Goal: Task Accomplishment & Management: Manage account settings

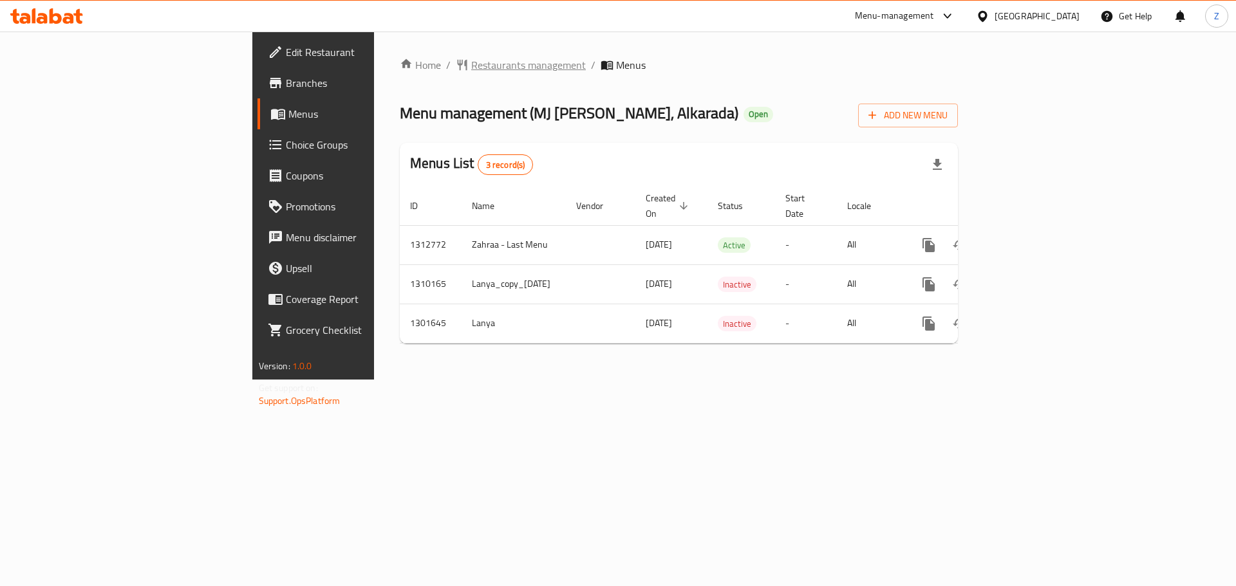
click at [471, 71] on span "Restaurants management" at bounding box center [528, 64] width 115 height 15
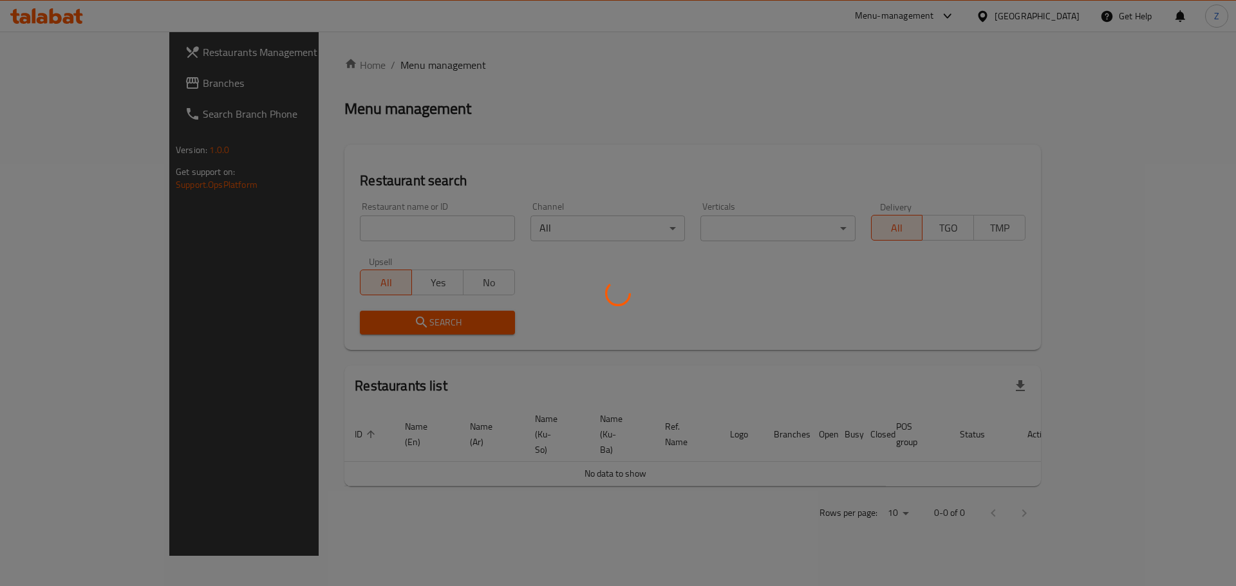
click at [365, 231] on div at bounding box center [618, 293] width 1236 height 586
click at [365, 232] on div at bounding box center [618, 293] width 1236 height 586
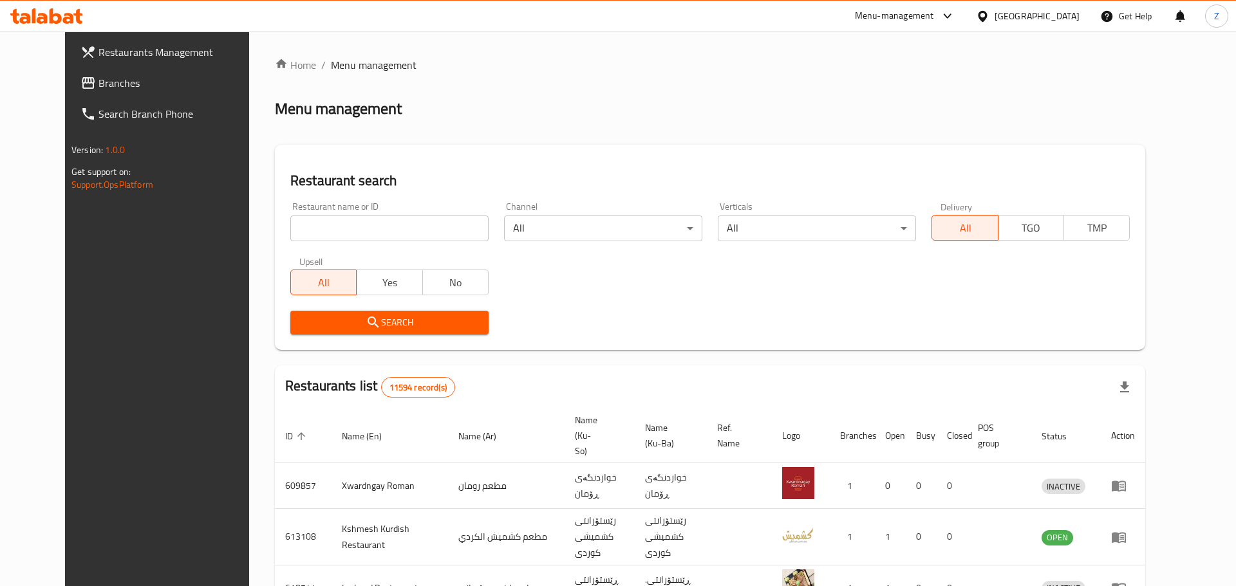
click at [365, 232] on div at bounding box center [618, 293] width 1236 height 586
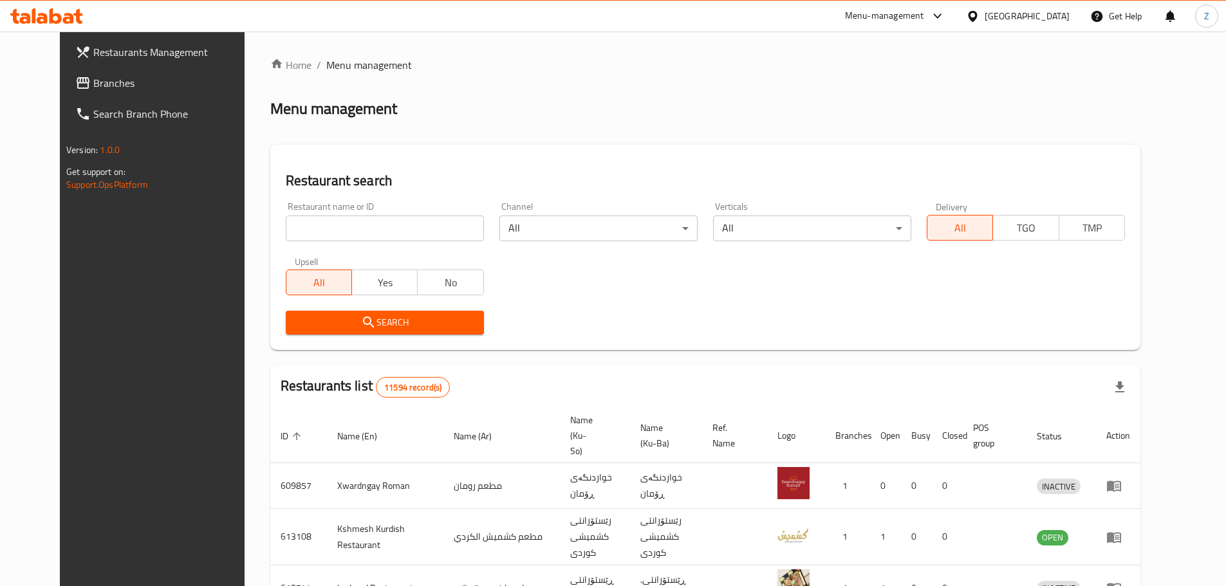
click at [365, 232] on input "search" at bounding box center [385, 229] width 198 height 26
paste input "664449"
type input "664449"
click at [370, 326] on span "Search" at bounding box center [385, 323] width 178 height 16
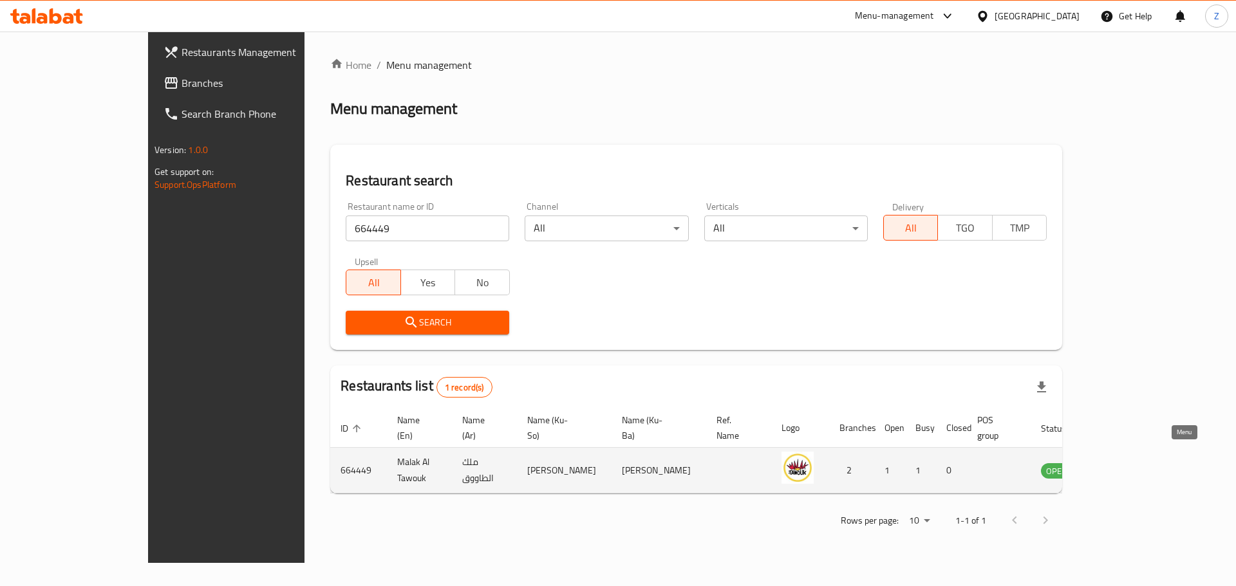
click at [1132, 463] on link "enhanced table" at bounding box center [1120, 470] width 24 height 15
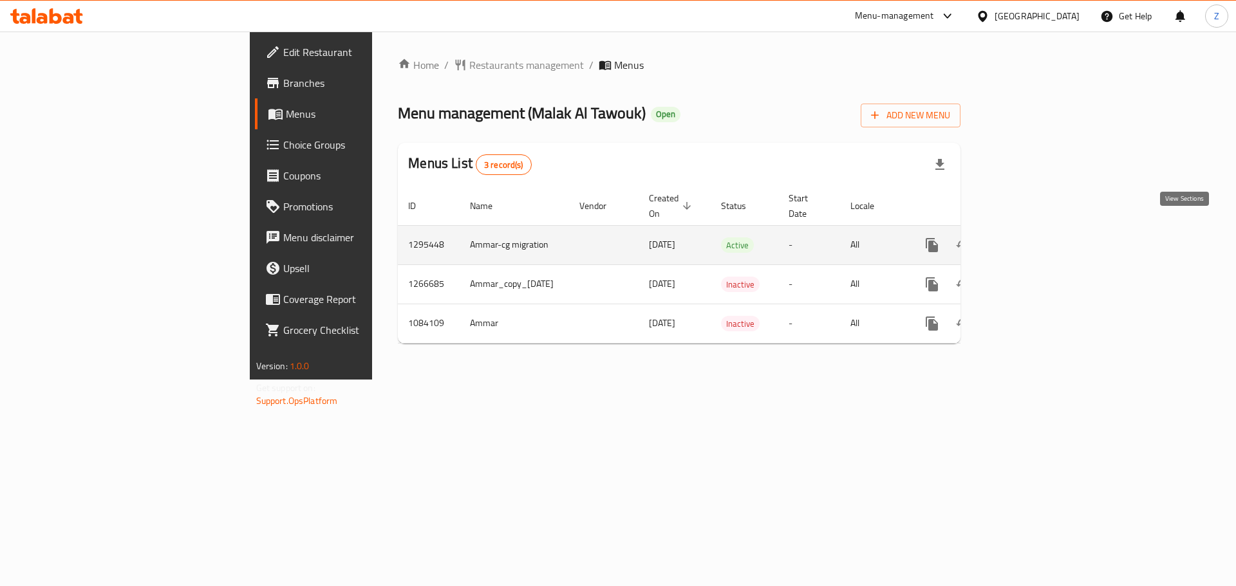
click at [1032, 237] on icon "enhanced table" at bounding box center [1024, 244] width 15 height 15
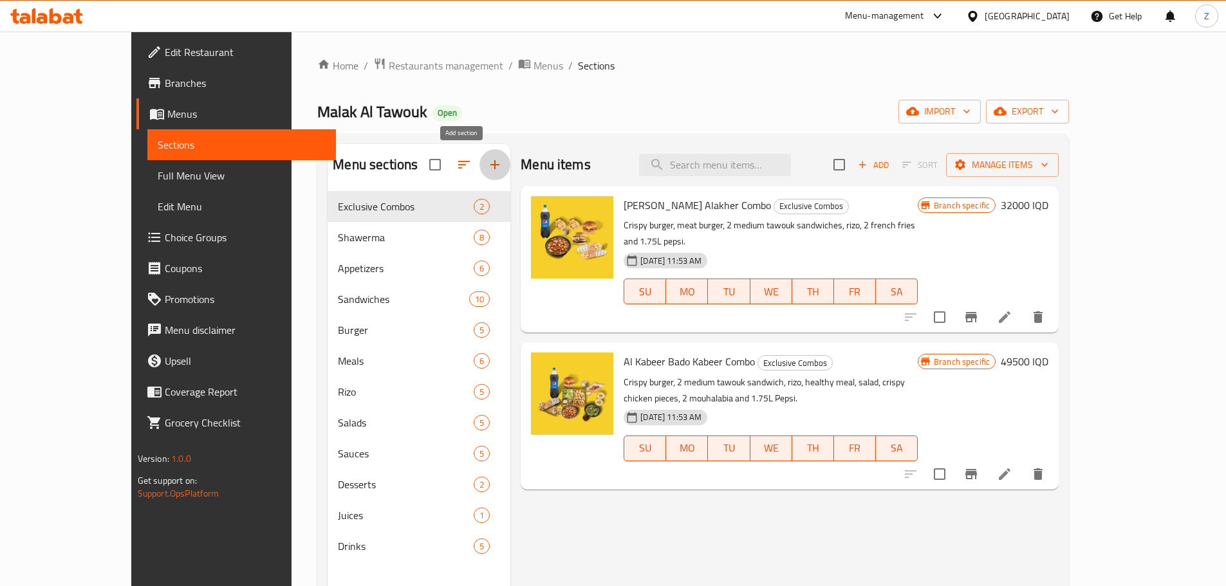
click at [487, 159] on icon "button" at bounding box center [494, 164] width 15 height 15
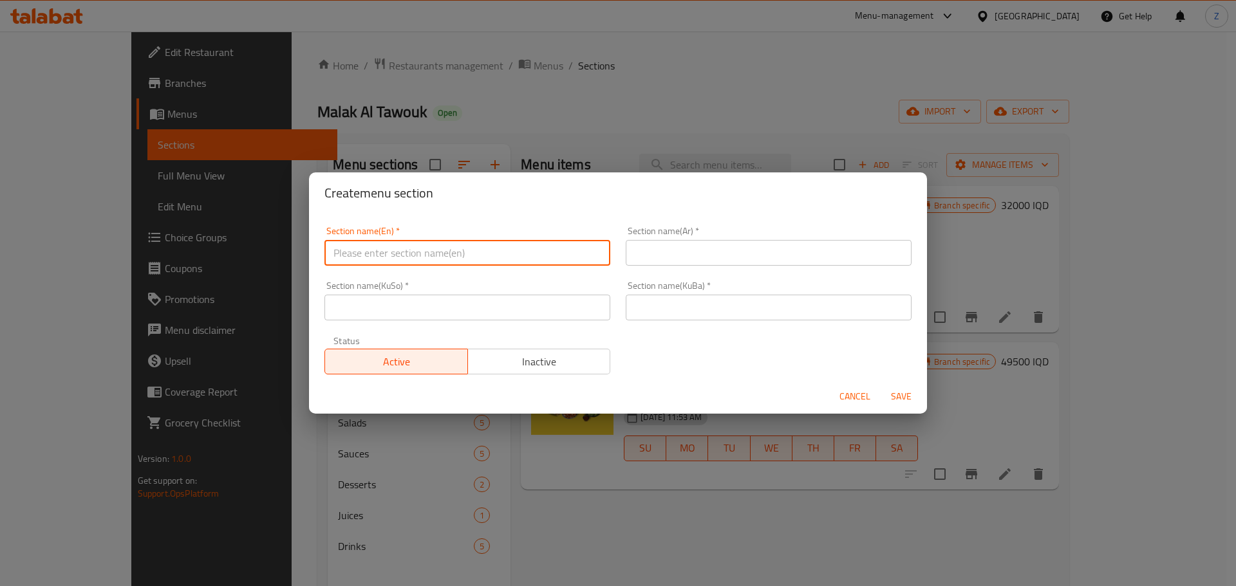
click at [441, 254] on input "text" at bounding box center [467, 253] width 286 height 26
type input "Menu Lite"
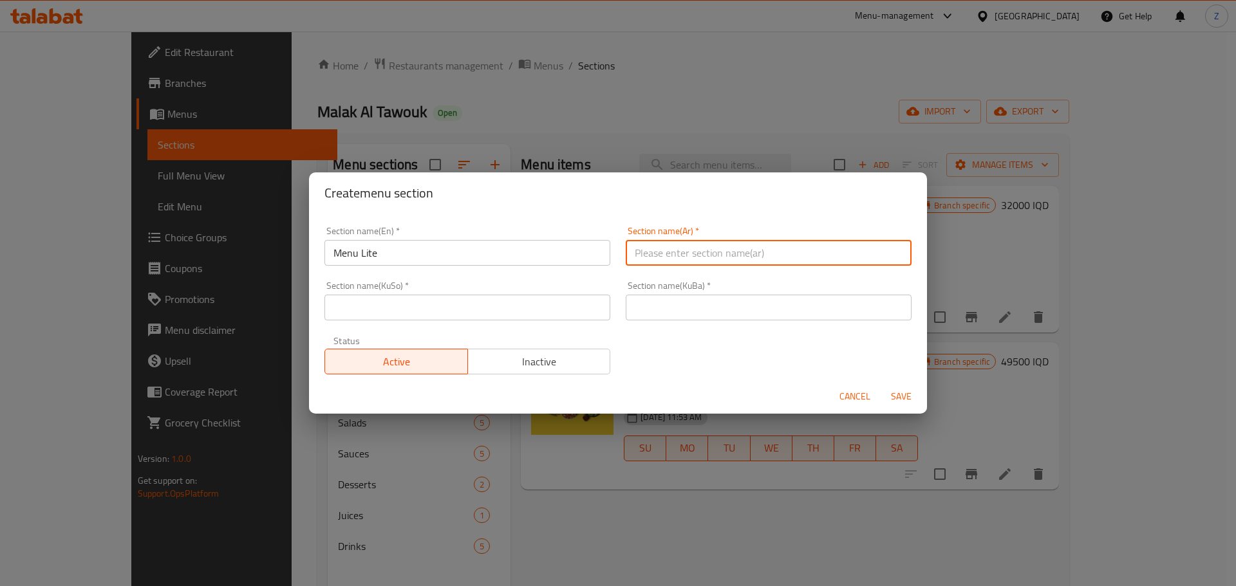
click at [692, 257] on input "text" at bounding box center [769, 253] width 286 height 26
click at [692, 257] on input "منيو لايت" at bounding box center [769, 253] width 286 height 26
type input "منيو لايت"
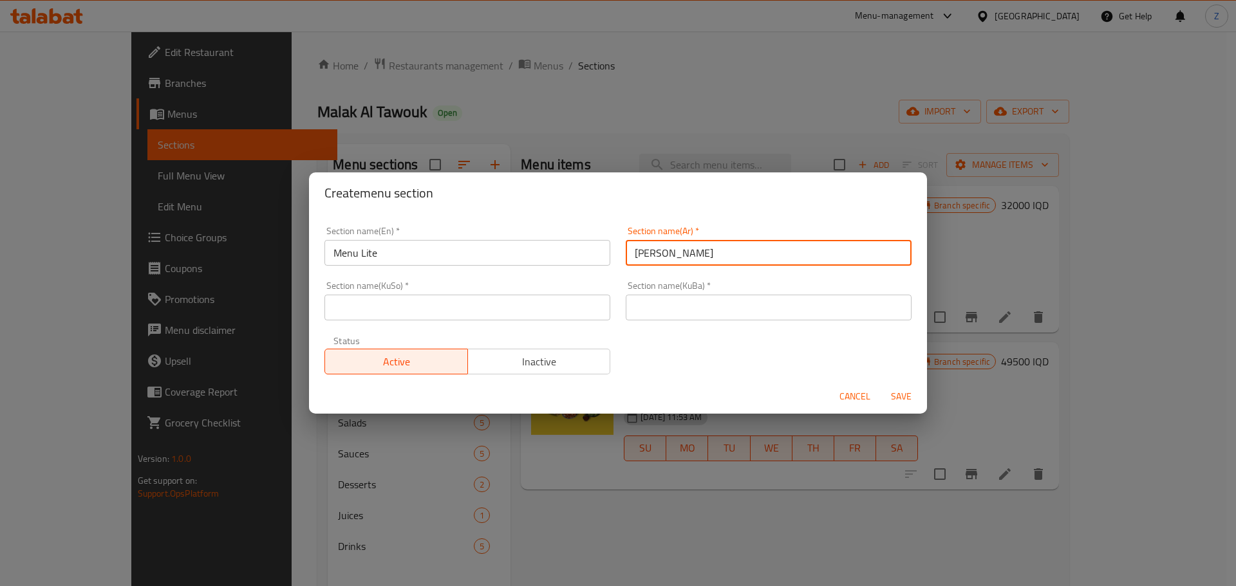
drag, startPoint x: 680, startPoint y: 303, endPoint x: 644, endPoint y: 311, distance: 36.9
click at [680, 303] on input "text" at bounding box center [769, 308] width 286 height 26
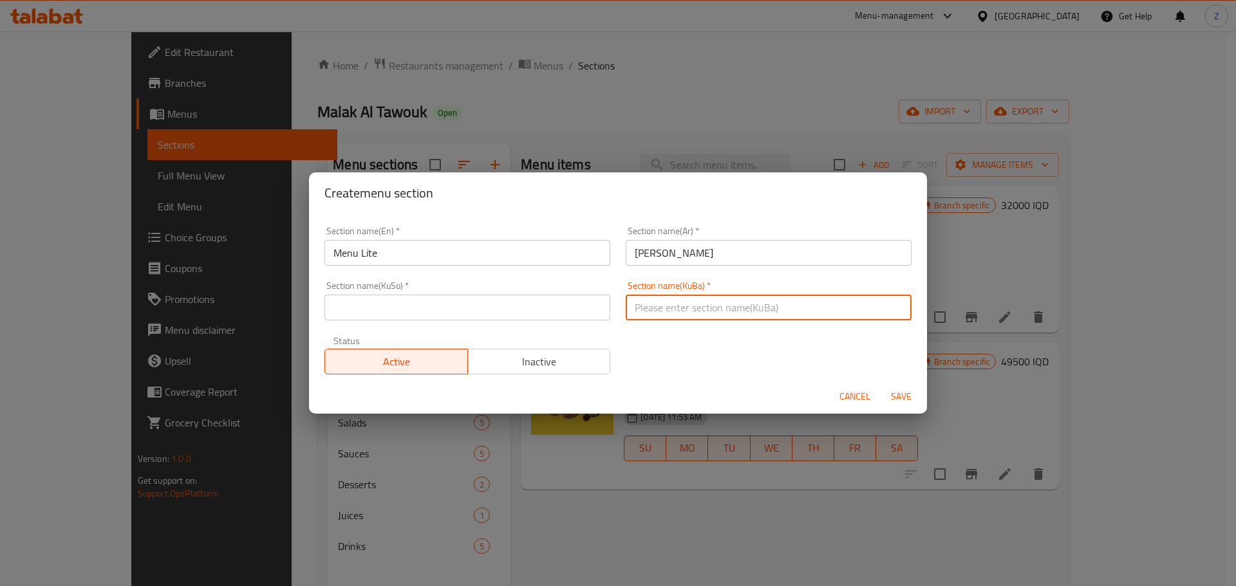
paste input "منيو لايت"
type input "منيو لايت"
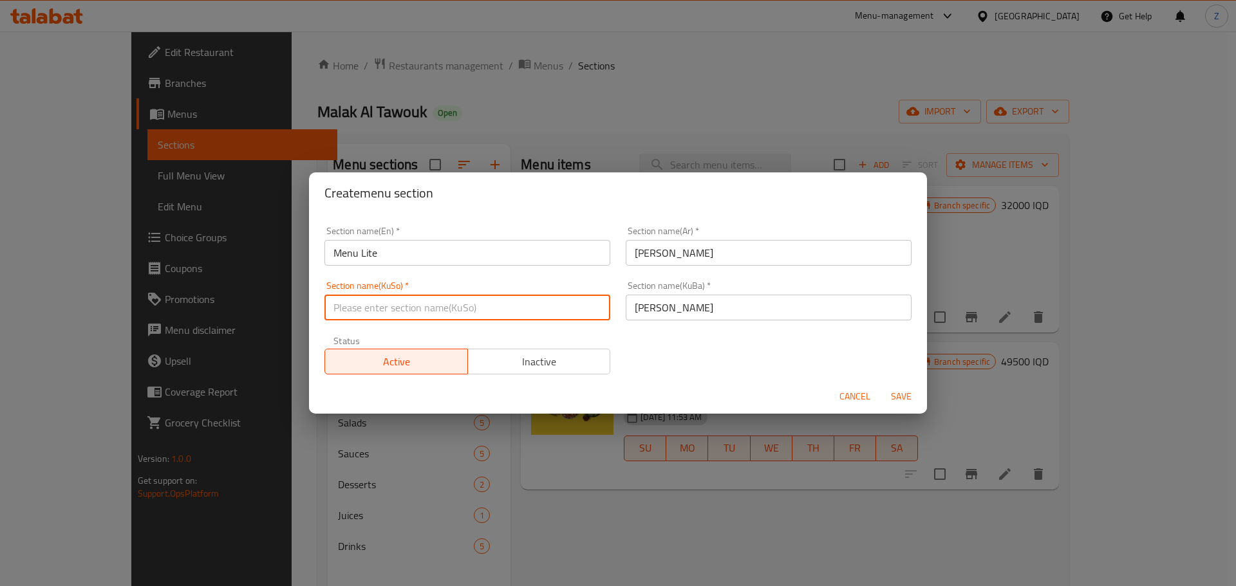
click at [535, 308] on input "text" at bounding box center [467, 308] width 286 height 26
paste input "منيو لايت"
type input "منيو لايت"
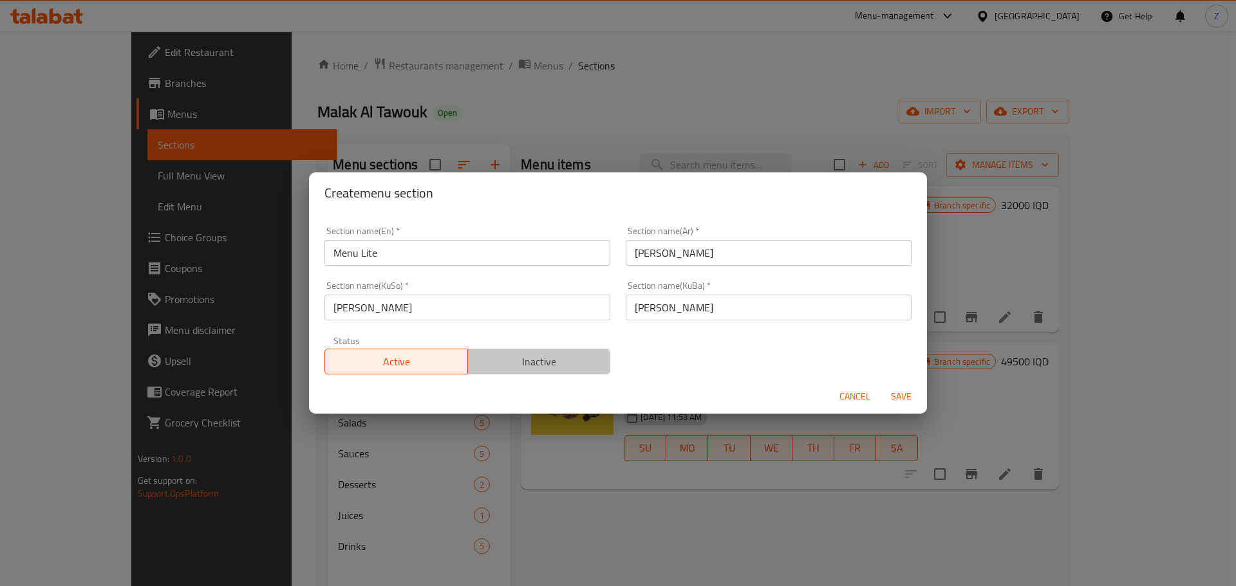
click at [543, 361] on span "Inactive" at bounding box center [539, 362] width 133 height 19
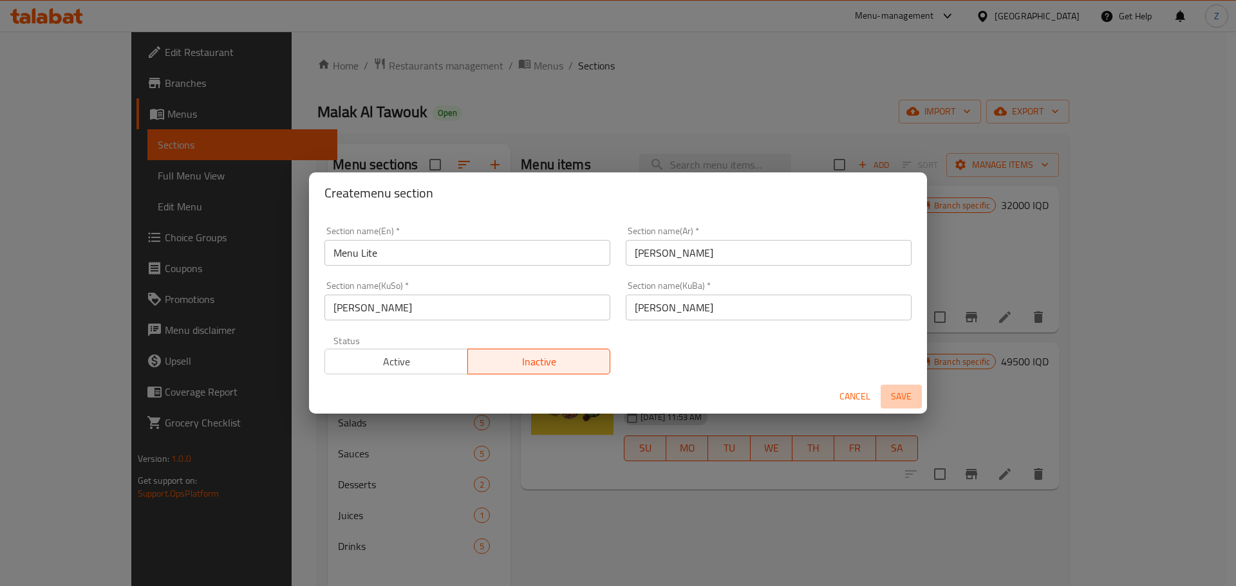
click at [904, 400] on span "Save" at bounding box center [900, 397] width 31 height 16
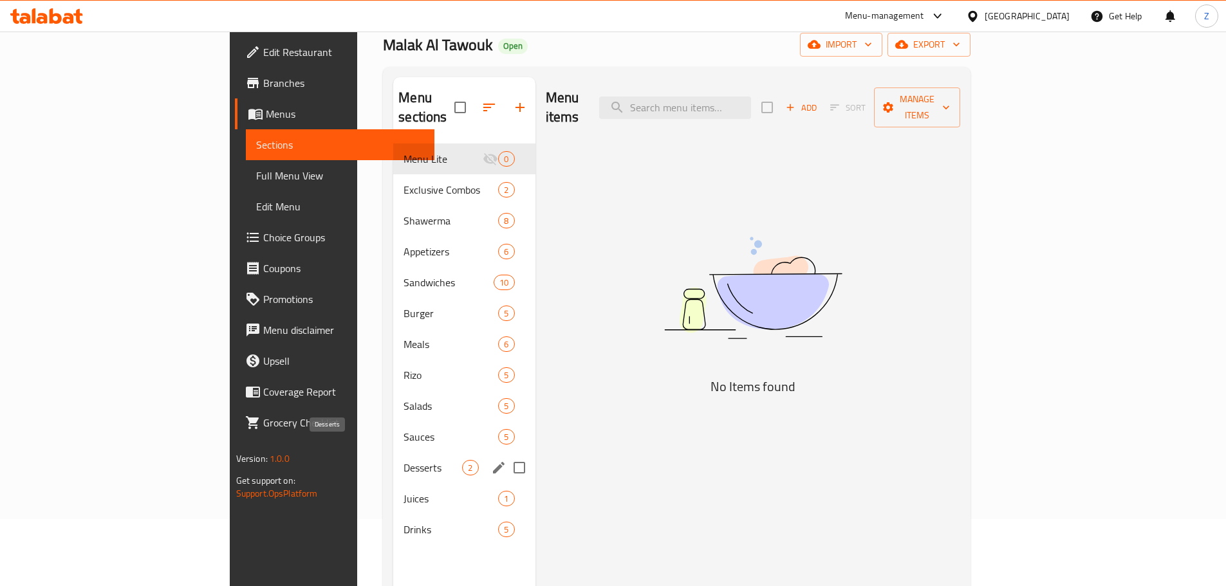
scroll to position [129, 0]
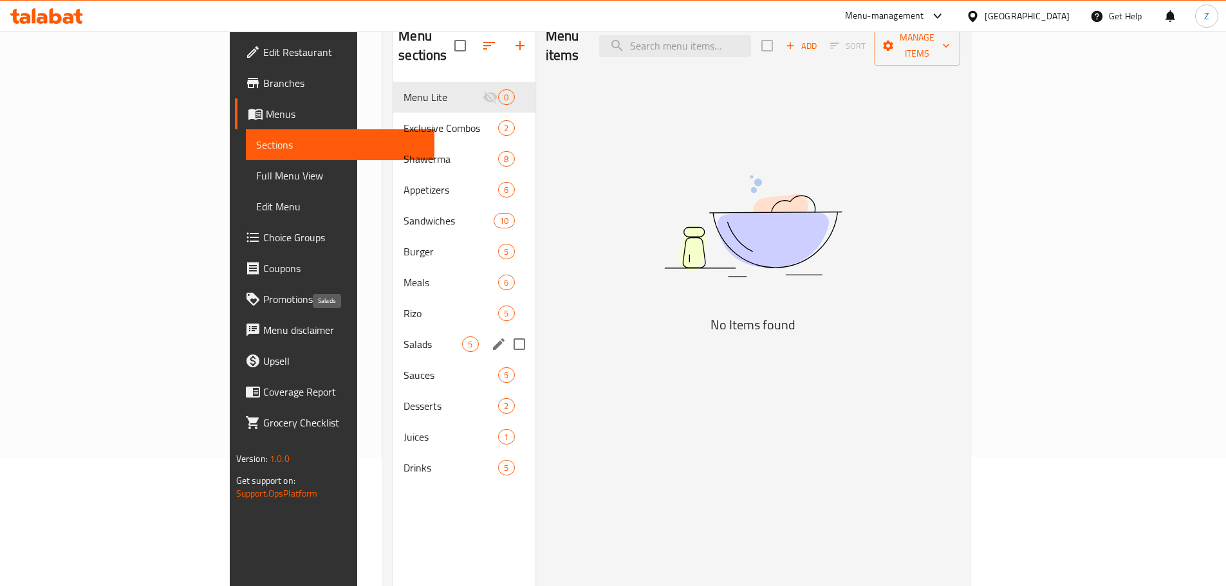
click at [403, 337] on span "Salads" at bounding box center [432, 344] width 59 height 15
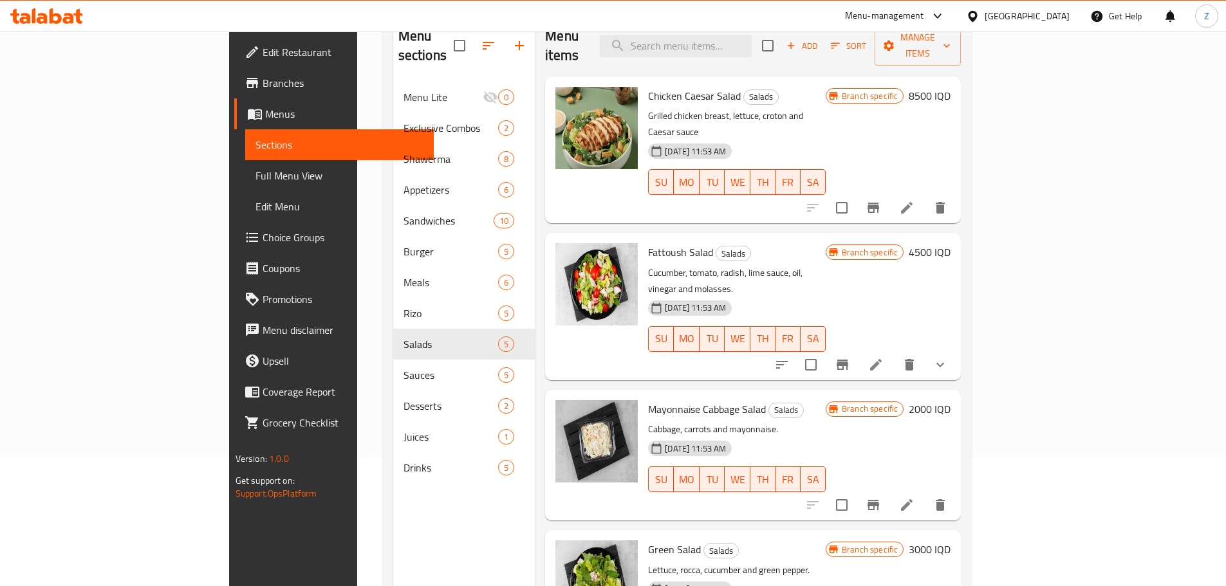
click at [855, 194] on input "checkbox" at bounding box center [841, 207] width 27 height 27
checkbox input "true"
click at [824, 351] on input "checkbox" at bounding box center [810, 364] width 27 height 27
checkbox input "true"
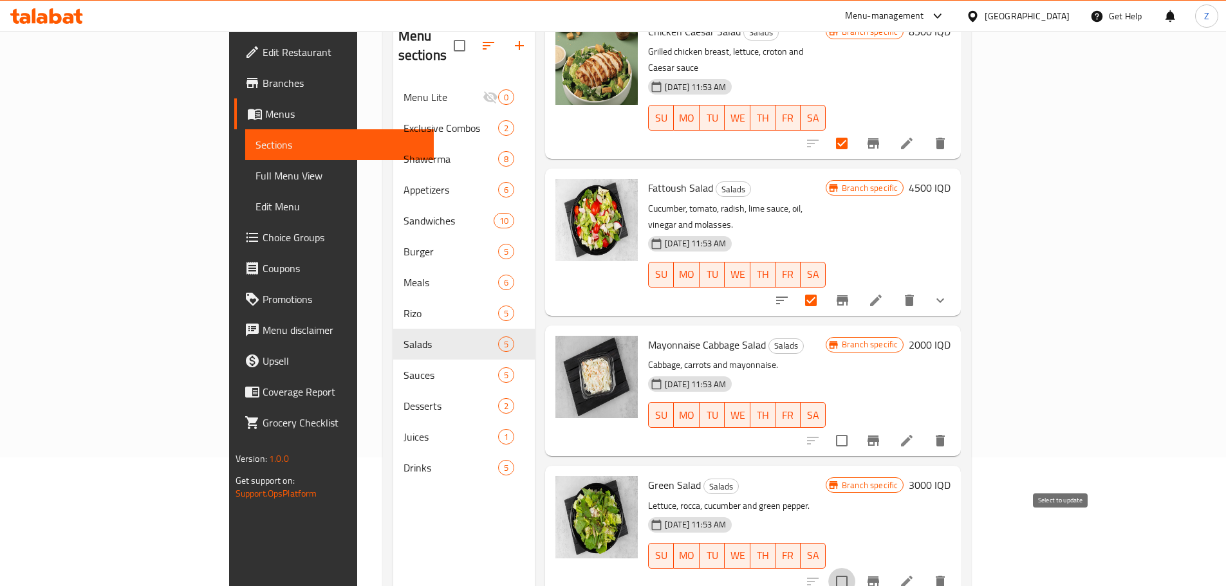
click at [855, 568] on input "checkbox" at bounding box center [841, 581] width 27 height 27
checkbox input "true"
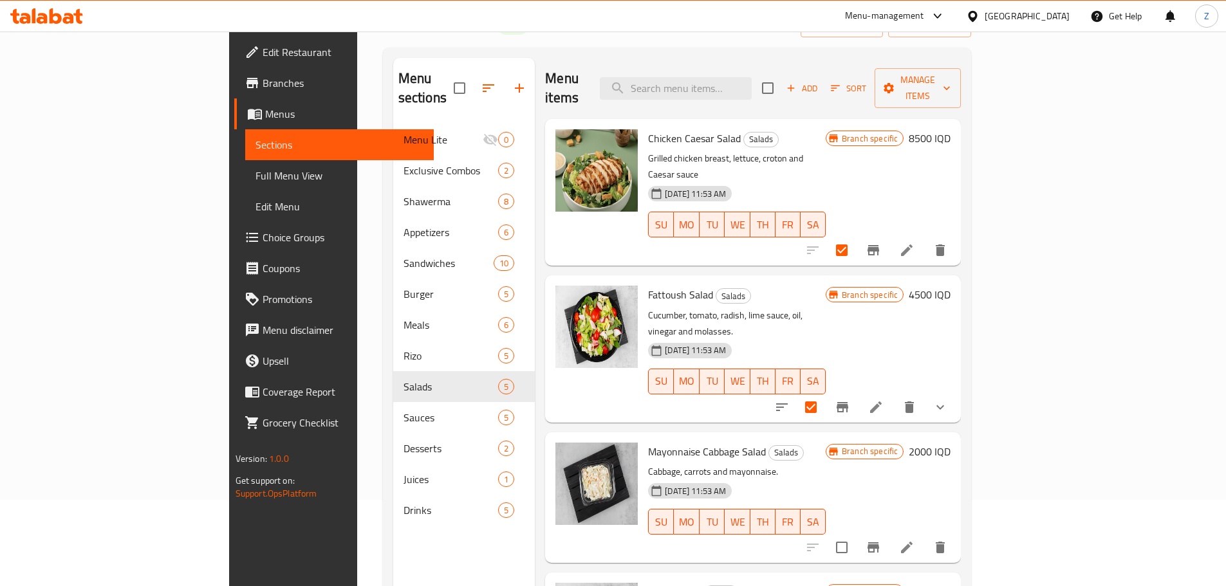
scroll to position [0, 0]
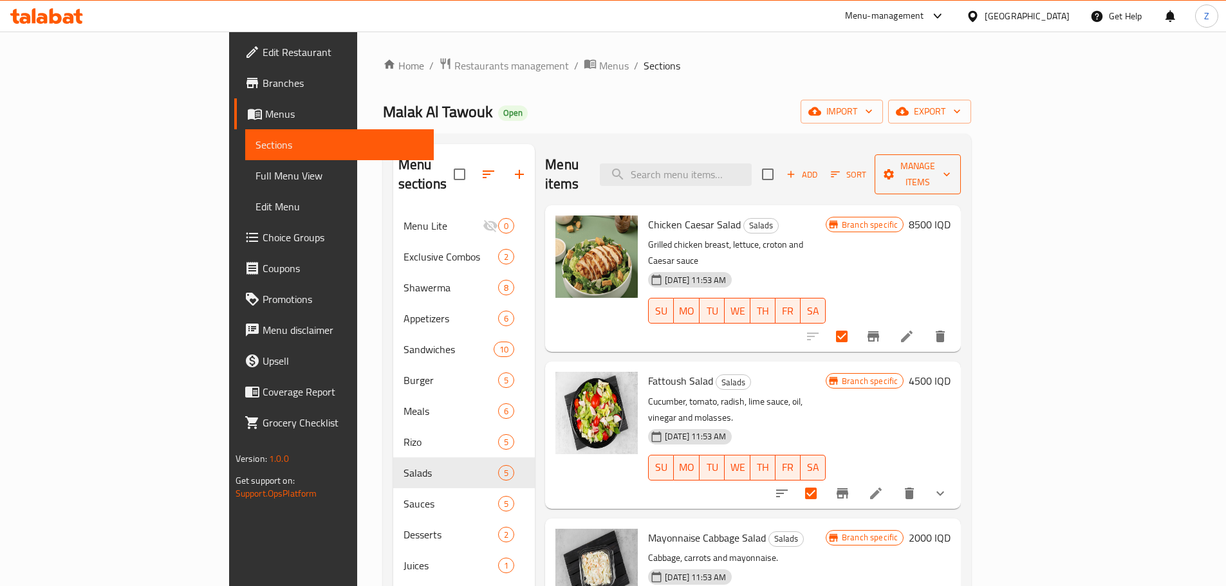
click at [950, 163] on span "Manage items" at bounding box center [918, 174] width 66 height 32
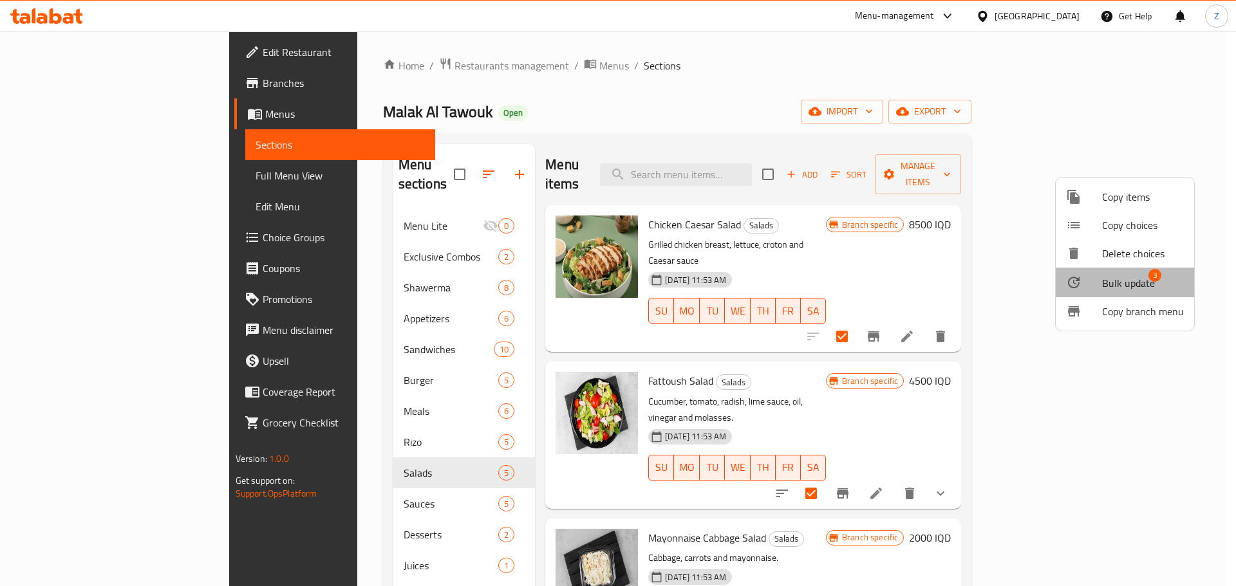
click at [1145, 277] on span "Bulk update" at bounding box center [1128, 282] width 53 height 15
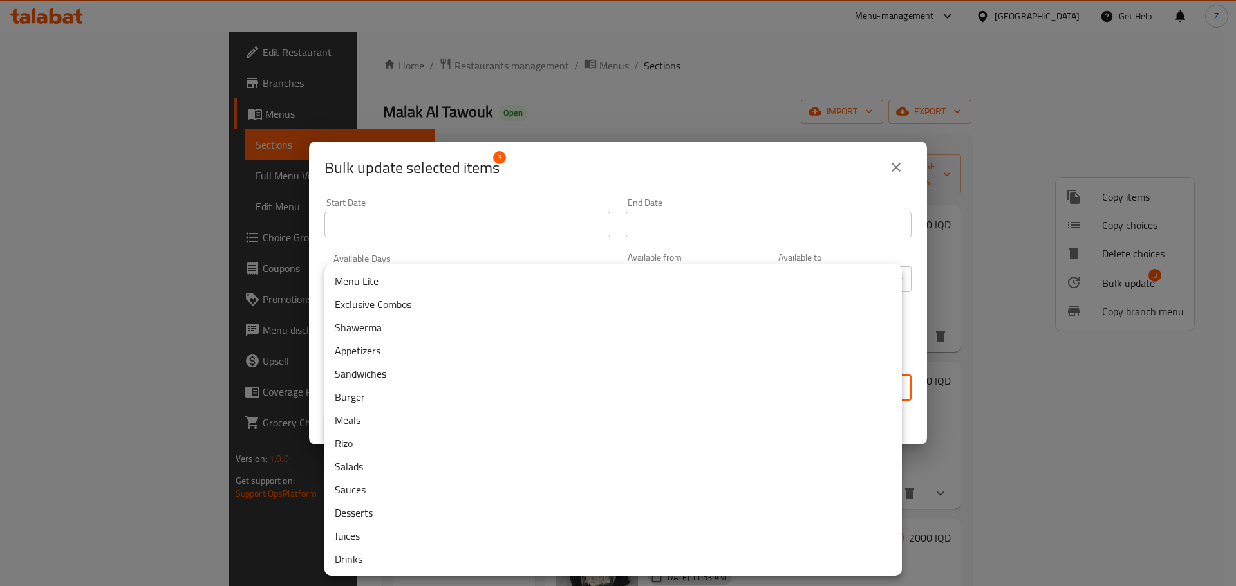
click at [671, 396] on body "​ Menu-management Iraq Get Help Z Edit Restaurant Branches Menus Sections Full …" at bounding box center [618, 309] width 1236 height 555
click at [385, 280] on li "Menu Lite" at bounding box center [612, 281] width 577 height 23
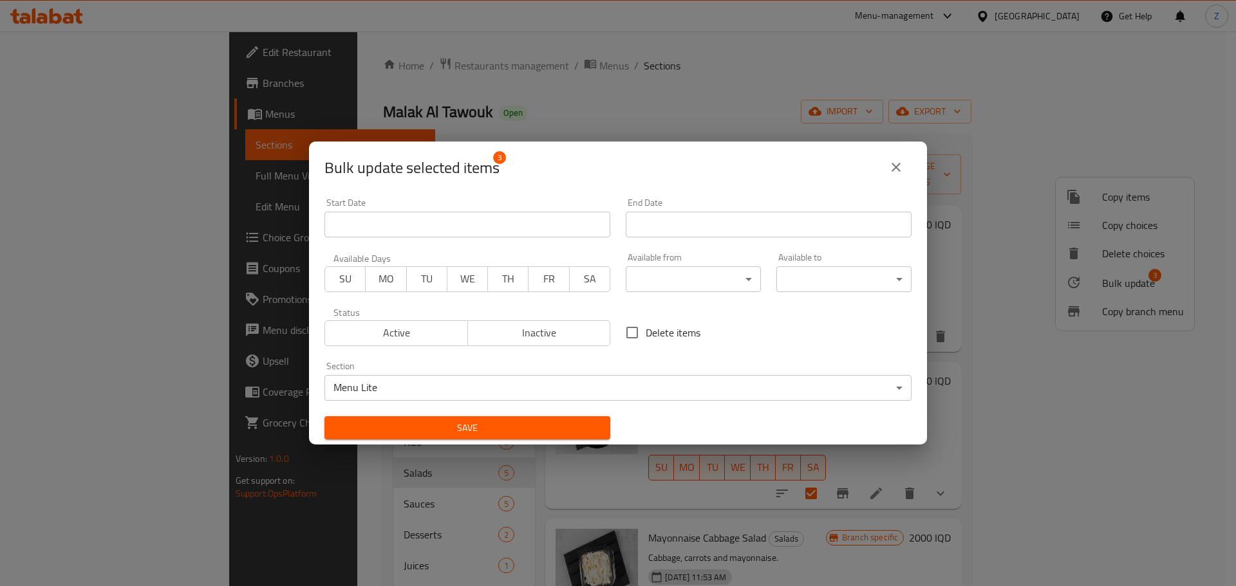
click at [438, 443] on div "Save" at bounding box center [467, 428] width 301 height 39
click at [433, 424] on span "Save" at bounding box center [467, 428] width 265 height 16
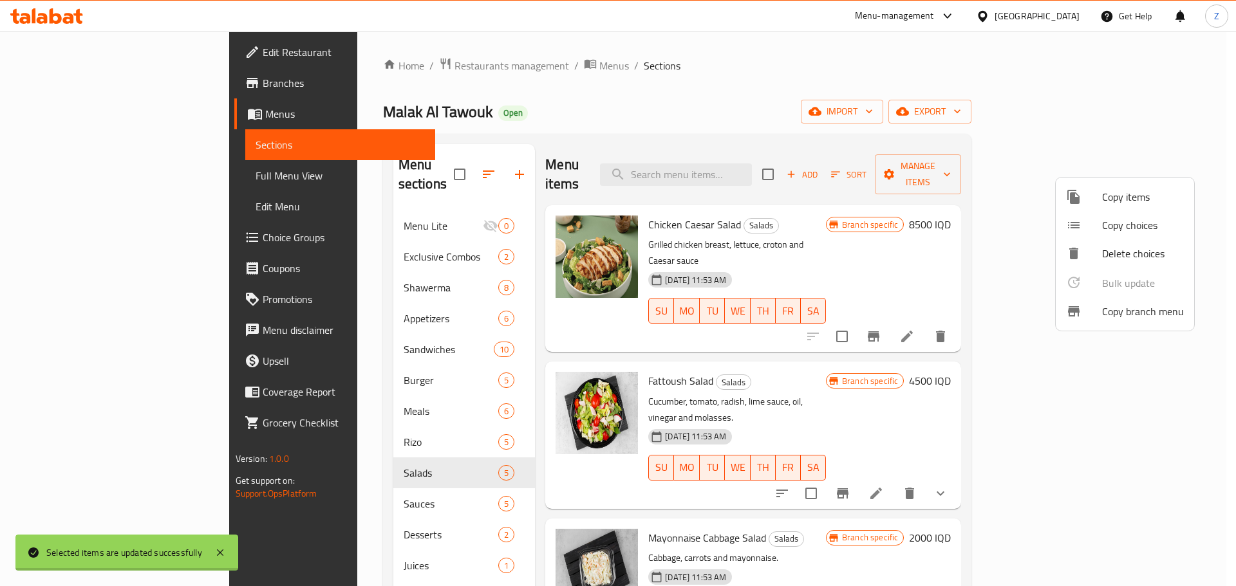
checkbox input "false"
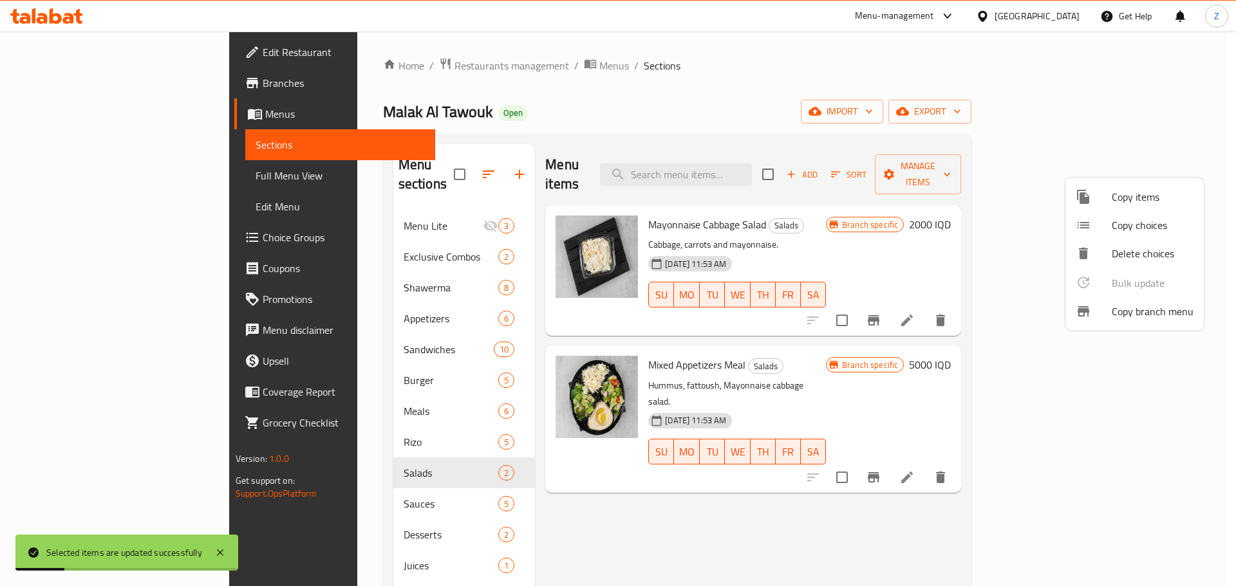
click at [375, 210] on div at bounding box center [618, 293] width 1236 height 586
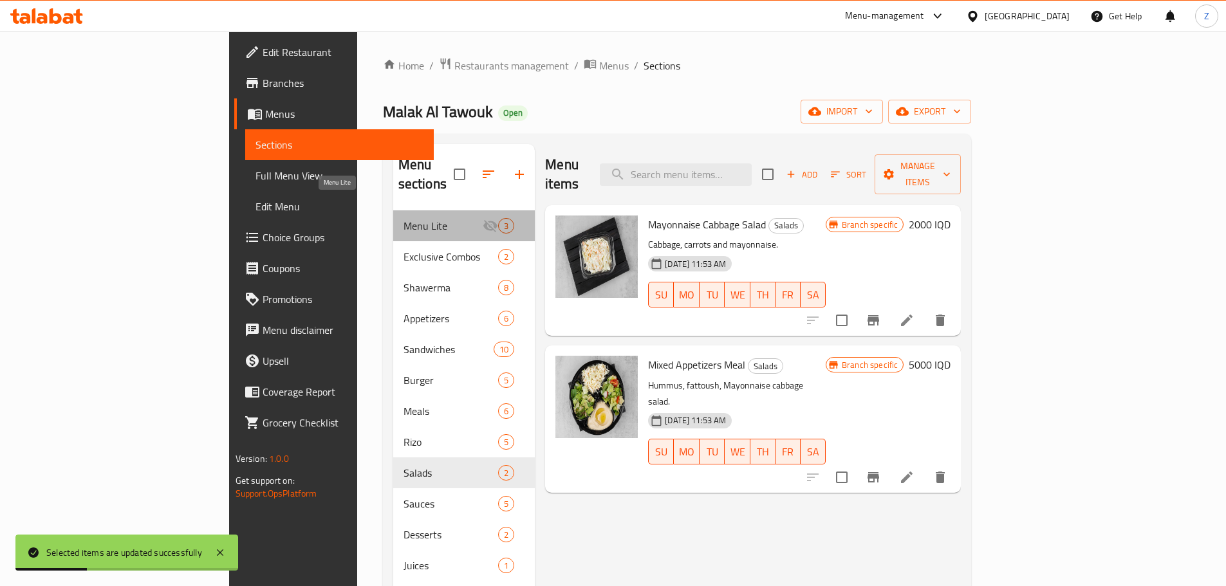
click at [403, 218] on span "Menu Lite" at bounding box center [443, 225] width 80 height 15
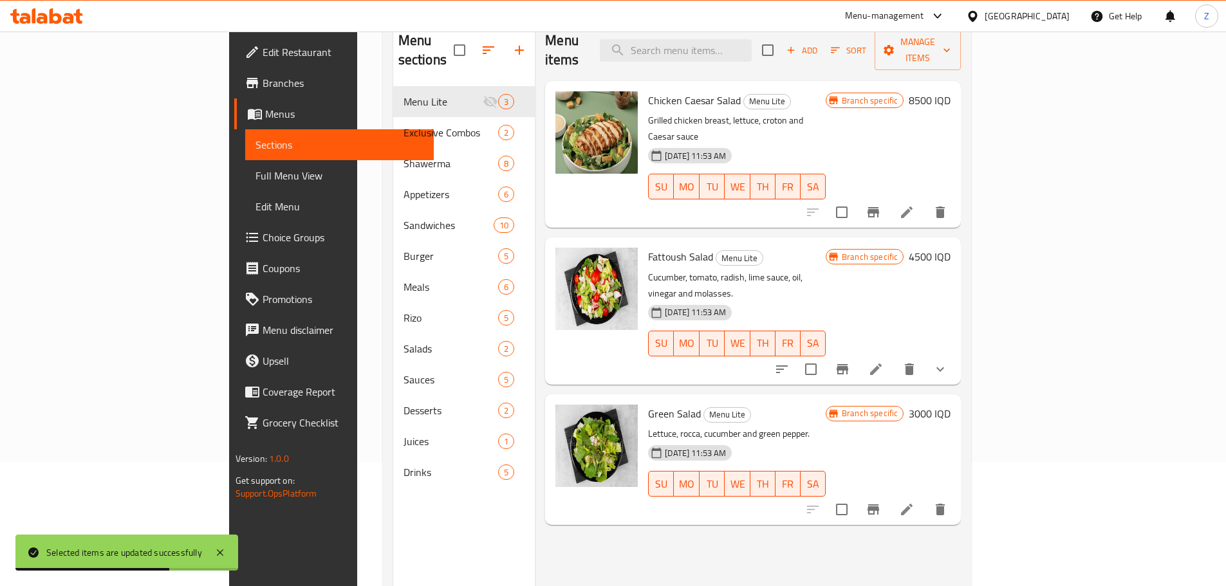
scroll to position [129, 0]
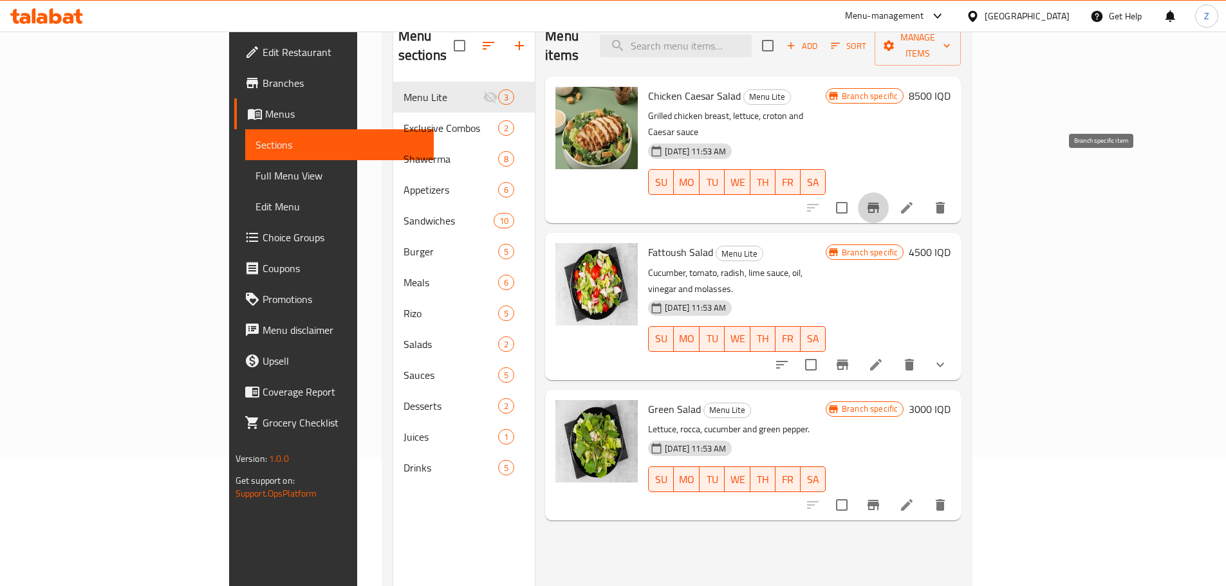
click at [881, 200] on icon "Branch-specific-item" at bounding box center [873, 207] width 15 height 15
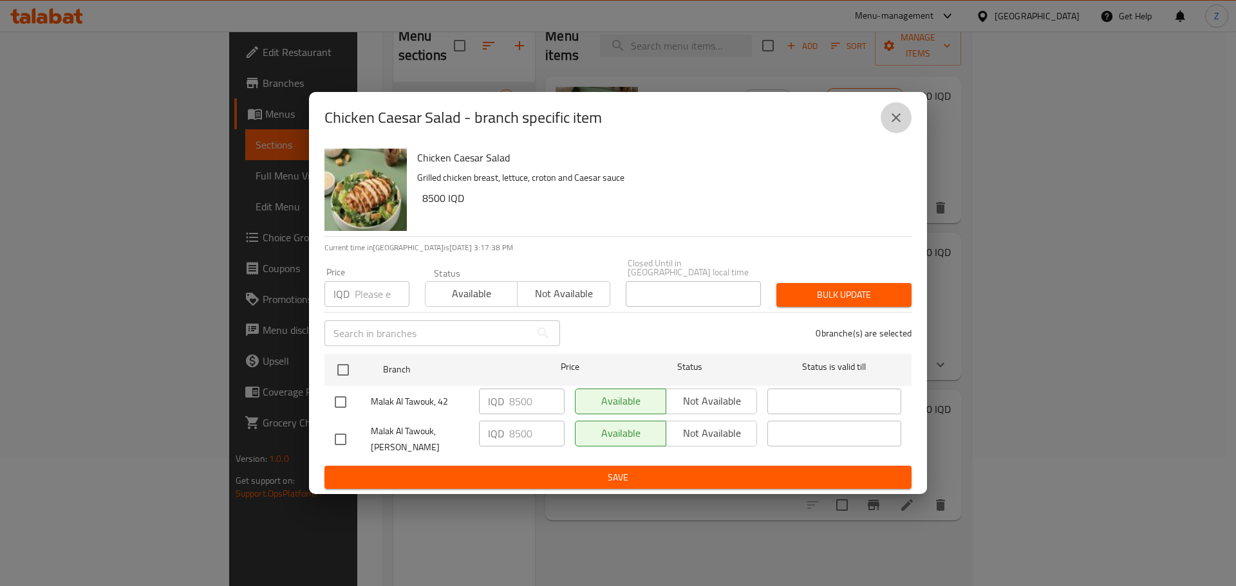
click at [893, 121] on icon "close" at bounding box center [895, 117] width 15 height 15
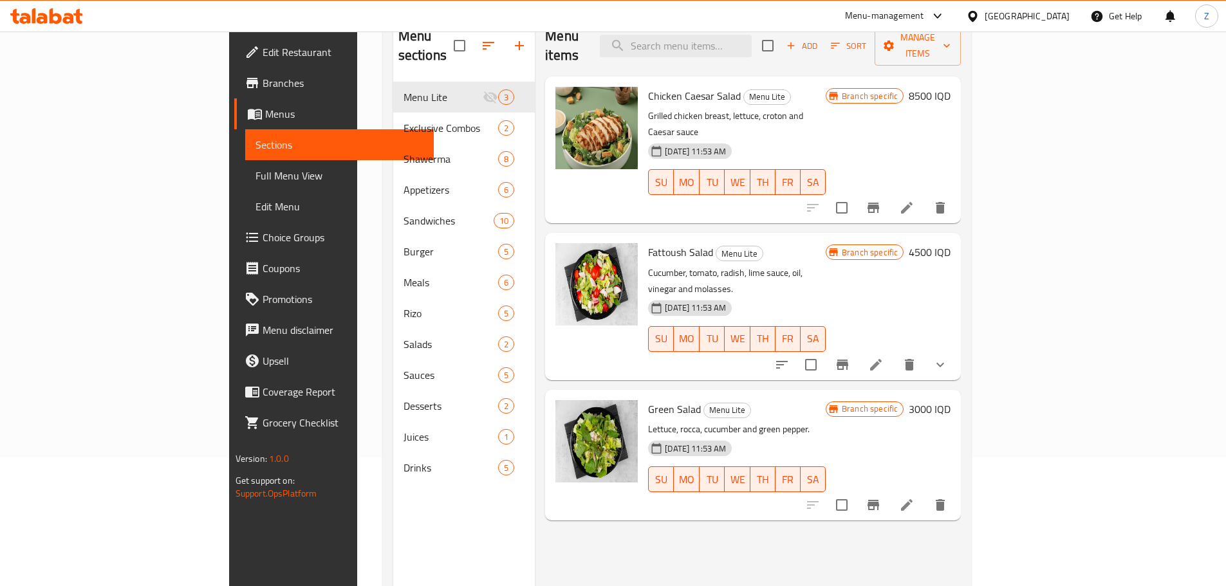
click at [950, 87] on h6 "8500 IQD" at bounding box center [930, 96] width 42 height 18
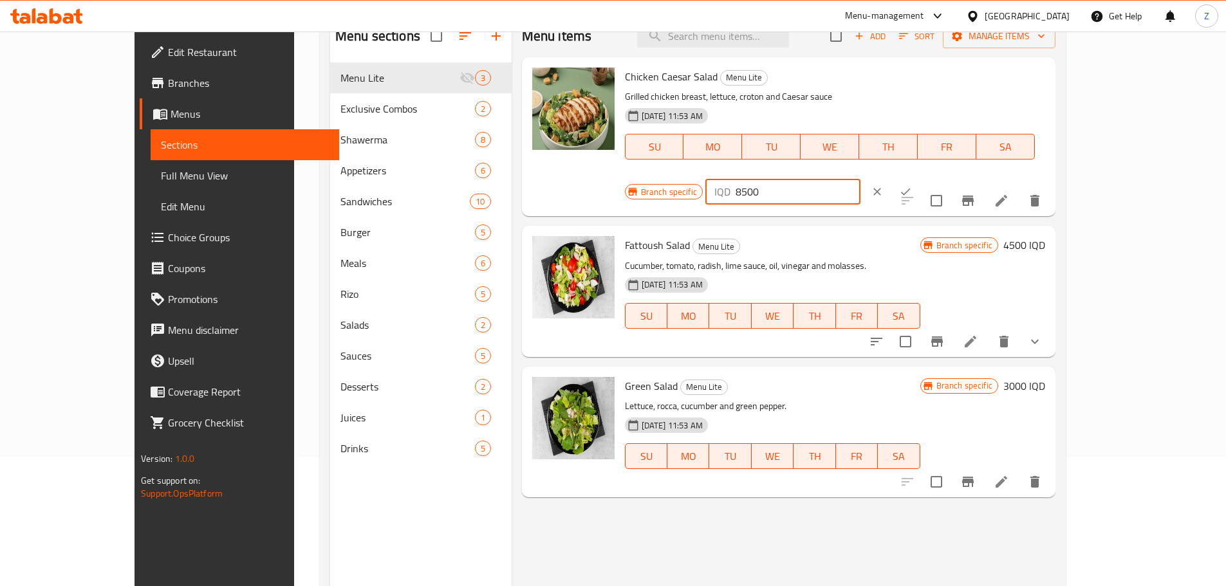
click at [860, 179] on input "8500" at bounding box center [798, 192] width 125 height 26
type input "8000"
click at [920, 178] on button "ok" at bounding box center [905, 192] width 28 height 28
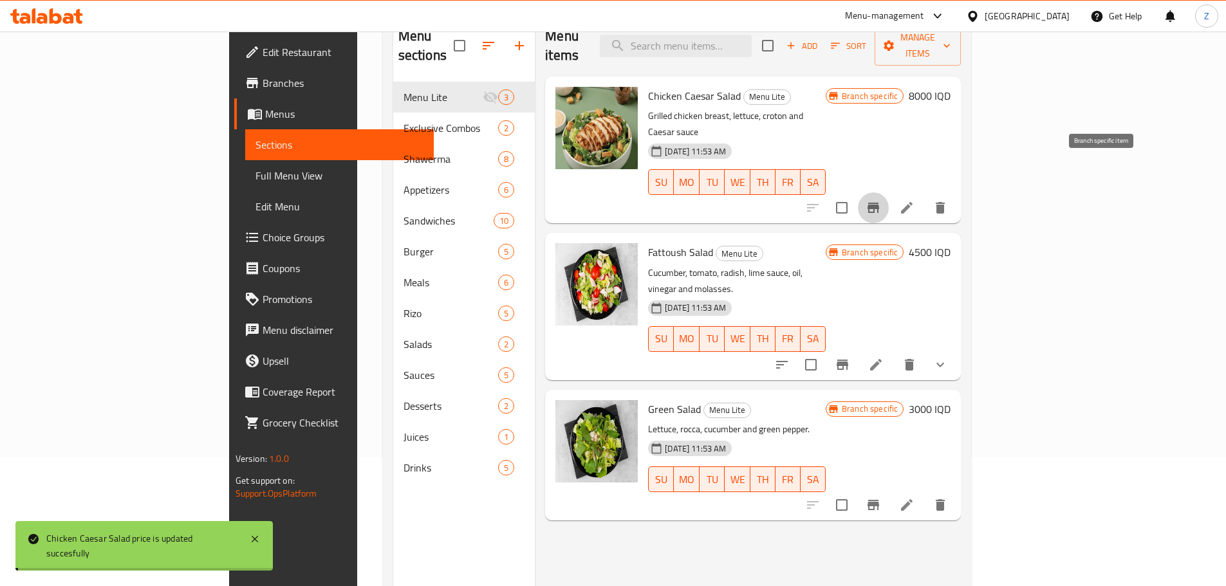
click at [889, 192] on button "Branch-specific-item" at bounding box center [873, 207] width 31 height 31
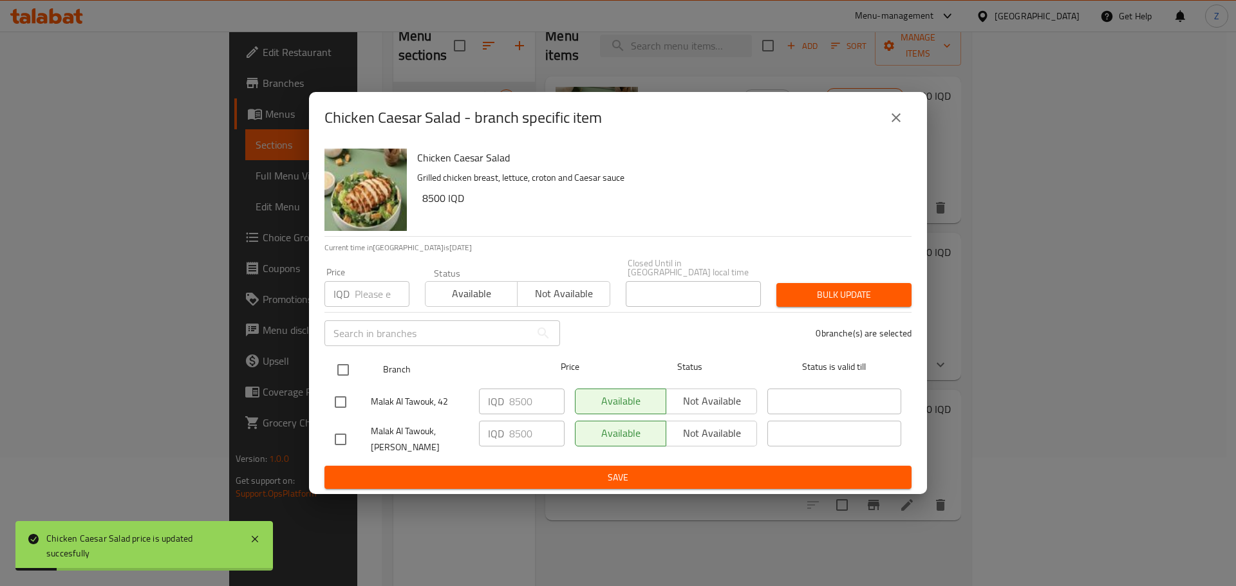
click at [349, 351] on div at bounding box center [353, 369] width 48 height 37
click at [346, 363] on input "checkbox" at bounding box center [342, 370] width 27 height 27
checkbox input "true"
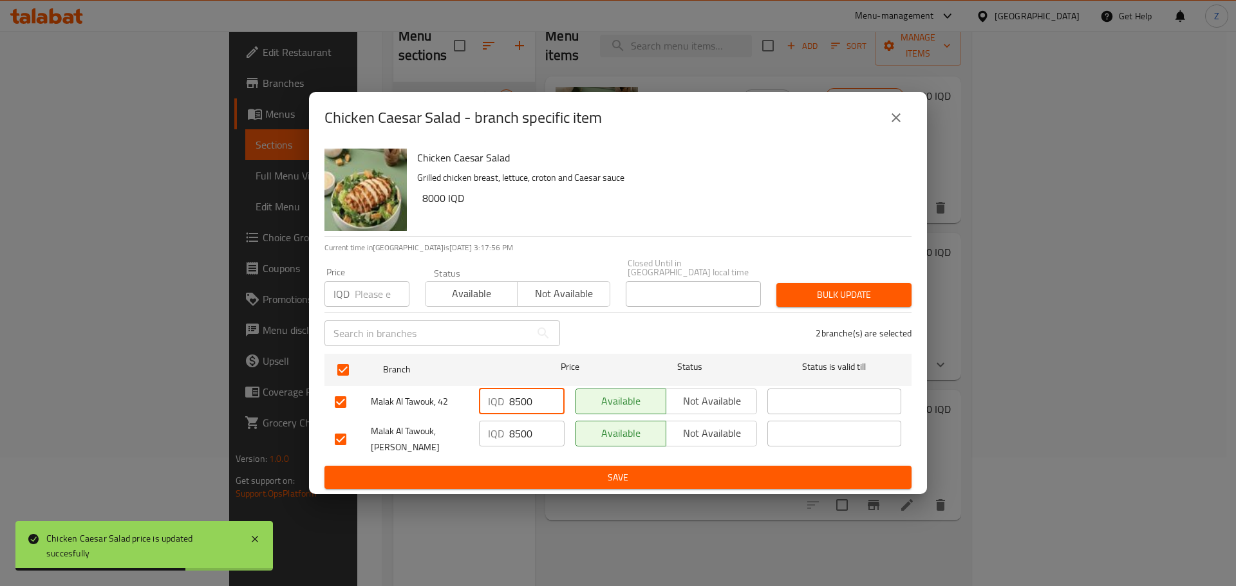
click at [514, 401] on input "8500" at bounding box center [536, 402] width 55 height 26
type input "8000"
click at [518, 429] on input "8500" at bounding box center [536, 434] width 55 height 26
type input "8000"
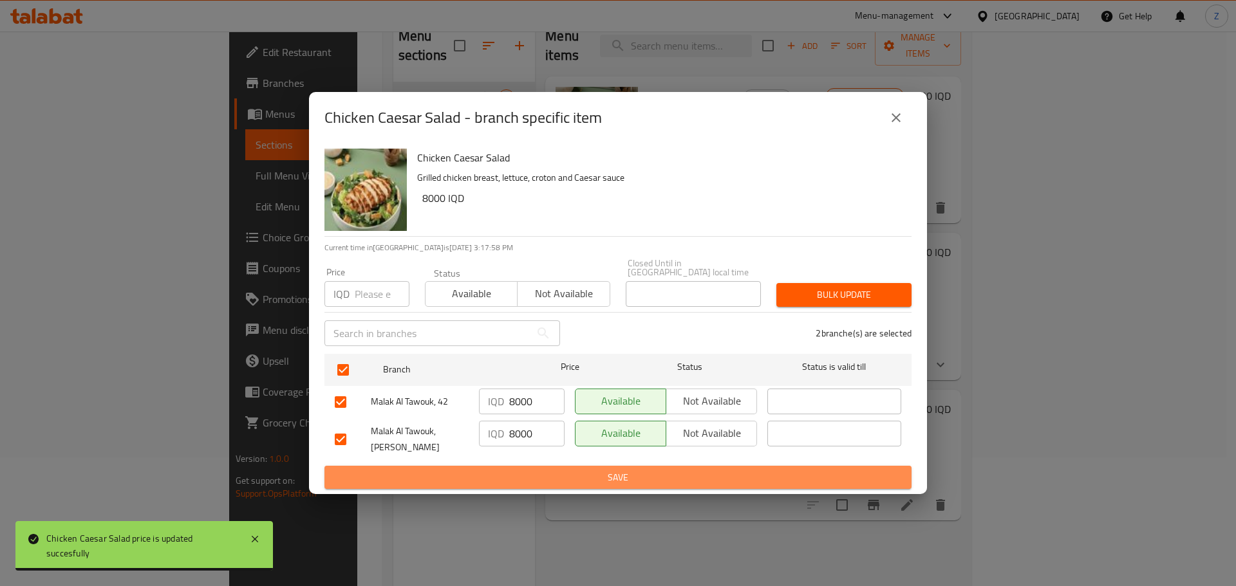
click at [530, 470] on span "Save" at bounding box center [618, 478] width 566 height 16
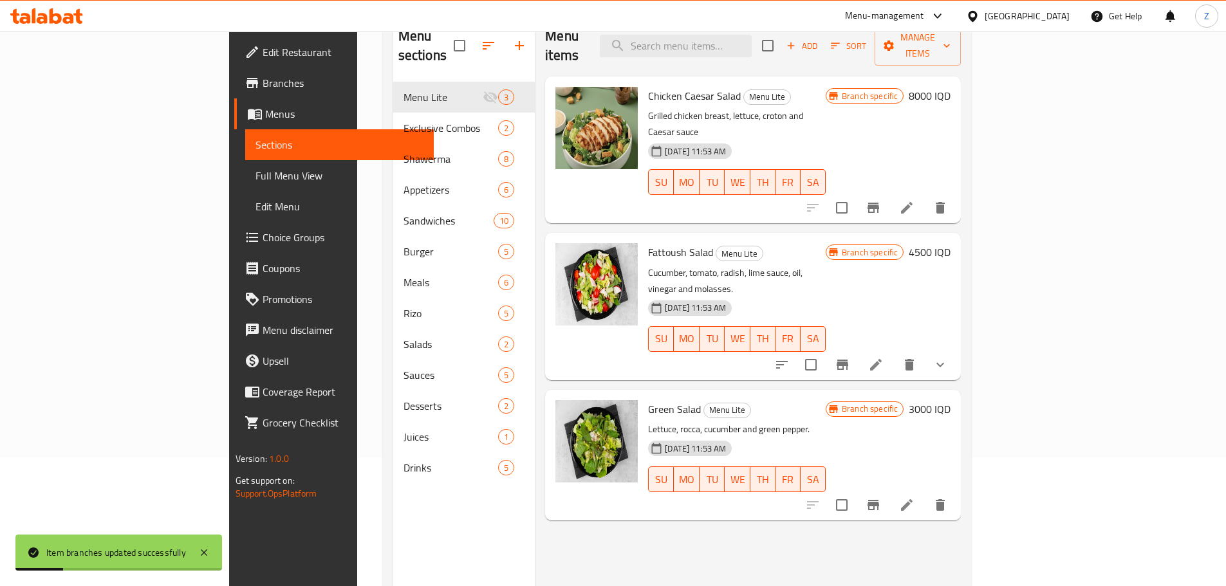
click at [950, 400] on h6 "3000 IQD" at bounding box center [930, 409] width 42 height 18
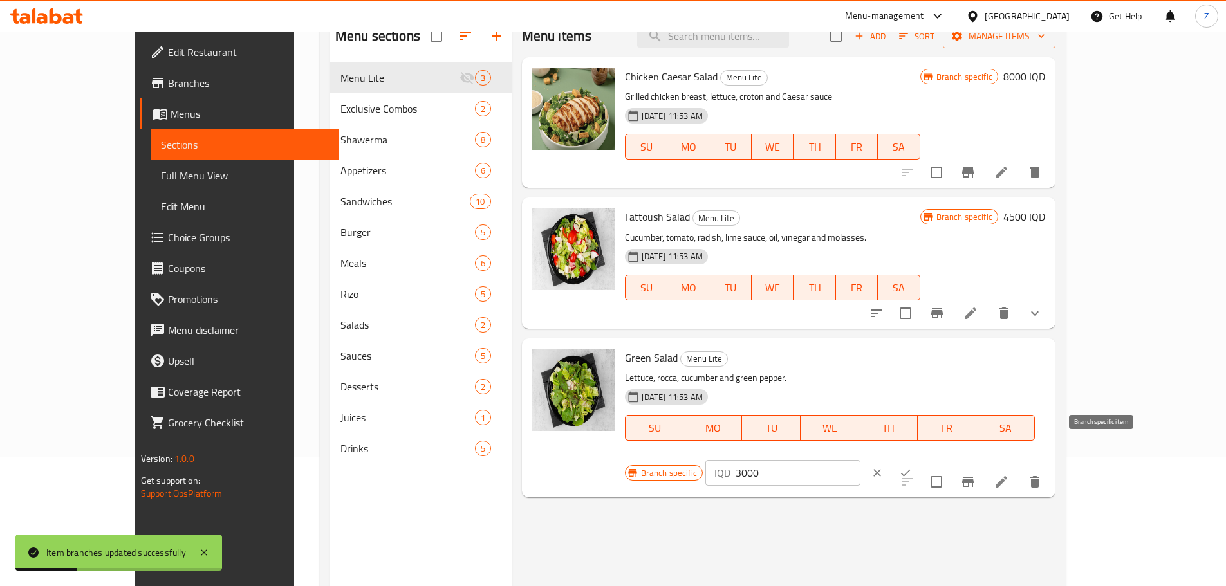
click at [983, 467] on button "Branch-specific-item" at bounding box center [967, 482] width 31 height 31
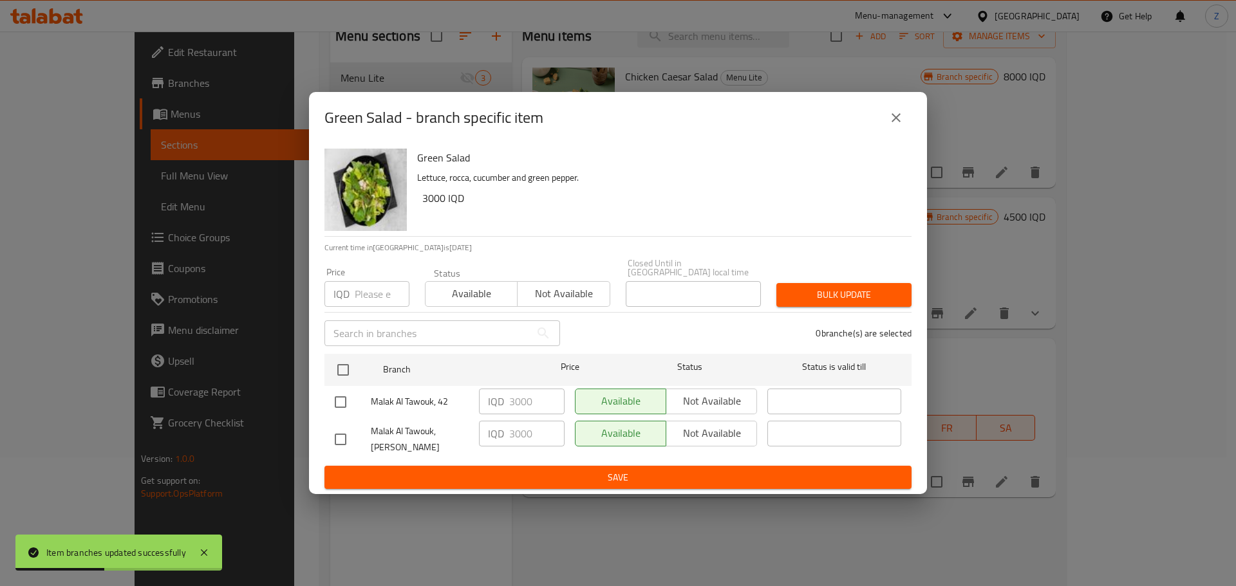
click at [903, 115] on icon "close" at bounding box center [895, 117] width 15 height 15
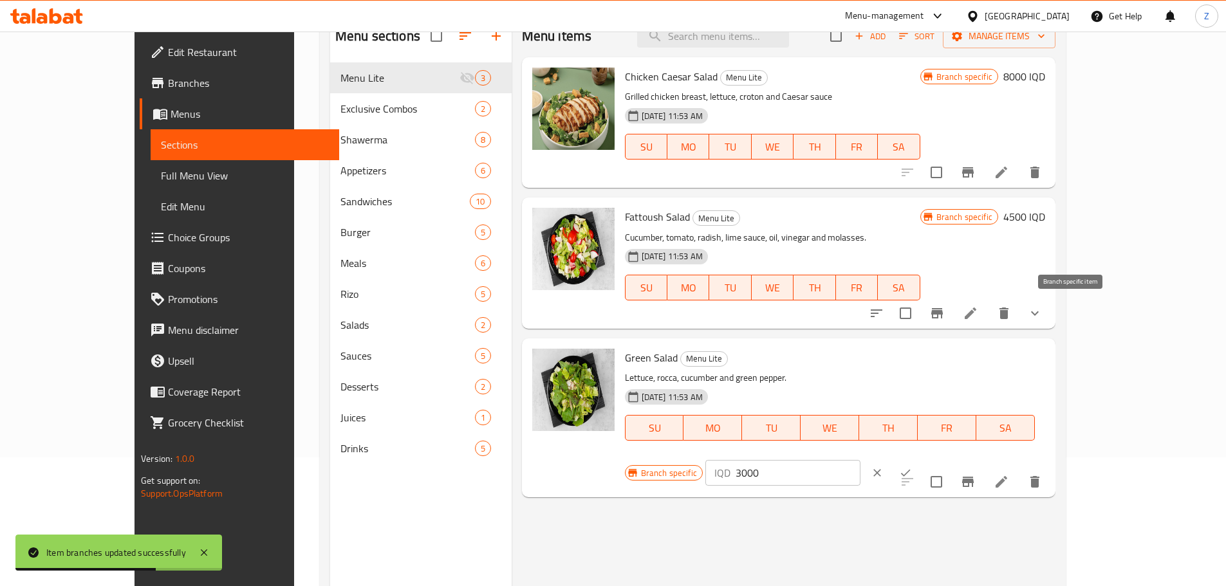
click at [952, 312] on button "Branch-specific-item" at bounding box center [937, 313] width 31 height 31
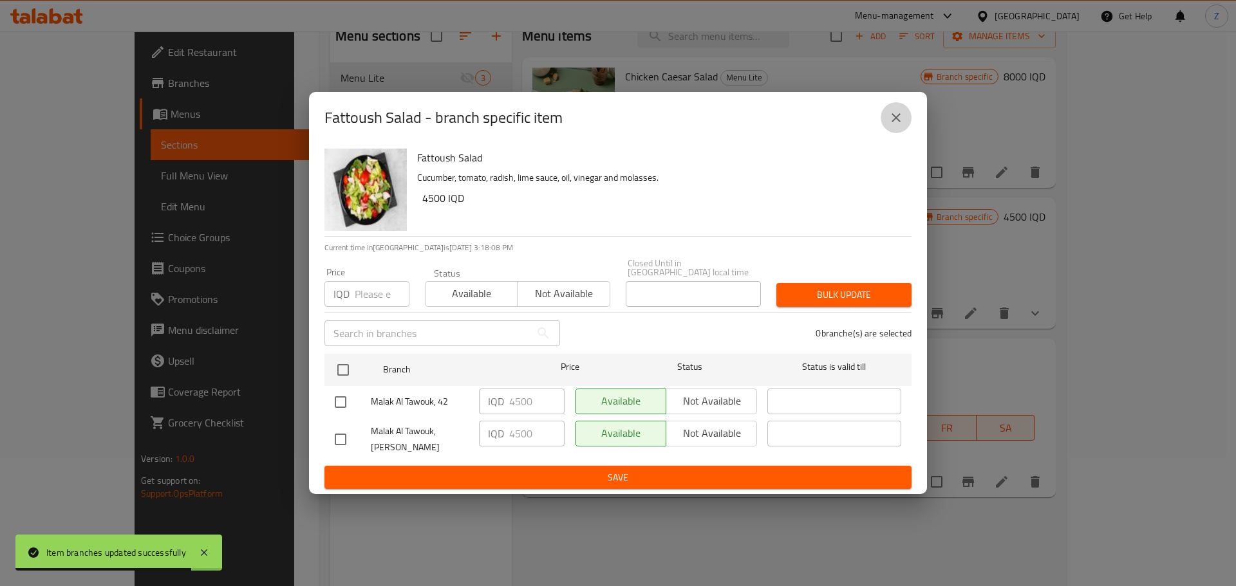
click at [897, 124] on icon "close" at bounding box center [895, 117] width 15 height 15
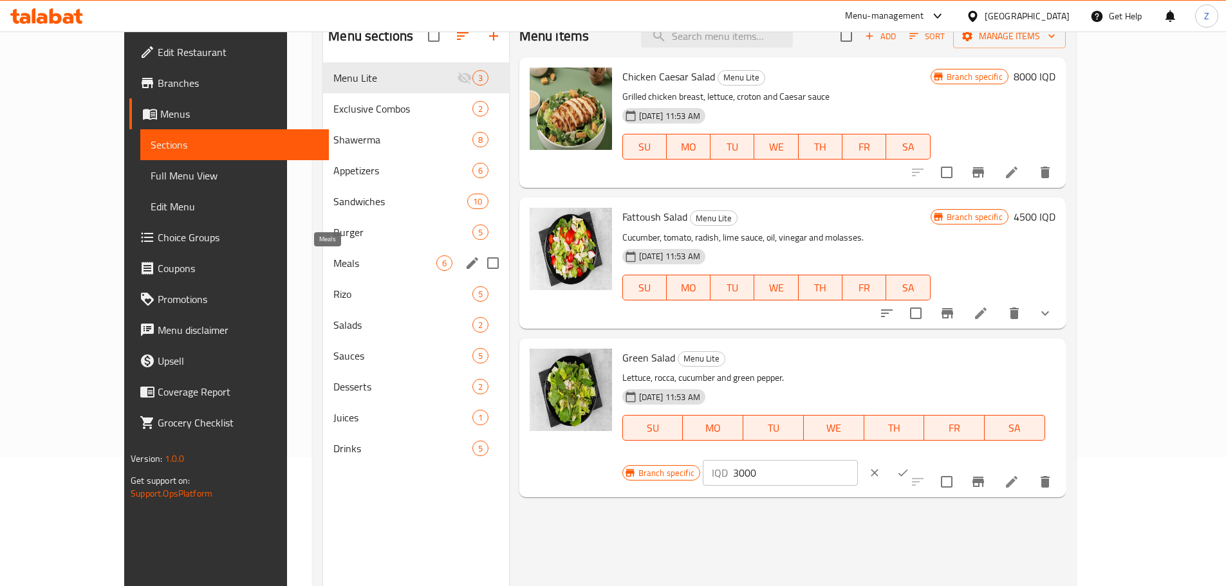
click at [333, 256] on span "Meals" at bounding box center [384, 262] width 102 height 15
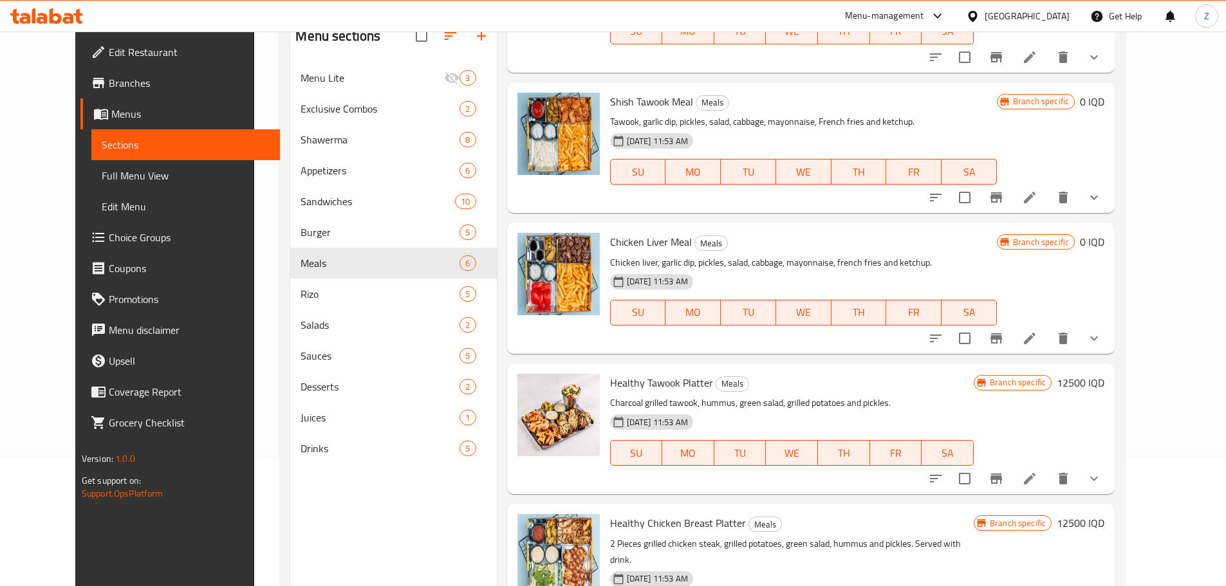
scroll to position [306, 0]
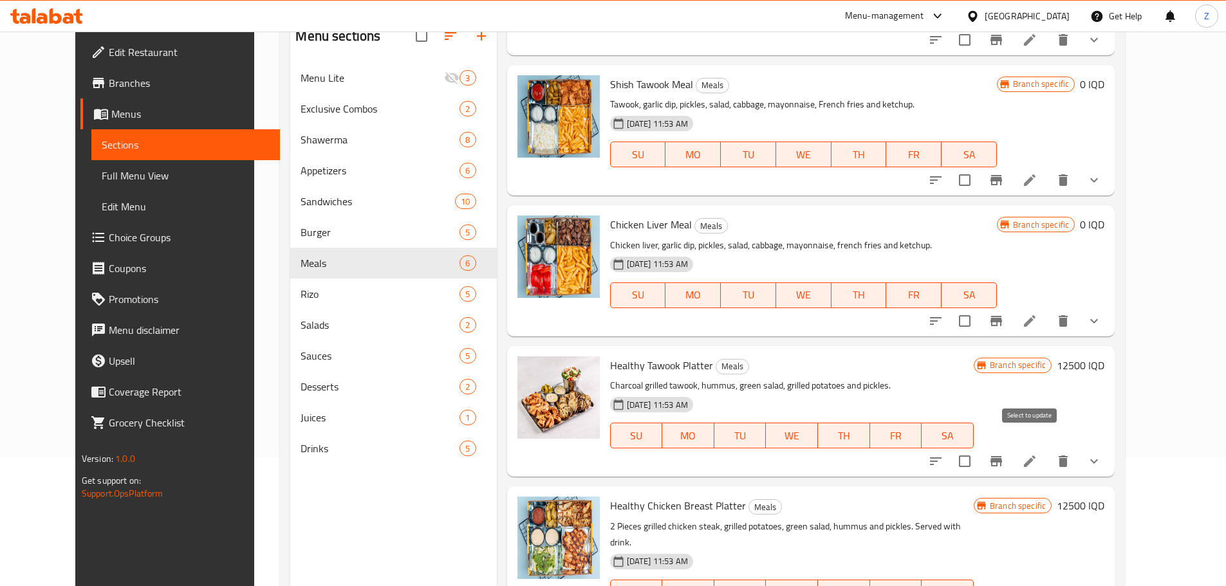
click at [978, 448] on input "checkbox" at bounding box center [964, 461] width 27 height 27
checkbox input "true"
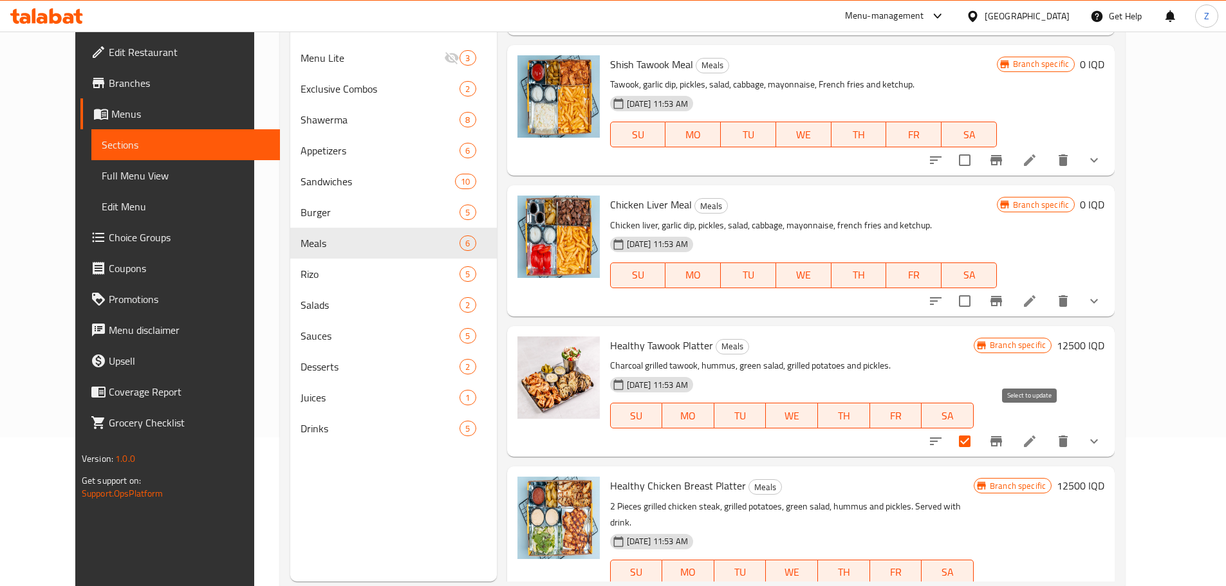
scroll to position [180, 0]
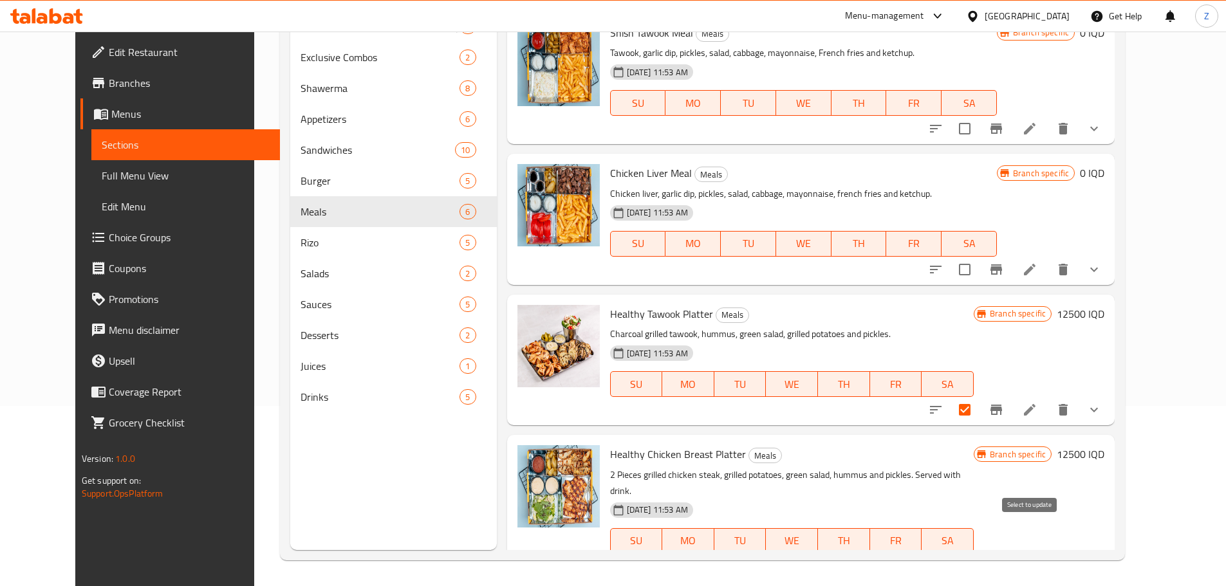
click at [978, 553] on input "checkbox" at bounding box center [964, 566] width 27 height 27
checkbox input "true"
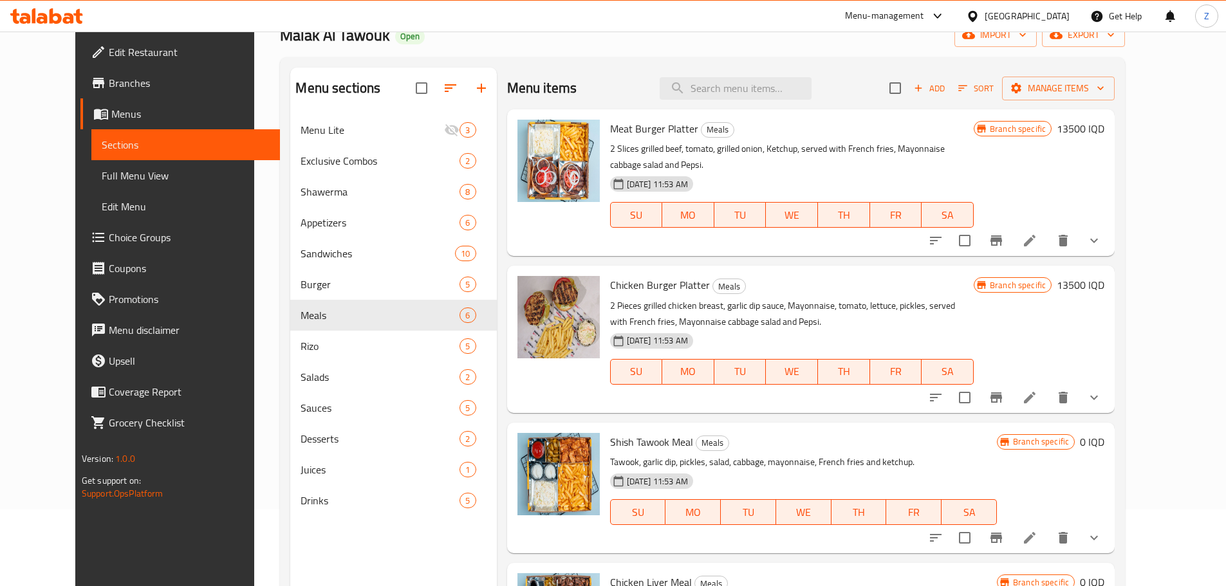
scroll to position [0, 0]
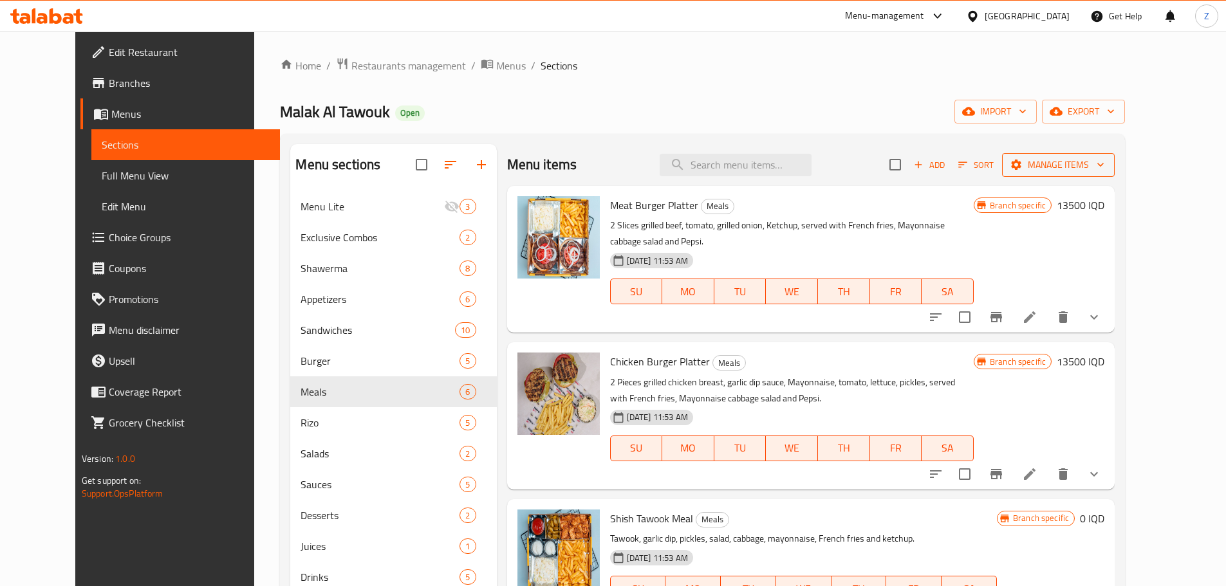
click at [1115, 174] on button "Manage items" at bounding box center [1058, 165] width 113 height 24
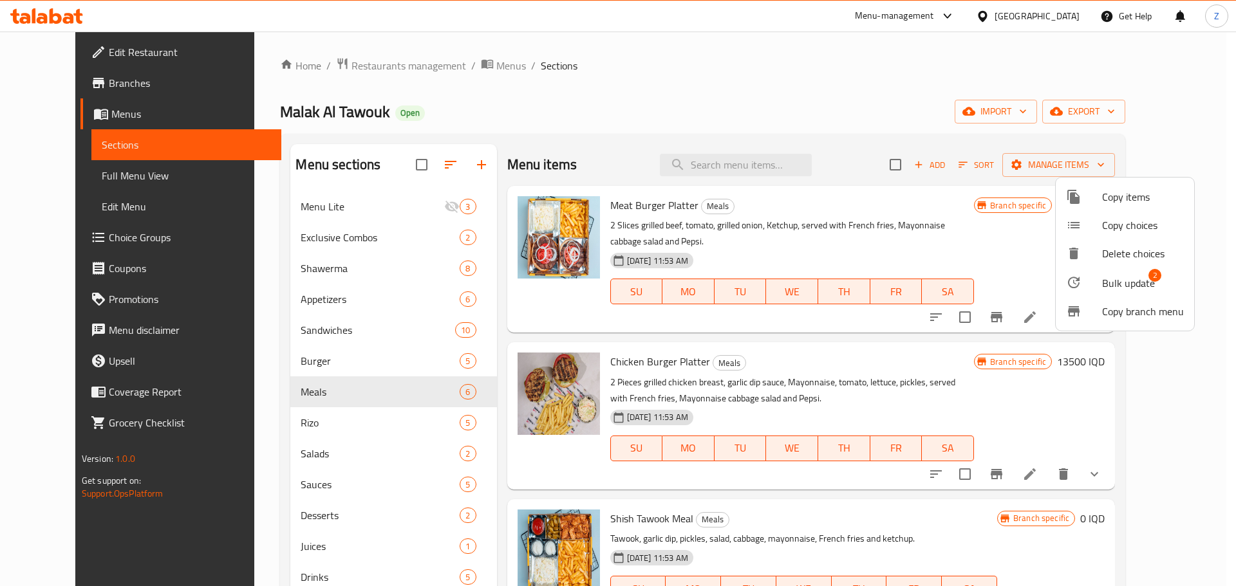
click at [1107, 285] on span "Bulk update" at bounding box center [1128, 282] width 53 height 15
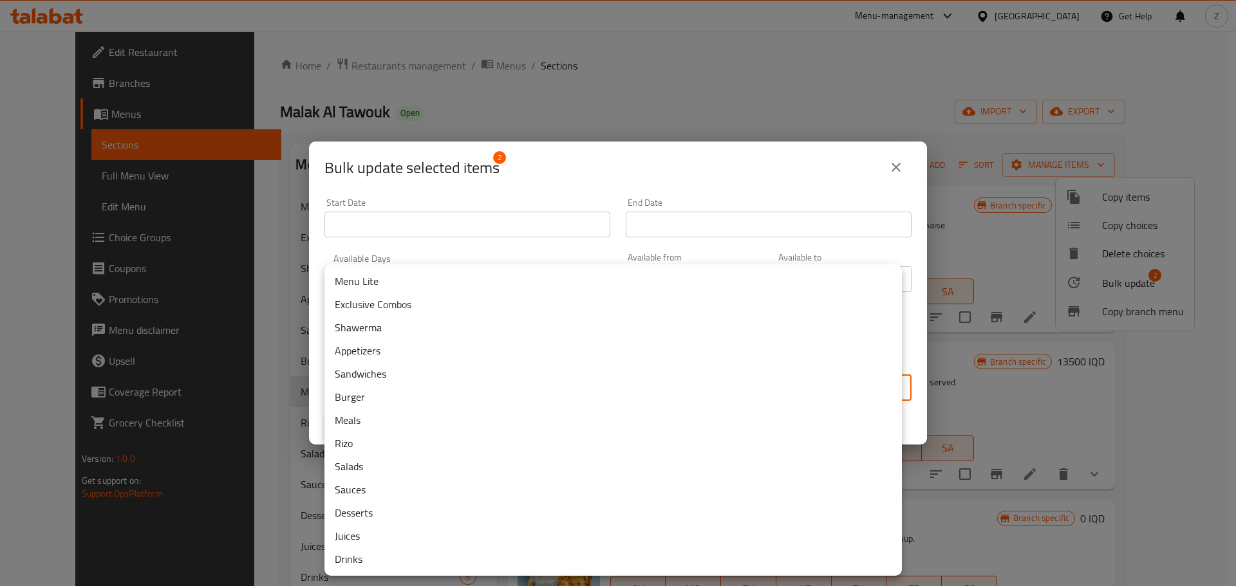
click at [666, 395] on body "​ Menu-management Iraq Get Help Z Edit Restaurant Branches Menus Sections Full …" at bounding box center [618, 309] width 1236 height 555
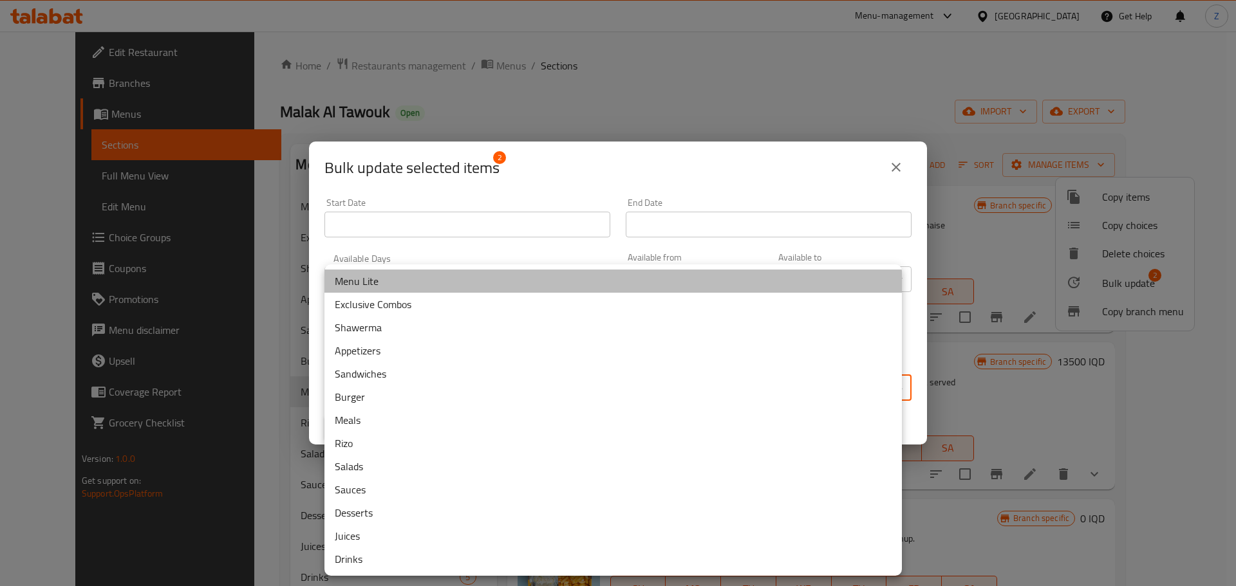
click at [406, 279] on li "Menu Lite" at bounding box center [612, 281] width 577 height 23
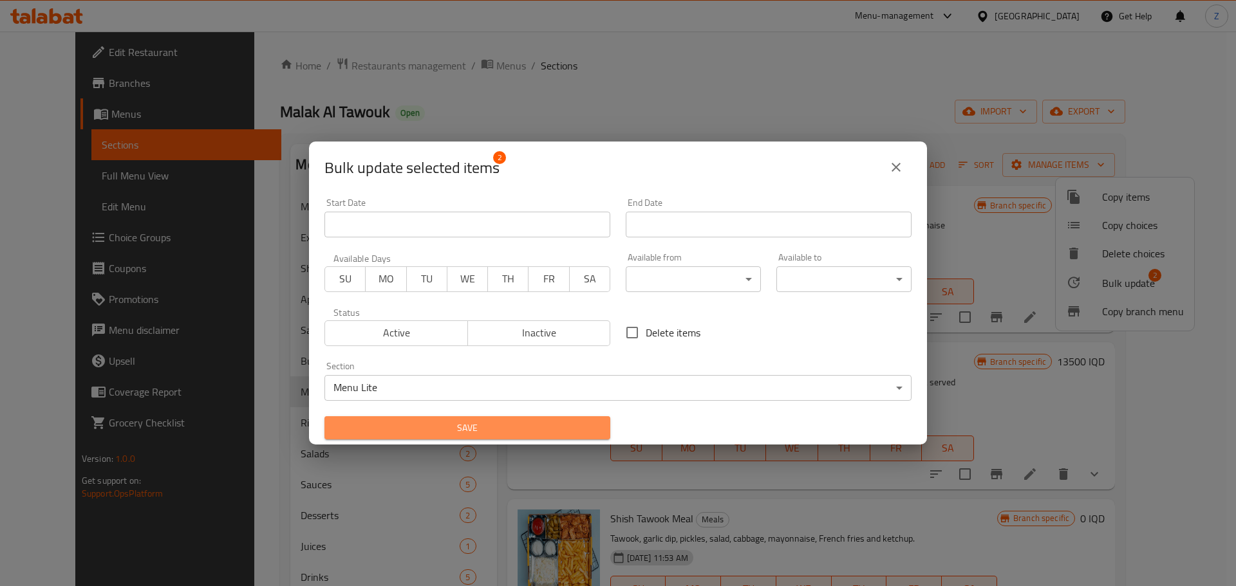
click at [468, 436] on span "Save" at bounding box center [467, 428] width 265 height 16
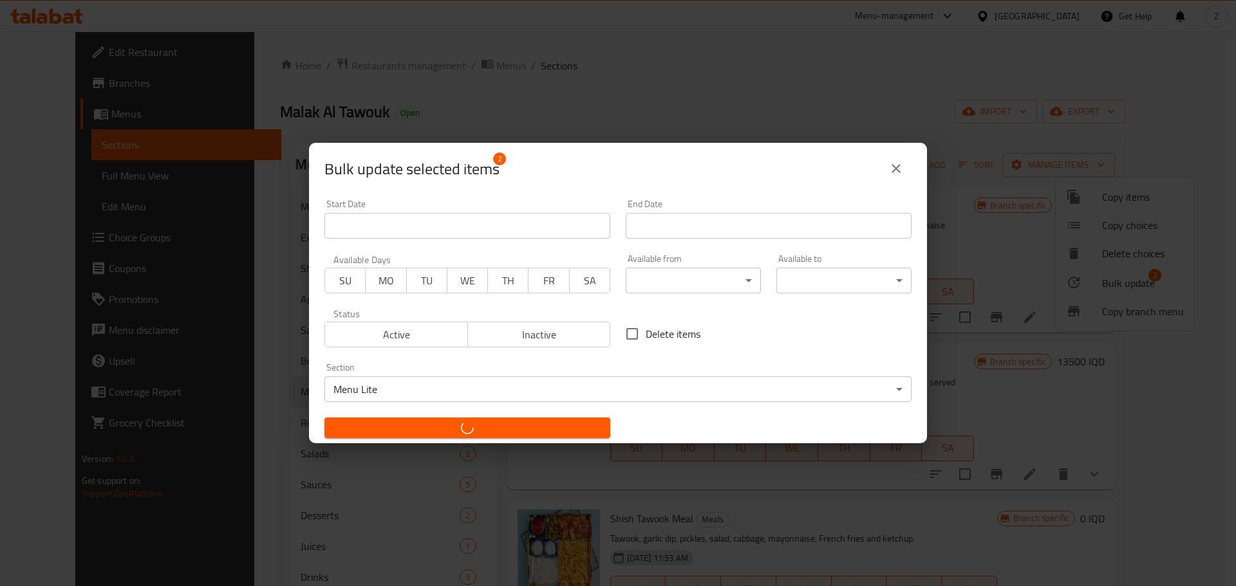
checkbox input "false"
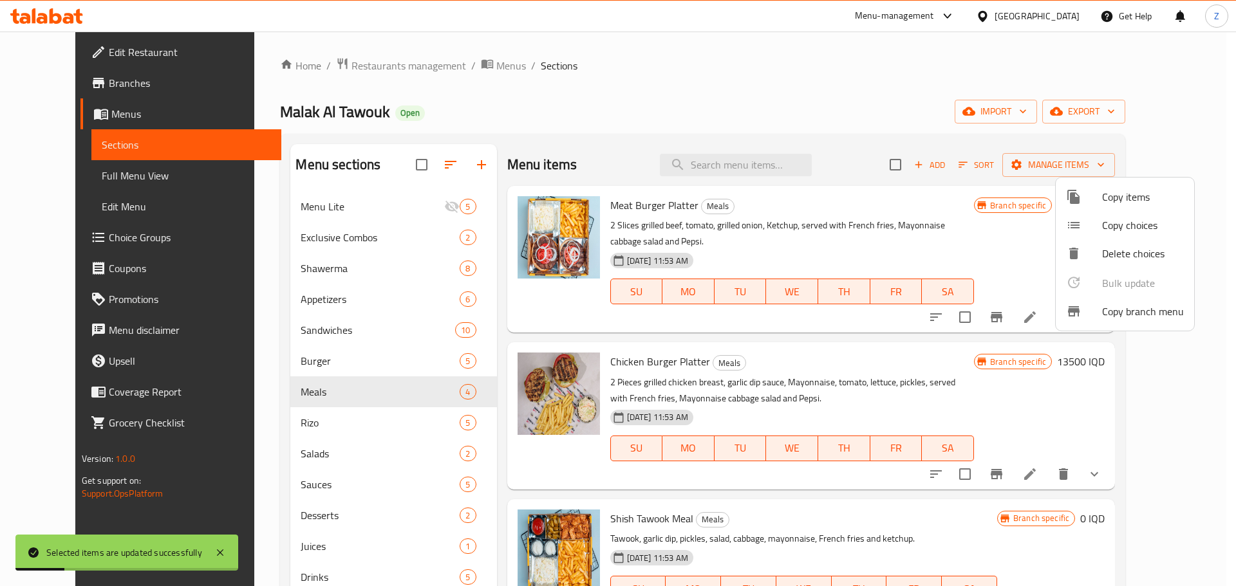
click at [993, 540] on div at bounding box center [618, 293] width 1236 height 586
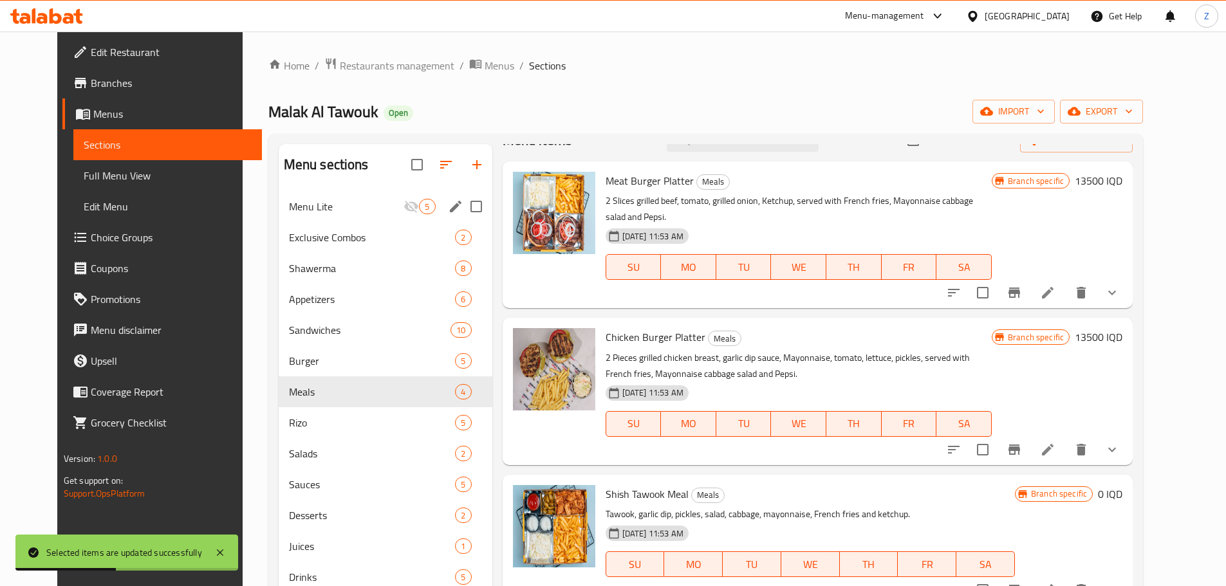
click at [291, 200] on span "Menu Lite" at bounding box center [346, 206] width 115 height 15
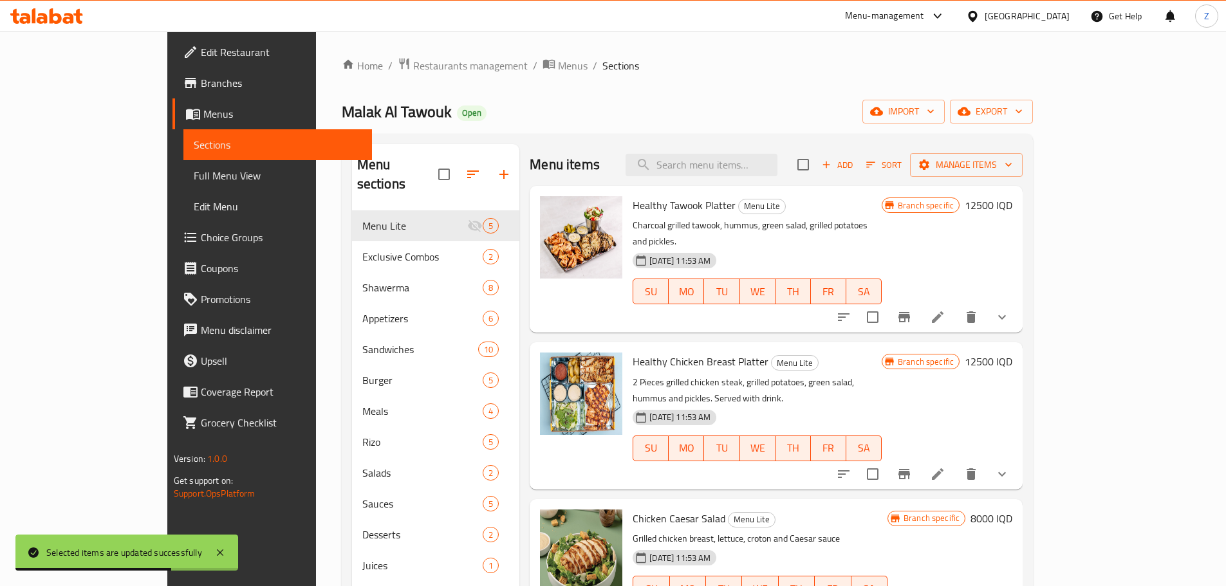
click at [902, 160] on span "Sort" at bounding box center [883, 165] width 35 height 15
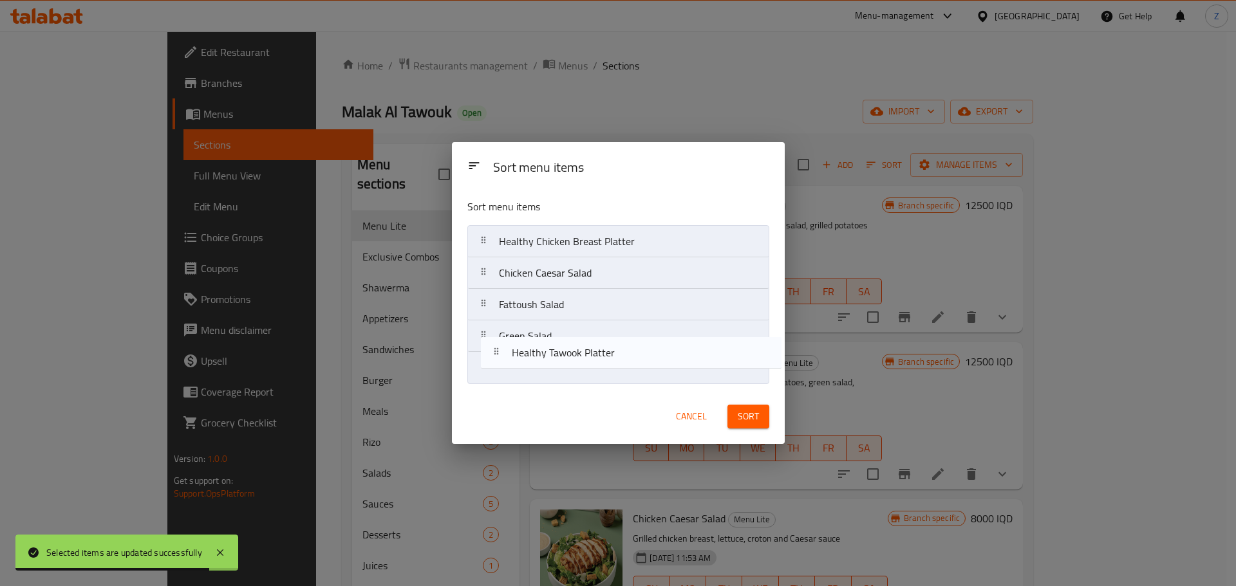
drag, startPoint x: 633, startPoint y: 243, endPoint x: 644, endPoint y: 396, distance: 153.5
click at [644, 396] on div "Sort menu items Sort menu items Healthy Tawook Platter Healthy Chicken Breast P…" at bounding box center [618, 293] width 333 height 302
click at [562, 406] on div "Sort menu items Sort menu items Healthy Chicken Breast Platter Chicken Caesar S…" at bounding box center [618, 293] width 333 height 302
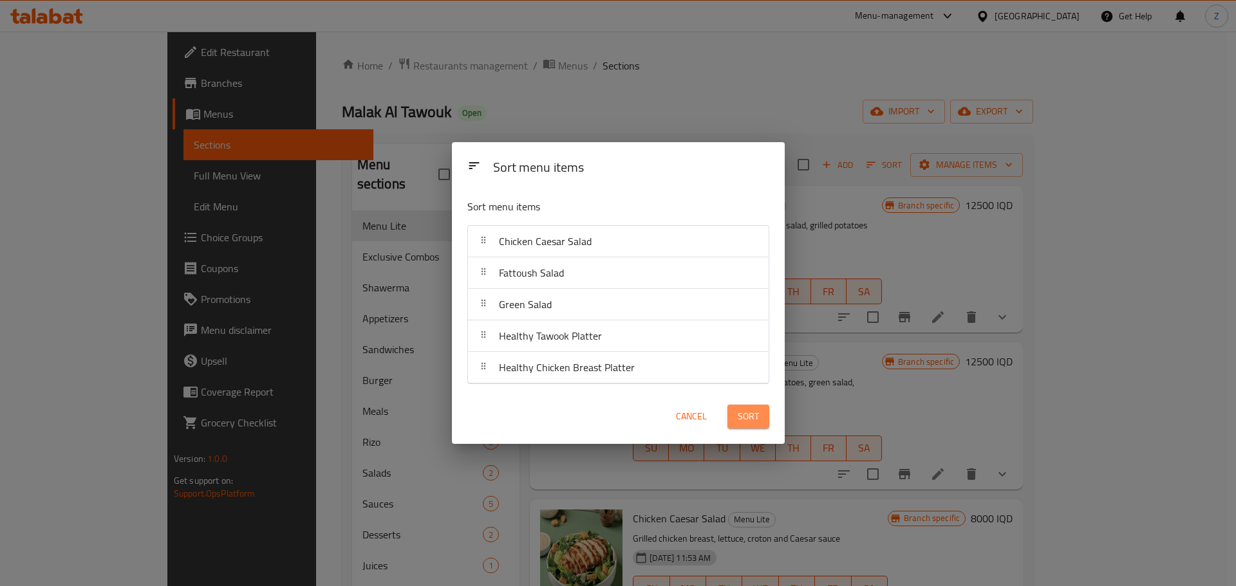
click at [750, 413] on span "Sort" at bounding box center [747, 417] width 21 height 16
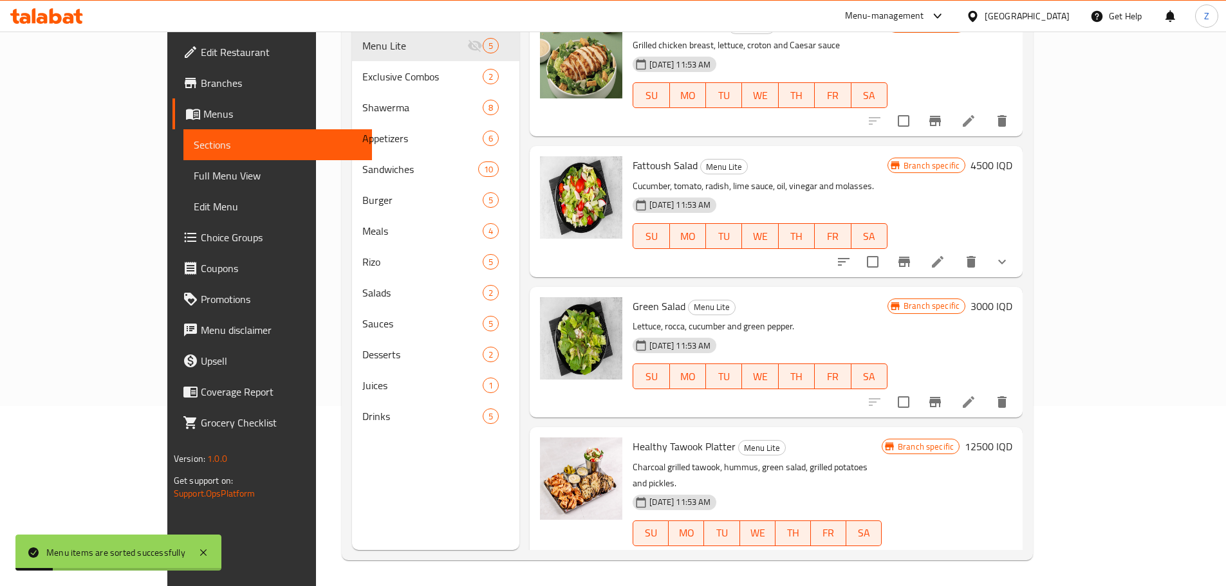
scroll to position [149, 0]
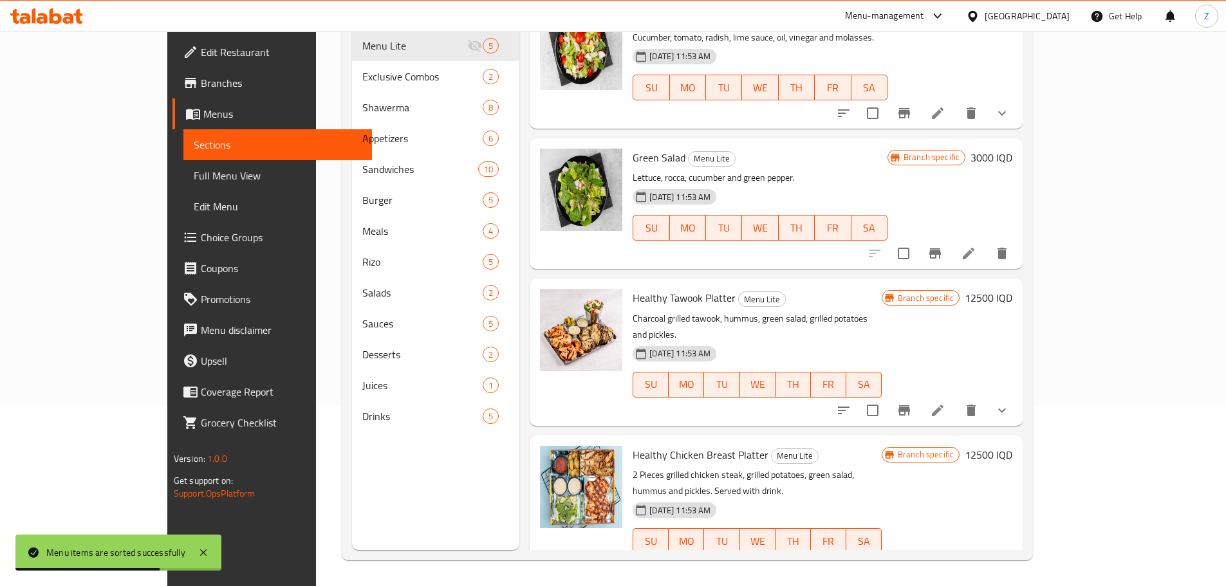
click at [1012, 299] on h6 "12500 IQD" at bounding box center [989, 298] width 48 height 18
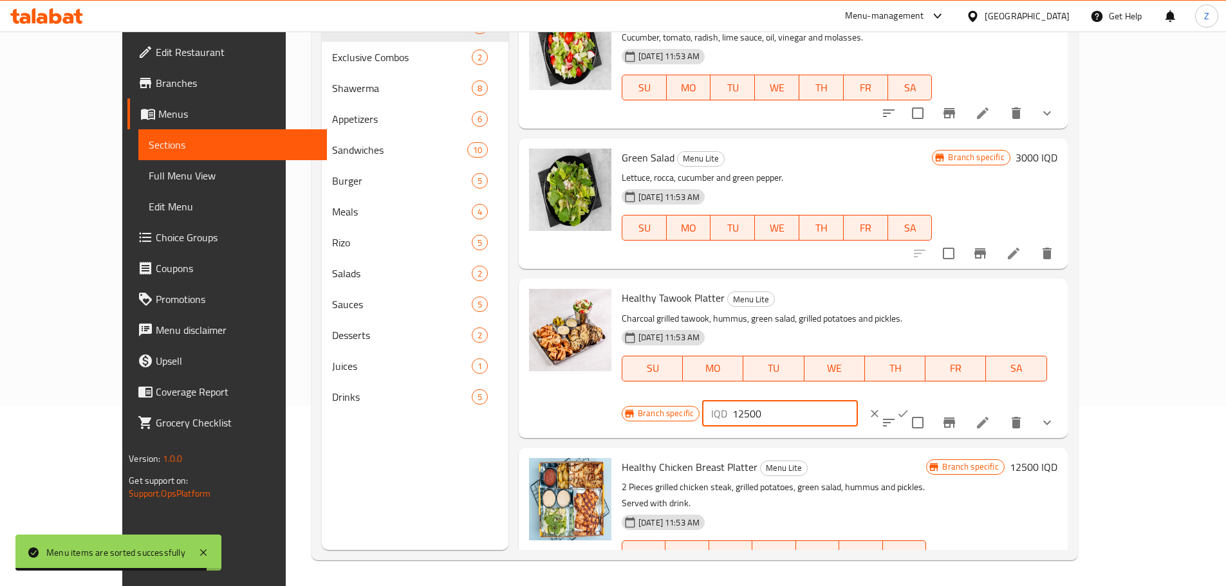
click at [857, 401] on input "12500" at bounding box center [794, 414] width 125 height 26
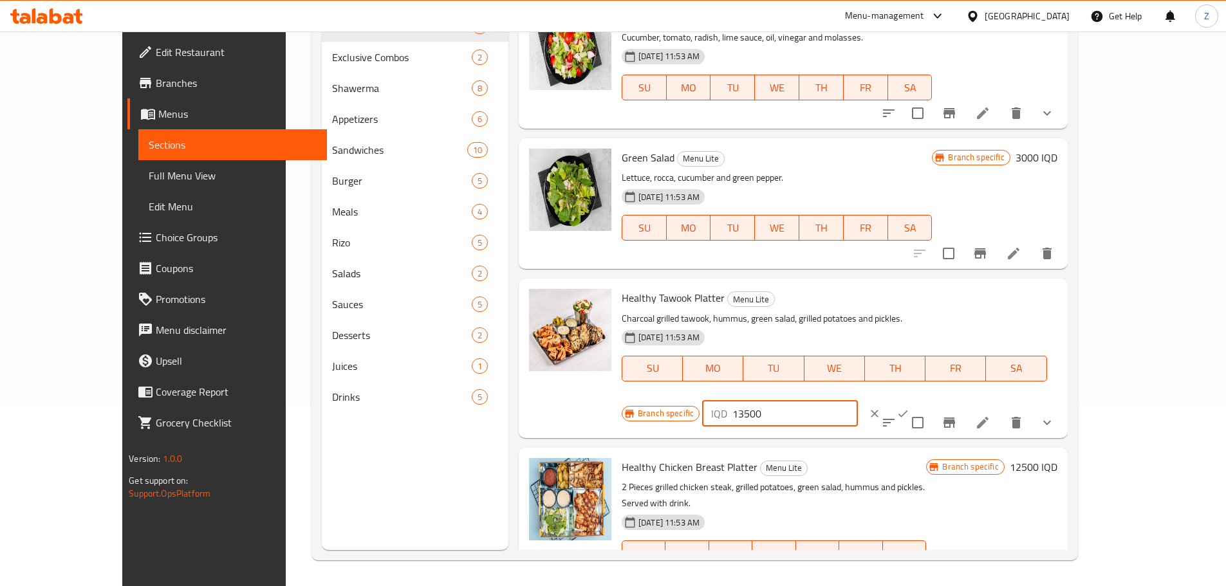
type input "13500"
click at [909, 407] on icon "ok" at bounding box center [902, 413] width 13 height 13
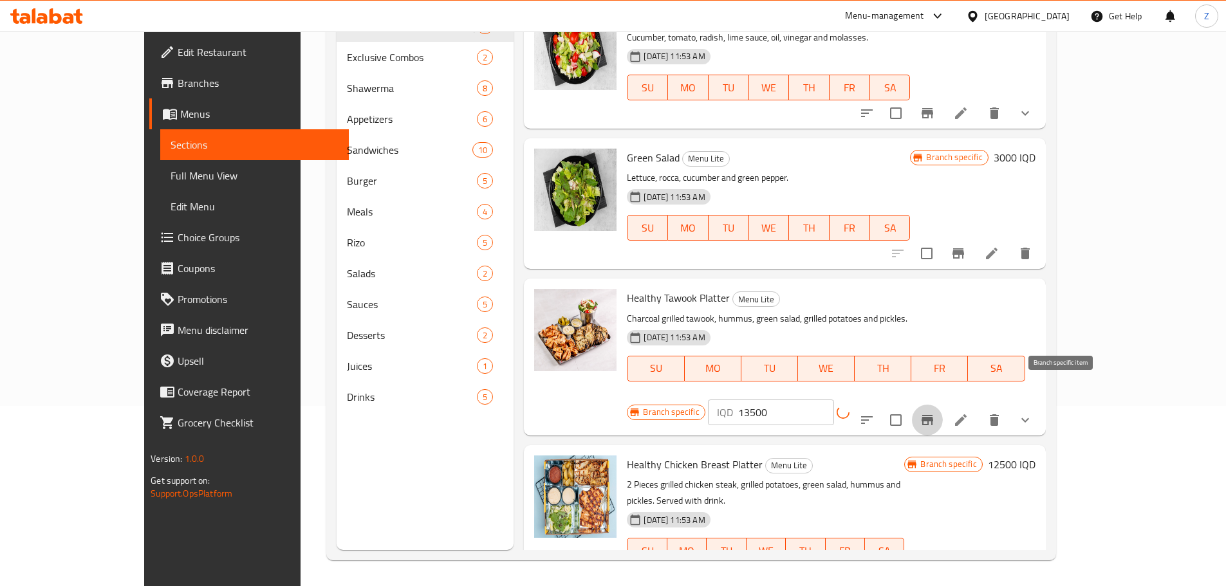
click at [943, 408] on button "Branch-specific-item" at bounding box center [927, 420] width 31 height 31
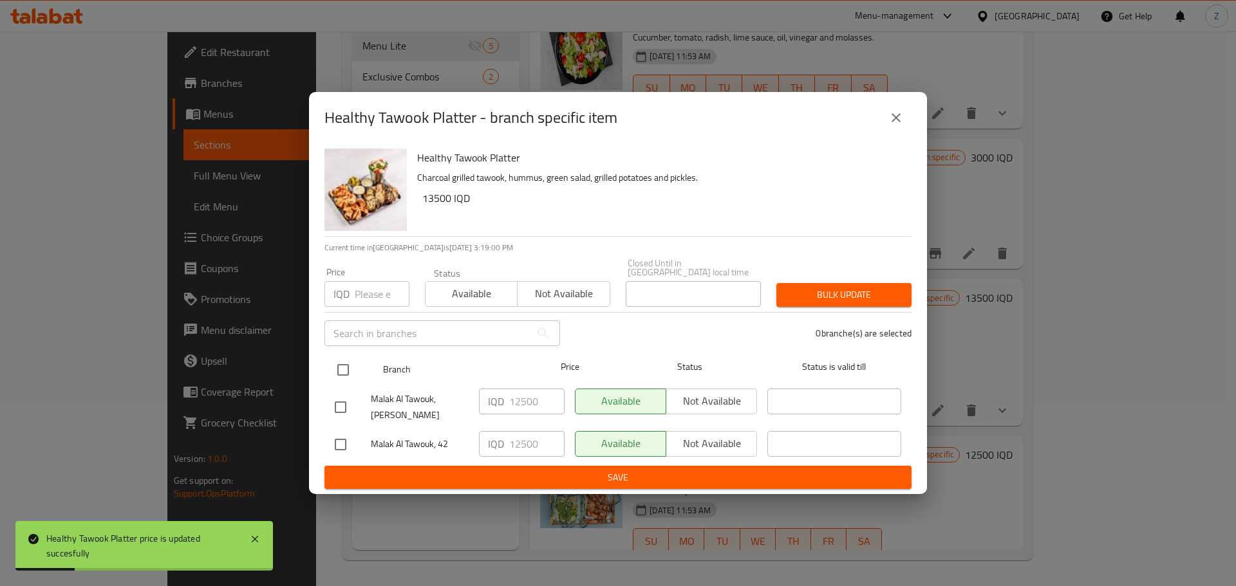
click at [329, 358] on input "checkbox" at bounding box center [342, 370] width 27 height 27
checkbox input "true"
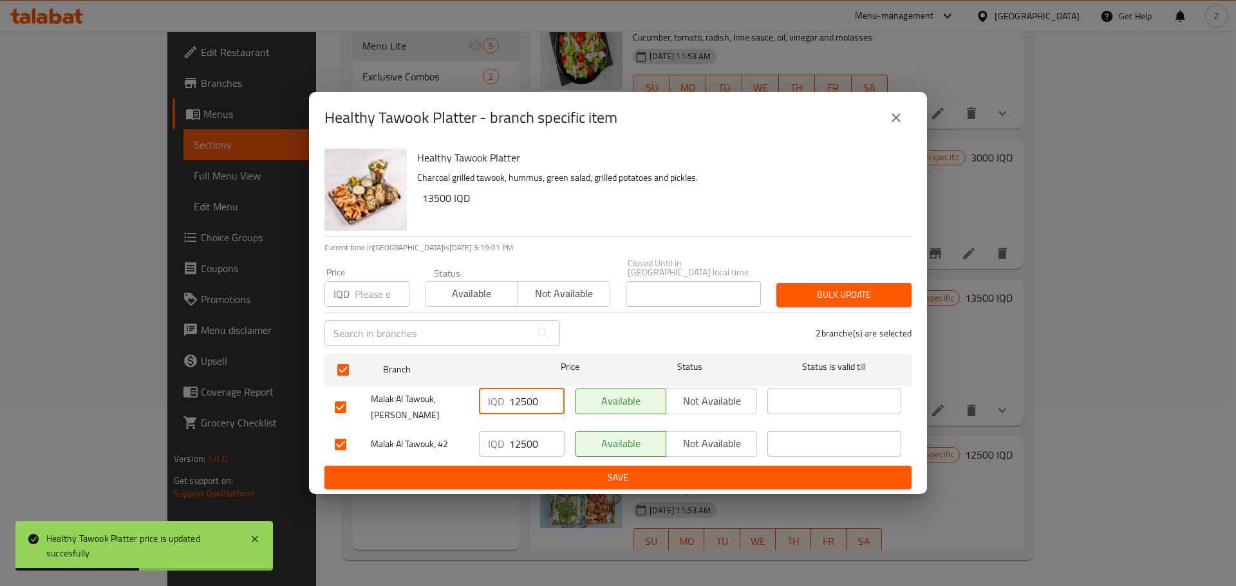
drag, startPoint x: 519, startPoint y: 399, endPoint x: 513, endPoint y: 401, distance: 6.7
click at [513, 400] on input "12500" at bounding box center [536, 402] width 55 height 26
type input "13500"
click at [514, 440] on input "12500" at bounding box center [536, 444] width 55 height 26
type input "13500"
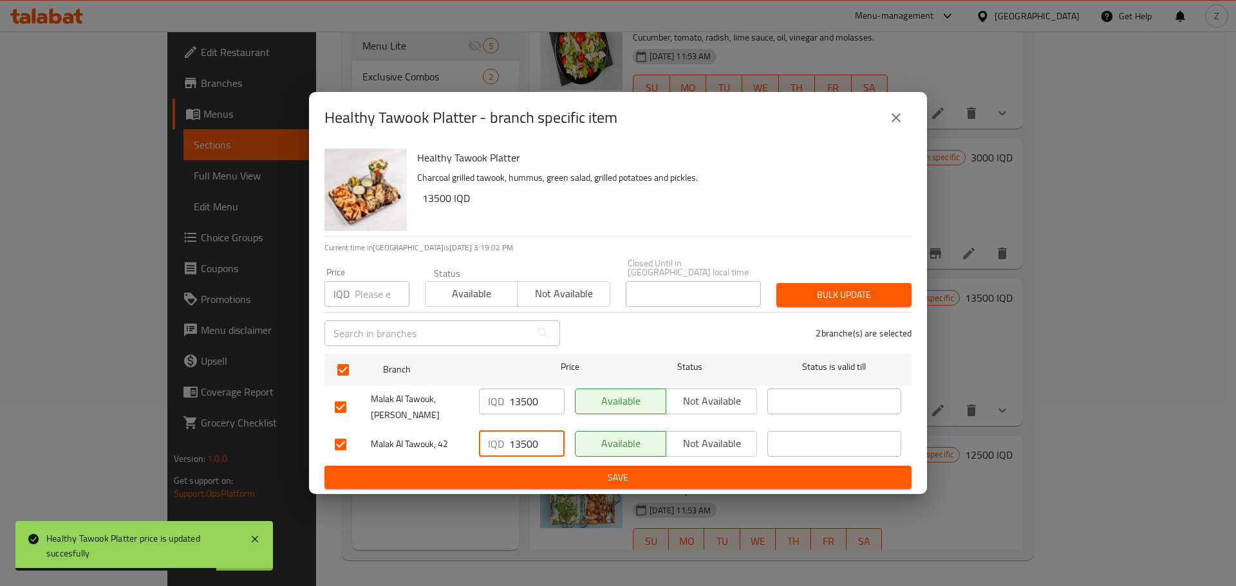
click at [528, 470] on span "Save" at bounding box center [618, 478] width 566 height 16
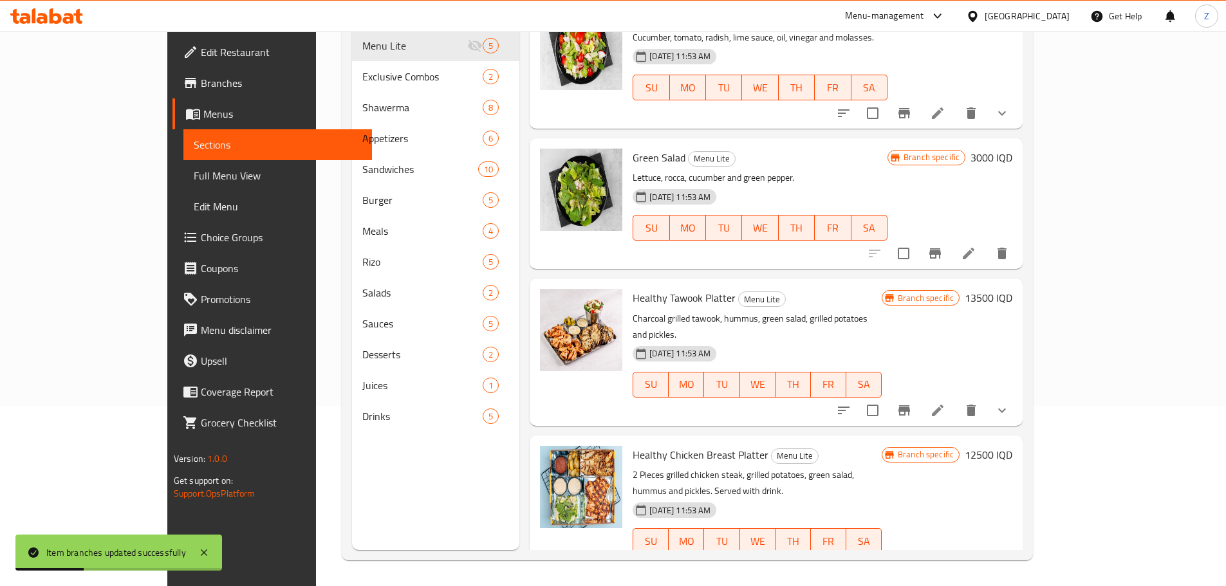
click at [1012, 446] on h6 "12500 IQD" at bounding box center [989, 455] width 48 height 18
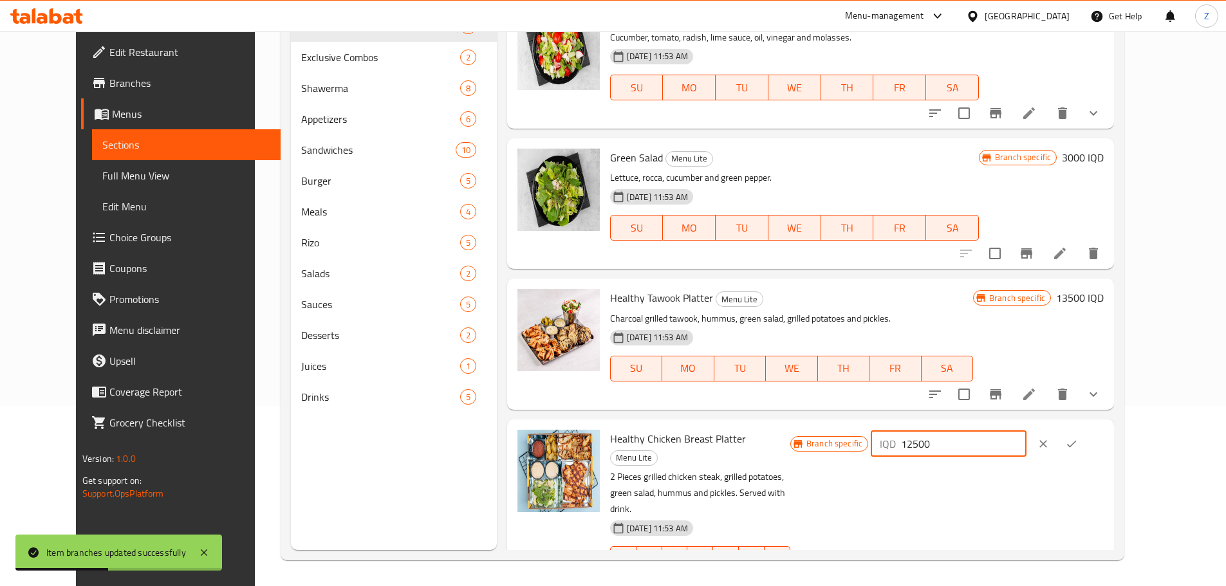
click at [999, 451] on input "12500" at bounding box center [963, 444] width 125 height 26
type input "13500"
click at [1086, 445] on button "ok" at bounding box center [1071, 444] width 28 height 28
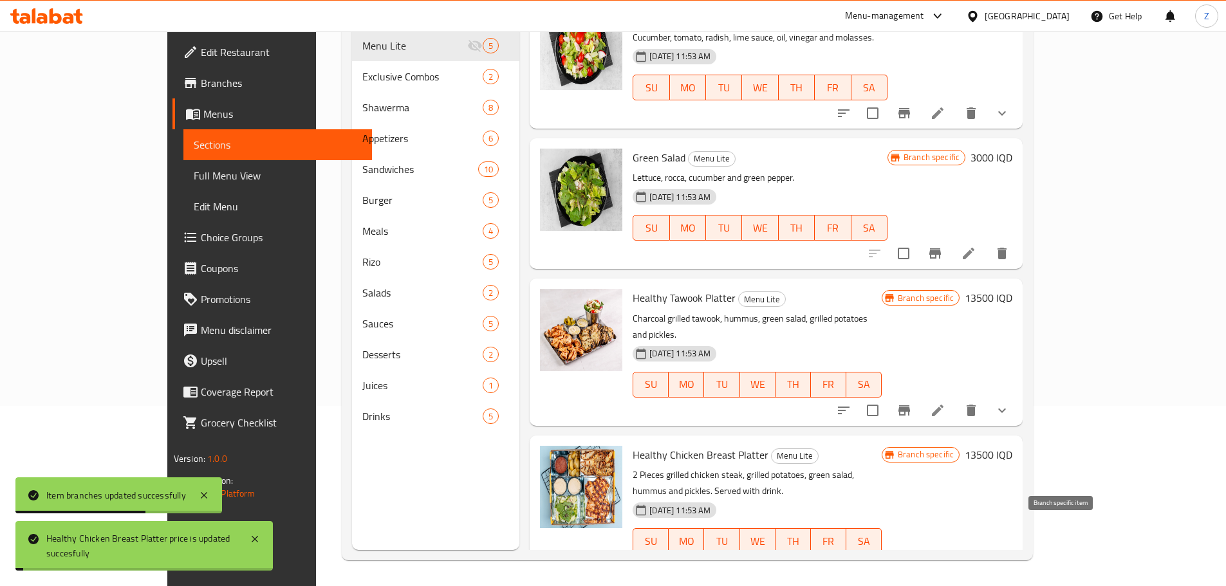
click at [920, 552] on button "Branch-specific-item" at bounding box center [904, 567] width 31 height 31
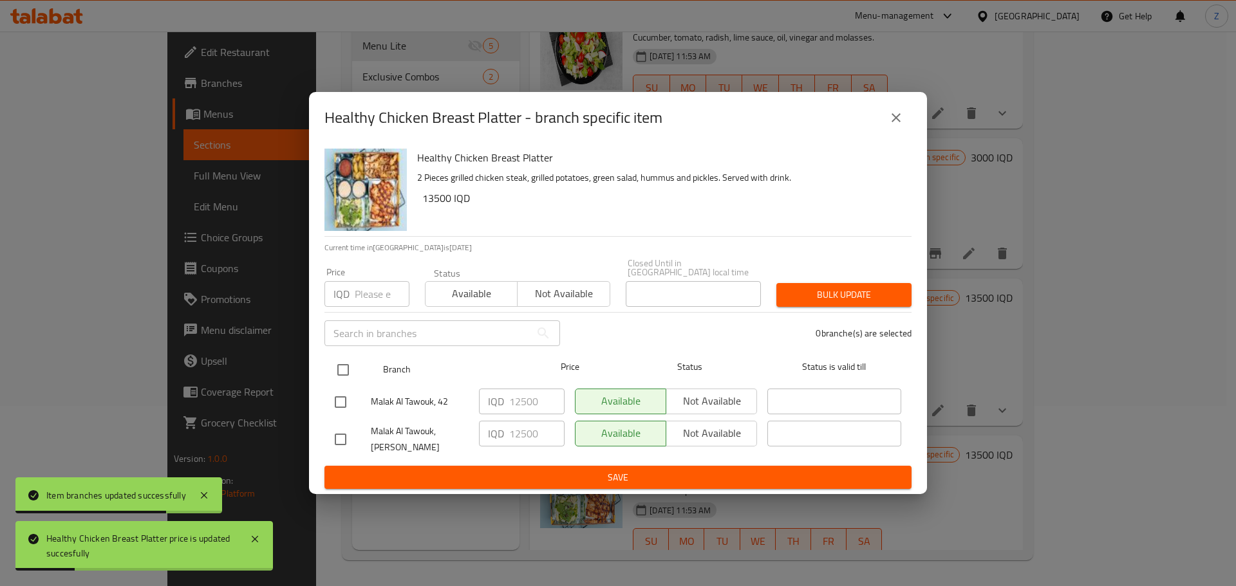
click at [348, 360] on input "checkbox" at bounding box center [342, 370] width 27 height 27
checkbox input "true"
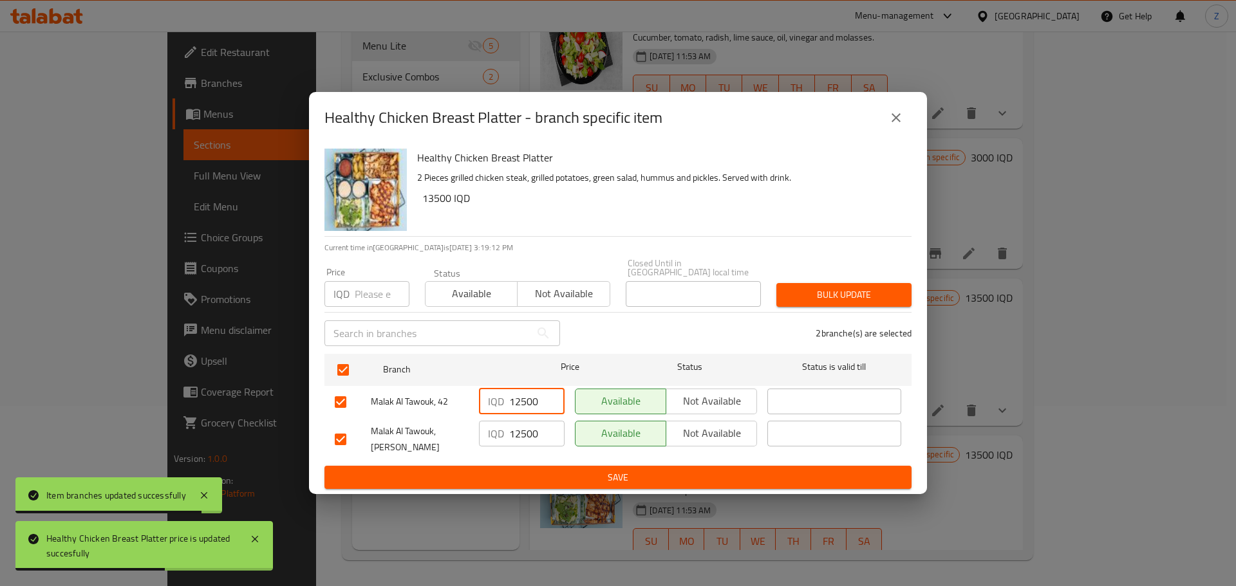
click at [519, 407] on input "12500" at bounding box center [536, 402] width 55 height 26
type input "13500"
click at [521, 434] on input "12500" at bounding box center [536, 434] width 55 height 26
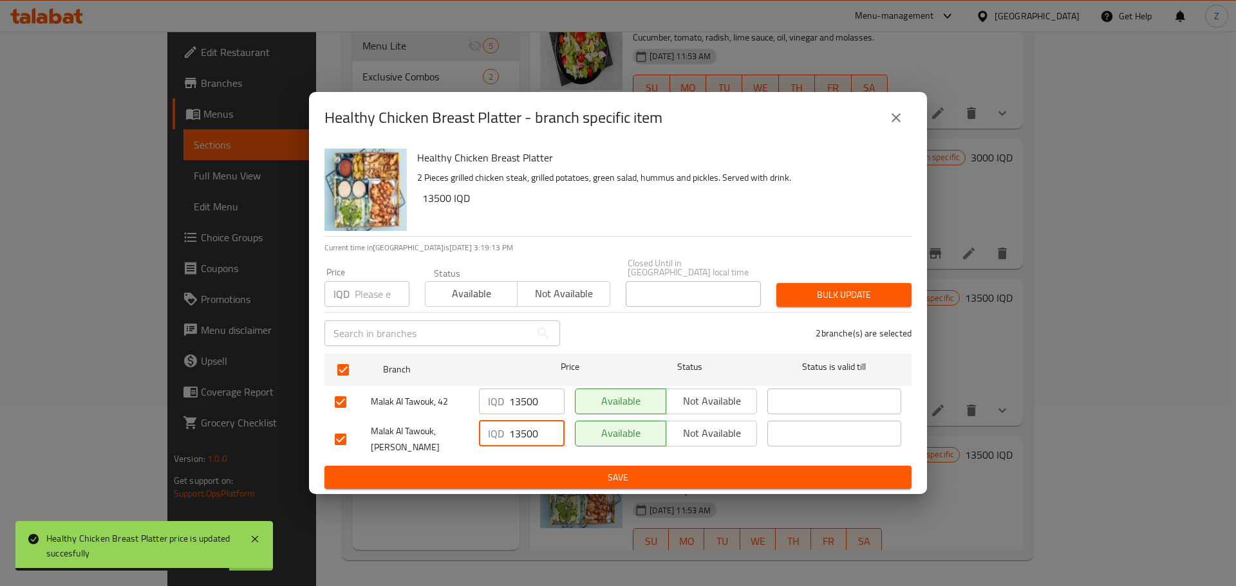
type input "13500"
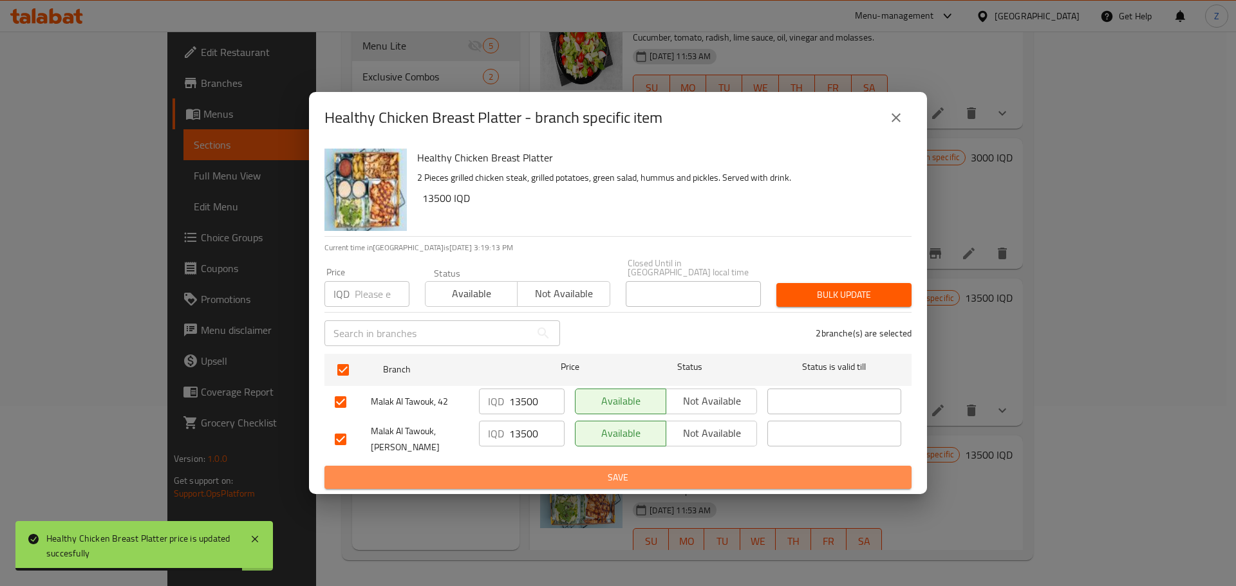
click at [535, 473] on span "Save" at bounding box center [618, 478] width 566 height 16
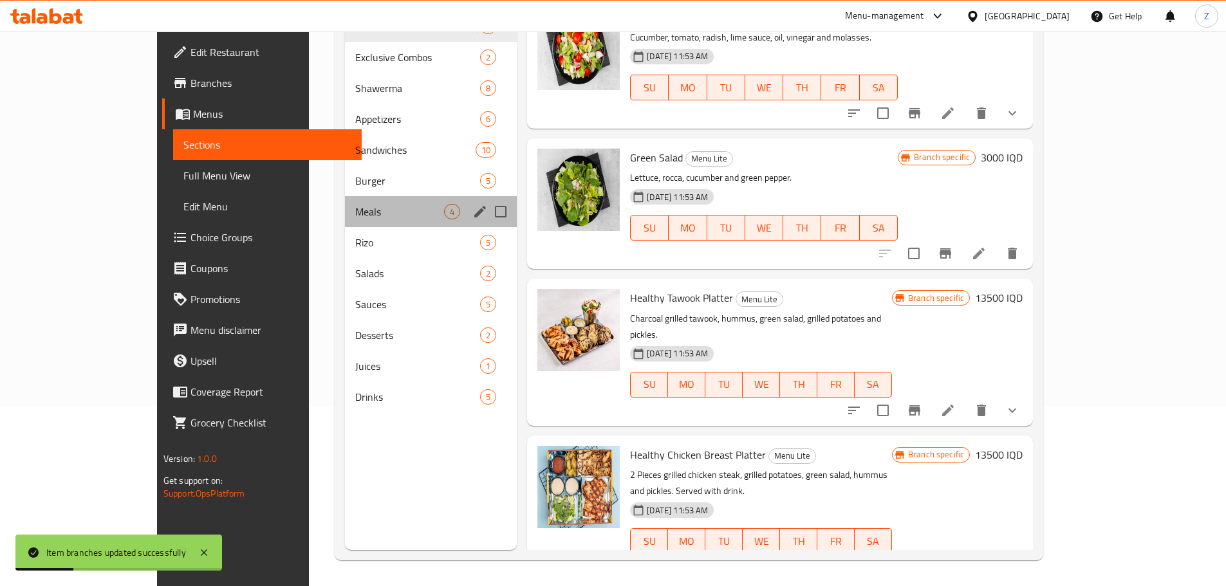
click at [345, 223] on div "Meals 4" at bounding box center [431, 211] width 172 height 31
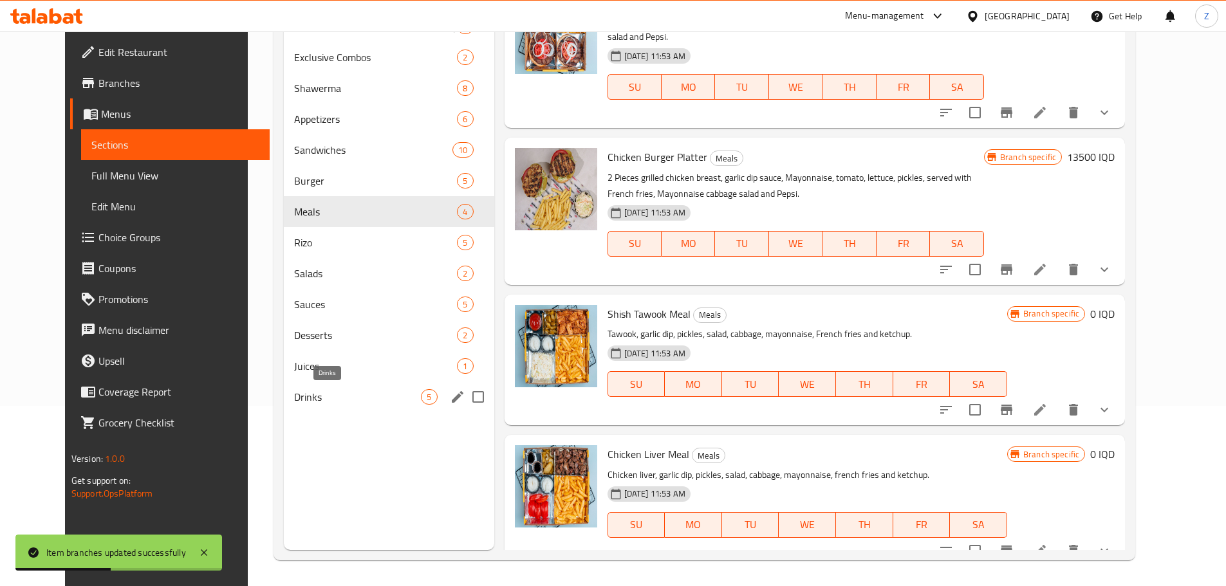
click at [353, 403] on span "Drinks" at bounding box center [357, 396] width 127 height 15
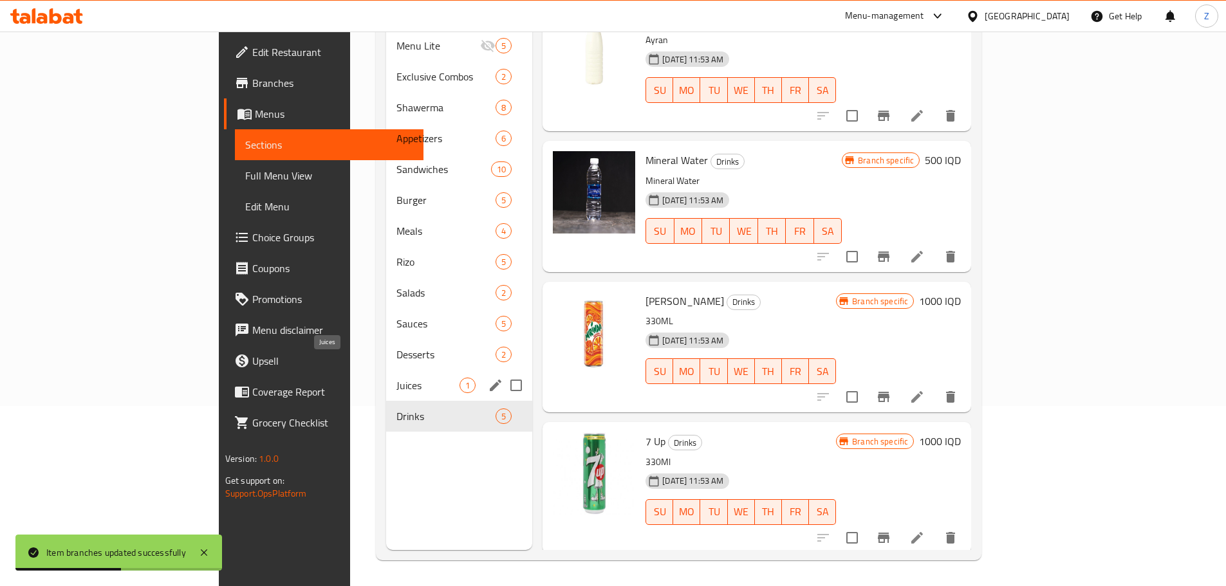
click at [386, 370] on div "Juices 1" at bounding box center [459, 385] width 146 height 31
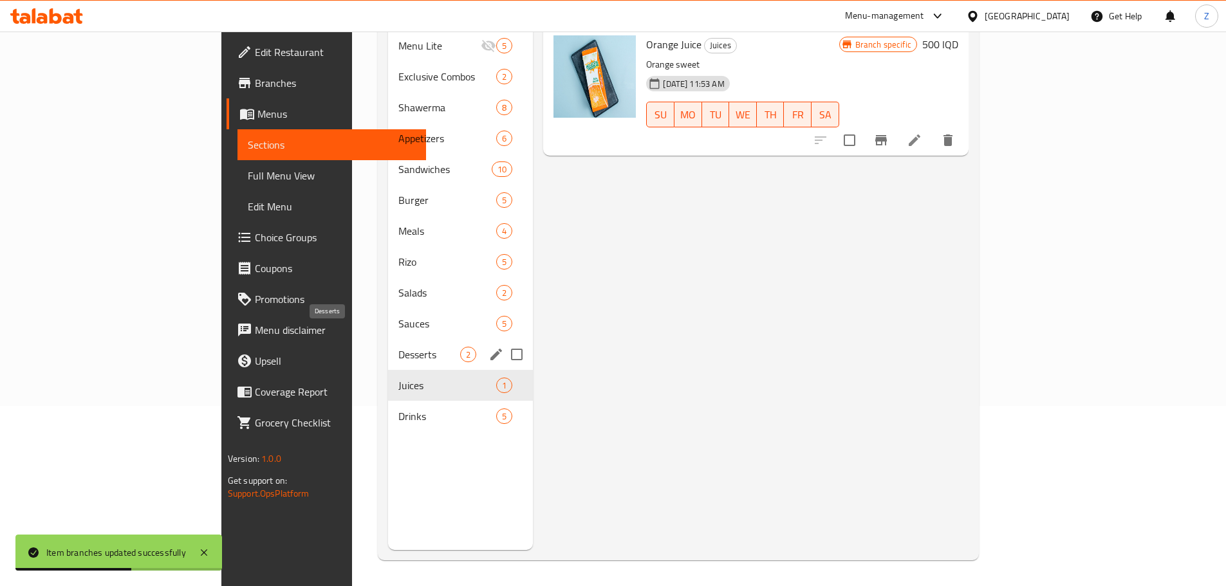
click at [398, 347] on span "Desserts" at bounding box center [429, 354] width 62 height 15
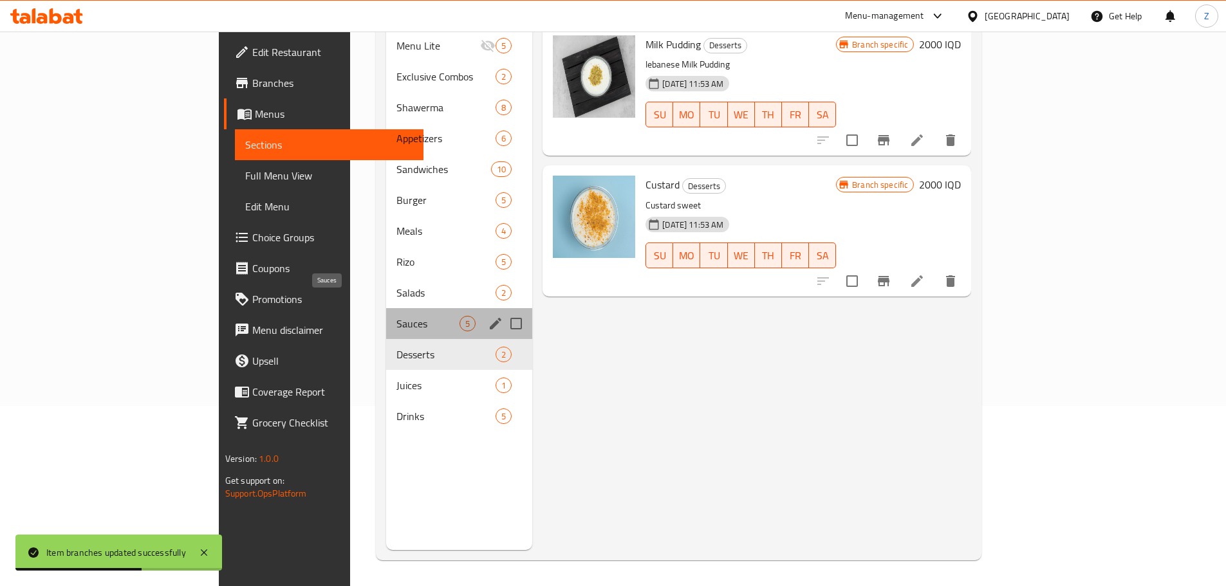
click at [396, 316] on span "Sauces" at bounding box center [427, 323] width 63 height 15
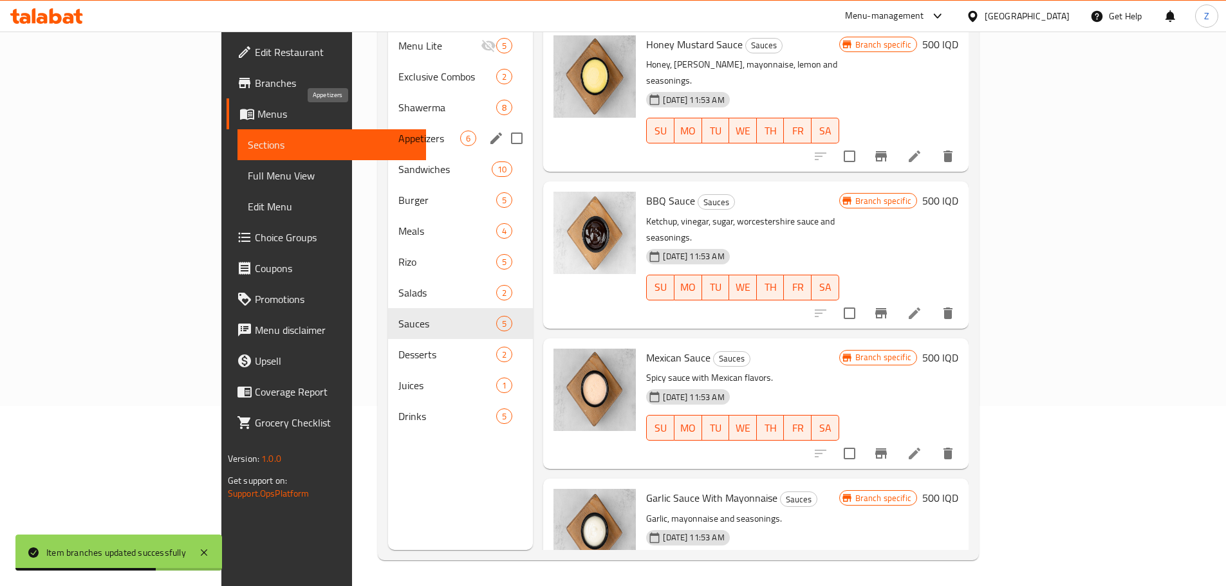
click at [398, 131] on span "Appetizers" at bounding box center [429, 138] width 62 height 15
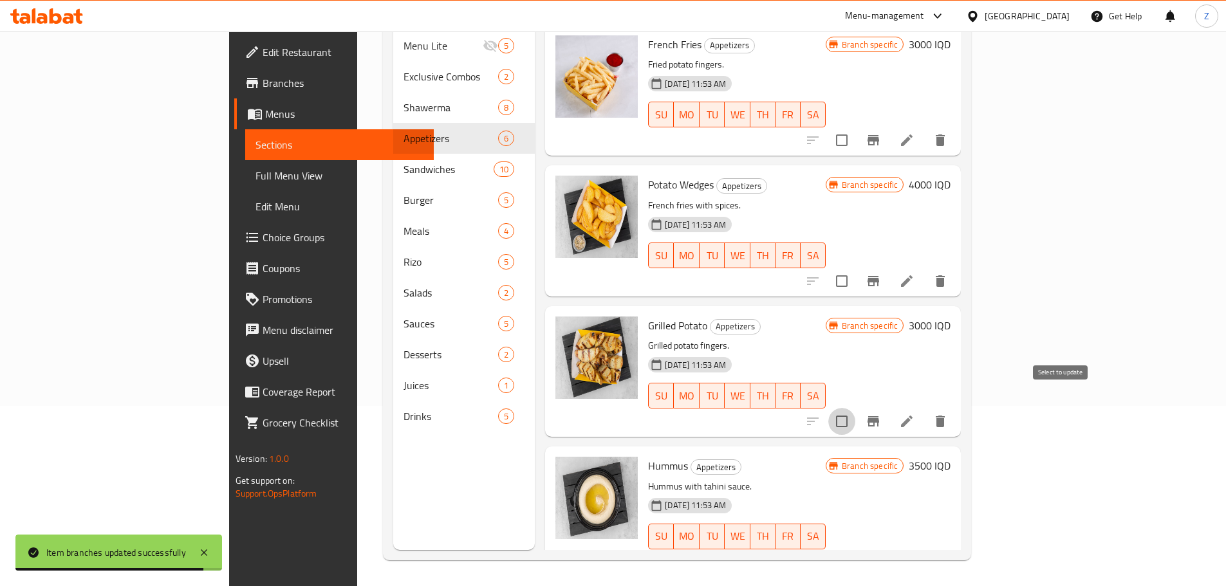
click at [855, 408] on input "checkbox" at bounding box center [841, 421] width 27 height 27
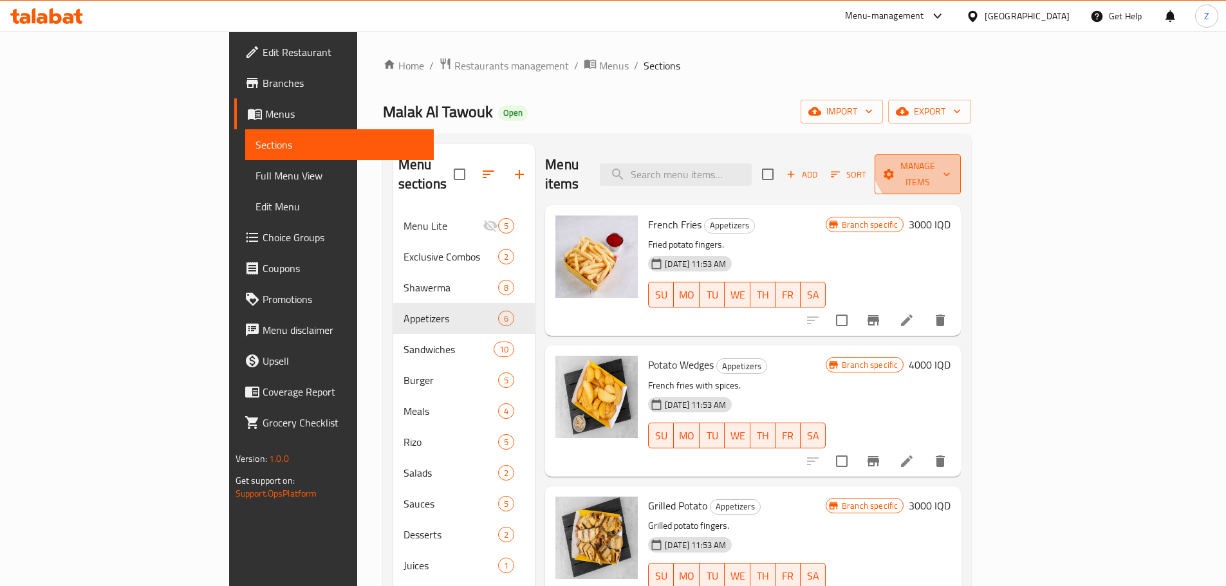
click at [961, 155] on button "Manage items" at bounding box center [918, 174] width 86 height 40
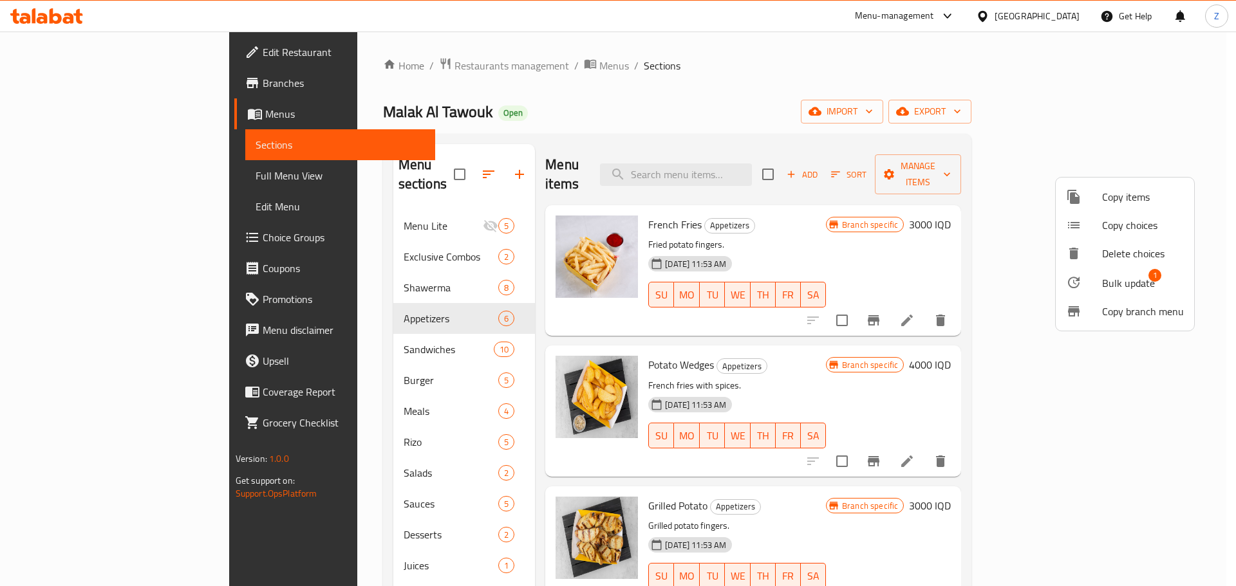
click at [1105, 285] on span "Bulk update" at bounding box center [1128, 282] width 53 height 15
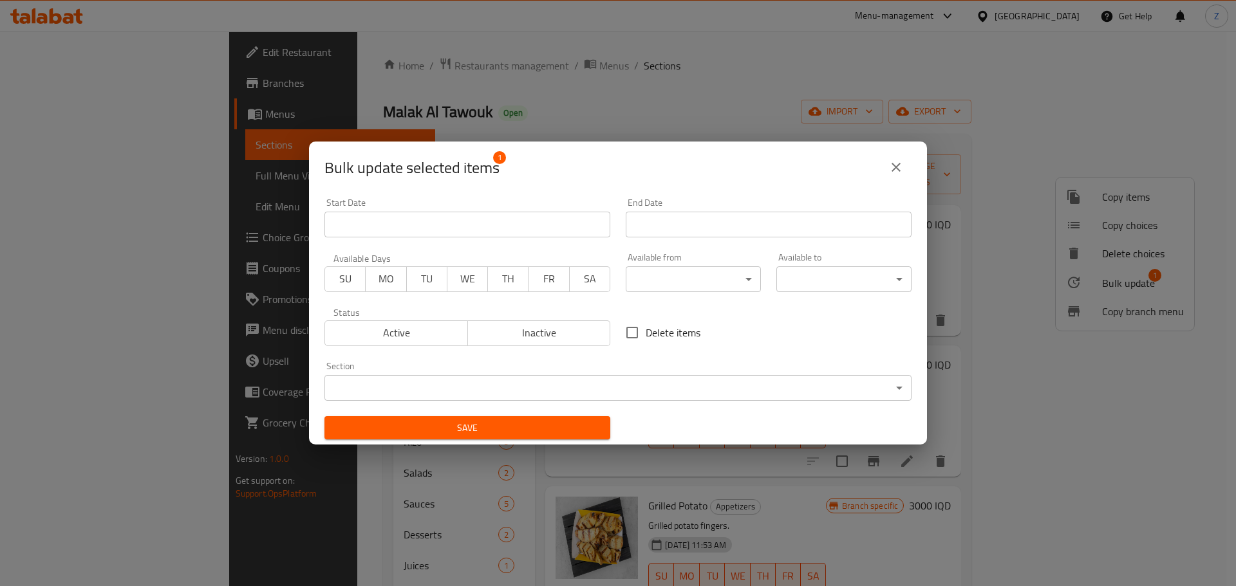
click at [641, 379] on body "​ Menu-management Iraq Get Help Z Edit Restaurant Branches Menus Sections Full …" at bounding box center [618, 309] width 1236 height 555
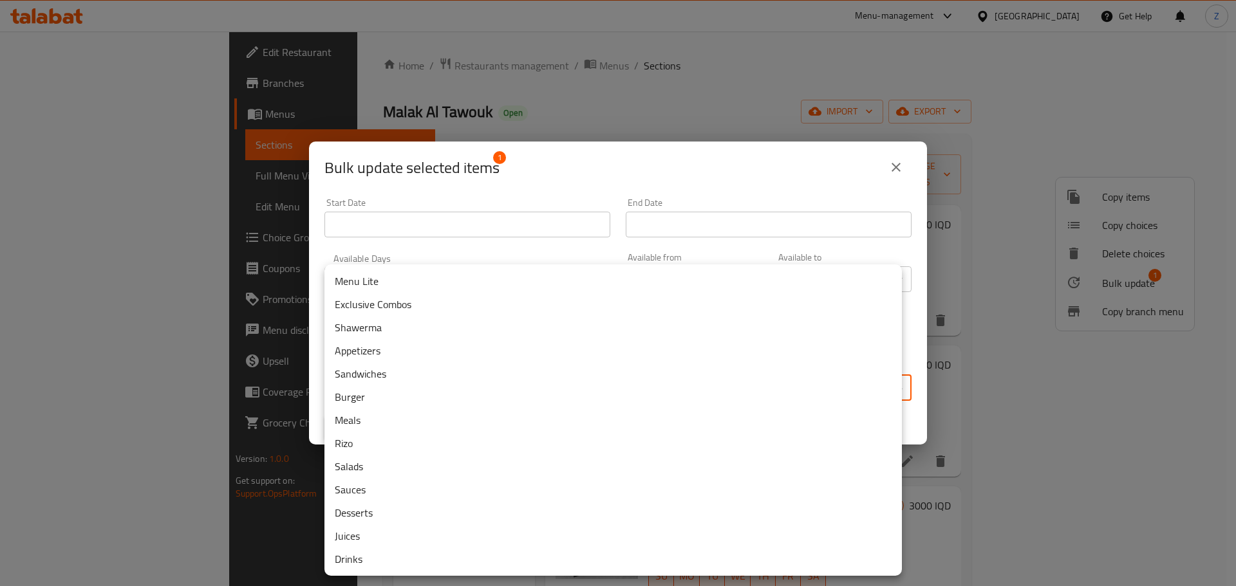
click at [425, 274] on li "Menu Lite" at bounding box center [612, 281] width 577 height 23
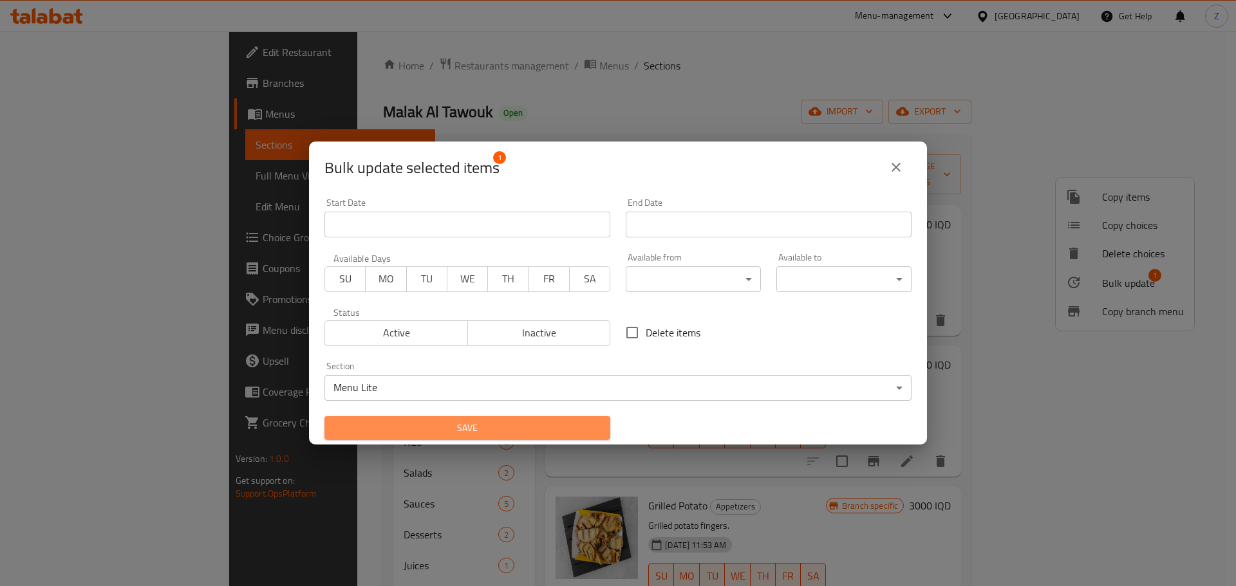
click at [485, 427] on span "Save" at bounding box center [467, 428] width 265 height 16
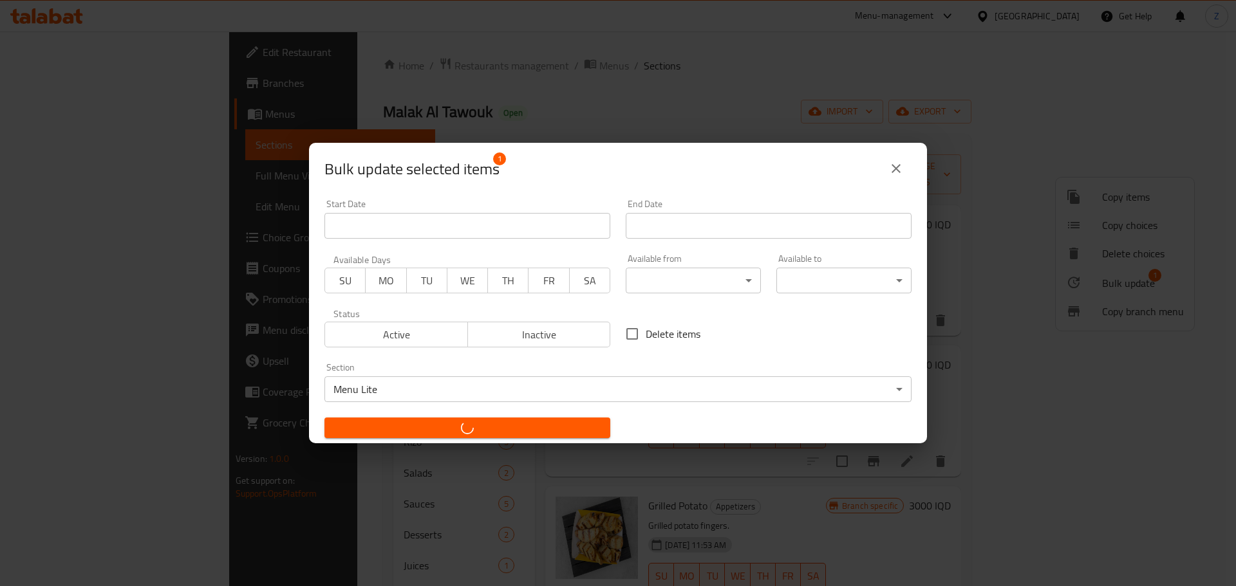
checkbox input "false"
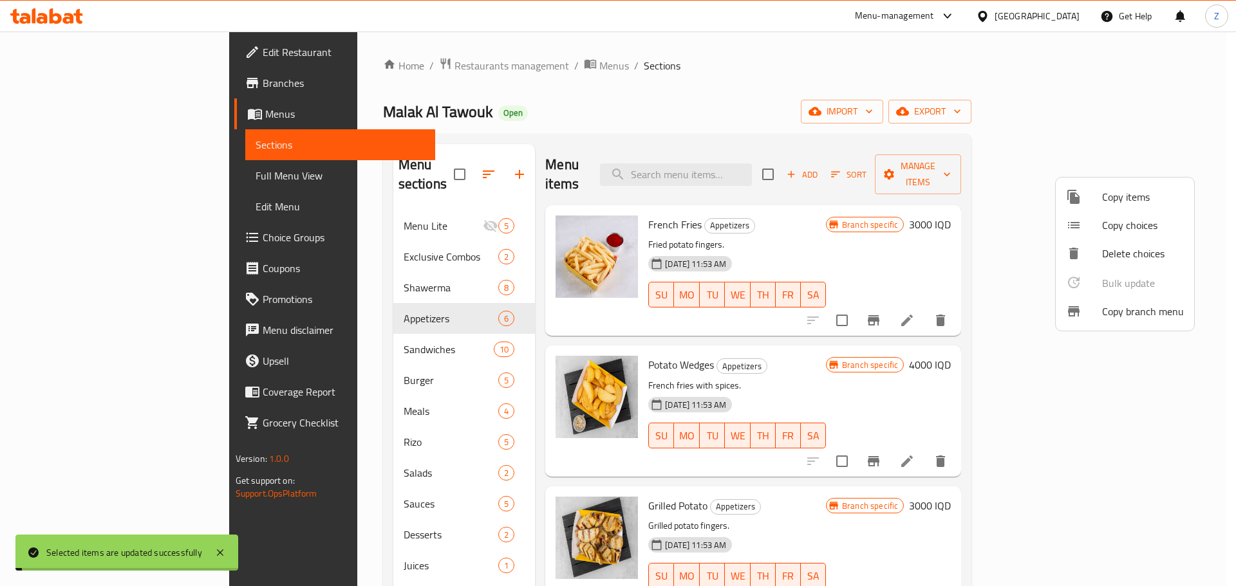
click at [299, 210] on div at bounding box center [618, 293] width 1236 height 586
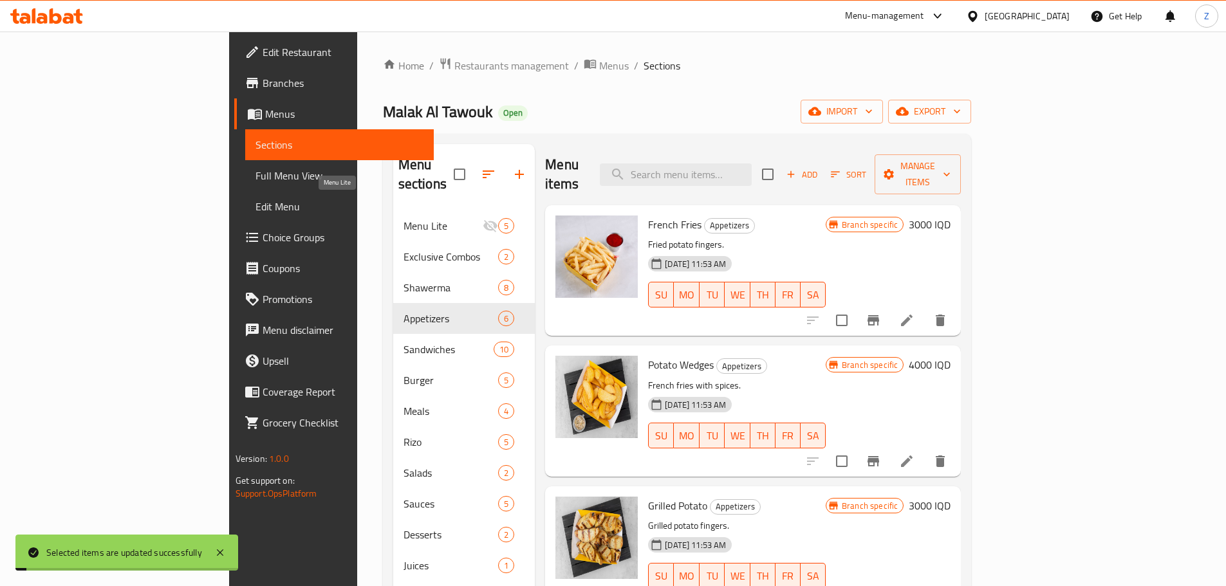
click at [403, 218] on span "Menu Lite" at bounding box center [443, 225] width 80 height 15
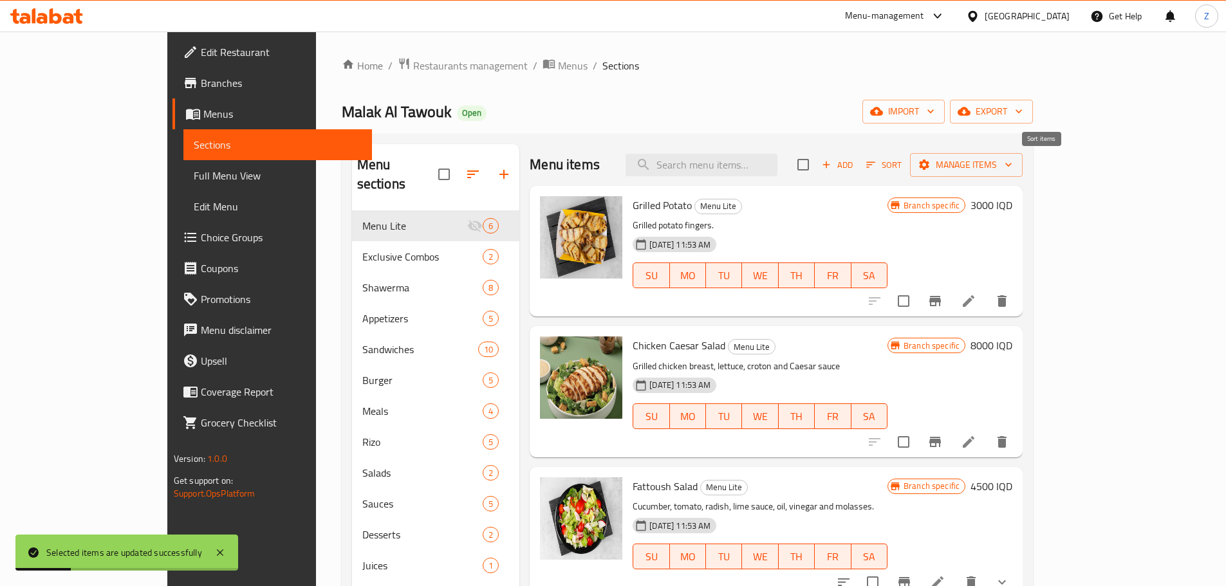
click at [902, 171] on span "Sort" at bounding box center [883, 165] width 35 height 15
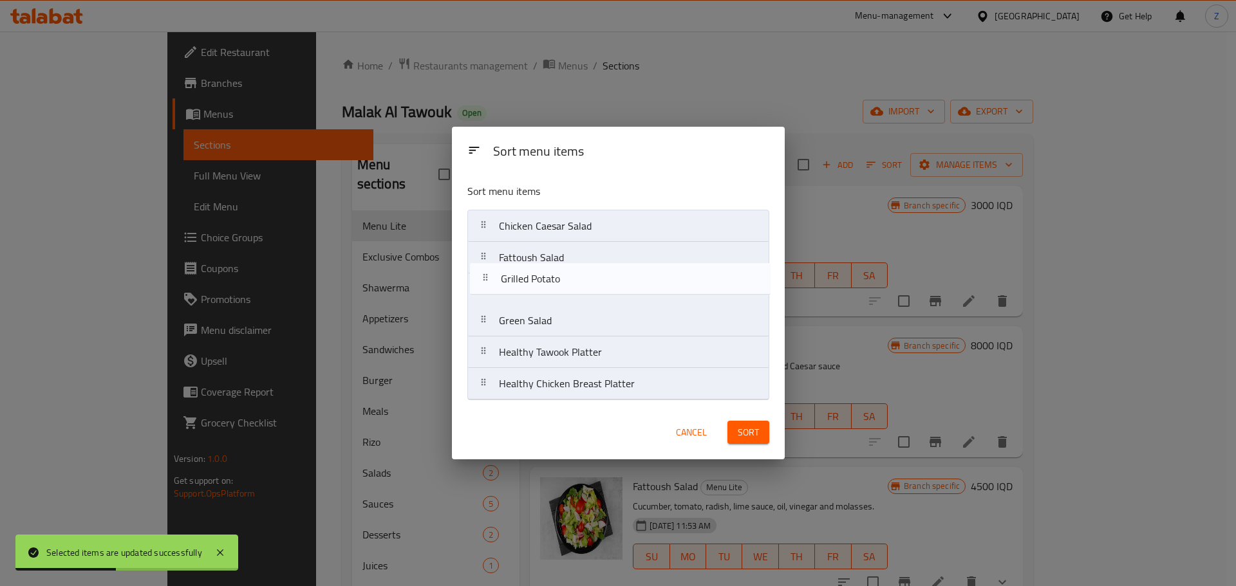
drag, startPoint x: 615, startPoint y: 246, endPoint x: 616, endPoint y: 286, distance: 40.6
click at [616, 286] on nav "Grilled Potato Chicken Caesar Salad Fattoush Salad Green Salad Healthy Tawook P…" at bounding box center [618, 305] width 302 height 190
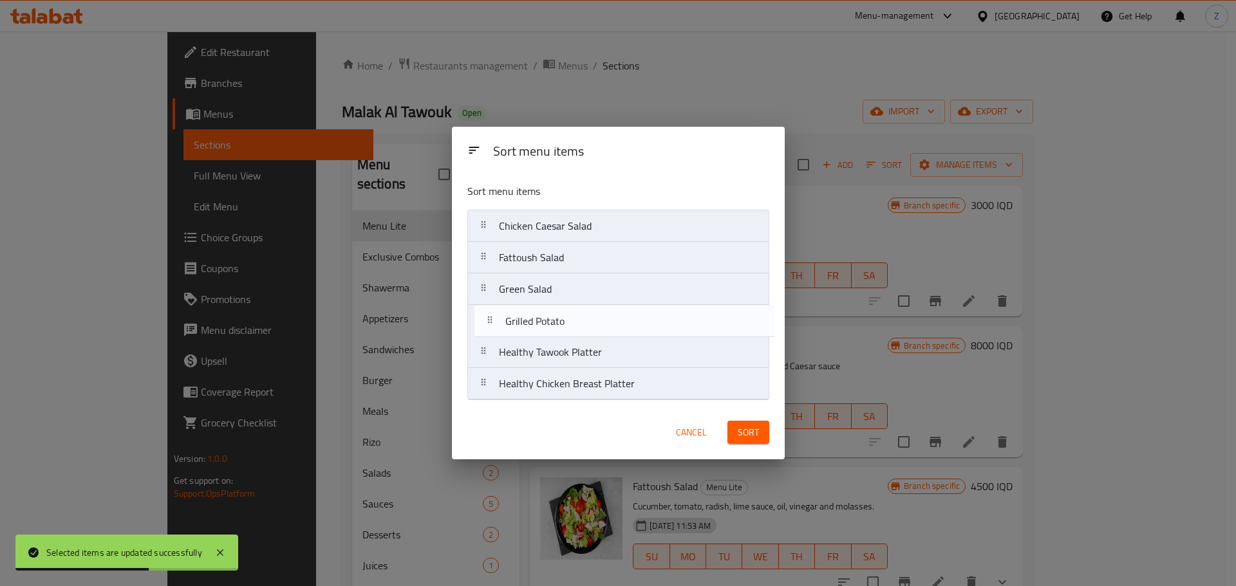
drag, startPoint x: 615, startPoint y: 299, endPoint x: 623, endPoint y: 338, distance: 40.0
click at [623, 338] on nav "Chicken Caesar Salad Fattoush Salad Grilled Potato Green Salad Healthy Tawook P…" at bounding box center [618, 305] width 302 height 190
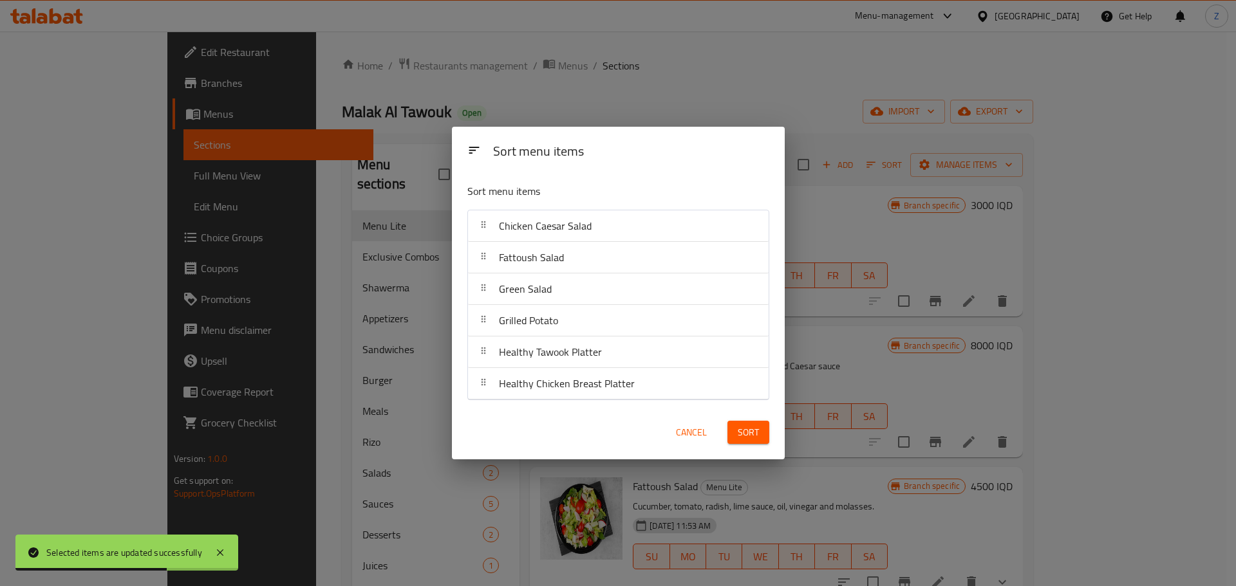
click at [741, 436] on span "Sort" at bounding box center [747, 433] width 21 height 16
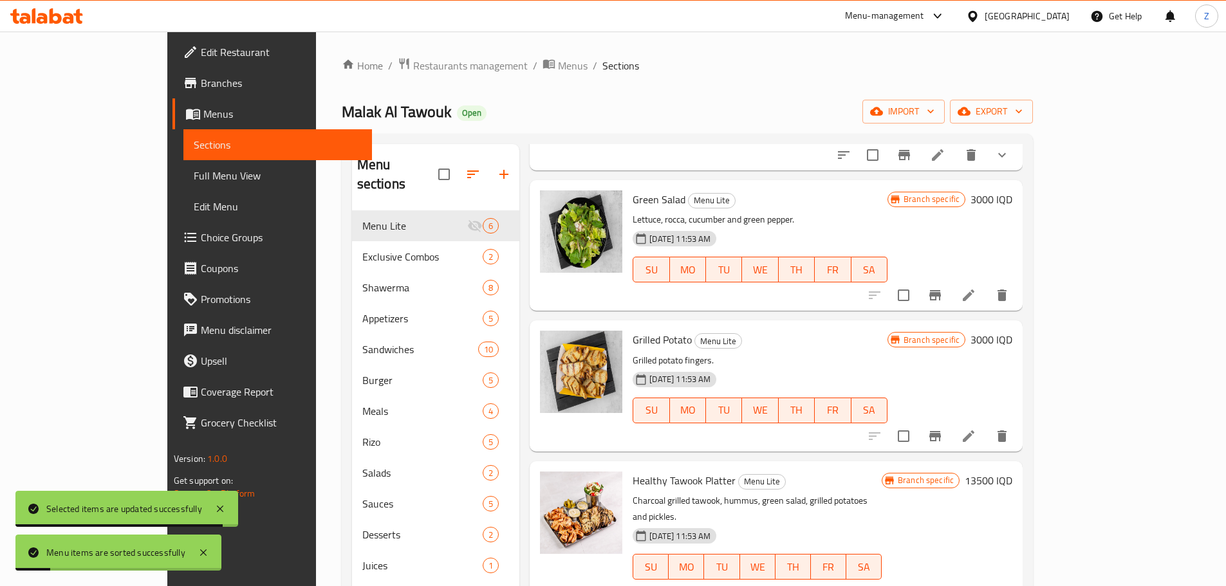
scroll to position [290, 0]
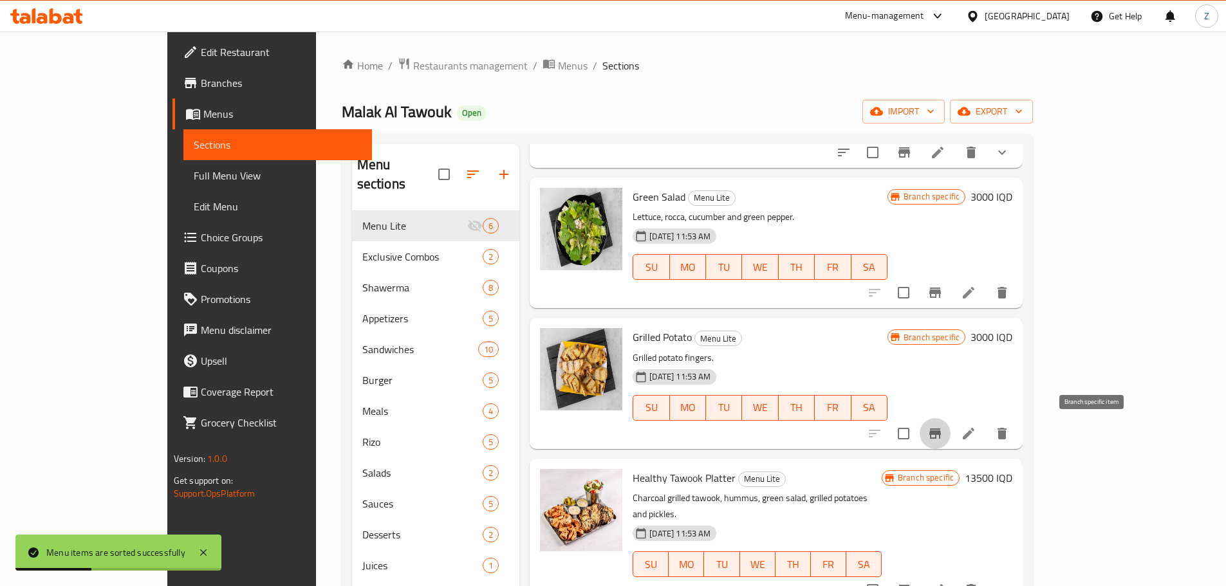
click at [950, 441] on button "Branch-specific-item" at bounding box center [935, 433] width 31 height 31
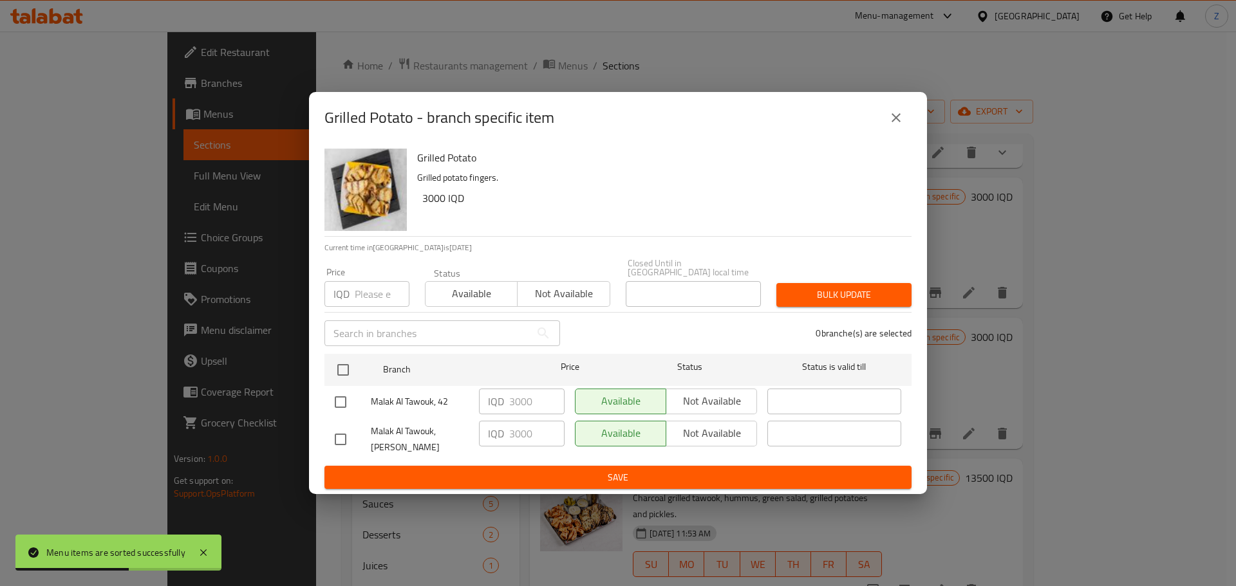
click at [889, 138] on div "Grilled Potato - branch specific item" at bounding box center [618, 117] width 618 height 51
click at [915, 117] on div "Grilled Potato - branch specific item" at bounding box center [618, 117] width 618 height 51
click at [901, 125] on icon "close" at bounding box center [895, 117] width 15 height 15
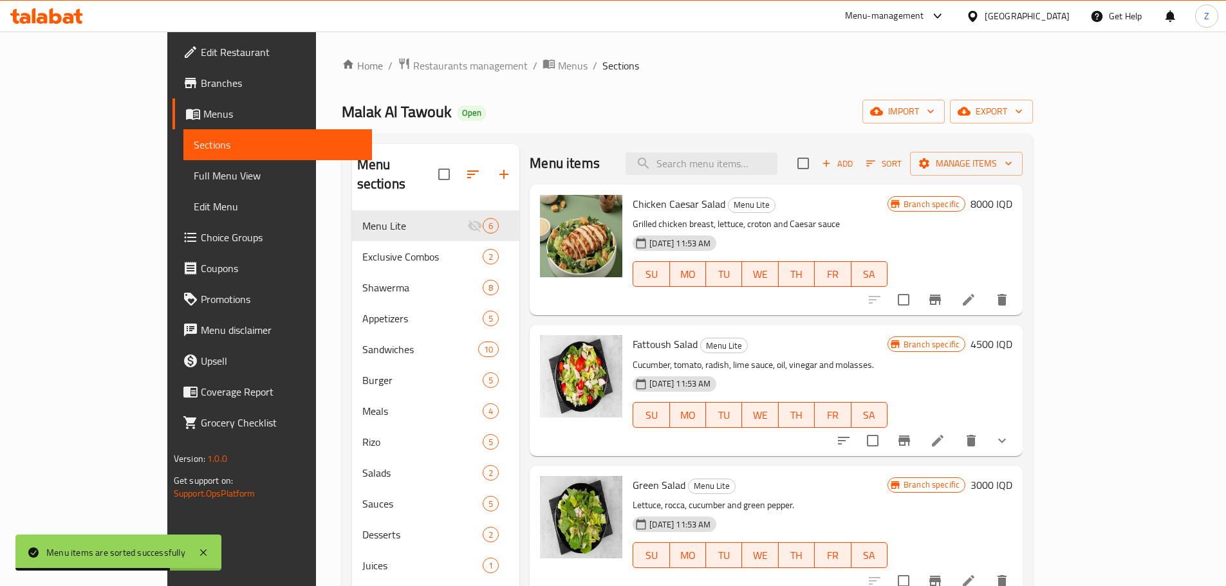
scroll to position [0, 0]
click at [550, 353] on icon "upload picture" at bounding box center [557, 354] width 15 height 15
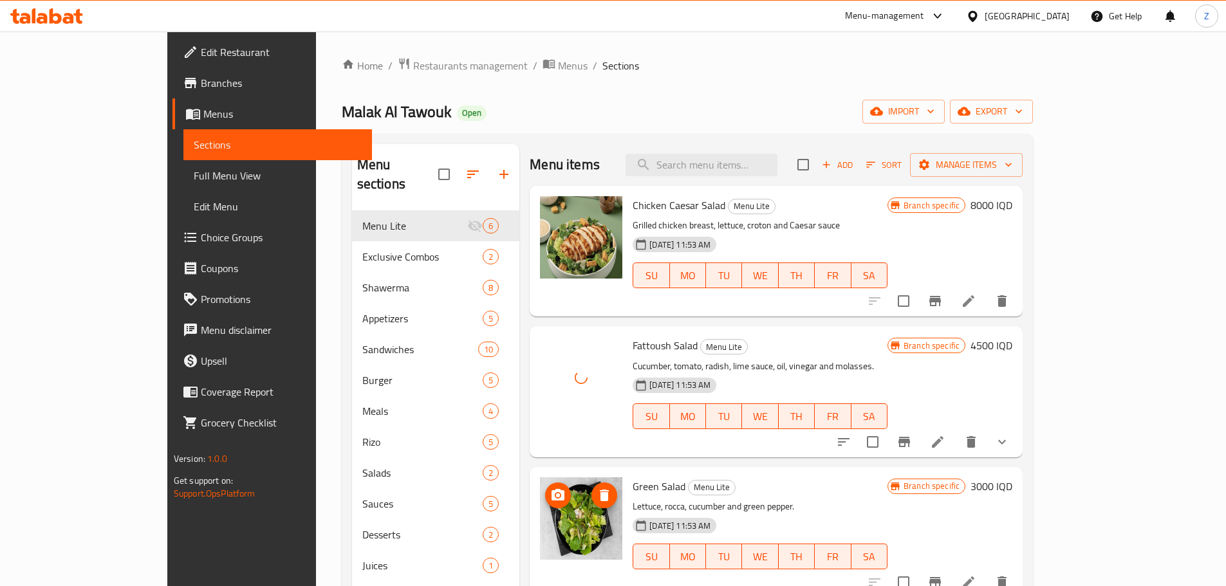
click at [552, 492] on icon "upload picture" at bounding box center [558, 495] width 13 height 12
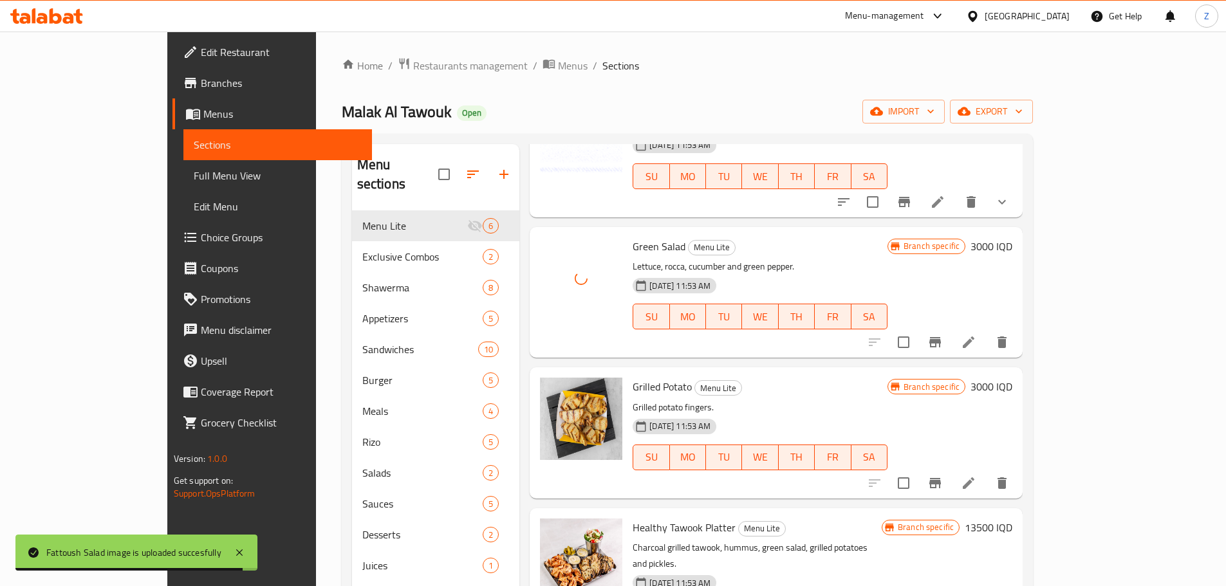
scroll to position [290, 0]
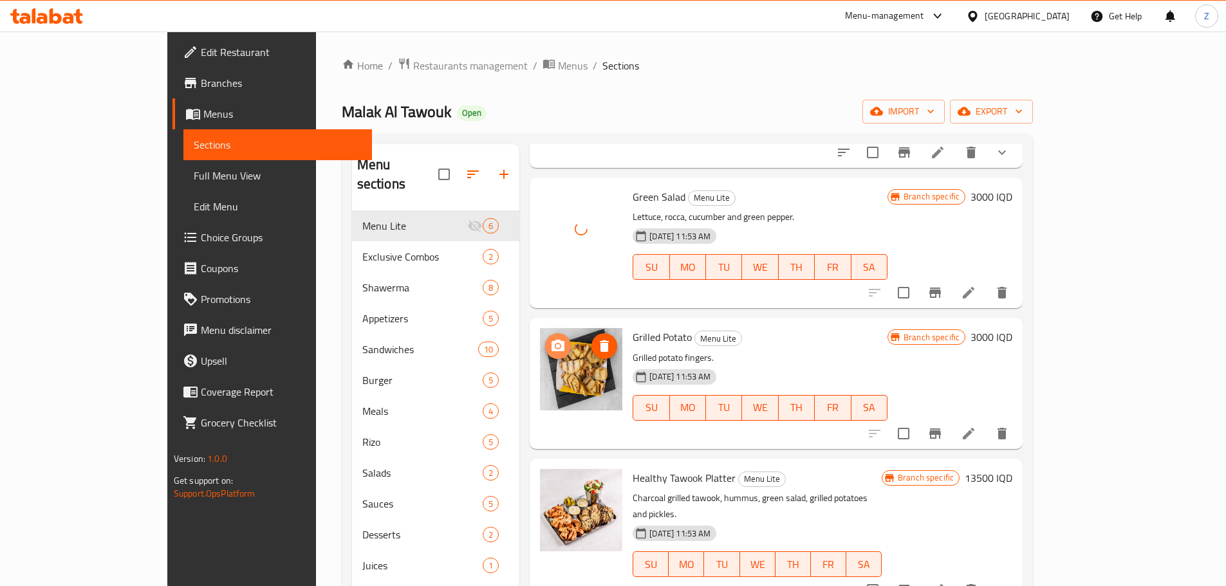
click at [545, 351] on span "upload picture" at bounding box center [558, 345] width 26 height 15
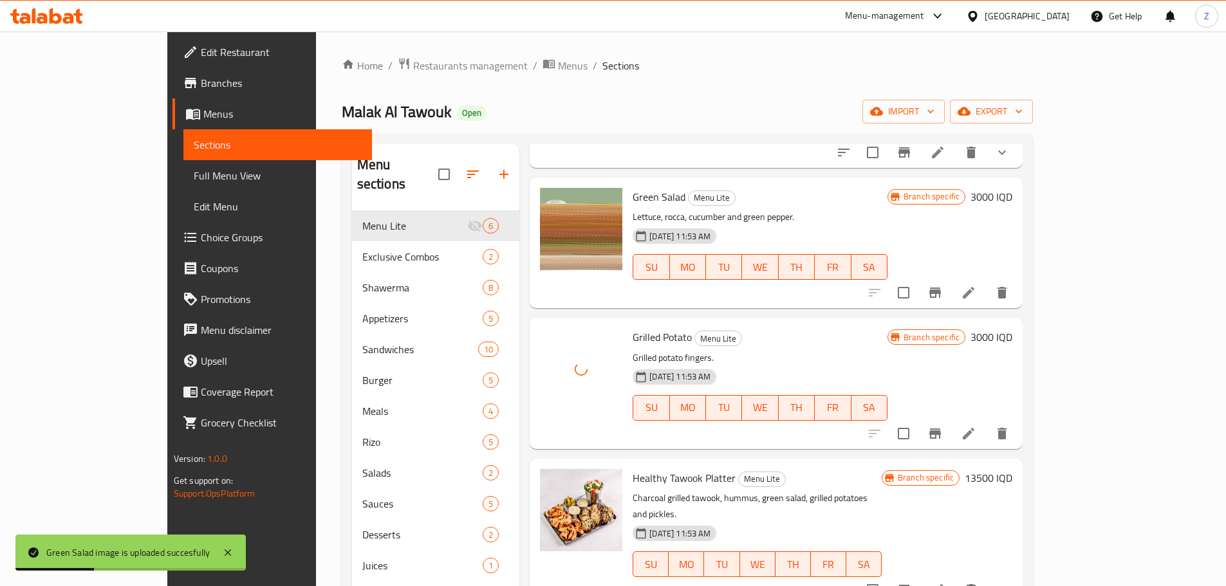
scroll to position [129, 0]
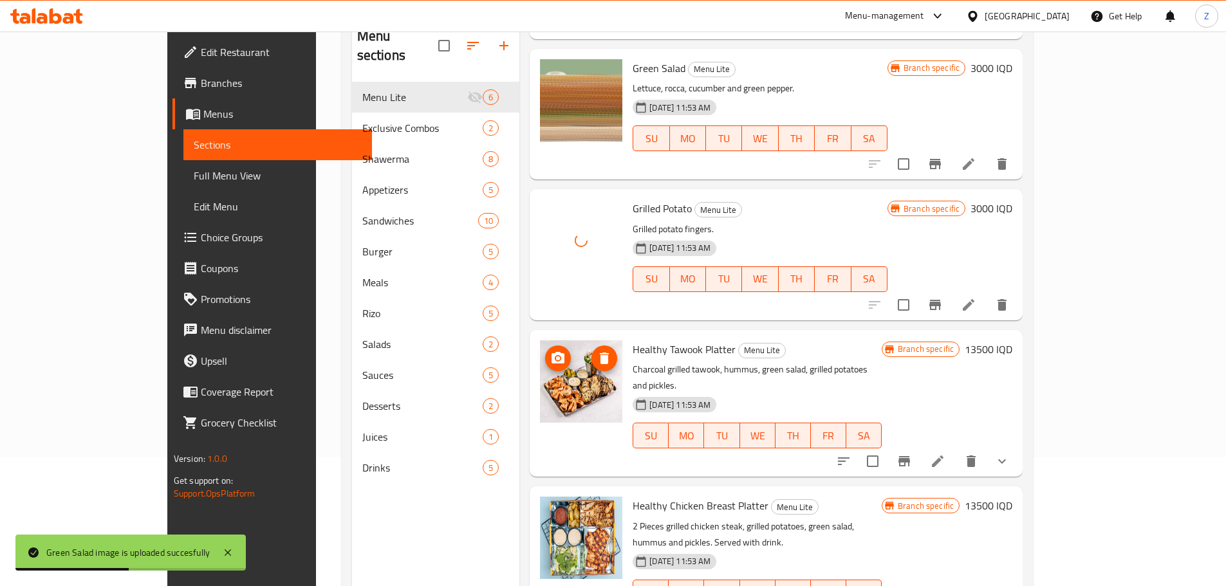
click at [552, 354] on icon "upload picture" at bounding box center [558, 358] width 13 height 12
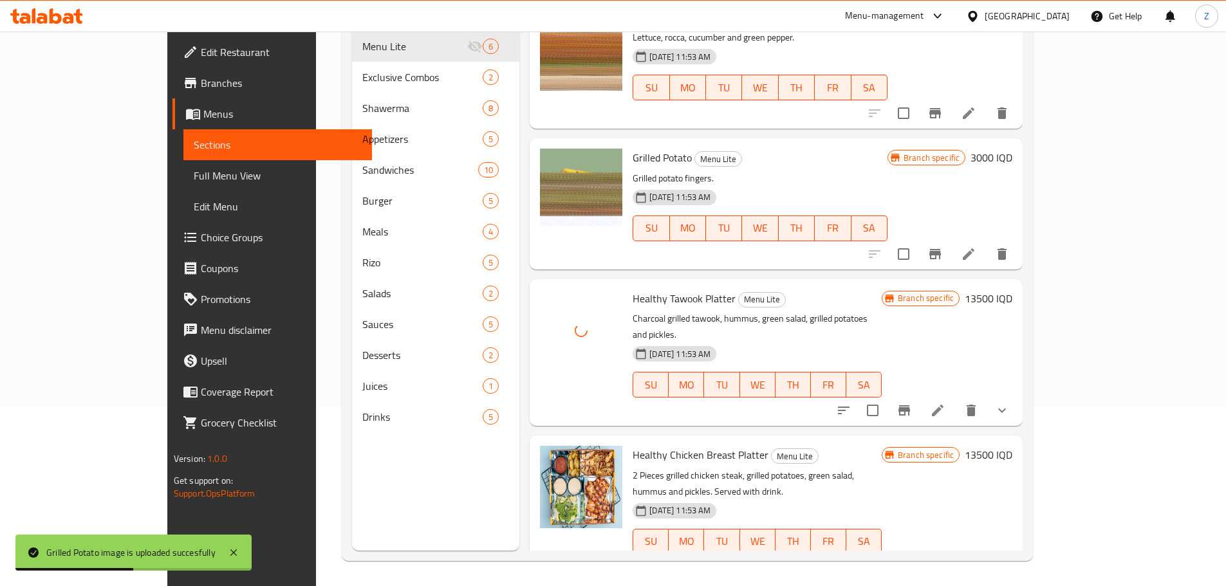
scroll to position [180, 0]
click at [550, 456] on icon "upload picture" at bounding box center [557, 463] width 15 height 15
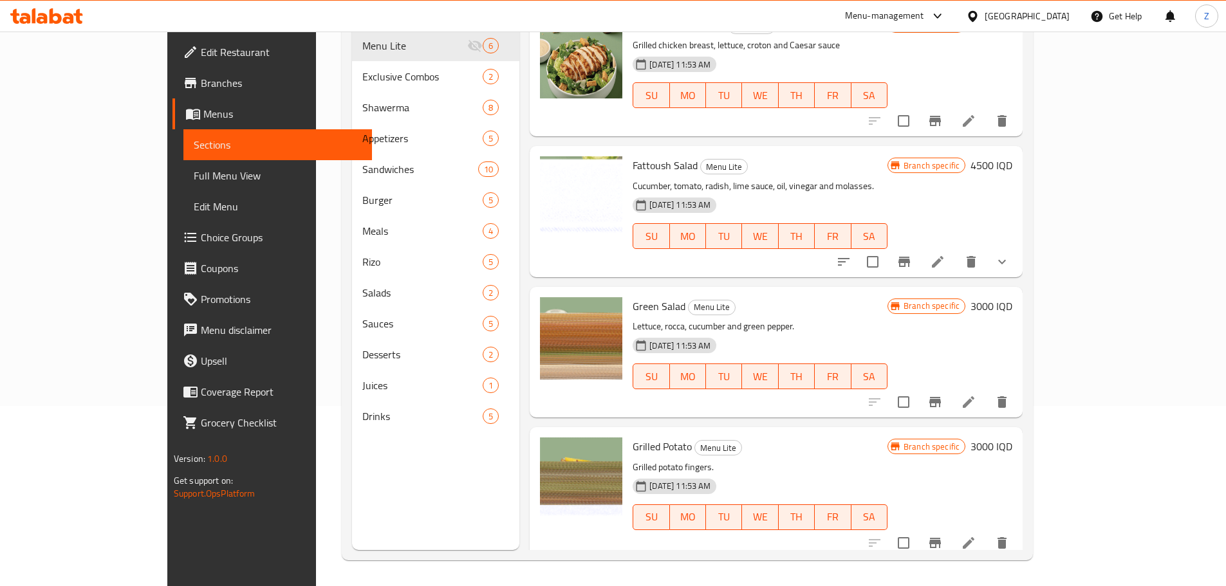
scroll to position [0, 0]
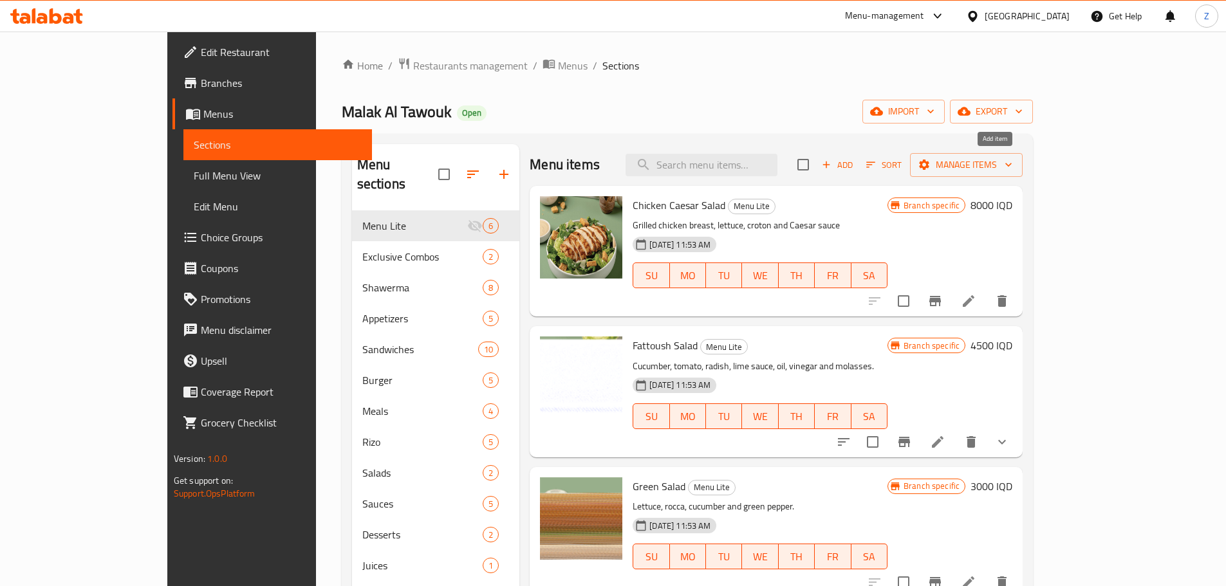
click at [832, 168] on icon "button" at bounding box center [826, 165] width 12 height 12
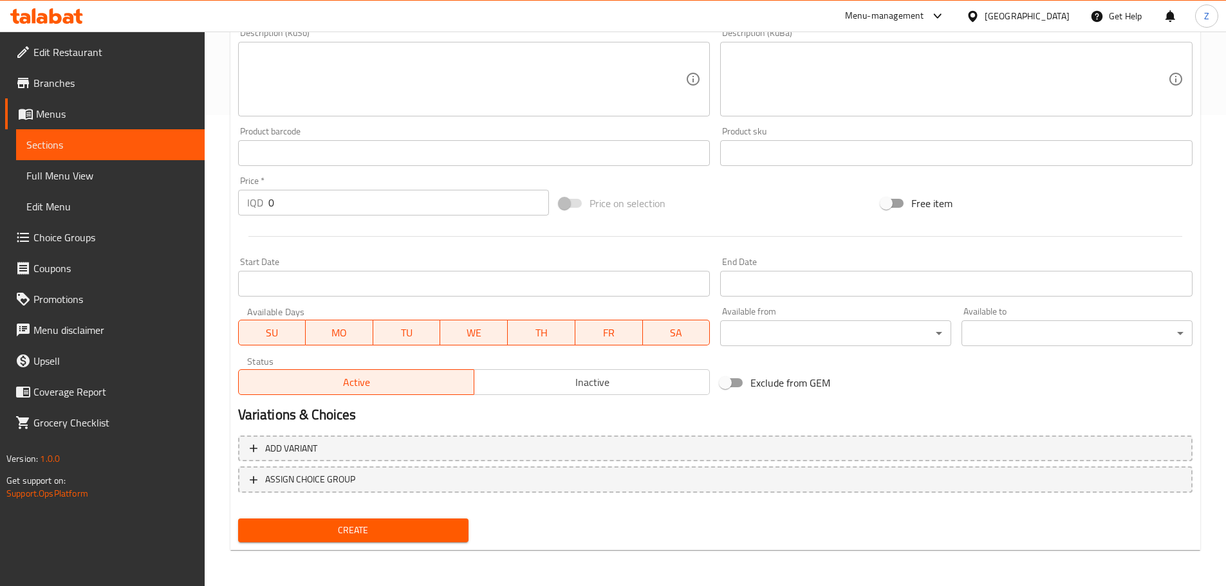
scroll to position [149, 0]
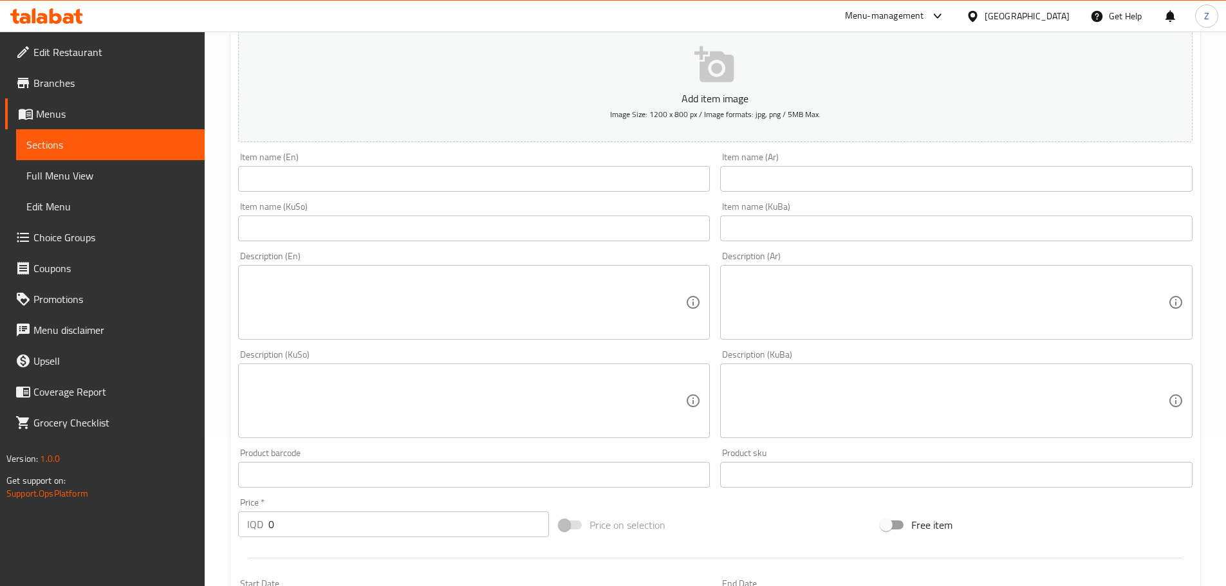
click at [333, 166] on input "text" at bounding box center [474, 179] width 472 height 26
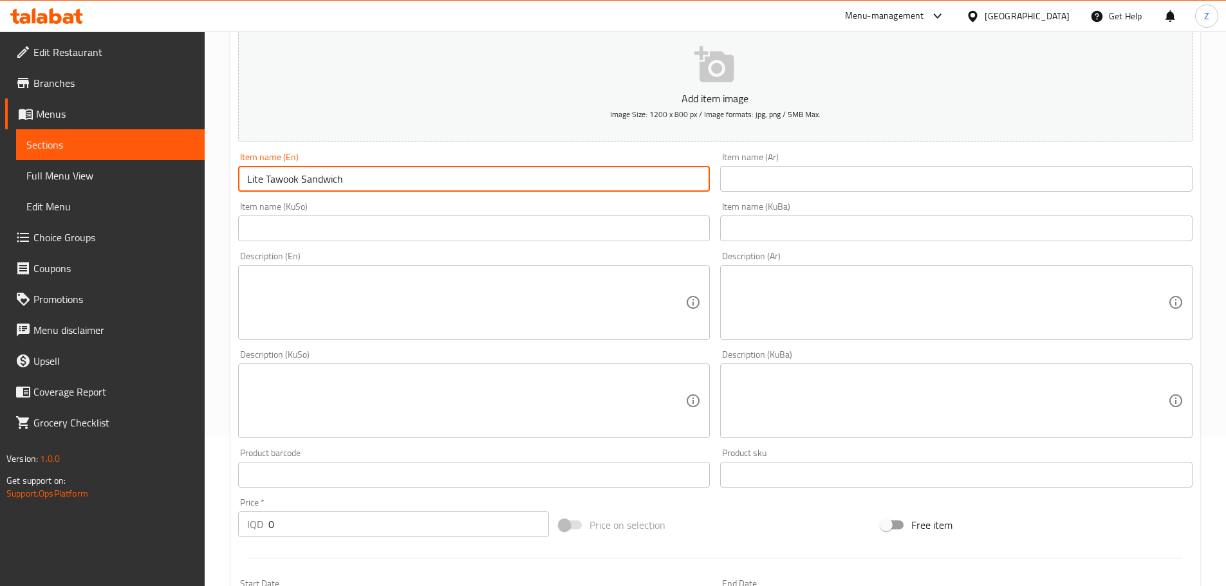
type input "Lite Tawook Sandwich"
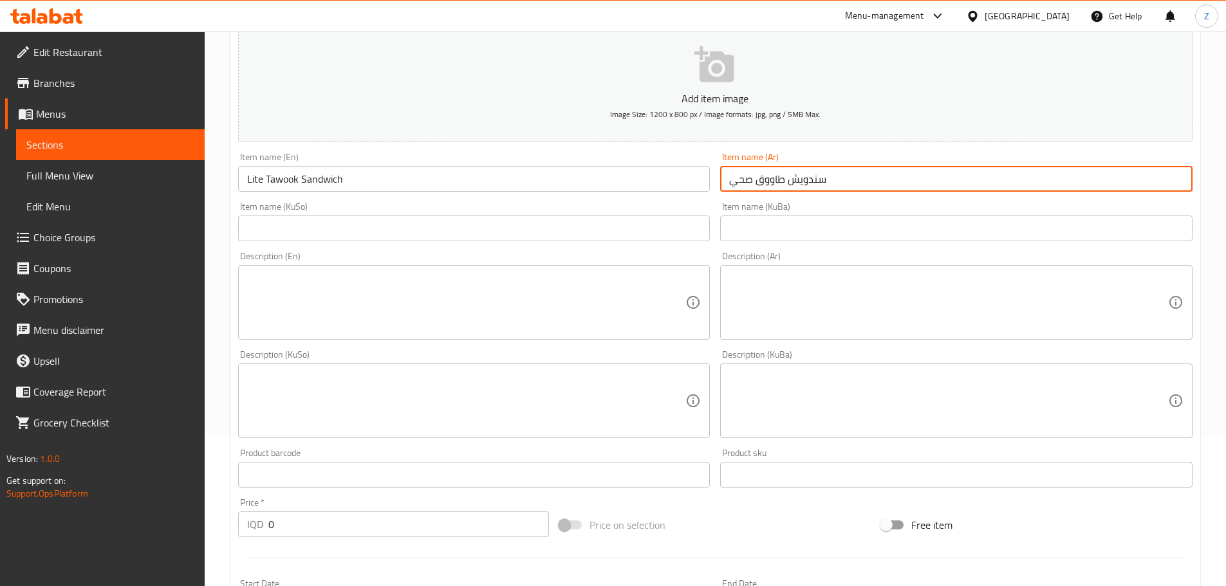
type input "سندويش طاووق صحي"
click at [845, 302] on textarea at bounding box center [948, 302] width 439 height 61
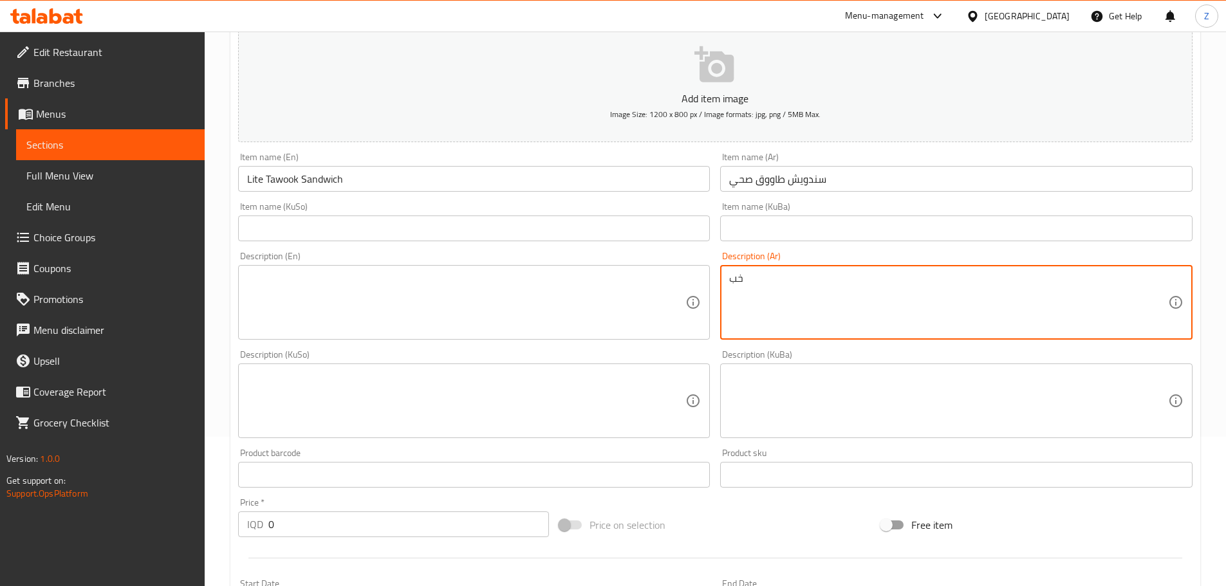
type textarea "خ"
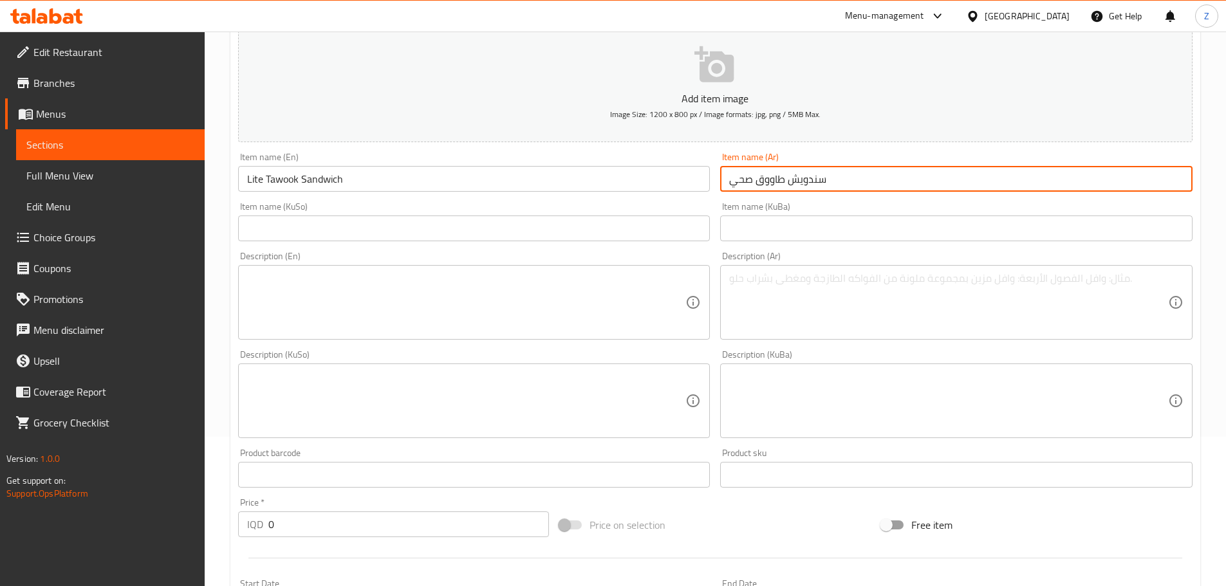
drag, startPoint x: 750, startPoint y: 182, endPoint x: 717, endPoint y: 187, distance: 33.1
click at [717, 187] on div "Item name (Ar) سندويش طاووق صحي Item name (Ar)" at bounding box center [956, 172] width 483 height 50
type input "سندويش طاووق لايت"
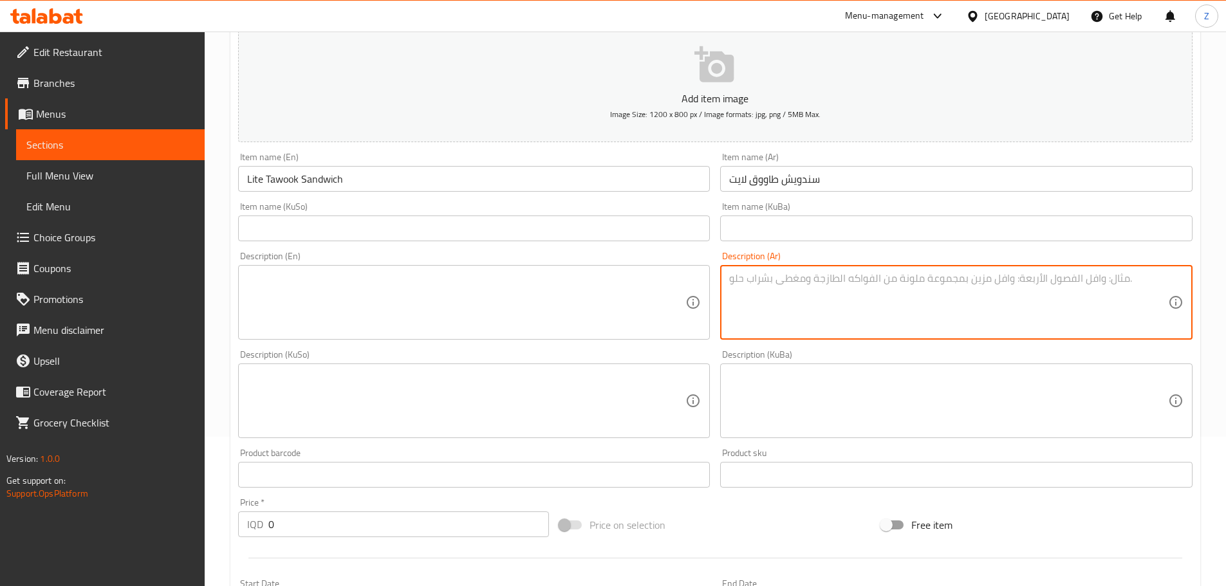
click at [857, 323] on textarea at bounding box center [948, 302] width 439 height 61
click at [857, 320] on textarea "خبز اسمر, طاووق مشوي, حمص, جرجير ومخلل." at bounding box center [948, 302] width 439 height 61
type textarea "خبز اسمر, طاووق مشوي, حمص, جرجير ومخلل."
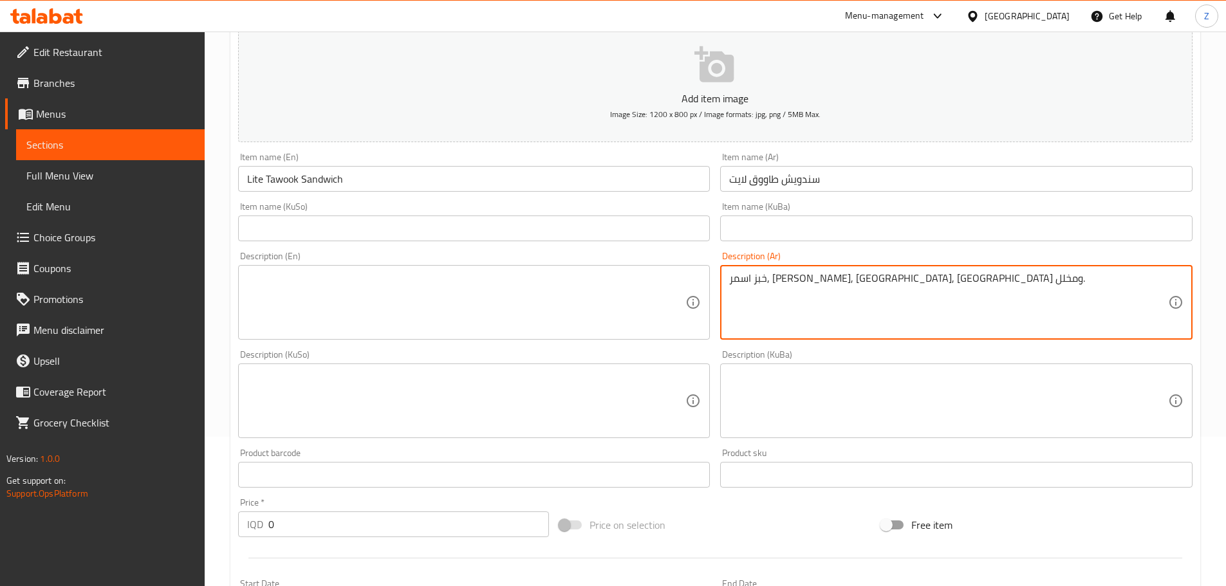
click at [457, 297] on textarea at bounding box center [466, 302] width 439 height 61
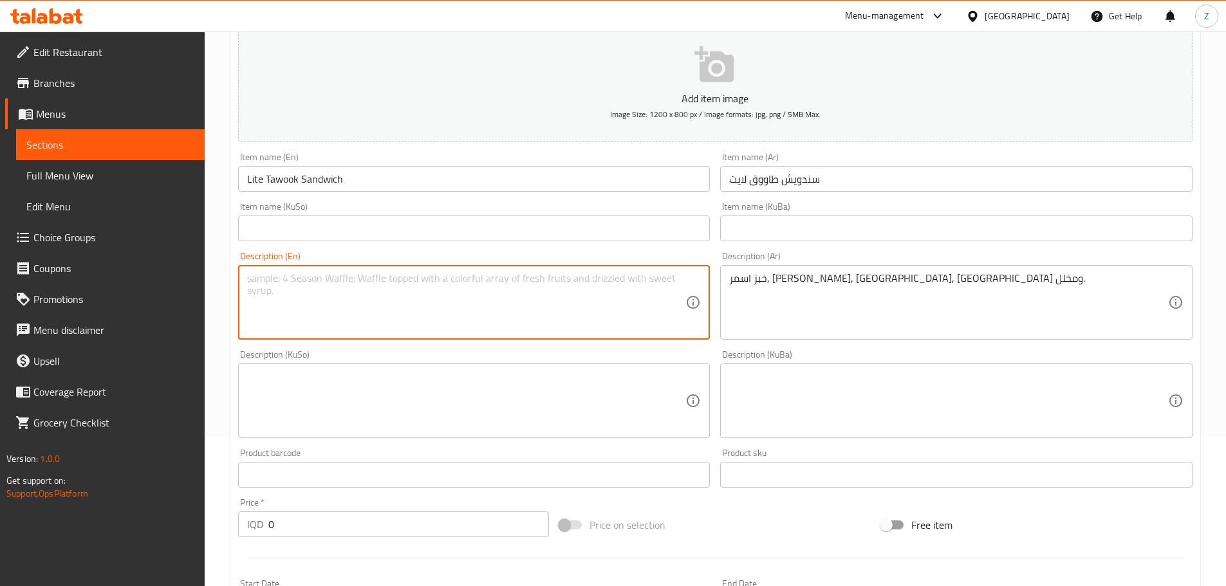
paste textarea "Brown bread, grilled chicken, hummus, arugula and pickles."
click at [365, 279] on textarea "Brown bread, grilled chicken, hummus, arugula and pickles." at bounding box center [466, 302] width 439 height 61
click at [367, 277] on textarea "Brown bread, grilled chicken, hummus, arugula and pickles." at bounding box center [466, 302] width 439 height 61
type textarea "Brown bread, grilled chicken tawook, hummus, arugula and pickles."
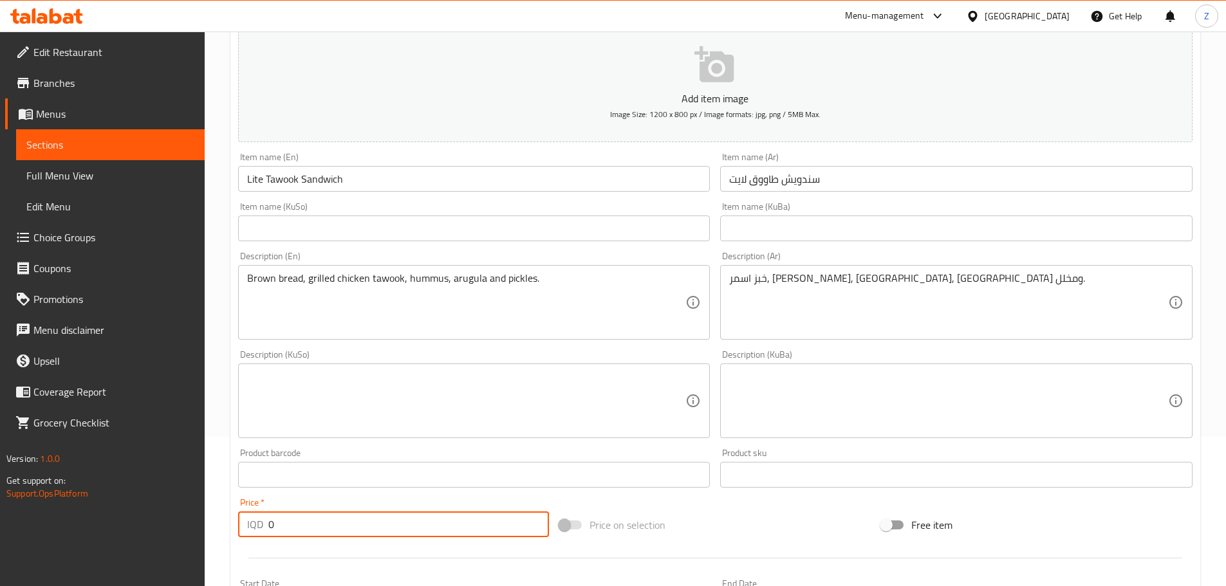
click at [286, 527] on input "0" at bounding box center [408, 525] width 281 height 26
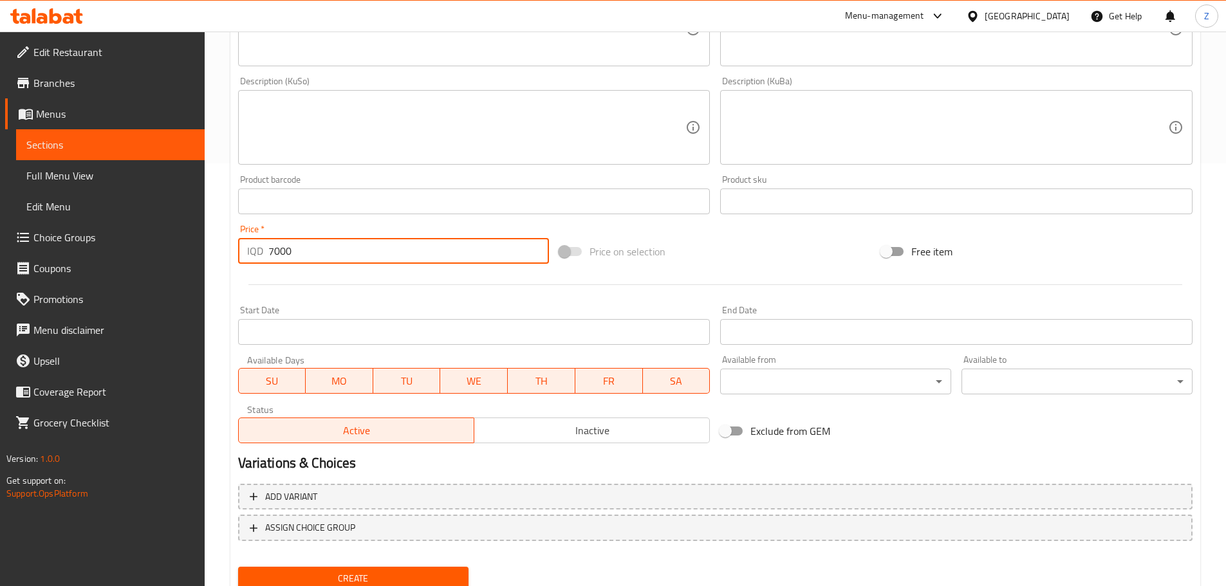
scroll to position [471, 0]
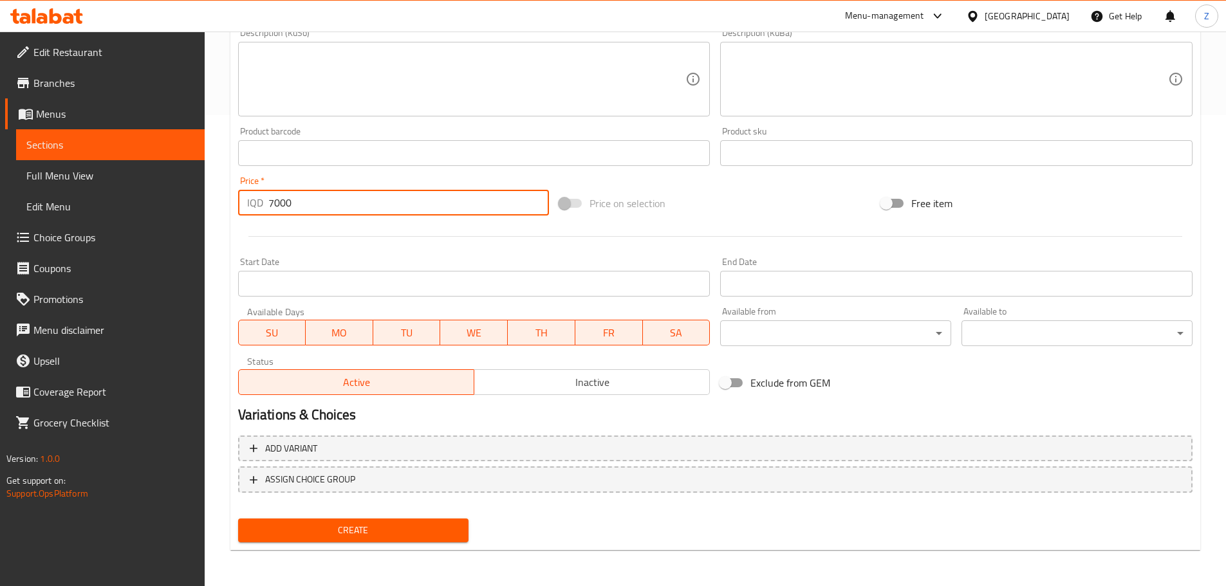
type input "7000"
click at [368, 537] on span "Create" at bounding box center [353, 531] width 210 height 16
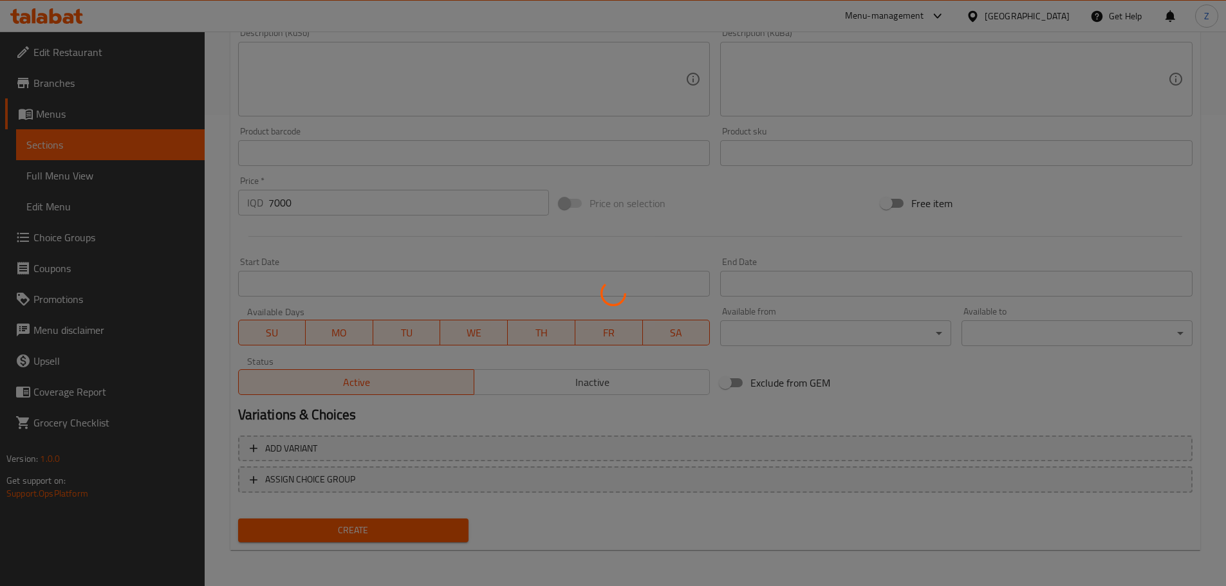
type input "0"
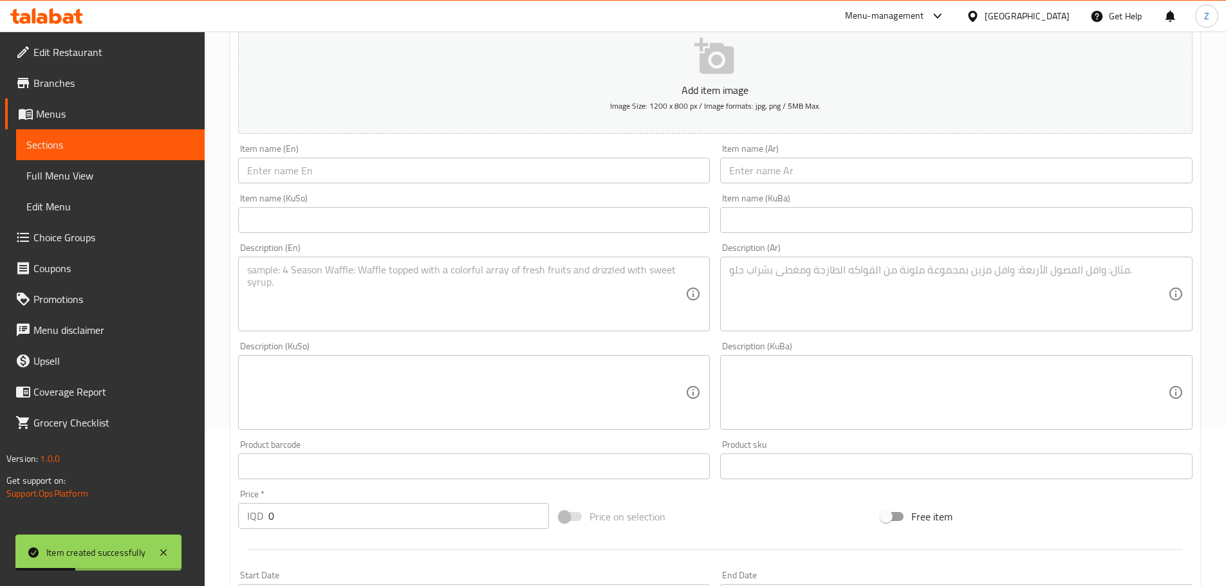
scroll to position [0, 0]
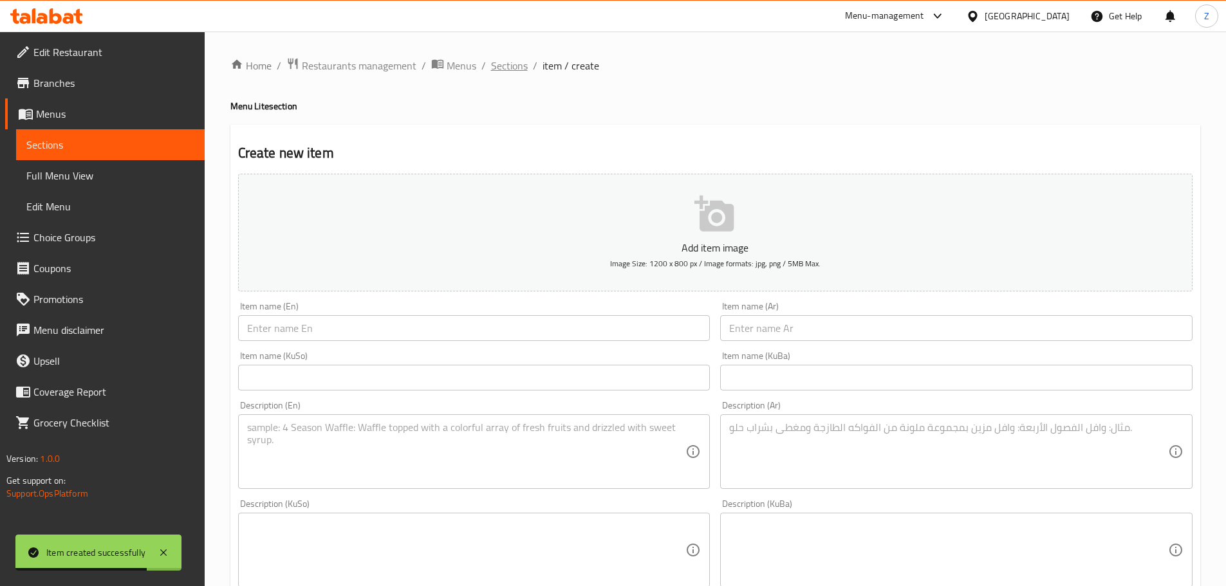
click at [515, 68] on span "Sections" at bounding box center [509, 65] width 37 height 15
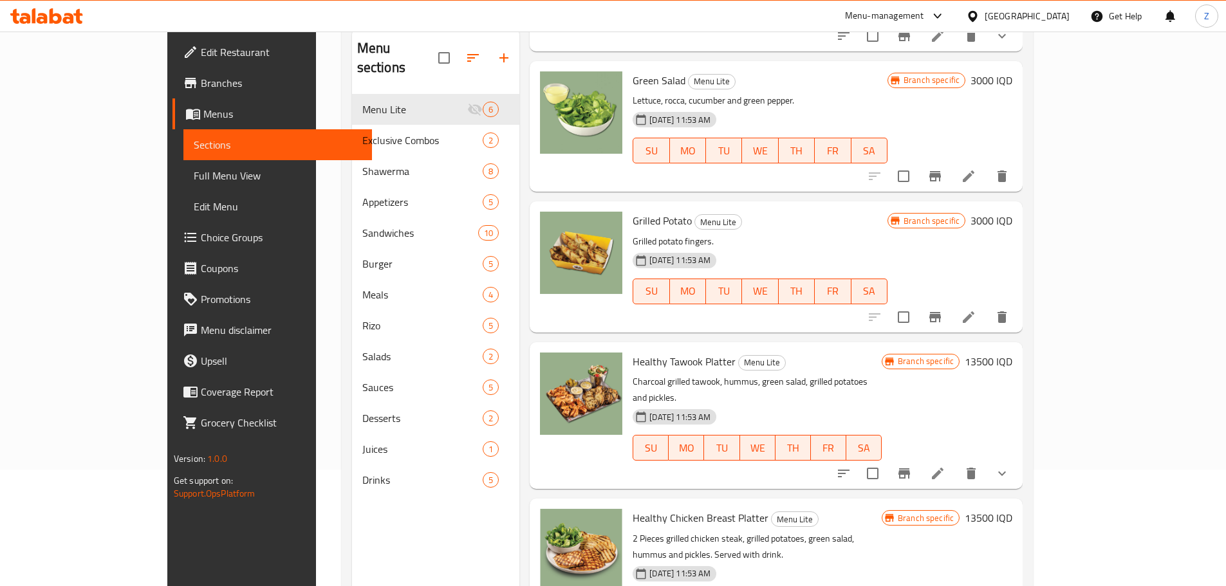
scroll to position [180, 0]
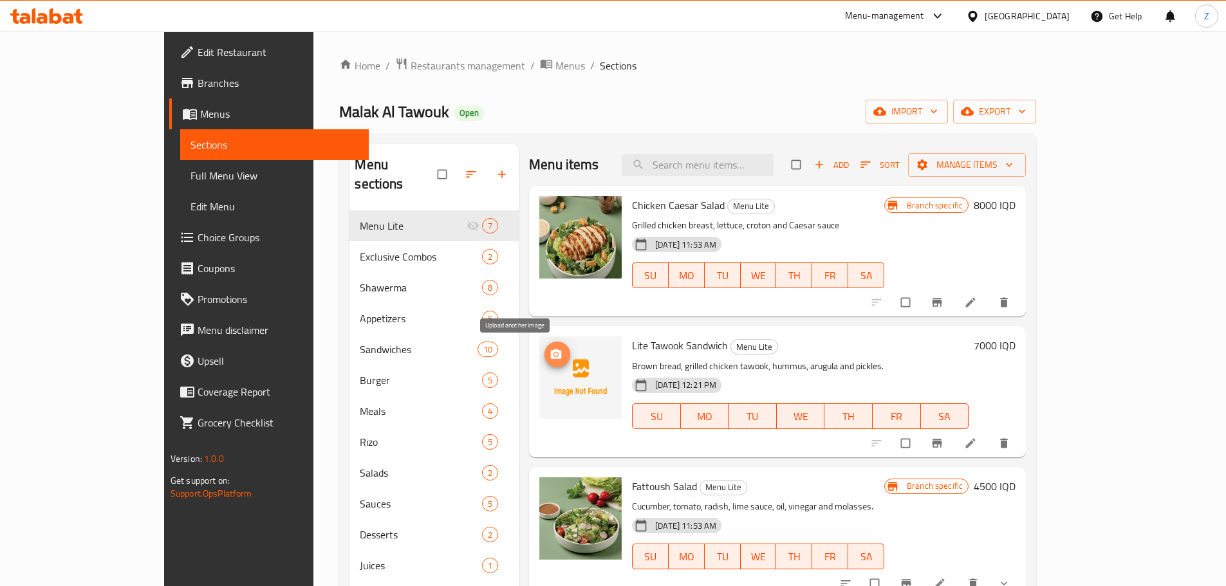
click at [550, 358] on icon "upload picture" at bounding box center [556, 354] width 13 height 13
click at [900, 171] on span "Sort" at bounding box center [879, 165] width 39 height 15
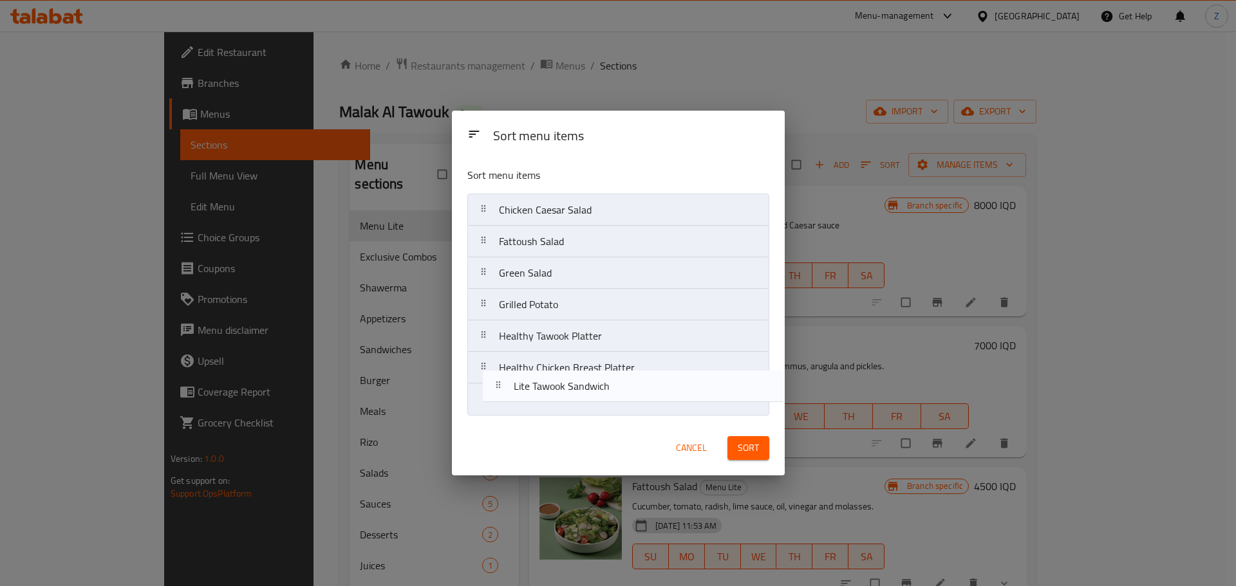
drag, startPoint x: 542, startPoint y: 250, endPoint x: 564, endPoint y: 413, distance: 164.9
click at [564, 413] on nav "Chicken Caesar Salad Lite Tawook Sandwich Fattoush Salad Green Salad Grilled Po…" at bounding box center [618, 305] width 302 height 222
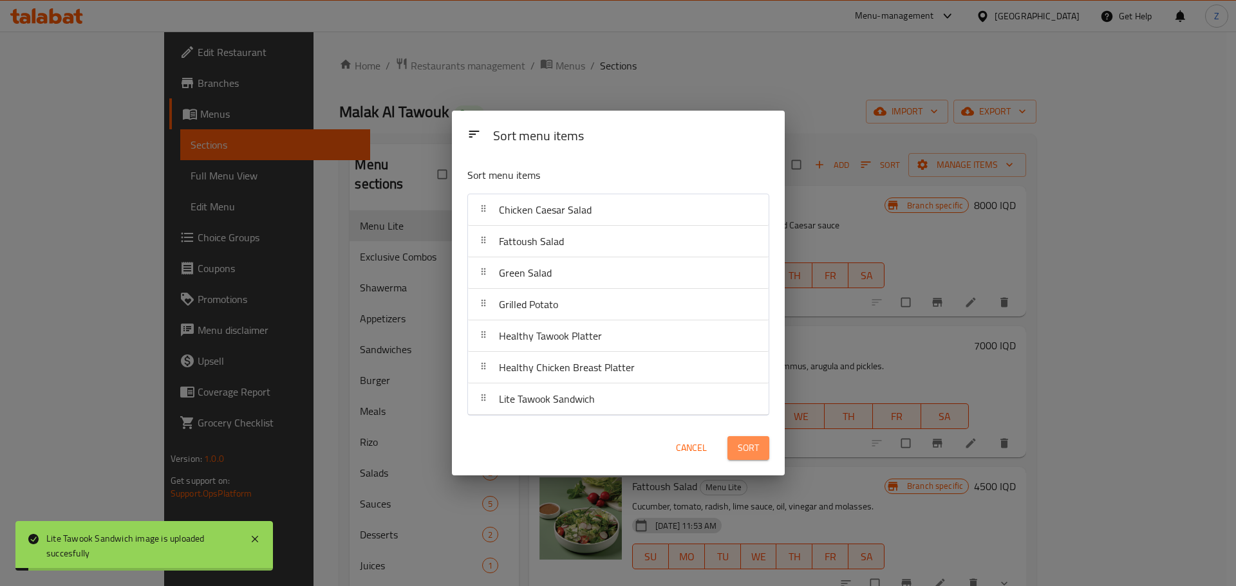
click at [759, 454] on button "Sort" at bounding box center [748, 448] width 42 height 24
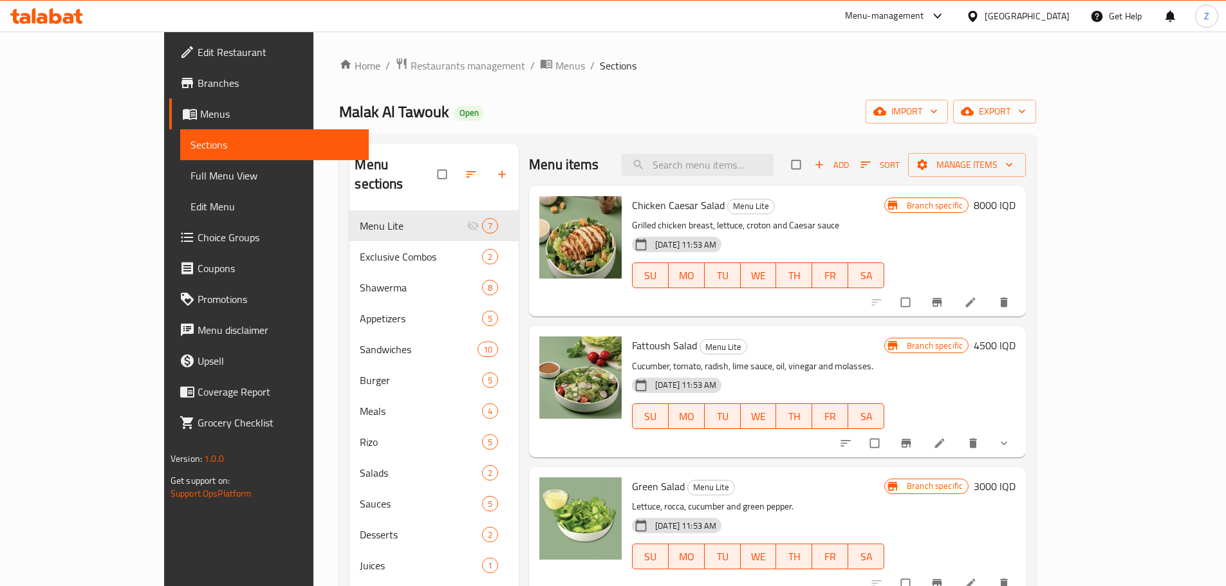
click at [826, 171] on icon "button" at bounding box center [819, 164] width 13 height 13
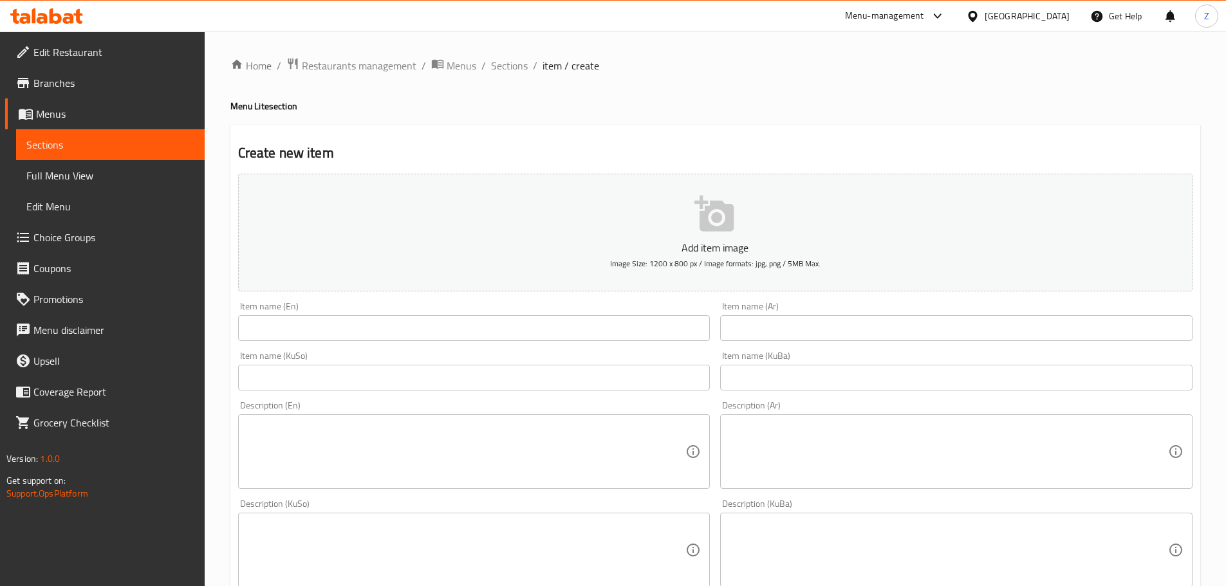
click at [336, 321] on input "text" at bounding box center [474, 328] width 472 height 26
paste input "Light Lebanese Kebab Sandwich"
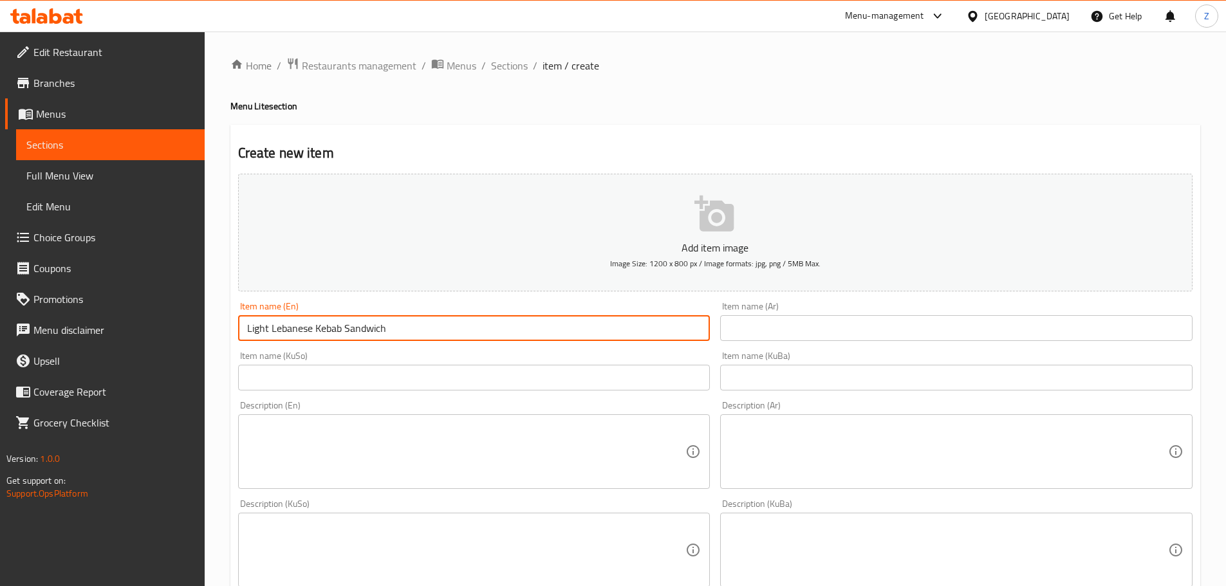
drag, startPoint x: 266, startPoint y: 331, endPoint x: 254, endPoint y: 333, distance: 12.4
click at [254, 333] on input "Light Lebanese Kebab Sandwich" at bounding box center [474, 328] width 472 height 26
click at [258, 329] on input "Lit Lebanese Kebab Sandwich" at bounding box center [474, 328] width 472 height 26
type input "Lite Lebanese Kebab Sandwich"
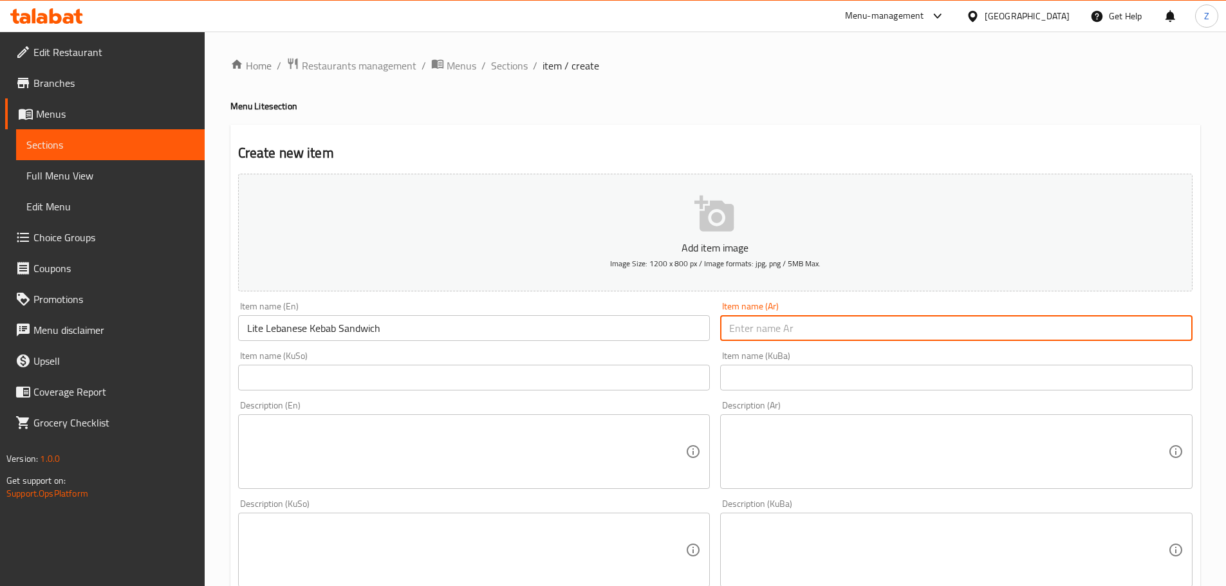
click at [964, 332] on input "text" at bounding box center [956, 328] width 472 height 26
paste input "لايت كباب لبناني"
type input "سندويش لايت كباب لبناني"
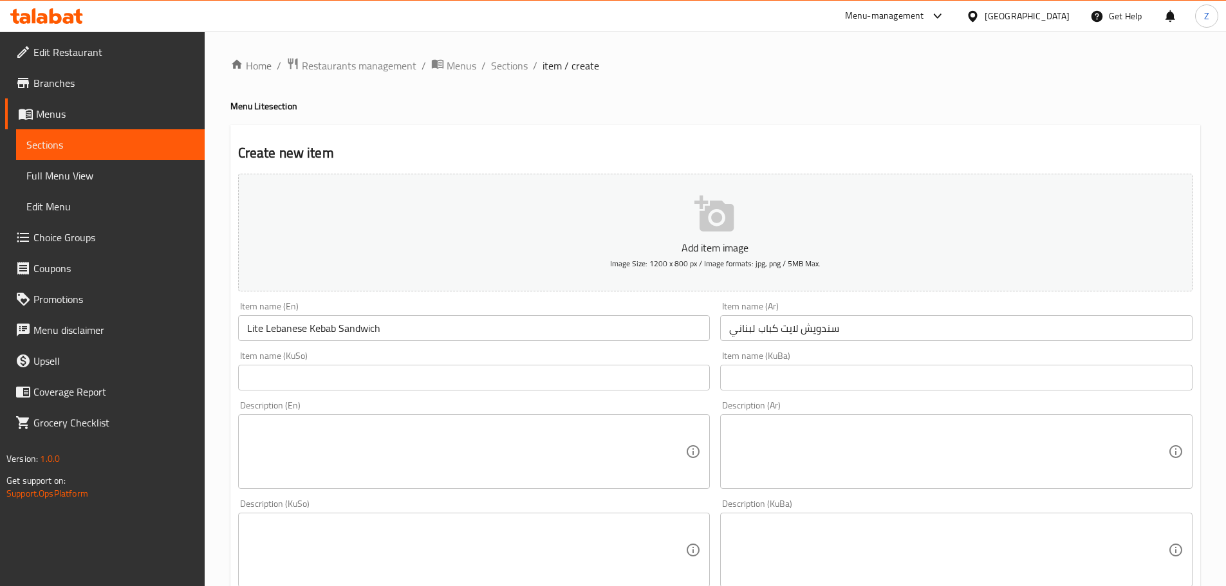
click at [938, 432] on textarea at bounding box center [948, 452] width 439 height 61
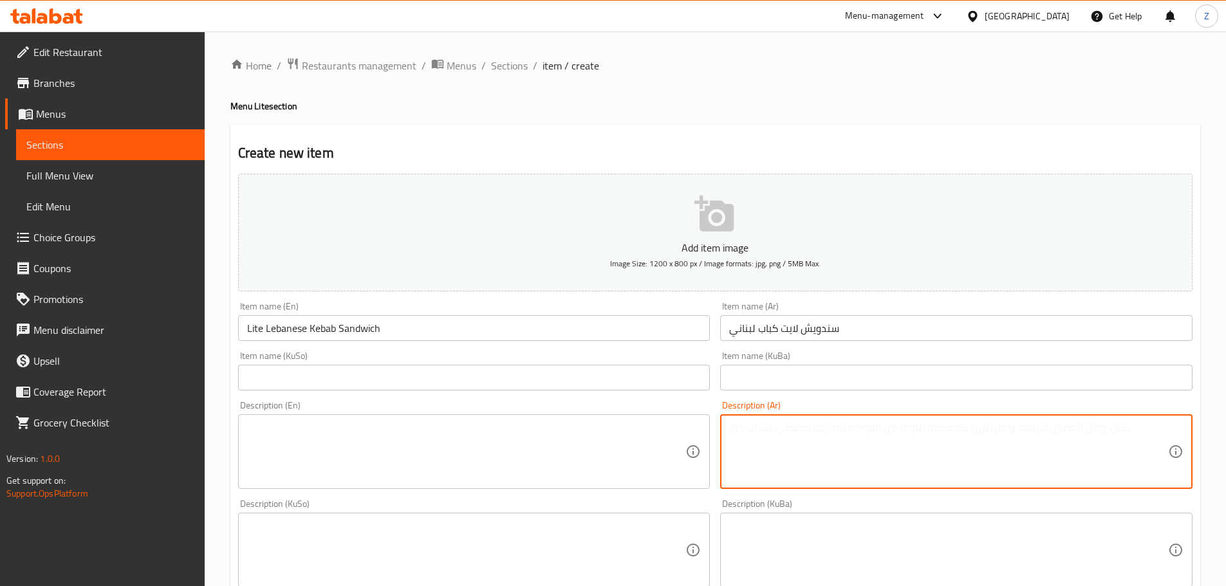
paste textarea "خبز اسمر, كباب لبنان مشوي, حمص, جرجير, كبيس"
drag, startPoint x: 759, startPoint y: 430, endPoint x: 721, endPoint y: 426, distance: 38.8
click at [721, 426] on div "خبز اسمر, كباب لبنان مشوي, حمص, جرجير, كبيس Description (Ar)" at bounding box center [956, 451] width 472 height 75
click at [760, 438] on textarea "خبز اسمر, كباب لبنان مشوي, حمص, جرجير ومخلل." at bounding box center [948, 452] width 439 height 61
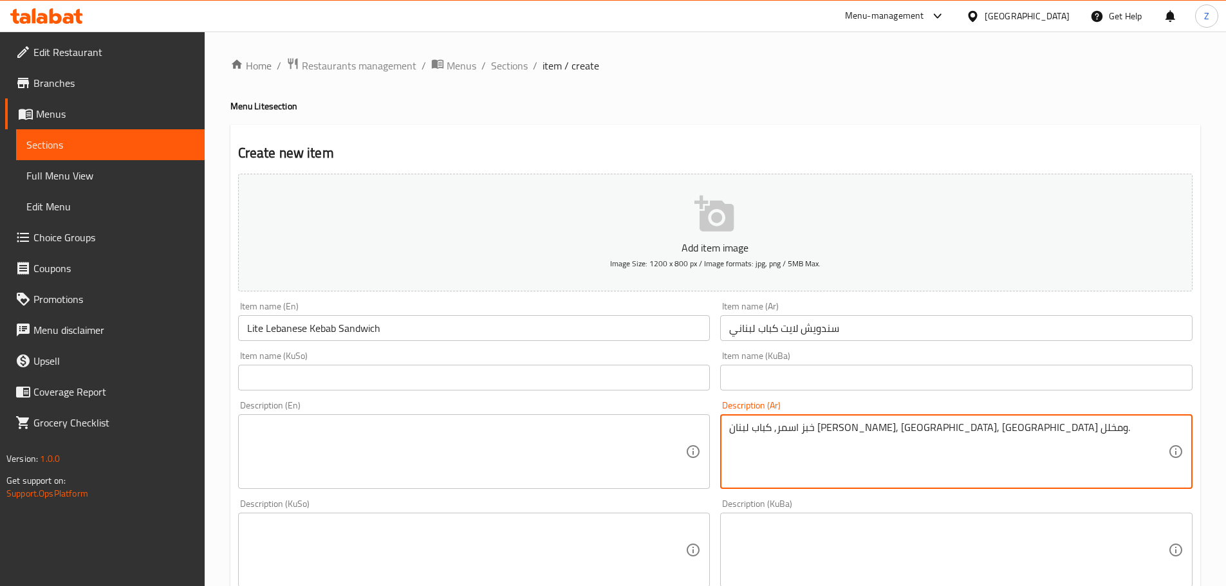
click at [760, 438] on textarea "خبز اسمر, كباب لبنان مشوي, حمص, جرجير ومخلل." at bounding box center [948, 452] width 439 height 61
click at [844, 427] on textarea "خبز اسمر, كباب لبنان مشوي, حمص, جرجير ومخلل." at bounding box center [948, 452] width 439 height 61
click at [849, 429] on textarea "خبز اسمر, كباب لبنان مشوي, حمص, جرجير ومخلل." at bounding box center [948, 452] width 439 height 61
type textarea "خبز اسمر, كباب لبناني مشوي, حمص, جرجير ومخلل."
click at [609, 456] on textarea at bounding box center [466, 452] width 439 height 61
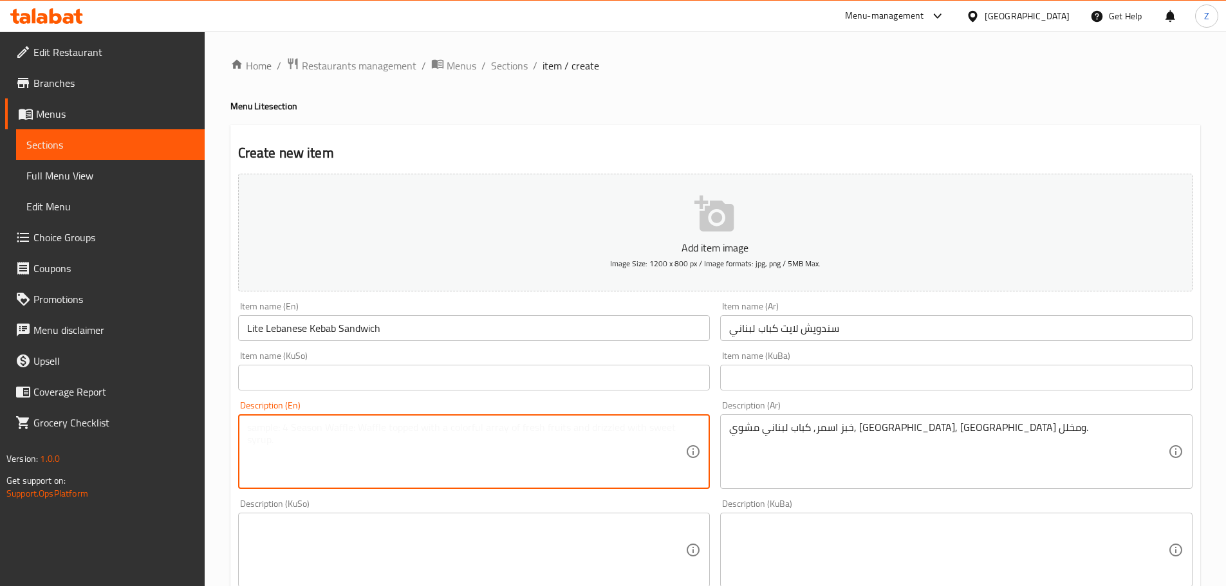
paste textarea "Brown bread, grilled Lebanese kebab, hummus, arugula and pickles."
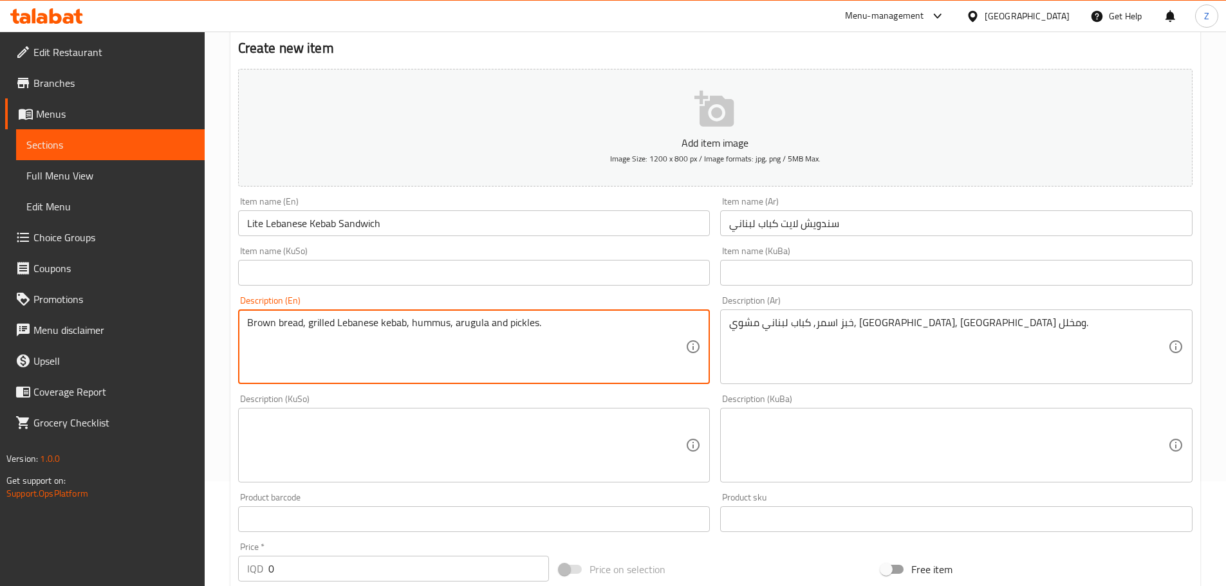
scroll to position [193, 0]
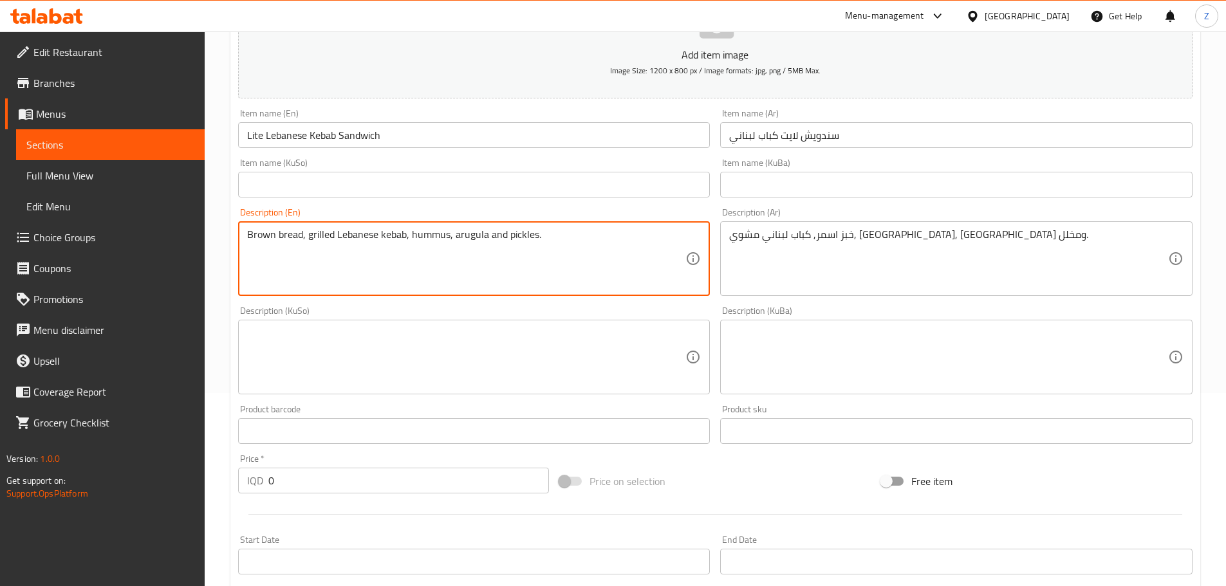
type textarea "Brown bread, grilled Lebanese kebab, hummus, arugula and pickles."
click at [342, 496] on div "Price   * IQD 0 Price *" at bounding box center [394, 474] width 322 height 50
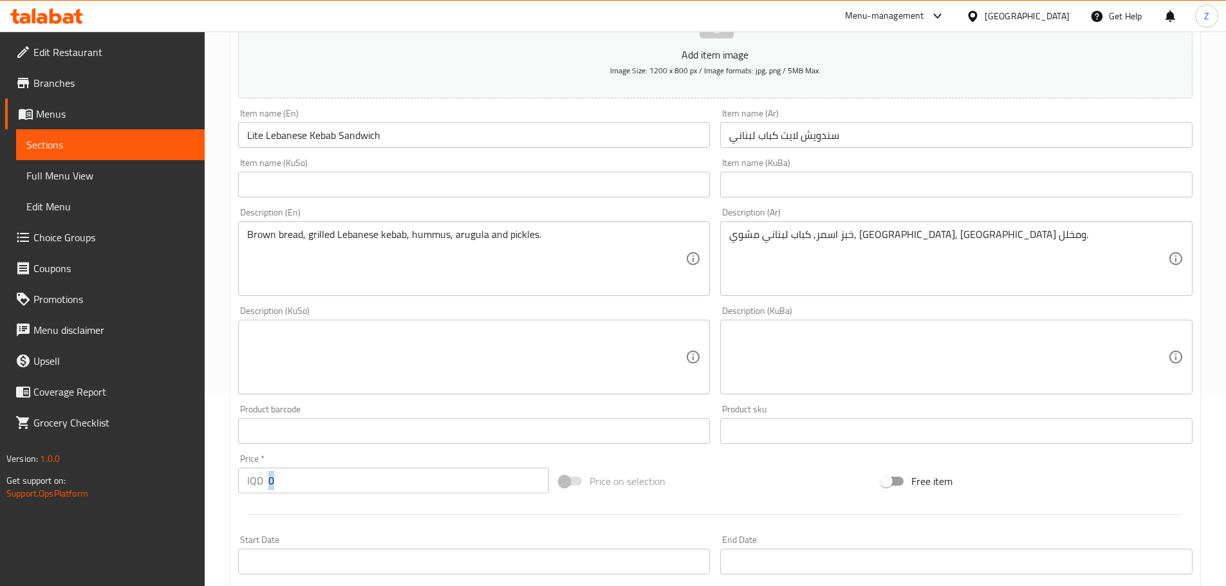
click at [342, 495] on div "Price   * IQD 0 Price *" at bounding box center [394, 474] width 322 height 50
click at [342, 483] on input "0" at bounding box center [408, 481] width 281 height 26
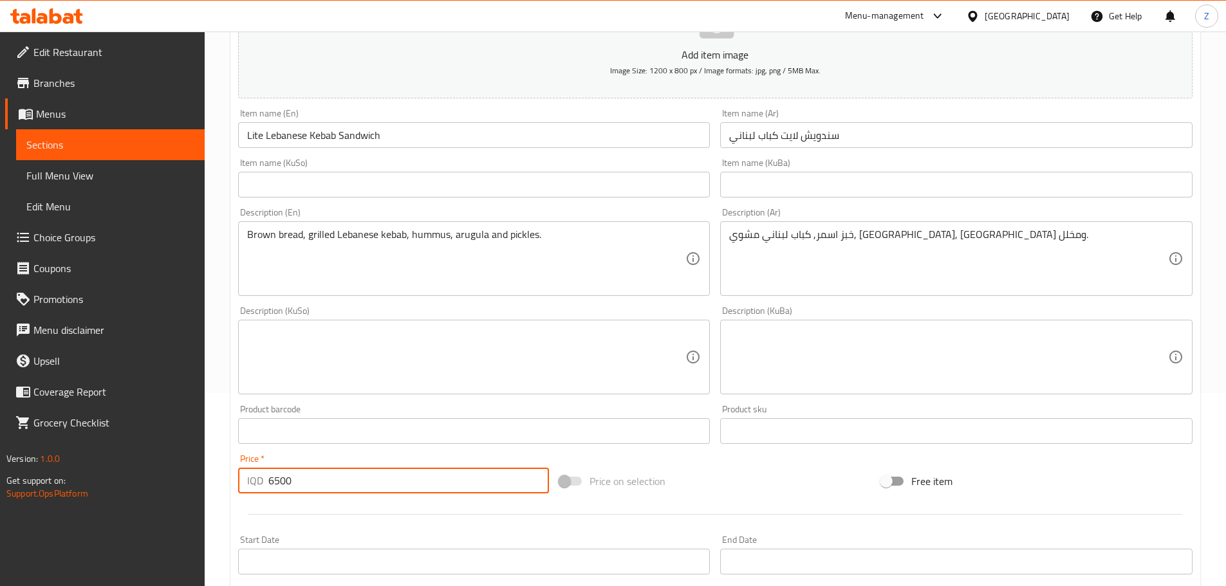
scroll to position [471, 0]
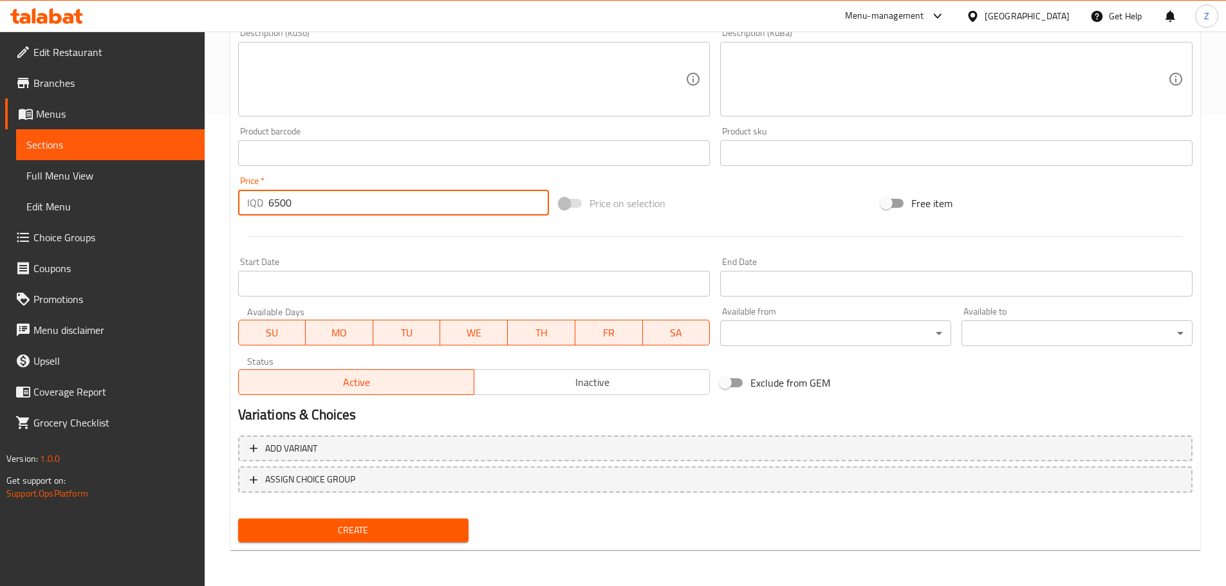
type input "6500"
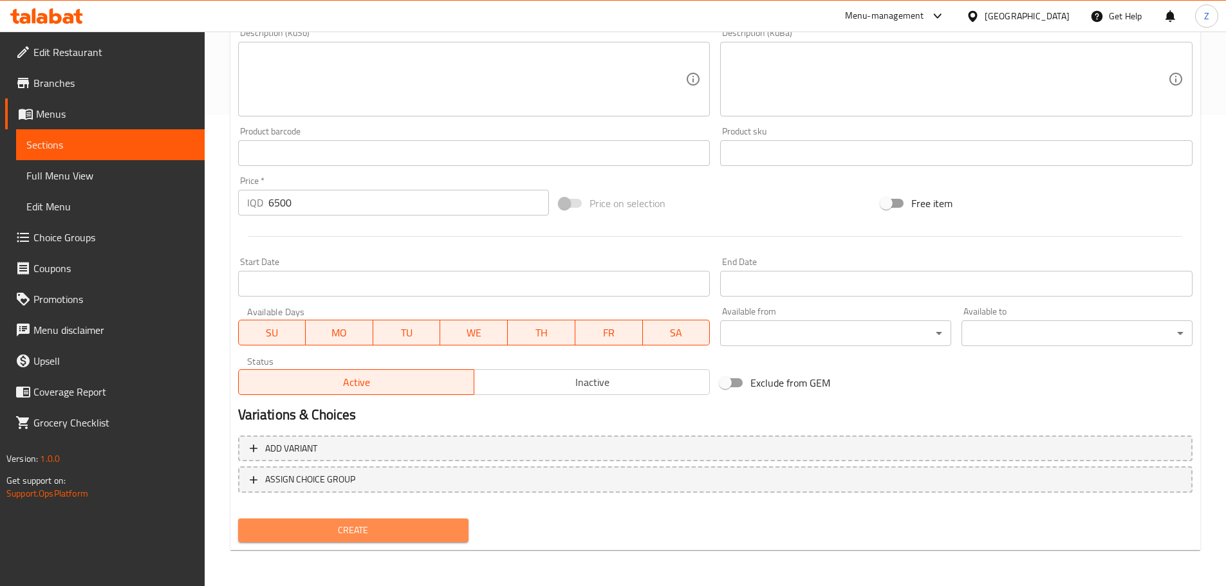
click at [366, 531] on span "Create" at bounding box center [353, 531] width 210 height 16
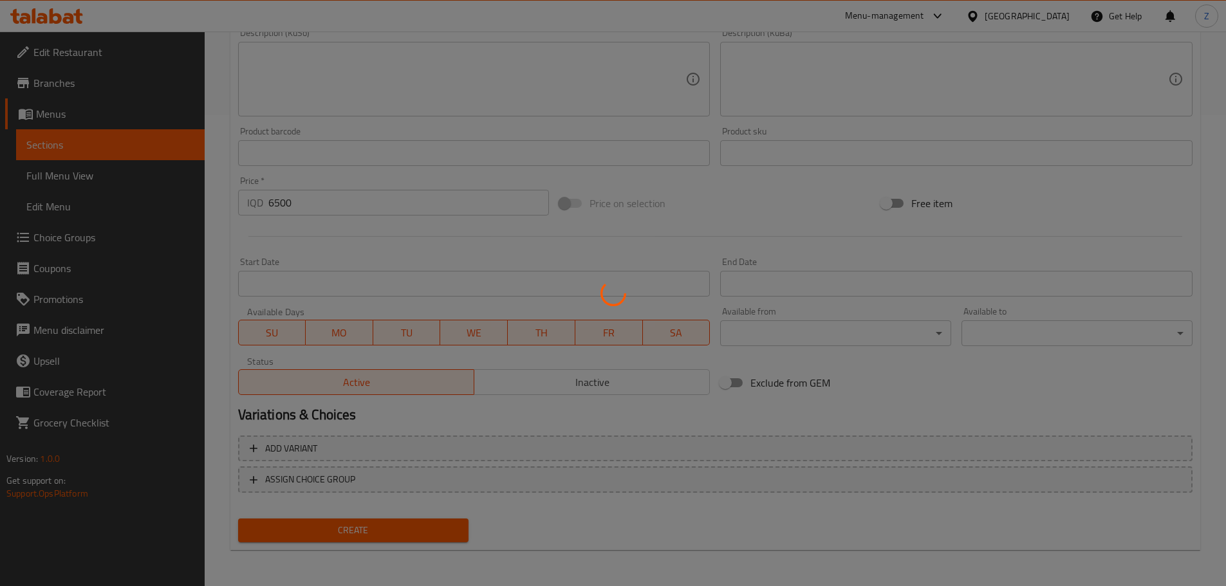
type input "0"
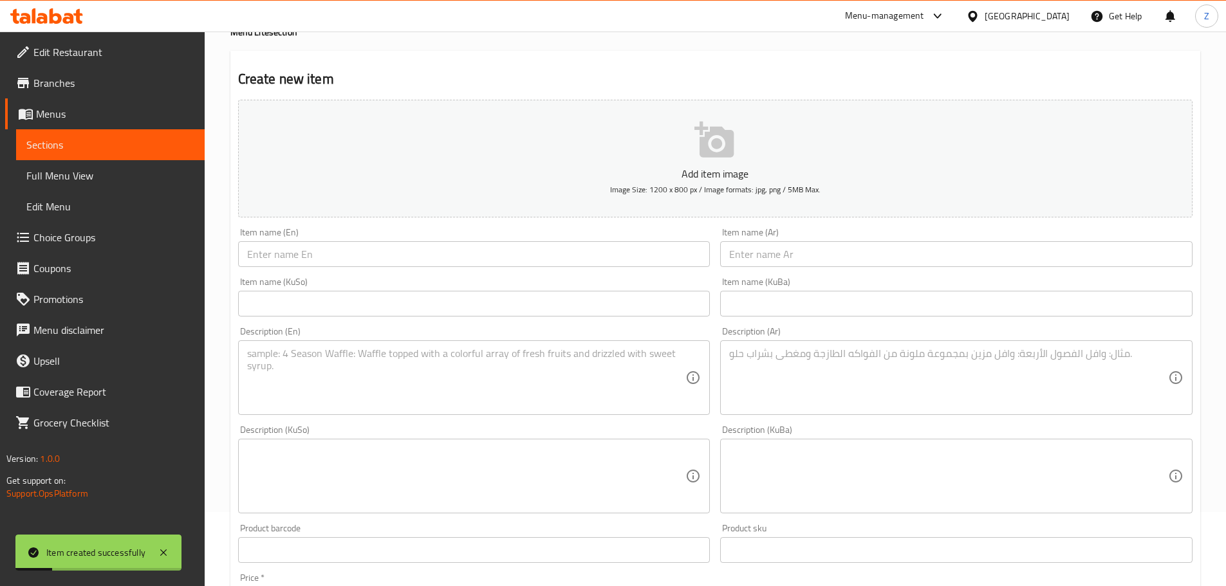
scroll to position [0, 0]
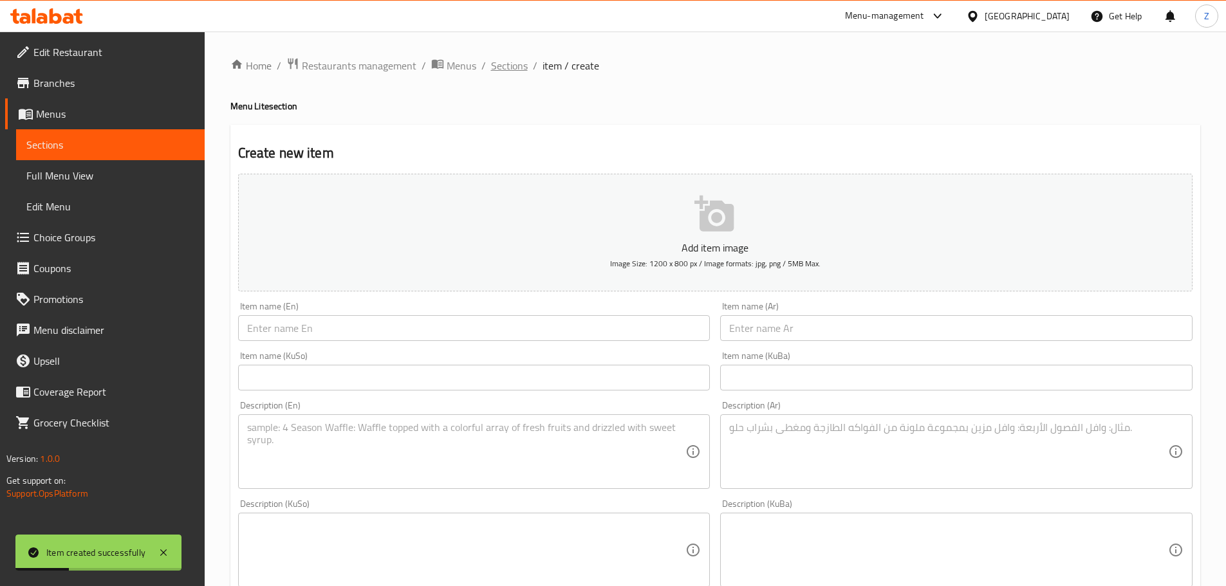
click at [513, 67] on span "Sections" at bounding box center [509, 65] width 37 height 15
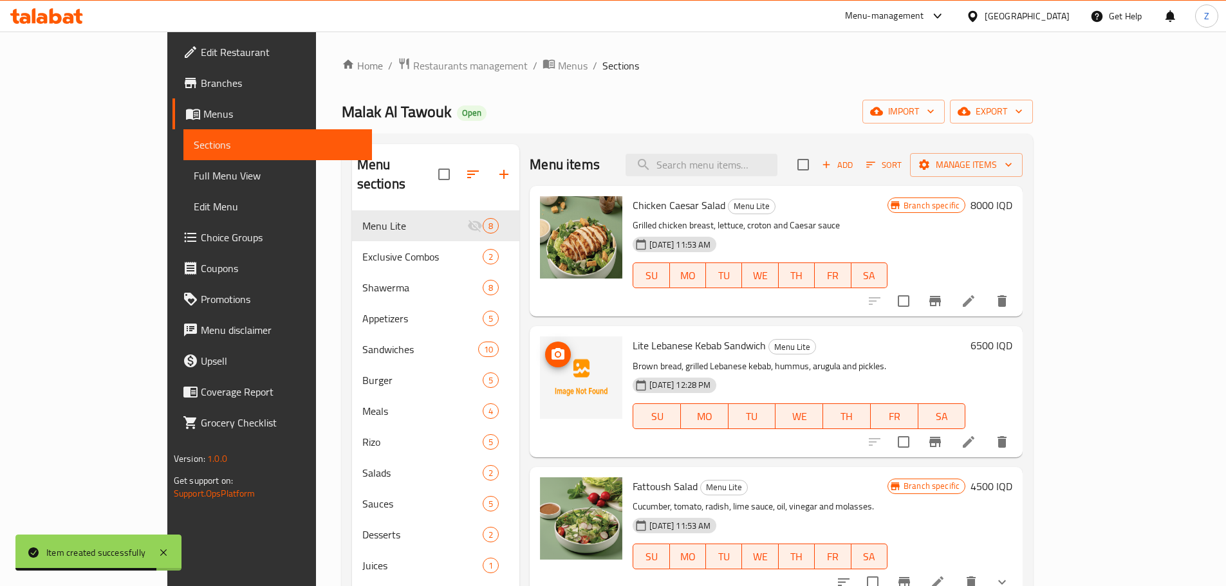
click at [550, 360] on icon "upload picture" at bounding box center [557, 354] width 15 height 15
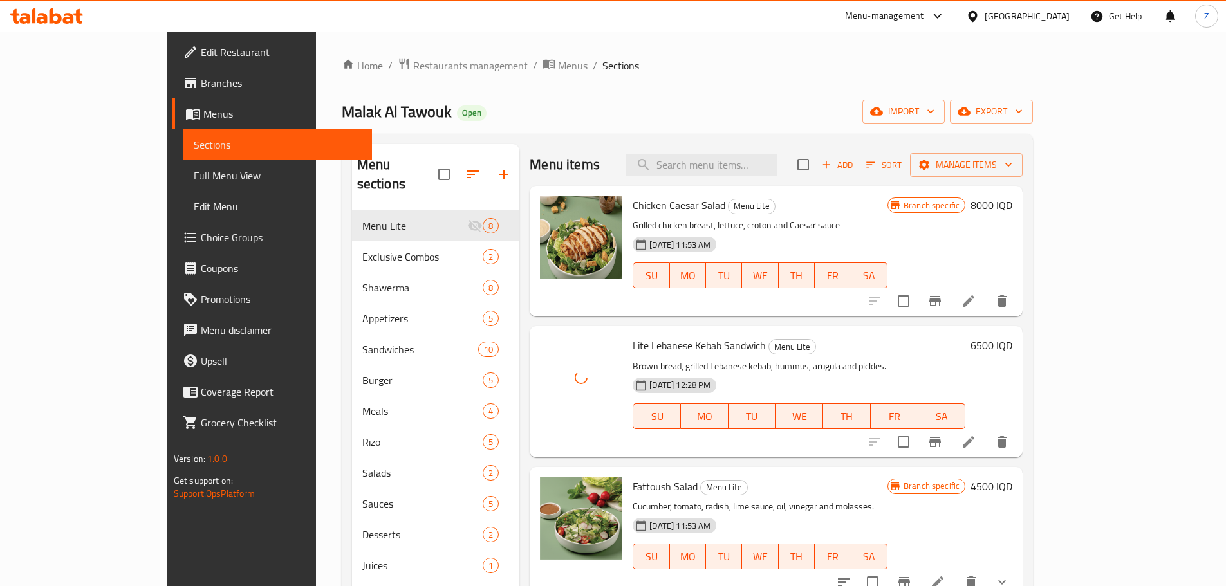
click at [902, 164] on span "Sort" at bounding box center [883, 165] width 35 height 15
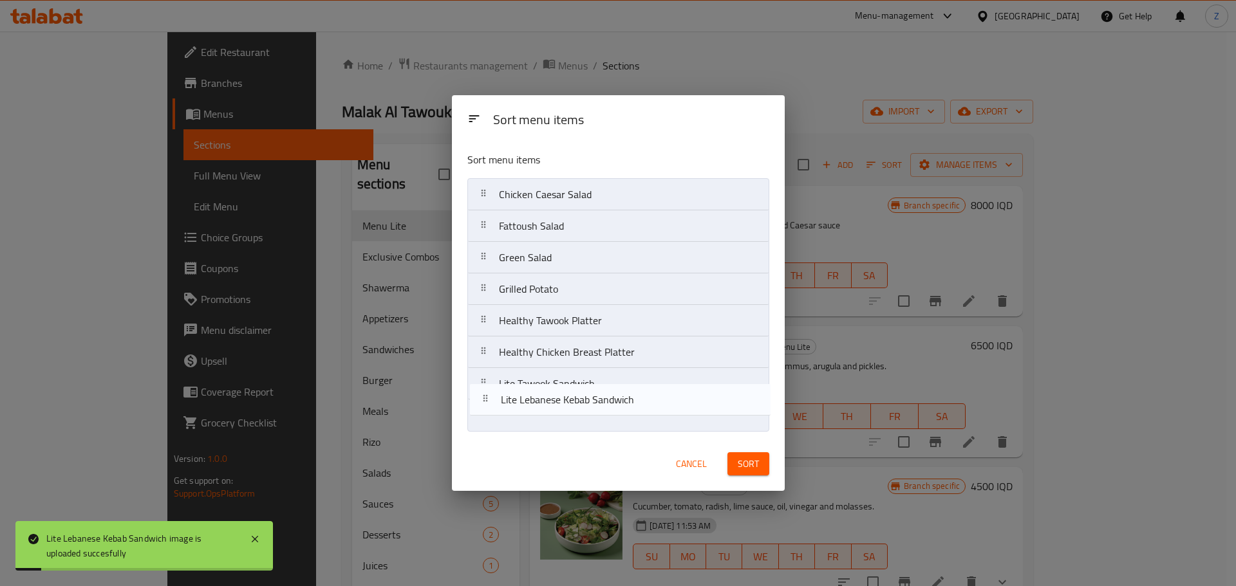
drag, startPoint x: 538, startPoint y: 239, endPoint x: 544, endPoint y: 438, distance: 199.6
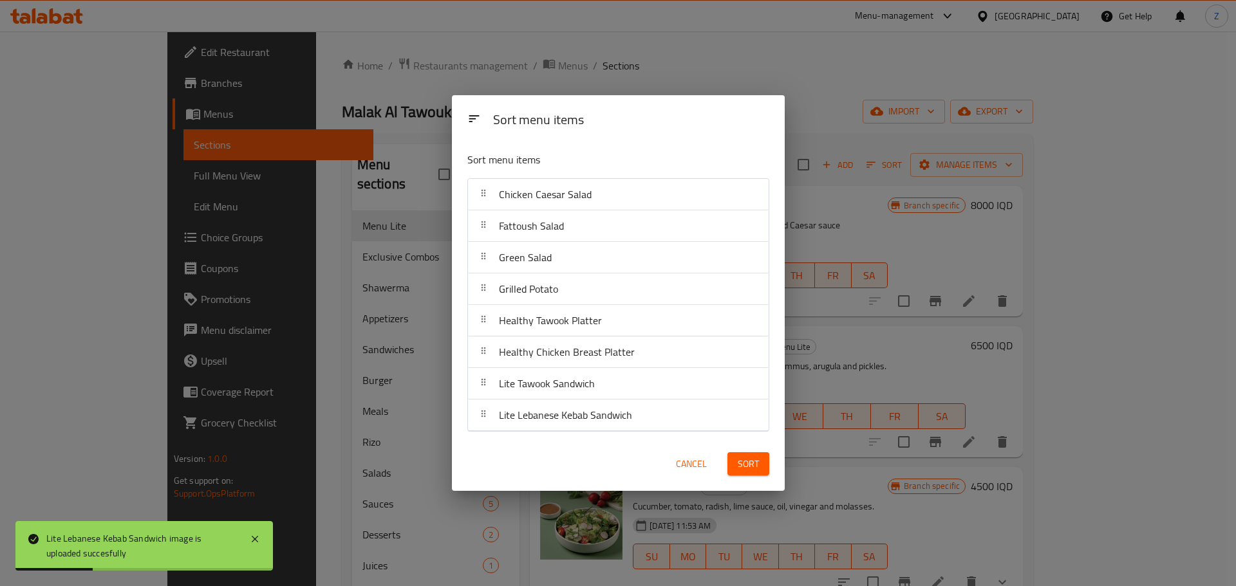
click at [743, 459] on span "Sort" at bounding box center [747, 464] width 21 height 16
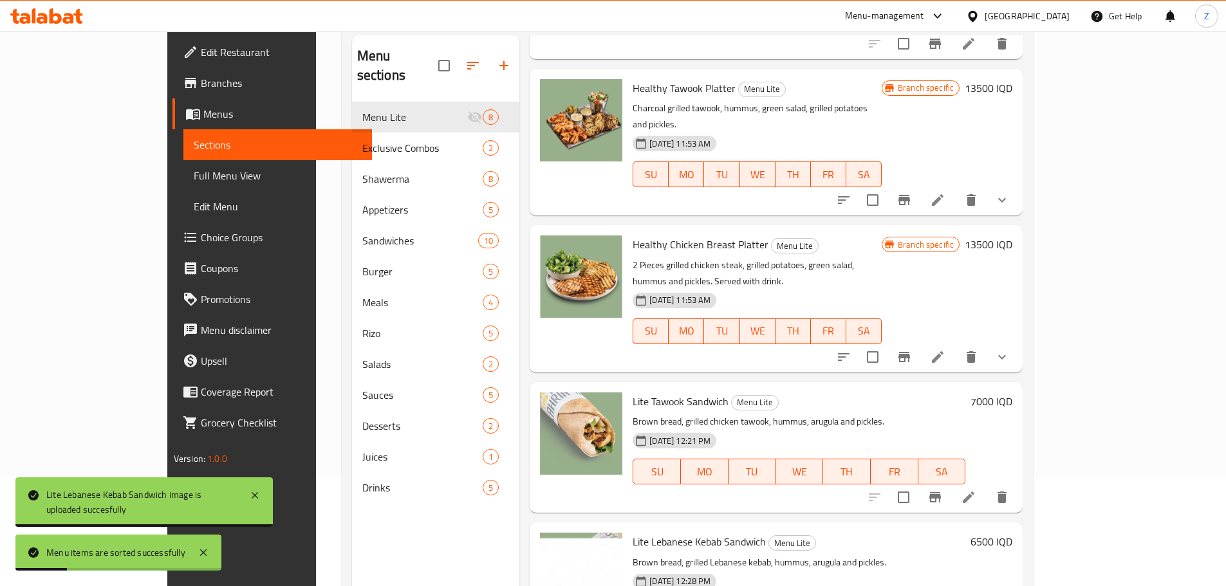
scroll to position [180, 0]
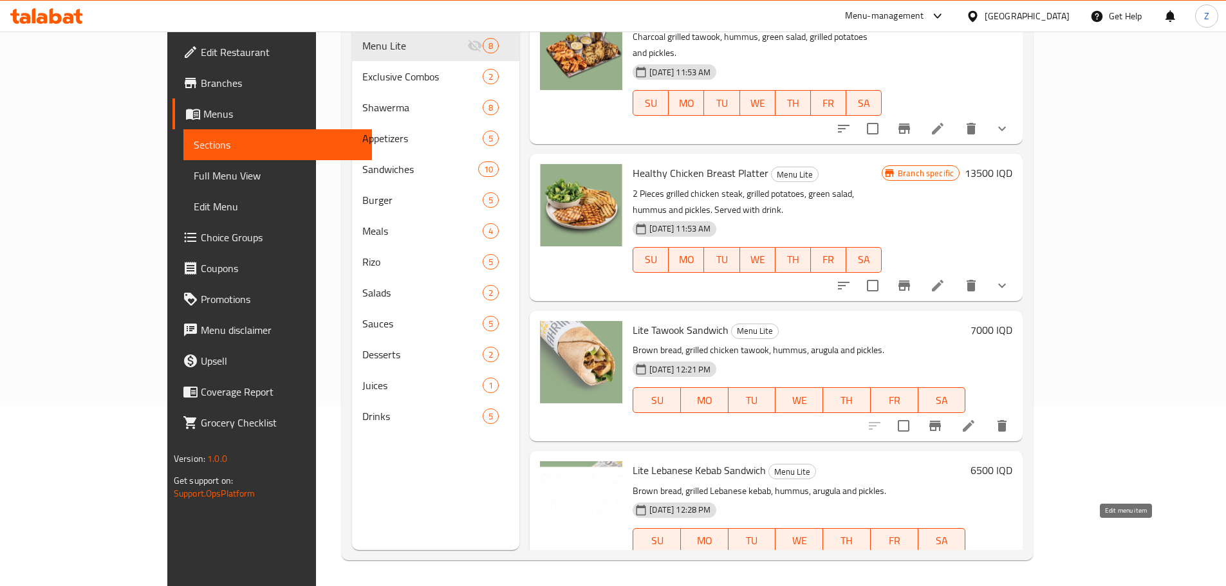
click at [976, 559] on icon at bounding box center [968, 566] width 15 height 15
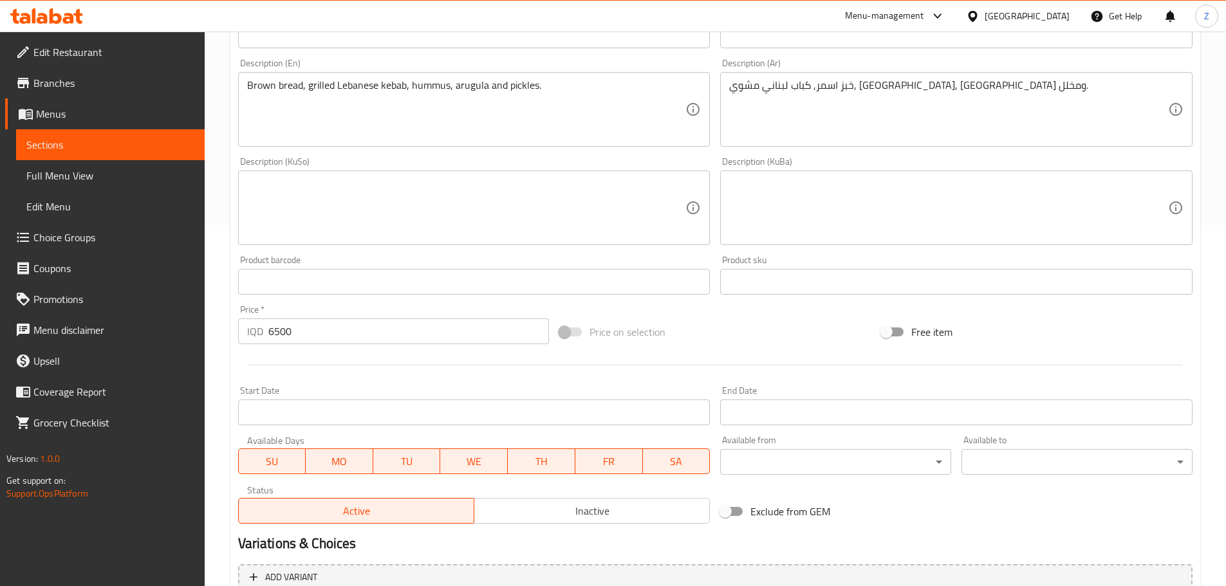
scroll to position [450, 0]
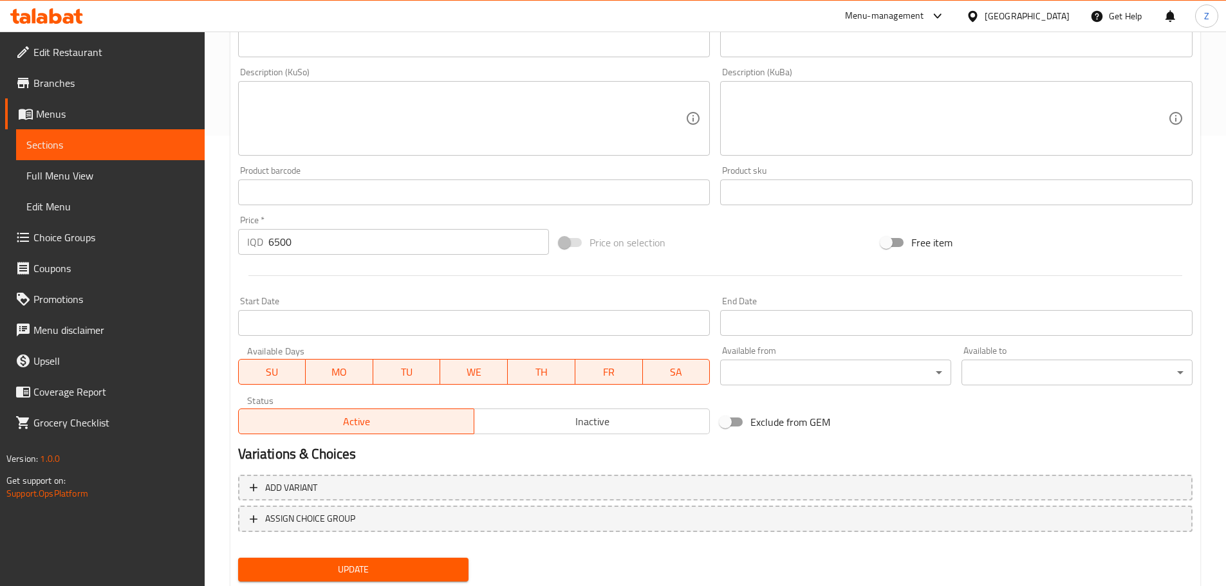
click at [476, 308] on div "Start Date Start Date" at bounding box center [474, 316] width 472 height 39
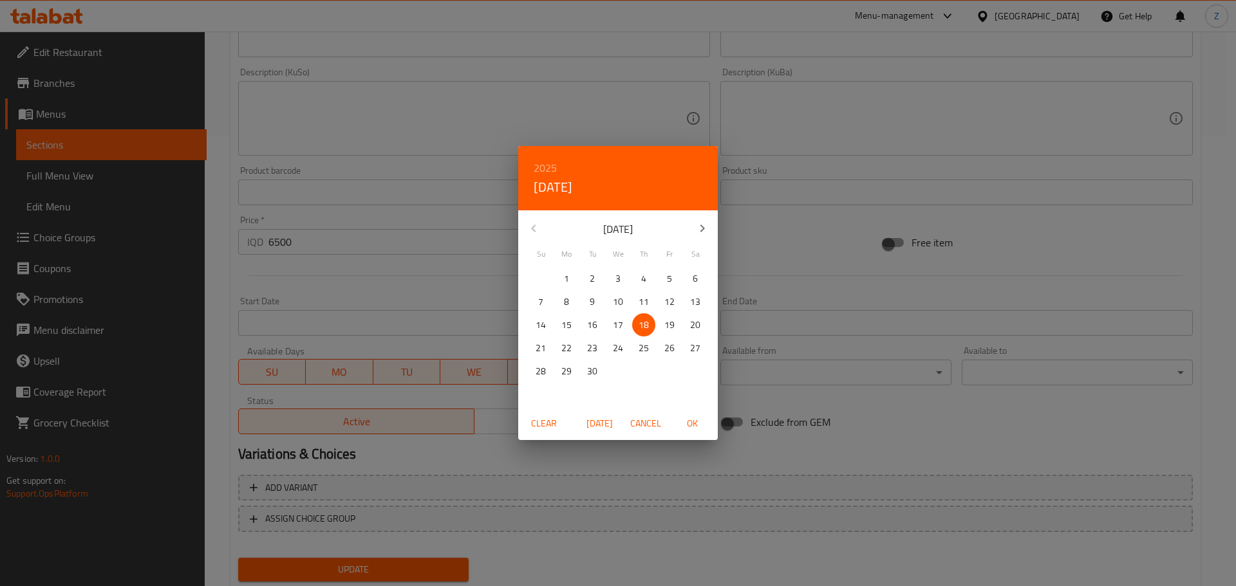
click at [476, 316] on div "2025 Thu, Sep 18 September 2025 Su Mo Tu We Th Fr Sa 31 1 2 3 4 5 6 7 8 9 10 11…" at bounding box center [618, 293] width 1236 height 586
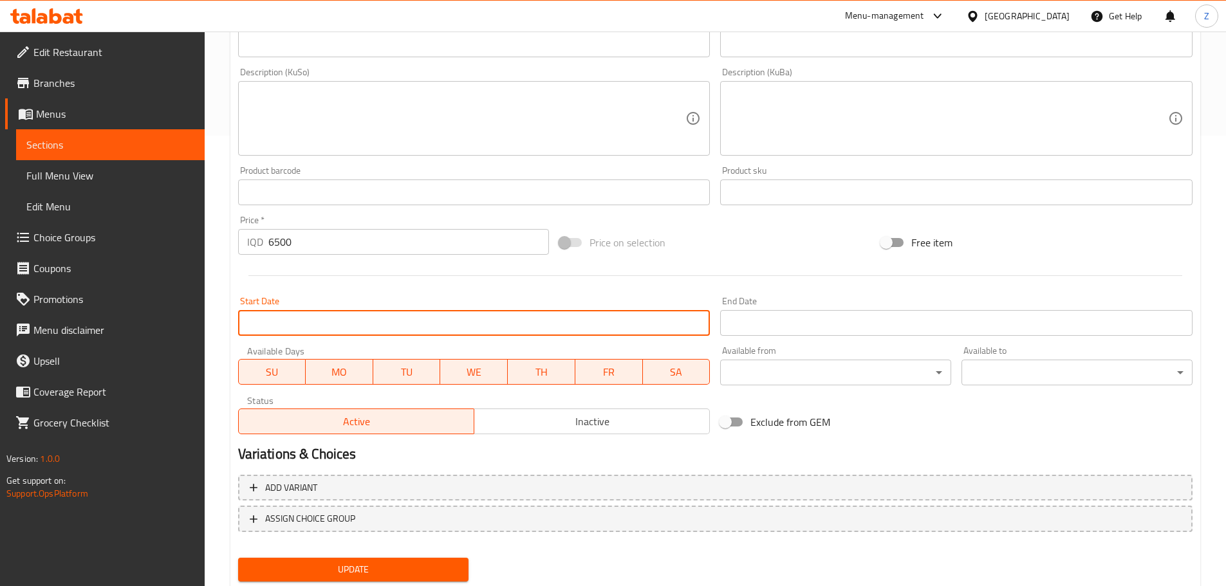
click at [465, 319] on input "Start Date" at bounding box center [474, 323] width 472 height 26
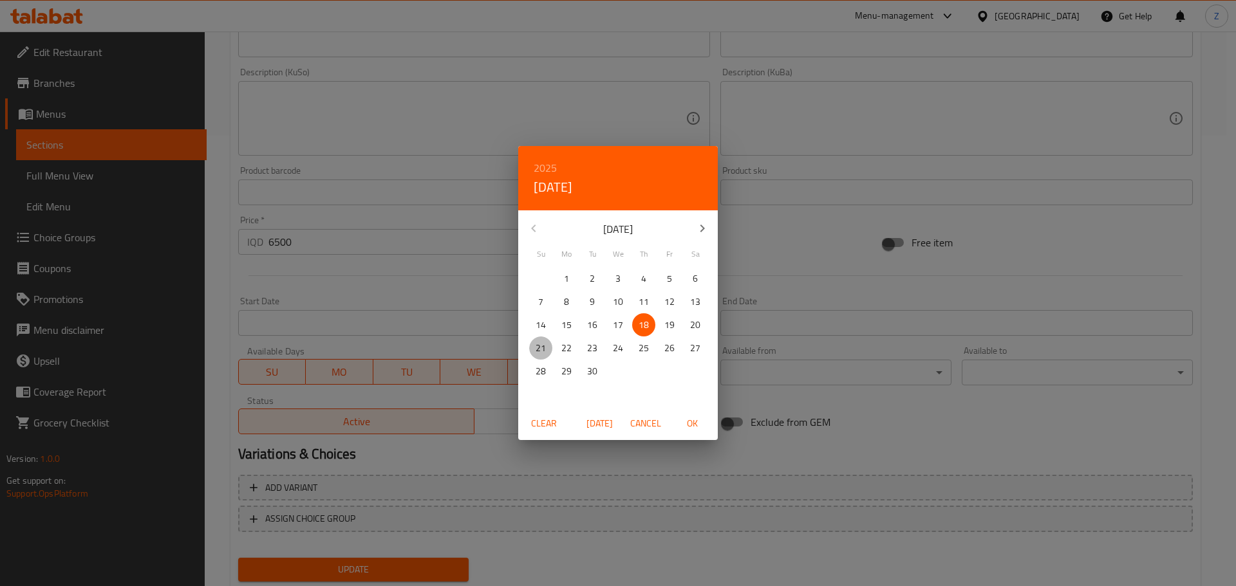
click at [541, 343] on p "21" at bounding box center [540, 348] width 10 height 16
click at [688, 417] on span "OK" at bounding box center [691, 424] width 31 height 16
type input "21-09-2025"
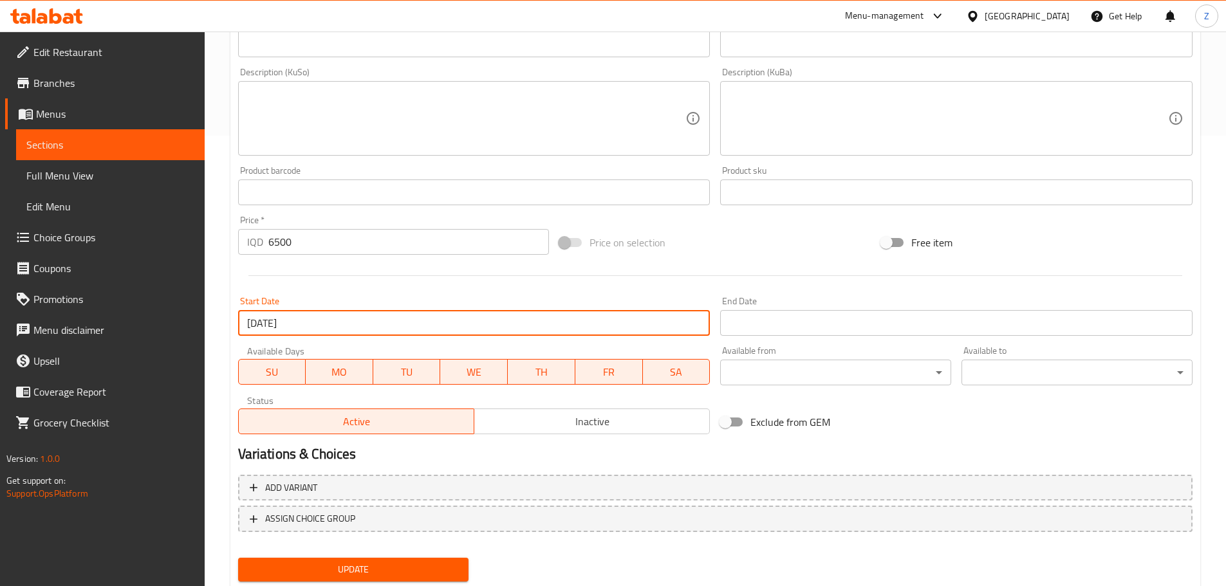
click at [447, 570] on span "Update" at bounding box center [353, 570] width 210 height 16
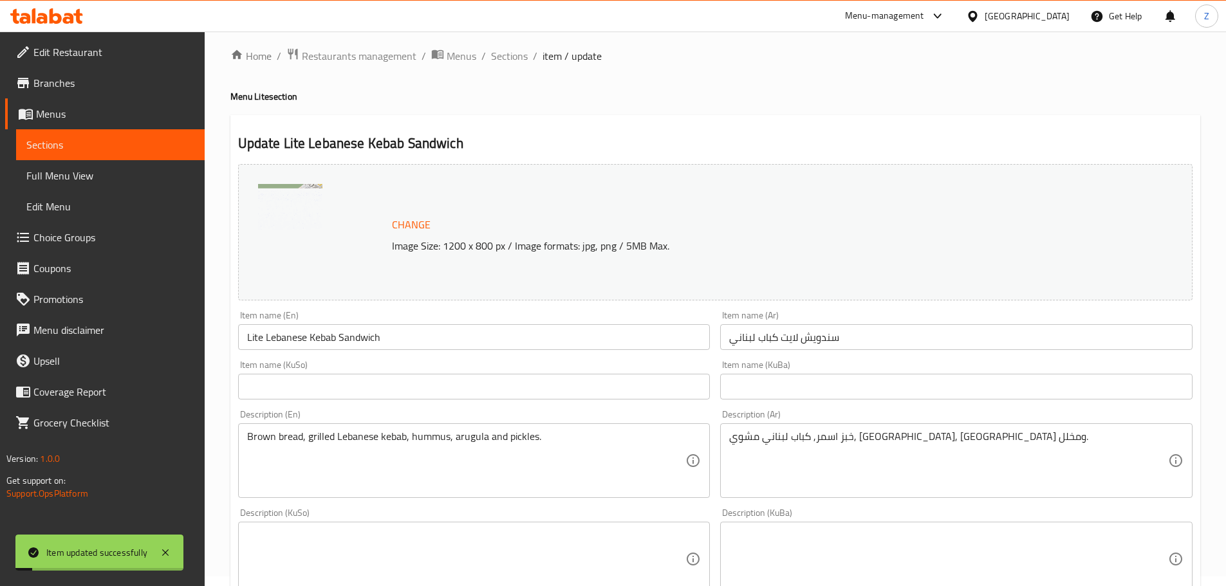
scroll to position [0, 0]
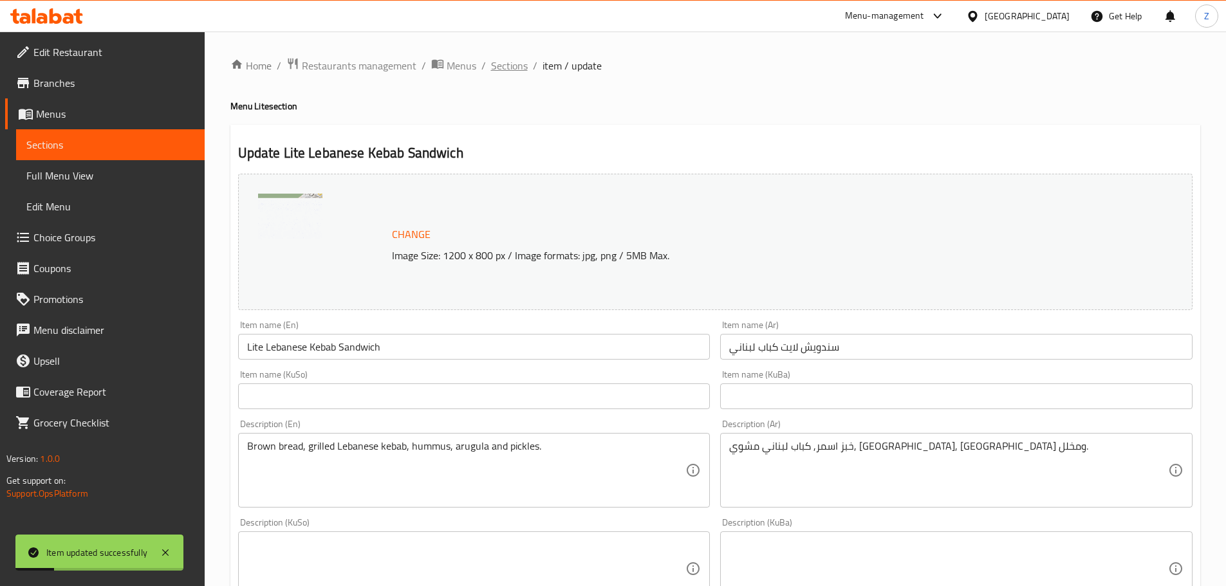
click at [523, 70] on span "Sections" at bounding box center [509, 65] width 37 height 15
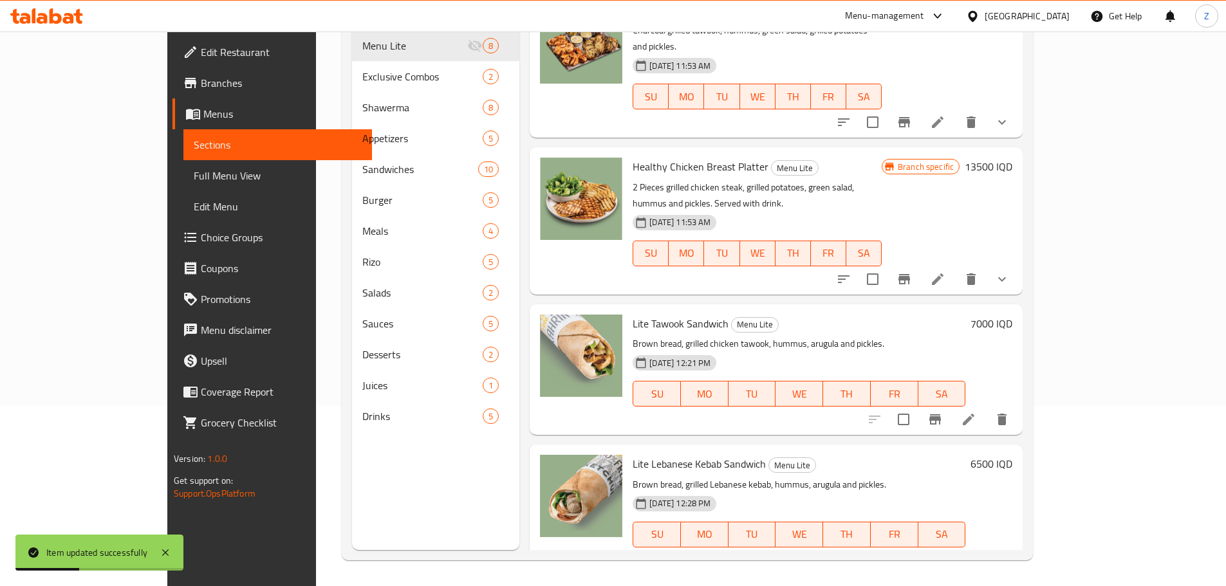
scroll to position [584, 0]
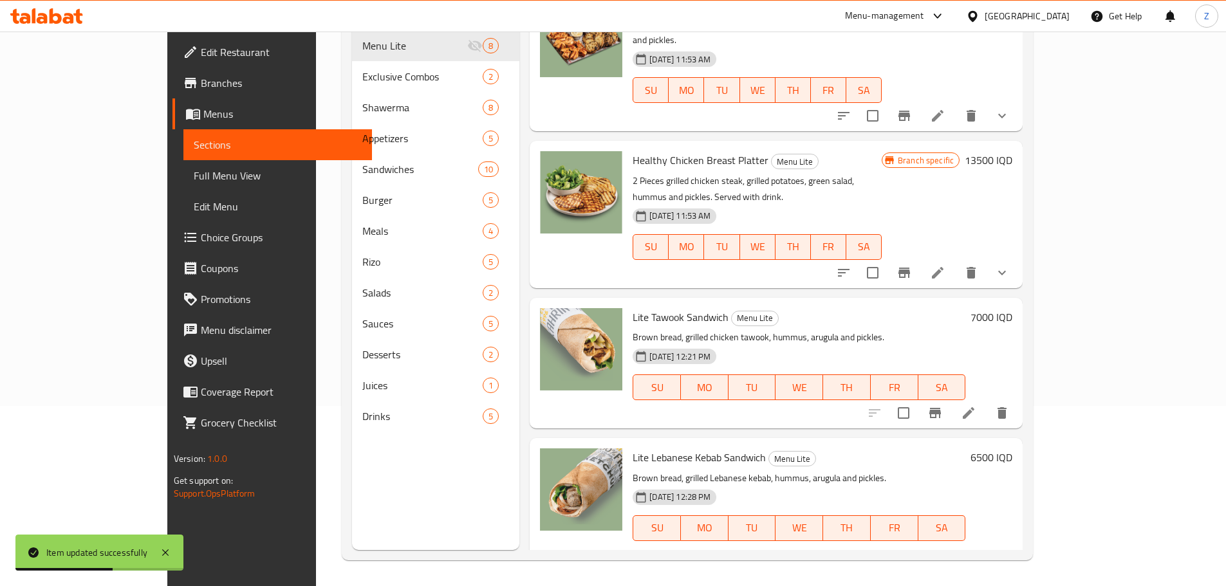
click at [987, 402] on li at bounding box center [968, 413] width 36 height 23
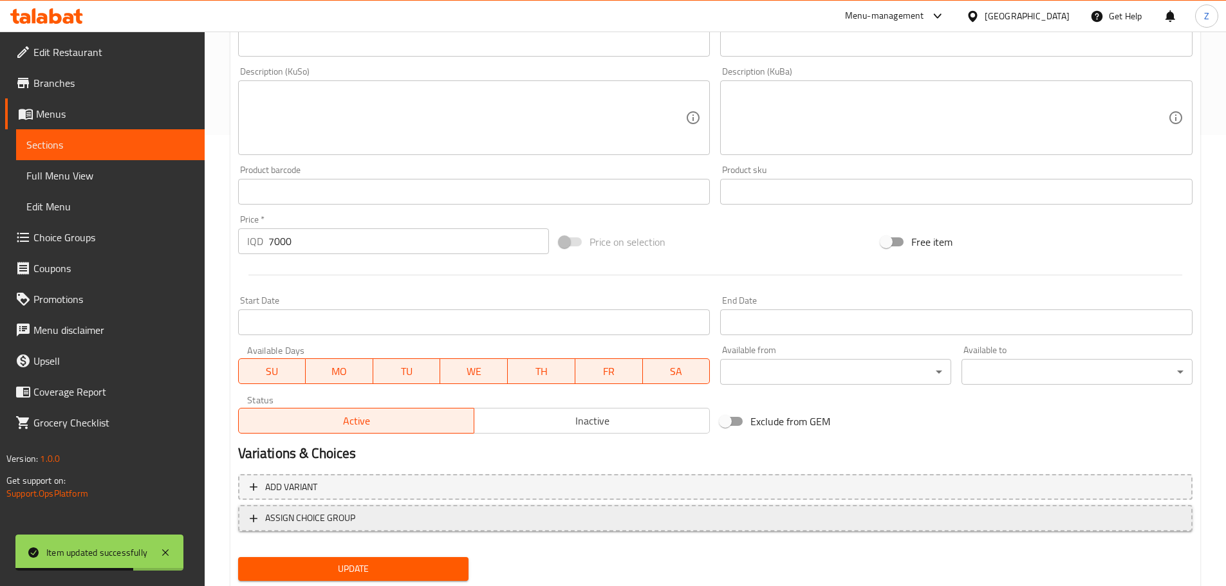
scroll to position [490, 0]
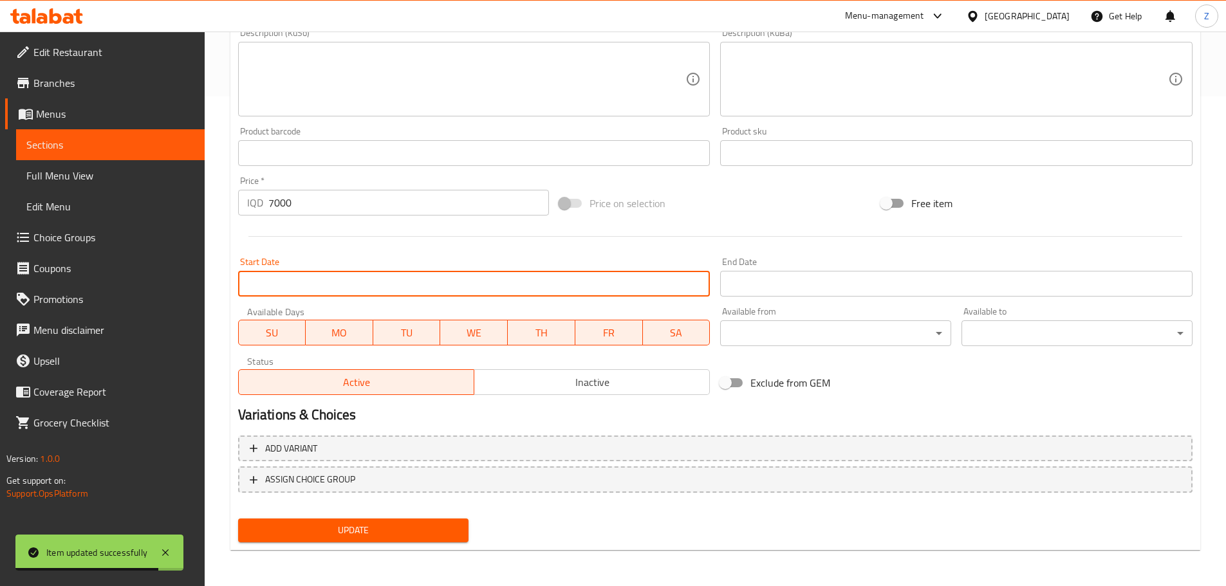
click at [319, 292] on input "Start Date" at bounding box center [474, 284] width 472 height 26
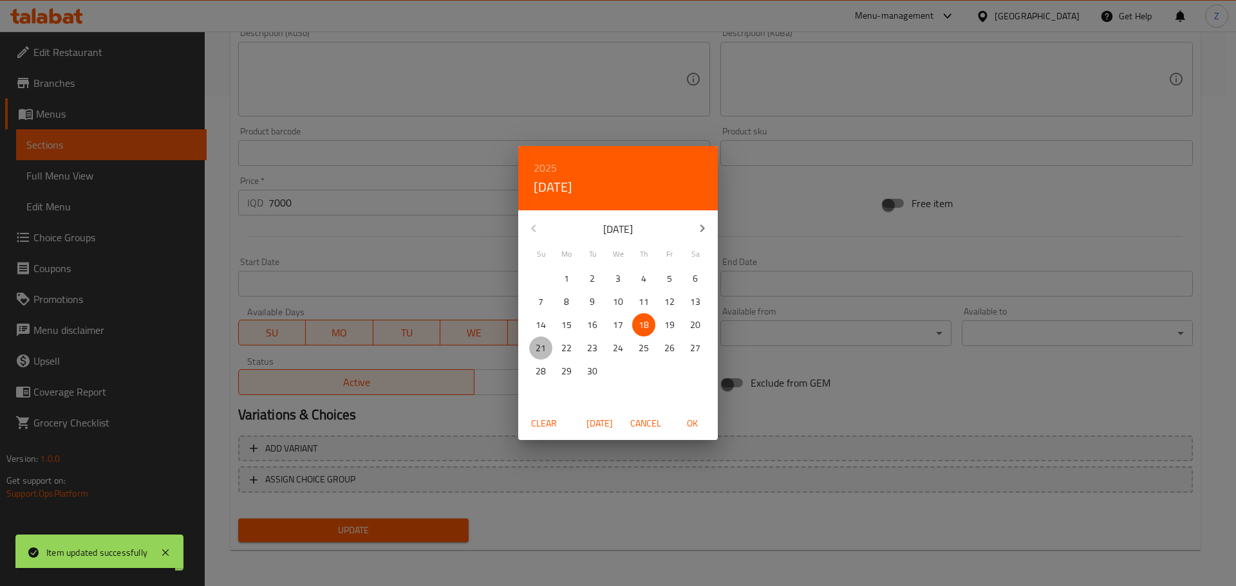
click at [539, 349] on p "21" at bounding box center [540, 348] width 10 height 16
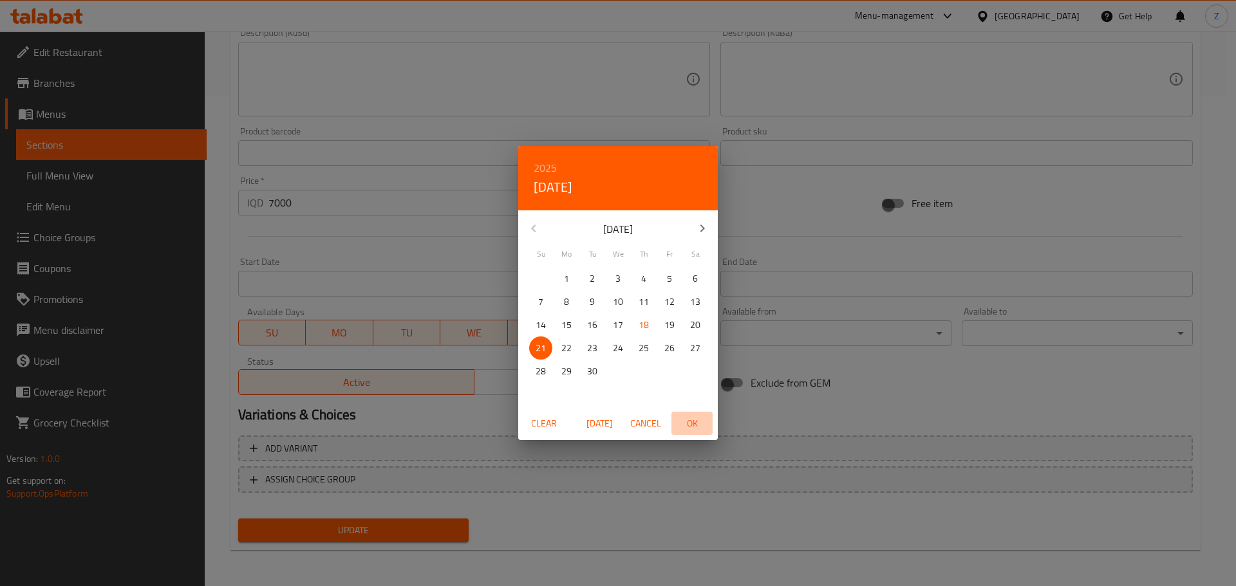
click at [687, 420] on span "OK" at bounding box center [691, 424] width 31 height 16
type input "21-09-2025"
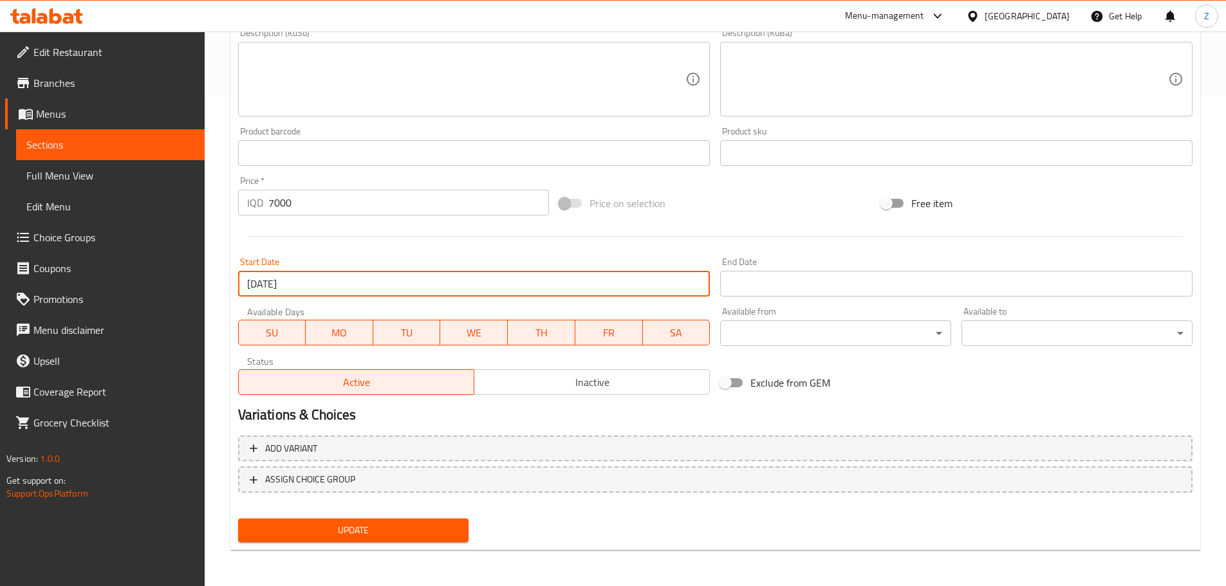
click at [426, 516] on div "Update" at bounding box center [353, 531] width 241 height 34
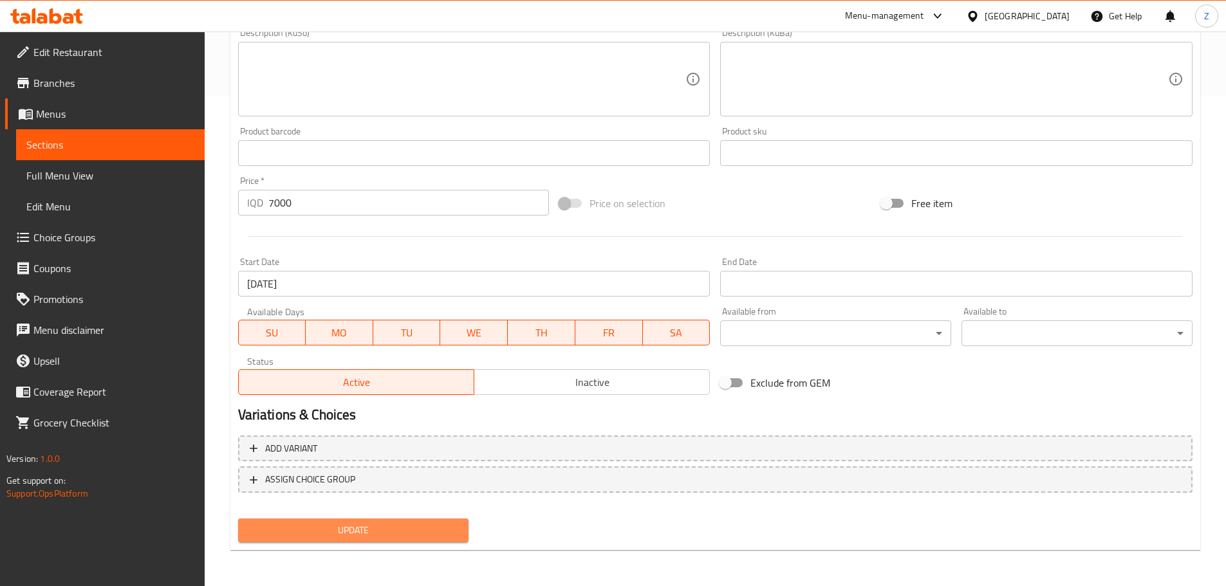
click at [429, 528] on span "Update" at bounding box center [353, 531] width 210 height 16
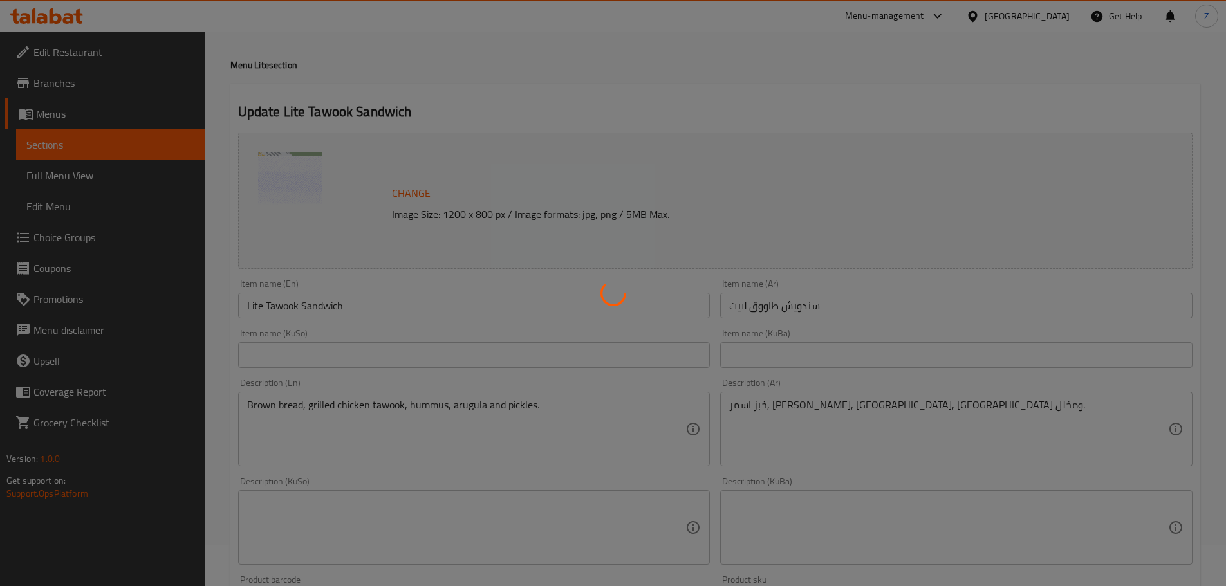
scroll to position [0, 0]
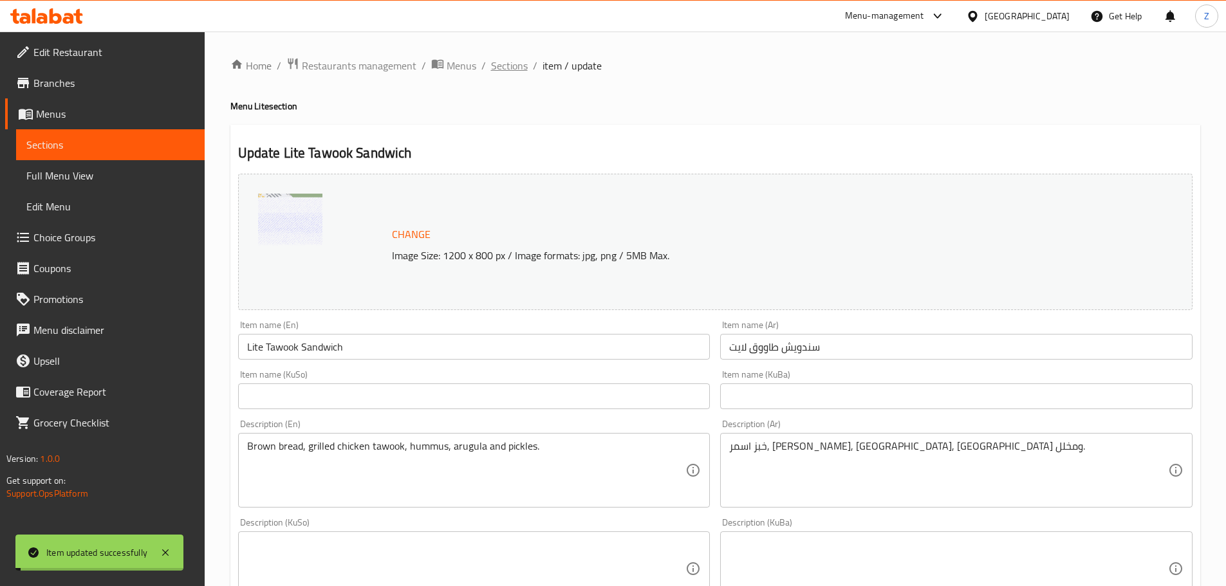
click at [505, 62] on span "Sections" at bounding box center [509, 65] width 37 height 15
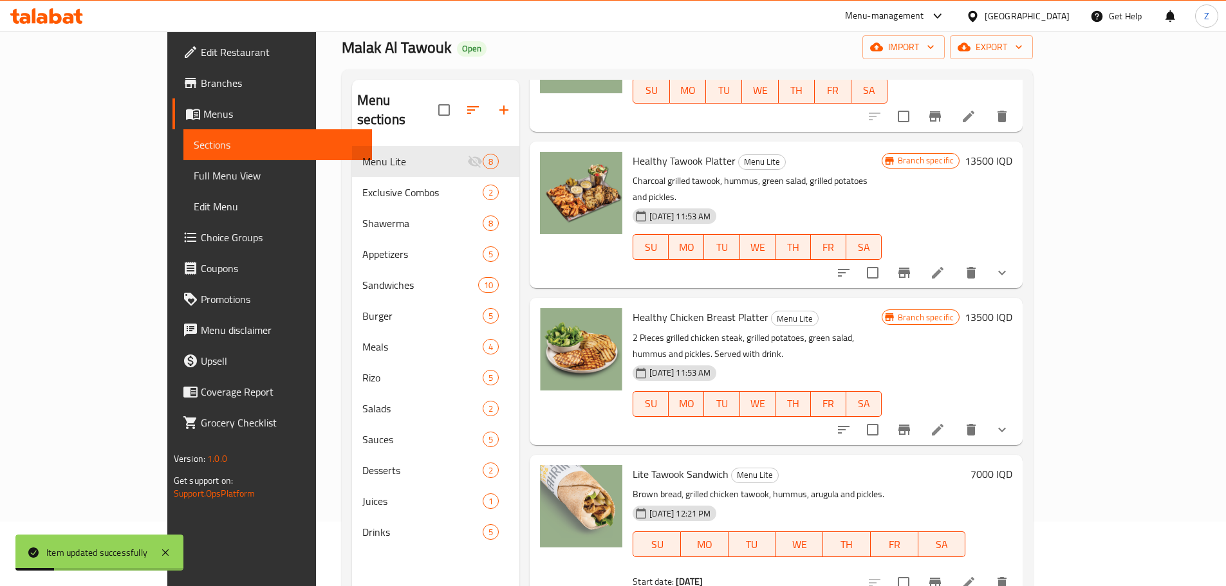
scroll to position [468, 0]
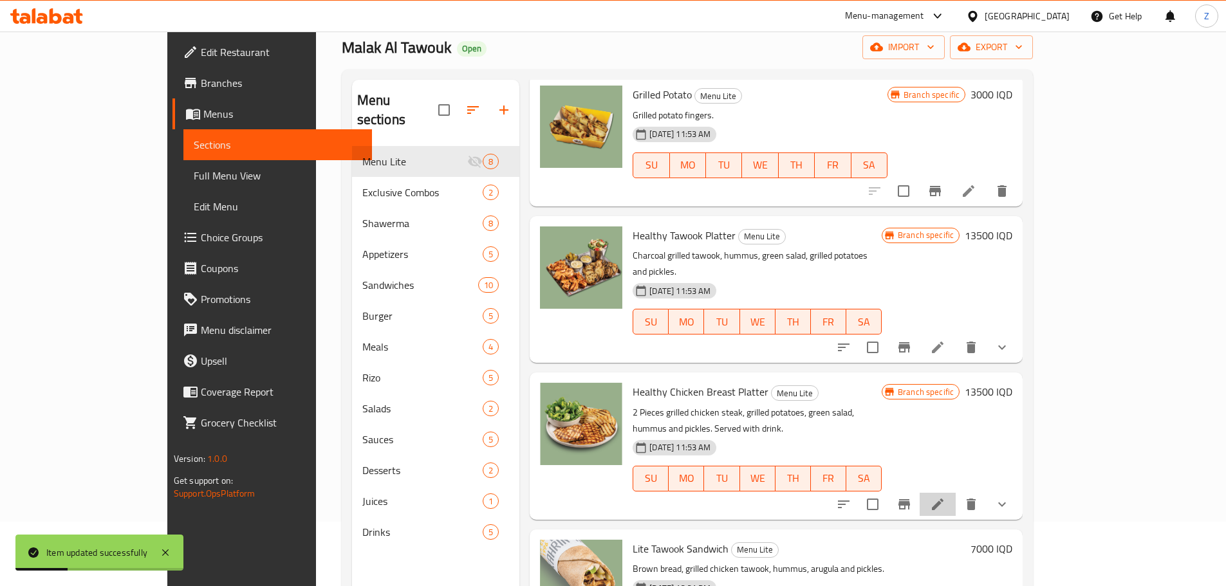
click at [956, 493] on li at bounding box center [938, 504] width 36 height 23
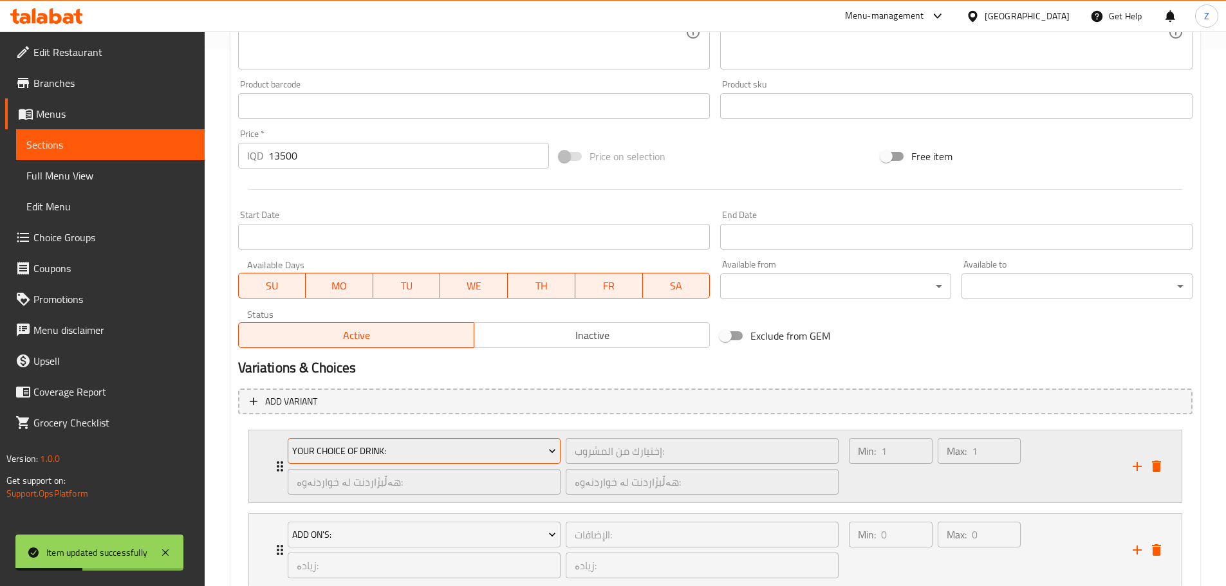
scroll to position [626, 0]
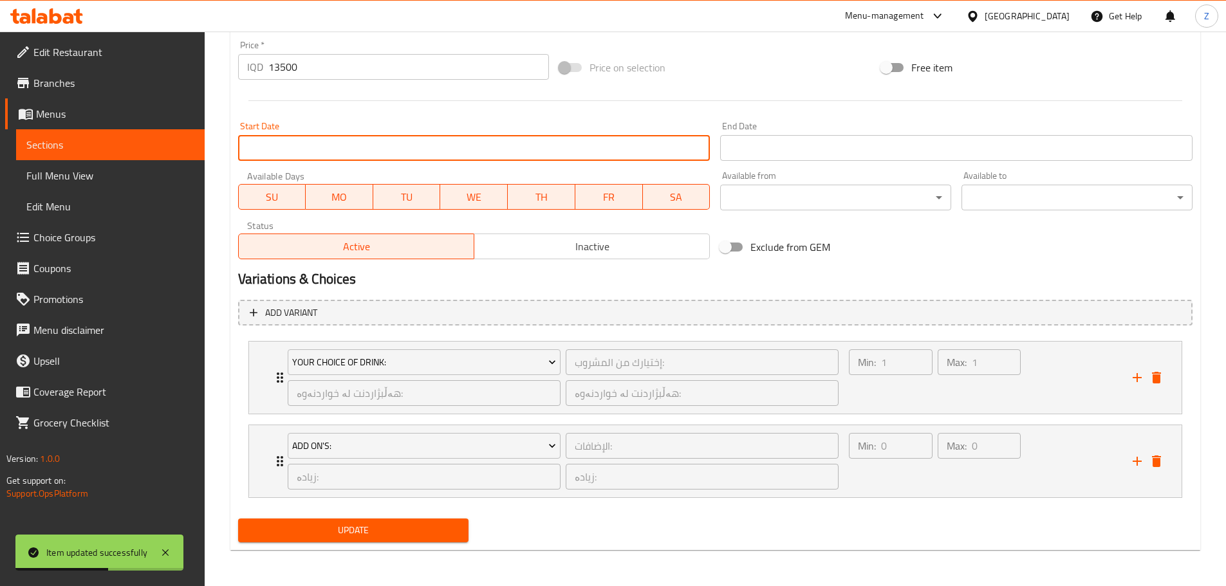
click at [314, 136] on input "Start Date" at bounding box center [474, 148] width 472 height 26
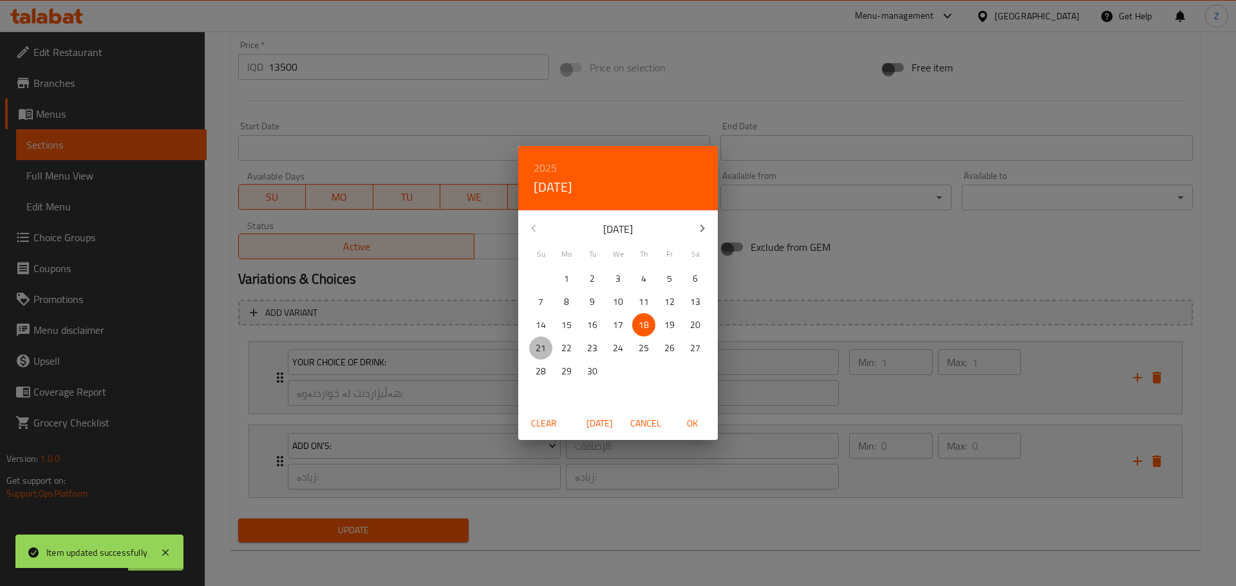
click at [546, 340] on span "21" at bounding box center [540, 348] width 23 height 16
click at [685, 432] on button "OK" at bounding box center [691, 424] width 41 height 24
type input "21-09-2025"
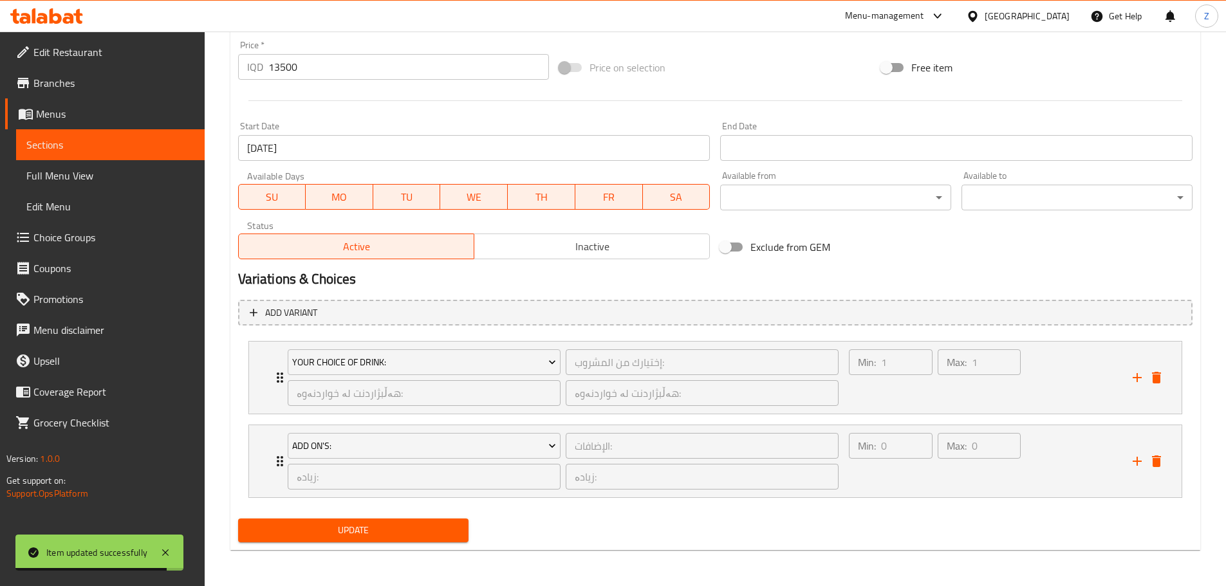
click at [414, 516] on div "Update" at bounding box center [353, 531] width 241 height 34
click at [420, 521] on button "Update" at bounding box center [353, 531] width 231 height 24
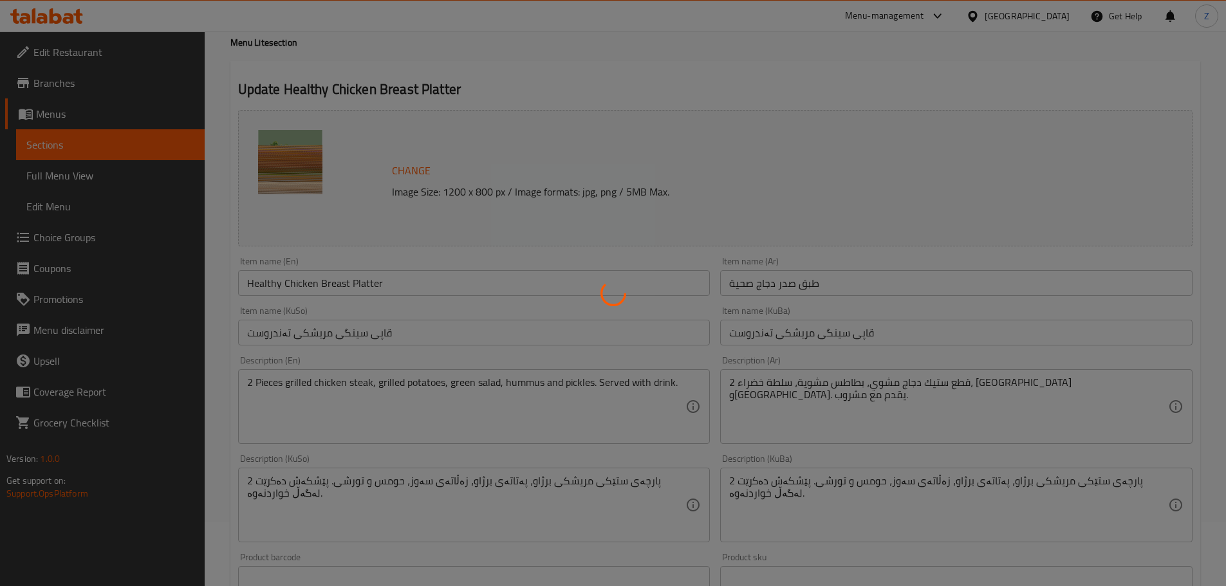
scroll to position [0, 0]
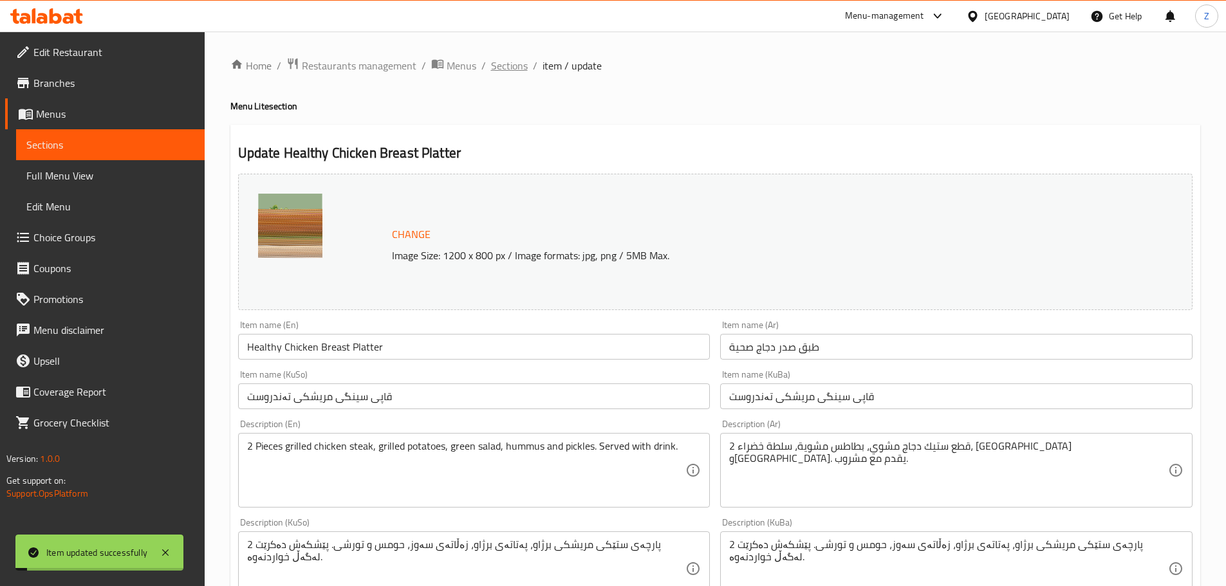
click at [521, 73] on span "Sections" at bounding box center [509, 65] width 37 height 15
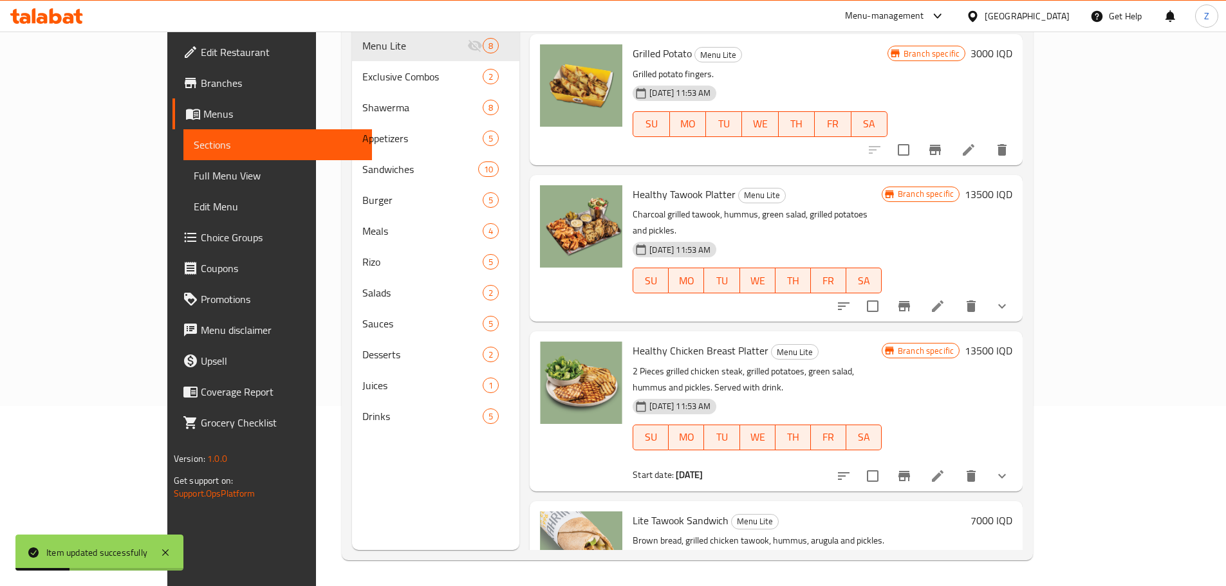
scroll to position [352, 0]
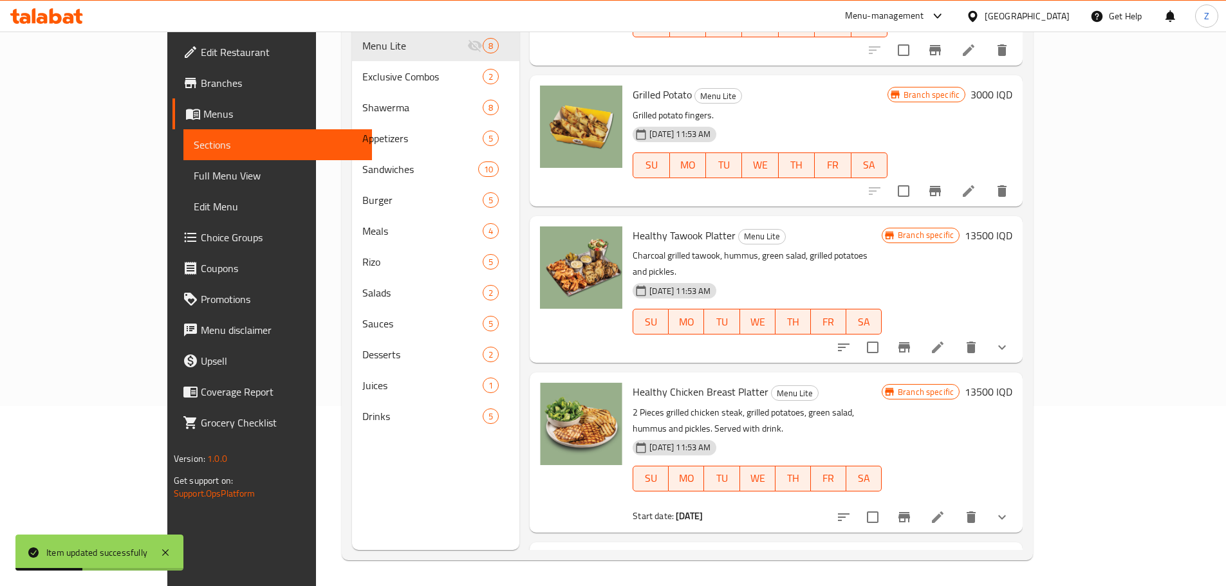
click at [945, 340] on icon at bounding box center [937, 347] width 15 height 15
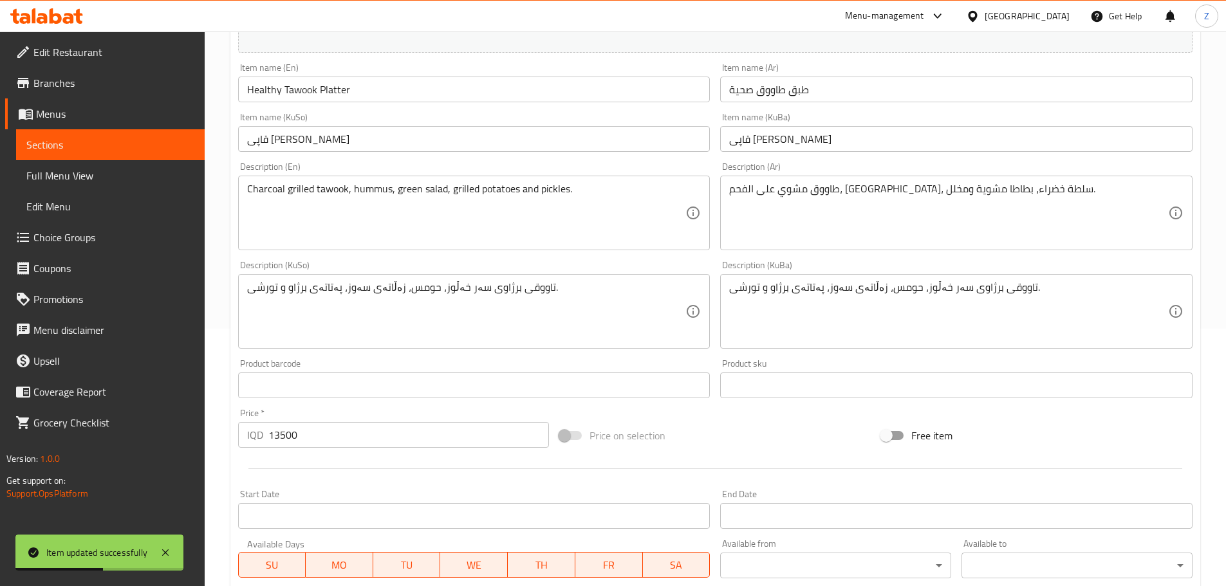
scroll to position [579, 0]
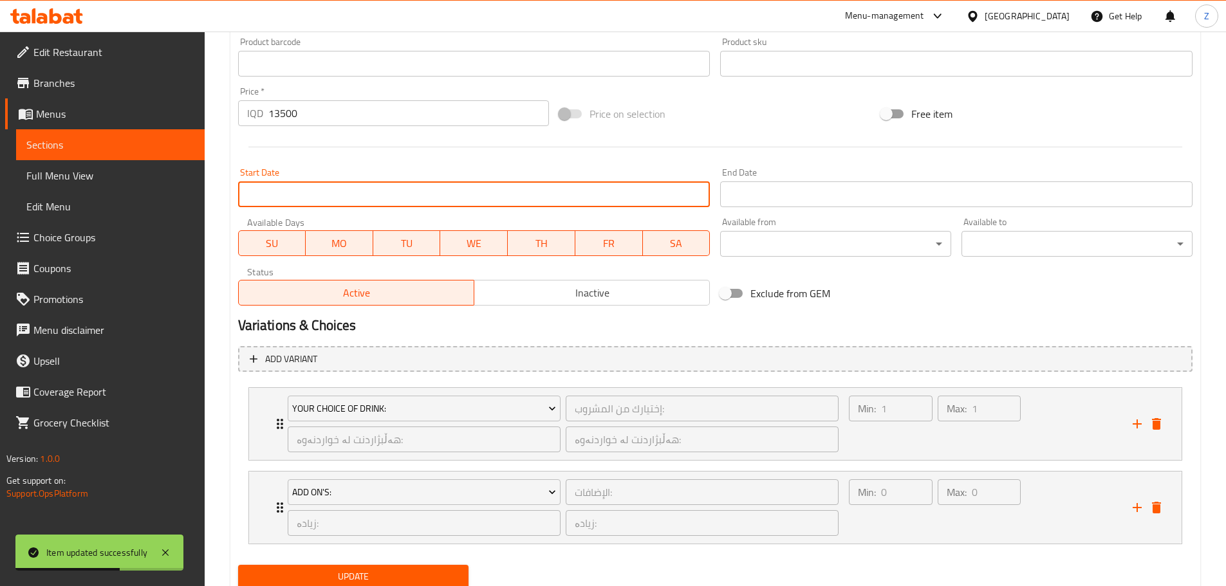
click at [298, 191] on input "Start Date" at bounding box center [474, 194] width 472 height 26
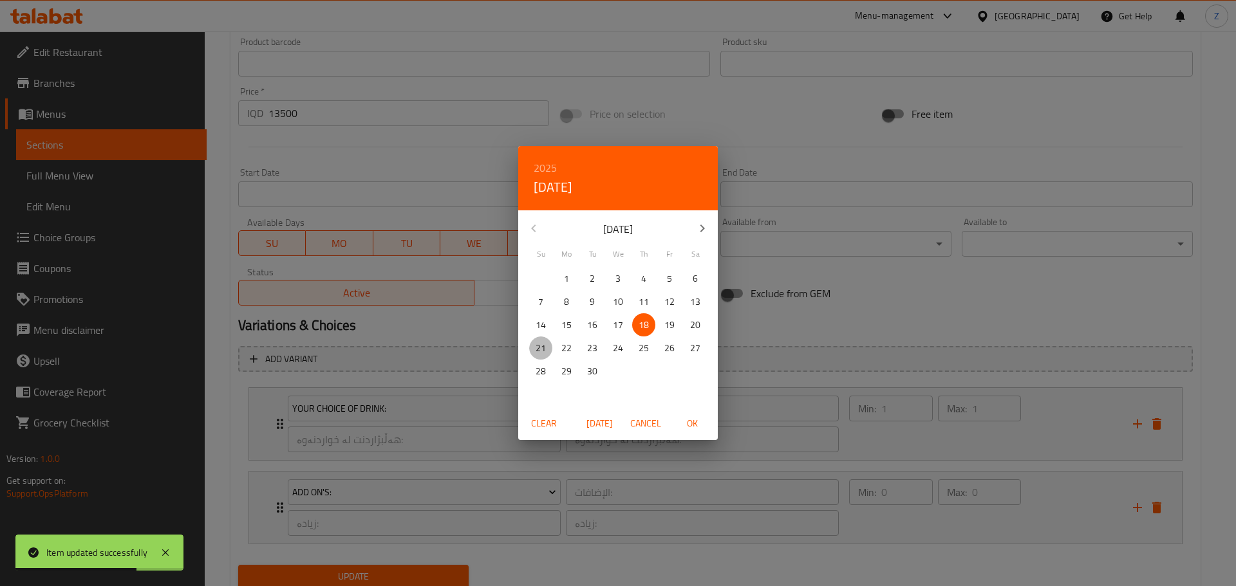
click at [544, 342] on p "21" at bounding box center [540, 348] width 10 height 16
click at [689, 421] on span "OK" at bounding box center [691, 424] width 31 height 16
type input "21-09-2025"
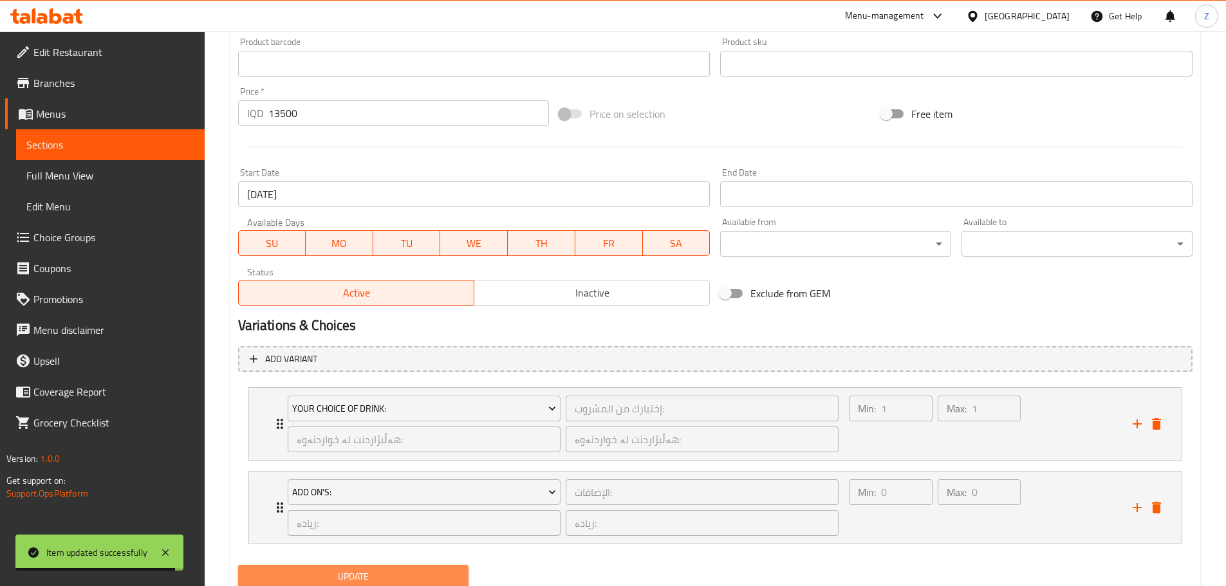
click at [437, 568] on button "Update" at bounding box center [353, 577] width 231 height 24
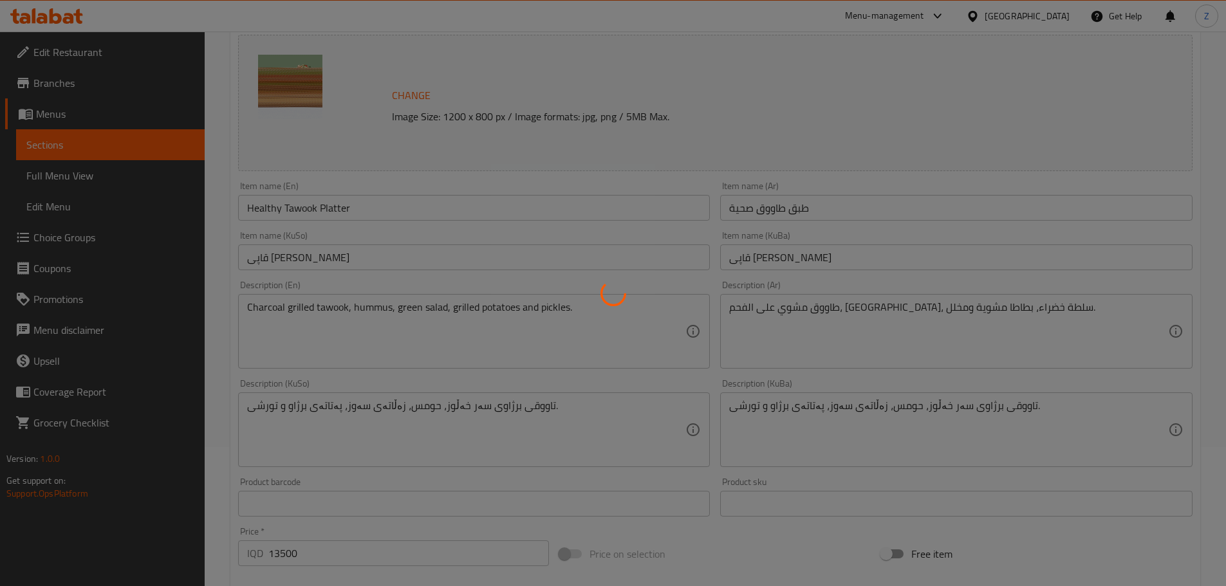
scroll to position [0, 0]
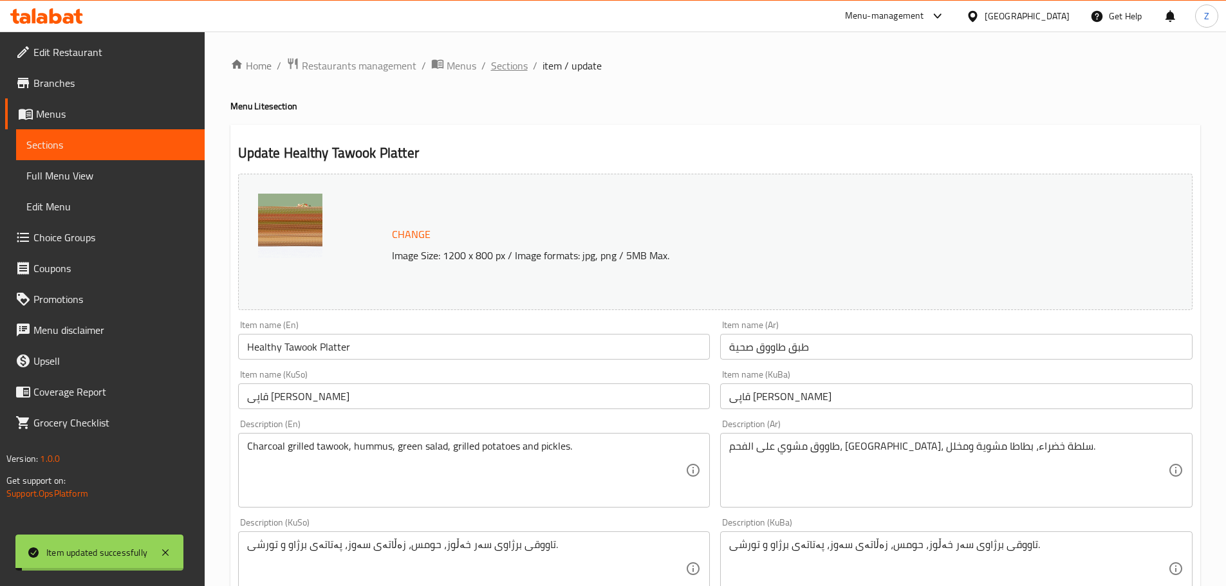
click at [512, 62] on span "Sections" at bounding box center [509, 65] width 37 height 15
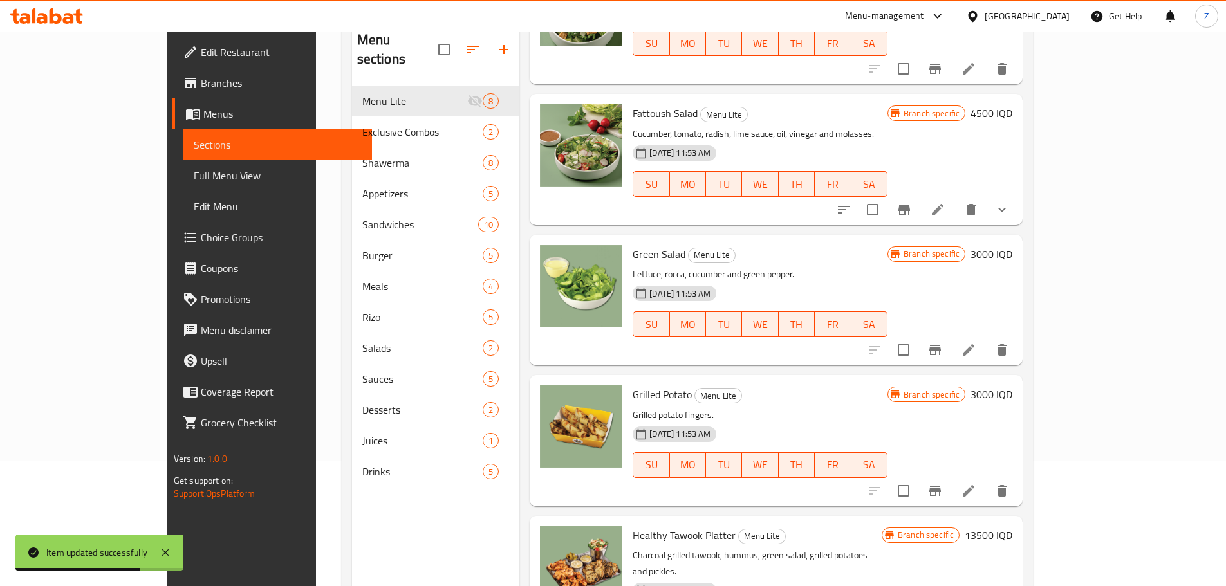
scroll to position [129, 0]
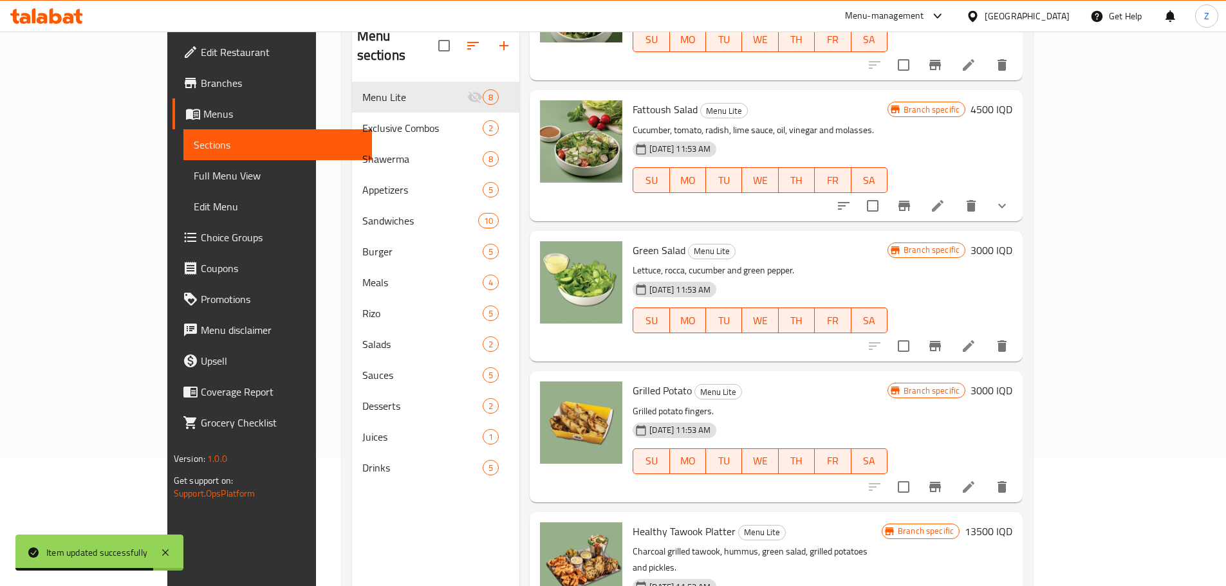
click at [987, 488] on li at bounding box center [968, 487] width 36 height 23
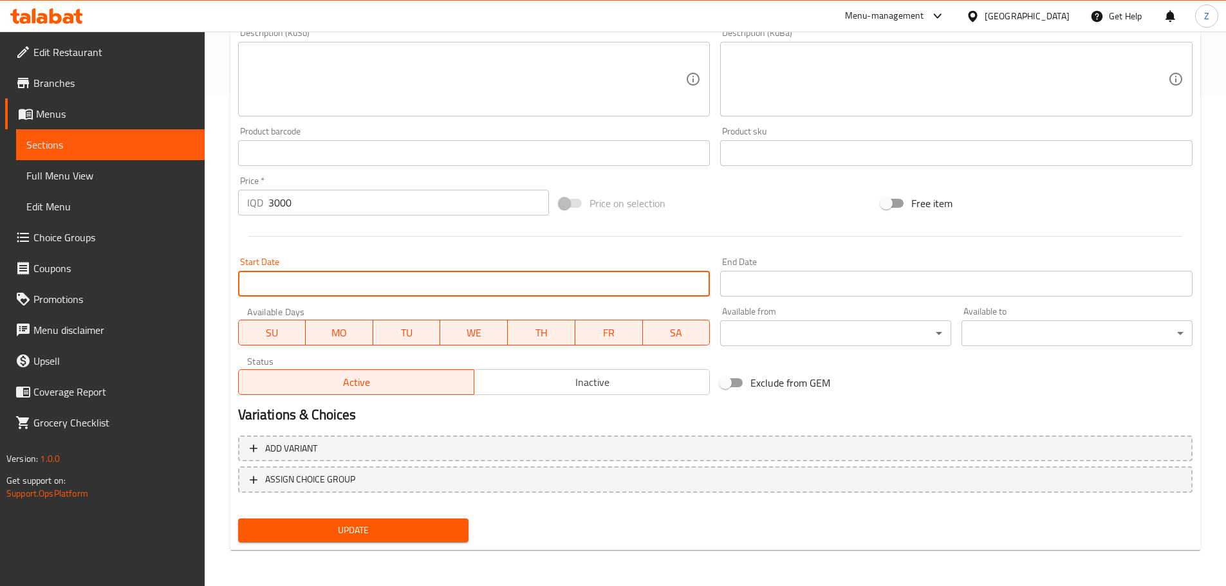
click at [343, 281] on input "Start Date" at bounding box center [474, 284] width 472 height 26
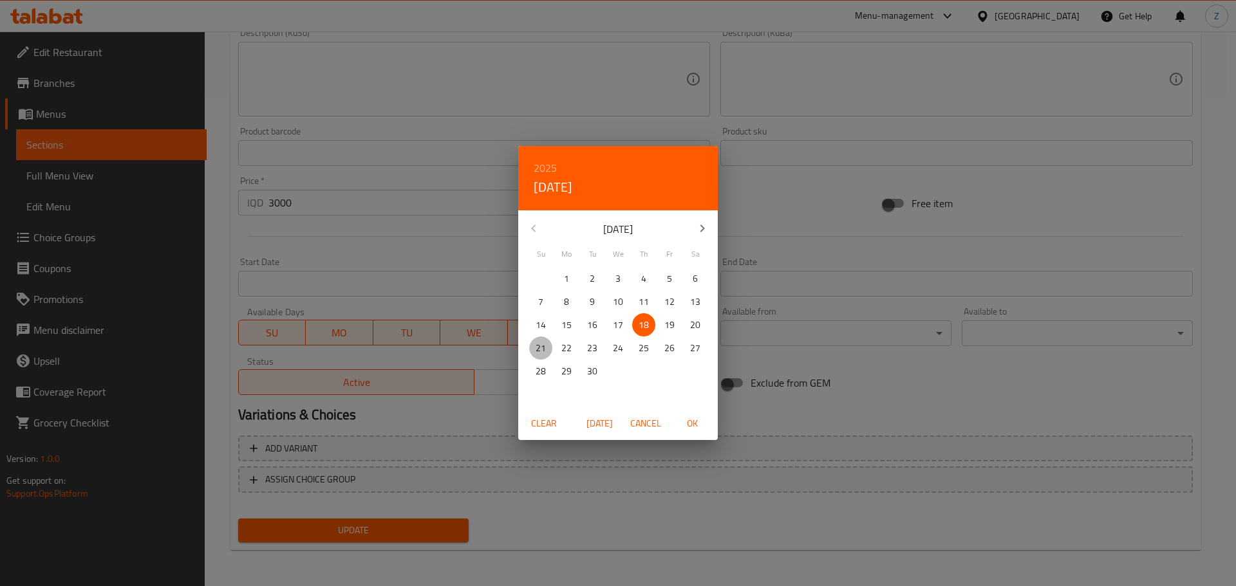
click at [545, 344] on p "21" at bounding box center [540, 348] width 10 height 16
click at [702, 421] on span "OK" at bounding box center [691, 424] width 31 height 16
type input "21-09-2025"
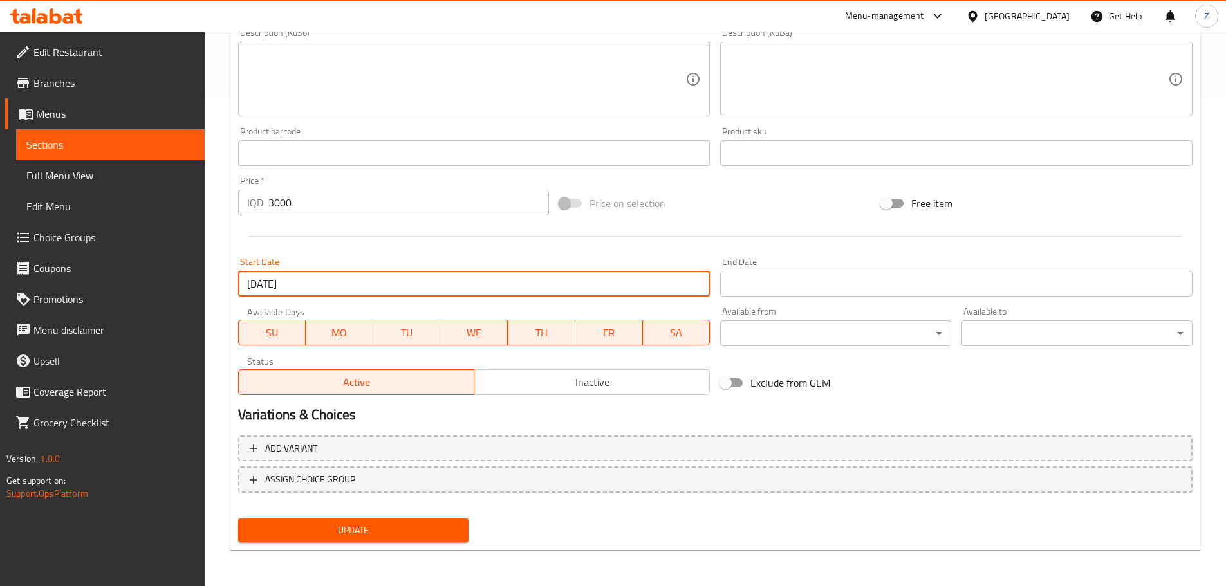
click at [450, 520] on button "Update" at bounding box center [353, 531] width 231 height 24
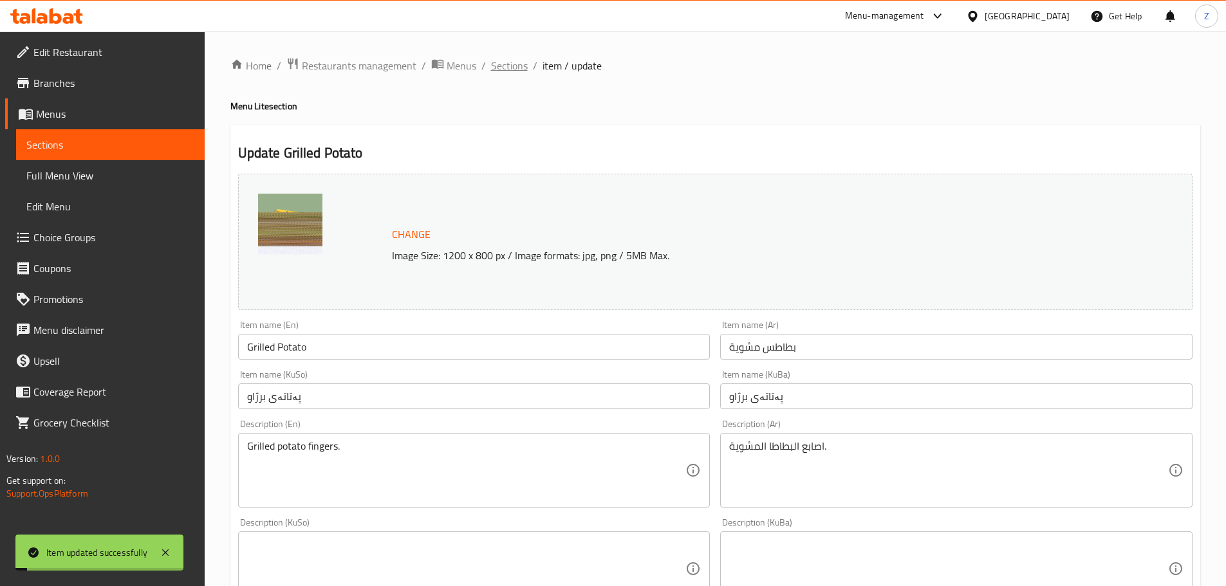
click at [500, 69] on span "Sections" at bounding box center [509, 65] width 37 height 15
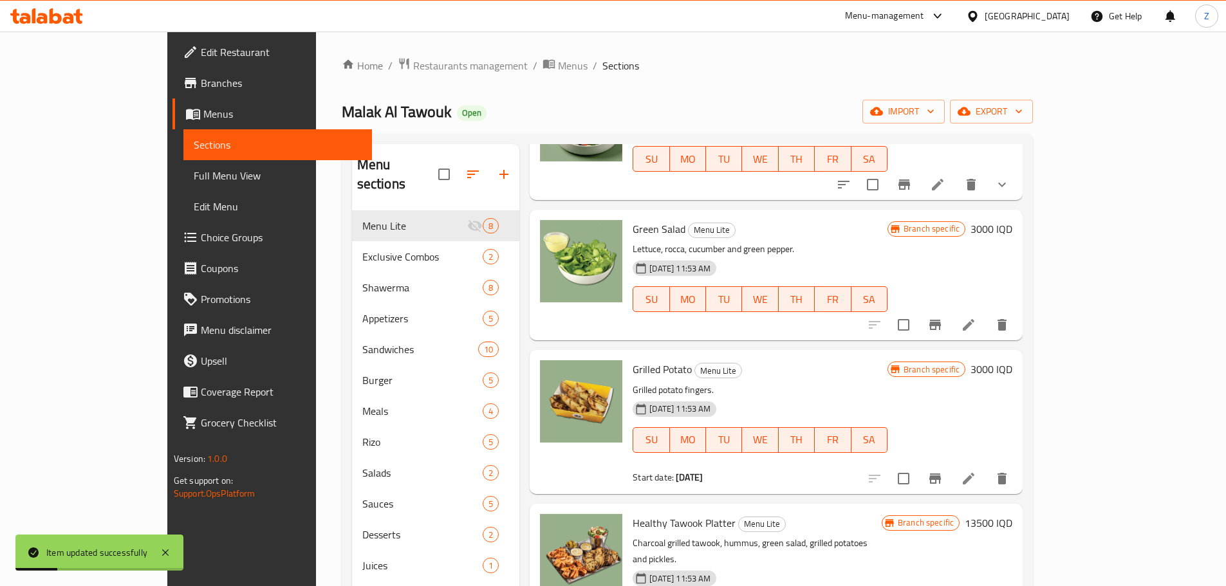
click at [987, 320] on li at bounding box center [968, 324] width 36 height 23
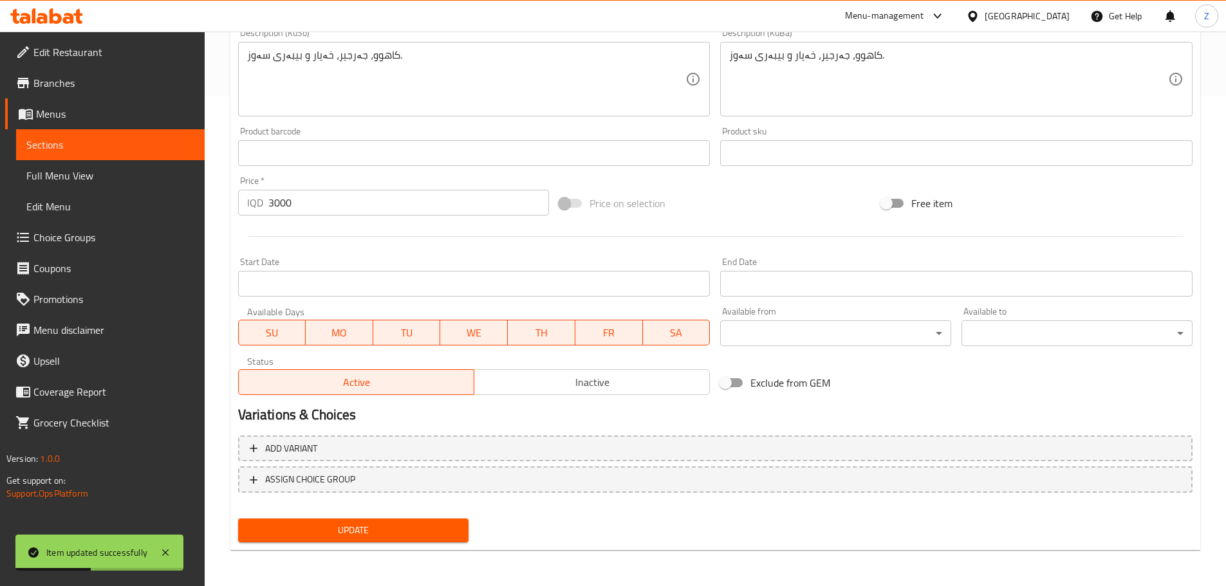
click at [293, 288] on input "Start Date" at bounding box center [474, 284] width 472 height 26
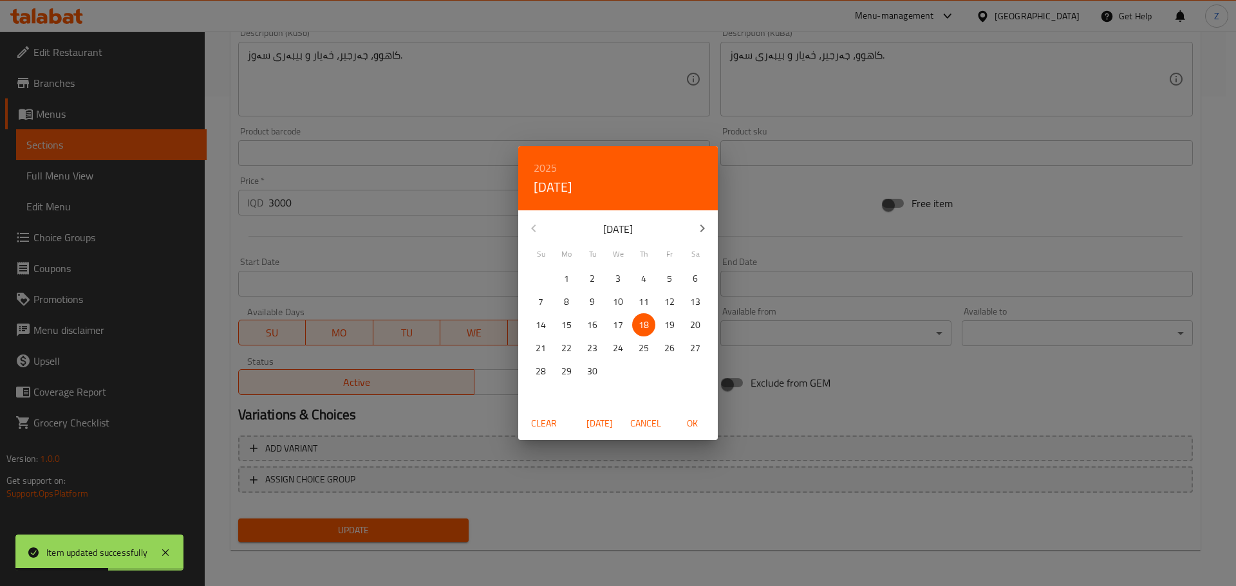
click at [540, 353] on p "21" at bounding box center [540, 348] width 10 height 16
click at [698, 425] on span "OK" at bounding box center [691, 424] width 31 height 16
type input "21-09-2025"
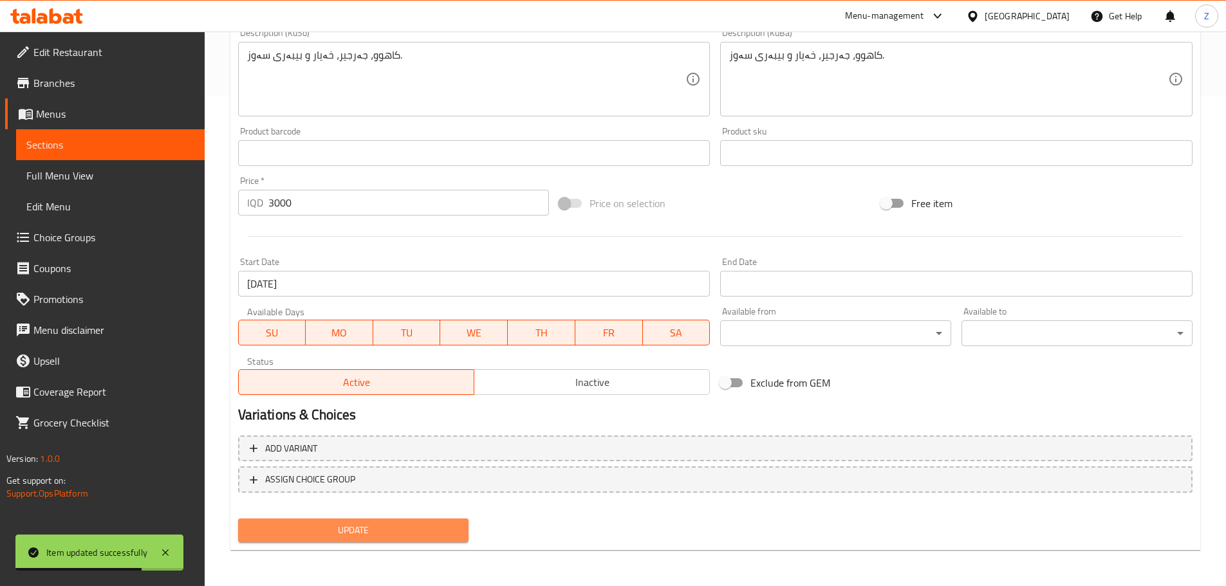
click at [443, 520] on button "Update" at bounding box center [353, 531] width 231 height 24
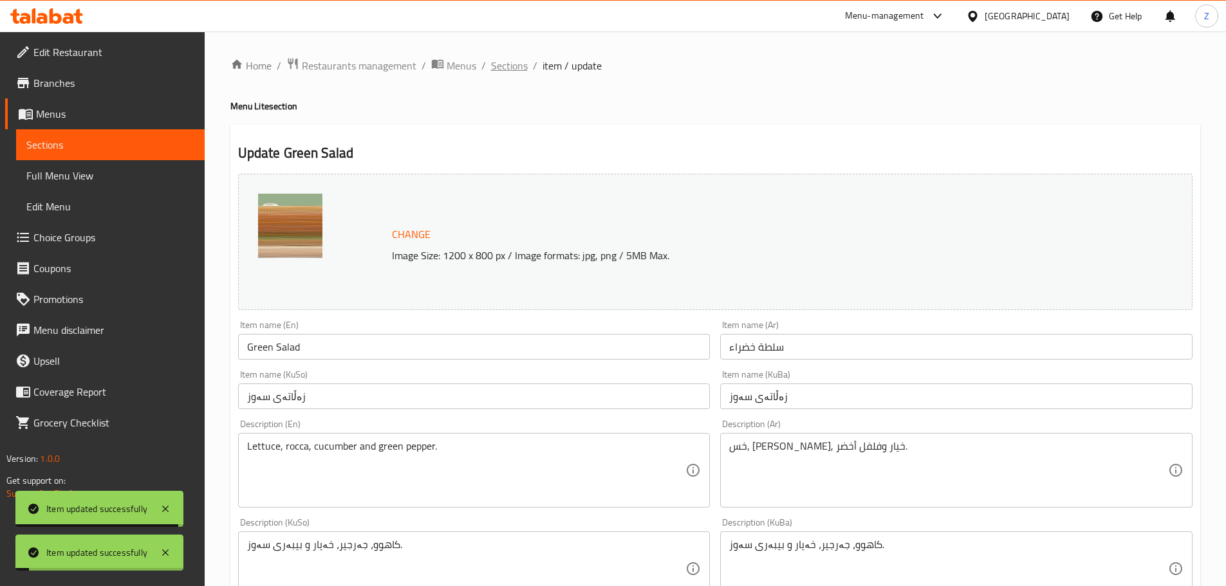
click at [514, 68] on span "Sections" at bounding box center [509, 65] width 37 height 15
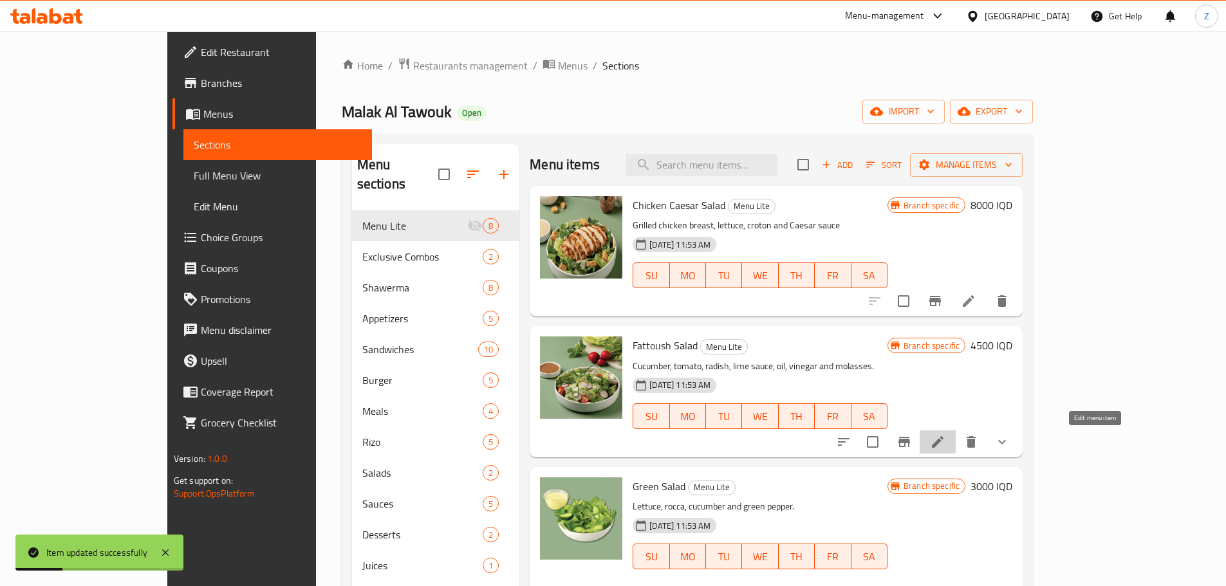
click at [945, 445] on icon at bounding box center [937, 441] width 15 height 15
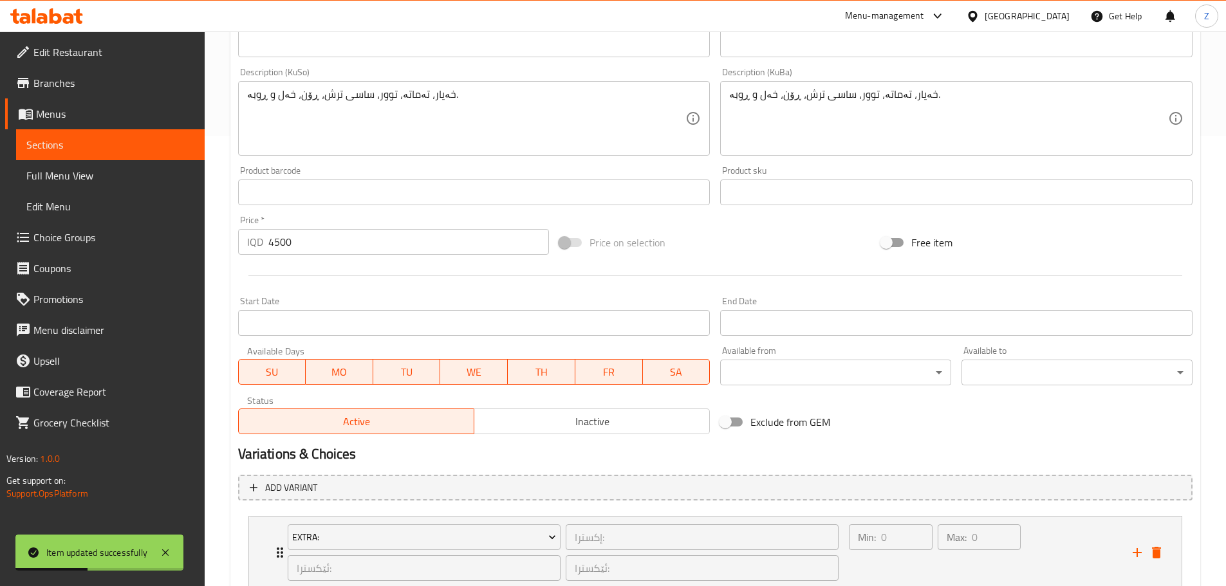
click at [411, 326] on input "Start Date" at bounding box center [474, 323] width 472 height 26
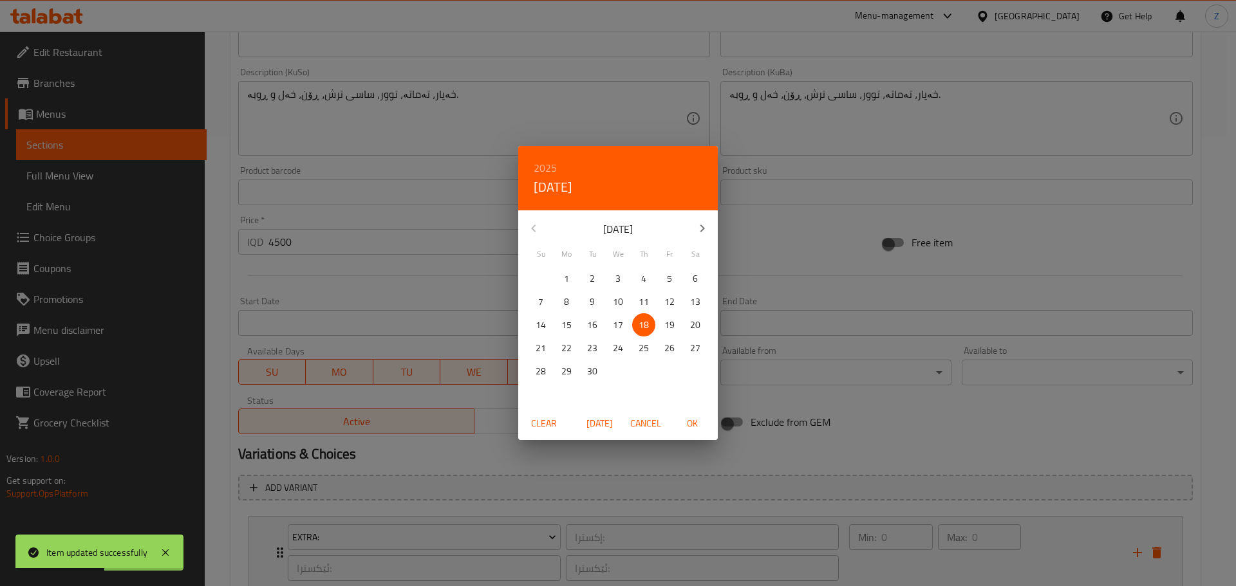
click at [533, 351] on span "21" at bounding box center [540, 348] width 23 height 16
click at [701, 423] on span "OK" at bounding box center [691, 424] width 31 height 16
type input "21-09-2025"
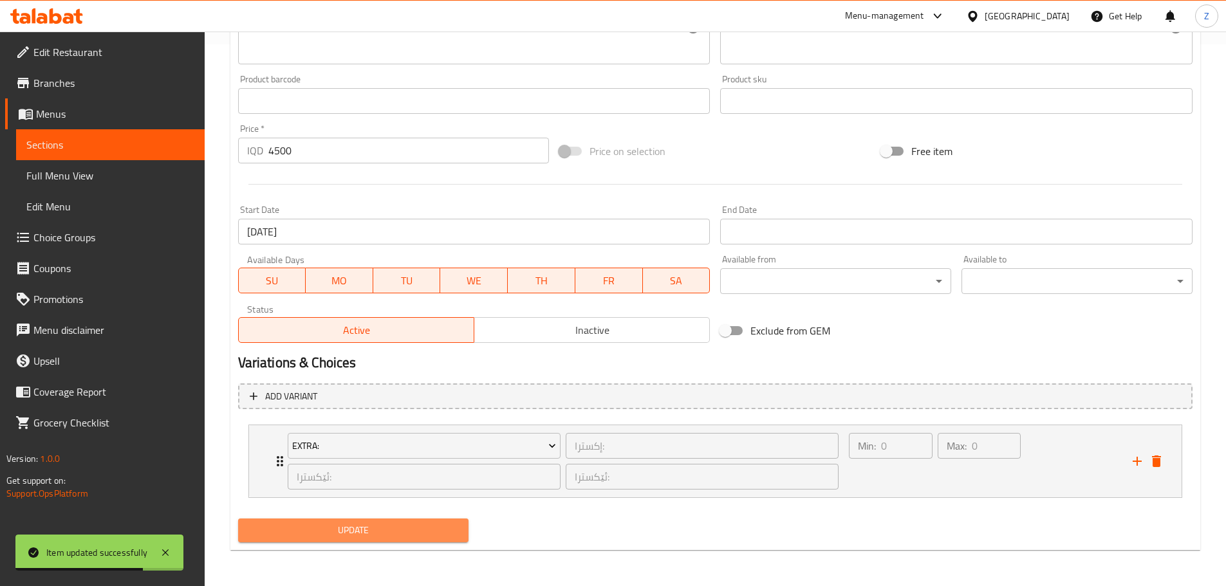
drag, startPoint x: 420, startPoint y: 539, endPoint x: 437, endPoint y: 515, distance: 30.0
click at [420, 540] on button "Update" at bounding box center [353, 531] width 231 height 24
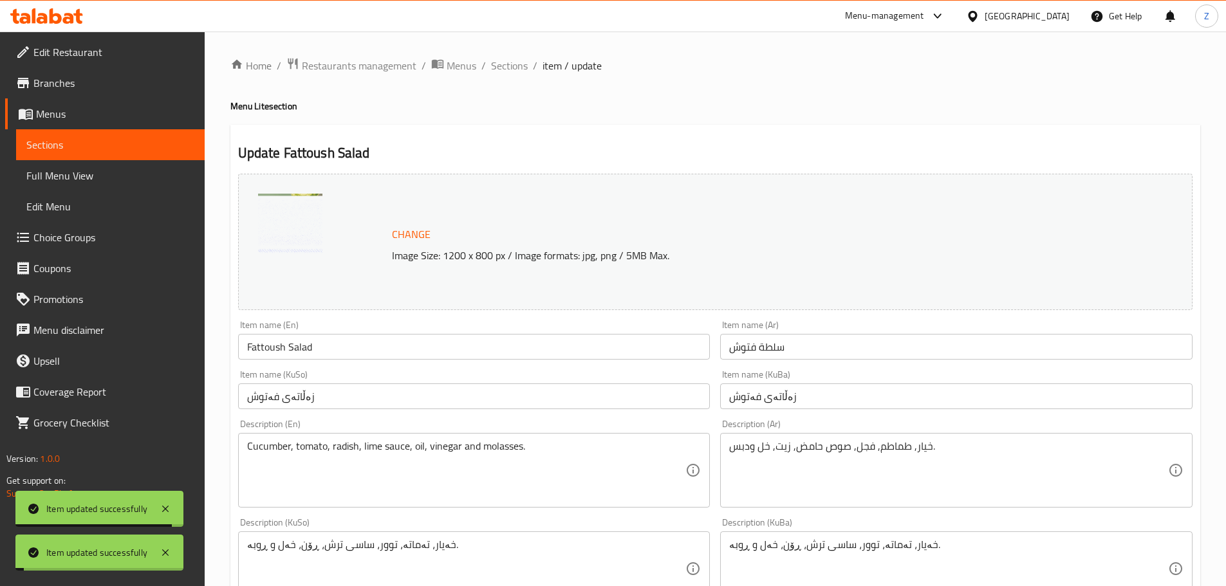
click at [513, 53] on div "Home / Restaurants management / Menus / Sections / item / update Menu Lite sect…" at bounding box center [715, 580] width 1021 height 1097
click at [518, 78] on div "Home / Restaurants management / Menus / Sections / item / update Menu Lite sect…" at bounding box center [715, 579] width 970 height 1045
click at [516, 76] on div "Home / Restaurants management / Menus / Sections / item / update Menu Lite sect…" at bounding box center [715, 579] width 970 height 1045
click at [514, 66] on span "Sections" at bounding box center [509, 65] width 37 height 15
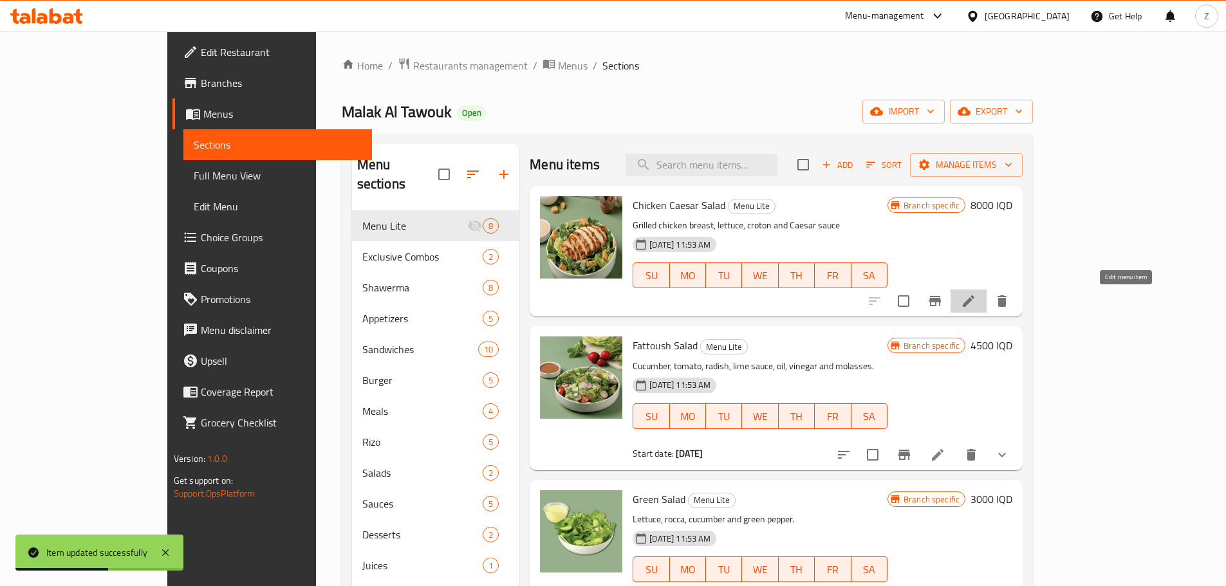
click at [974, 306] on icon at bounding box center [969, 301] width 12 height 12
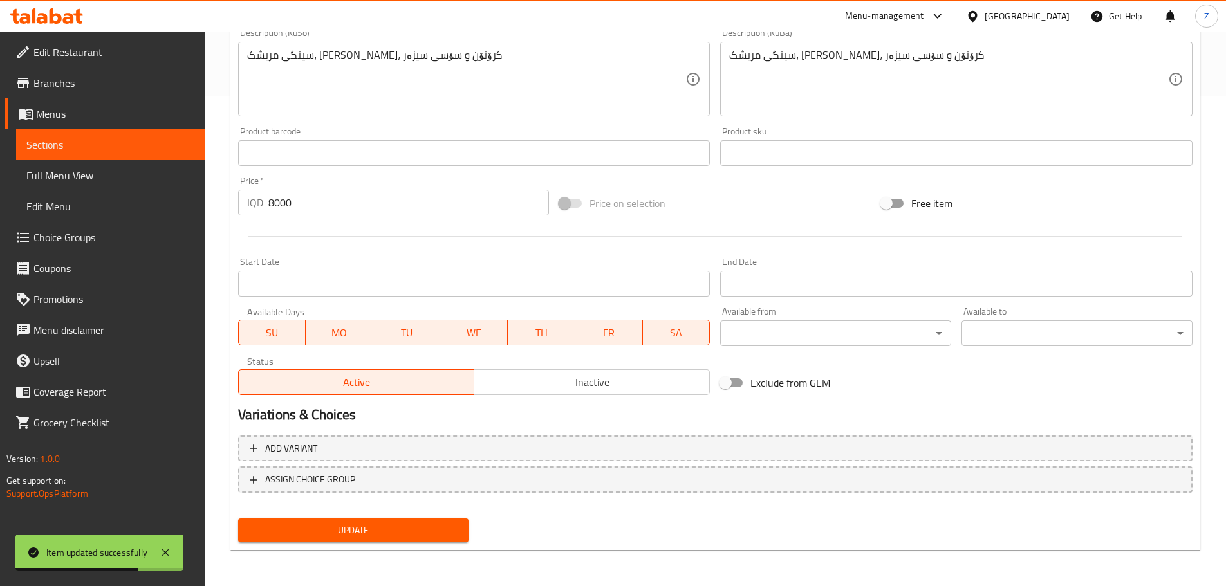
click at [333, 280] on input "Start Date" at bounding box center [474, 284] width 472 height 26
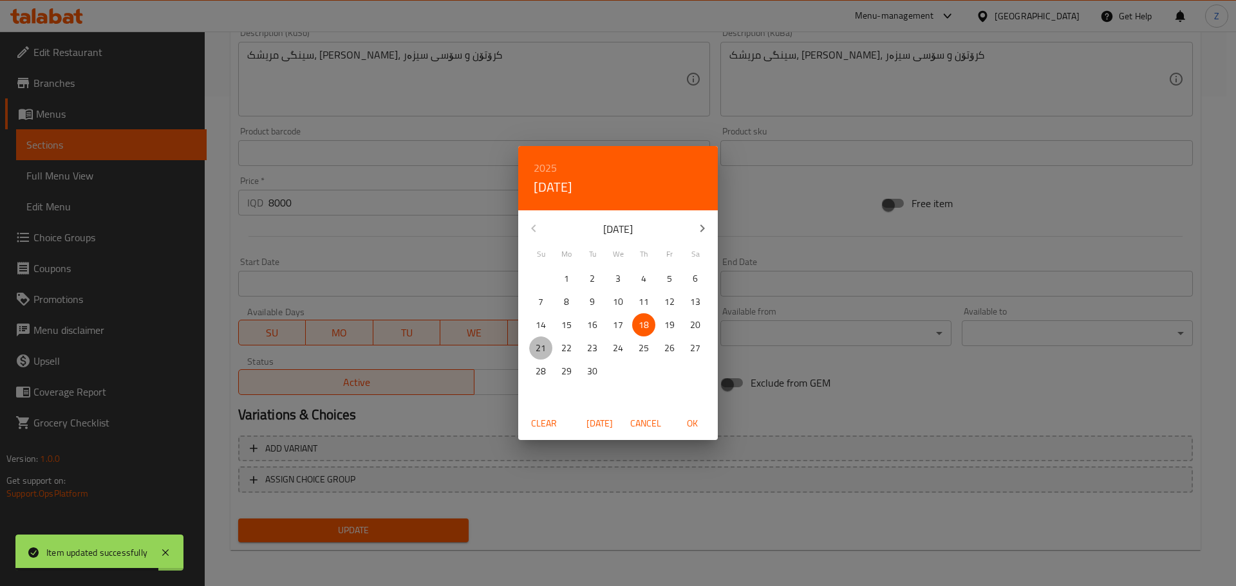
click at [545, 345] on span "21" at bounding box center [540, 348] width 23 height 16
click at [688, 429] on span "OK" at bounding box center [691, 424] width 31 height 16
type input "21-09-2025"
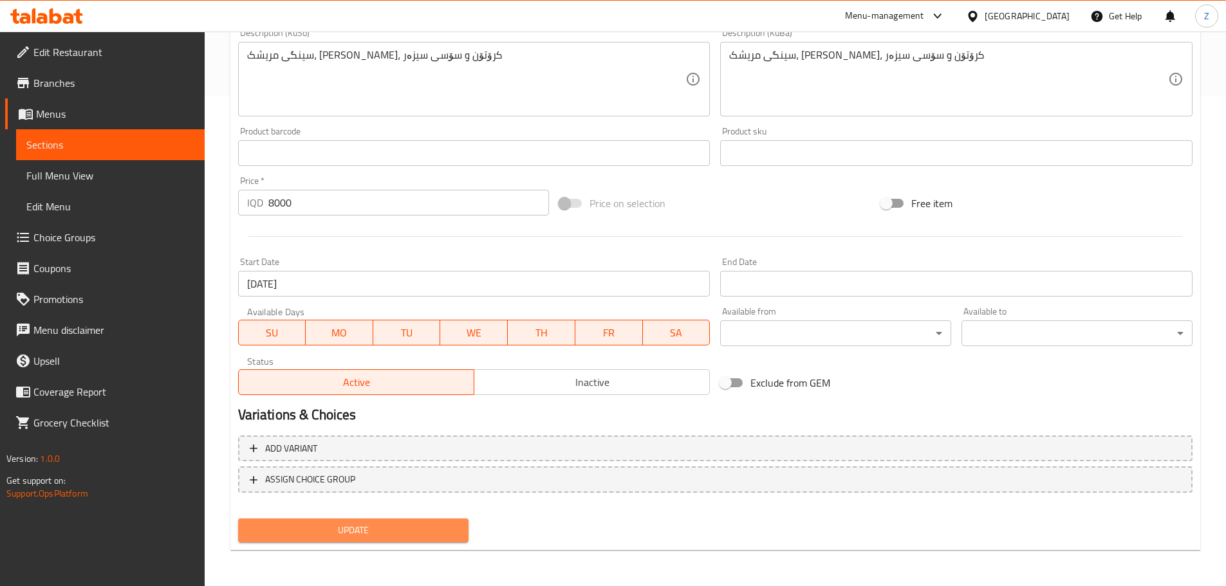
click at [433, 528] on span "Update" at bounding box center [353, 531] width 210 height 16
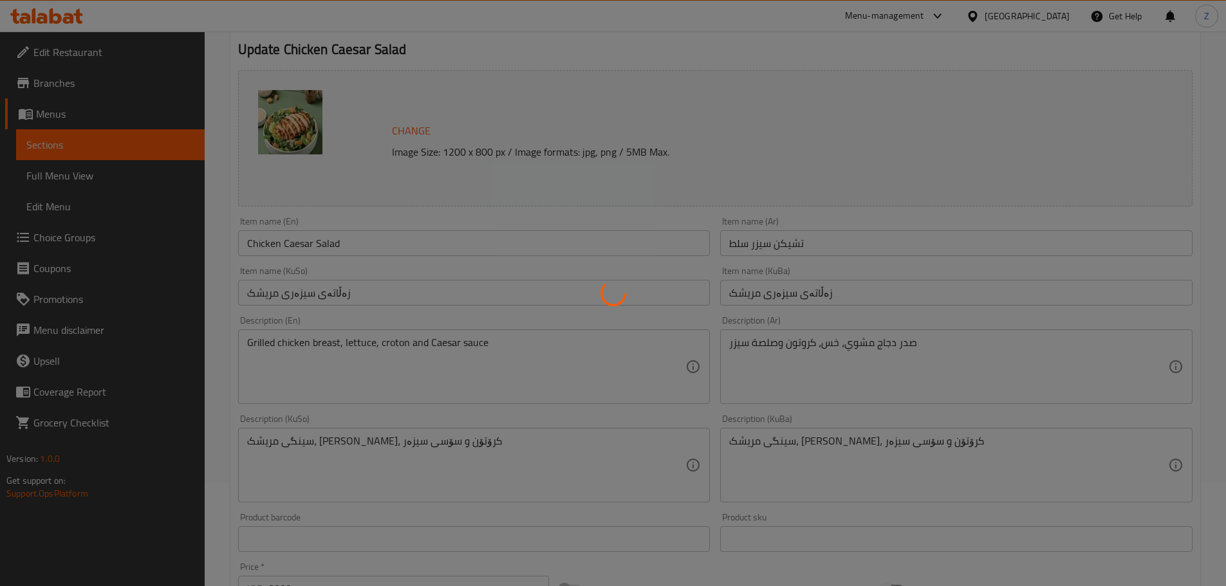
scroll to position [33, 0]
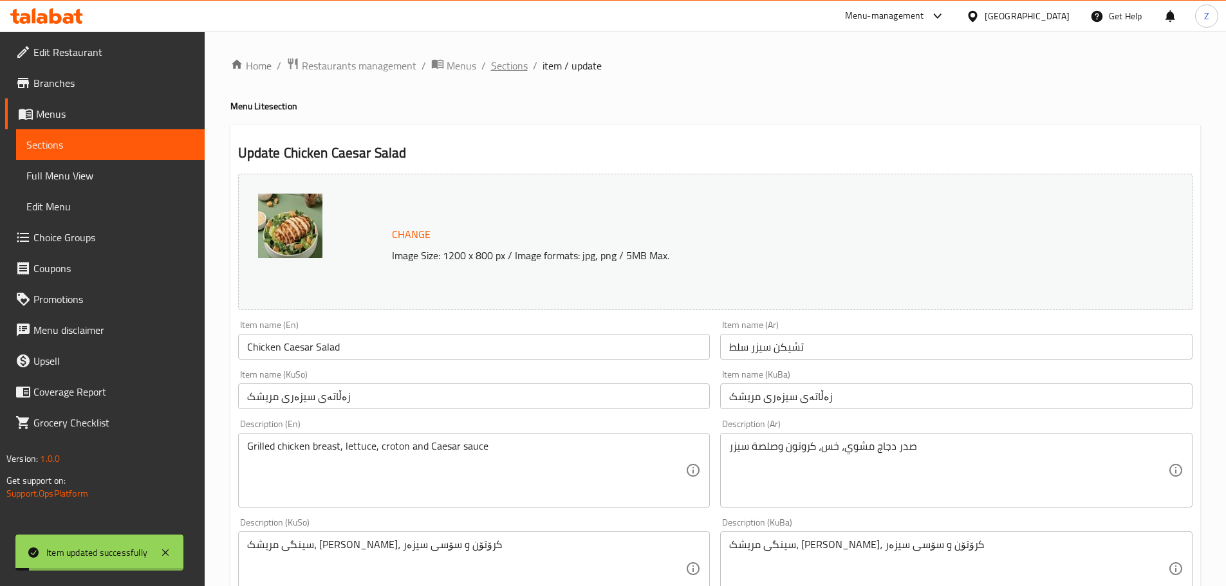
click at [517, 70] on span "Sections" at bounding box center [509, 65] width 37 height 15
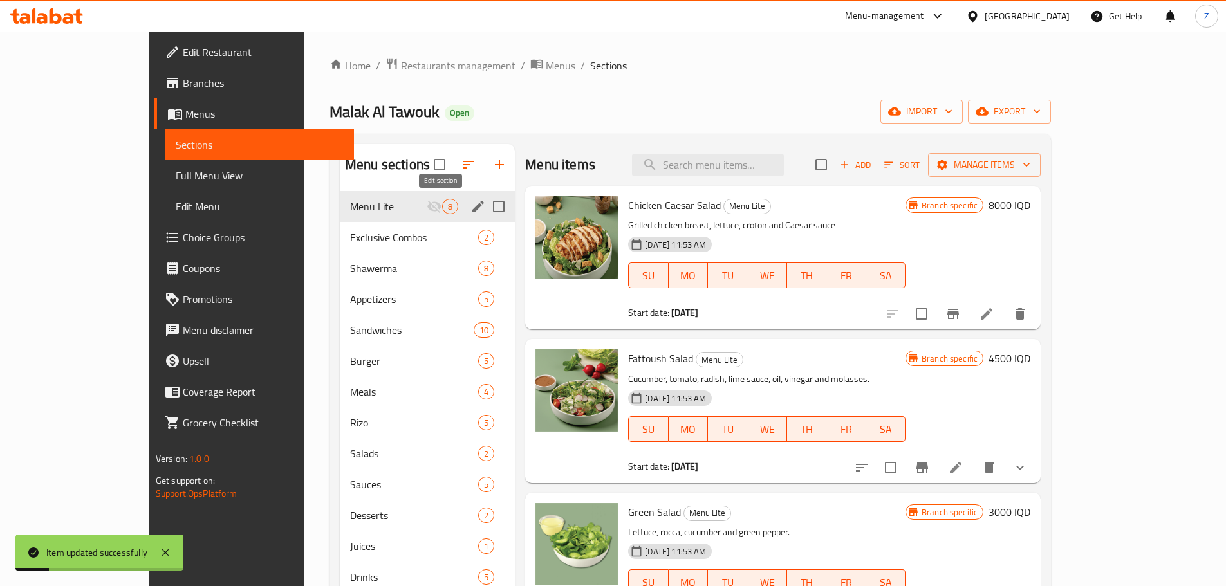
click at [470, 212] on icon "edit" at bounding box center [477, 206] width 15 height 15
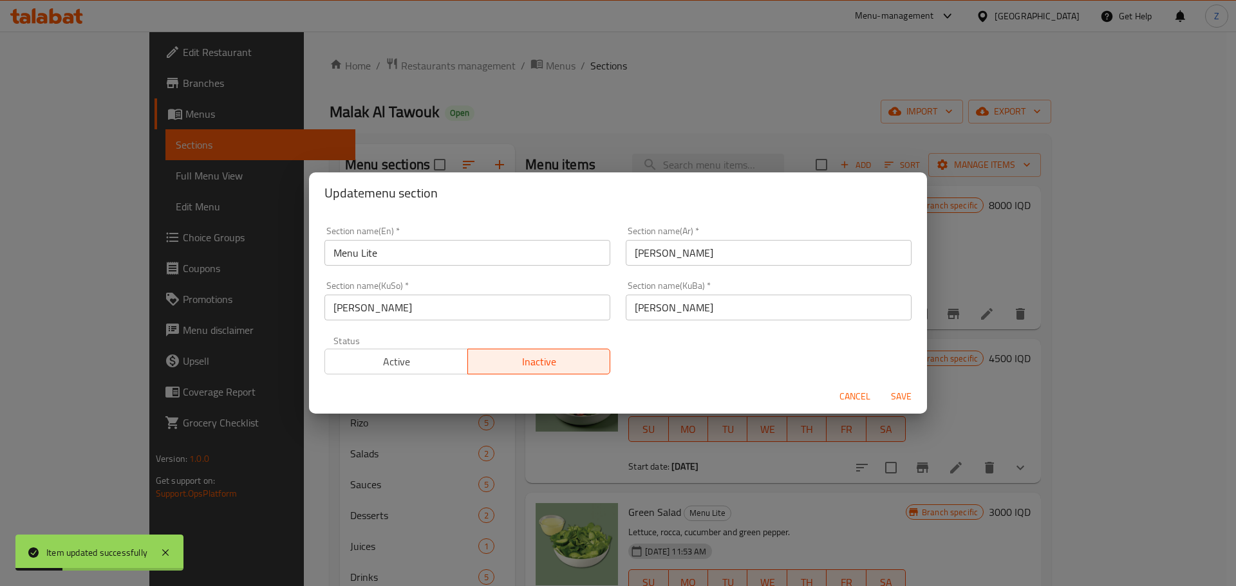
click at [432, 364] on span "Active" at bounding box center [396, 362] width 133 height 19
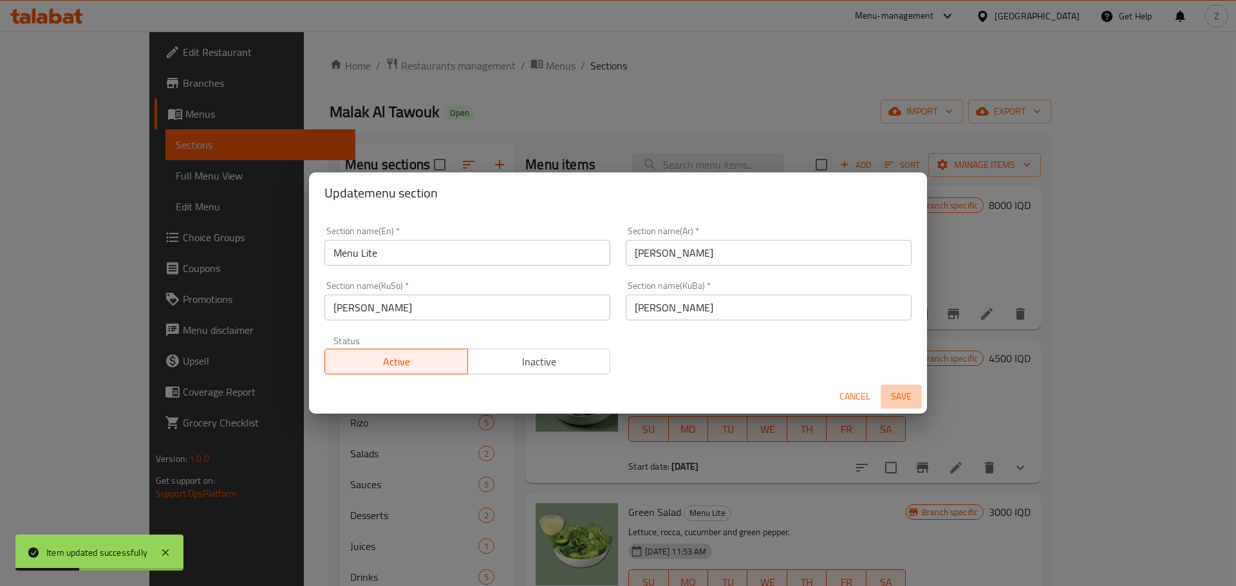
click at [903, 386] on button "Save" at bounding box center [900, 397] width 41 height 24
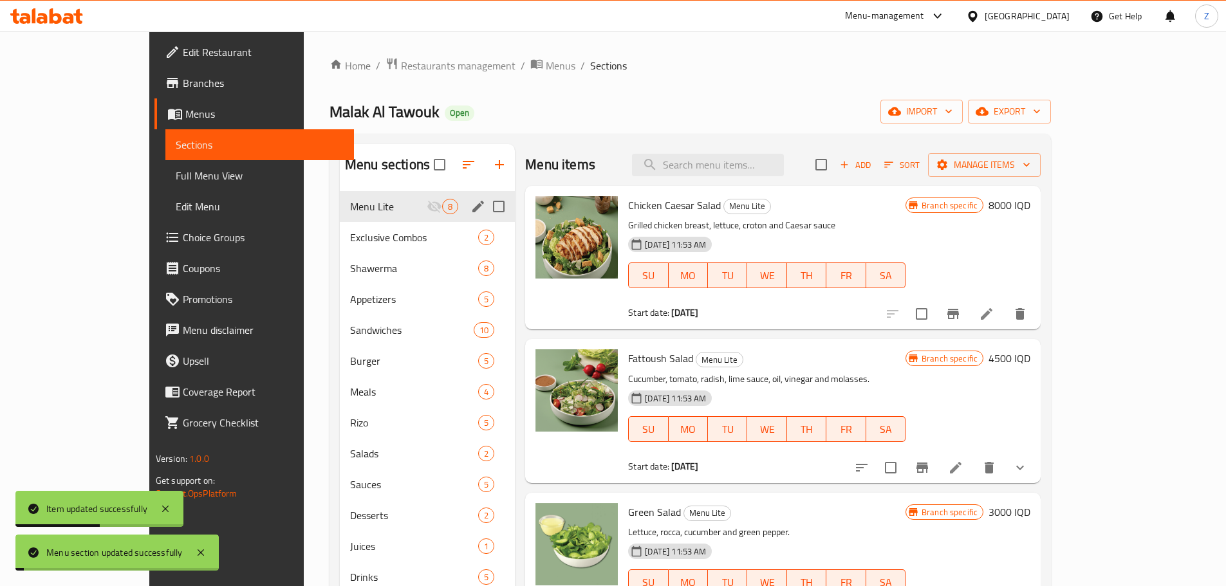
click at [788, 90] on div "Home / Restaurants management / Menus / Sections Malak Al Tawouk Open import ex…" at bounding box center [689, 398] width 721 height 683
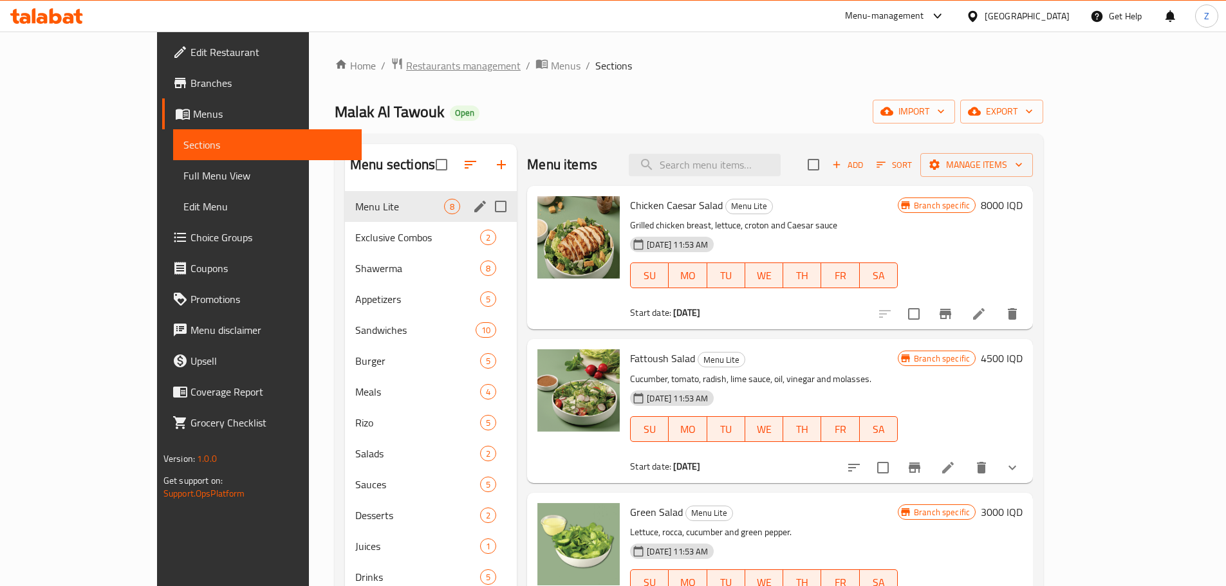
click at [406, 73] on span "Restaurants management" at bounding box center [463, 65] width 115 height 15
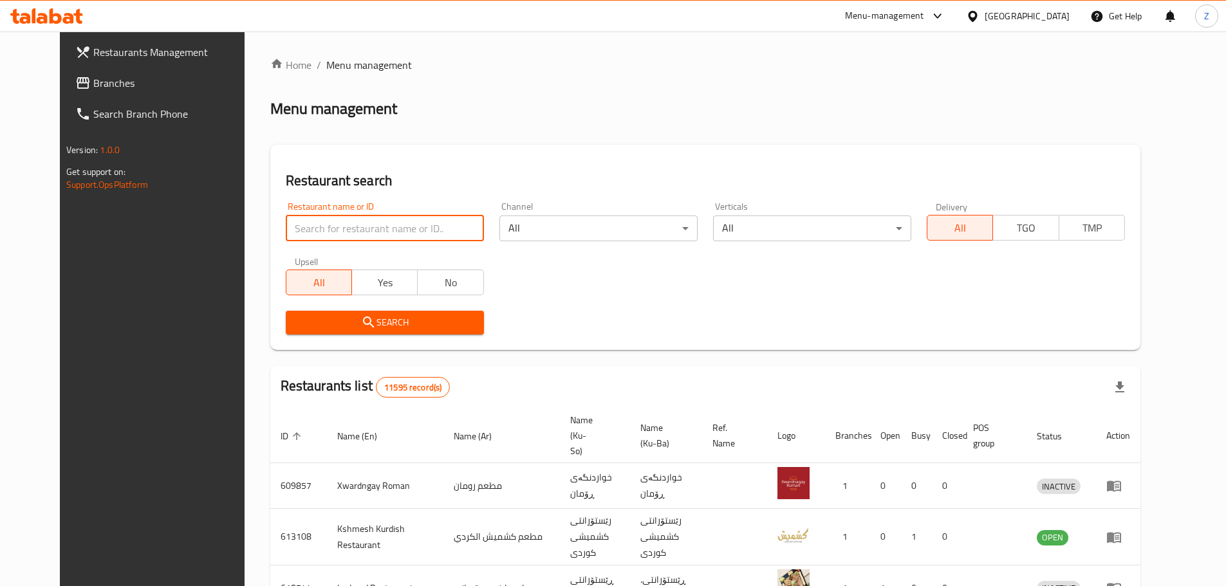
click at [398, 221] on input "search" at bounding box center [385, 229] width 198 height 26
type input "snack alreef"
click at [398, 327] on span "Search" at bounding box center [385, 323] width 178 height 16
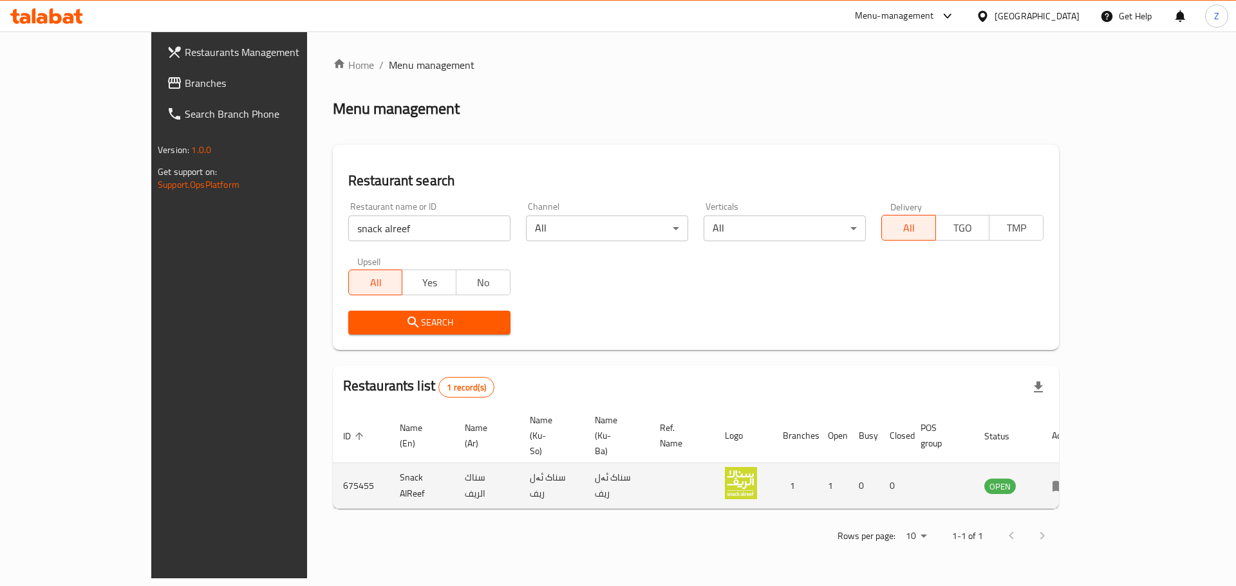
click at [1086, 463] on td "enhanced table" at bounding box center [1063, 486] width 44 height 46
click at [1067, 478] on icon "enhanced table" at bounding box center [1059, 485] width 15 height 15
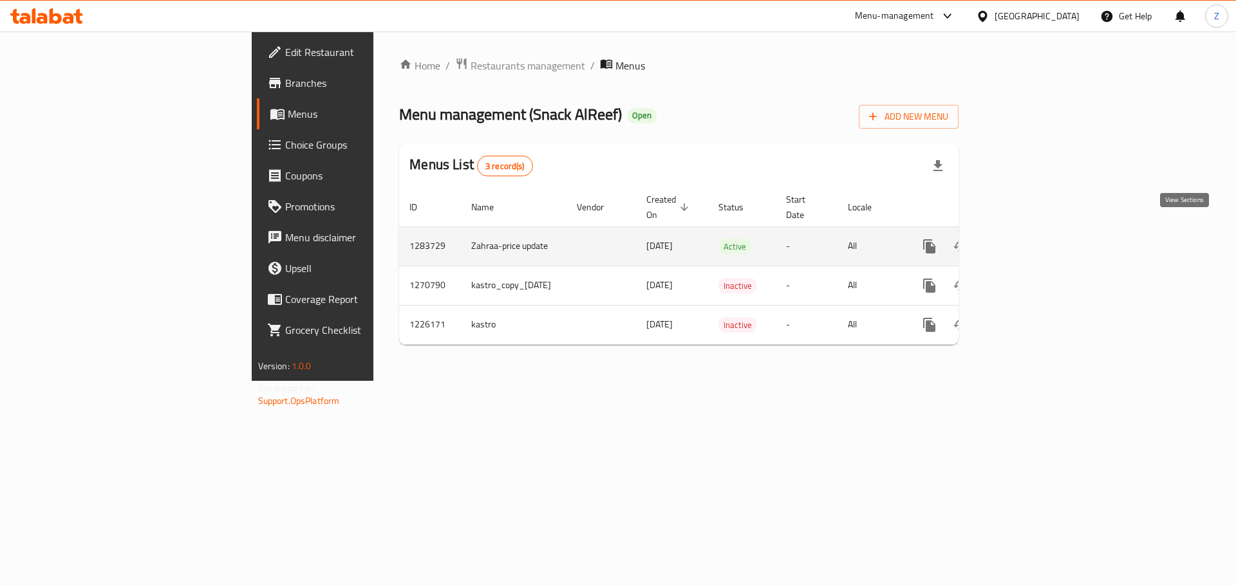
click at [1030, 239] on icon "enhanced table" at bounding box center [1021, 246] width 15 height 15
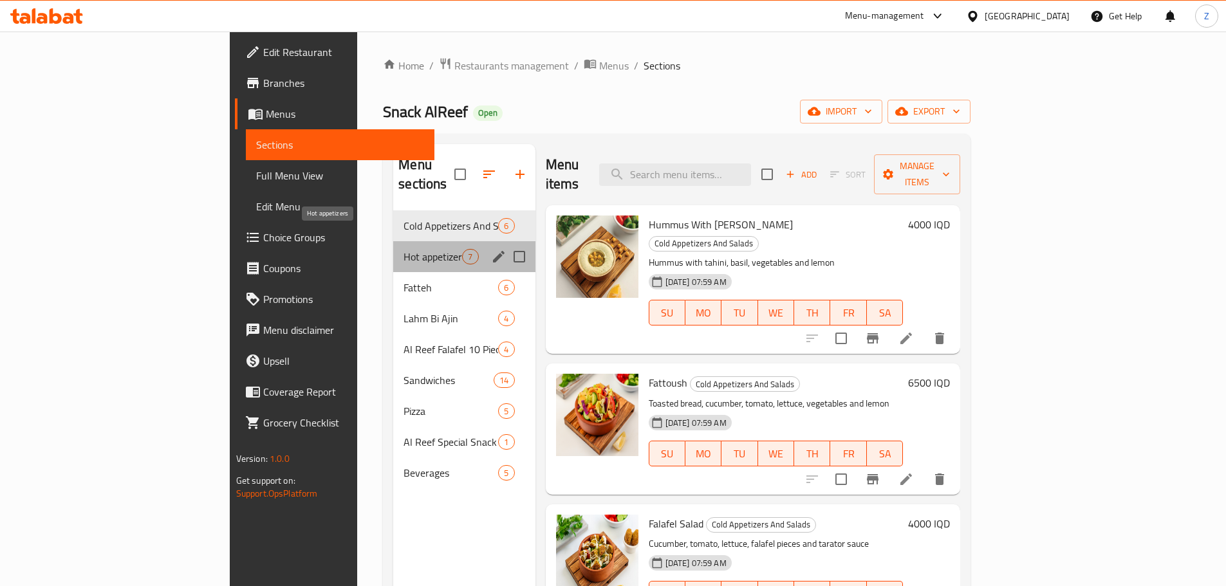
click at [403, 249] on span "Hot appetizers" at bounding box center [432, 256] width 59 height 15
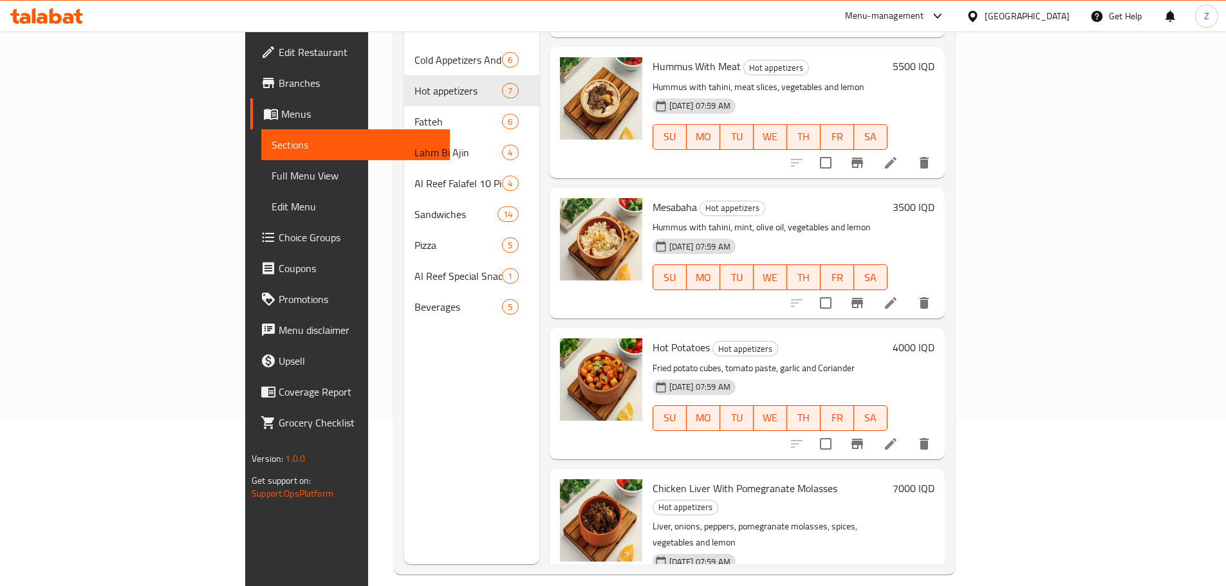
scroll to position [180, 0]
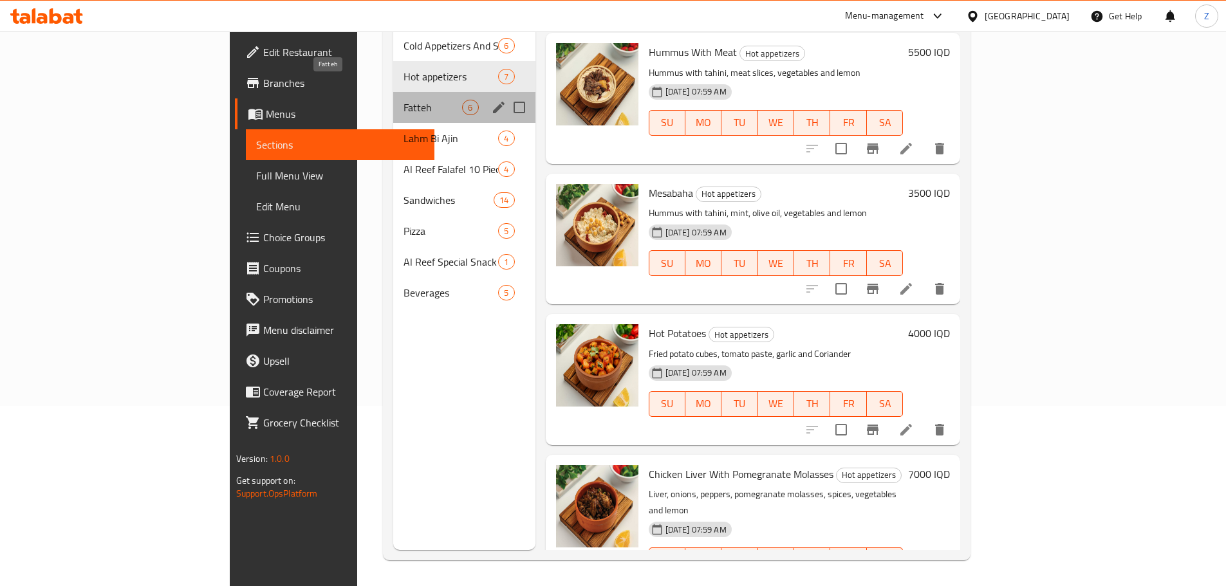
click at [403, 100] on span "Fatteh" at bounding box center [432, 107] width 59 height 15
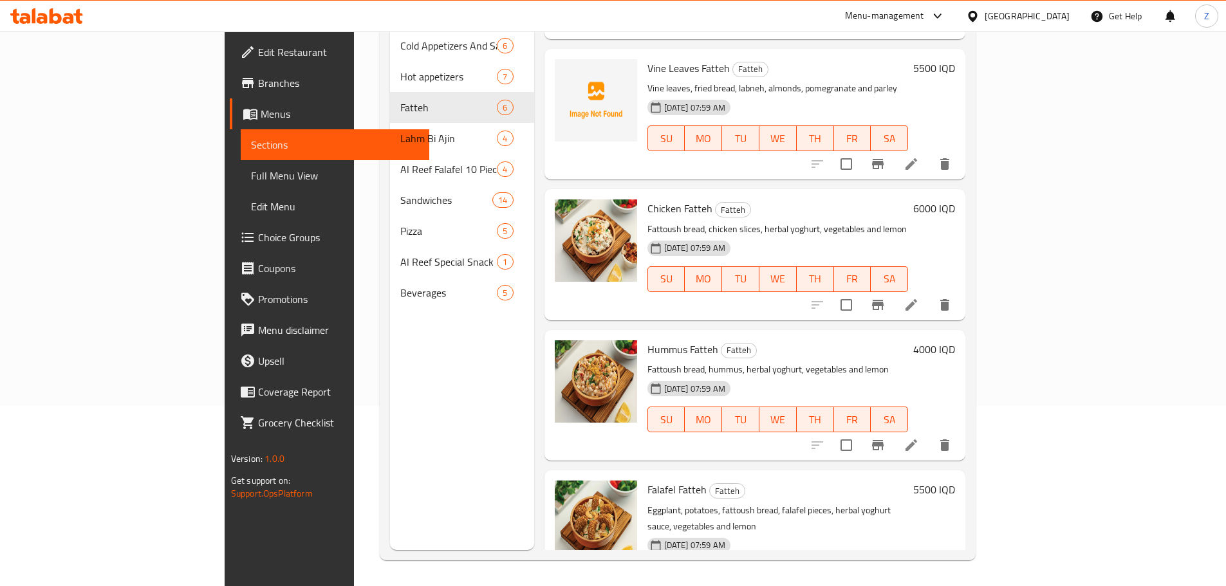
scroll to position [116, 0]
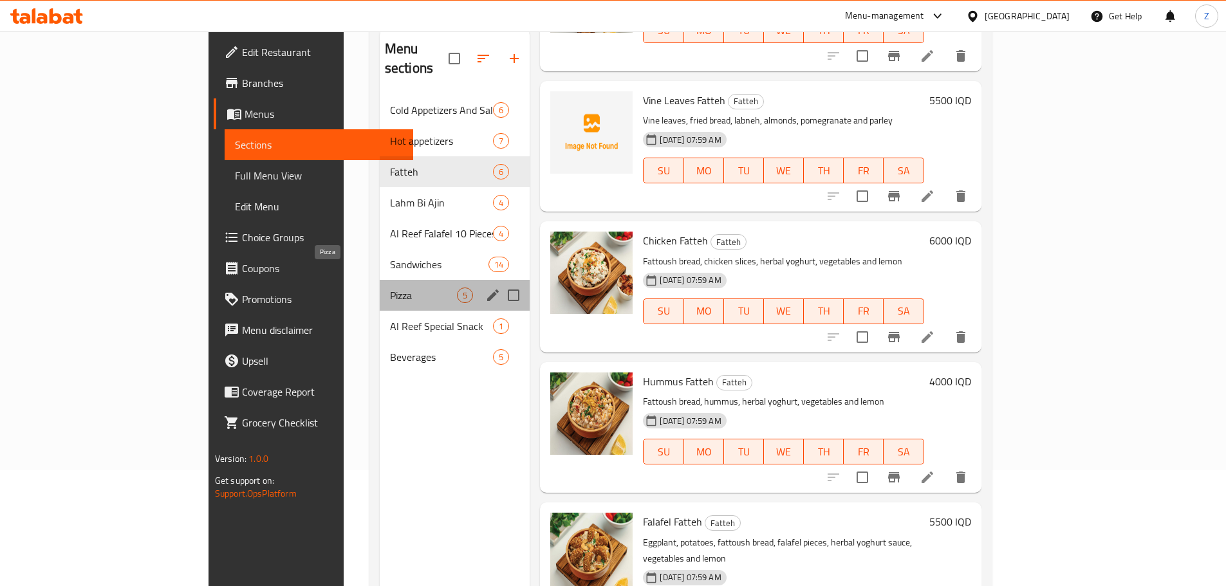
click at [390, 288] on span "Pizza" at bounding box center [424, 295] width 68 height 15
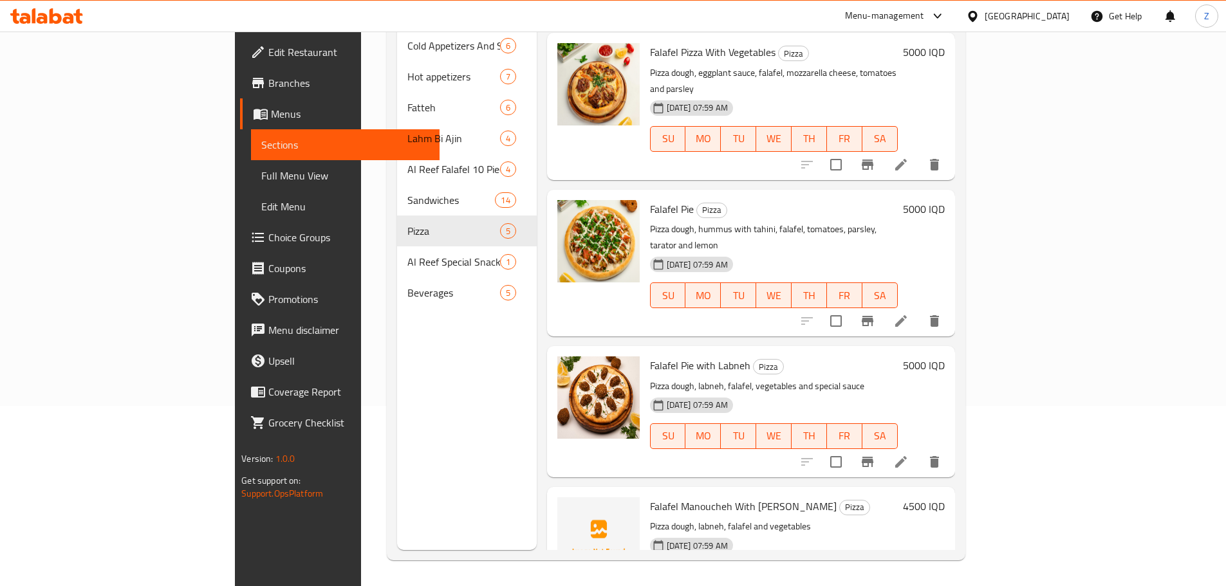
scroll to position [116, 0]
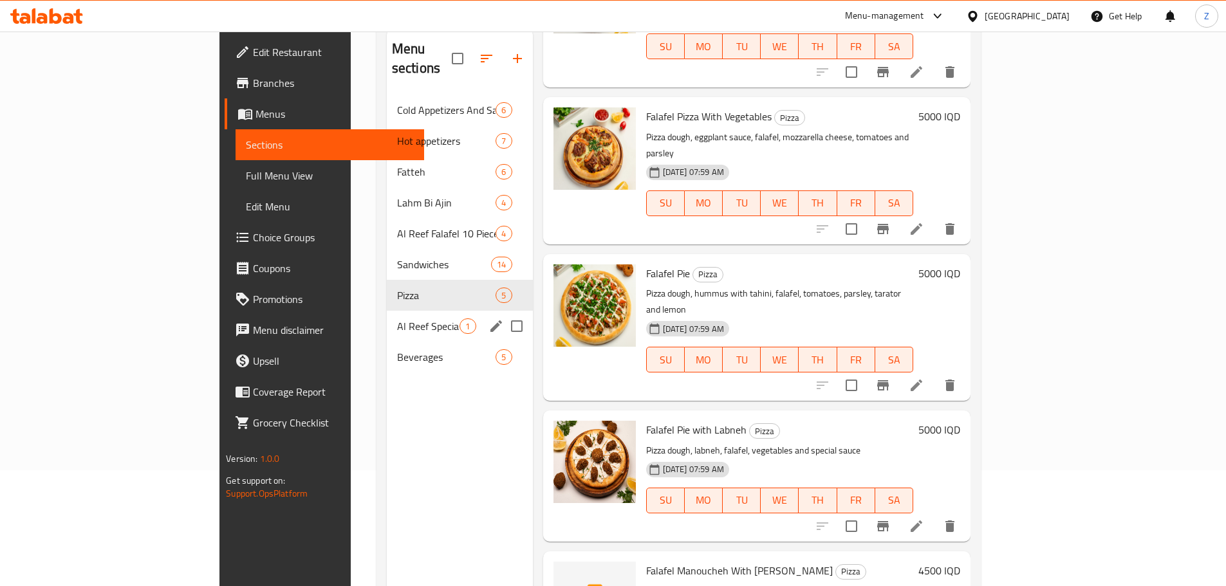
click at [397, 319] on span "Al Reef Special Snack" at bounding box center [428, 326] width 63 height 15
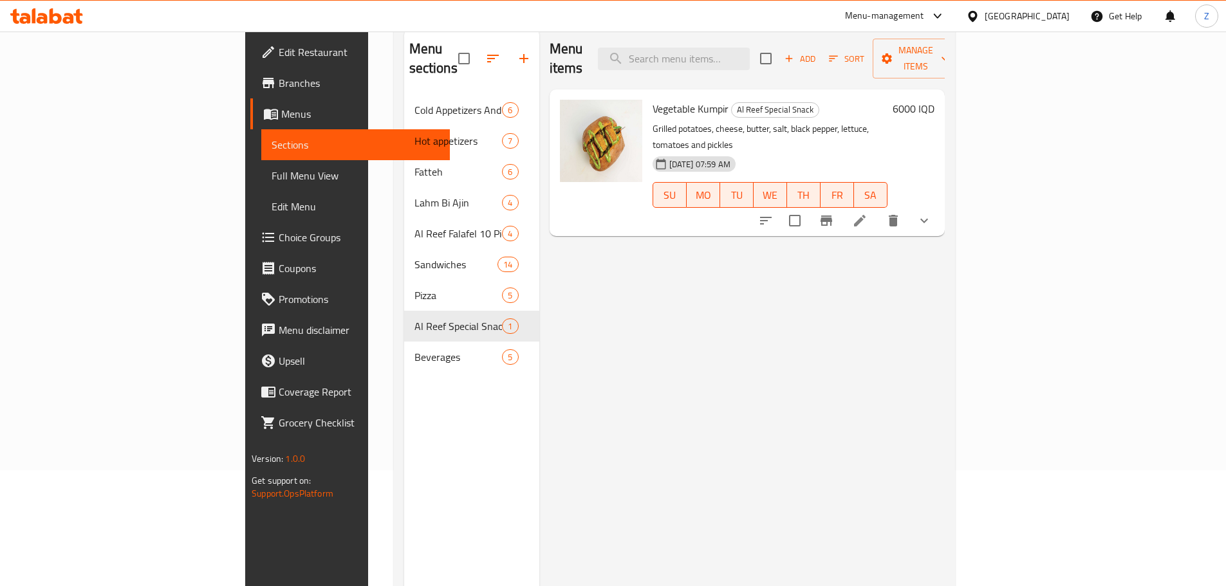
click at [404, 355] on nav "Cold Appetizers And Salads 6 Hot appetizers 7 Fatteh 6 Lahm Bi Ajin 4 Al Reef F…" at bounding box center [471, 233] width 135 height 288
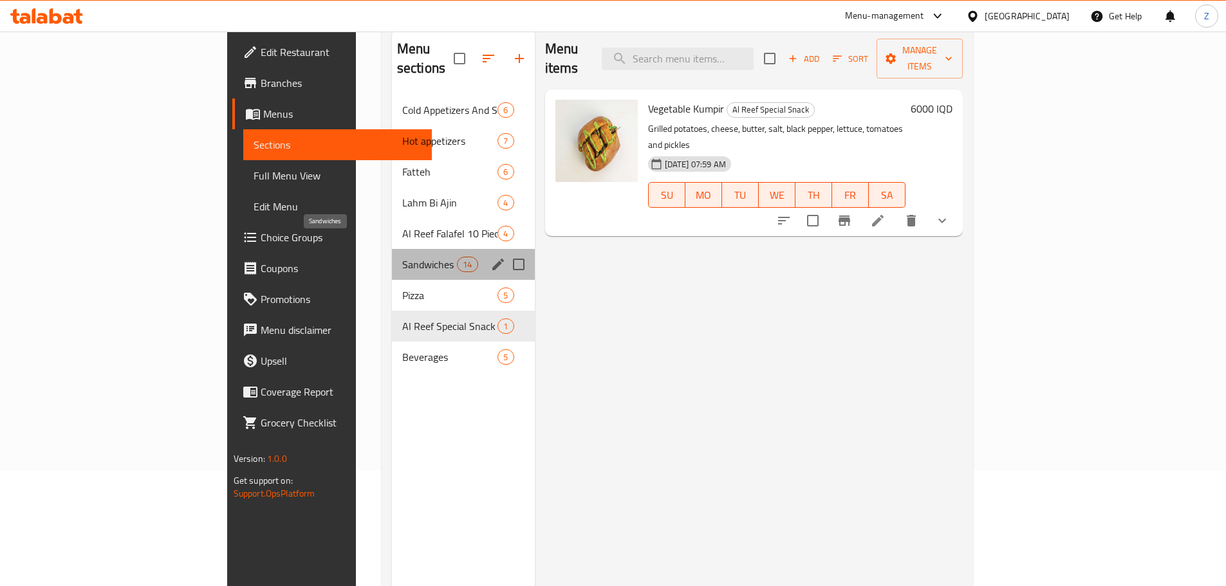
click at [402, 257] on span "Sandwiches" at bounding box center [429, 264] width 55 height 15
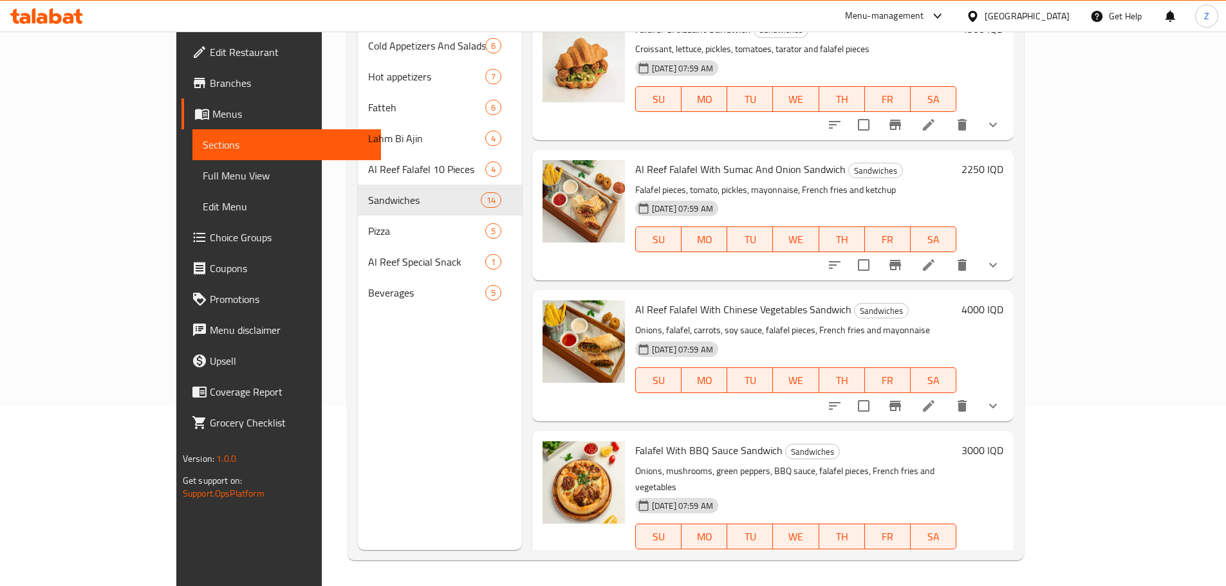
scroll to position [649, 0]
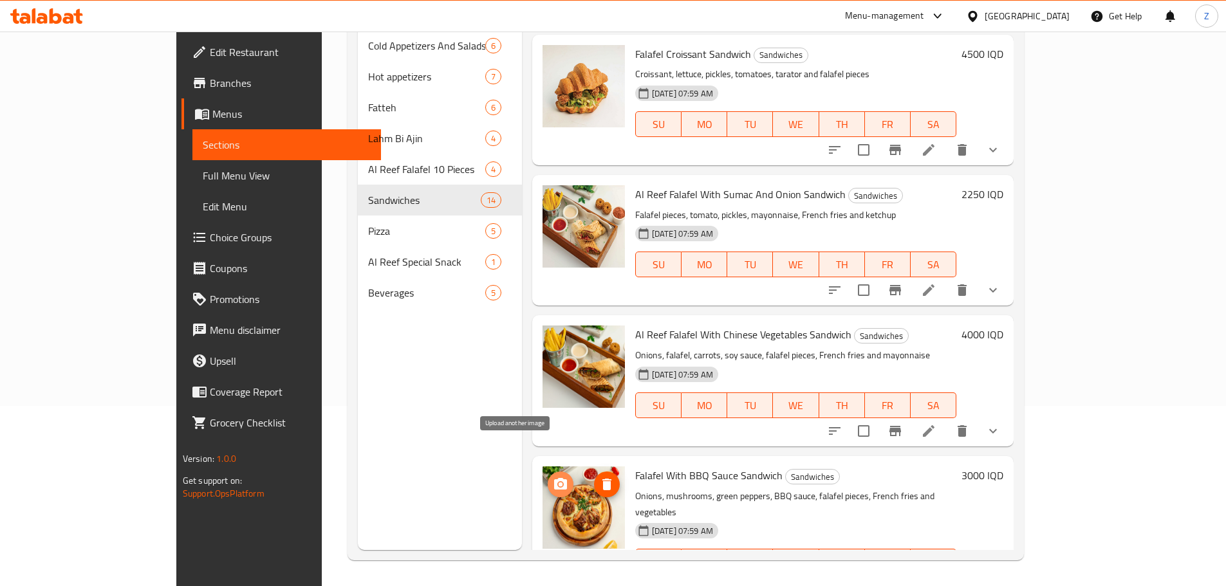
click at [548, 477] on span "upload picture" at bounding box center [561, 484] width 26 height 15
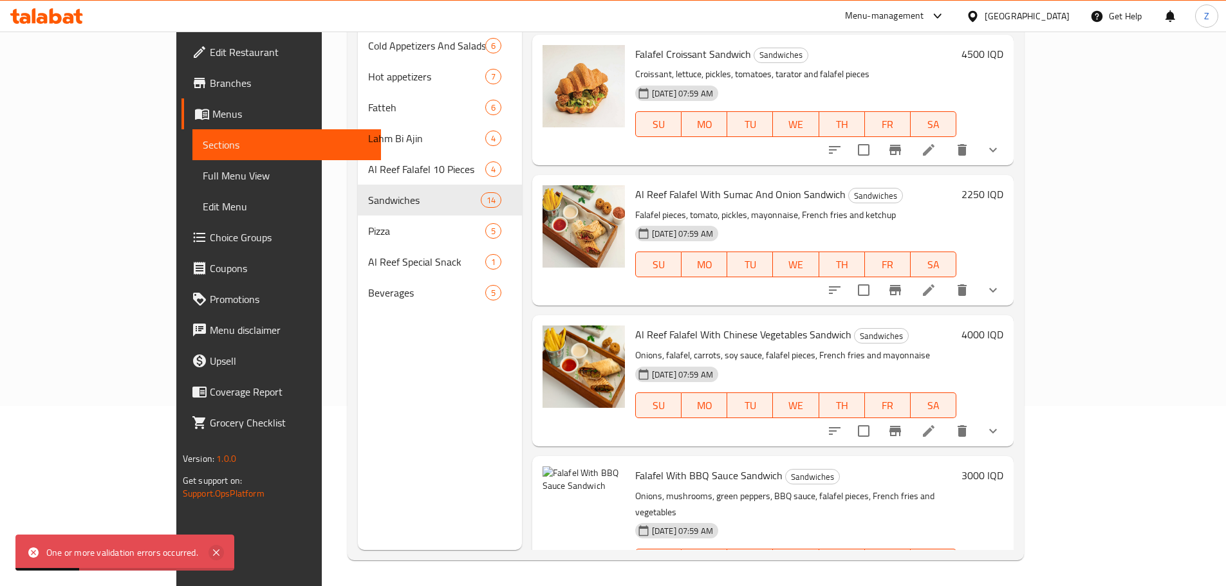
click at [218, 551] on icon at bounding box center [216, 553] width 6 height 6
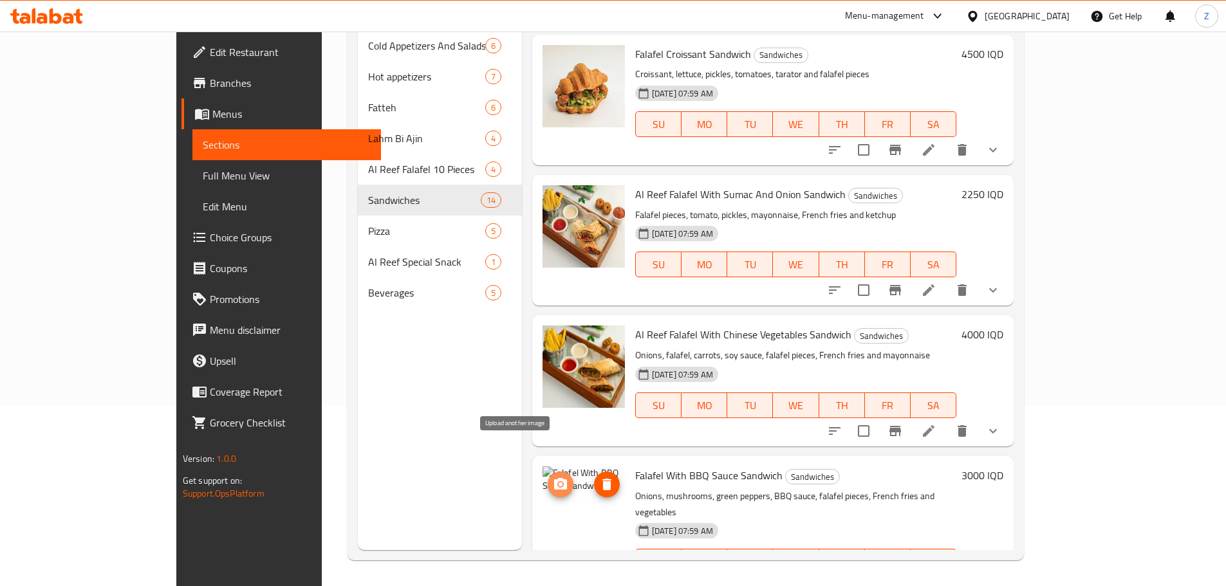
click at [553, 477] on icon "upload picture" at bounding box center [560, 484] width 15 height 15
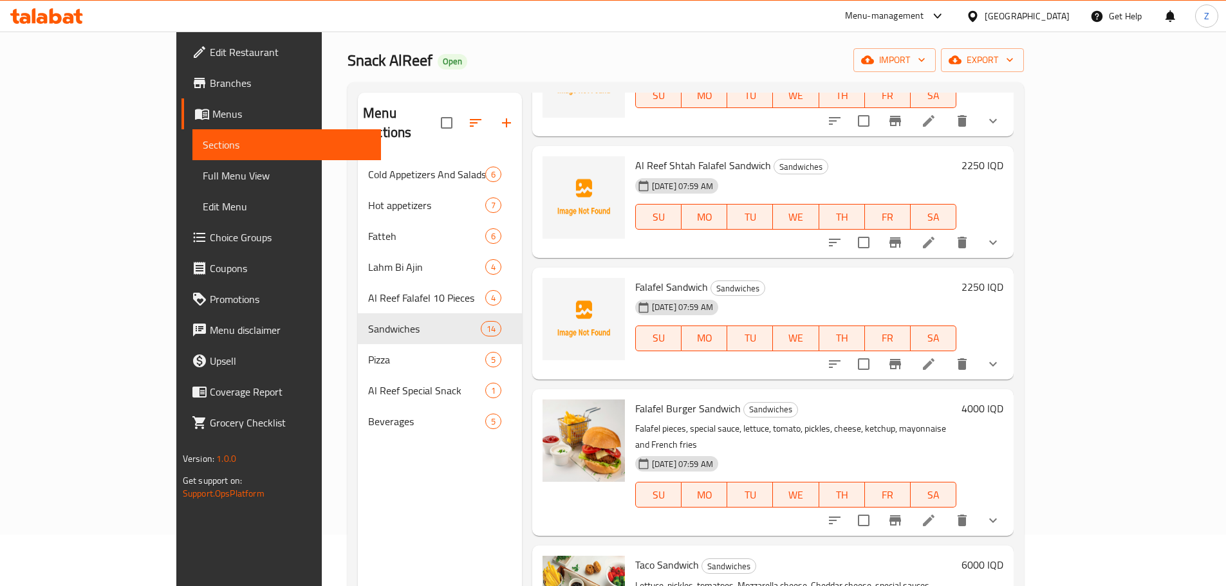
scroll to position [0, 0]
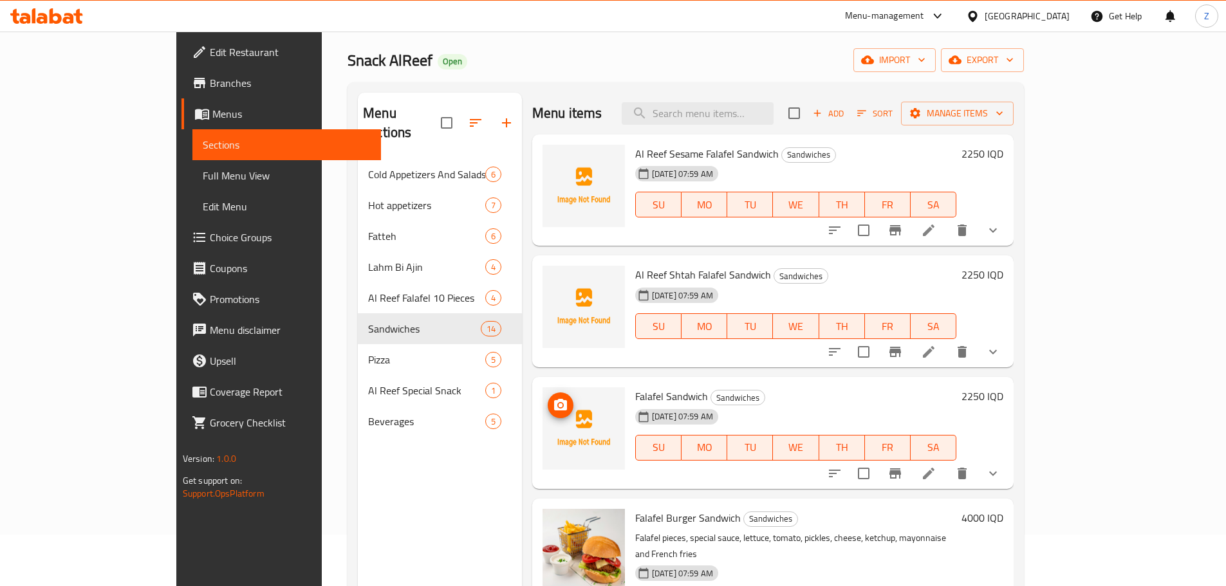
click at [553, 407] on icon "upload picture" at bounding box center [560, 405] width 15 height 15
click at [554, 288] on icon "upload picture" at bounding box center [560, 283] width 13 height 12
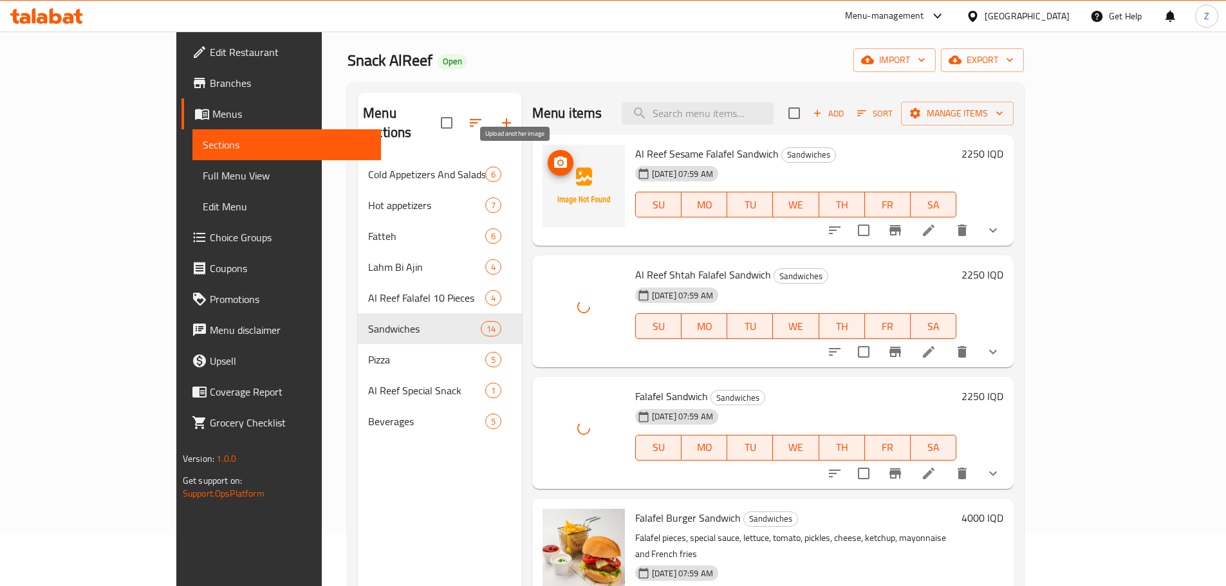
click at [559, 162] on circle "upload picture" at bounding box center [561, 163] width 4 height 4
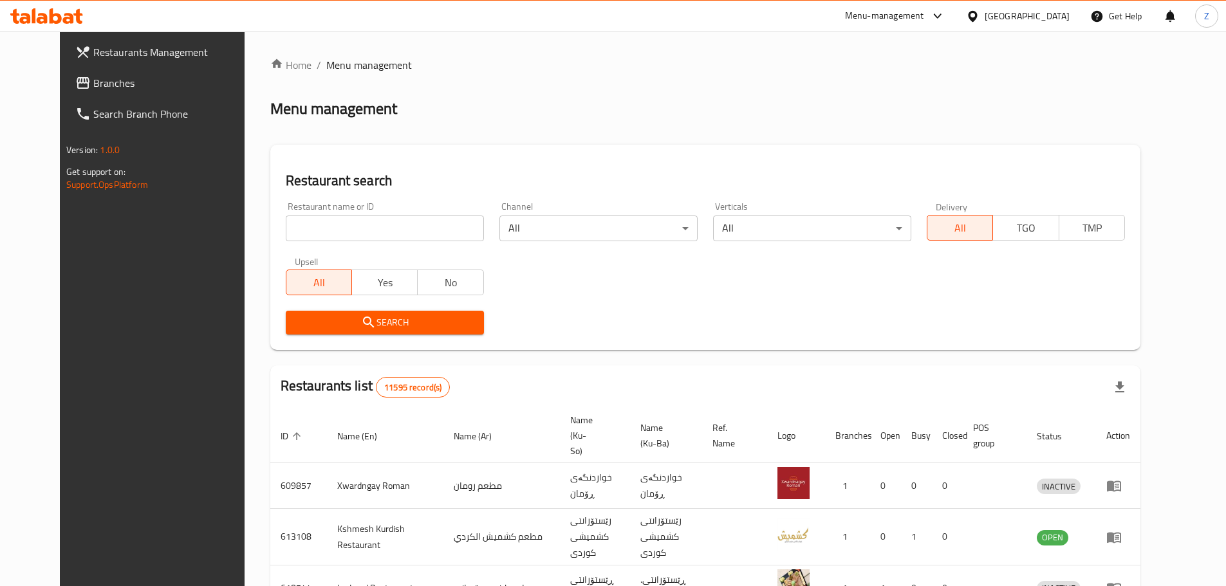
click at [331, 246] on div "Restaurant name or ID Restaurant name or ID" at bounding box center [385, 221] width 214 height 55
click at [335, 242] on div "Restaurant name or ID Restaurant name or ID" at bounding box center [385, 221] width 214 height 55
click at [345, 228] on input "search" at bounding box center [385, 229] width 198 height 26
paste input "669848"
type input "669848"
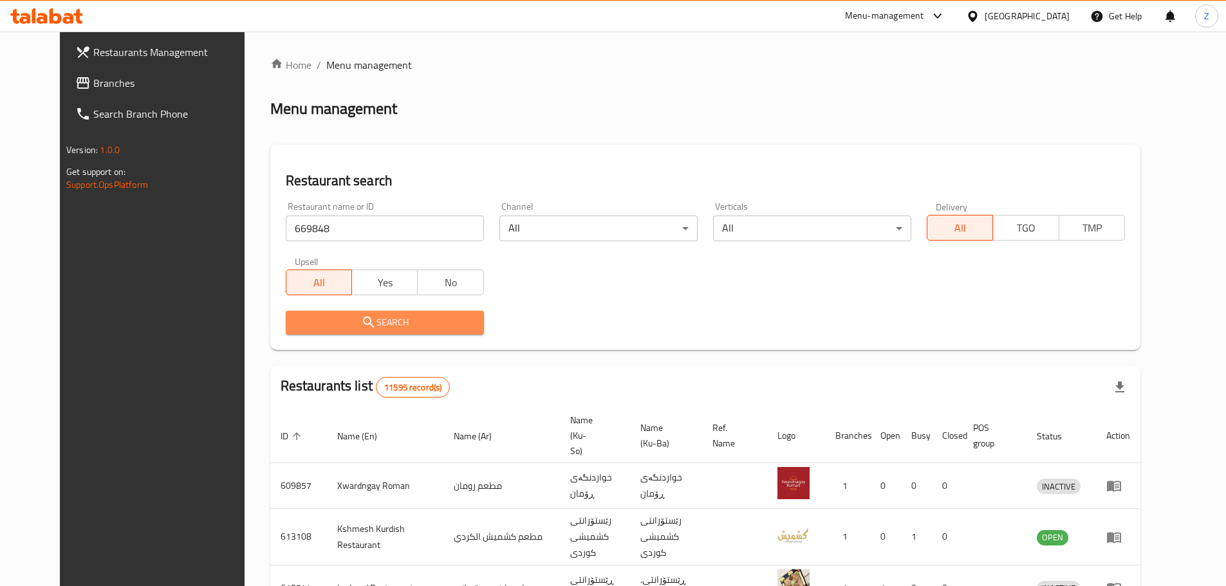
click at [400, 331] on button "Search" at bounding box center [385, 323] width 198 height 24
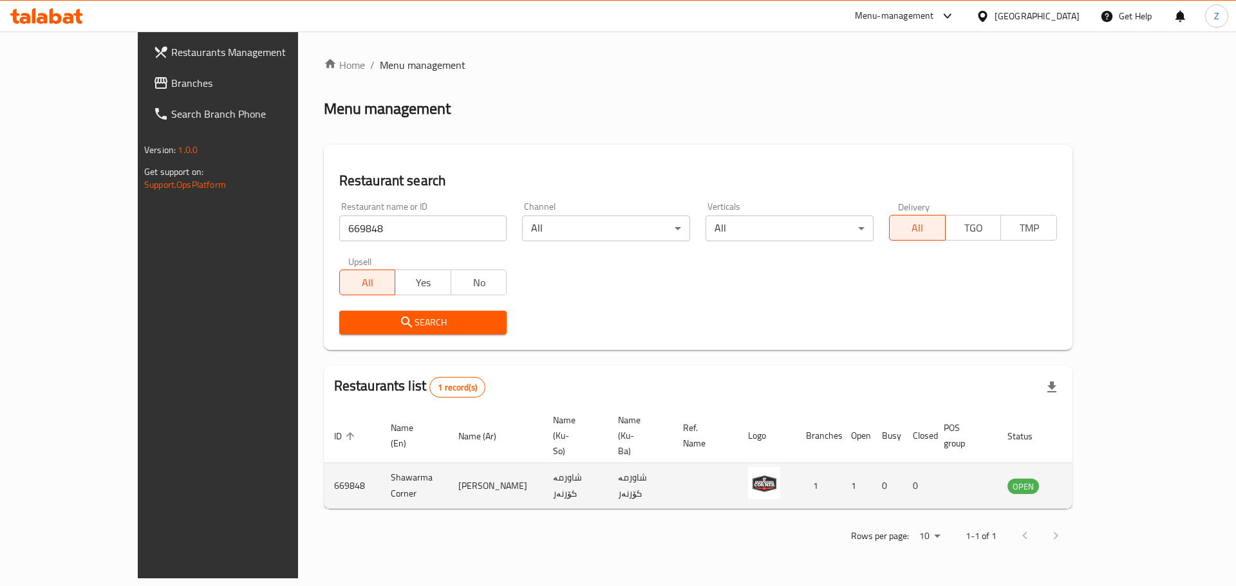
click at [1098, 446] on div "Home / Menu management Menu management Restaurant search Restaurant name or ID …" at bounding box center [698, 305] width 800 height 547
click at [1099, 478] on link "enhanced table" at bounding box center [1087, 485] width 24 height 15
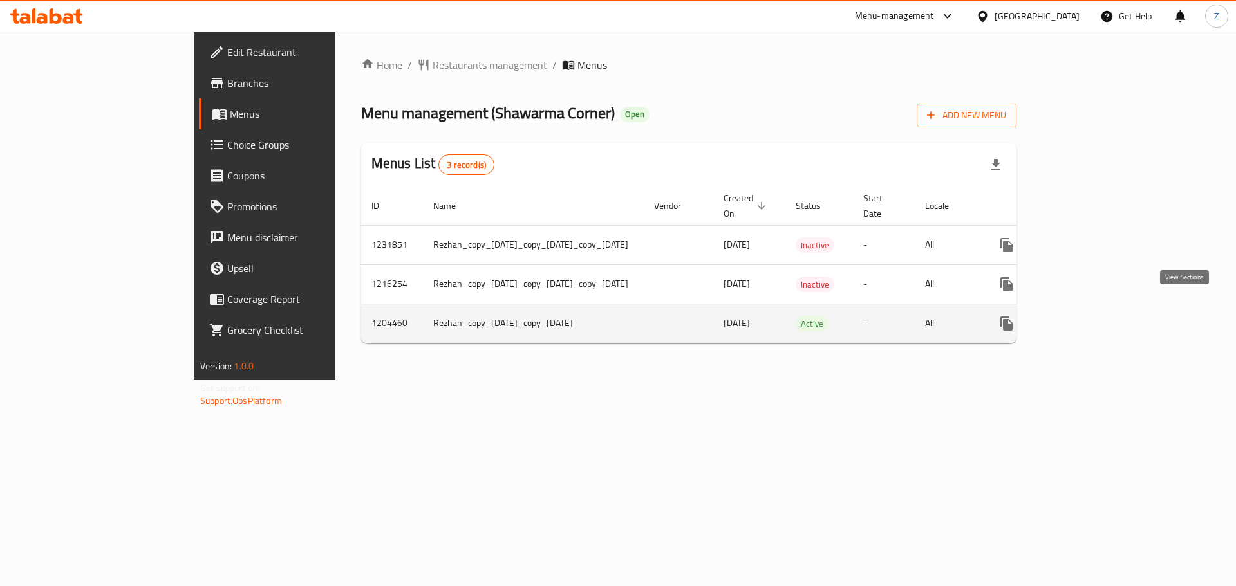
click at [1105, 318] on icon "enhanced table" at bounding box center [1099, 324] width 12 height 12
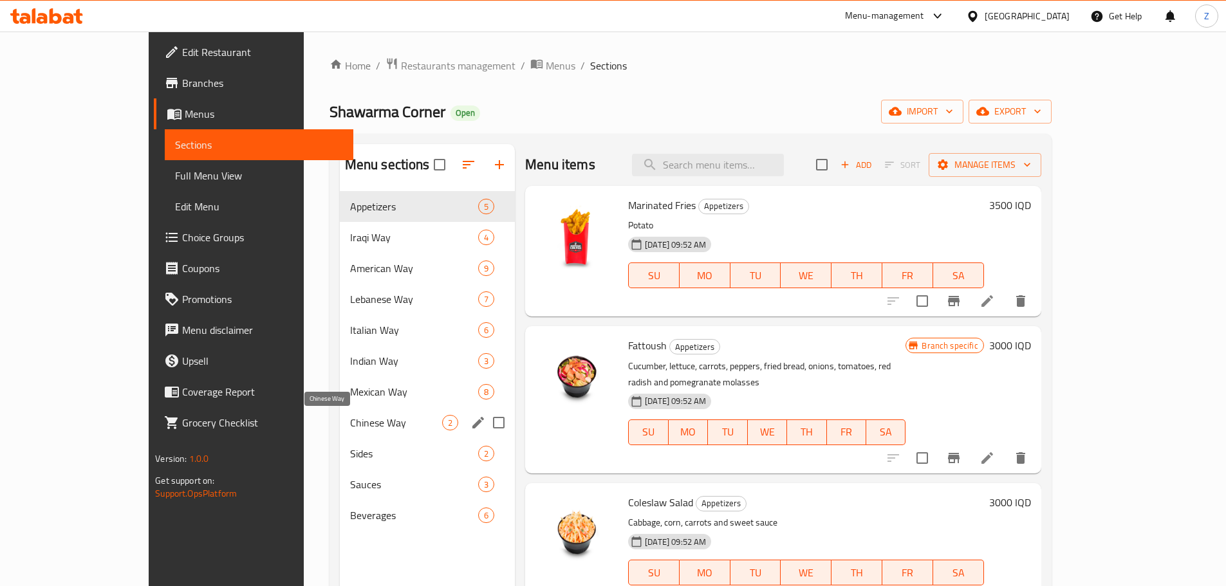
click at [350, 418] on span "Chinese Way" at bounding box center [396, 422] width 92 height 15
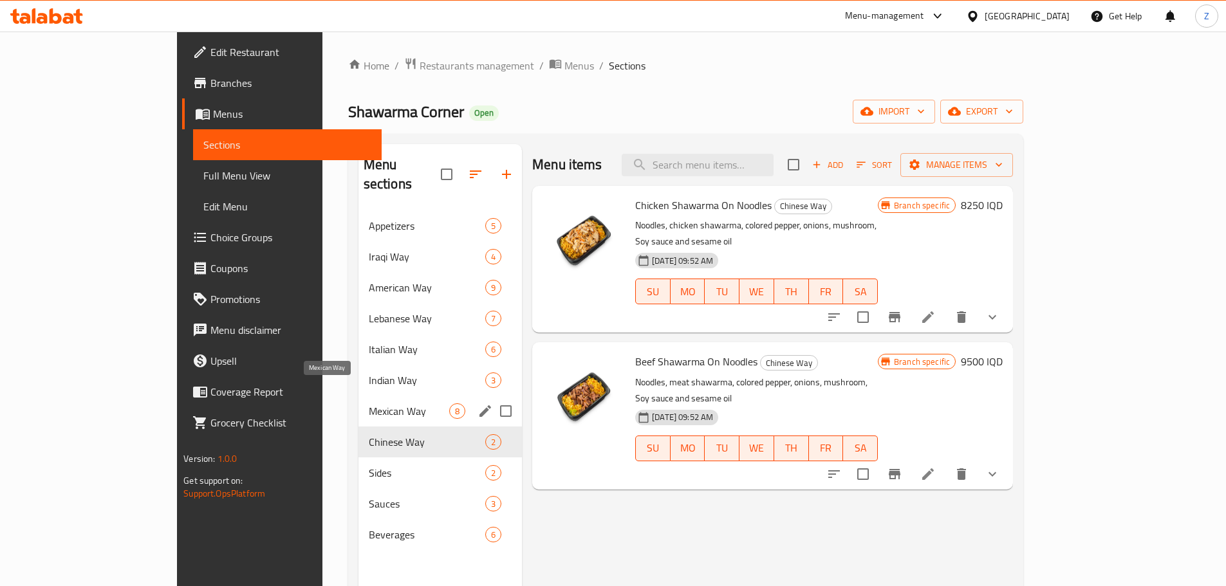
click at [369, 403] on span "Mexican Way" at bounding box center [409, 410] width 80 height 15
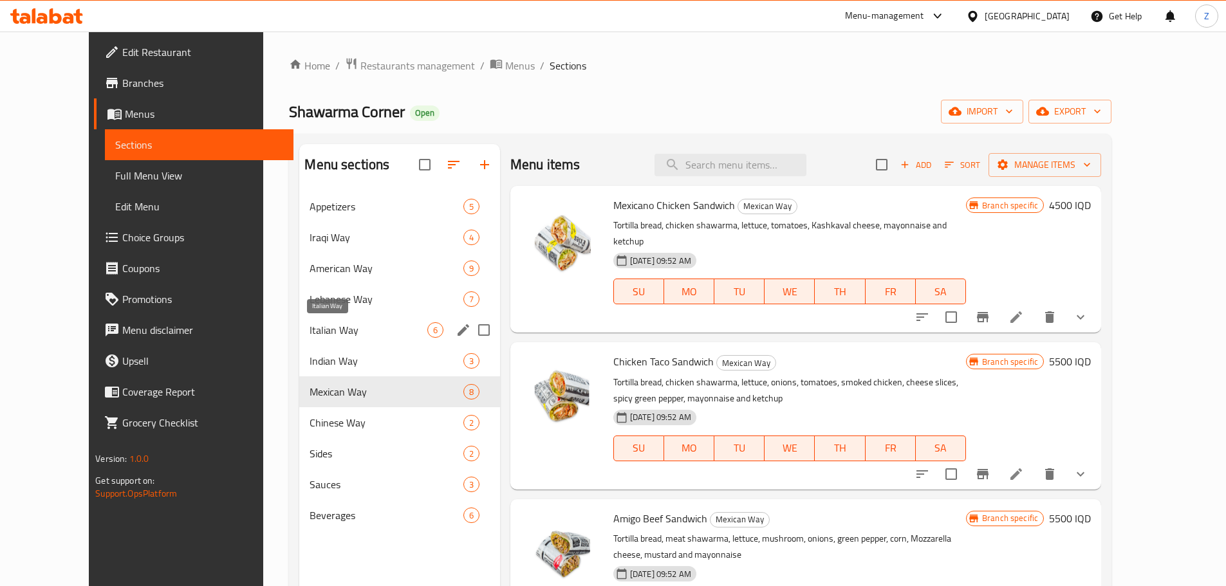
click at [310, 323] on span "Italian Way" at bounding box center [368, 329] width 117 height 15
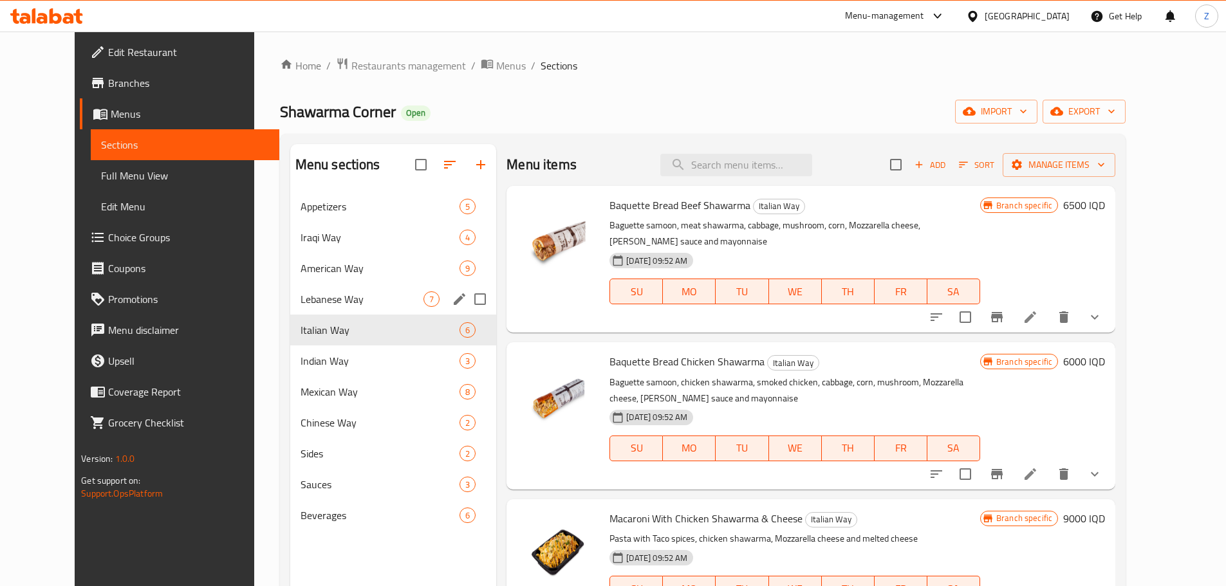
click at [305, 284] on div "Lebanese Way 7" at bounding box center [393, 299] width 207 height 31
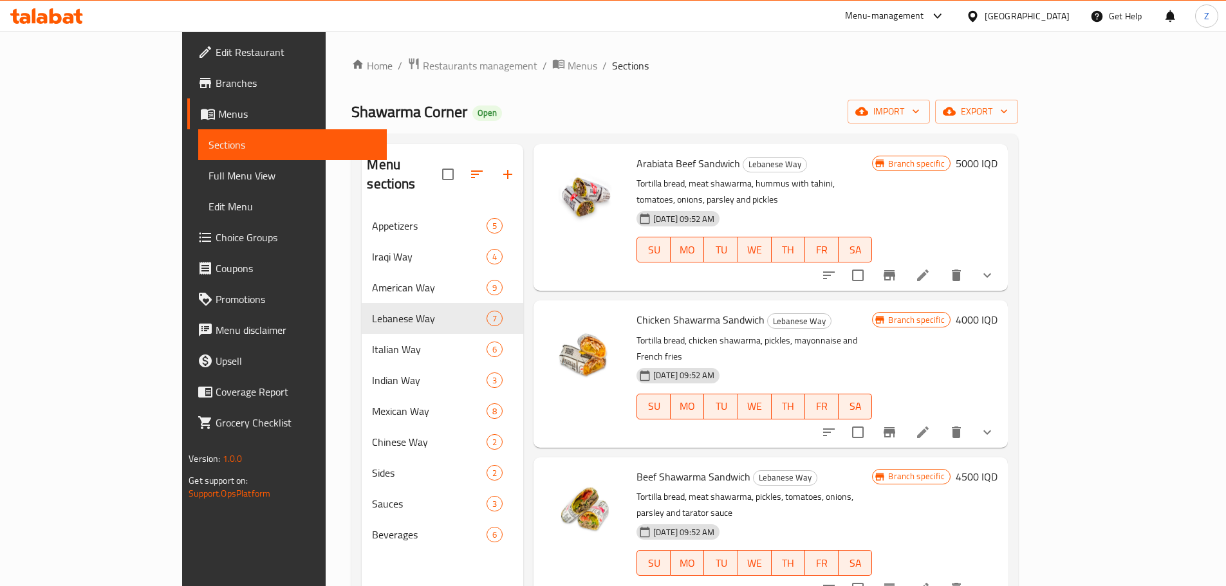
scroll to position [64, 0]
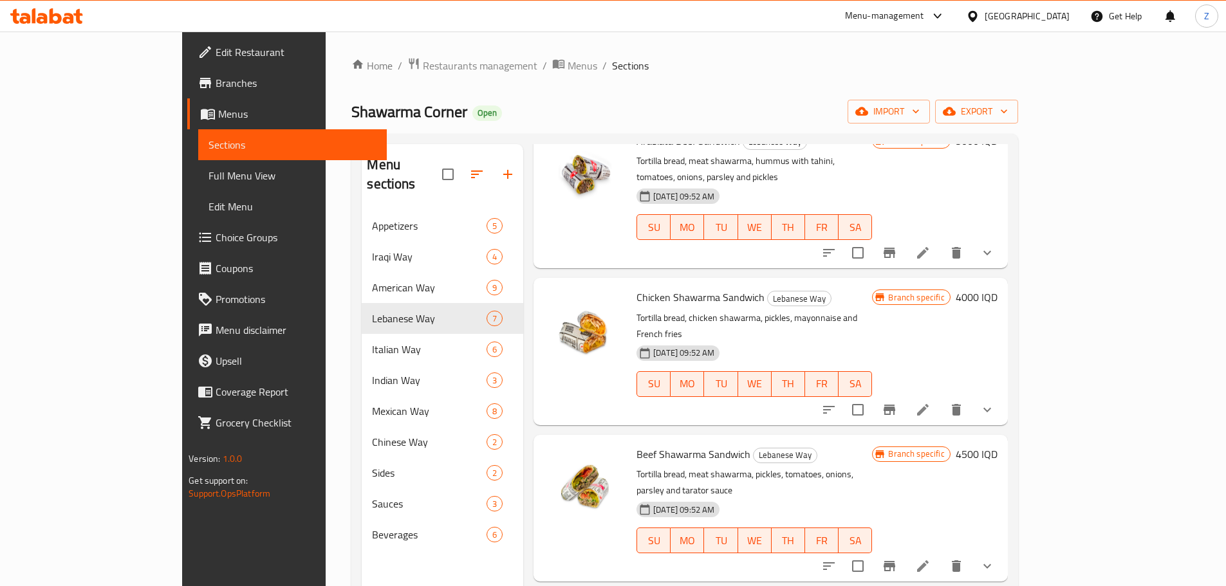
click at [997, 290] on h6 "4000 IQD" at bounding box center [977, 297] width 42 height 18
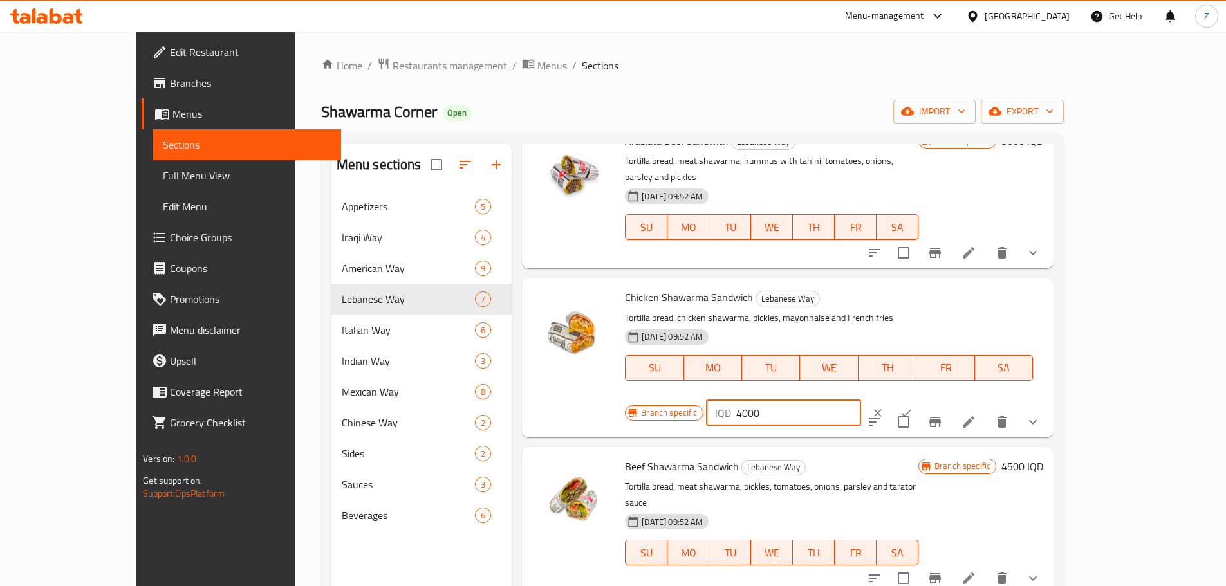
click at [861, 400] on input "4000" at bounding box center [798, 413] width 125 height 26
type input "4500"
drag, startPoint x: 1153, startPoint y: 286, endPoint x: 1092, endPoint y: 338, distance: 79.9
click at [920, 399] on button "ok" at bounding box center [906, 413] width 28 height 28
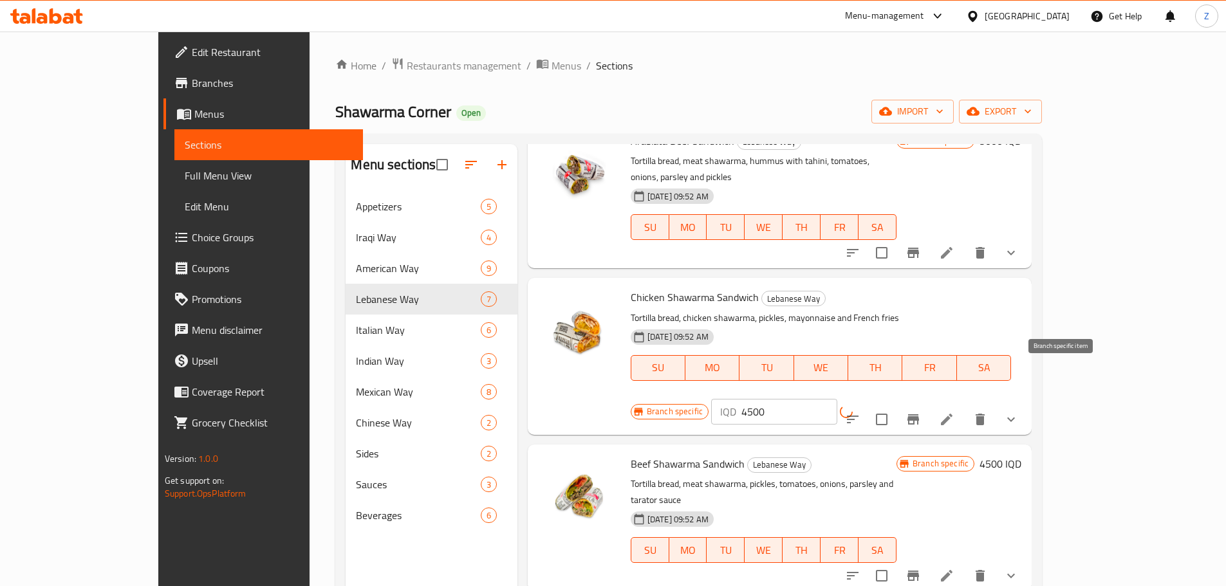
click at [919, 414] on icon "Branch-specific-item" at bounding box center [913, 419] width 12 height 10
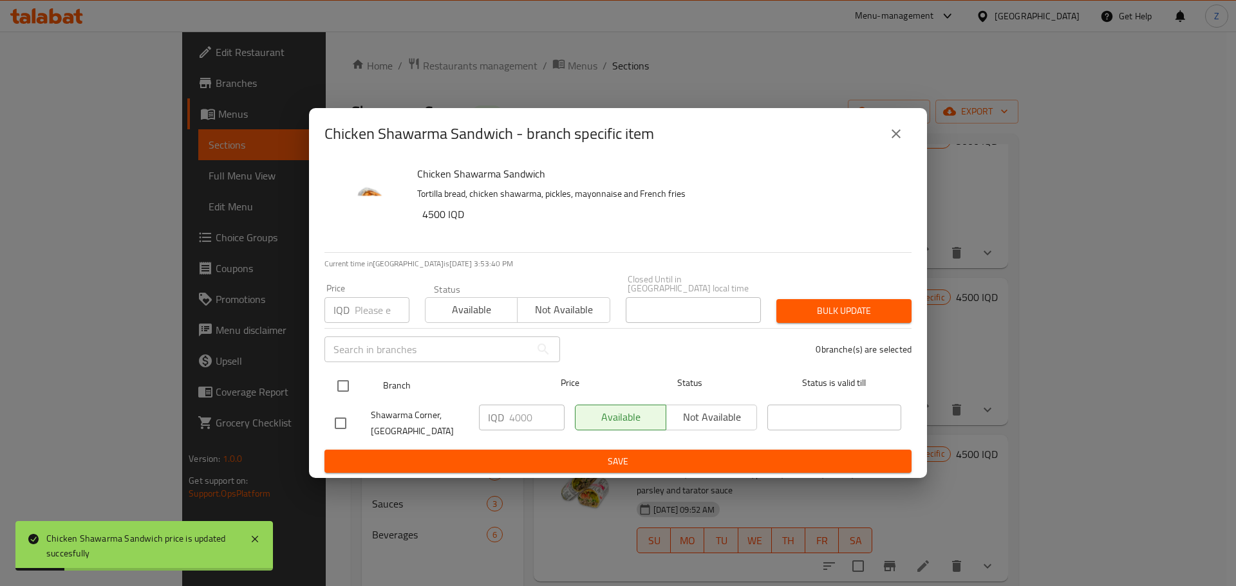
click at [338, 387] on input "checkbox" at bounding box center [342, 386] width 27 height 27
checkbox input "true"
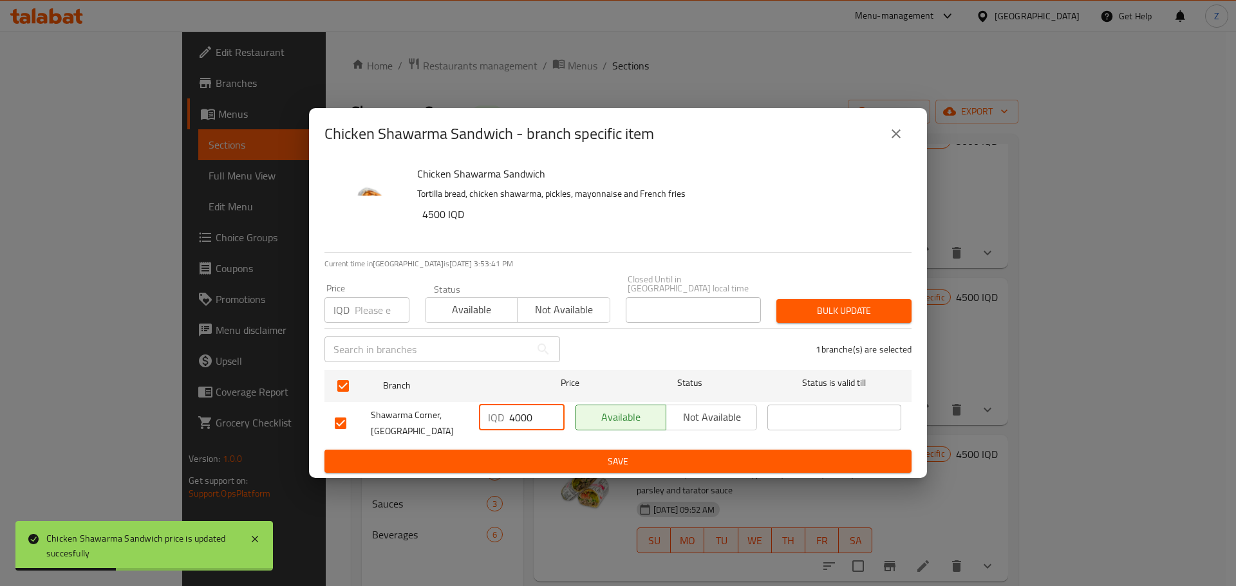
drag, startPoint x: 517, startPoint y: 413, endPoint x: 510, endPoint y: 415, distance: 7.3
click at [510, 415] on input "4000" at bounding box center [536, 418] width 55 height 26
click at [515, 413] on input "500" at bounding box center [536, 418] width 55 height 26
click at [509, 413] on input "500" at bounding box center [536, 418] width 55 height 26
type input "4500"
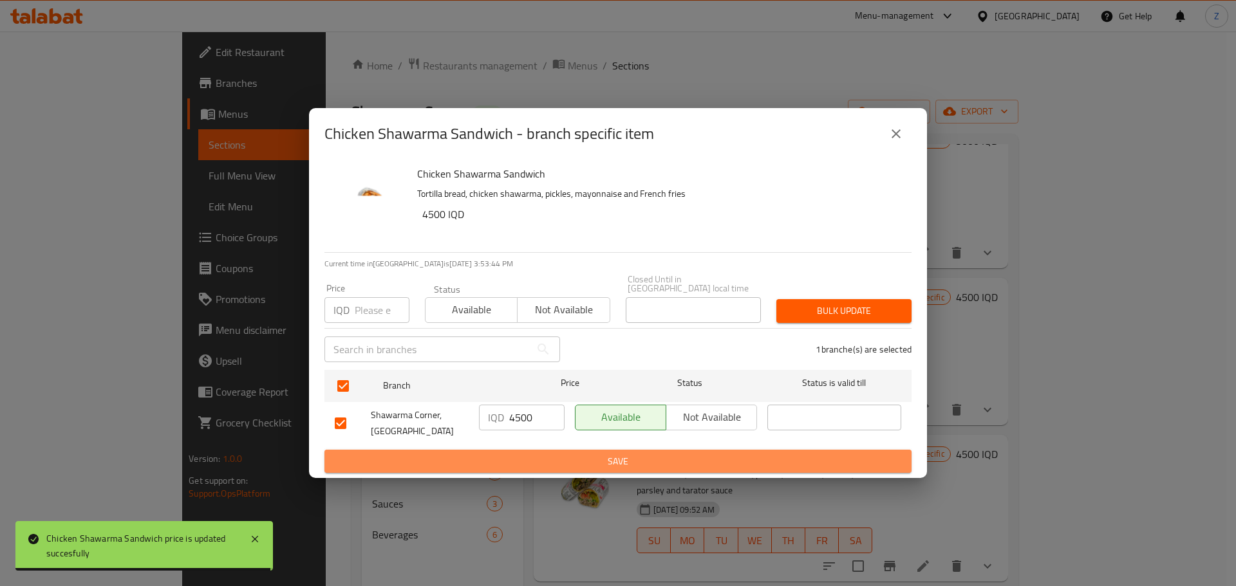
click at [546, 458] on span "Save" at bounding box center [618, 462] width 566 height 16
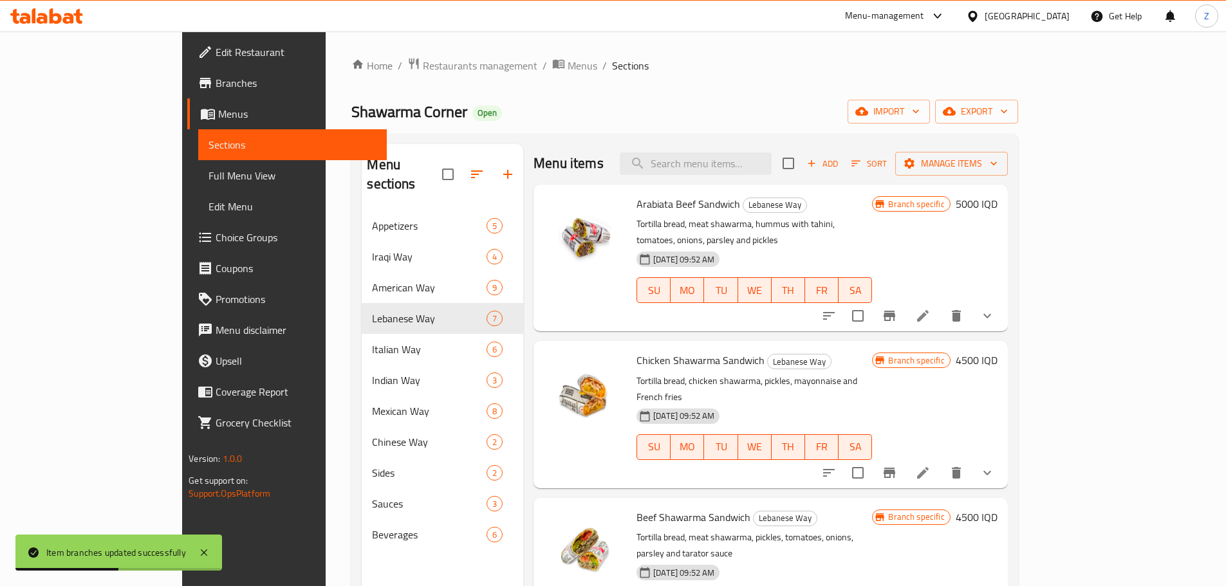
scroll to position [0, 0]
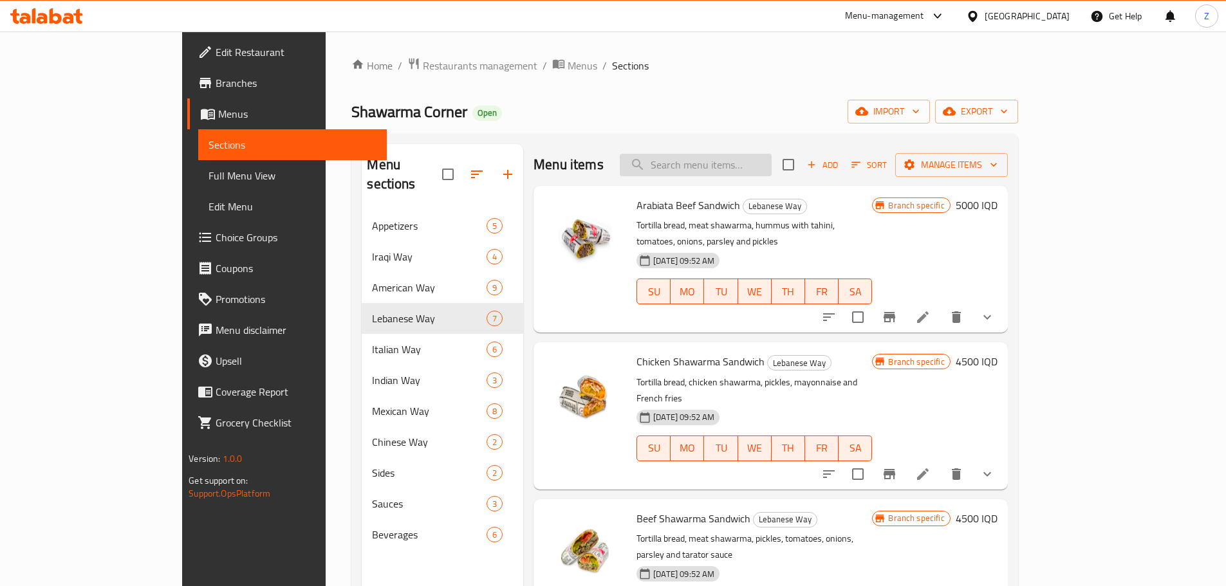
click at [751, 162] on input "search" at bounding box center [696, 165] width 152 height 23
paste input "CRISPY SHAWARMA SANDWICH"
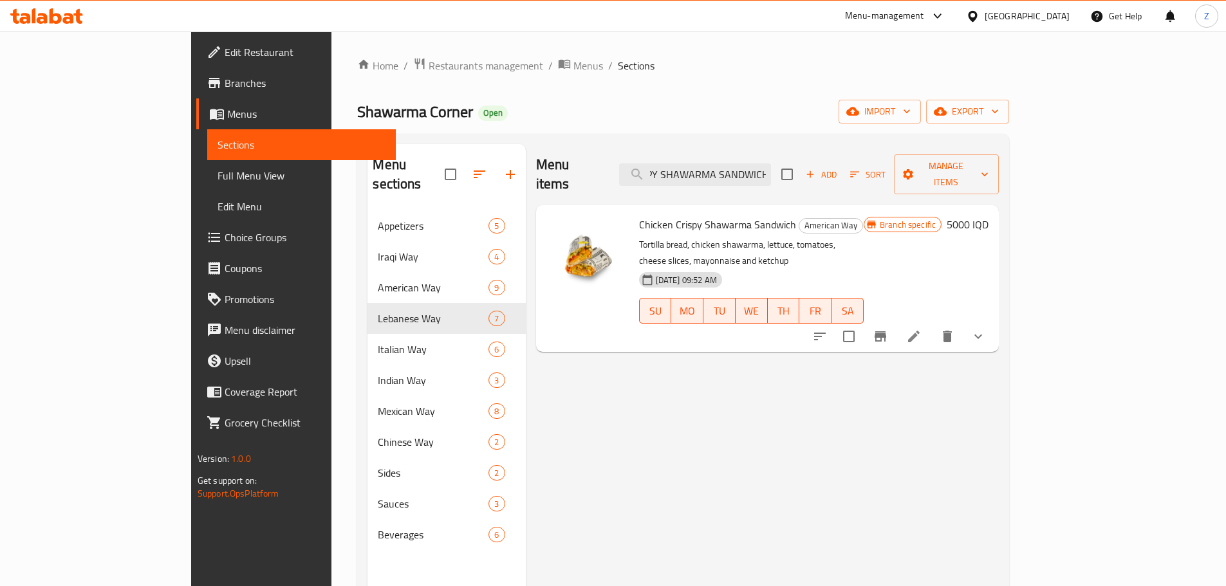
type input "CRISPY SHAWARMA SANDWICH"
click at [988, 216] on h6 "5000 IQD" at bounding box center [968, 225] width 42 height 18
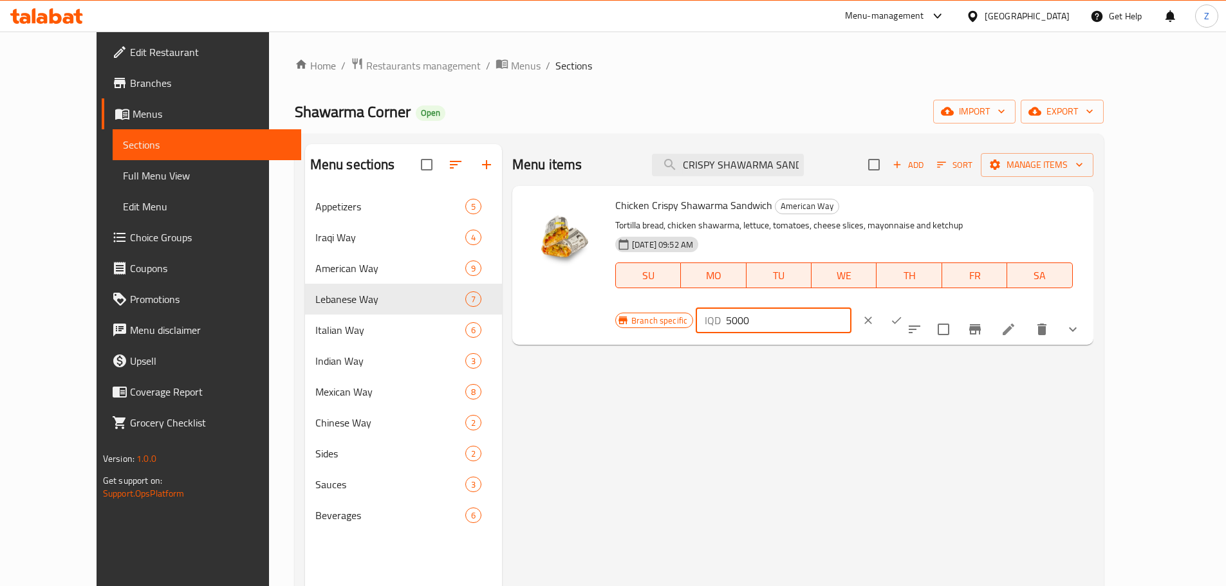
click at [851, 308] on input "5000" at bounding box center [788, 321] width 125 height 26
type input "5500"
click at [903, 314] on icon "ok" at bounding box center [896, 320] width 13 height 13
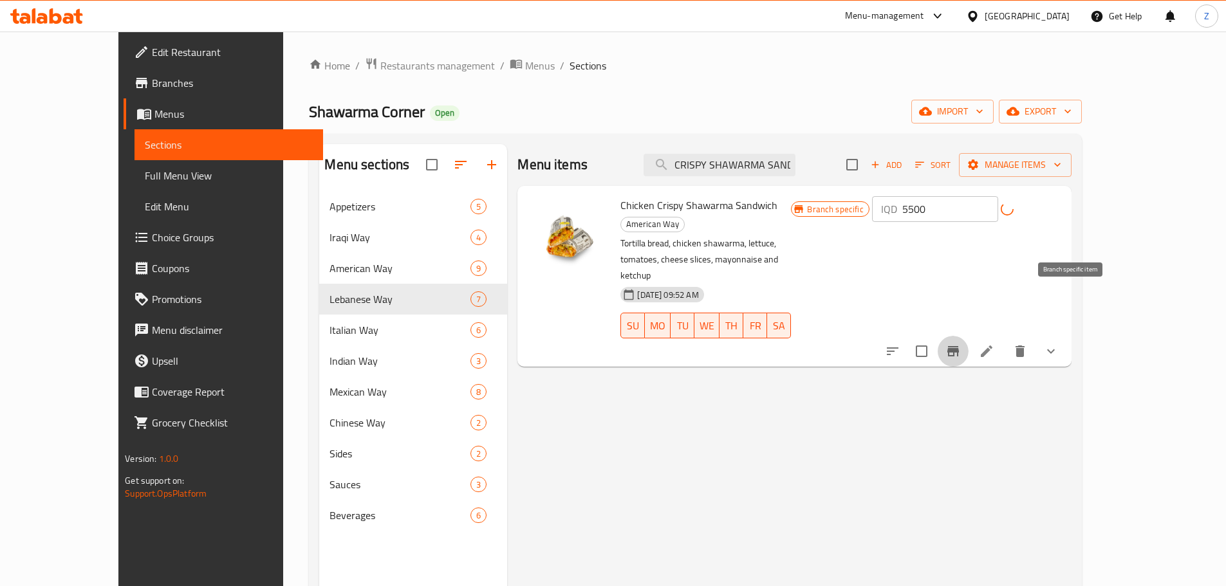
click at [959, 346] on icon "Branch-specific-item" at bounding box center [953, 351] width 12 height 10
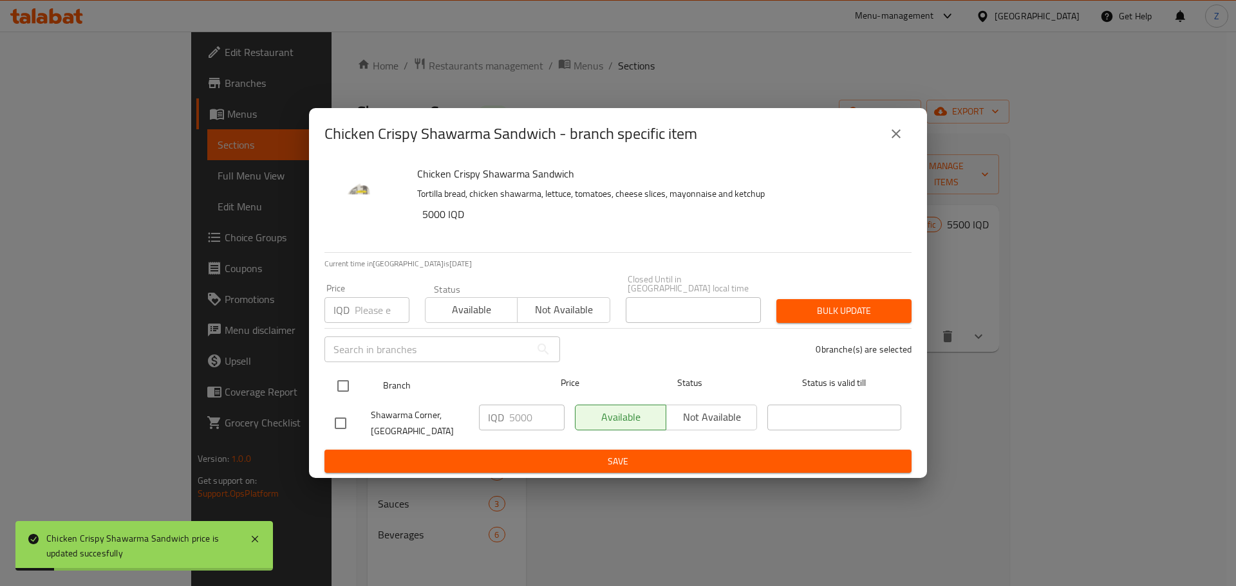
click at [340, 385] on input "checkbox" at bounding box center [342, 386] width 27 height 27
checkbox input "true"
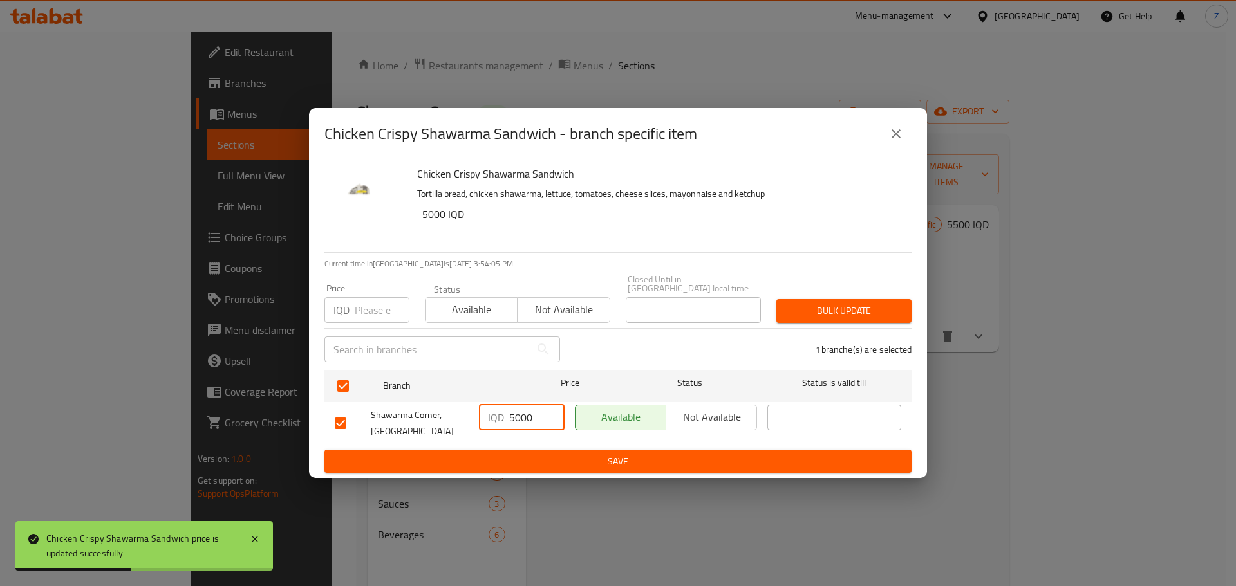
drag, startPoint x: 519, startPoint y: 414, endPoint x: 512, endPoint y: 412, distance: 6.7
click at [512, 412] on input "5000" at bounding box center [536, 418] width 55 height 26
type input "5500"
click at [544, 456] on span "Save" at bounding box center [618, 462] width 566 height 16
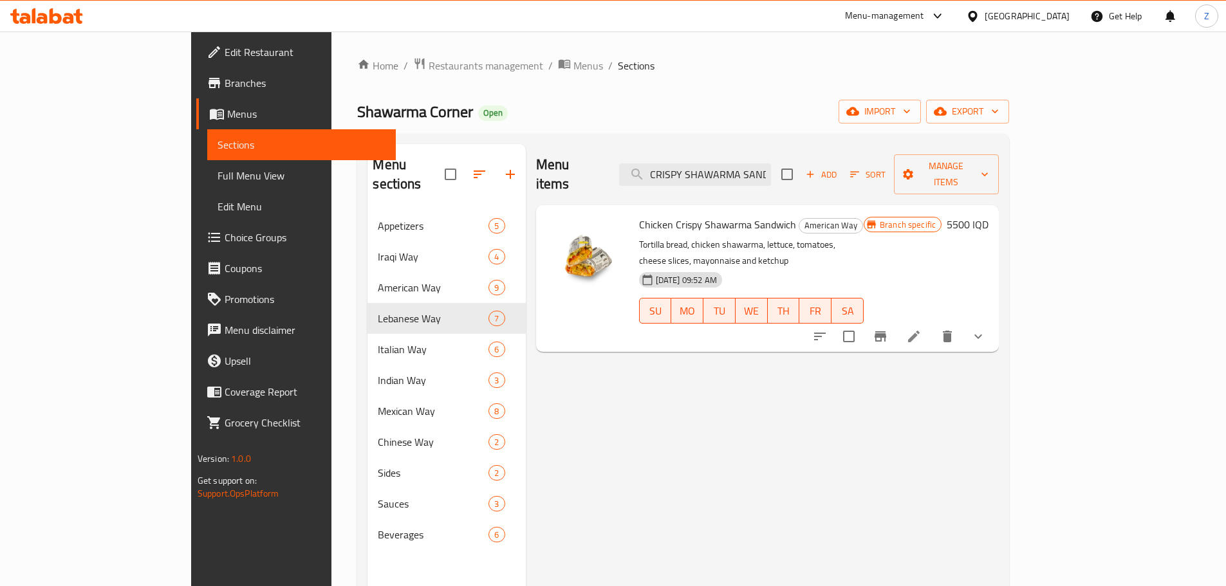
drag, startPoint x: 790, startPoint y: 186, endPoint x: 788, endPoint y: 177, distance: 9.2
click at [790, 205] on div "Chicken Crispy Shawarma Sandwich American Way Tortilla bread, chicken shawarma,…" at bounding box center [767, 278] width 463 height 147
click at [771, 175] on input "CRISPY SHAWARMA SANDWICH" at bounding box center [695, 174] width 152 height 23
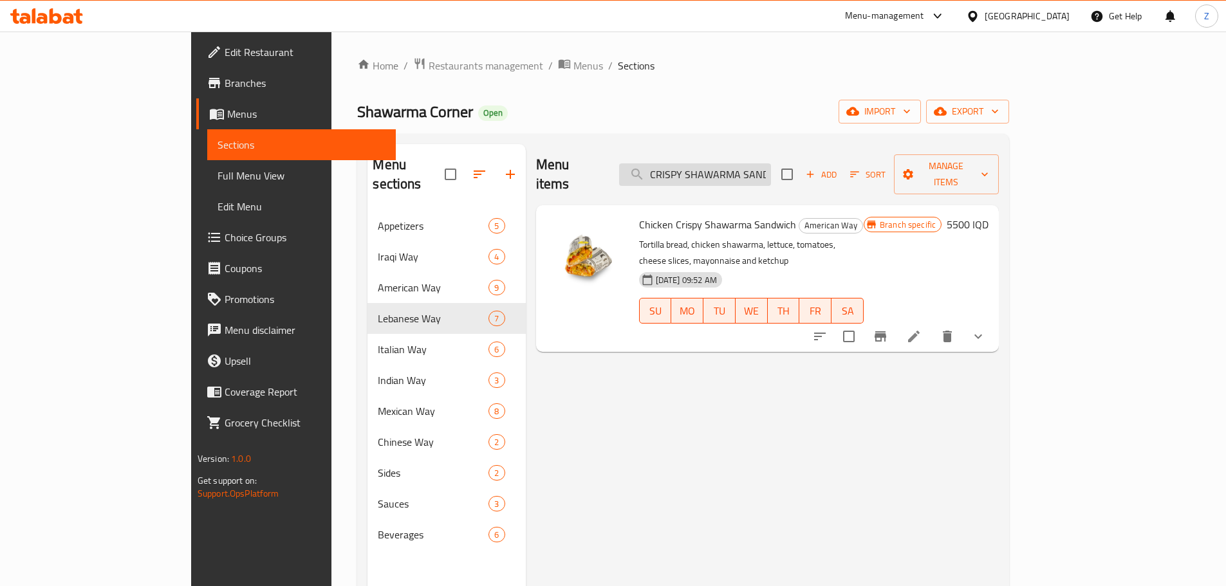
paste input "LE. BEEF SHAWARMA"
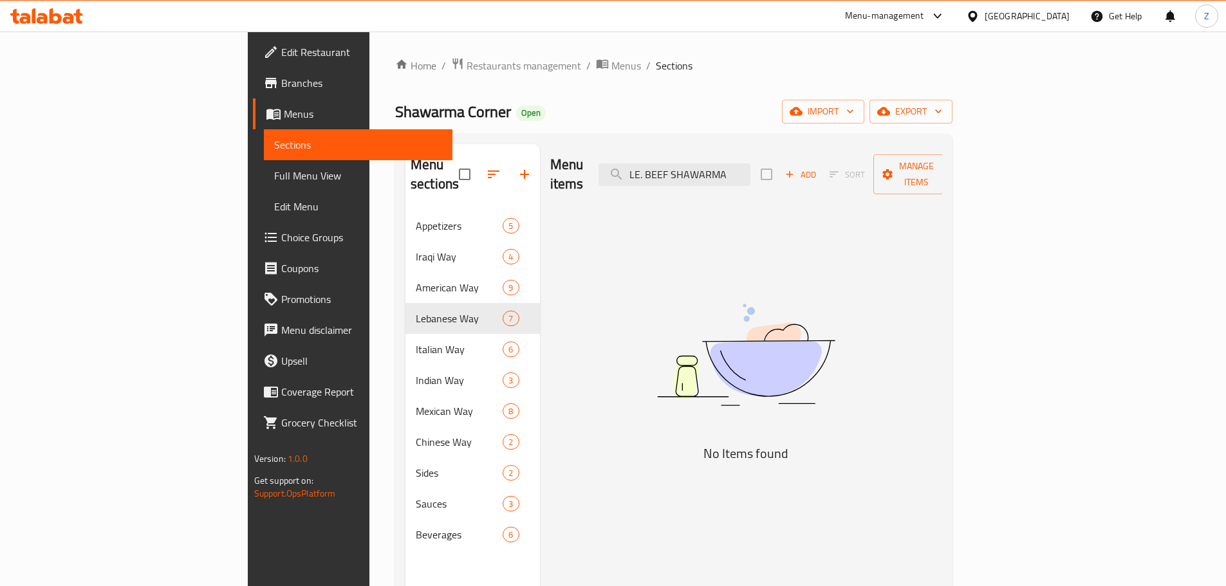
drag, startPoint x: 734, startPoint y: 167, endPoint x: 651, endPoint y: 168, distance: 82.4
click at [651, 168] on div "Menu items LE. BEEF SHAWARMA Add Sort Manage items" at bounding box center [746, 174] width 393 height 61
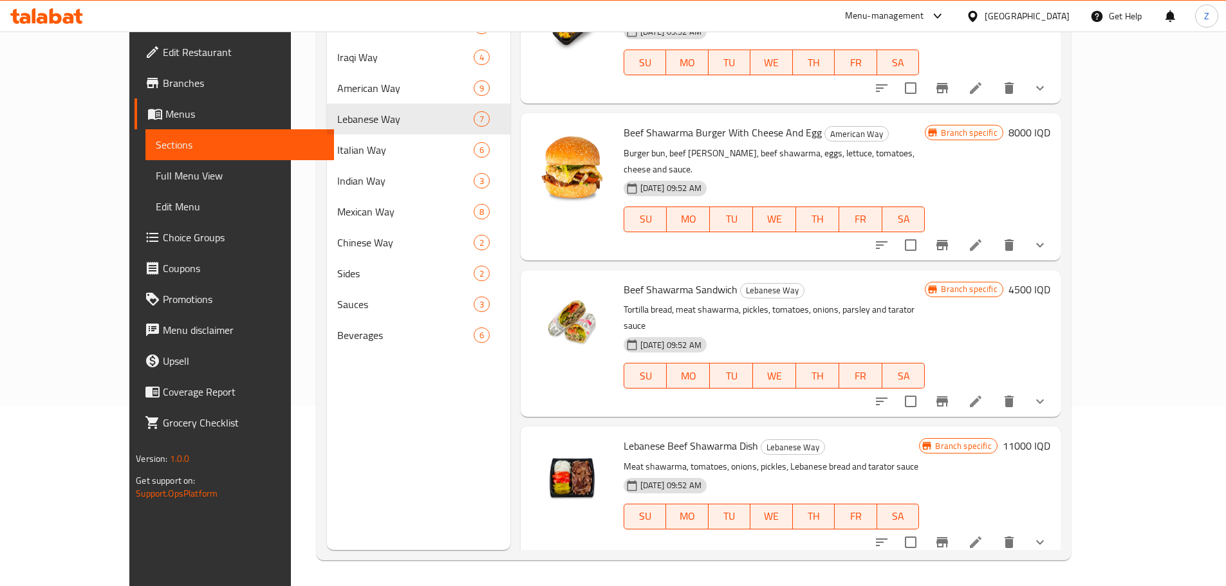
scroll to position [308, 0]
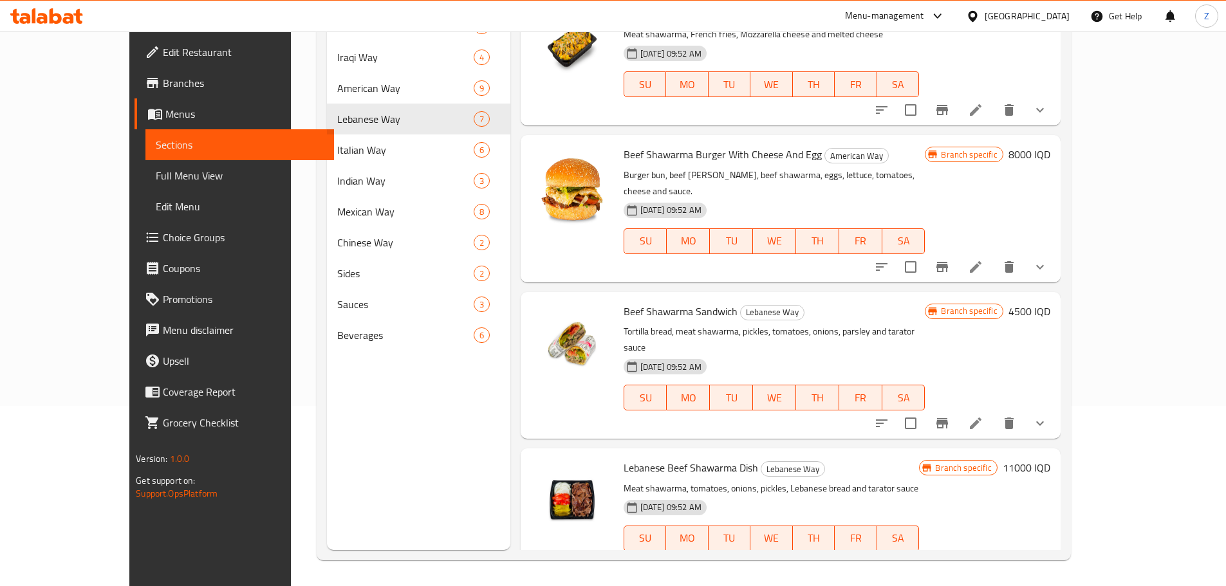
type input "BEEF SHAWARMA"
click at [1050, 302] on h6 "4500 IQD" at bounding box center [1029, 311] width 42 height 18
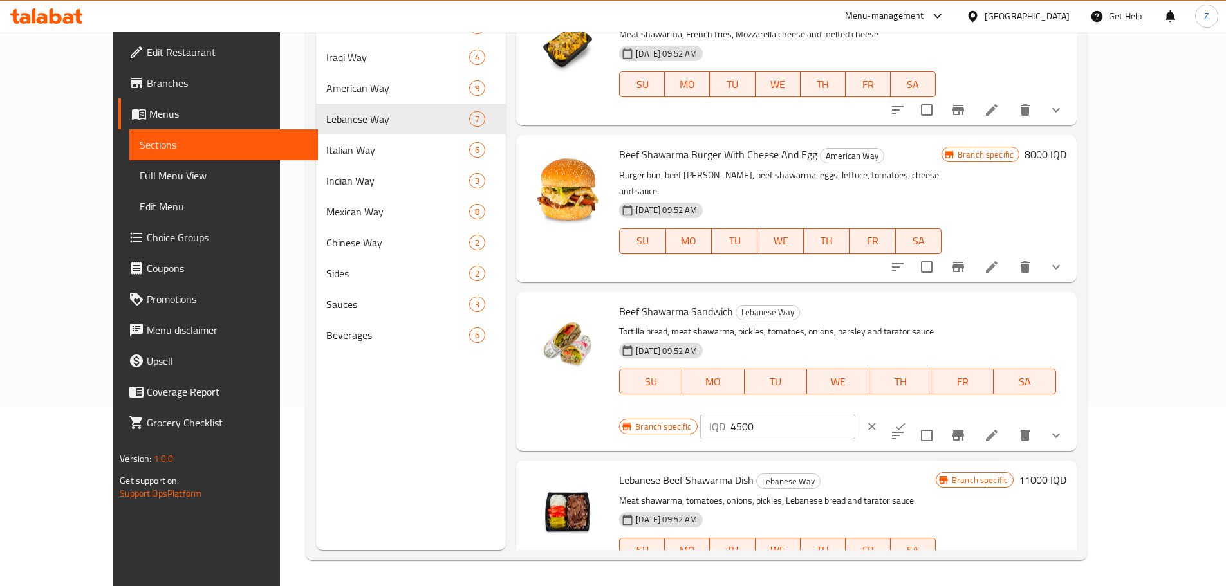
click at [855, 414] on input "4500" at bounding box center [792, 427] width 125 height 26
type input "5000"
click at [907, 420] on icon "ok" at bounding box center [900, 426] width 13 height 13
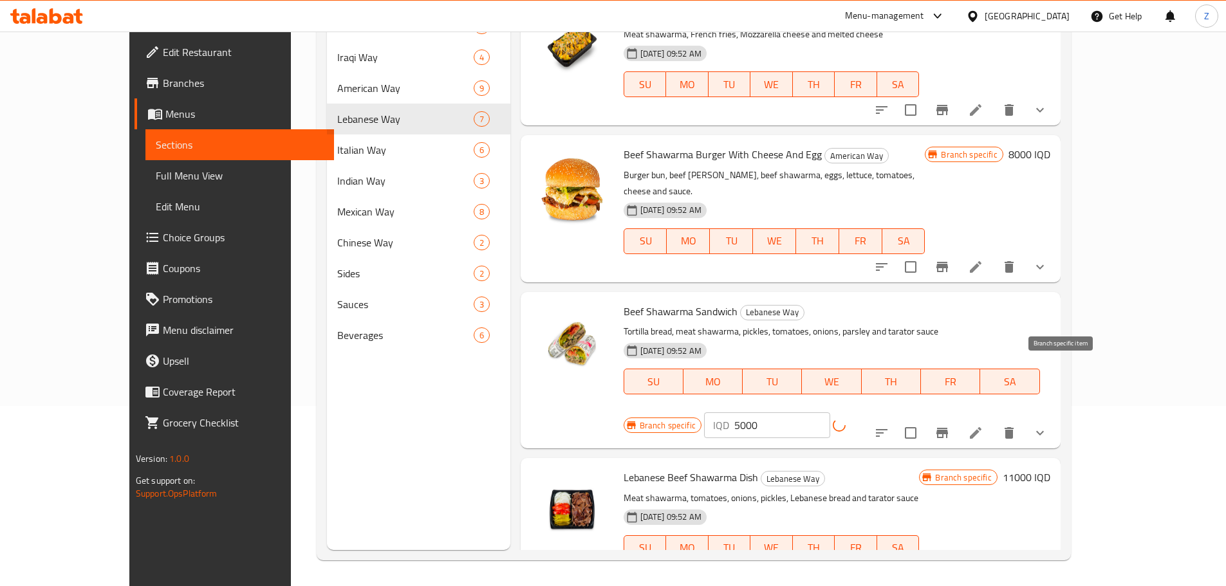
click at [948, 428] on icon "Branch-specific-item" at bounding box center [942, 433] width 12 height 10
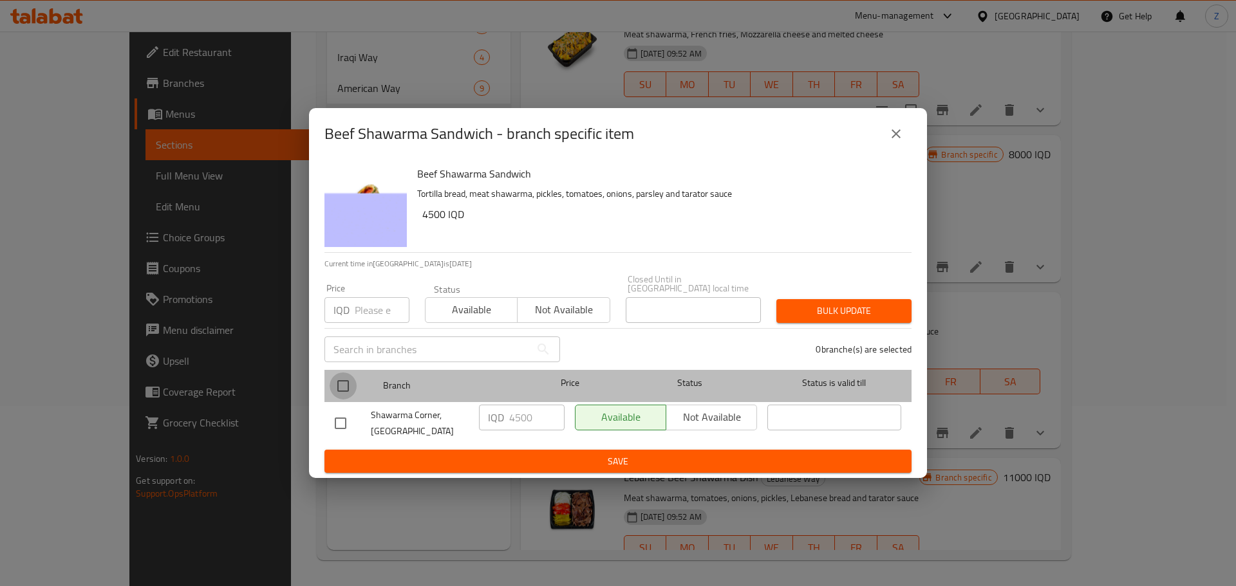
click at [349, 385] on input "checkbox" at bounding box center [342, 386] width 27 height 27
checkbox input "true"
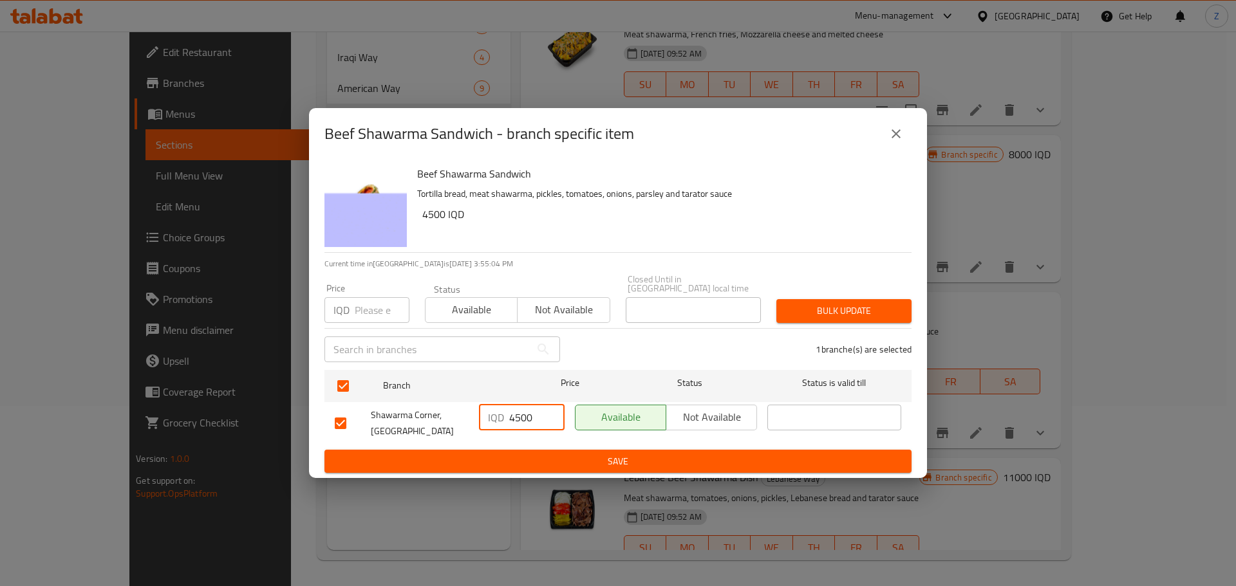
click at [524, 408] on input "4500" at bounding box center [536, 418] width 55 height 26
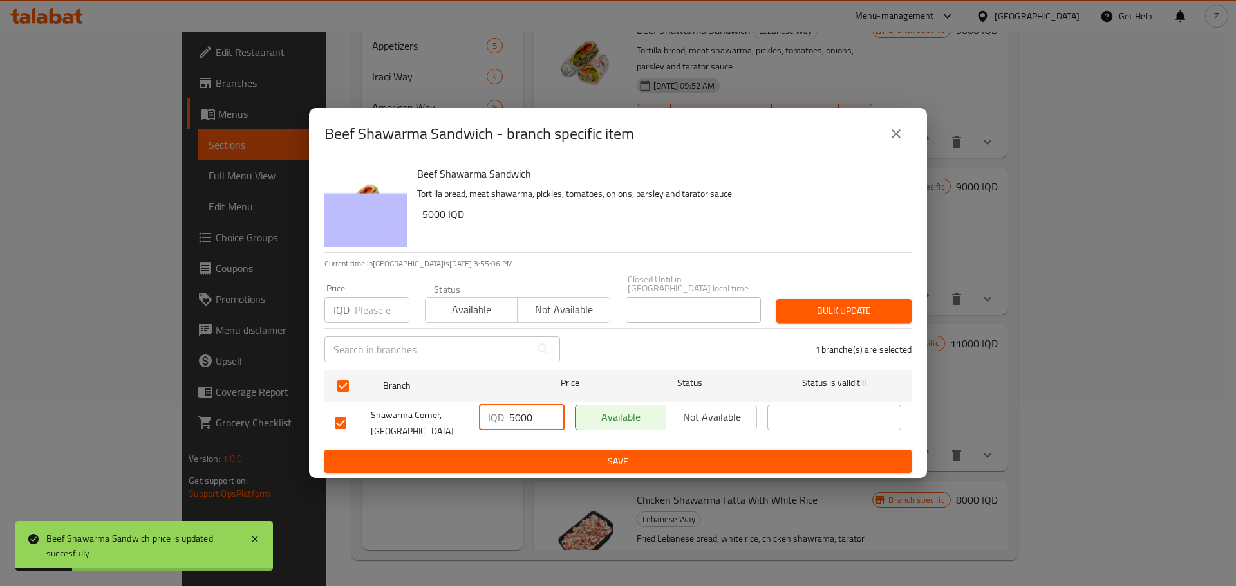
type input "5000"
click at [550, 454] on span "Save" at bounding box center [618, 462] width 566 height 16
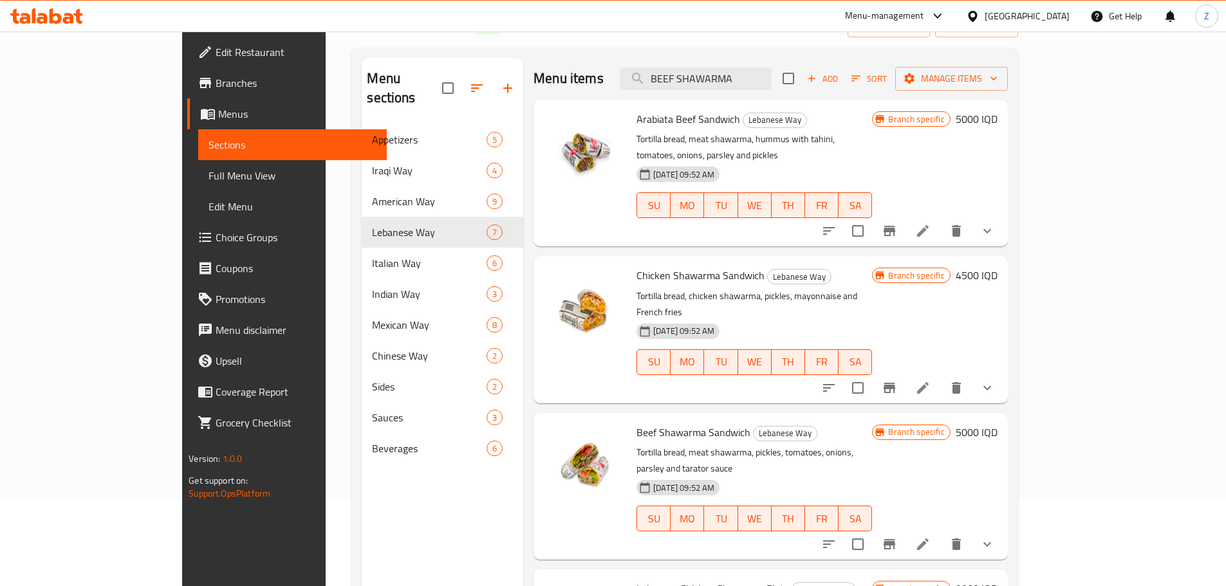
scroll to position [0, 0]
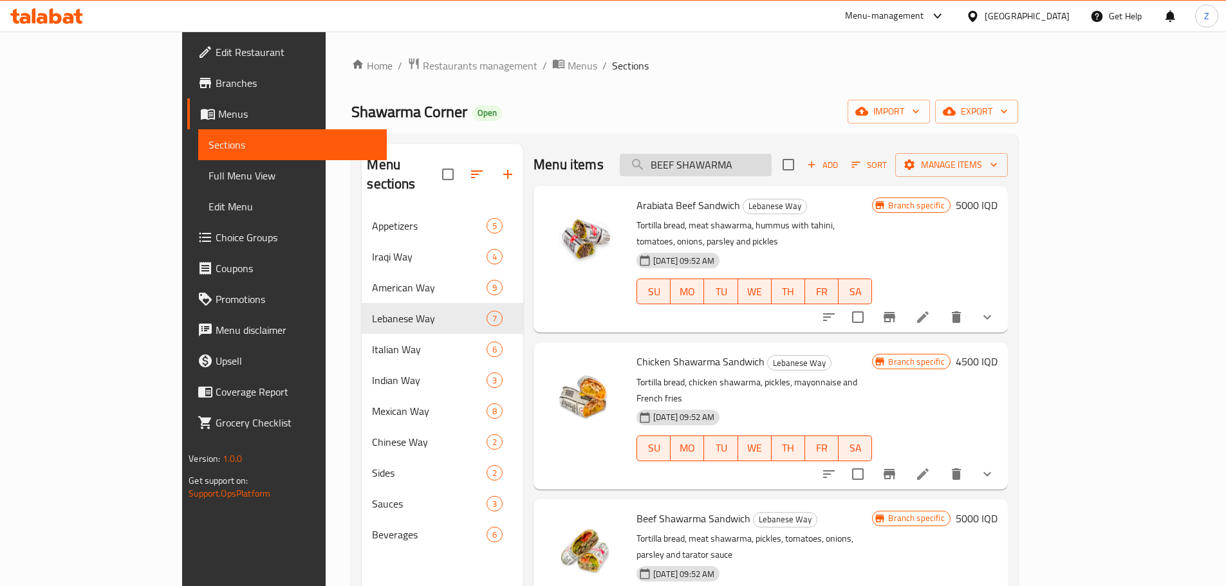
click at [754, 154] on input "BEEF SHAWARMA" at bounding box center [696, 165] width 152 height 23
paste input "MARINATED FRIES"
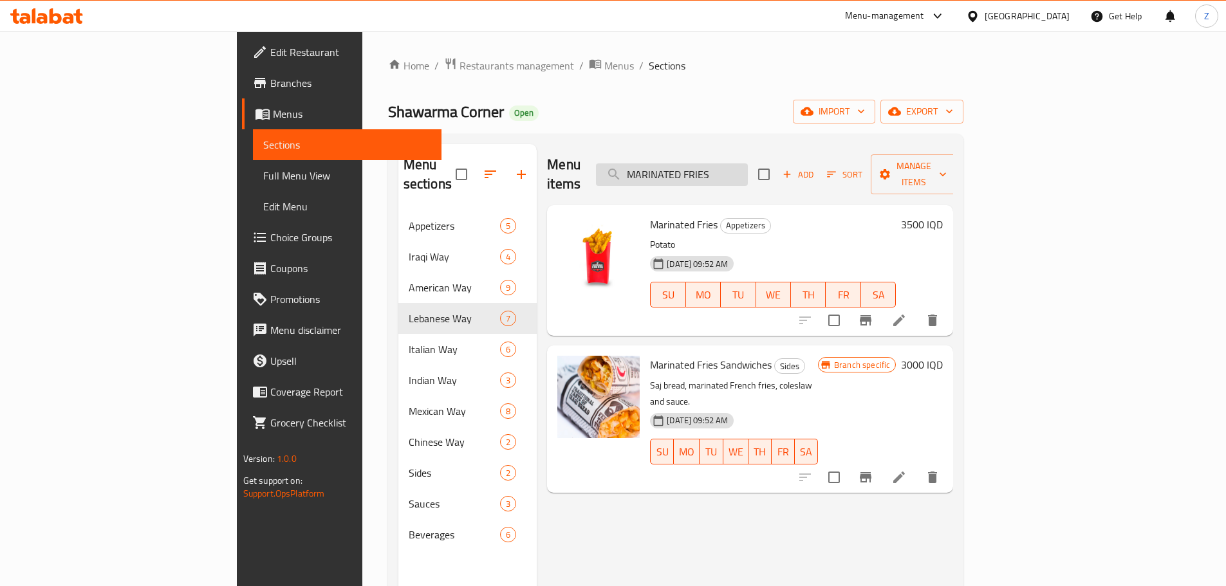
click at [748, 163] on input "MARINATED FRIES" at bounding box center [672, 174] width 152 height 23
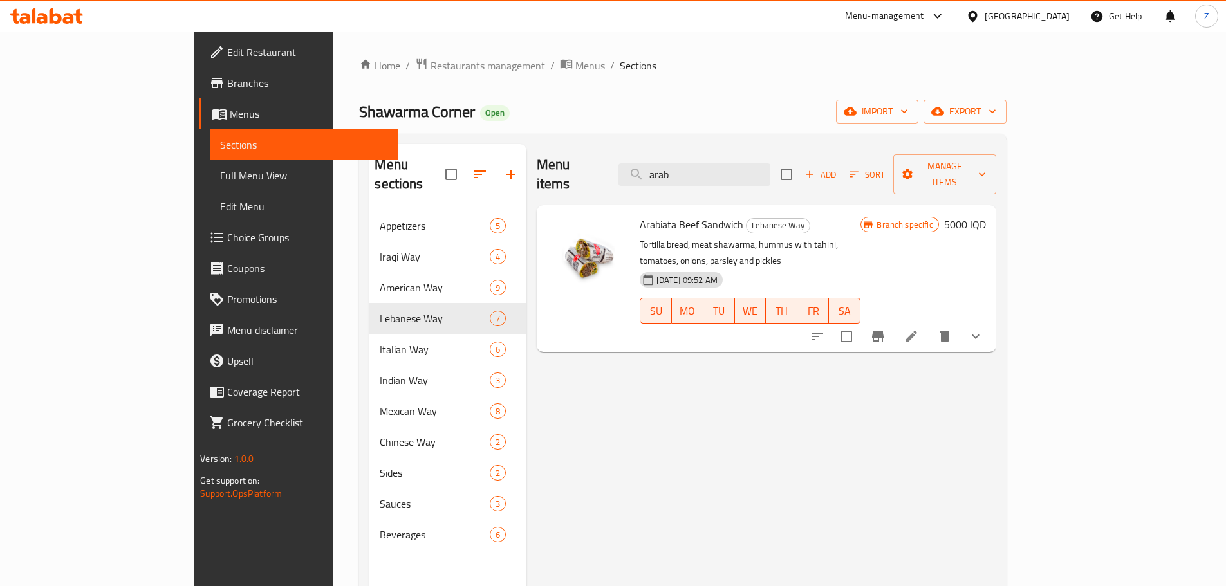
type input "arab"
click at [986, 216] on h6 "5000 IQD" at bounding box center [965, 225] width 42 height 18
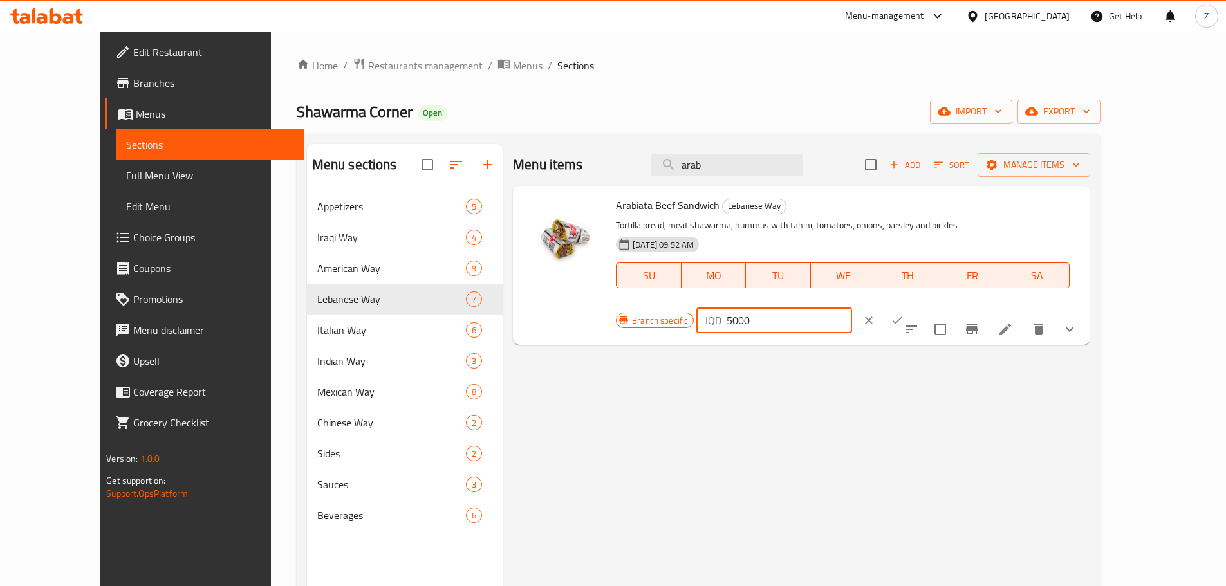
drag, startPoint x: 1014, startPoint y: 216, endPoint x: 1006, endPoint y: 218, distance: 7.5
click at [851, 308] on input "5000" at bounding box center [789, 321] width 125 height 26
type input "500"
click at [902, 317] on icon "ok" at bounding box center [897, 320] width 10 height 7
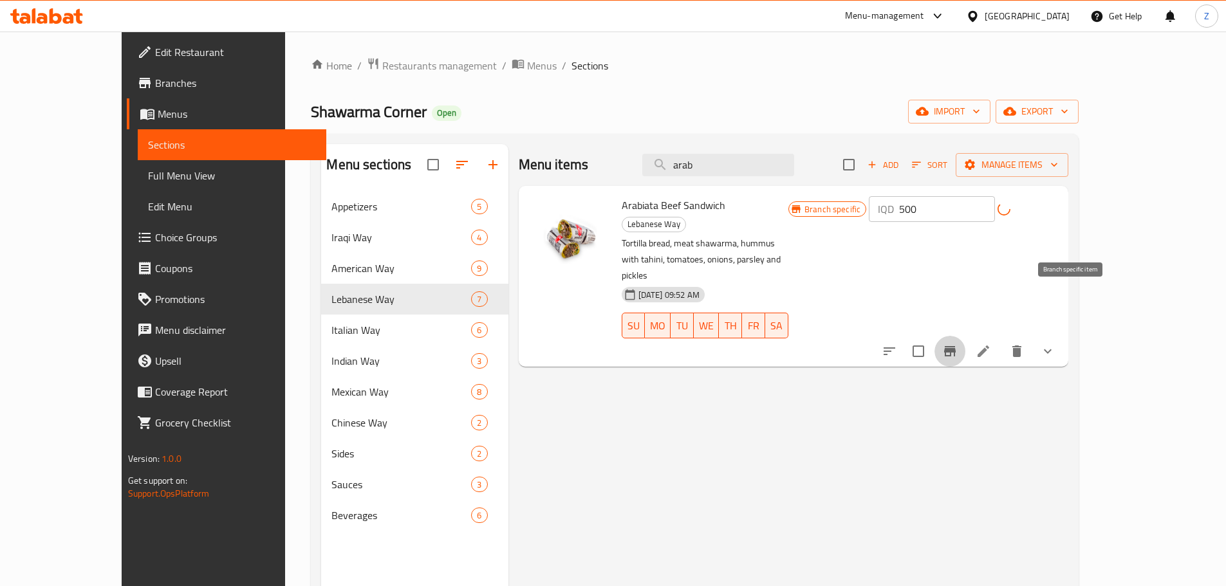
click at [965, 336] on button "Branch-specific-item" at bounding box center [949, 351] width 31 height 31
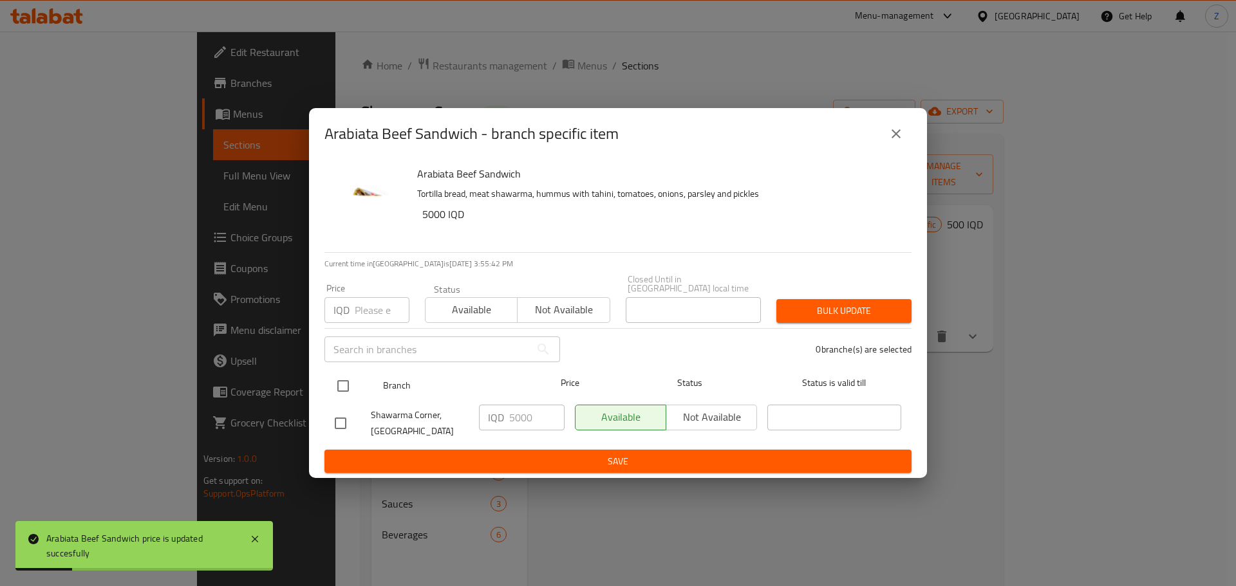
drag, startPoint x: 351, startPoint y: 376, endPoint x: 385, endPoint y: 387, distance: 36.2
click at [351, 377] on input "checkbox" at bounding box center [342, 386] width 27 height 27
checkbox input "true"
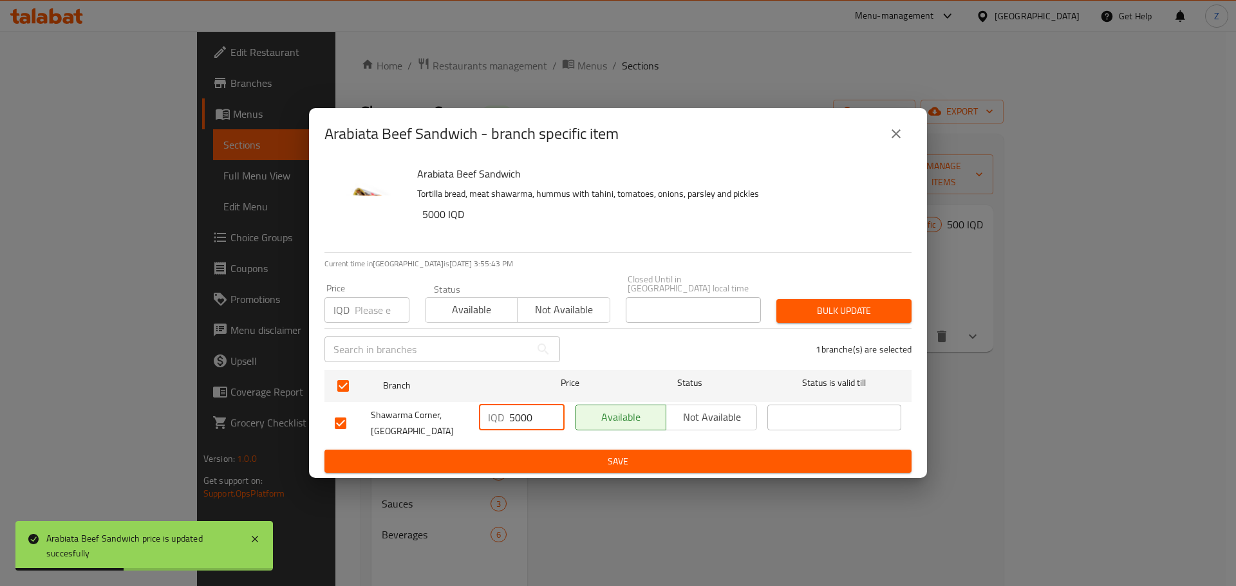
click at [517, 416] on input "5000" at bounding box center [536, 418] width 55 height 26
type input "5500"
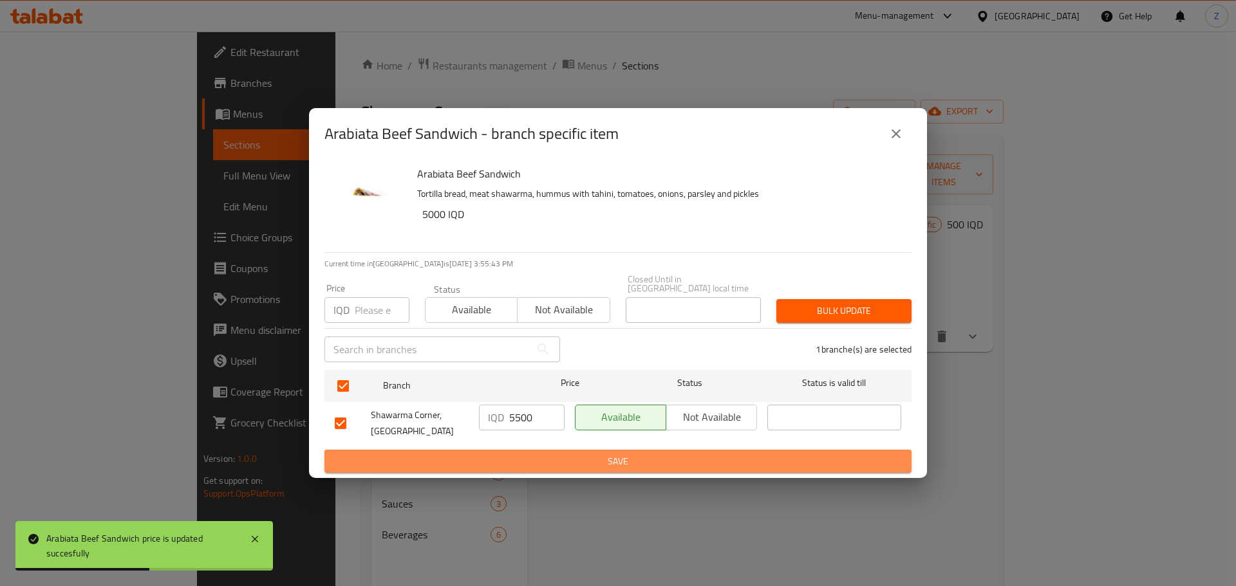
click at [521, 454] on span "Save" at bounding box center [618, 462] width 566 height 16
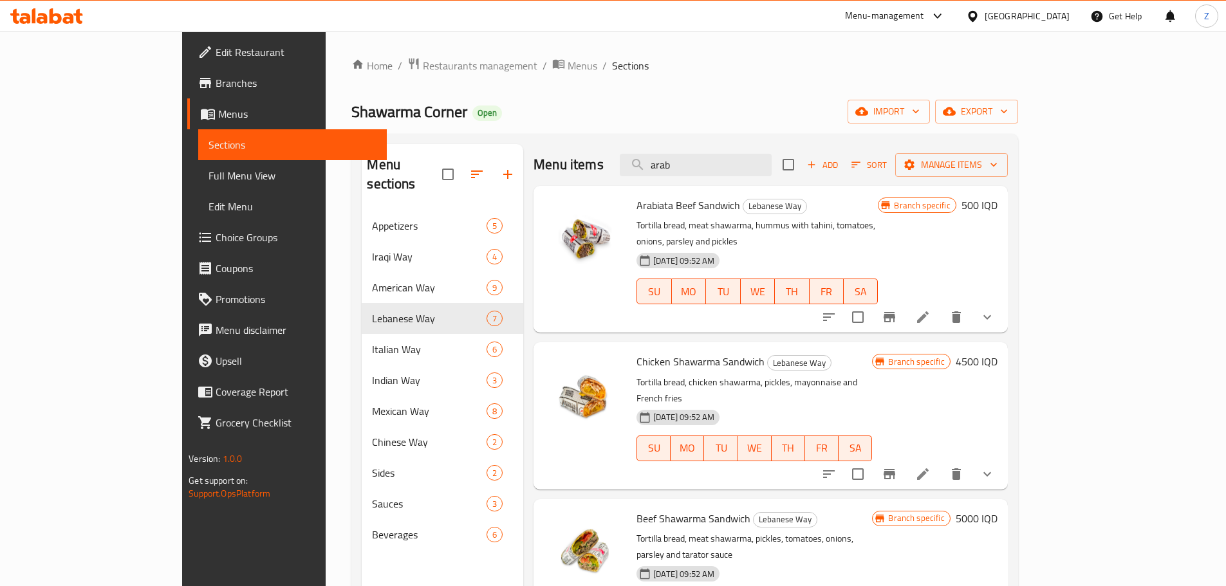
click at [1003, 459] on div at bounding box center [907, 474] width 189 height 31
click at [905, 459] on button "Branch-specific-item" at bounding box center [889, 474] width 31 height 31
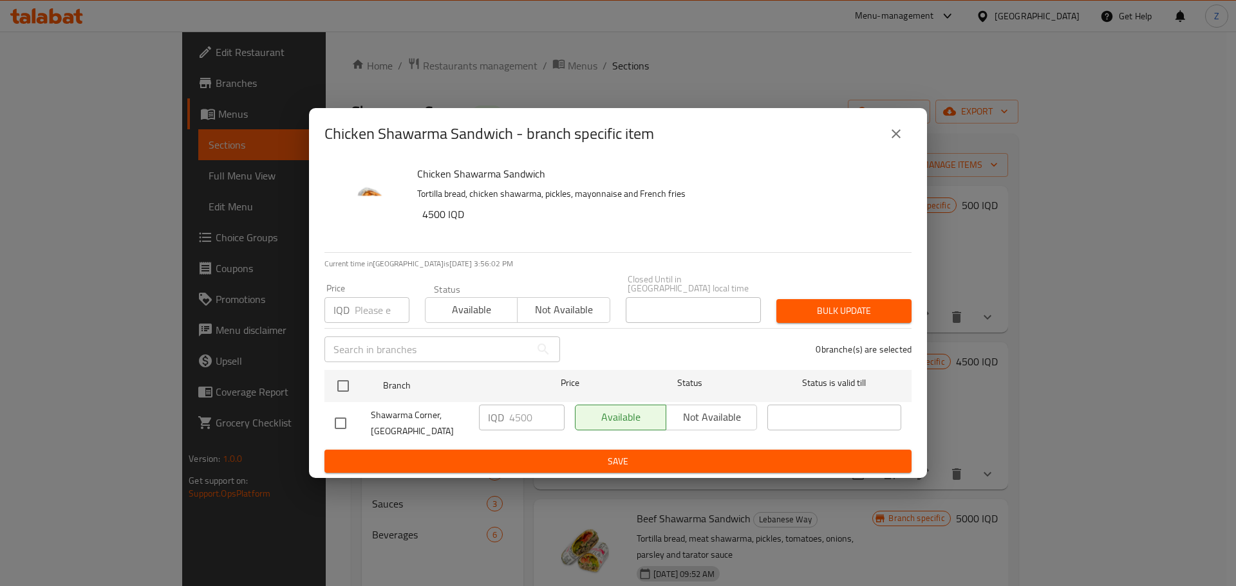
click at [902, 142] on icon "close" at bounding box center [895, 133] width 15 height 15
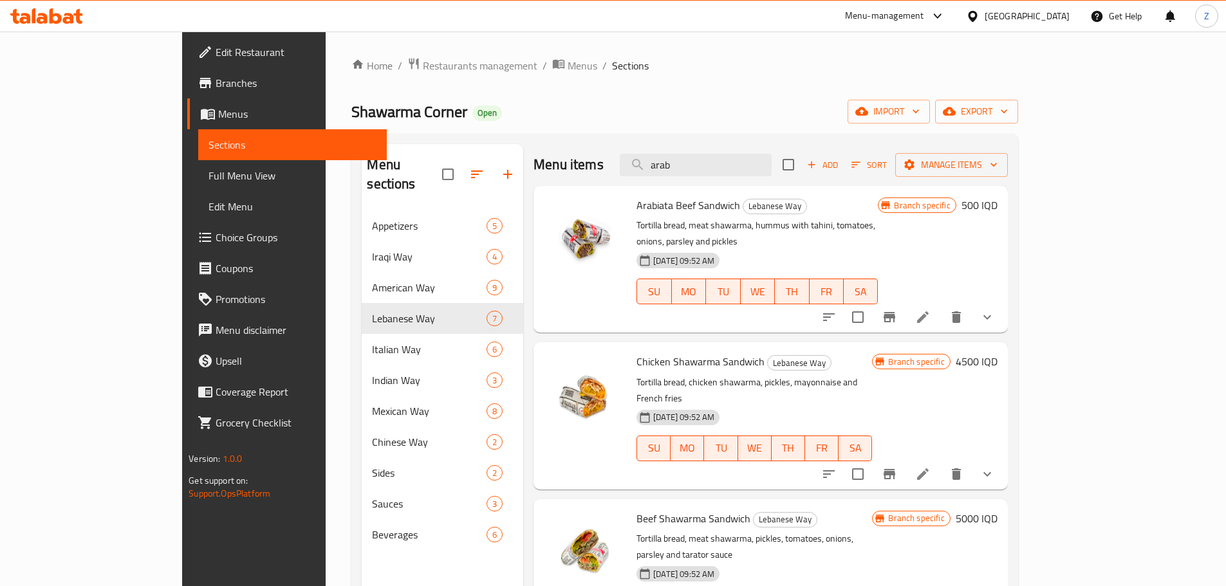
click at [997, 206] on h6 "500 IQD" at bounding box center [979, 205] width 36 height 18
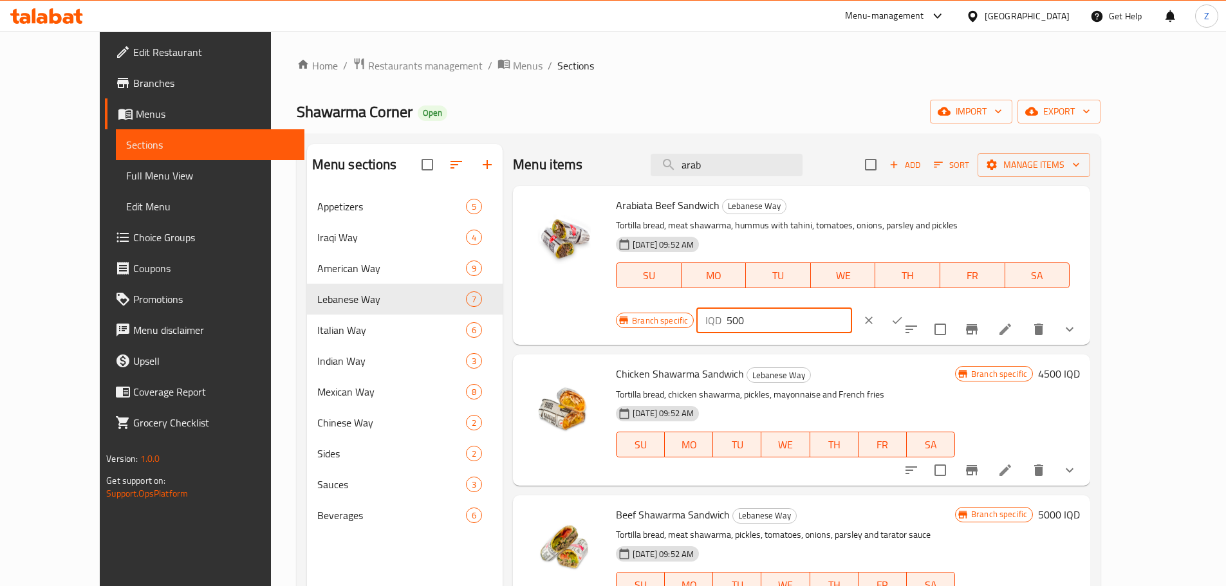
click at [851, 308] on input "500" at bounding box center [789, 321] width 125 height 26
type input "5000"
click at [911, 306] on button "ok" at bounding box center [897, 320] width 28 height 28
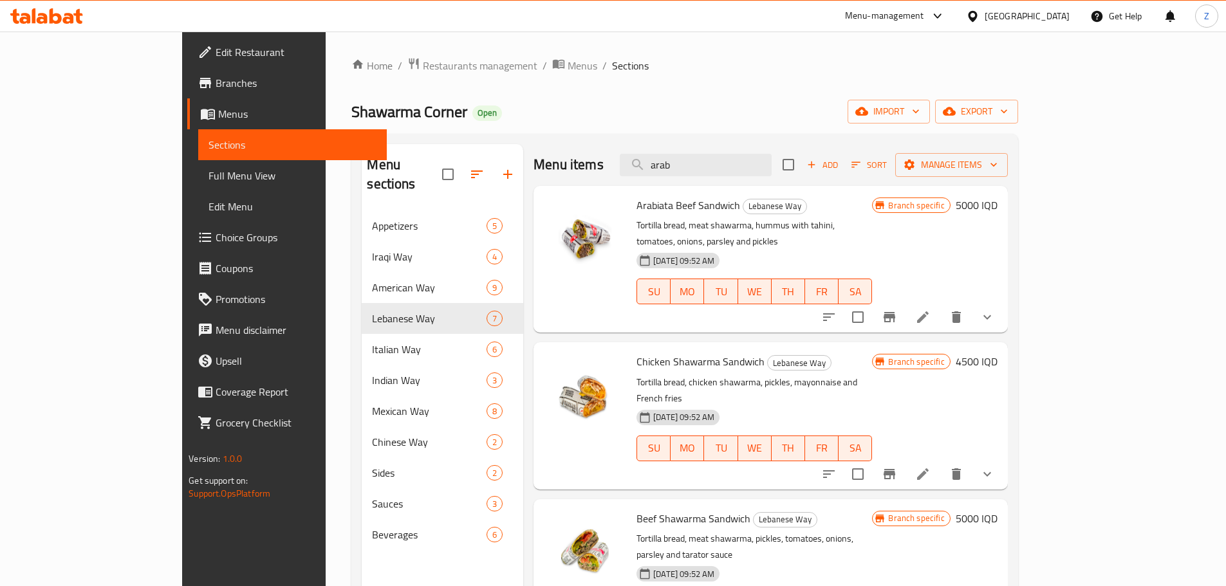
click at [792, 180] on div "Menu items arab Add Sort Manage items" at bounding box center [770, 165] width 474 height 42
click at [772, 171] on input "arab" at bounding box center [696, 165] width 152 height 23
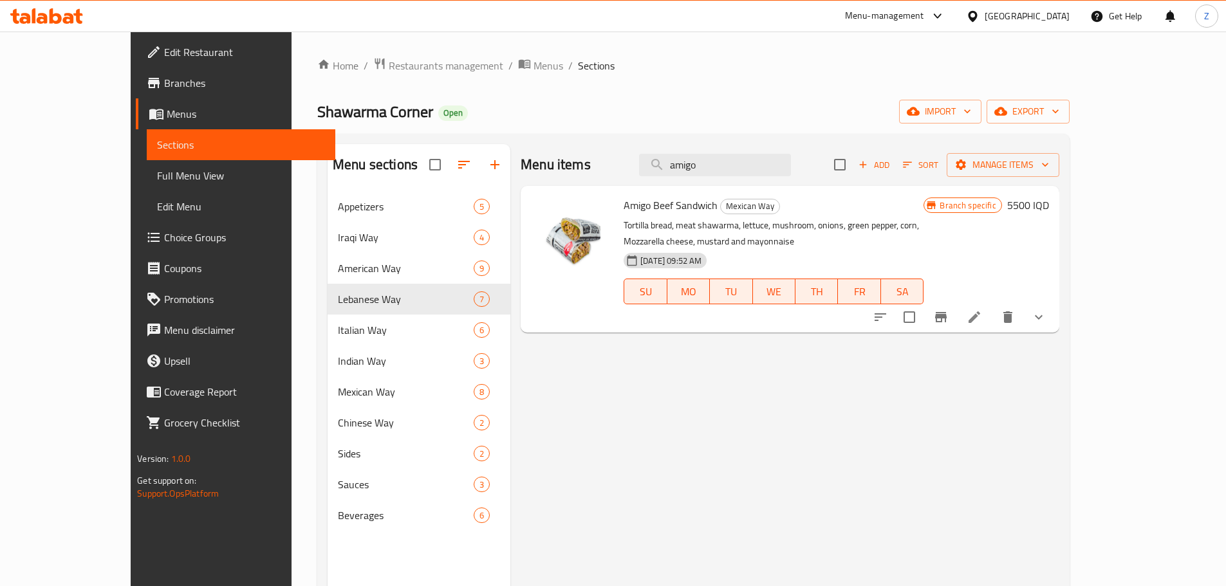
drag, startPoint x: 791, startPoint y: 171, endPoint x: 841, endPoint y: 254, distance: 96.5
click at [841, 254] on div "Menu items amigo Add Sort Manage items Amigo Beef Sandwich Mexican Way Tortilla…" at bounding box center [784, 437] width 548 height 586
type input "amigo"
click at [949, 315] on icon "Branch-specific-item" at bounding box center [940, 317] width 15 height 15
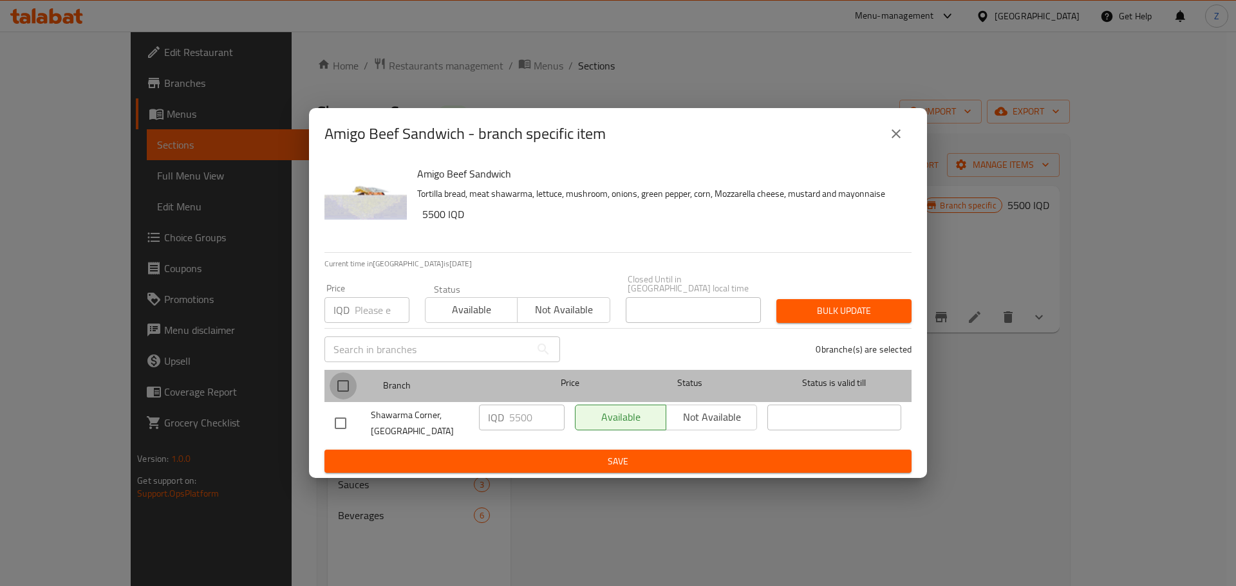
click at [346, 378] on input "checkbox" at bounding box center [342, 386] width 27 height 27
checkbox input "true"
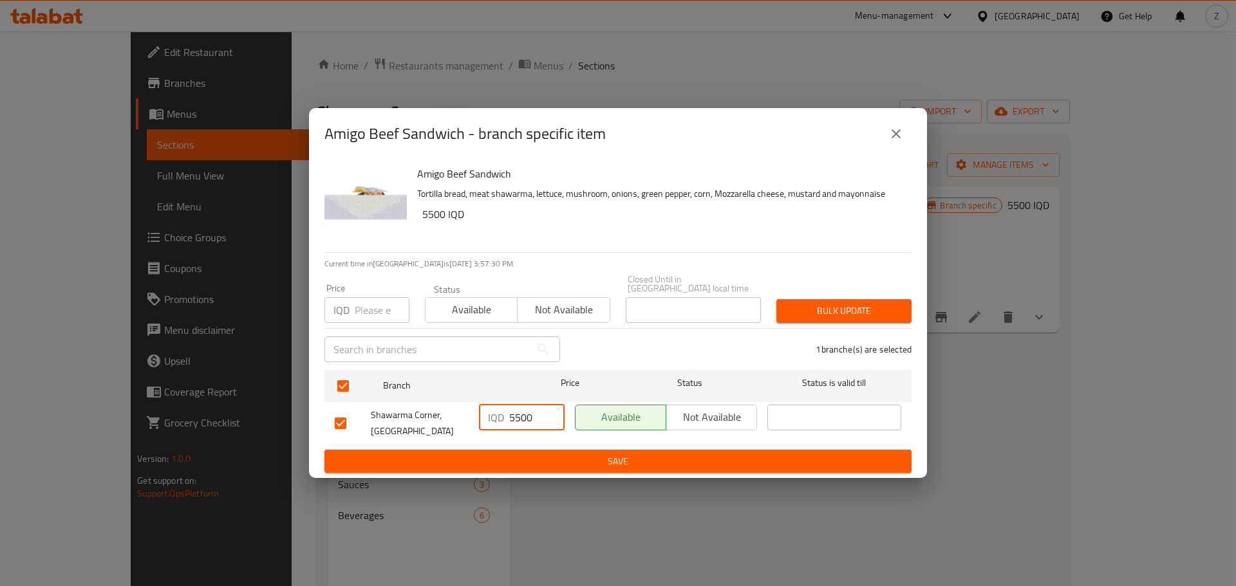
drag, startPoint x: 538, startPoint y: 415, endPoint x: 517, endPoint y: 409, distance: 21.4
click at [517, 409] on input "5500" at bounding box center [536, 418] width 55 height 26
type input "5750"
click at [594, 456] on span "Save" at bounding box center [618, 462] width 566 height 16
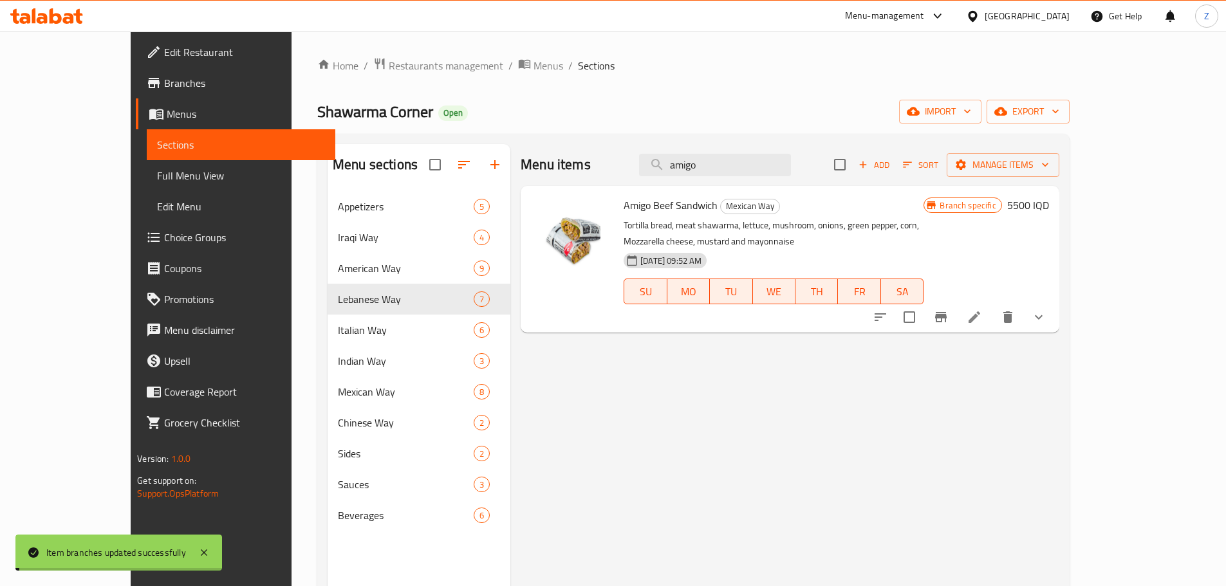
click at [1049, 208] on h6 "5500 IQD" at bounding box center [1028, 205] width 42 height 18
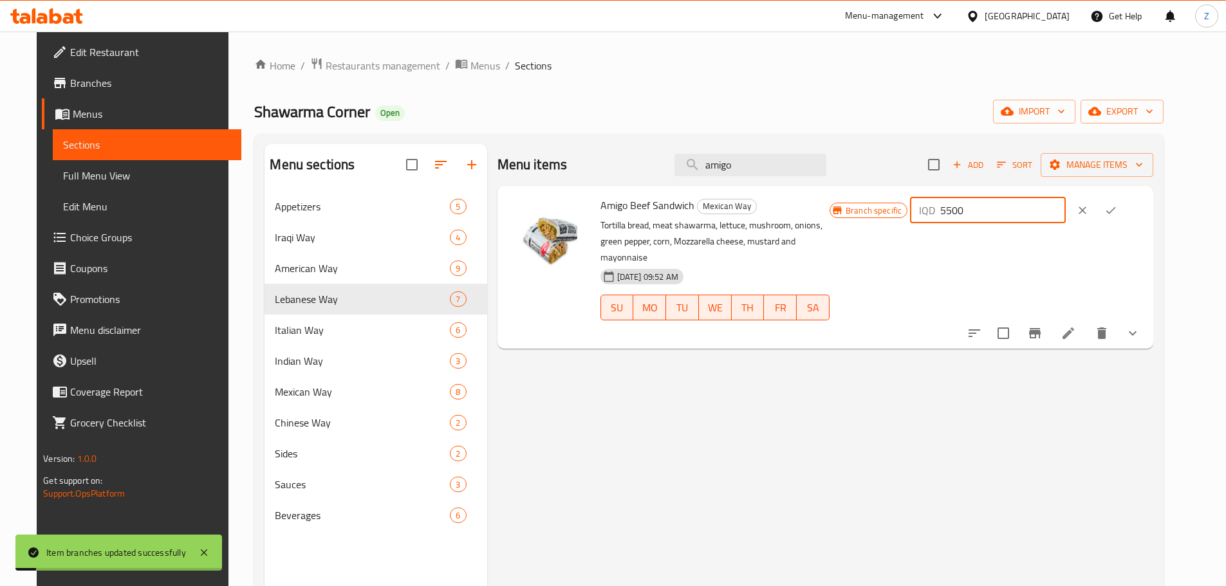
drag, startPoint x: 1026, startPoint y: 219, endPoint x: 1019, endPoint y: 221, distance: 7.8
click at [1021, 221] on input "5500" at bounding box center [1002, 211] width 125 height 26
click at [1034, 206] on input "5500" at bounding box center [1002, 211] width 125 height 26
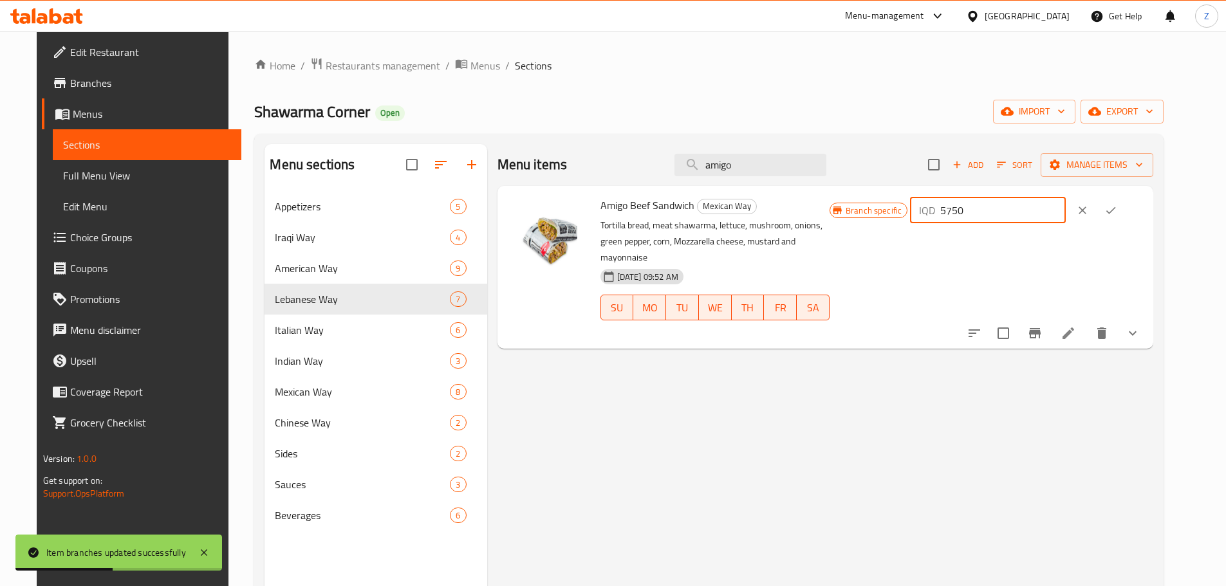
type input "5750"
click at [1117, 207] on icon "ok" at bounding box center [1110, 210] width 13 height 13
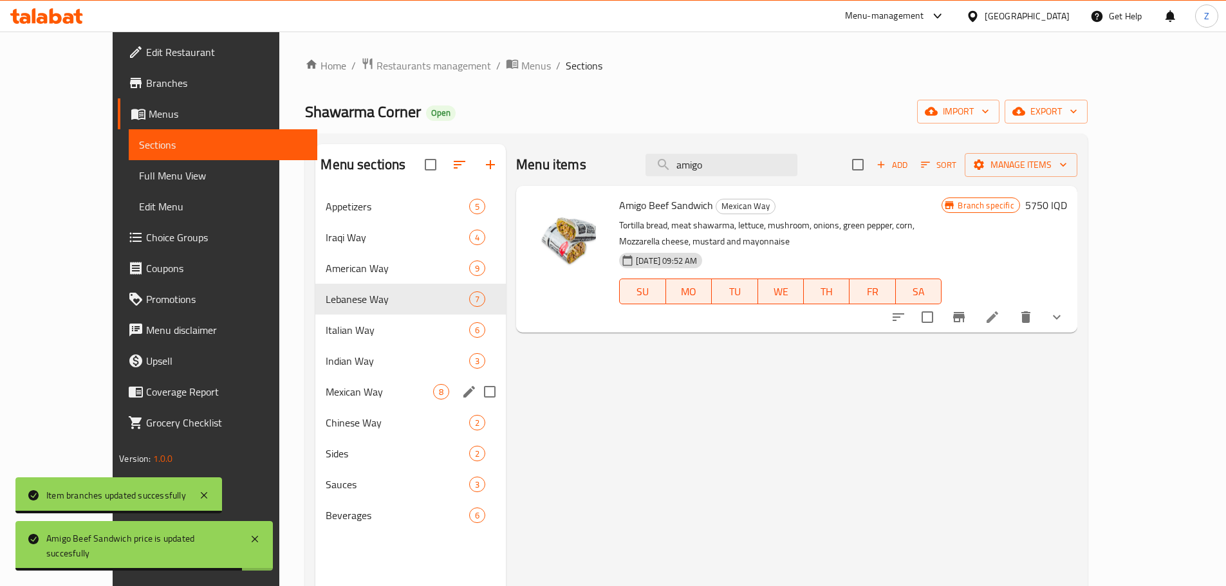
click at [315, 378] on div "Mexican Way 8" at bounding box center [410, 391] width 190 height 31
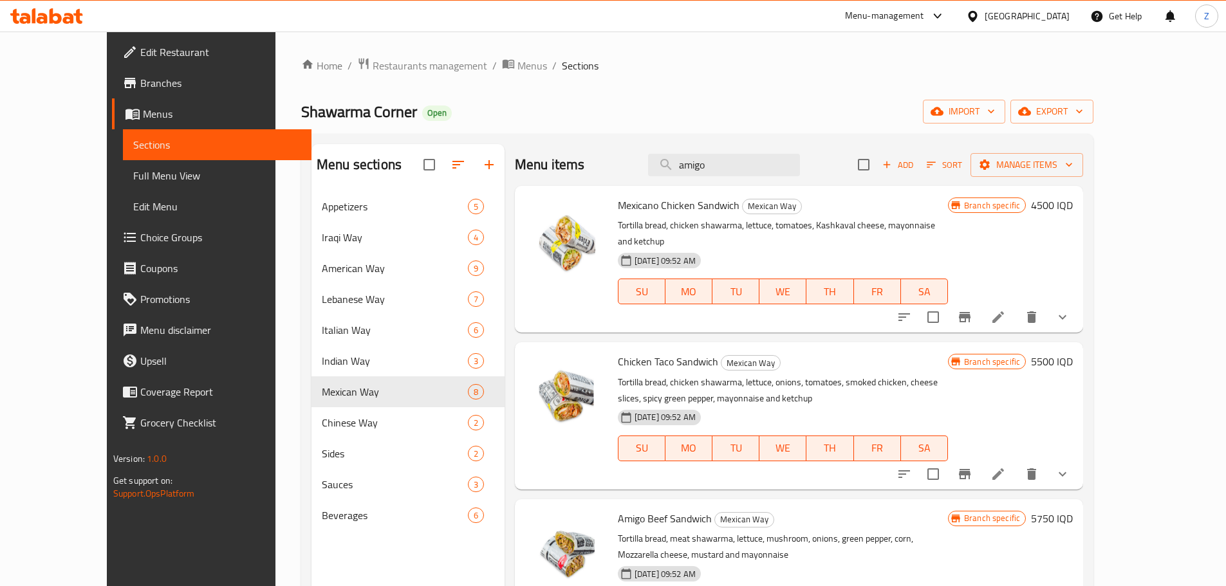
click at [1073, 199] on h6 "4500 IQD" at bounding box center [1052, 205] width 42 height 18
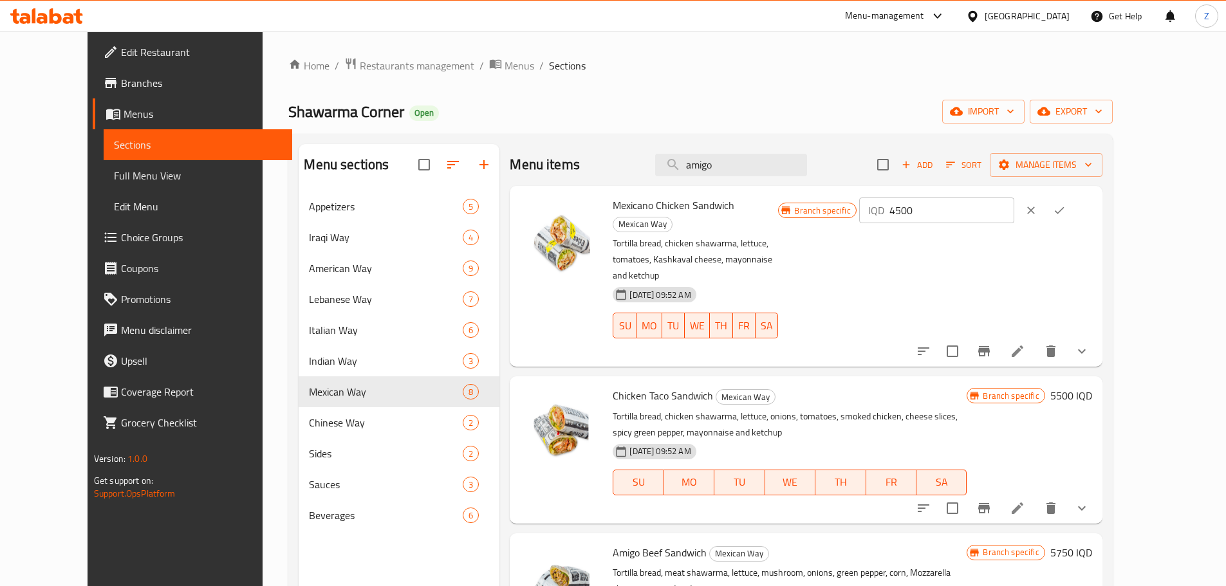
click at [1014, 212] on input "4500" at bounding box center [951, 211] width 125 height 26
type input "5000"
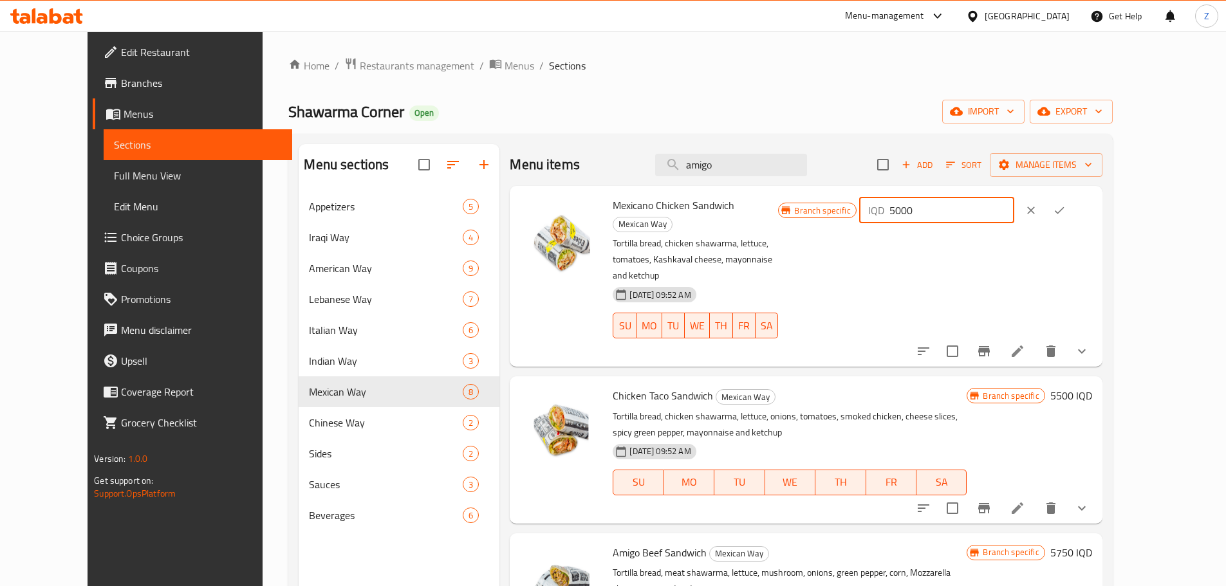
click at [1073, 212] on button "ok" at bounding box center [1059, 210] width 28 height 28
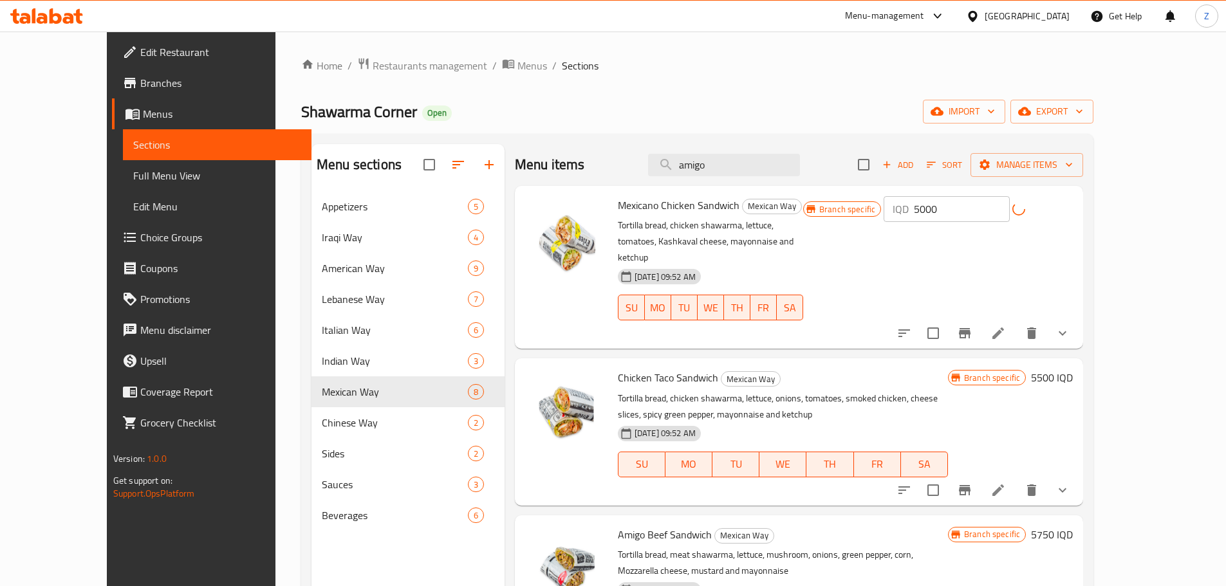
click at [980, 318] on button "Branch-specific-item" at bounding box center [964, 333] width 31 height 31
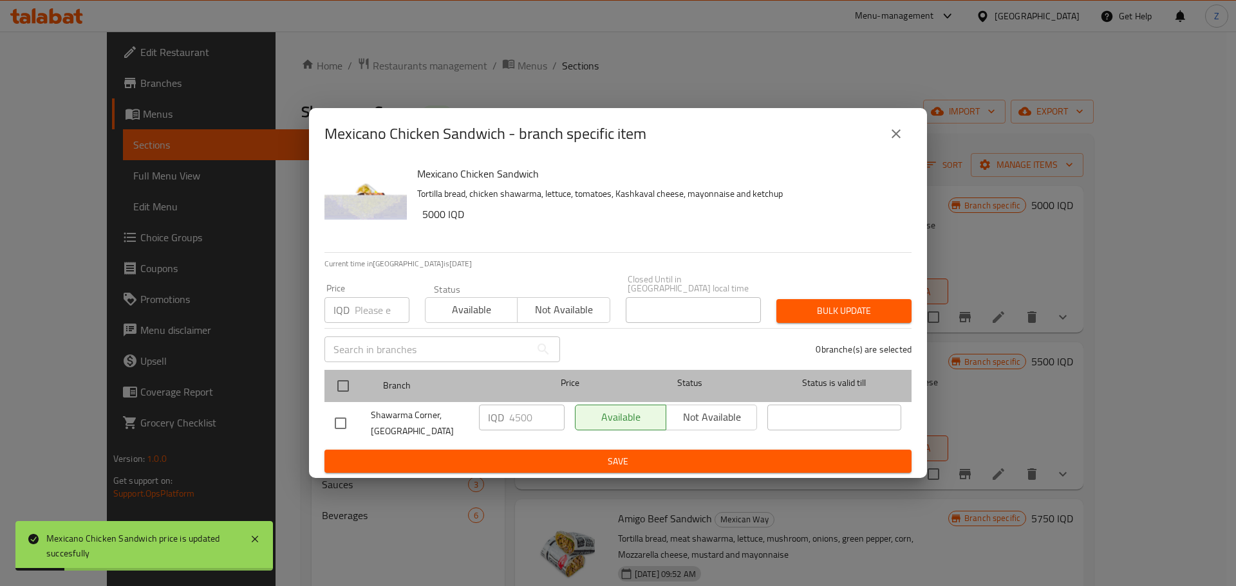
drag, startPoint x: 358, startPoint y: 382, endPoint x: 409, endPoint y: 392, distance: 51.2
click at [356, 382] on div at bounding box center [353, 385] width 48 height 37
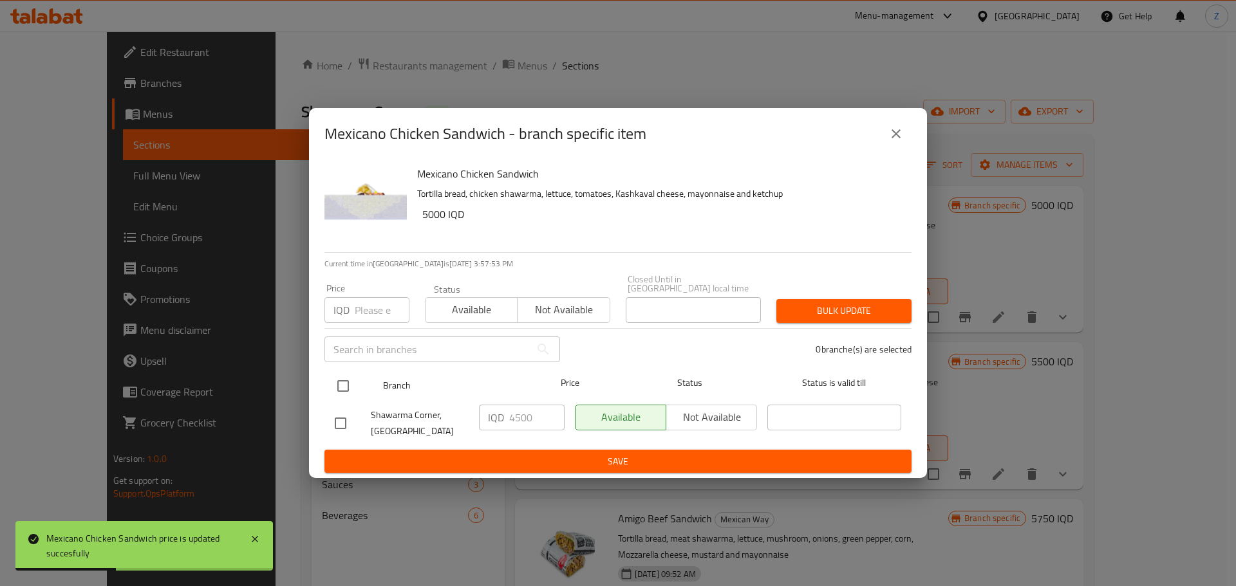
click at [331, 378] on input "checkbox" at bounding box center [342, 386] width 27 height 27
checkbox input "true"
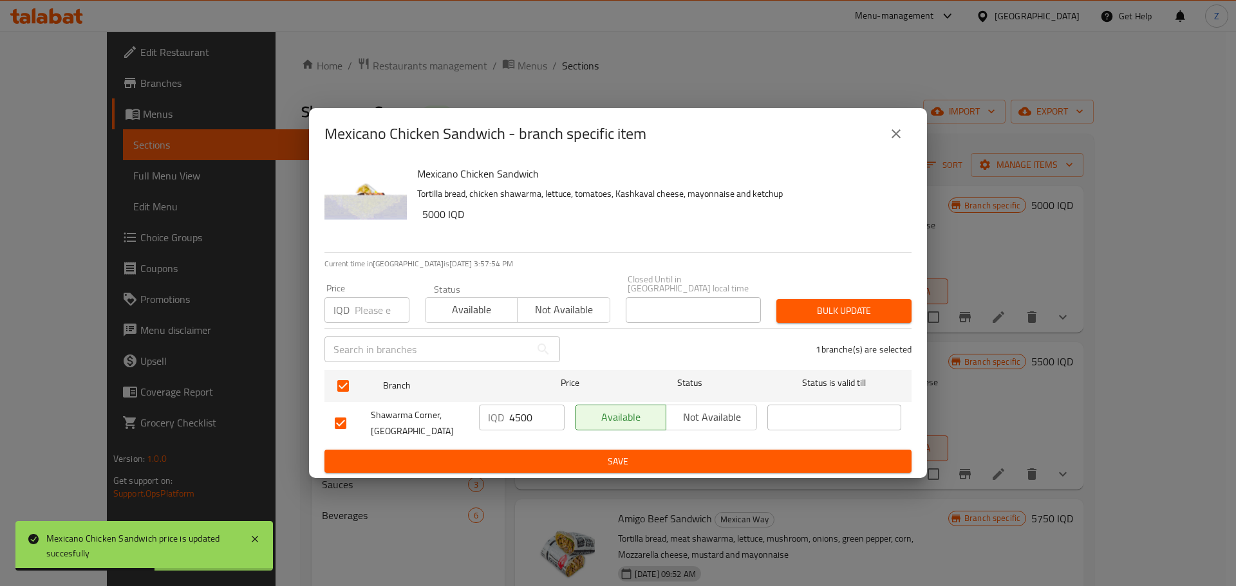
click at [516, 414] on input "4500" at bounding box center [536, 418] width 55 height 26
type input "5000"
click at [534, 454] on span "Save" at bounding box center [618, 462] width 566 height 16
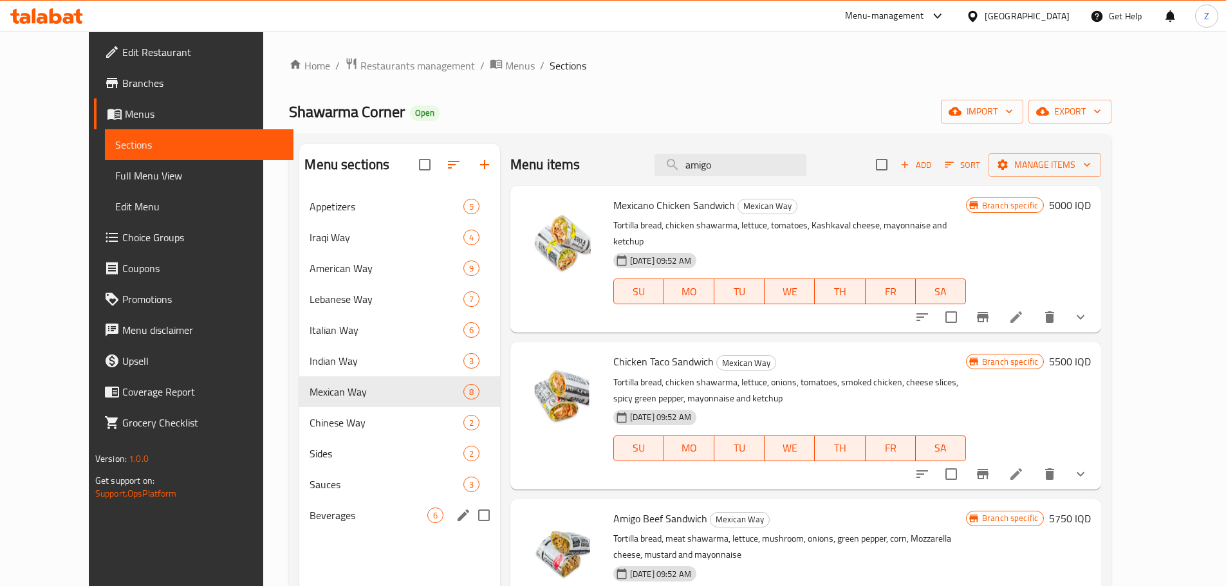
click at [335, 508] on span "Beverages" at bounding box center [368, 515] width 117 height 15
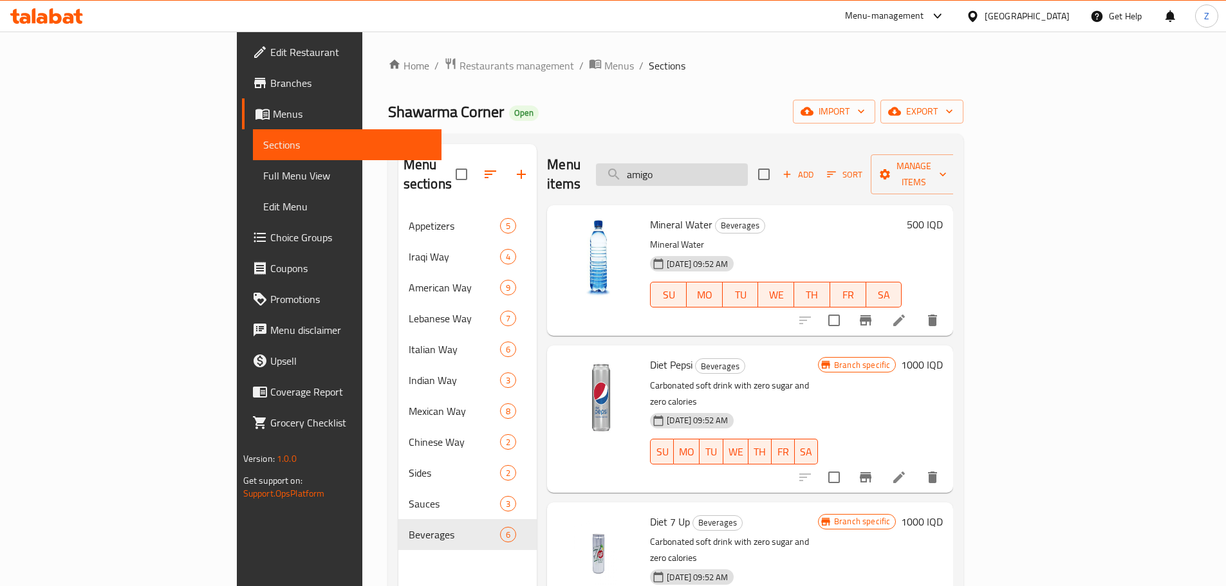
click at [728, 172] on input "amigo" at bounding box center [672, 174] width 152 height 23
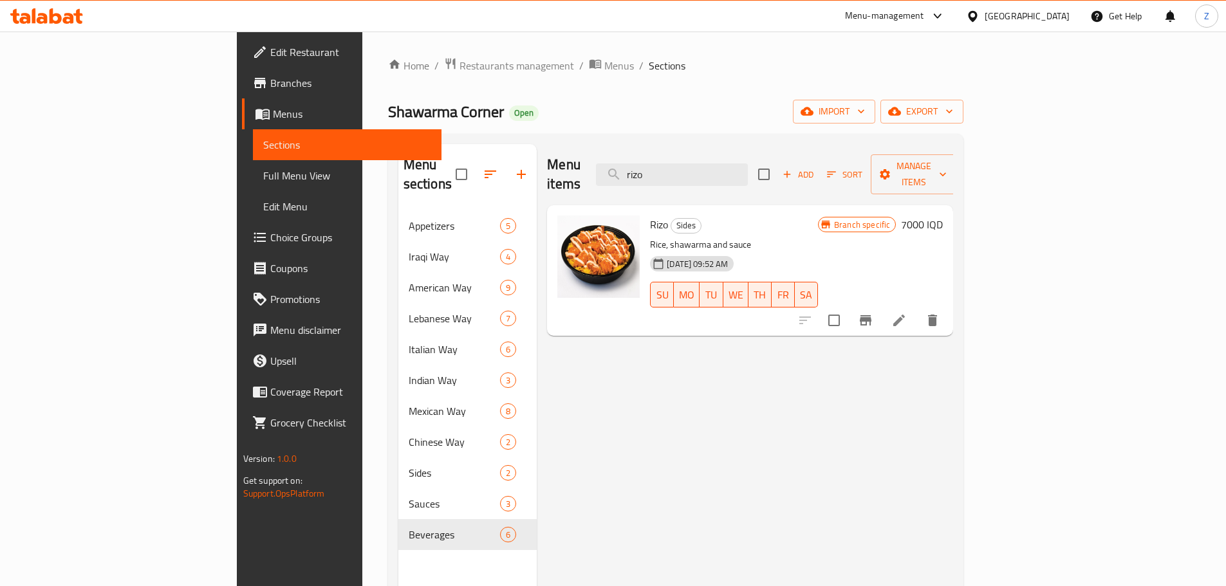
type input "rizo"
click at [943, 216] on h6 "7000 IQD" at bounding box center [922, 225] width 42 height 18
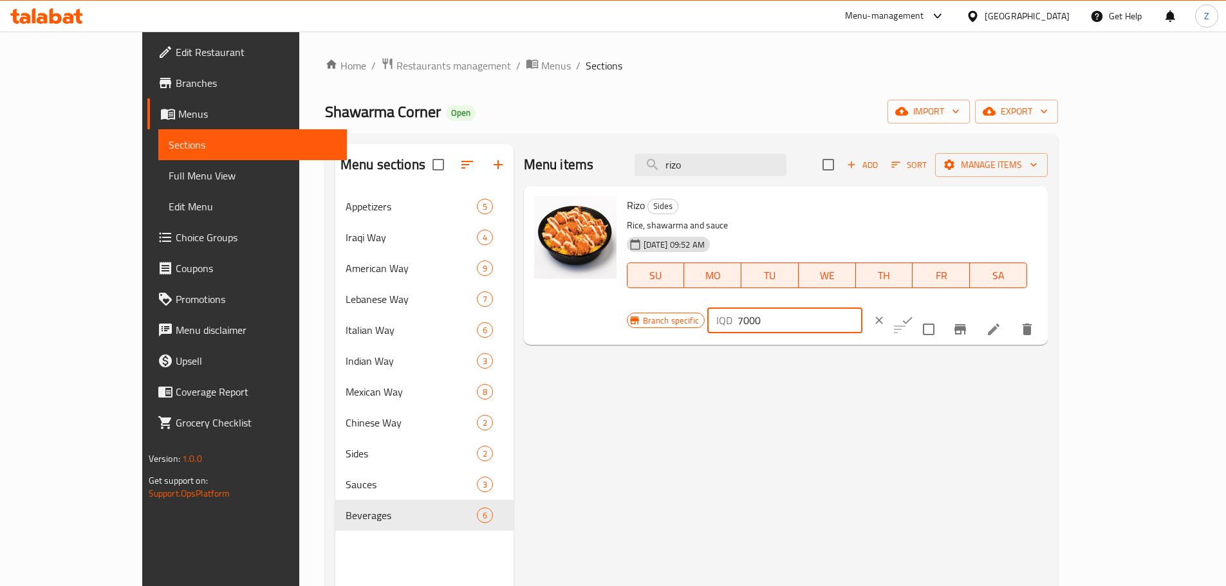
click at [862, 308] on input "7000" at bounding box center [799, 321] width 125 height 26
type input "7500"
click at [914, 314] on icon "ok" at bounding box center [907, 320] width 13 height 13
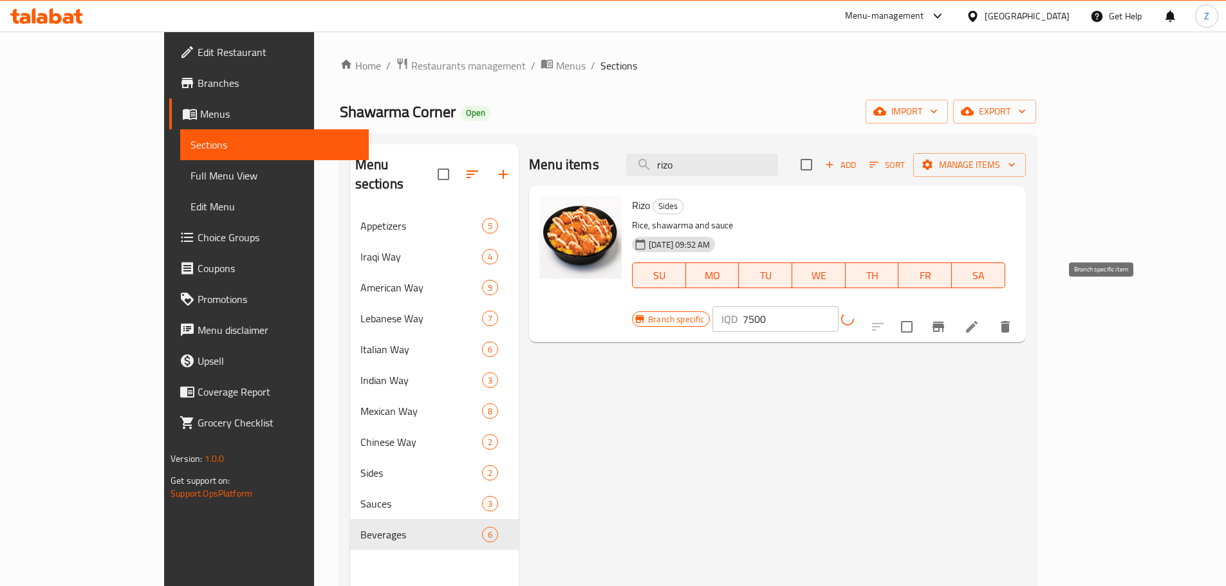
click at [944, 322] on icon "Branch-specific-item" at bounding box center [938, 327] width 12 height 10
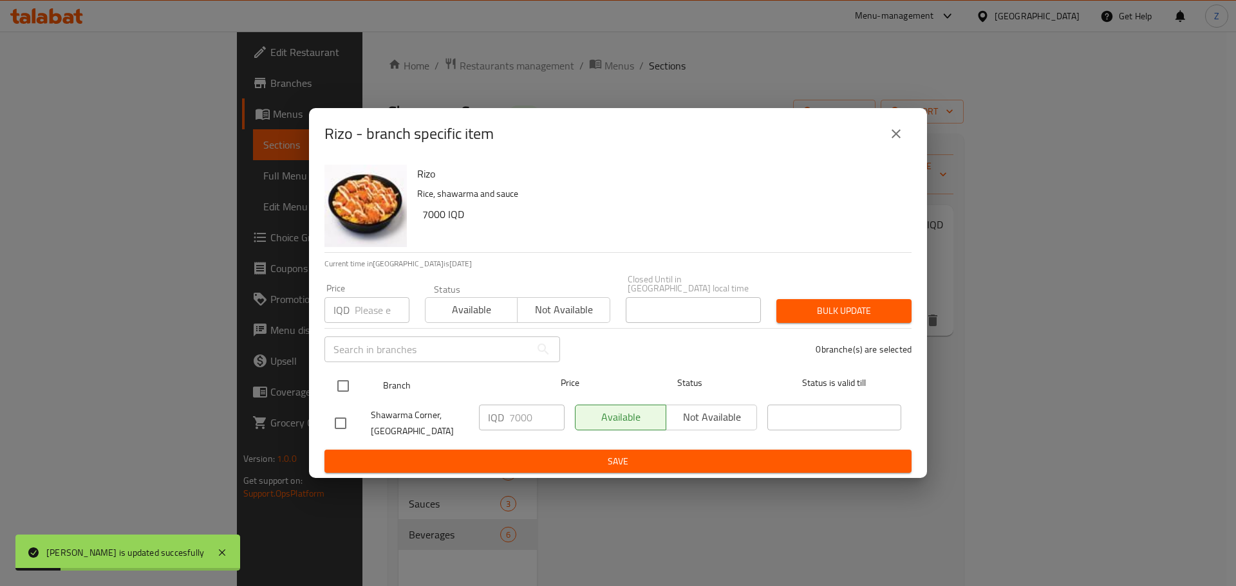
click at [348, 377] on input "checkbox" at bounding box center [342, 386] width 27 height 27
checkbox input "true"
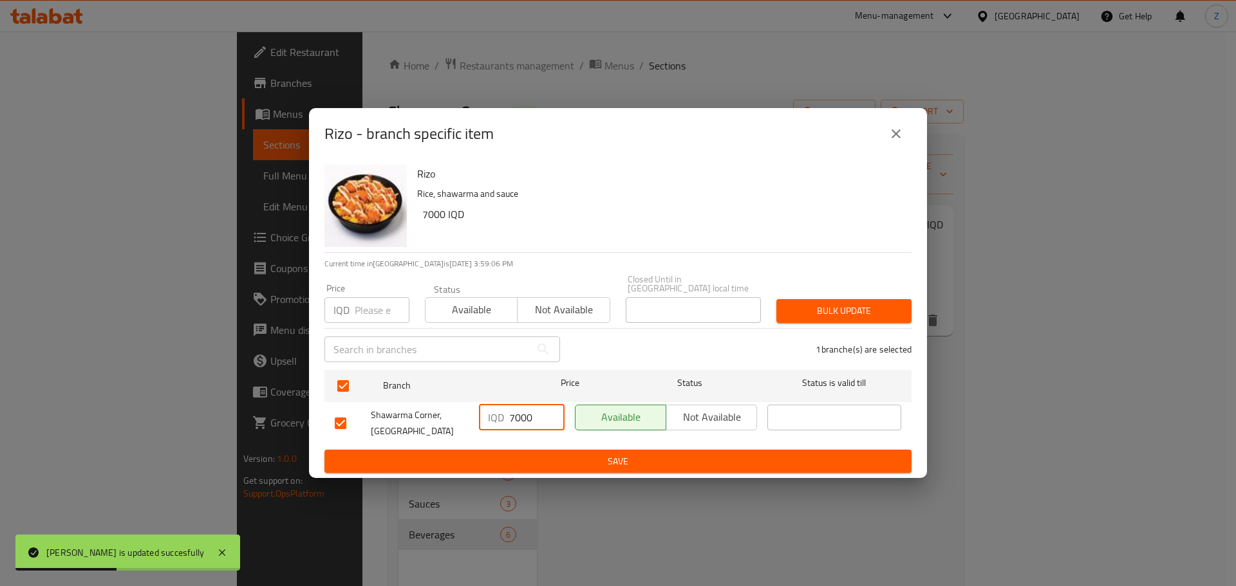
click at [516, 411] on input "7000" at bounding box center [536, 418] width 55 height 26
type input "7500"
click at [503, 454] on span "Save" at bounding box center [618, 462] width 566 height 16
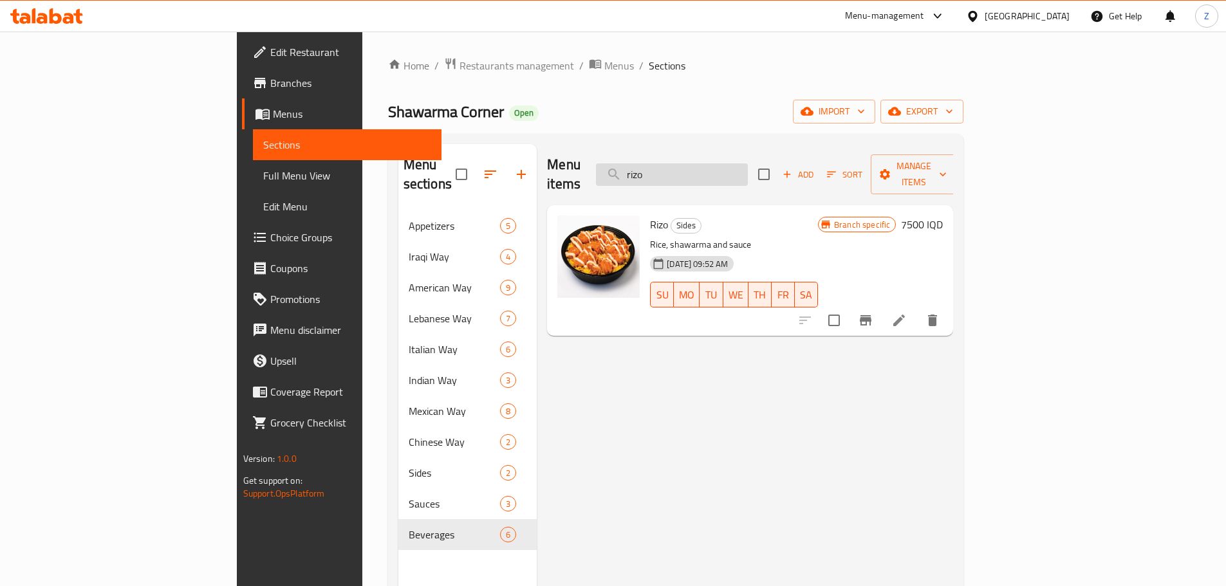
click at [748, 169] on input "rizo" at bounding box center [672, 174] width 152 height 23
paste input "BEEF SHAWARMA CHEESE BURGER"
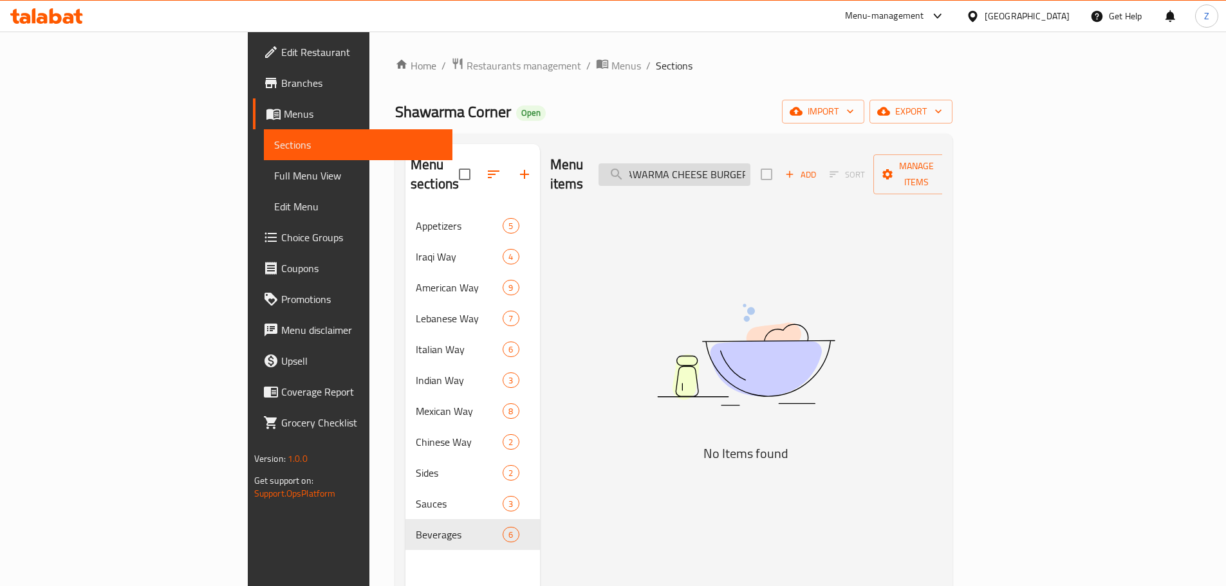
click at [750, 163] on input "BEEF SHAWARMA CHEESE BURGER" at bounding box center [674, 174] width 152 height 23
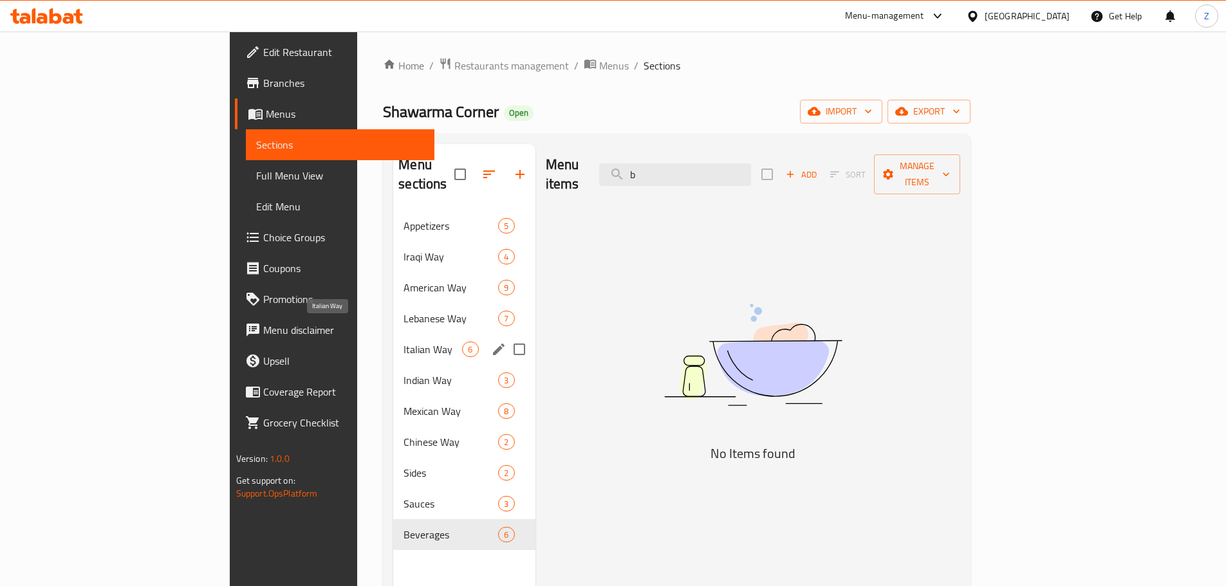
scroll to position [0, 0]
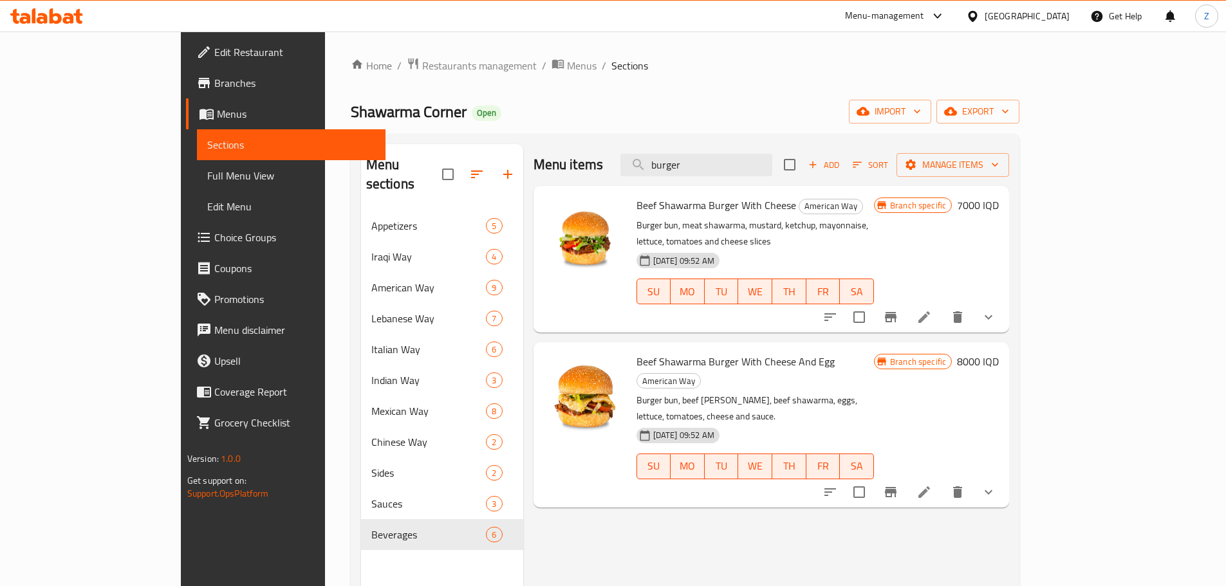
type input "burger"
click at [1005, 194] on div "Beef Shawarma Burger With Cheese American Way Burger bun, meat shawarma, mustar…" at bounding box center [817, 259] width 373 height 136
click at [999, 202] on h6 "7000 IQD" at bounding box center [978, 205] width 42 height 18
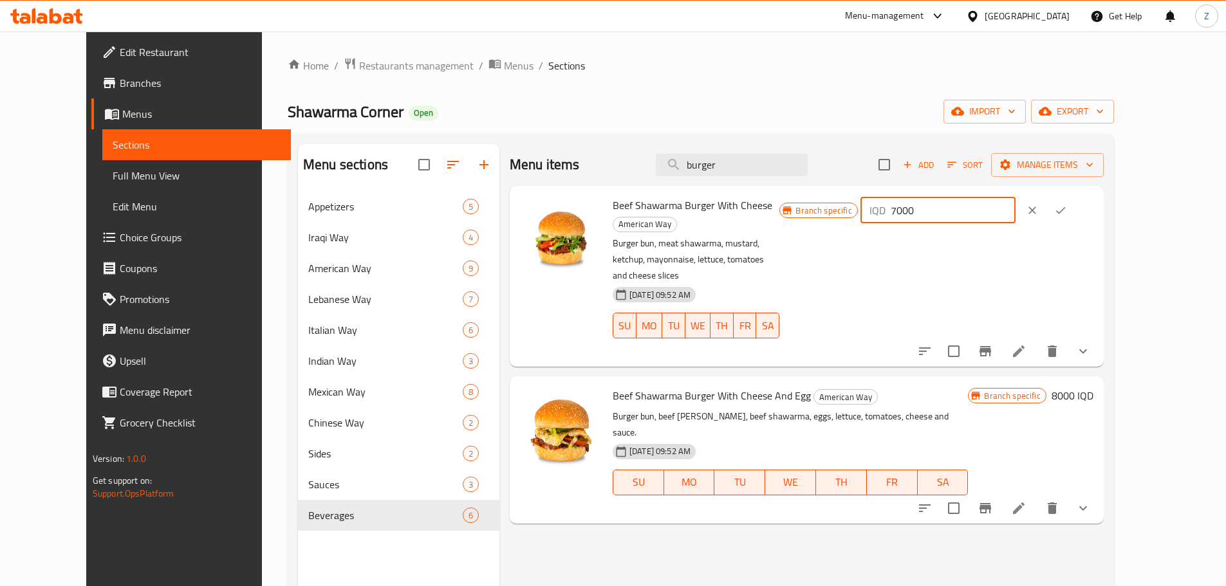
click at [1013, 213] on input "7000" at bounding box center [953, 211] width 125 height 26
type input "7500"
click at [1067, 211] on icon "ok" at bounding box center [1060, 210] width 13 height 13
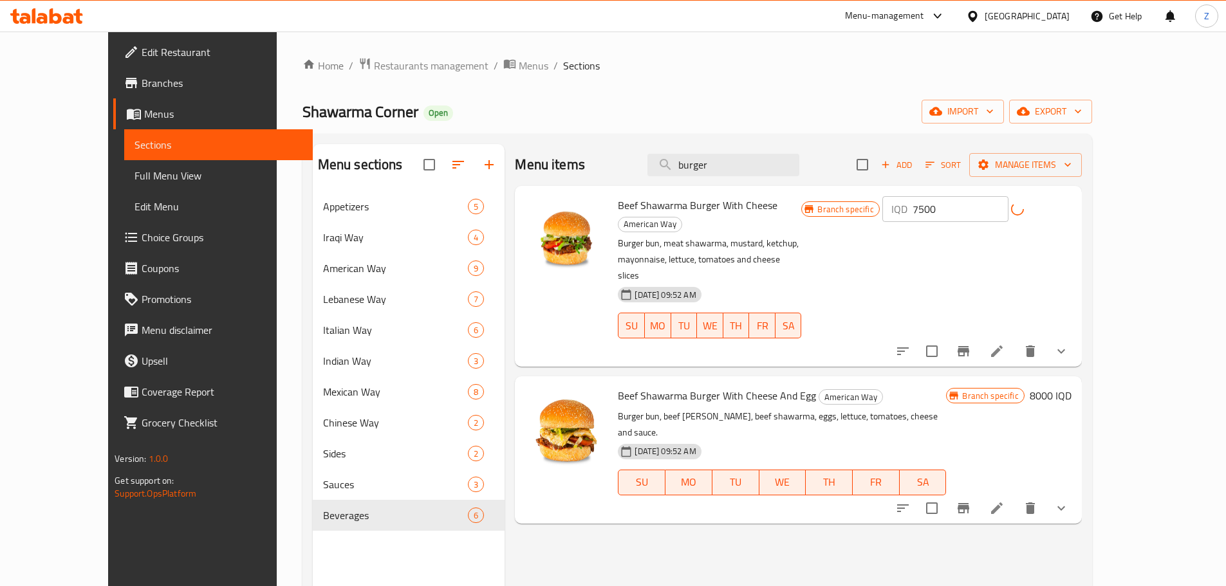
click at [971, 344] on icon "Branch-specific-item" at bounding box center [963, 351] width 15 height 15
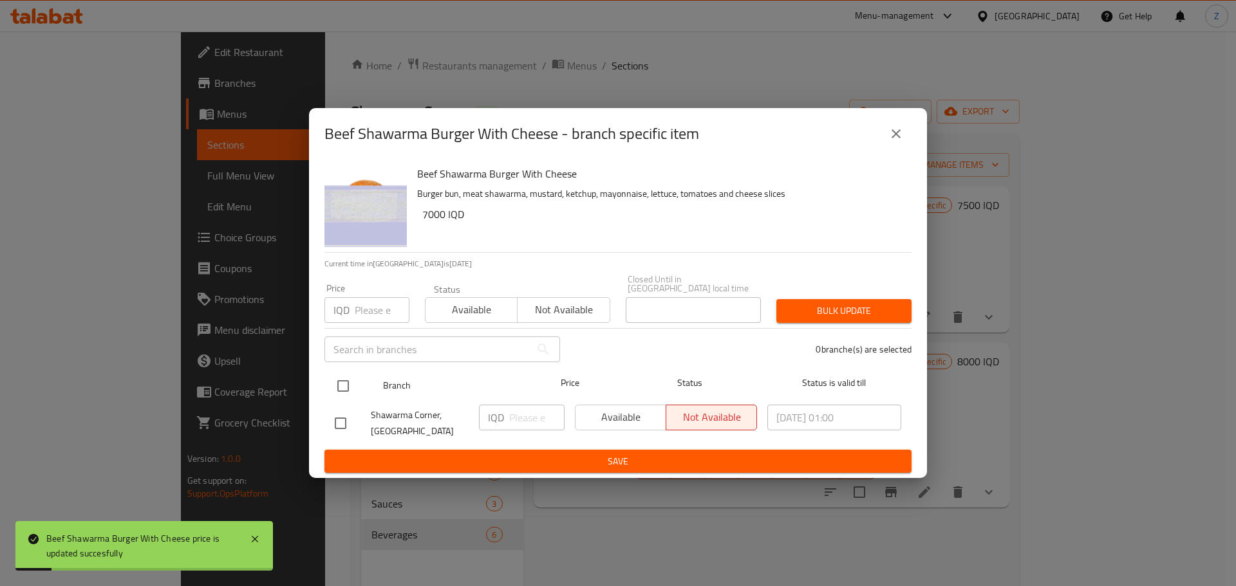
click at [344, 376] on input "checkbox" at bounding box center [342, 386] width 27 height 27
checkbox input "true"
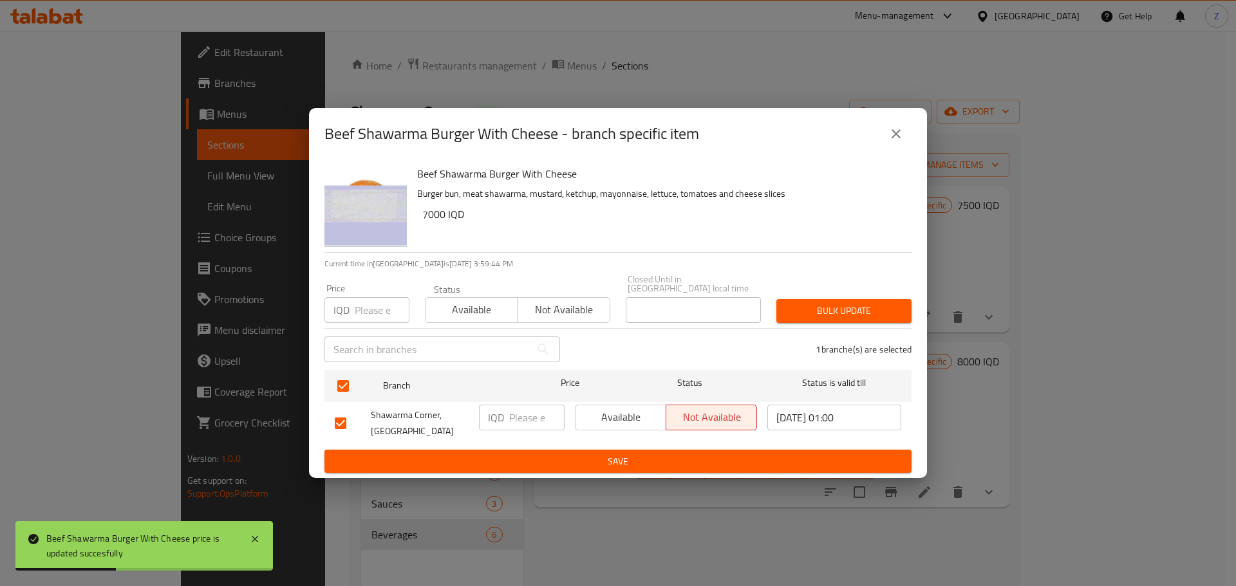
click at [904, 141] on button "close" at bounding box center [895, 133] width 31 height 31
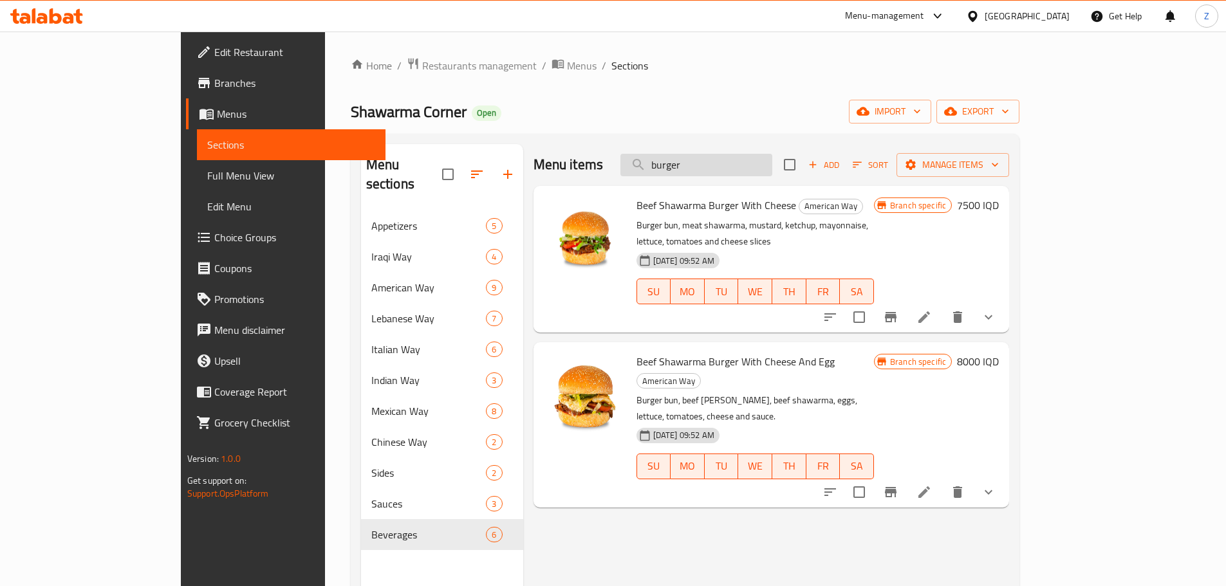
click at [772, 169] on input "burger" at bounding box center [696, 165] width 152 height 23
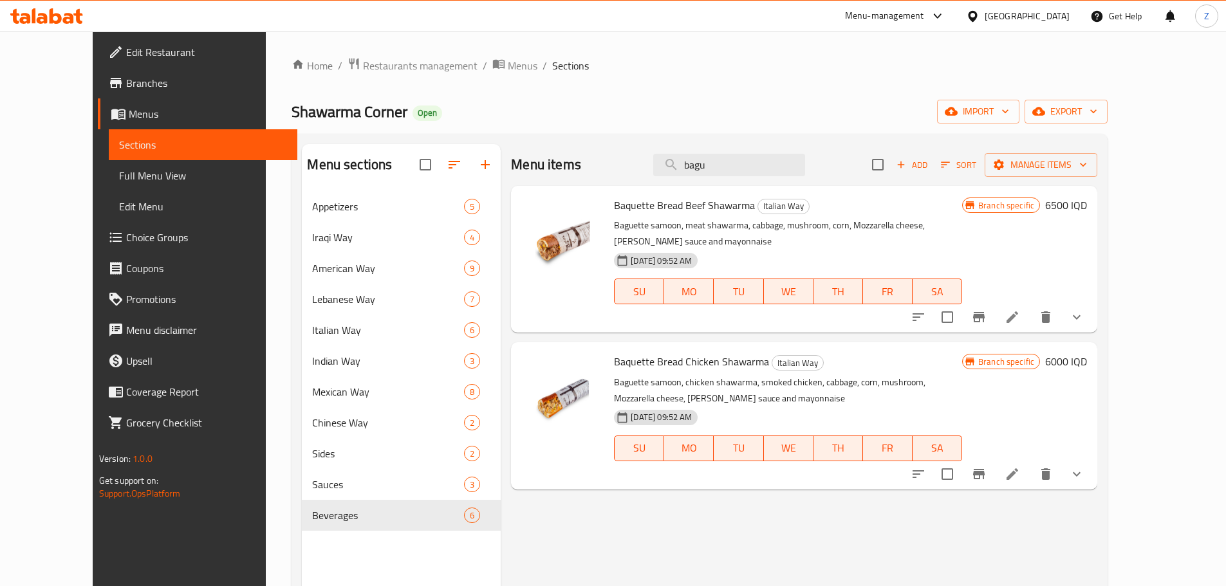
type input "bagu"
drag, startPoint x: 692, startPoint y: 243, endPoint x: 685, endPoint y: 264, distance: 21.6
click at [691, 255] on span "06-11-2023 09:52 AM" at bounding box center [661, 261] width 71 height 12
click at [685, 279] on button "MO" at bounding box center [689, 292] width 50 height 26
click at [689, 283] on span "MO" at bounding box center [688, 292] width 39 height 19
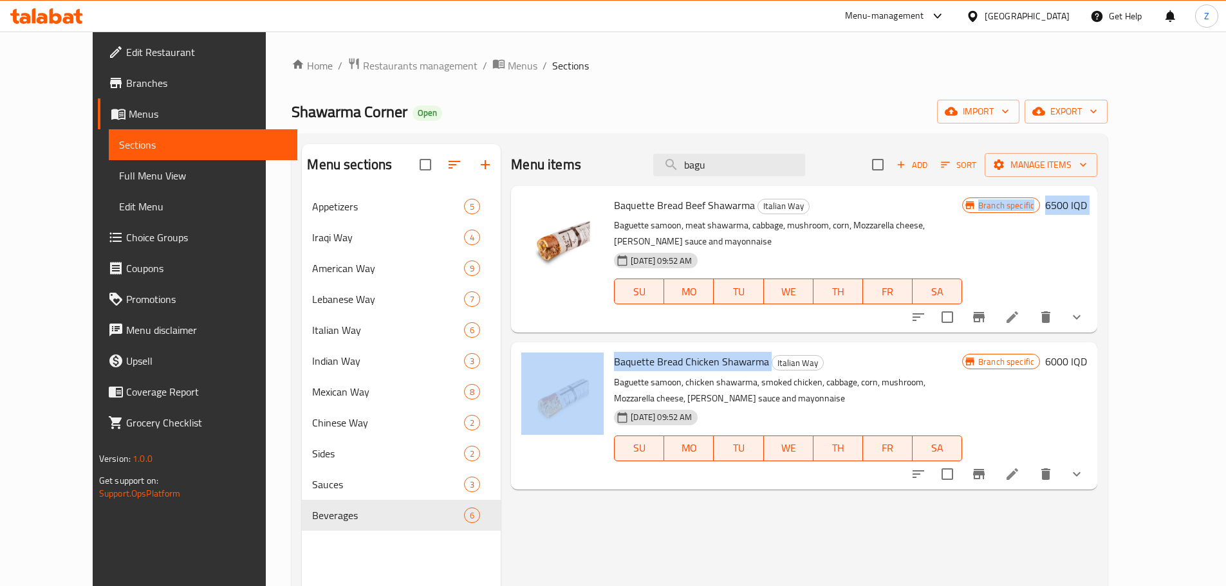
click at [795, 199] on div "Baquette Bread Beef Shawarma Italian Way Baguette samoon, meat shawarma, cabbag…" at bounding box center [804, 192] width 586 height 13
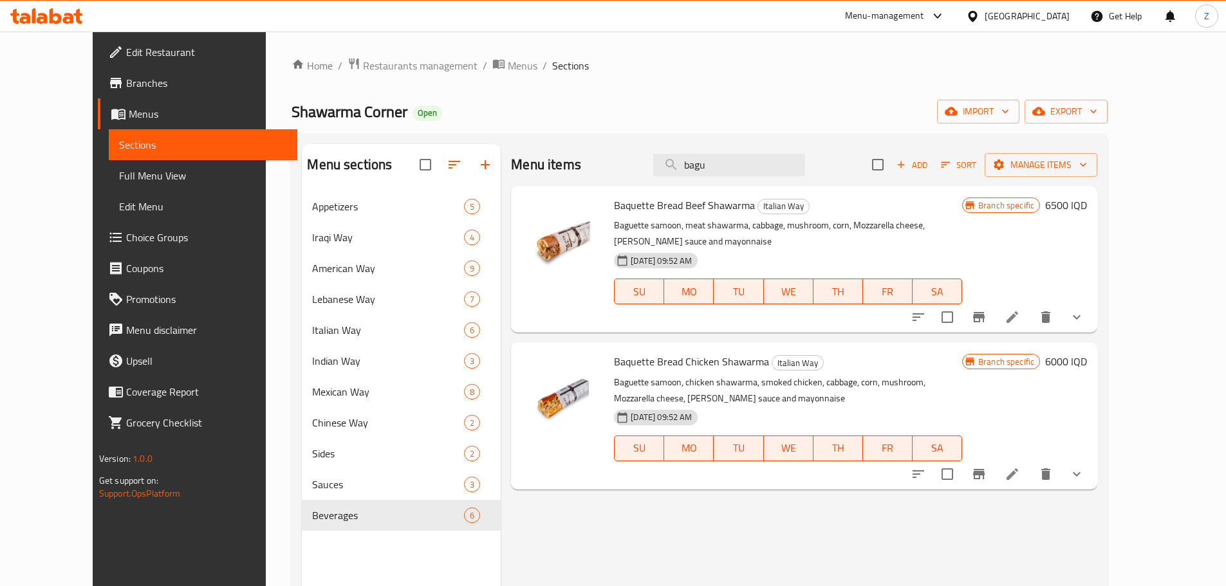
click at [810, 405] on div "06-11-2023 09:52 AM SU MO TU WE TH FR SA" at bounding box center [788, 440] width 358 height 70
click at [696, 378] on p "Baguette samoon, chicken shawarma, smoked chicken, cabbage, corn, mushroom, Moz…" at bounding box center [788, 391] width 348 height 32
click at [1087, 212] on h6 "6500 IQD" at bounding box center [1066, 205] width 42 height 18
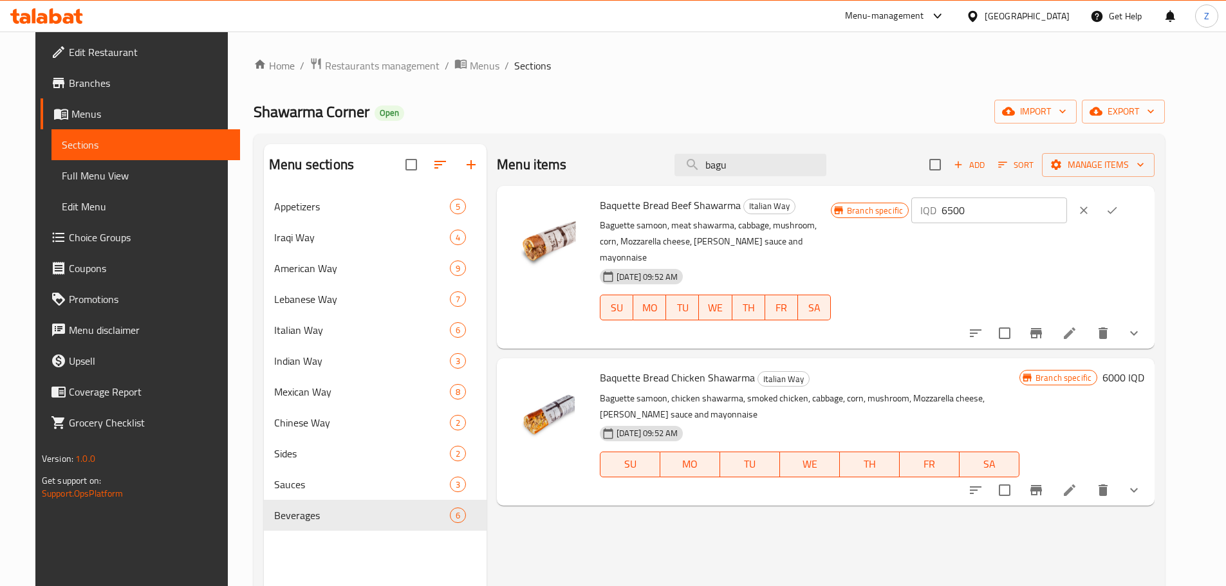
click at [1044, 215] on input "6500" at bounding box center [1003, 211] width 125 height 26
type input "7000"
click at [1118, 211] on icon "ok" at bounding box center [1112, 210] width 13 height 13
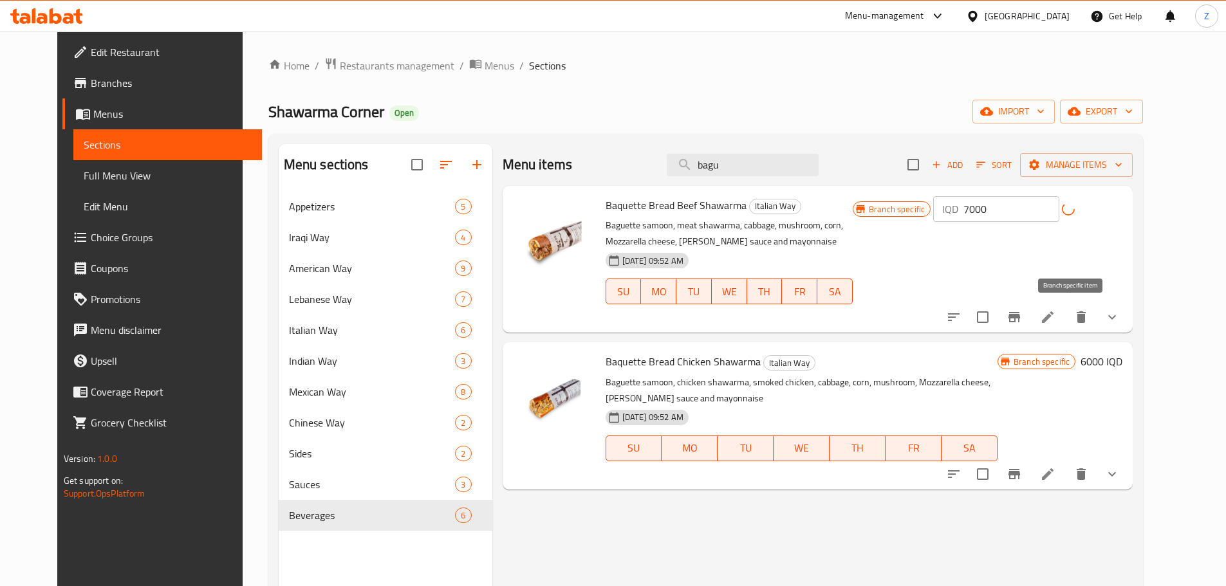
click at [1030, 306] on button "Branch-specific-item" at bounding box center [1014, 317] width 31 height 31
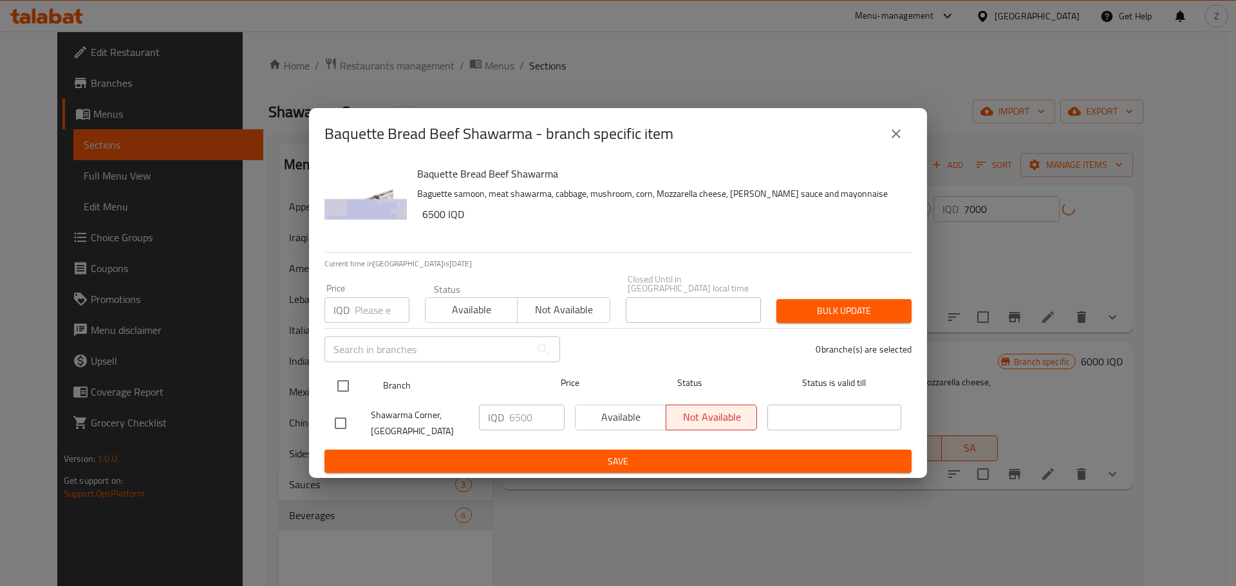
click at [341, 380] on input "checkbox" at bounding box center [342, 386] width 27 height 27
checkbox input "true"
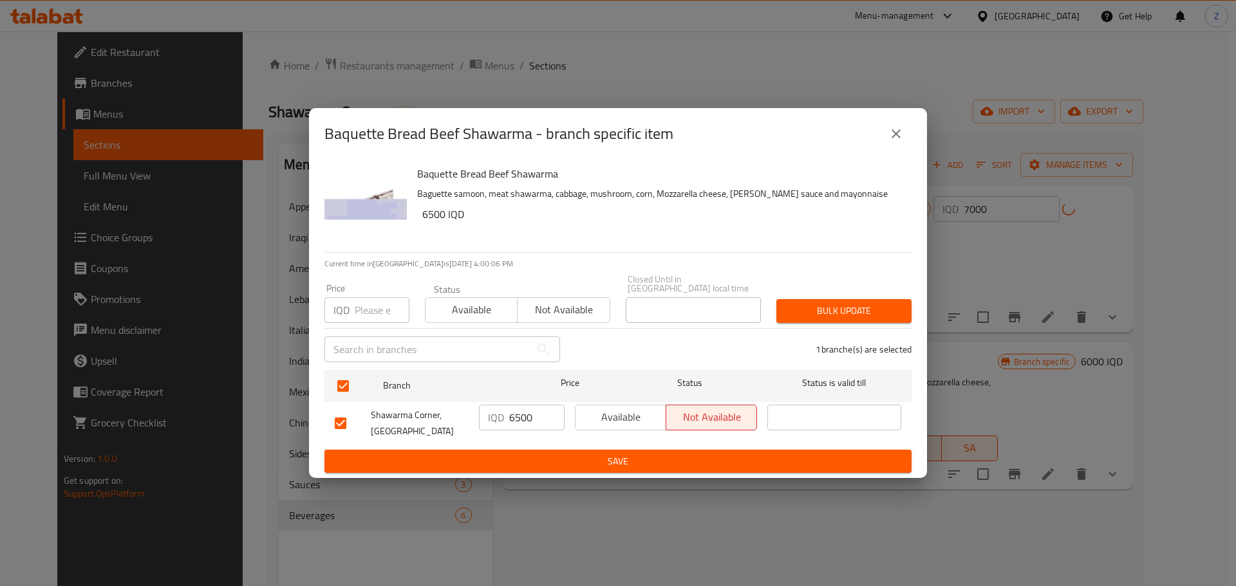
click at [542, 409] on input "6500" at bounding box center [536, 418] width 55 height 26
type input "7000"
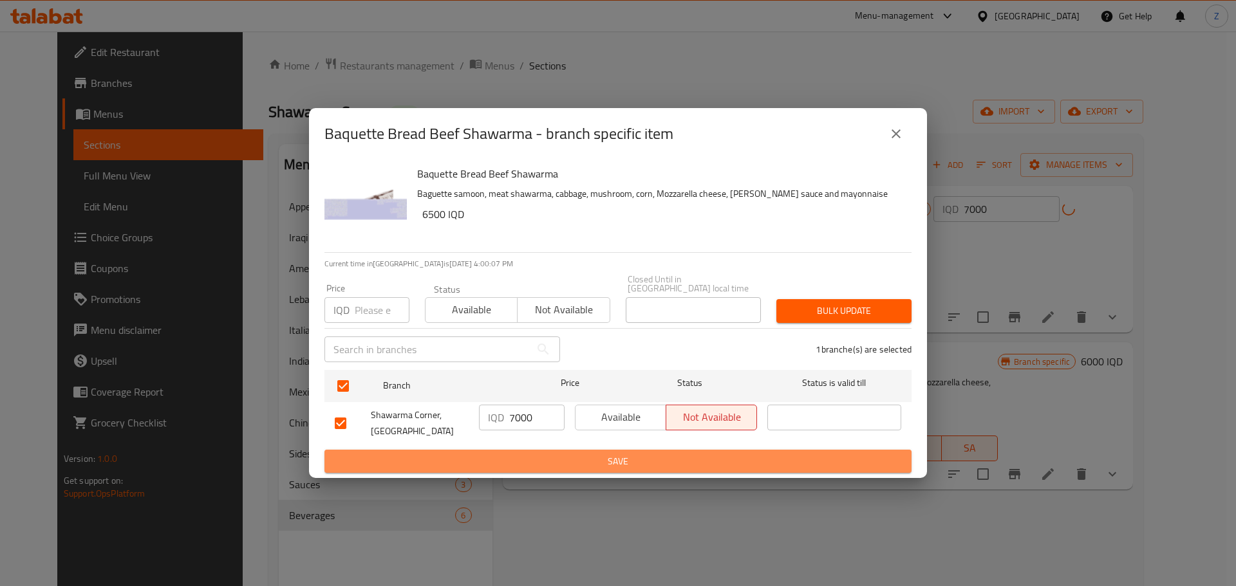
click at [535, 461] on span "Save" at bounding box center [618, 462] width 566 height 16
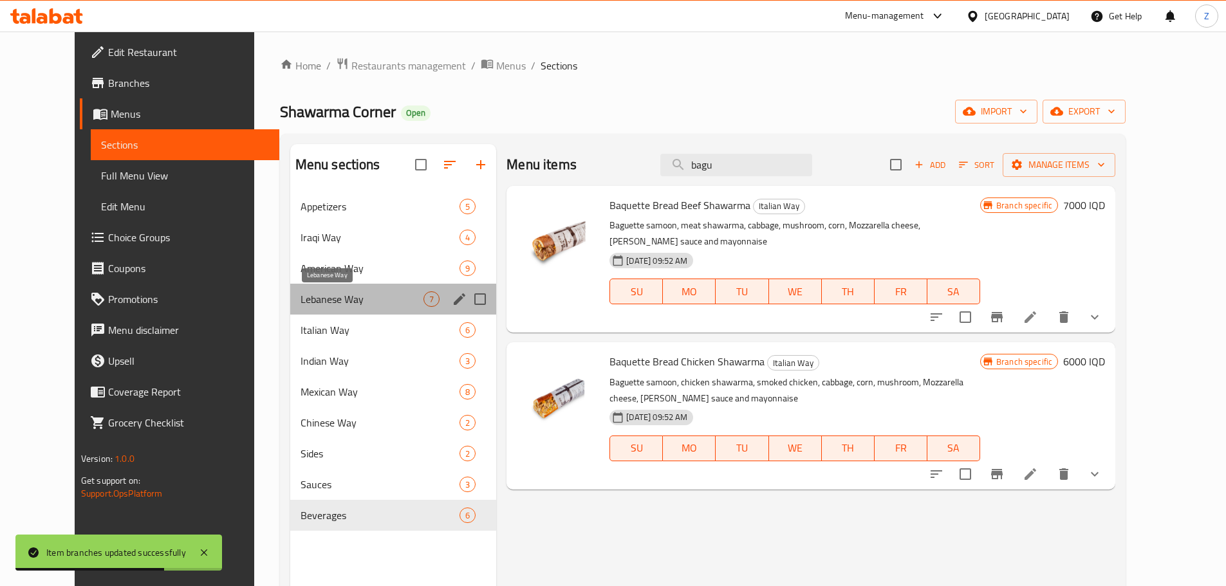
click at [310, 300] on span "Lebanese Way" at bounding box center [362, 299] width 123 height 15
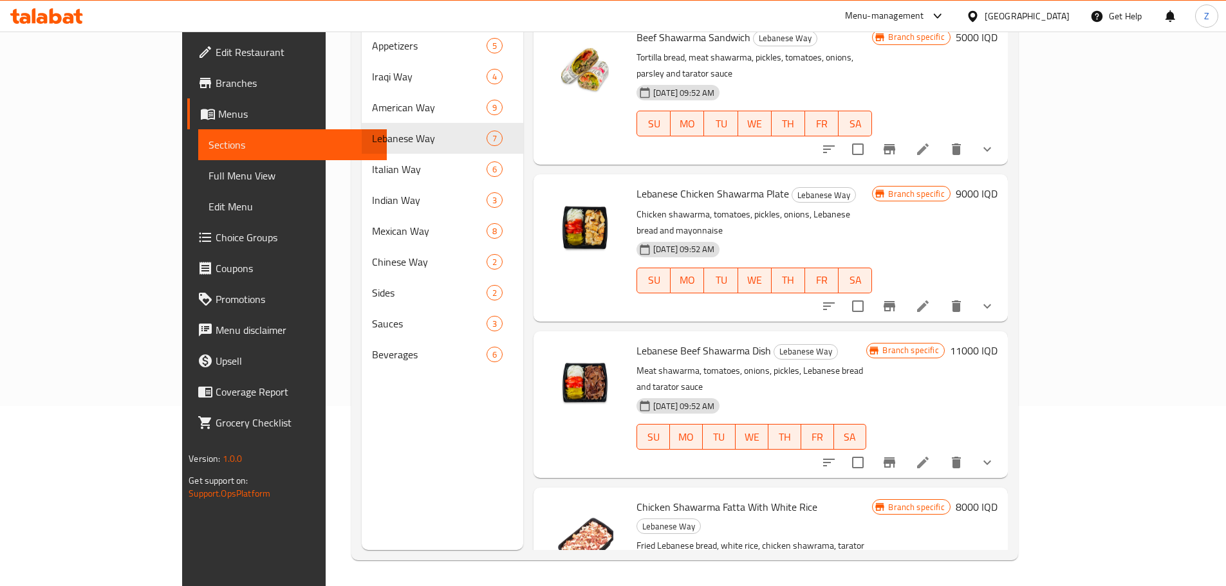
scroll to position [237, 0]
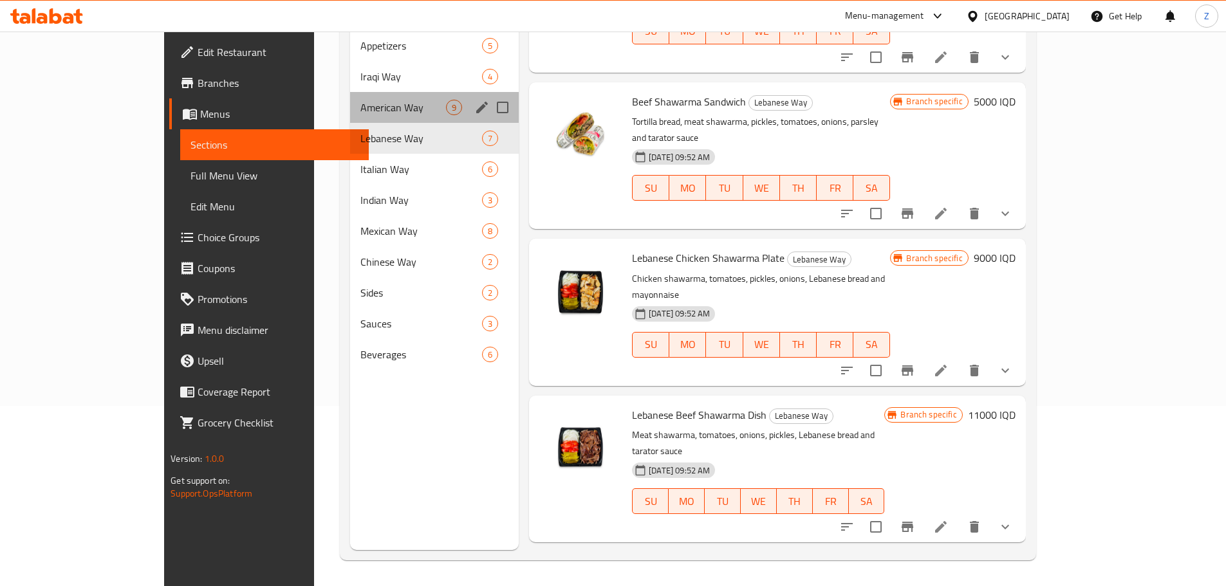
click at [350, 96] on div "American Way 9" at bounding box center [434, 107] width 169 height 31
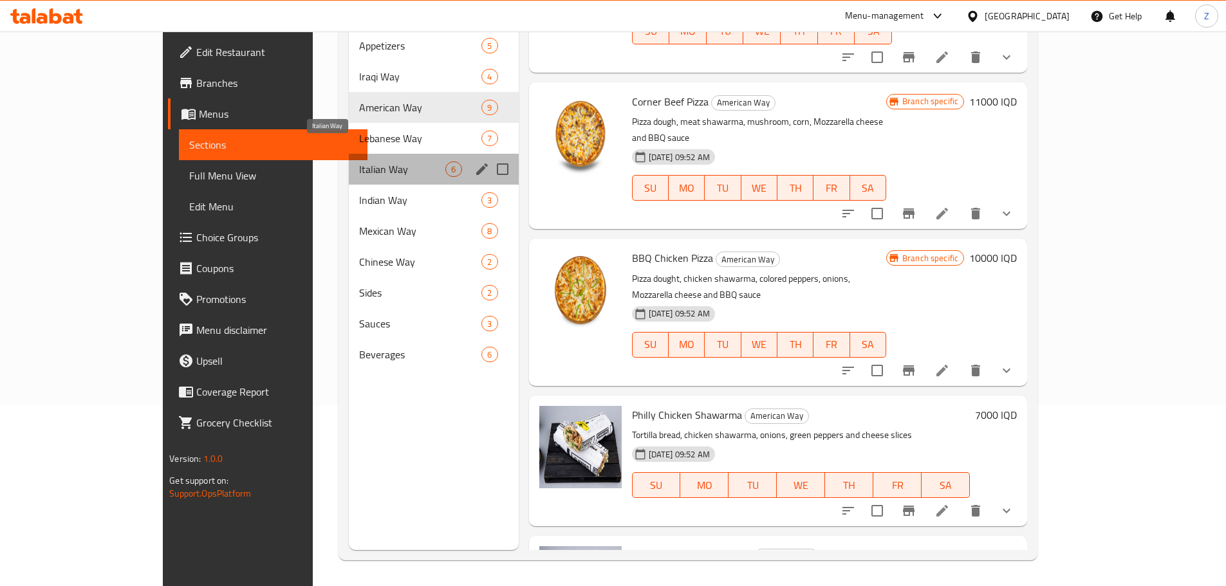
click at [359, 162] on span "Italian Way" at bounding box center [402, 169] width 86 height 15
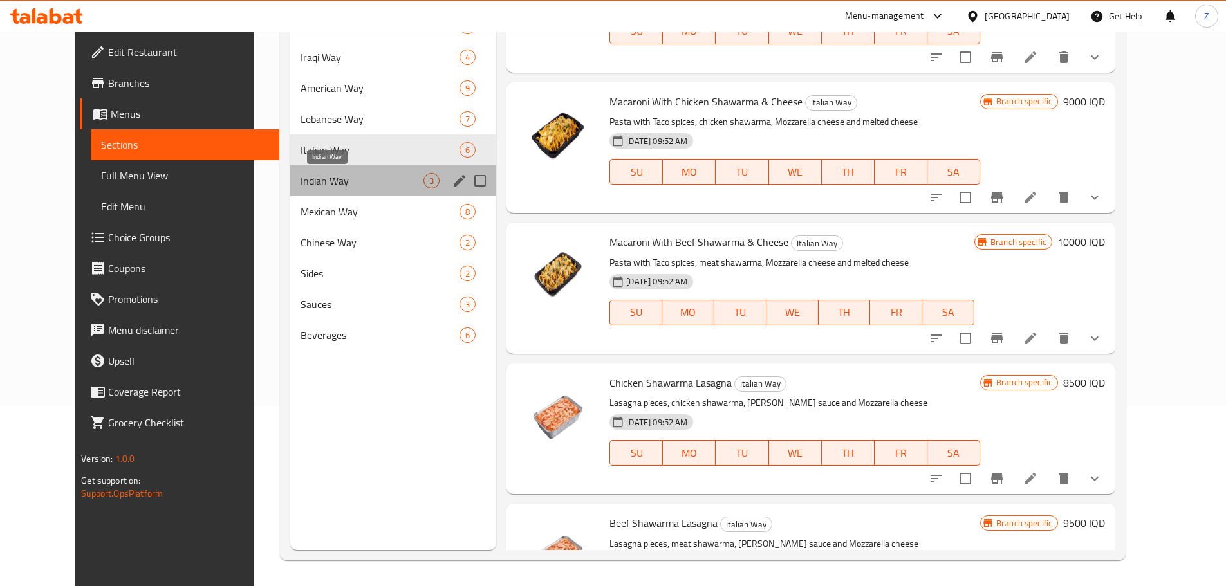
click at [328, 187] on span "Indian Way" at bounding box center [362, 180] width 123 height 15
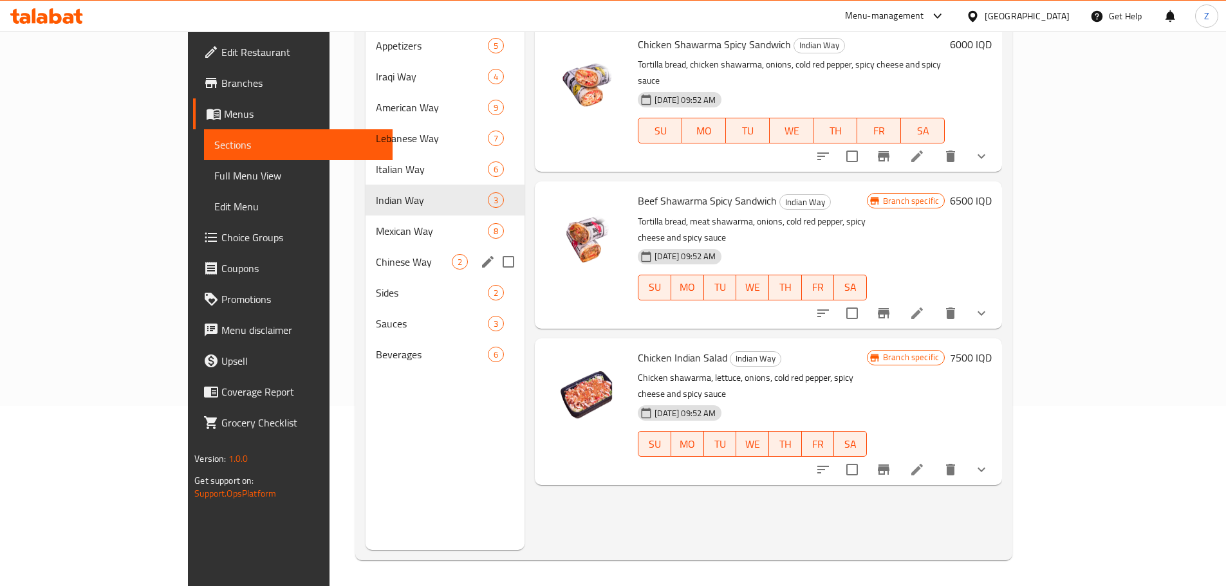
scroll to position [116, 0]
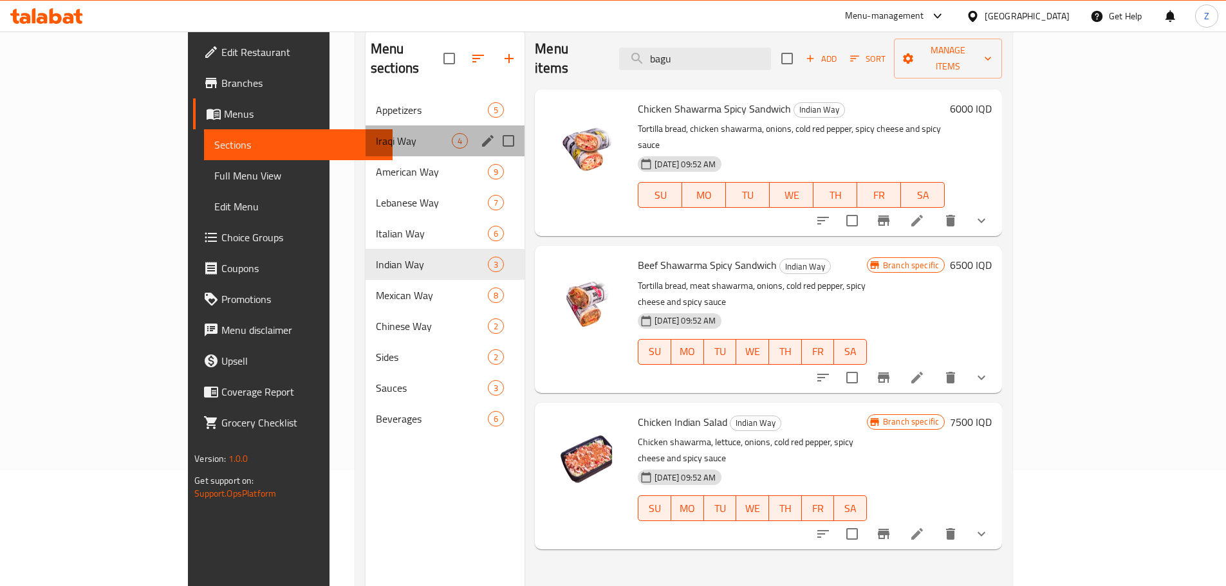
click at [366, 125] on div "Iraqi Way 4" at bounding box center [445, 140] width 159 height 31
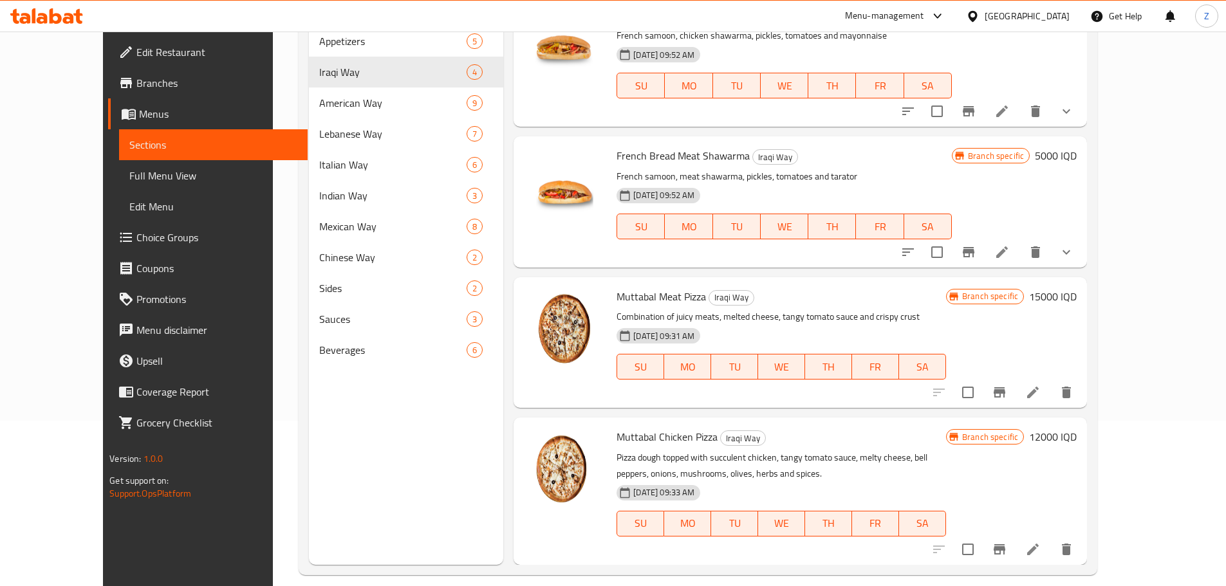
scroll to position [180, 0]
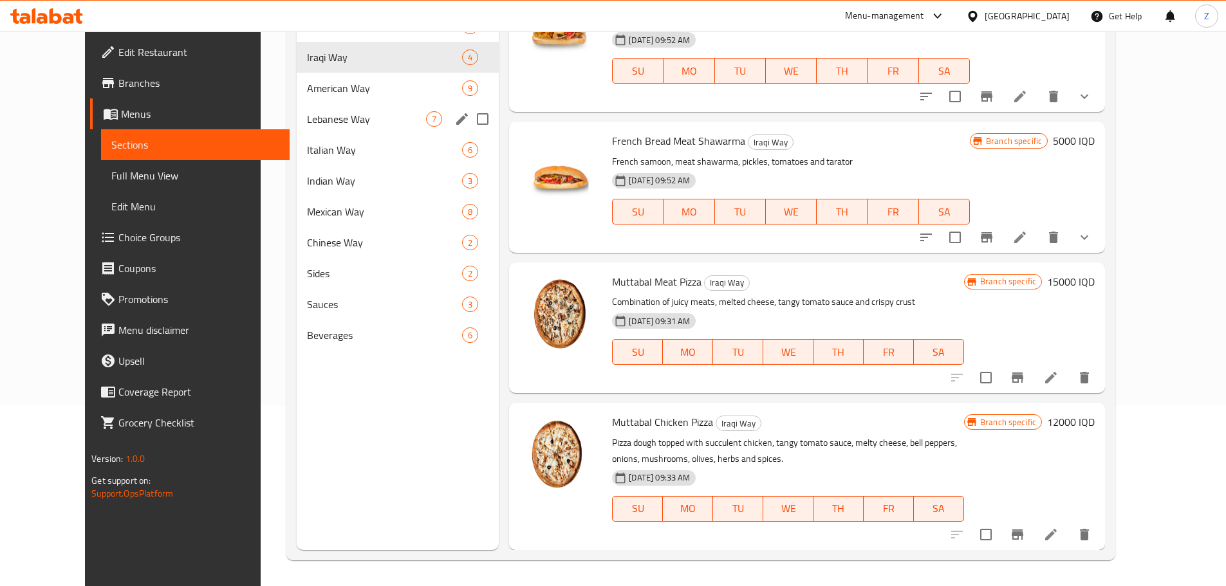
click at [309, 118] on span "Lebanese Way" at bounding box center [366, 118] width 119 height 15
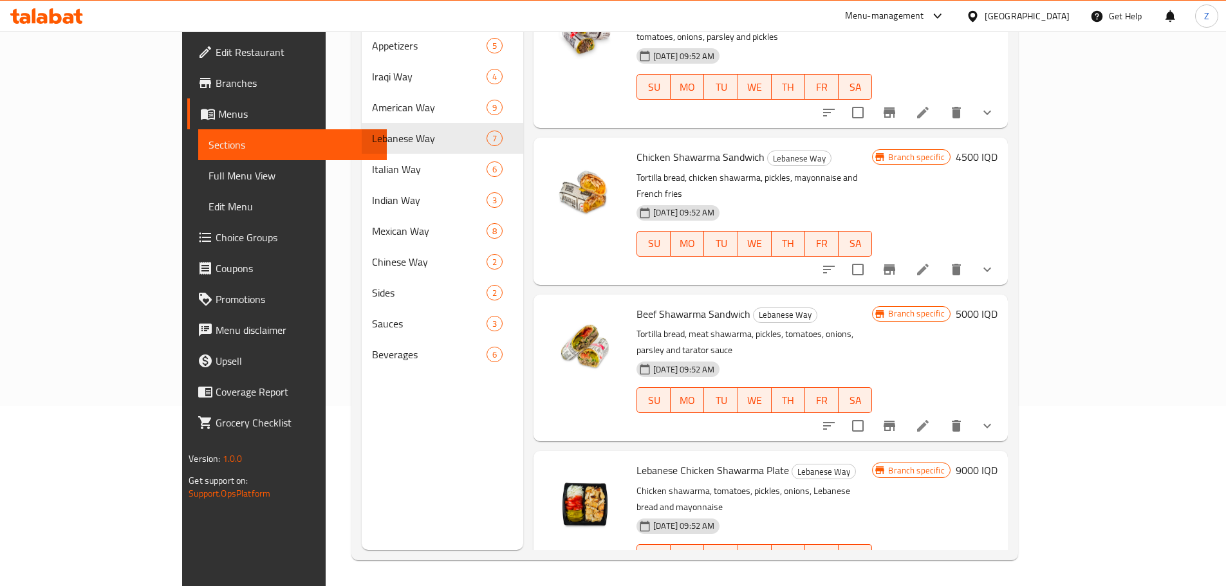
scroll to position [346, 0]
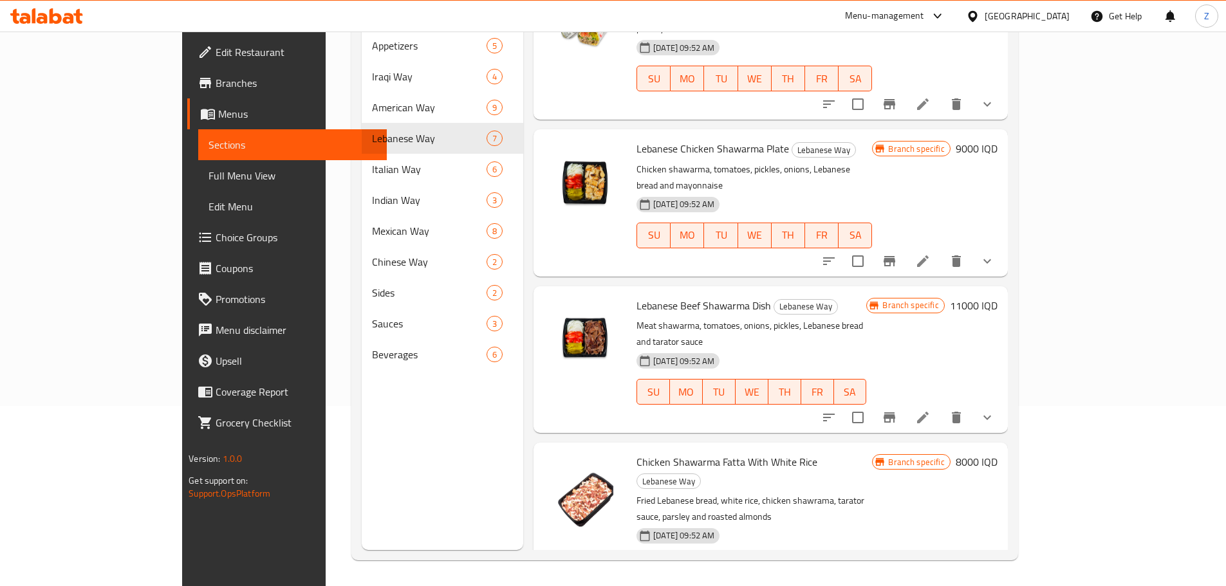
click at [997, 297] on h6 "11000 IQD" at bounding box center [974, 306] width 48 height 18
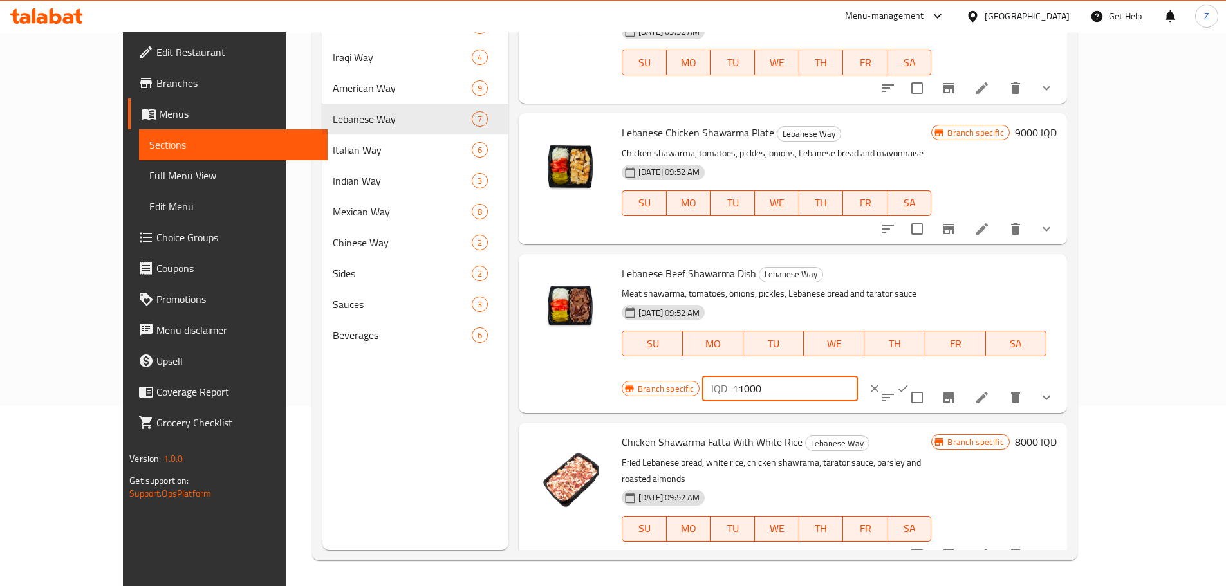
click at [857, 376] on input "11000" at bounding box center [794, 389] width 125 height 26
click at [857, 376] on input "10500" at bounding box center [794, 389] width 125 height 26
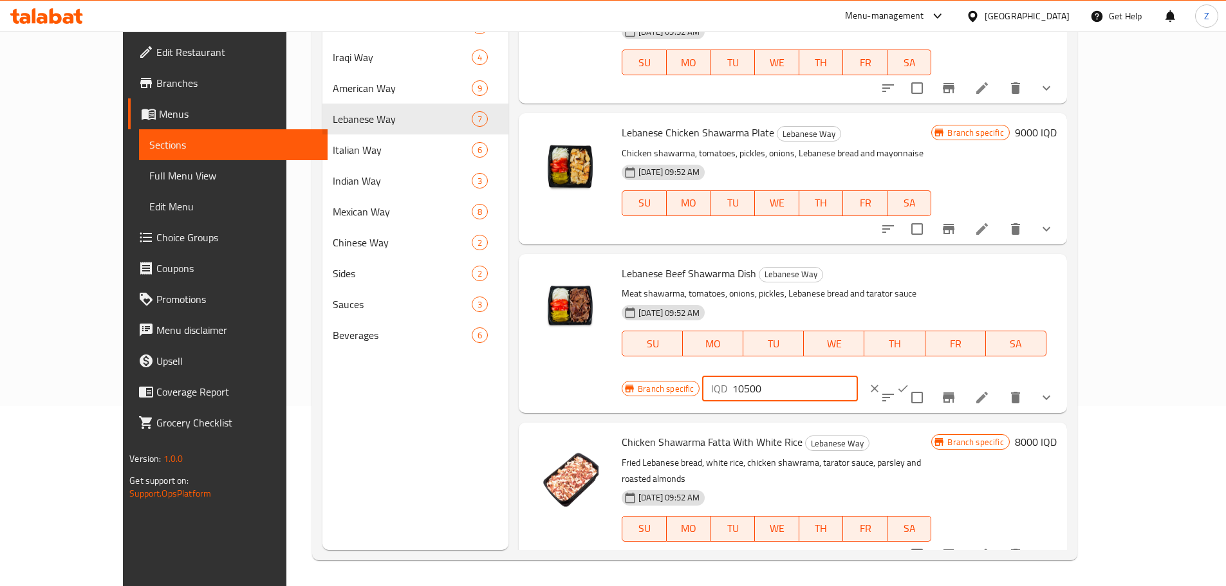
click at [857, 376] on input "10500" at bounding box center [794, 389] width 125 height 26
type input "10500"
click at [917, 375] on button "ok" at bounding box center [903, 389] width 28 height 28
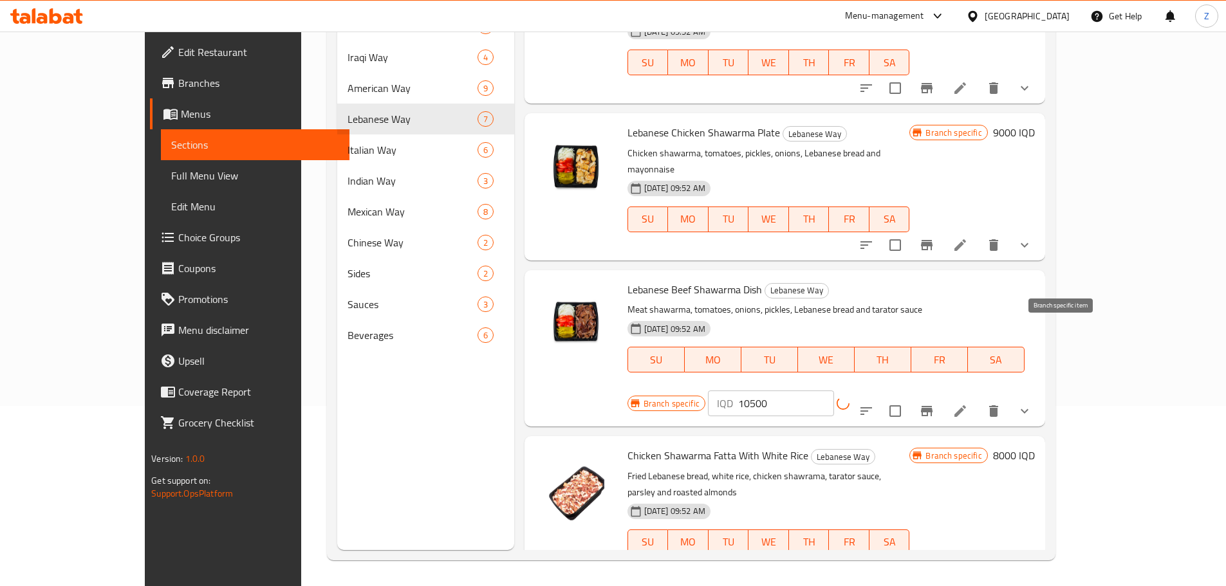
click at [932, 406] on icon "Branch-specific-item" at bounding box center [927, 411] width 12 height 10
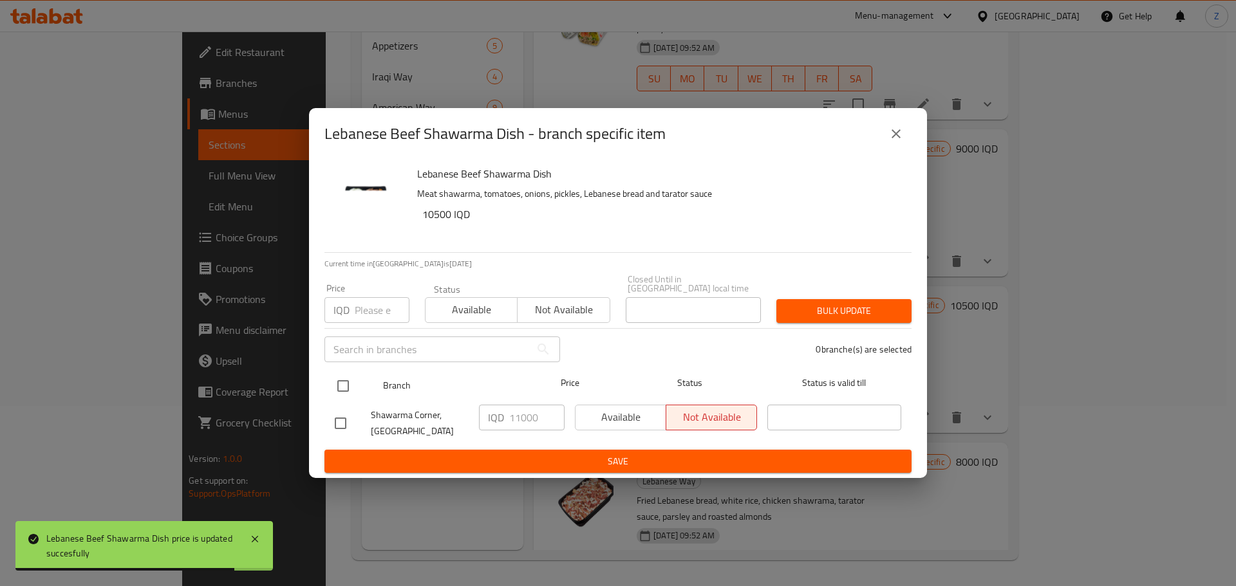
click at [348, 374] on input "checkbox" at bounding box center [342, 386] width 27 height 27
checkbox input "true"
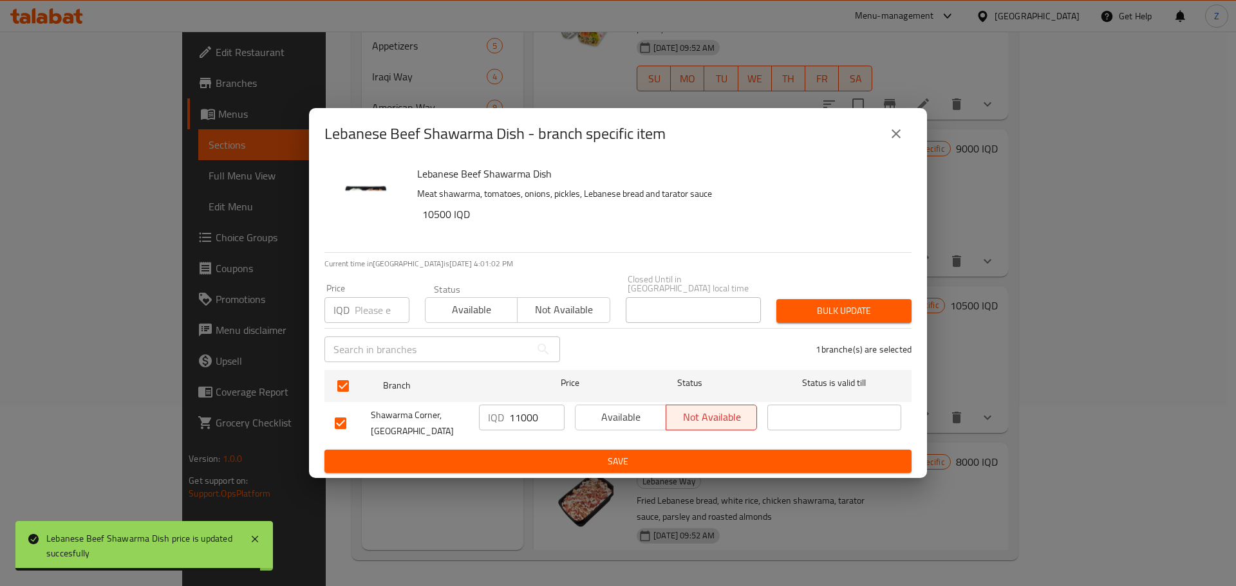
click at [528, 414] on input "11000" at bounding box center [536, 418] width 55 height 26
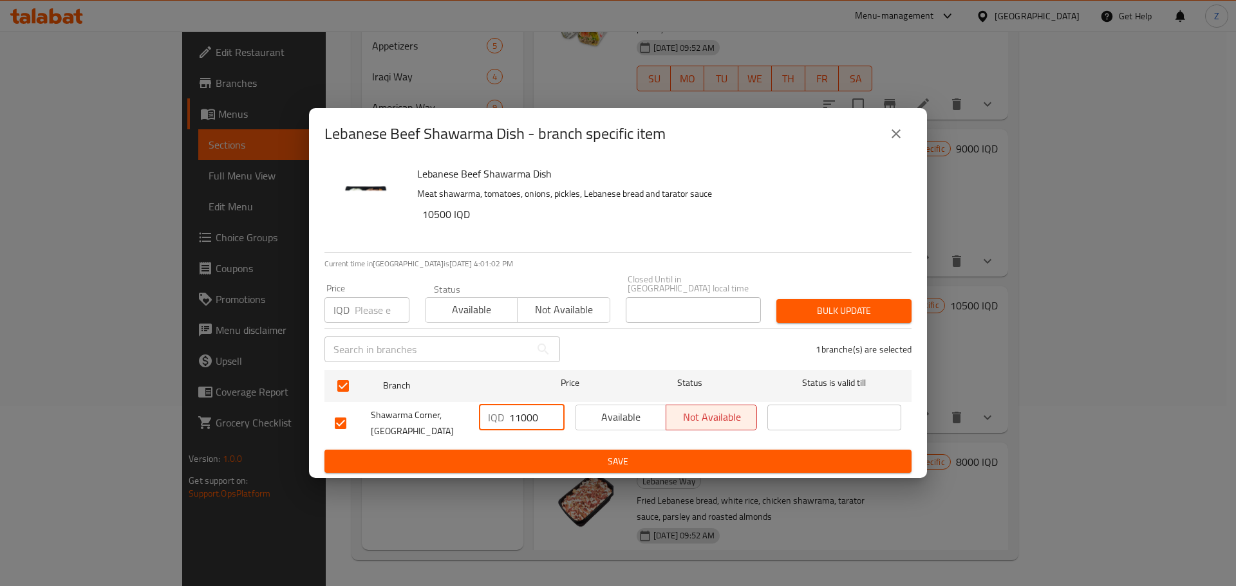
paste input "05"
type input "10500"
click at [522, 450] on button "Save" at bounding box center [617, 462] width 587 height 24
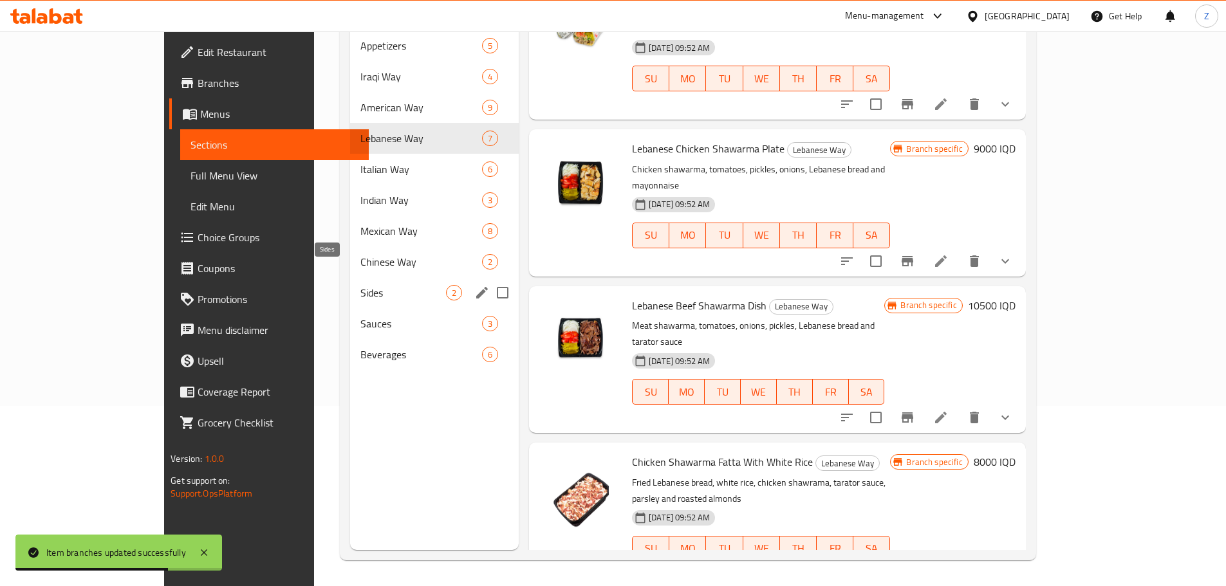
click at [360, 285] on span "Sides" at bounding box center [403, 292] width 86 height 15
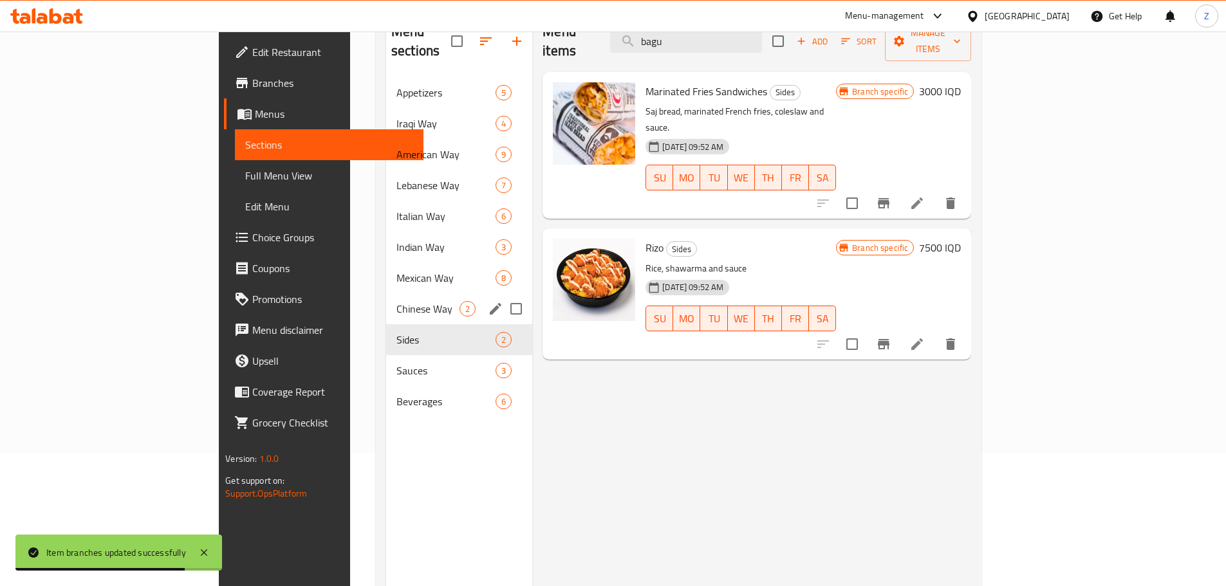
scroll to position [51, 0]
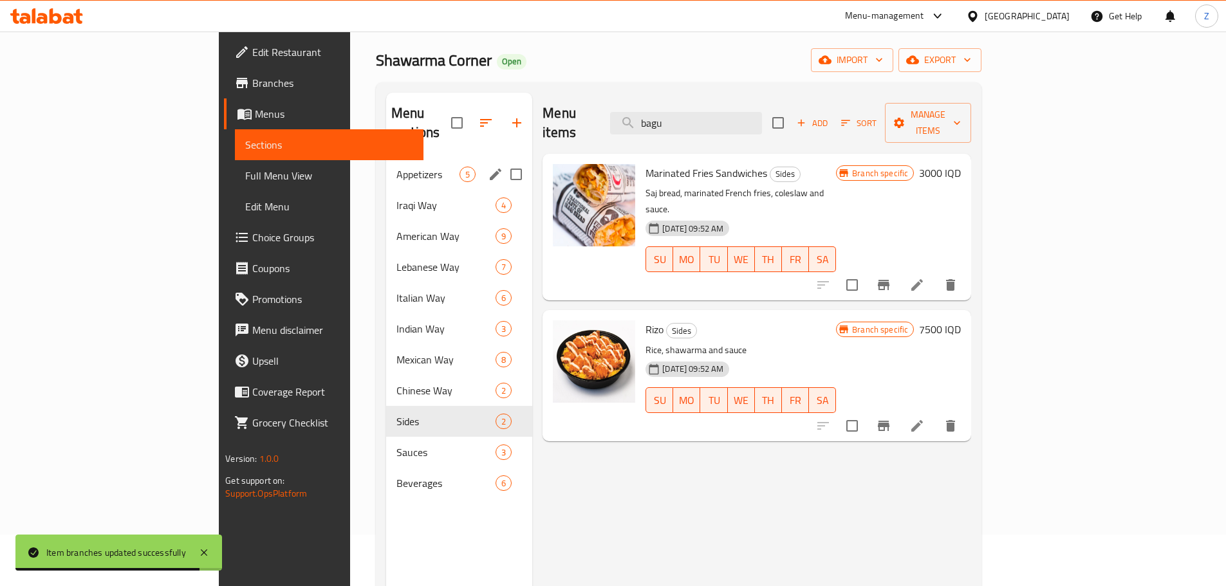
click at [396, 167] on span "Appetizers" at bounding box center [427, 174] width 63 height 15
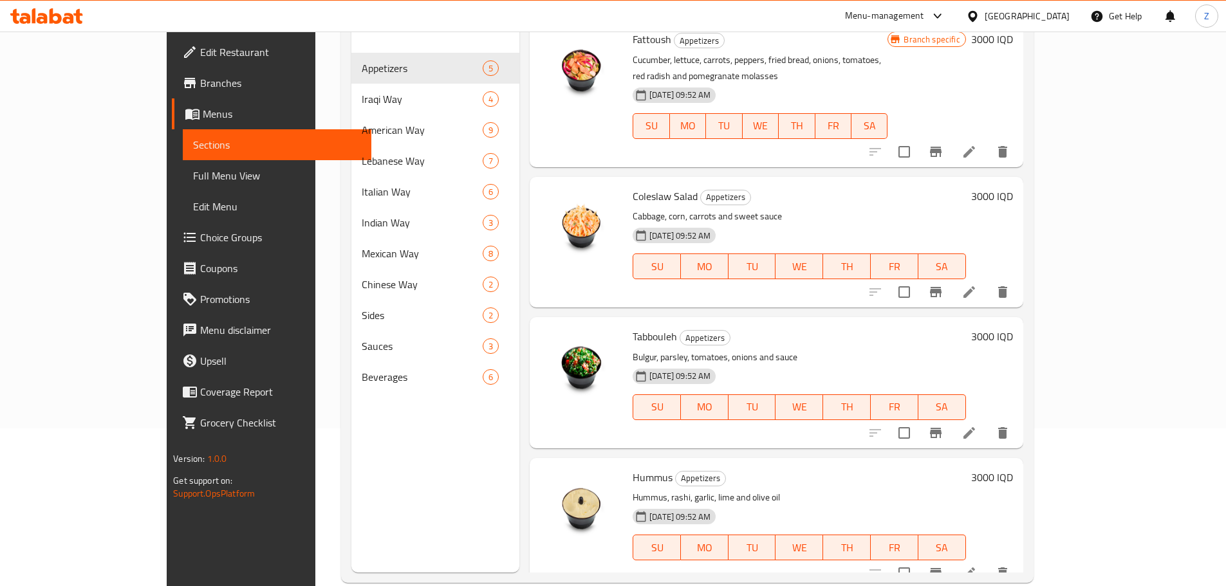
scroll to position [180, 0]
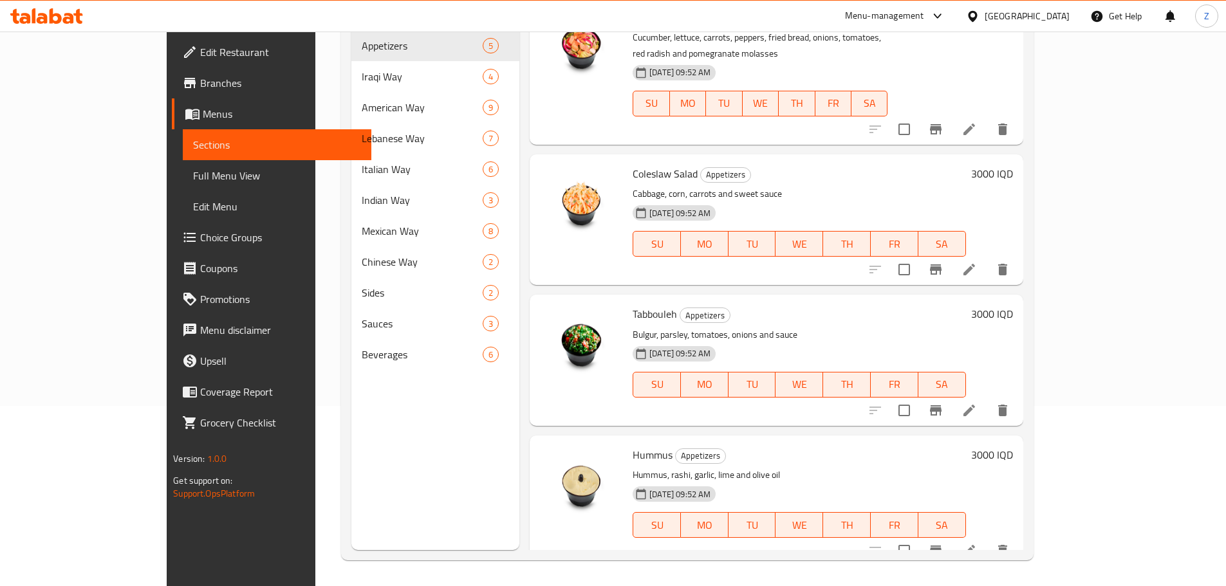
click at [1013, 446] on h6 "3000 IQD" at bounding box center [992, 455] width 42 height 18
click at [790, 557] on input "3000" at bounding box center [727, 570] width 125 height 26
type input "3500"
click at [842, 564] on icon "ok" at bounding box center [836, 570] width 13 height 13
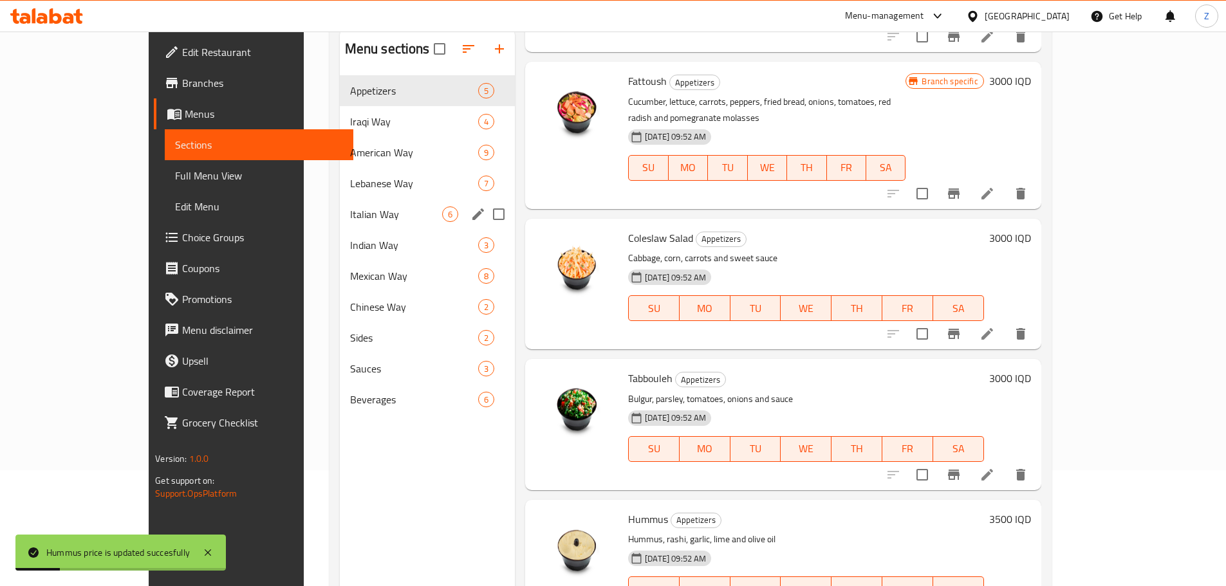
scroll to position [51, 0]
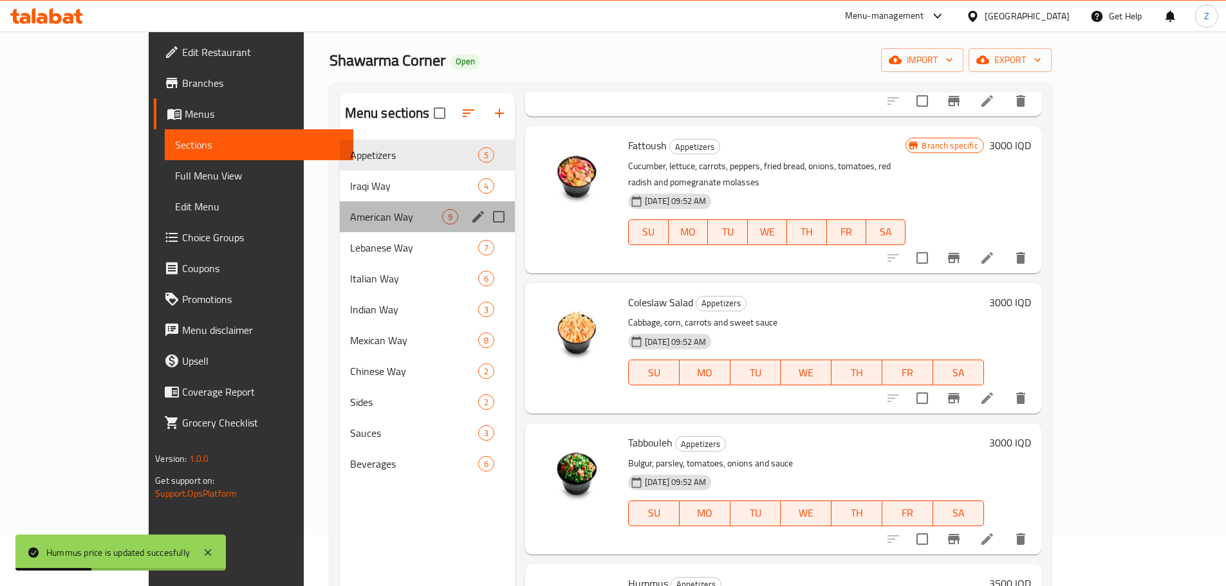
click at [340, 207] on div "American Way 9" at bounding box center [428, 216] width 176 height 31
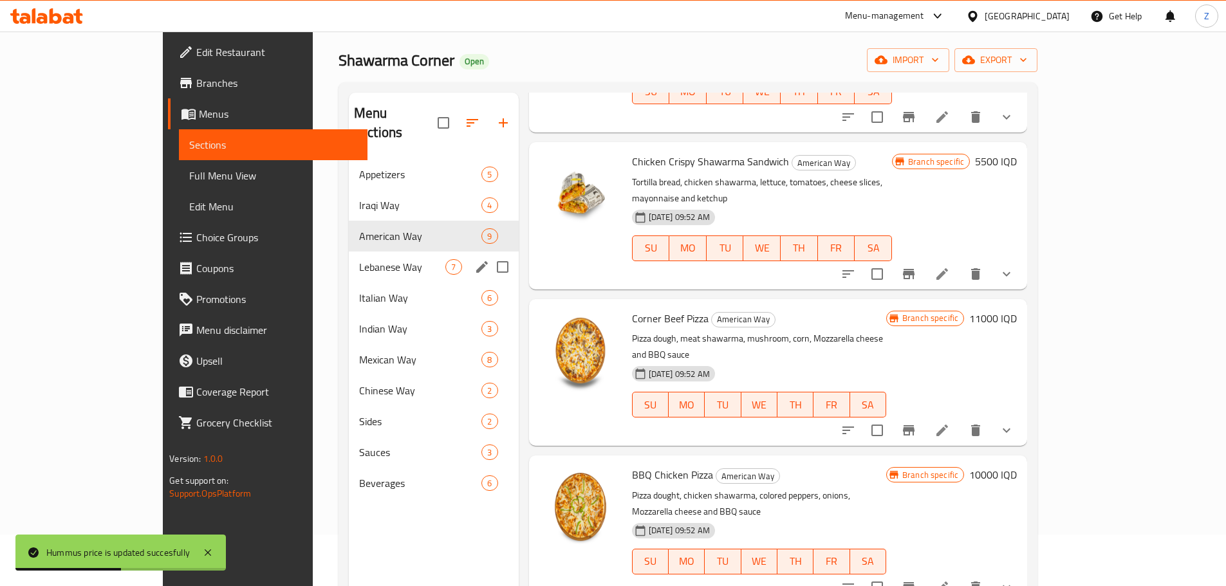
click at [359, 259] on span "Lebanese Way" at bounding box center [402, 266] width 86 height 15
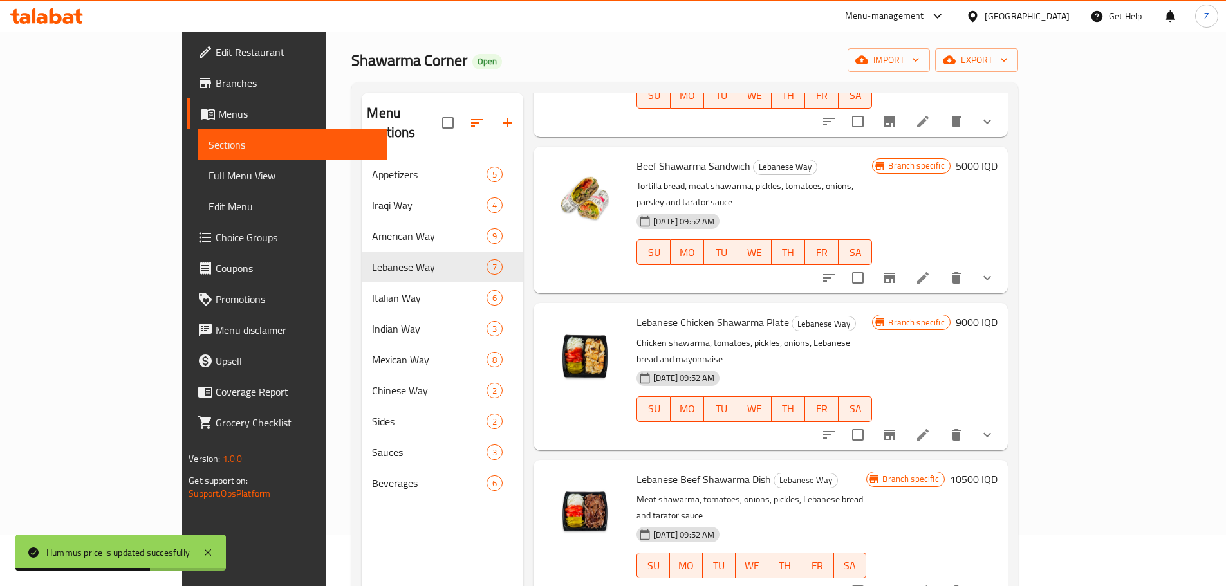
scroll to position [430, 0]
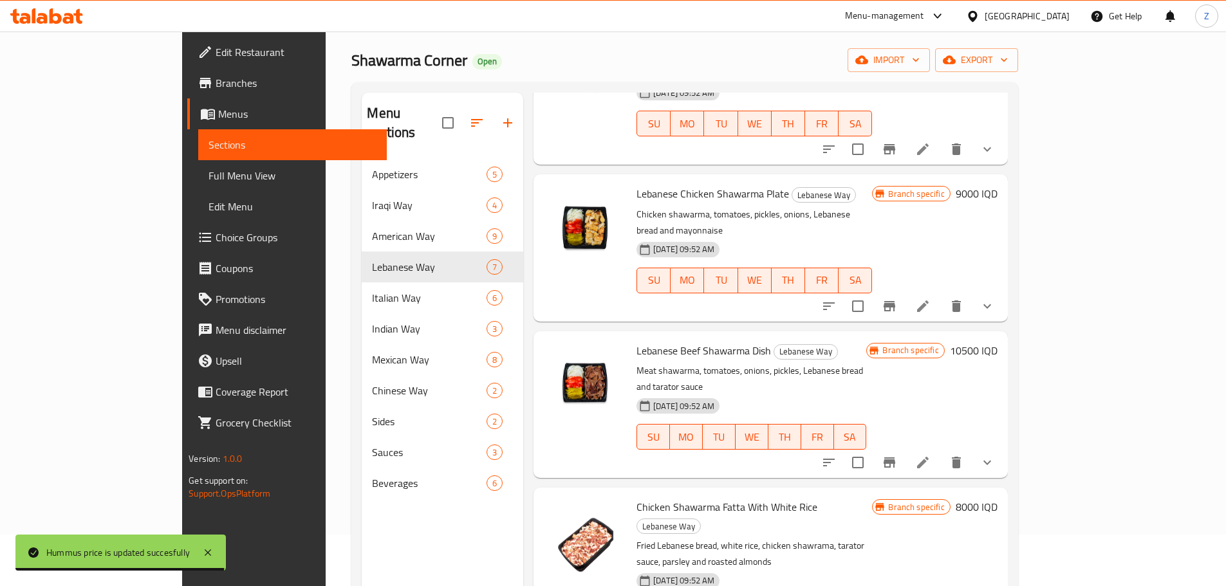
click at [997, 185] on h6 "9000 IQD" at bounding box center [977, 194] width 42 height 18
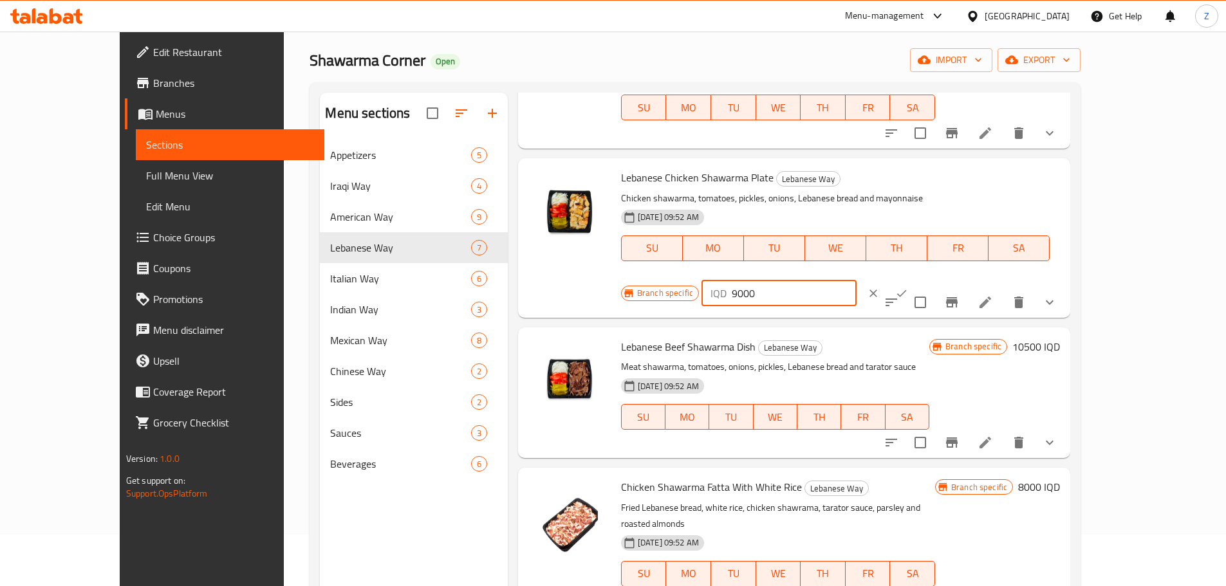
click at [857, 281] on input "9000" at bounding box center [794, 294] width 125 height 26
type input "9500"
click at [908, 287] on icon "ok" at bounding box center [901, 293] width 13 height 13
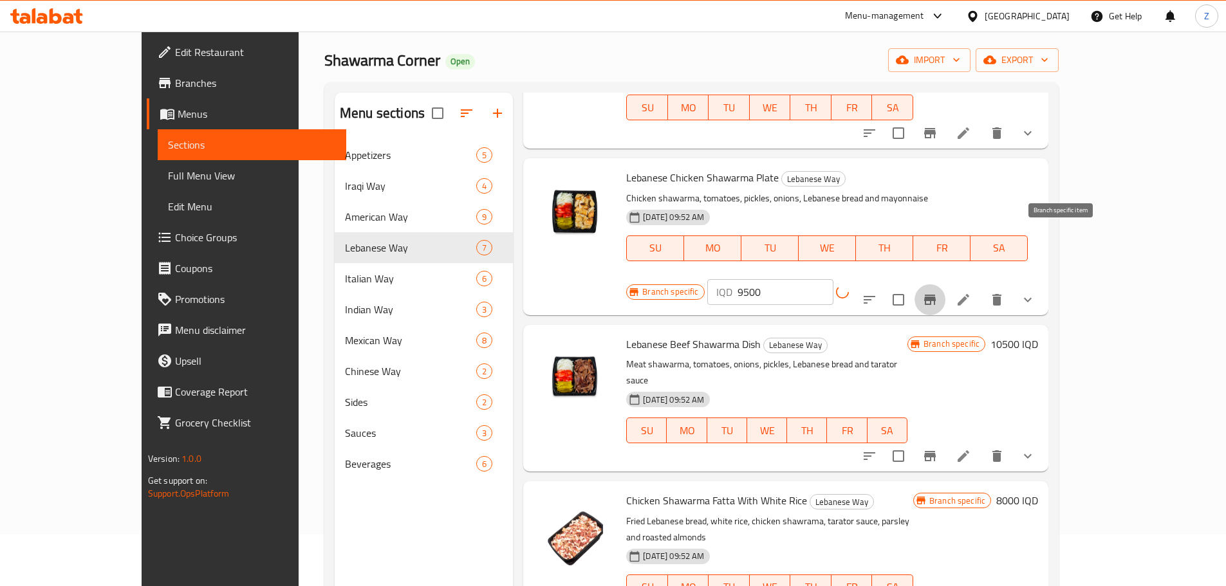
click at [936, 295] on icon "Branch-specific-item" at bounding box center [930, 300] width 12 height 10
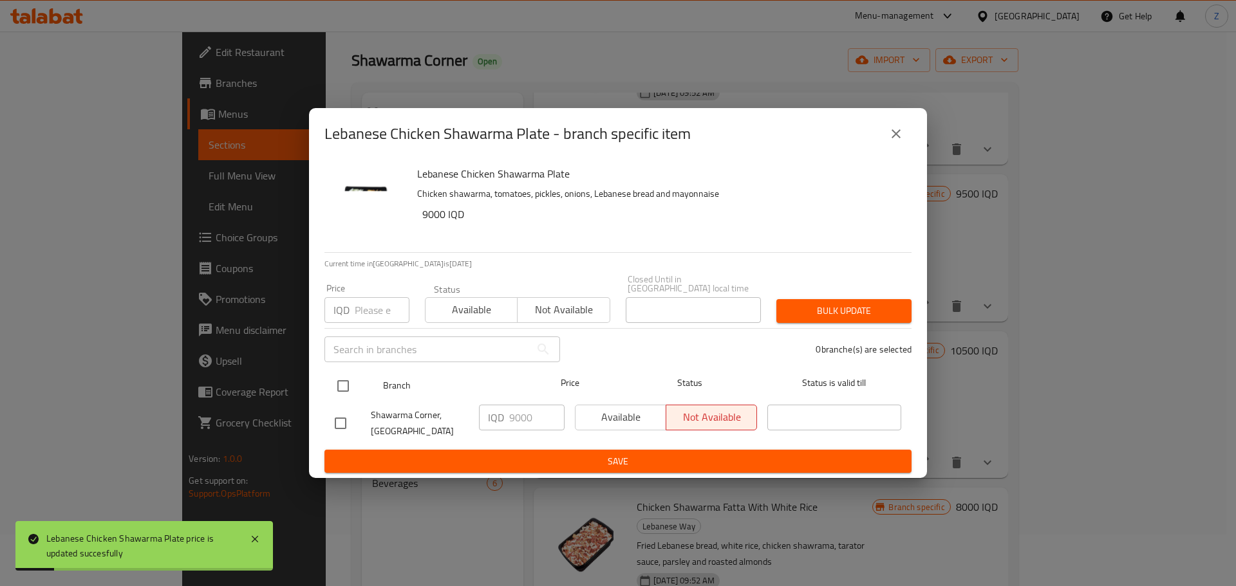
click at [352, 373] on input "checkbox" at bounding box center [342, 386] width 27 height 27
checkbox input "true"
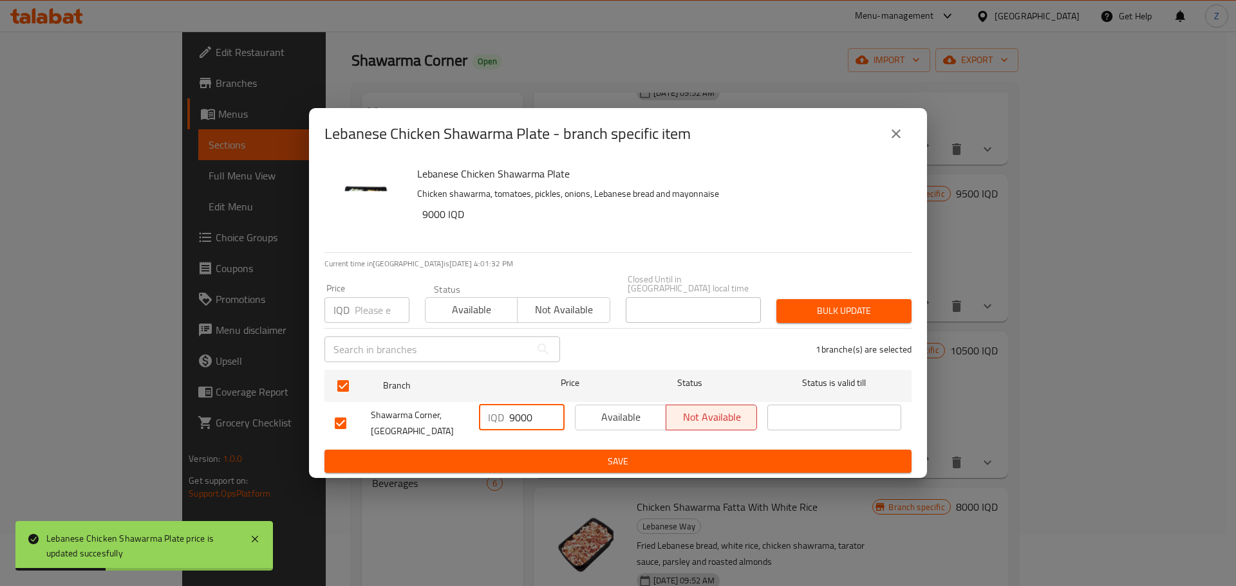
click at [521, 417] on input "9000" at bounding box center [536, 418] width 55 height 26
type input "9500"
click at [512, 454] on span "Save" at bounding box center [618, 462] width 566 height 16
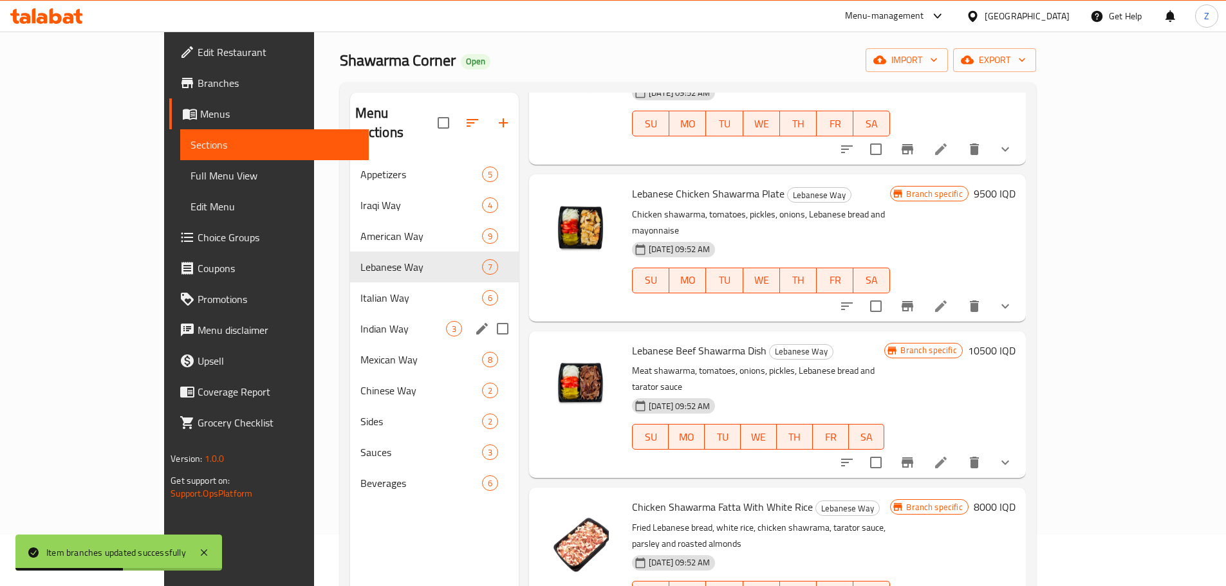
click at [350, 320] on div "Indian Way 3" at bounding box center [434, 328] width 169 height 31
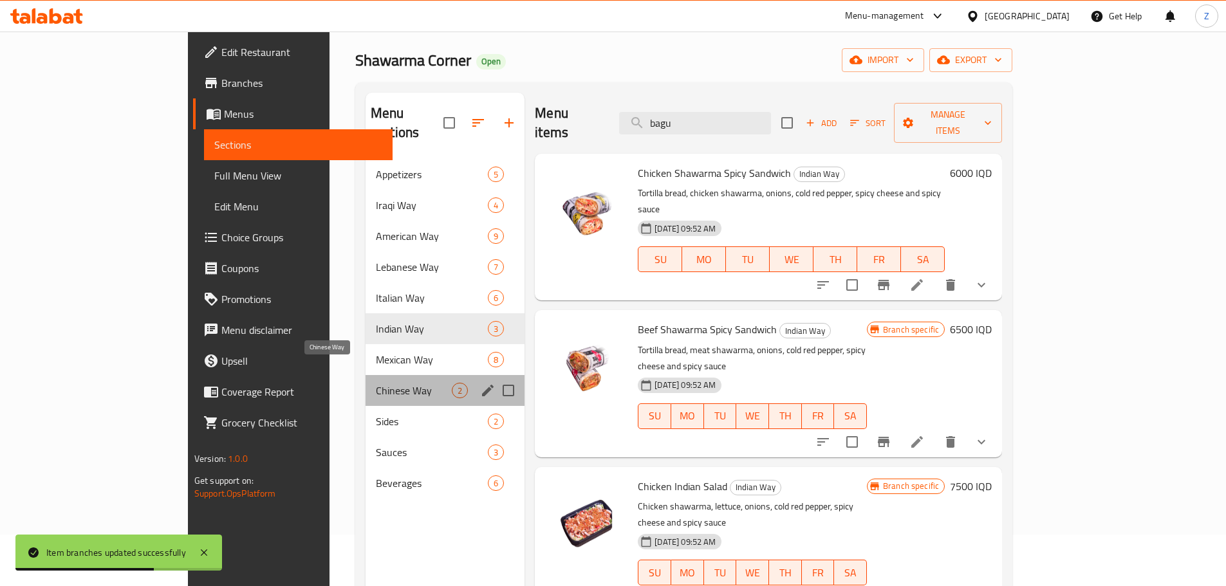
click at [376, 383] on span "Chinese Way" at bounding box center [414, 390] width 76 height 15
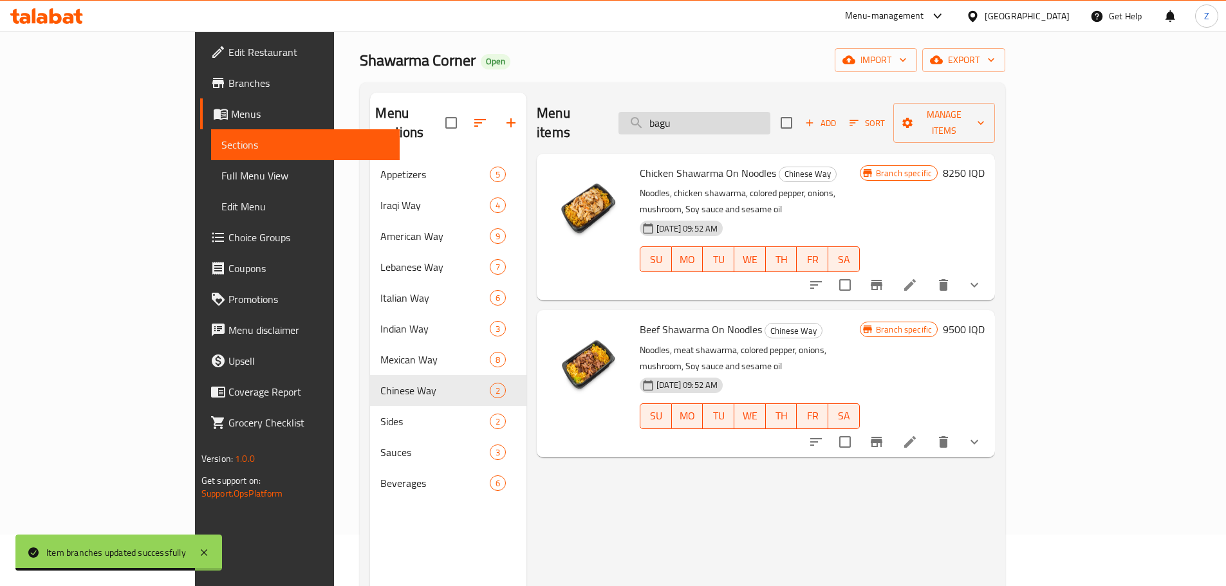
click at [762, 112] on input "bagu" at bounding box center [694, 123] width 152 height 23
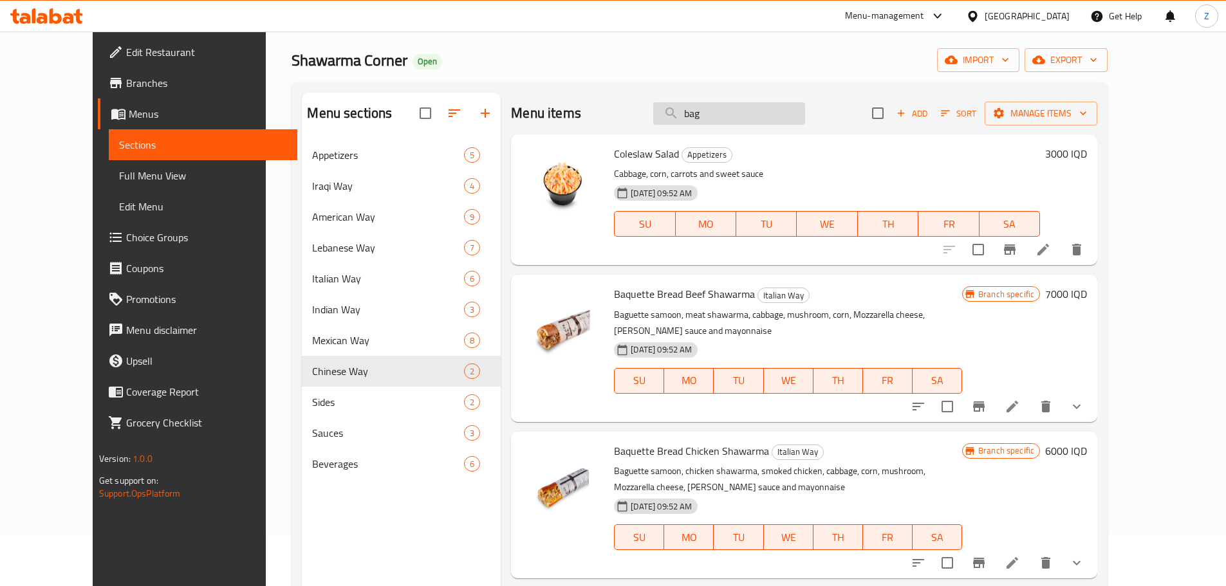
type input "bagu"
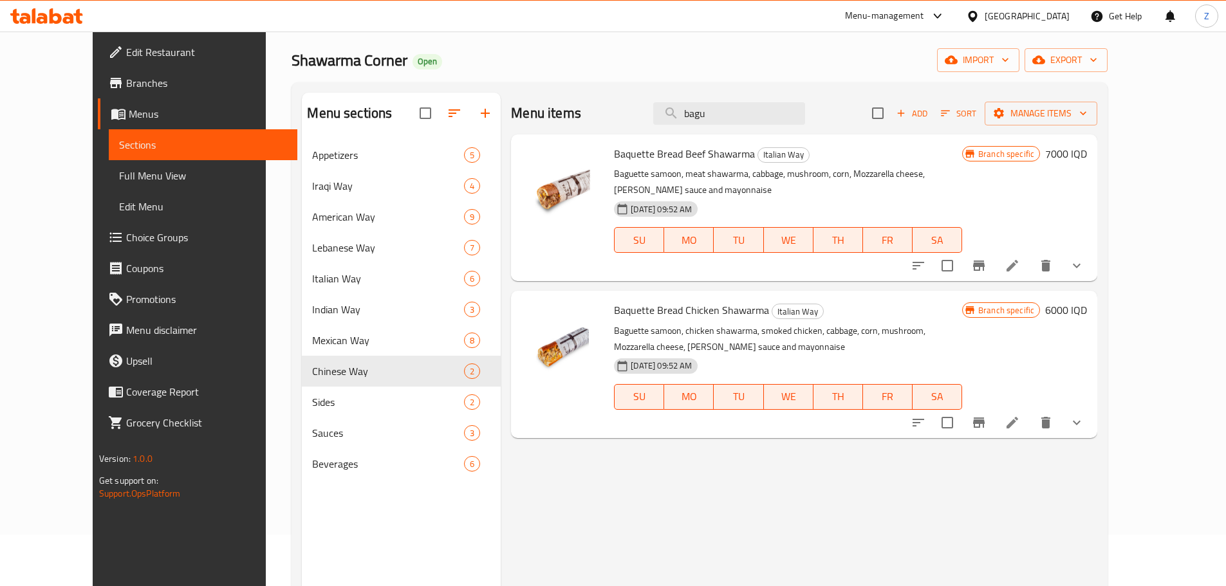
click at [1087, 301] on h6 "6000 IQD" at bounding box center [1066, 310] width 42 height 18
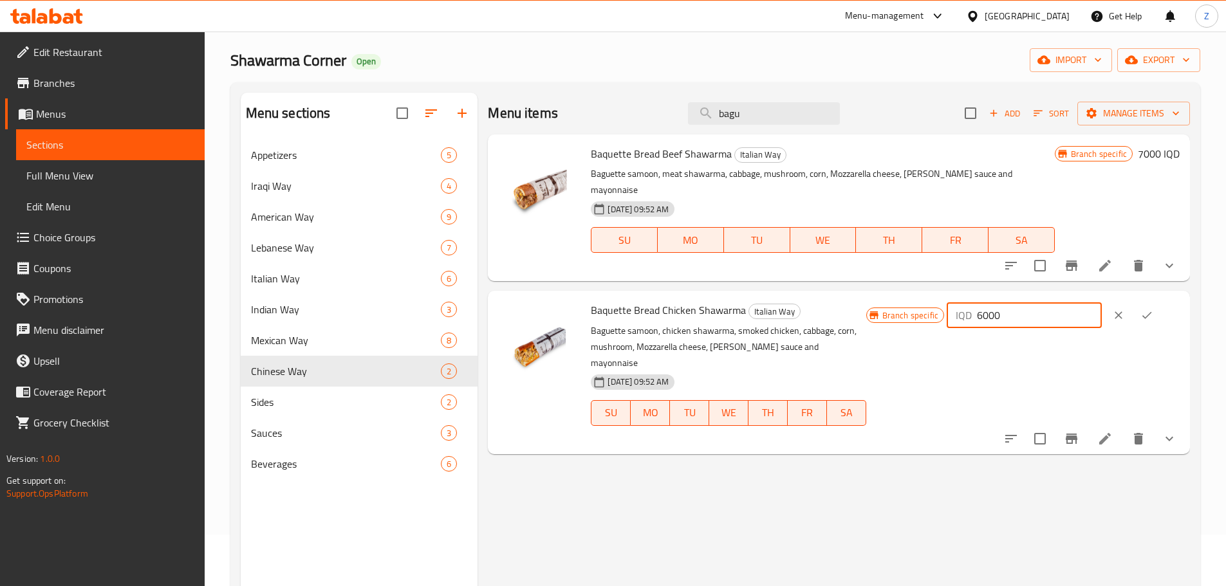
click at [1011, 303] on input "6000" at bounding box center [1039, 315] width 125 height 26
click at [1021, 303] on input "6500" at bounding box center [1039, 315] width 125 height 26
type input "6500"
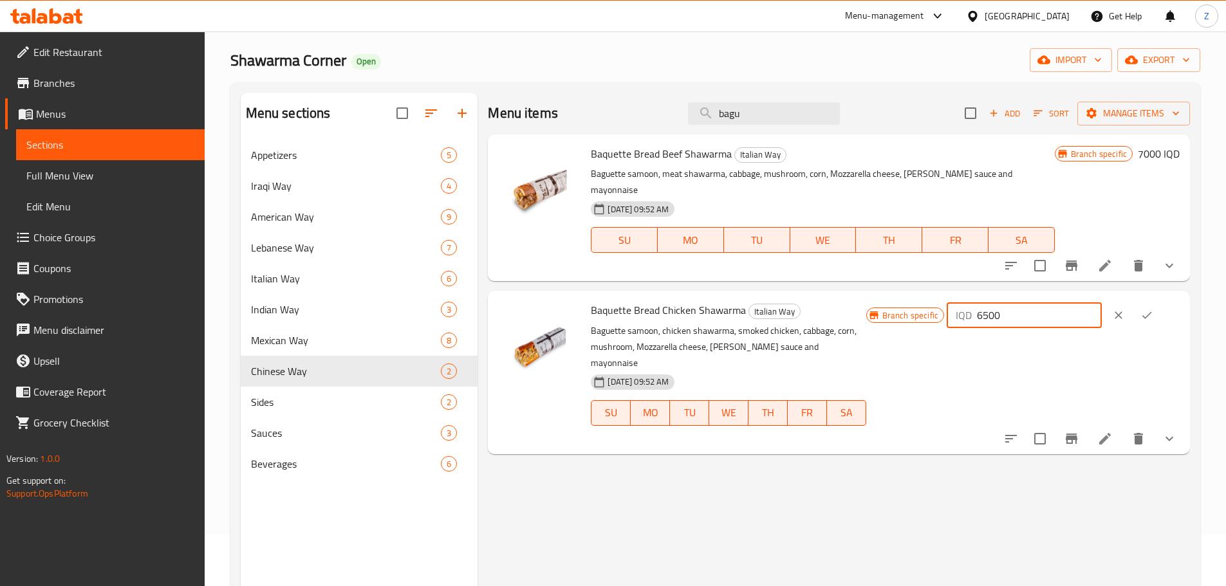
click at [1144, 301] on button "ok" at bounding box center [1147, 315] width 28 height 28
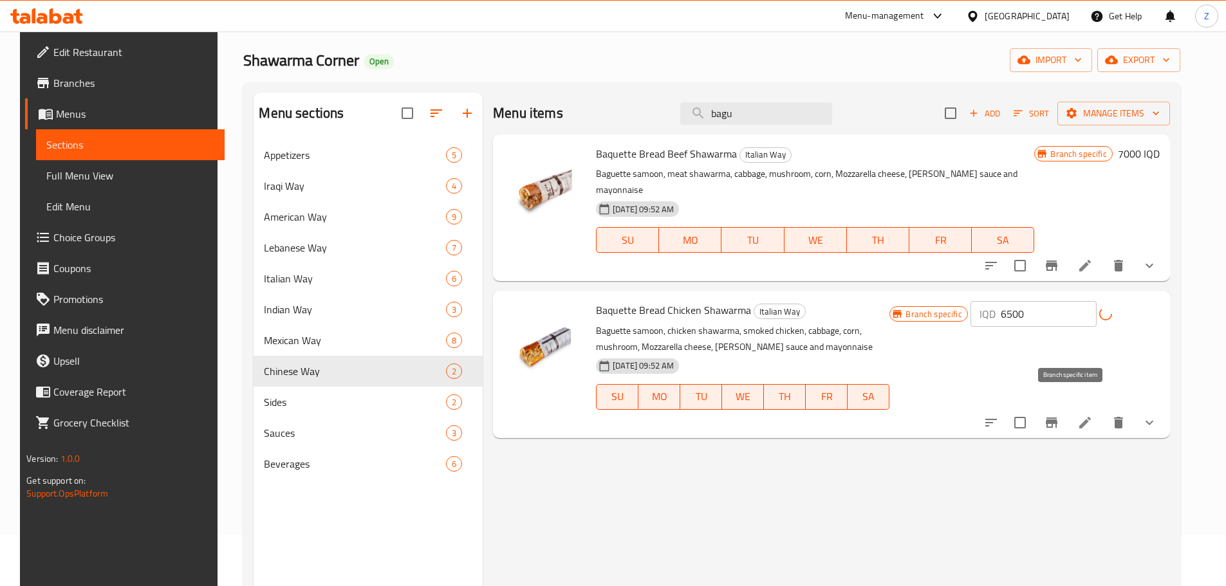
click at [1057, 418] on icon "Branch-specific-item" at bounding box center [1052, 423] width 12 height 10
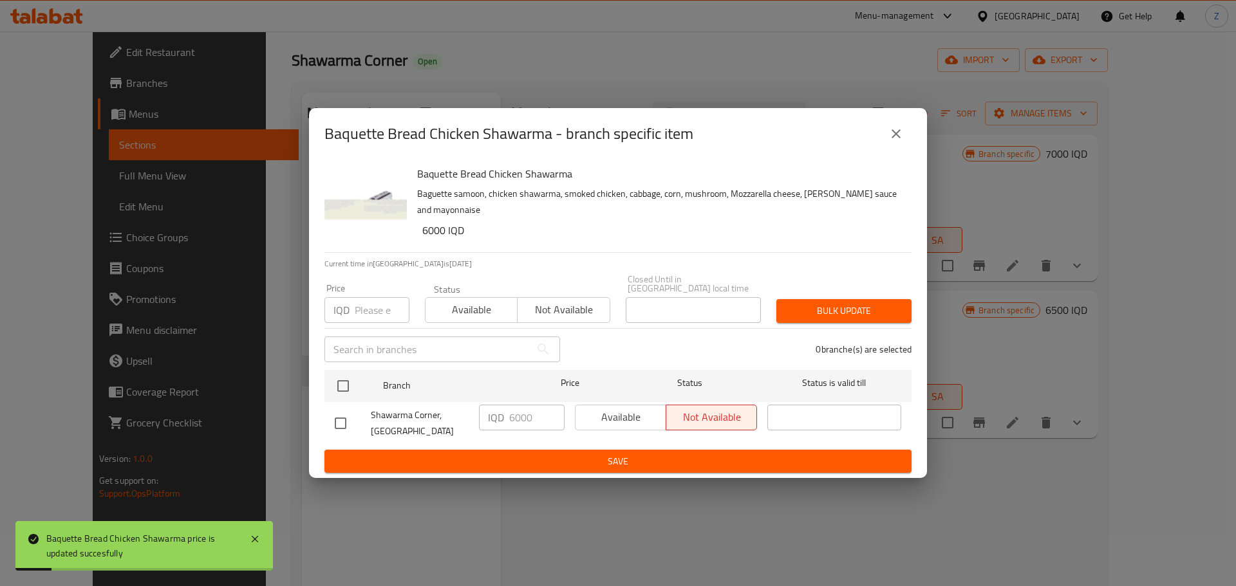
drag, startPoint x: 335, startPoint y: 384, endPoint x: 498, endPoint y: 407, distance: 165.1
click at [358, 388] on div at bounding box center [353, 385] width 48 height 37
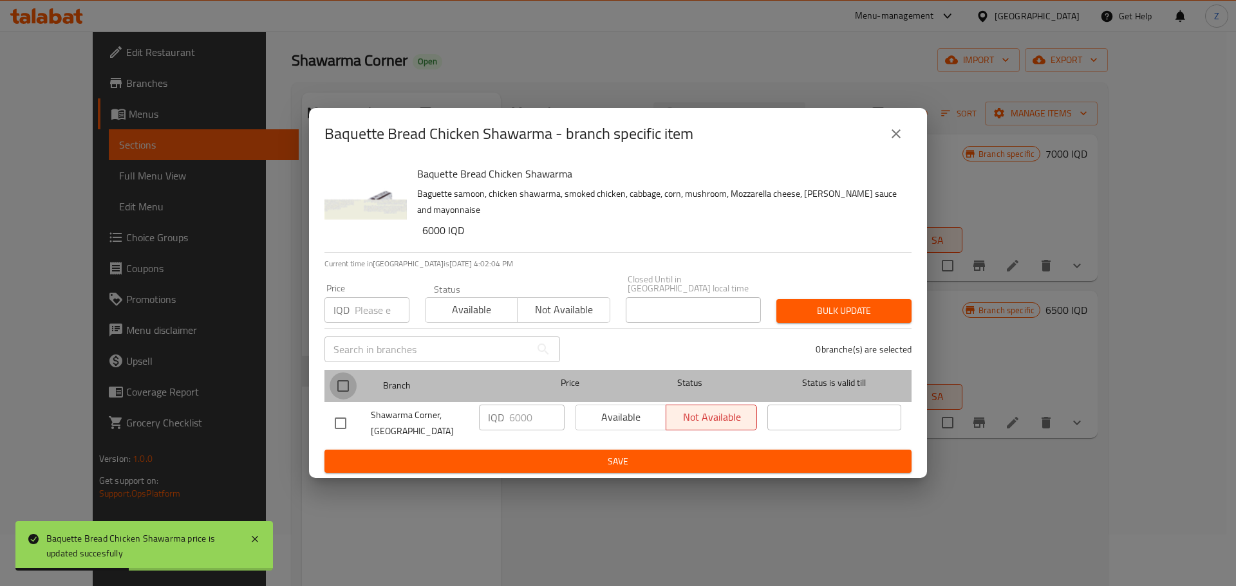
click at [347, 383] on input "checkbox" at bounding box center [342, 386] width 27 height 27
checkbox input "true"
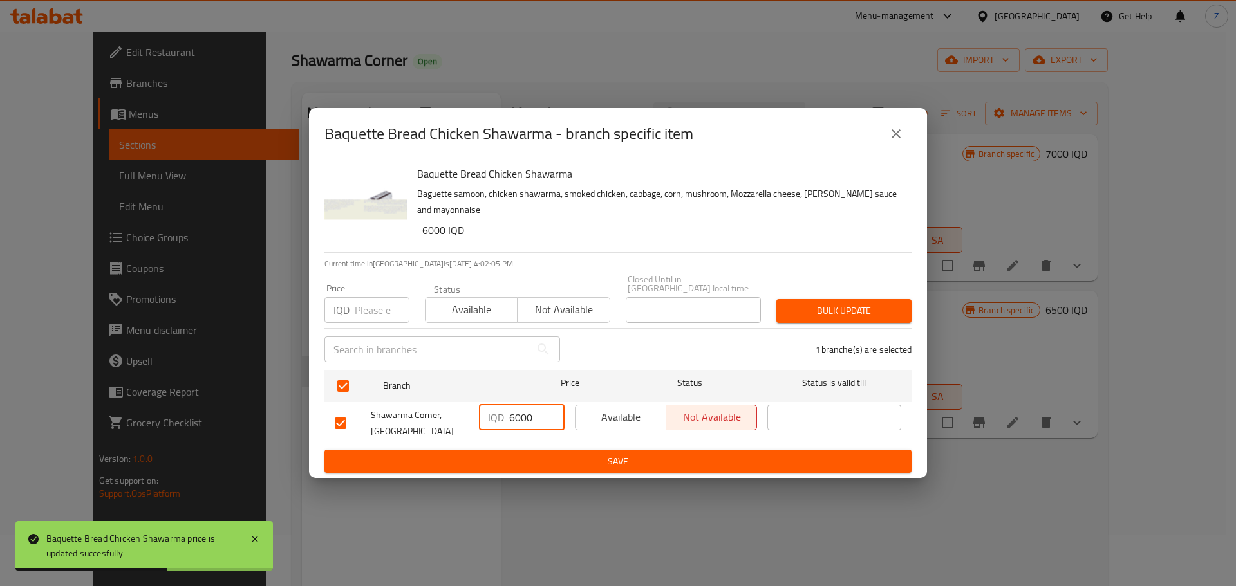
click at [510, 415] on input "6000" at bounding box center [536, 418] width 55 height 26
paste input "5"
type input "6500"
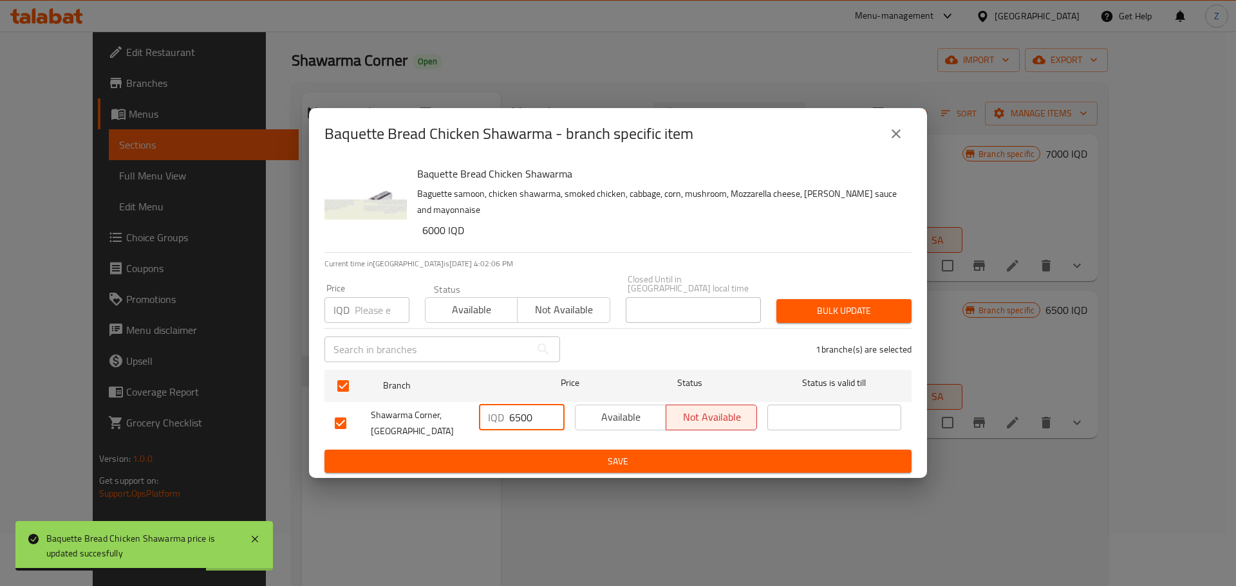
click at [544, 454] on span "Save" at bounding box center [618, 462] width 566 height 16
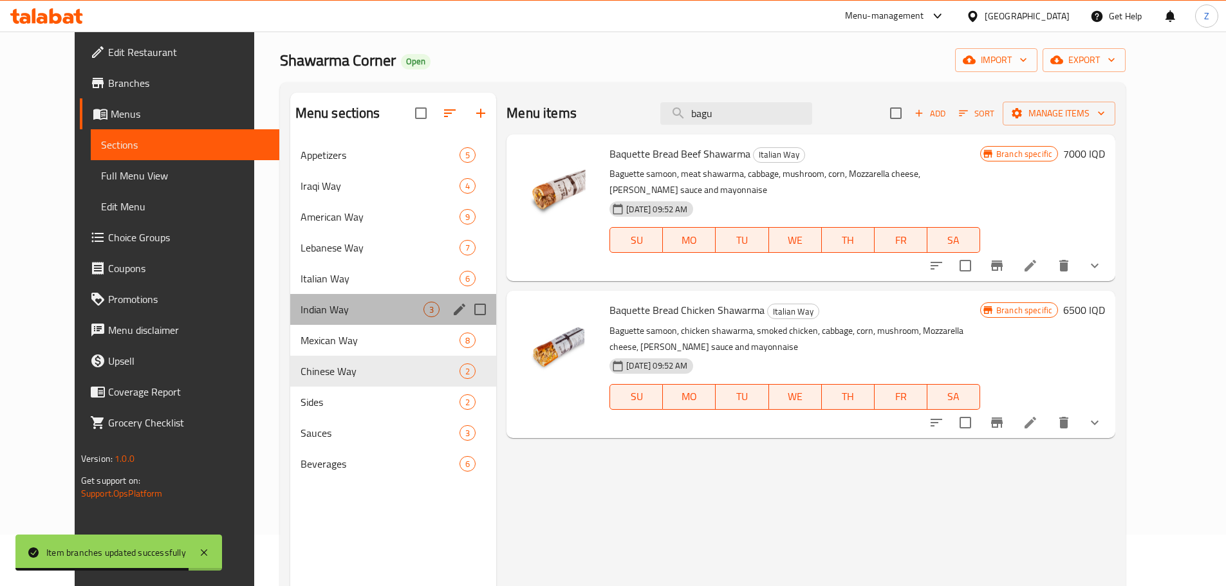
click at [299, 317] on div "Indian Way 3" at bounding box center [393, 309] width 207 height 31
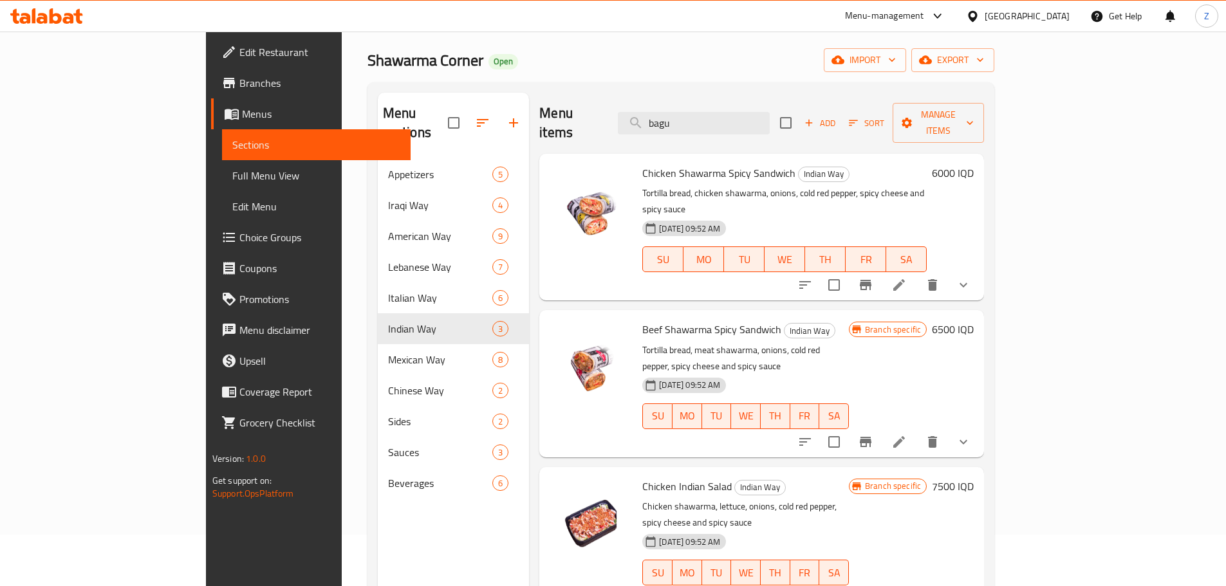
click at [974, 320] on h6 "6500 IQD" at bounding box center [953, 329] width 42 height 18
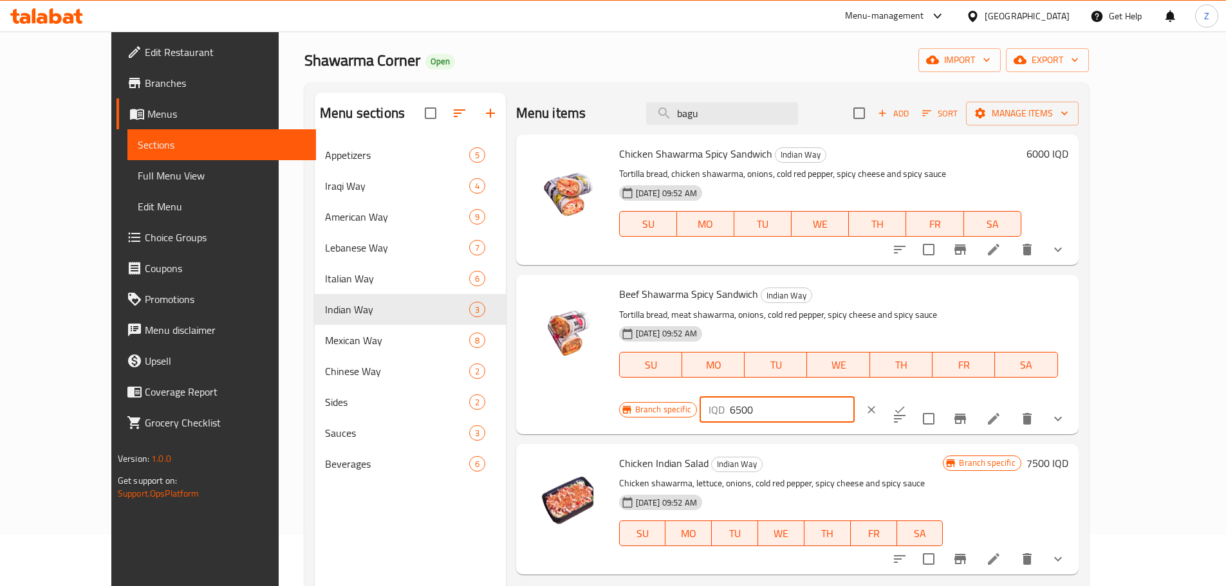
click at [855, 397] on input "6500" at bounding box center [792, 410] width 125 height 26
click at [855, 397] on input "6750" at bounding box center [792, 410] width 125 height 26
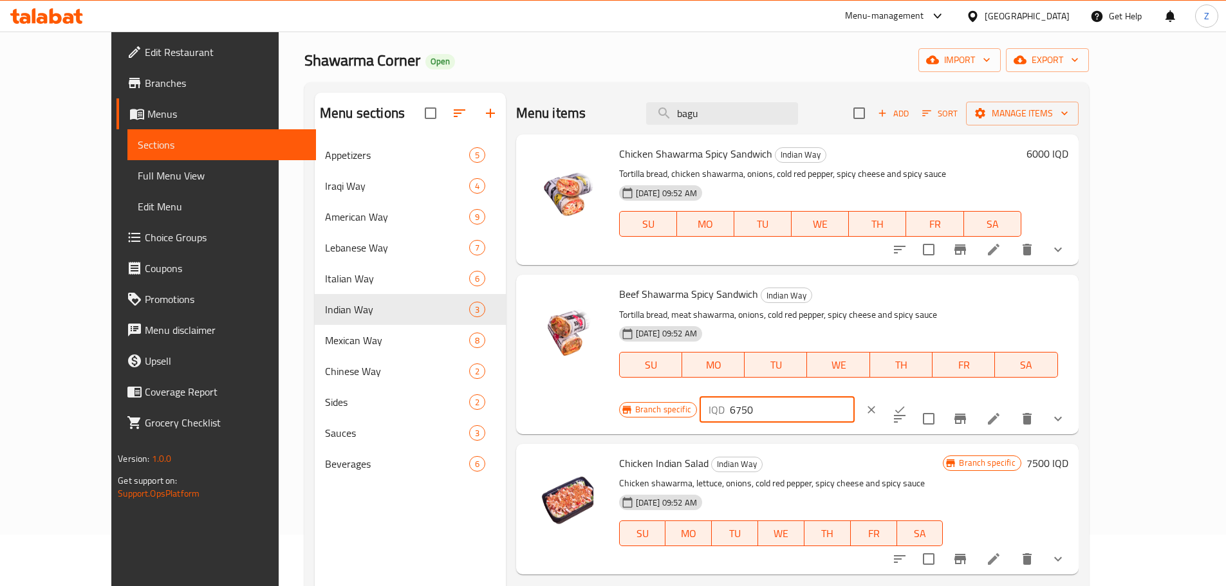
click at [855, 397] on input "6750" at bounding box center [792, 410] width 125 height 26
type input "6750"
click at [906, 403] on icon "ok" at bounding box center [899, 409] width 13 height 13
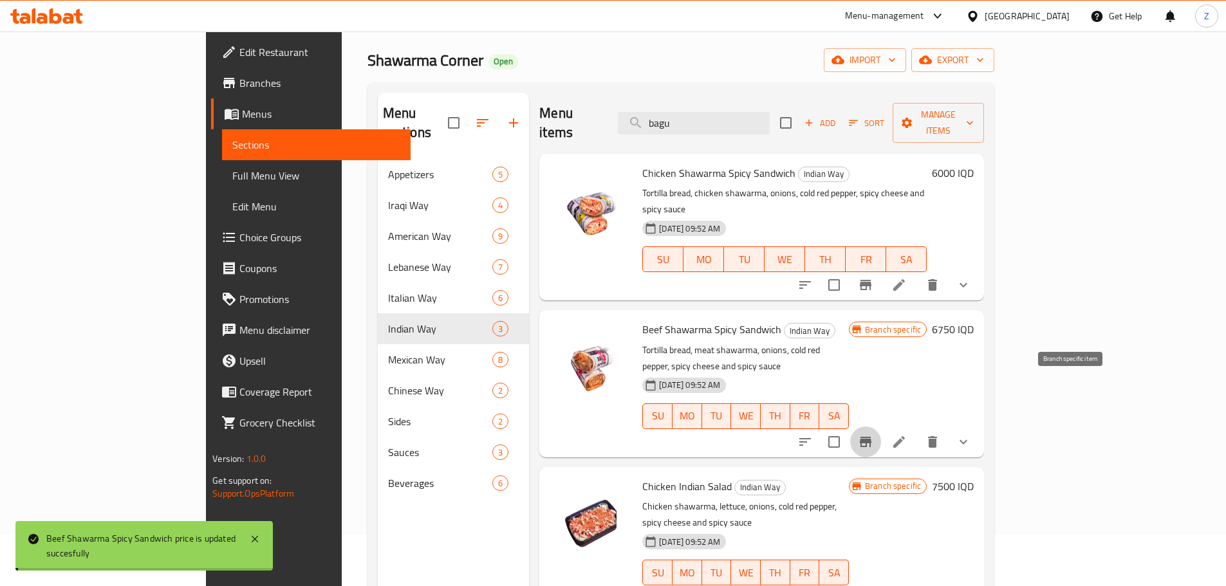
click at [873, 434] on icon "Branch-specific-item" at bounding box center [865, 441] width 15 height 15
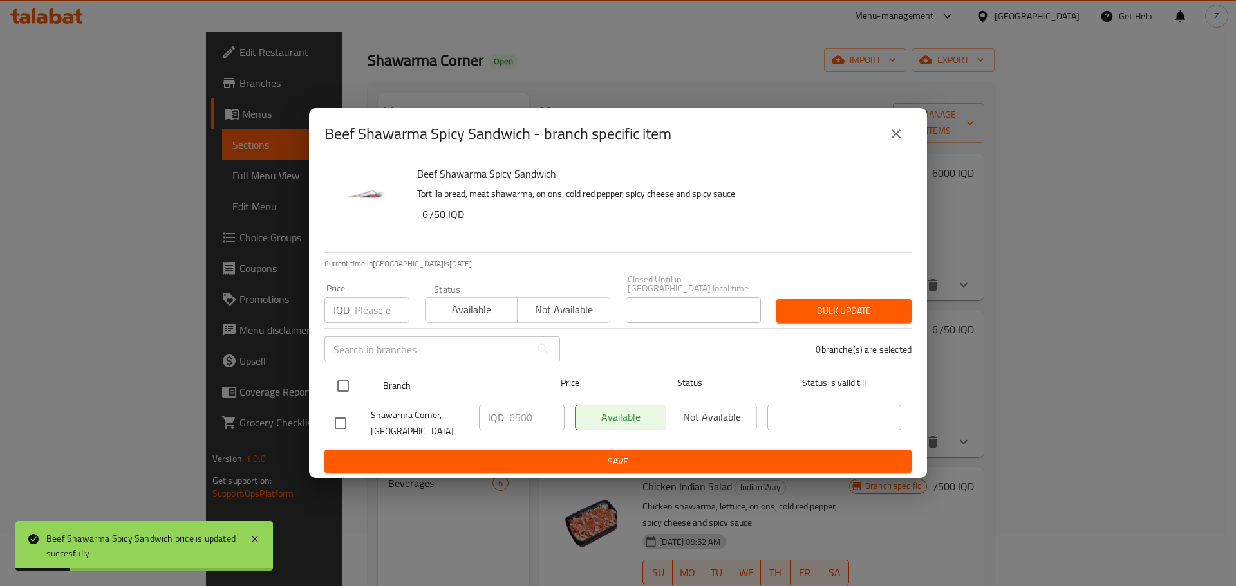
click at [335, 373] on input "checkbox" at bounding box center [342, 386] width 27 height 27
checkbox input "true"
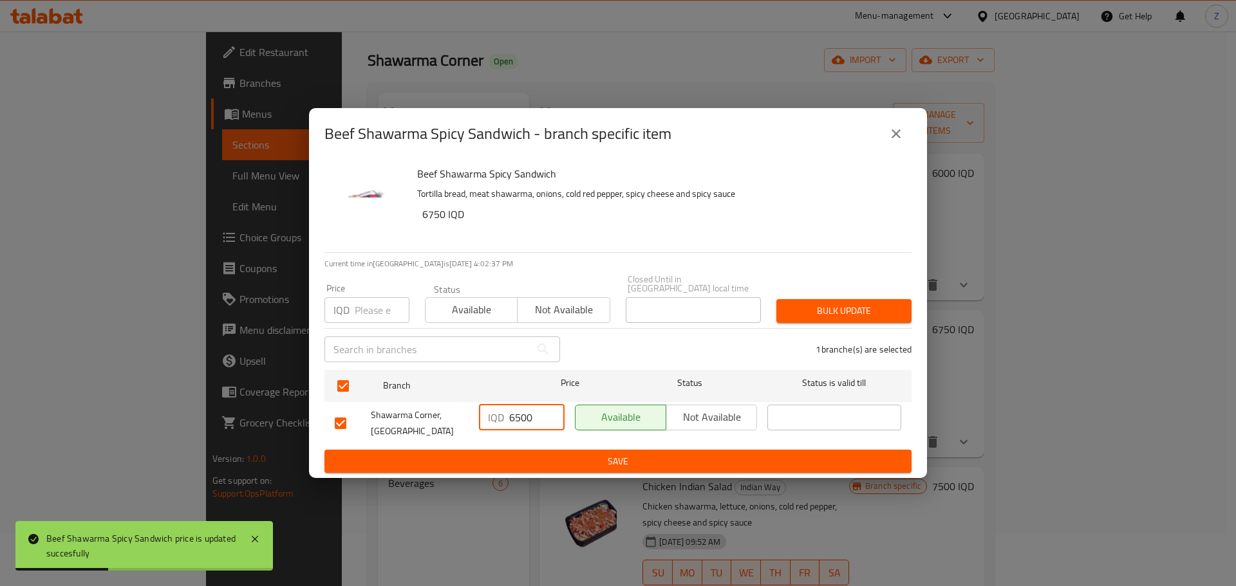
click at [519, 406] on input "6500" at bounding box center [536, 418] width 55 height 26
paste input "75"
type input "6750"
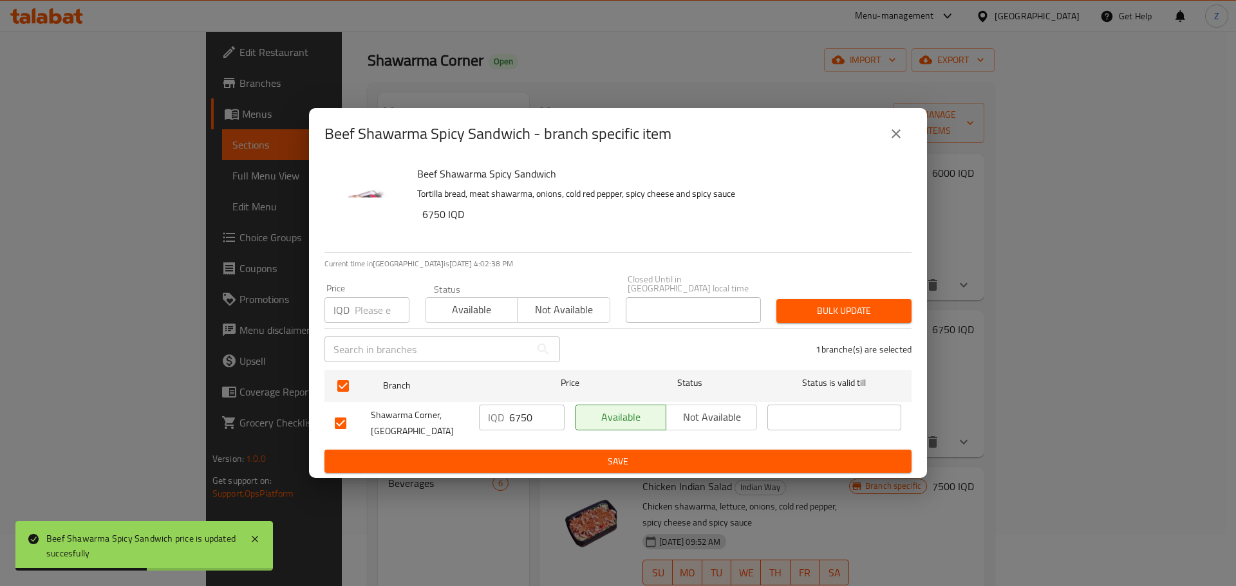
click at [518, 443] on ul "Branch Price Status Status is valid till Shawarma Corner, Bakhtiary IQD 6750 ​ …" at bounding box center [617, 407] width 587 height 85
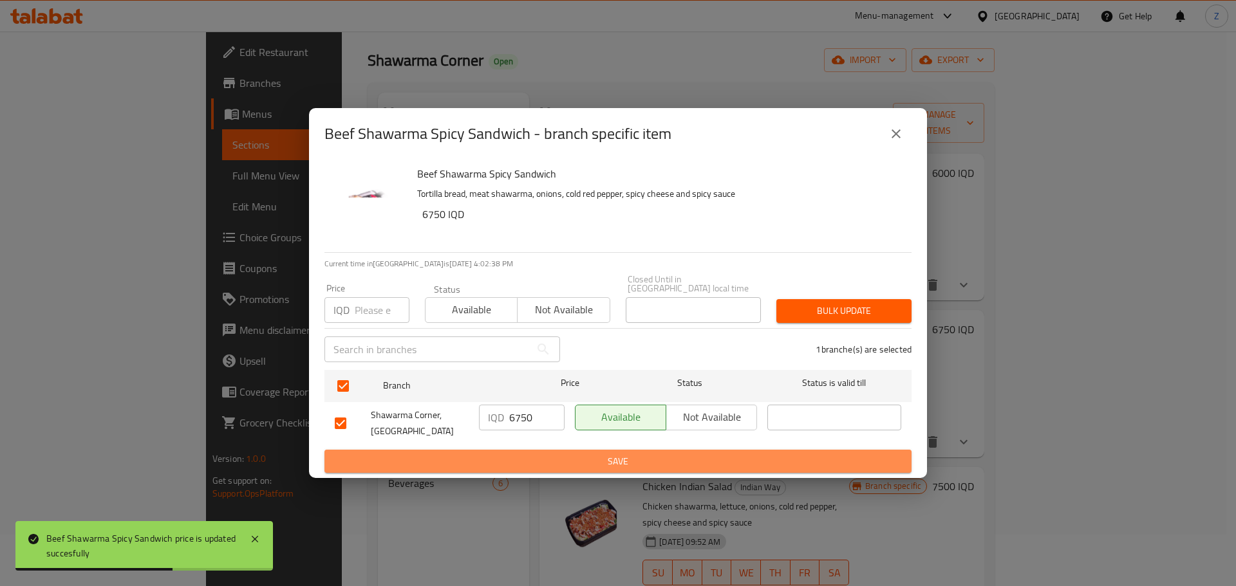
click at [524, 454] on span "Save" at bounding box center [618, 462] width 566 height 16
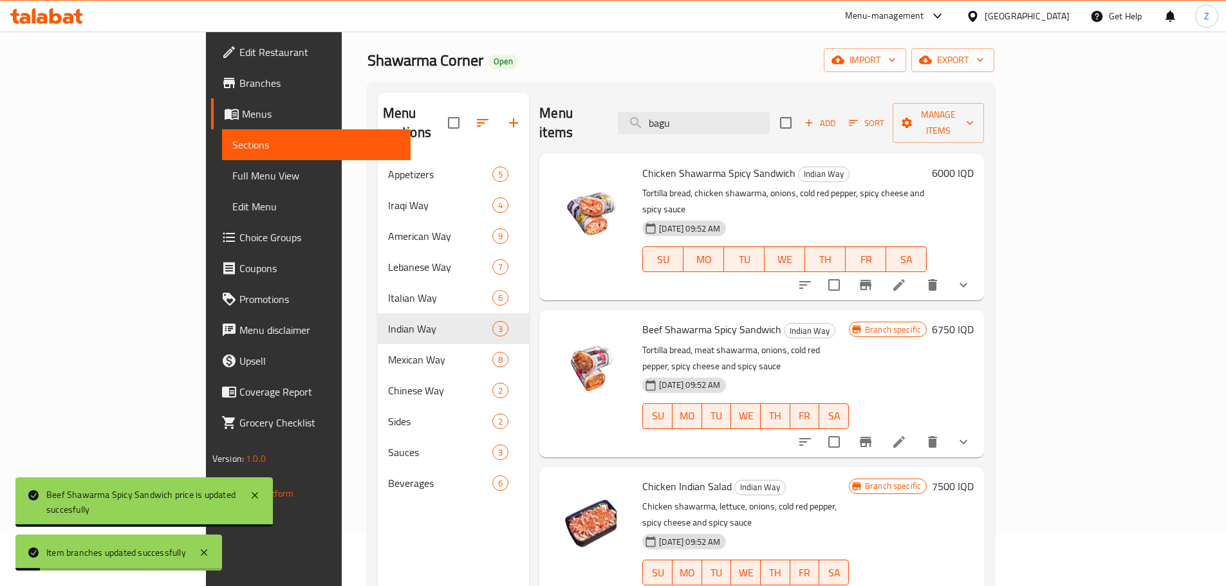
click at [974, 164] on h6 "6000 IQD" at bounding box center [953, 173] width 42 height 18
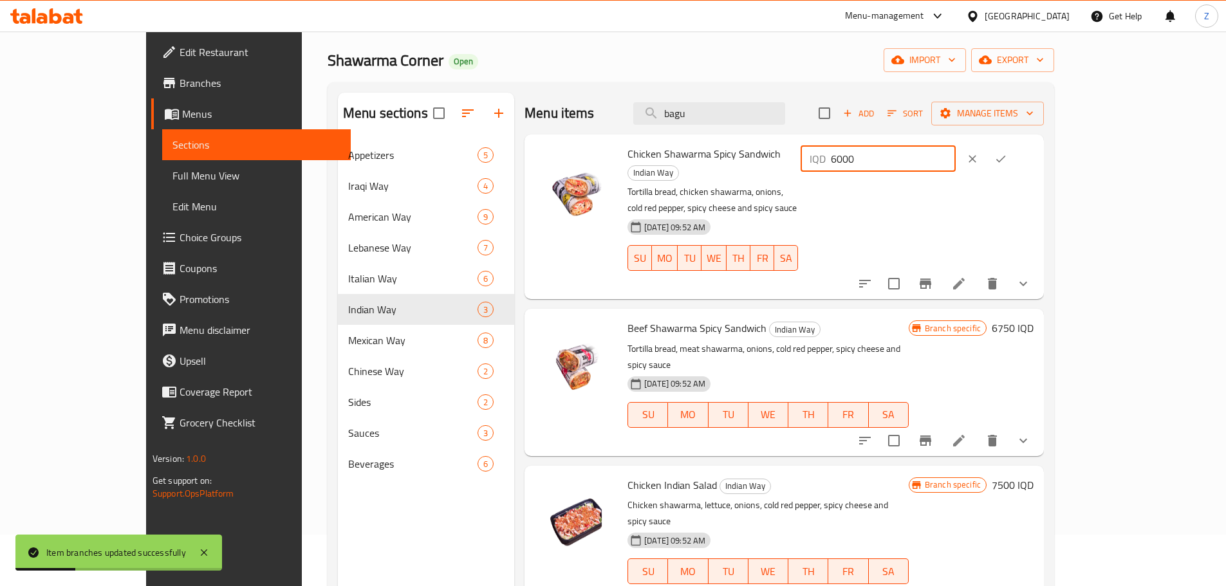
drag, startPoint x: 1008, startPoint y: 160, endPoint x: 1017, endPoint y: 162, distance: 8.8
click at [956, 162] on input "6000" at bounding box center [893, 159] width 125 height 26
type input "6500"
click at [1007, 155] on icon "ok" at bounding box center [1000, 159] width 13 height 13
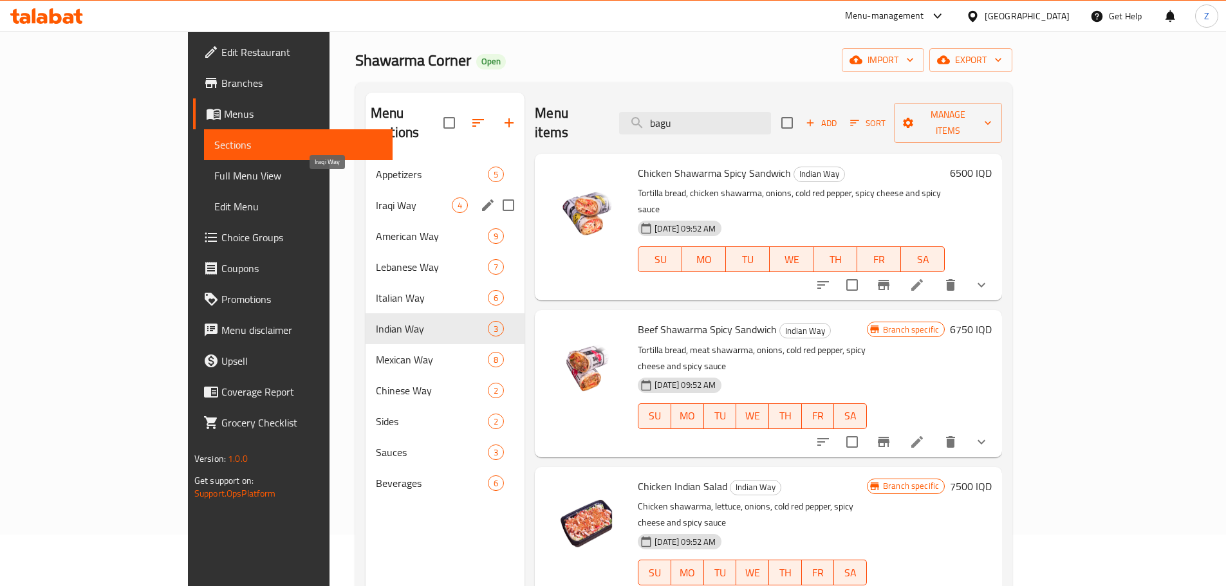
click at [376, 198] on span "Iraqi Way" at bounding box center [414, 205] width 76 height 15
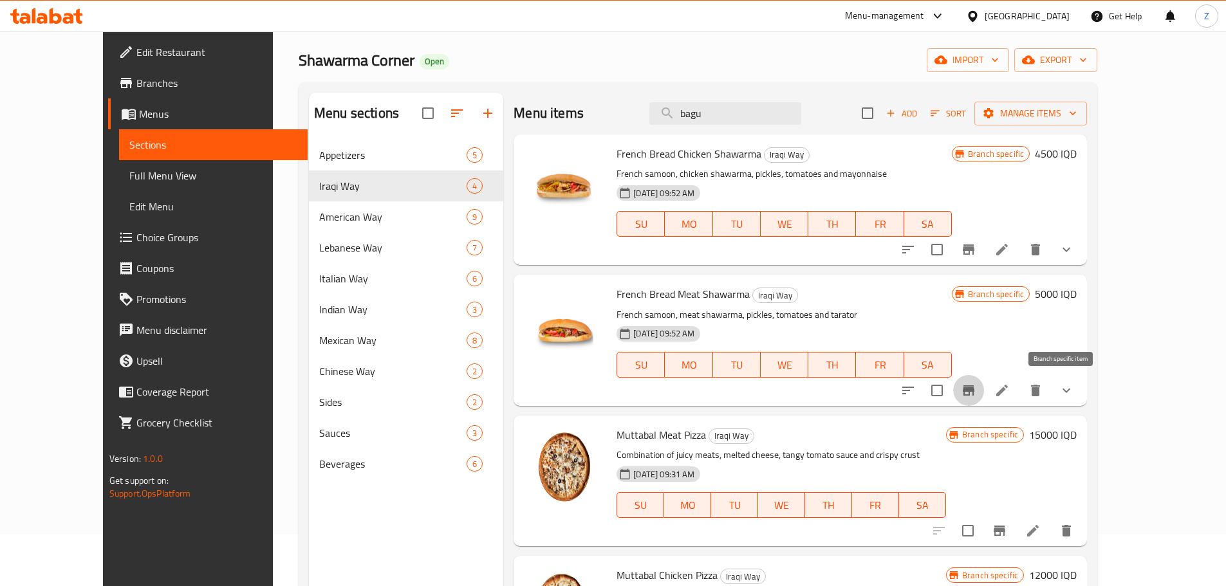
click at [974, 394] on icon "Branch-specific-item" at bounding box center [969, 390] width 12 height 10
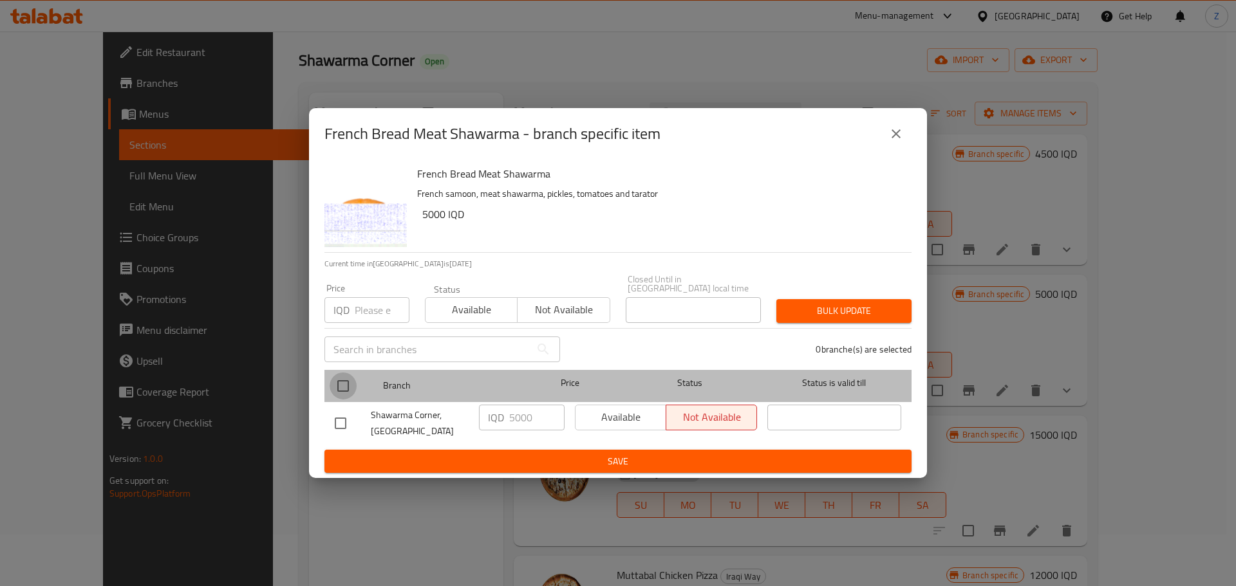
click at [340, 387] on input "checkbox" at bounding box center [342, 386] width 27 height 27
checkbox input "true"
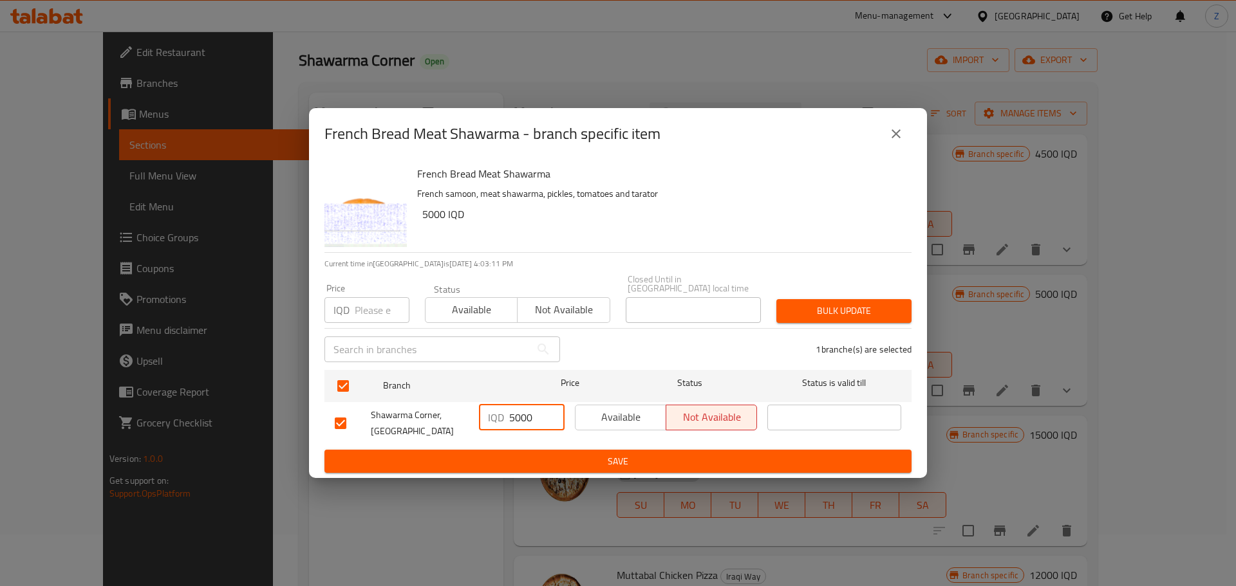
drag, startPoint x: 535, startPoint y: 414, endPoint x: 514, endPoint y: 414, distance: 20.6
click at [514, 414] on input "5000" at bounding box center [536, 418] width 55 height 26
type input "5250"
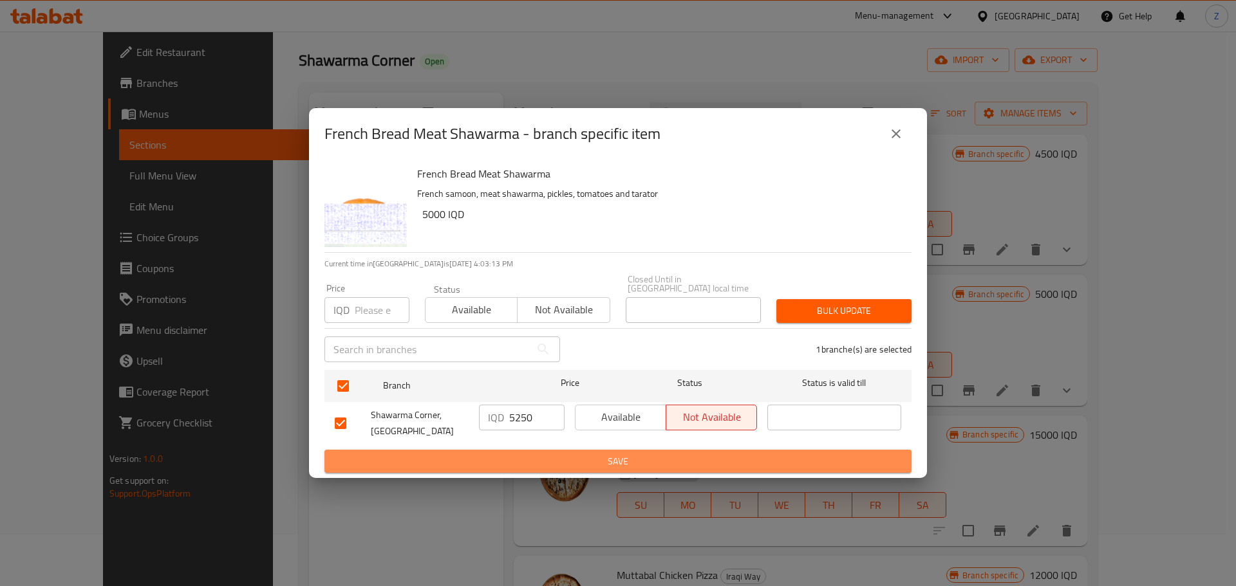
click at [551, 454] on span "Save" at bounding box center [618, 462] width 566 height 16
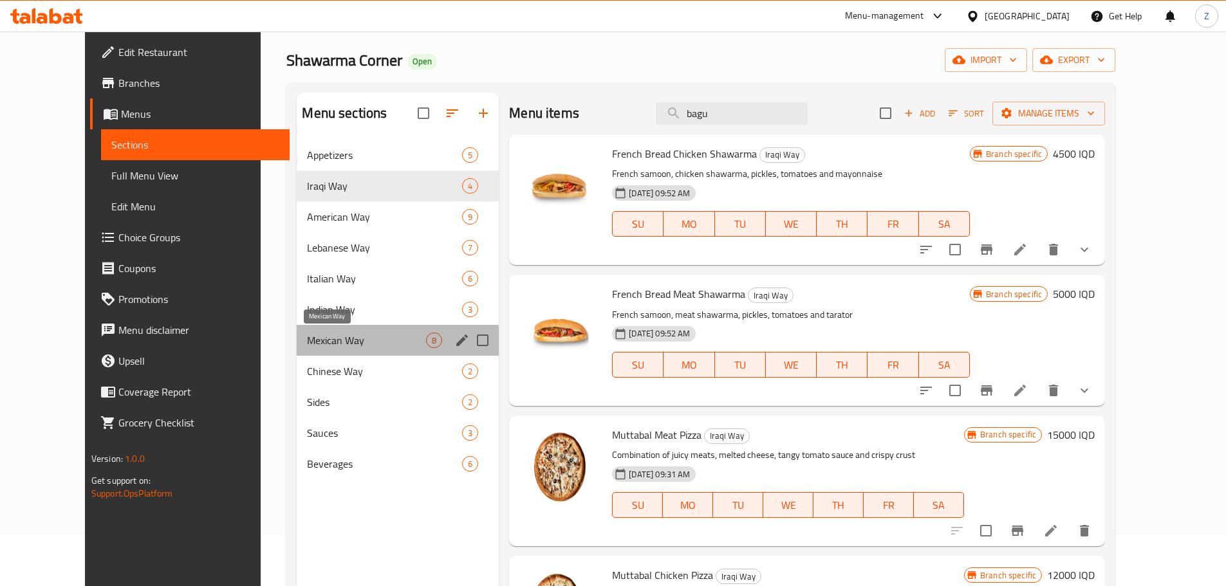
click at [309, 340] on span "Mexican Way" at bounding box center [366, 340] width 119 height 15
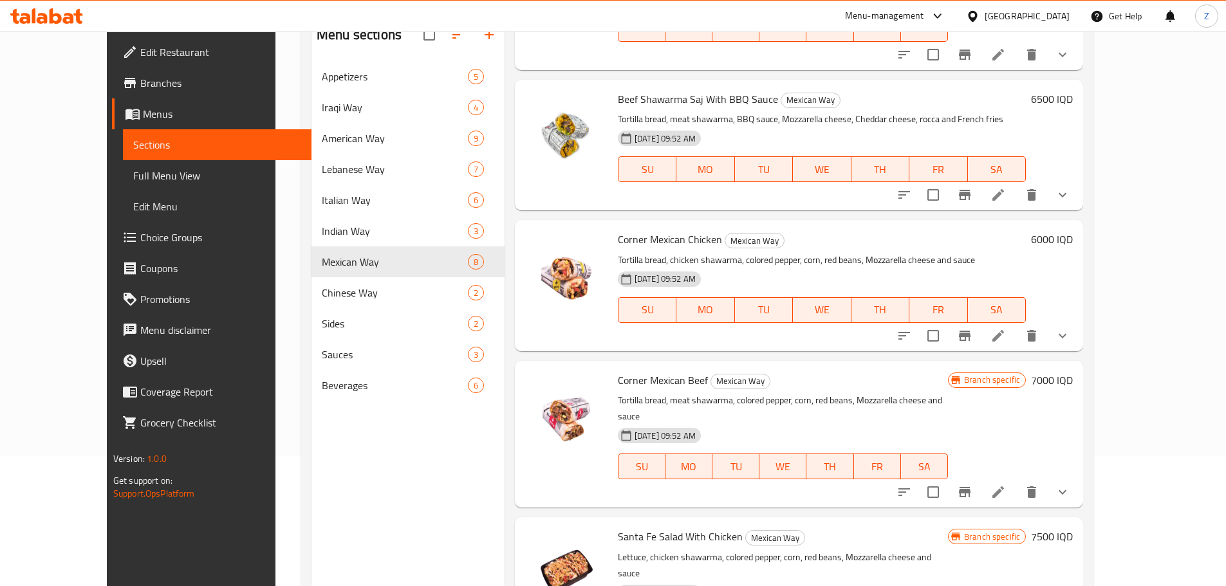
scroll to position [180, 0]
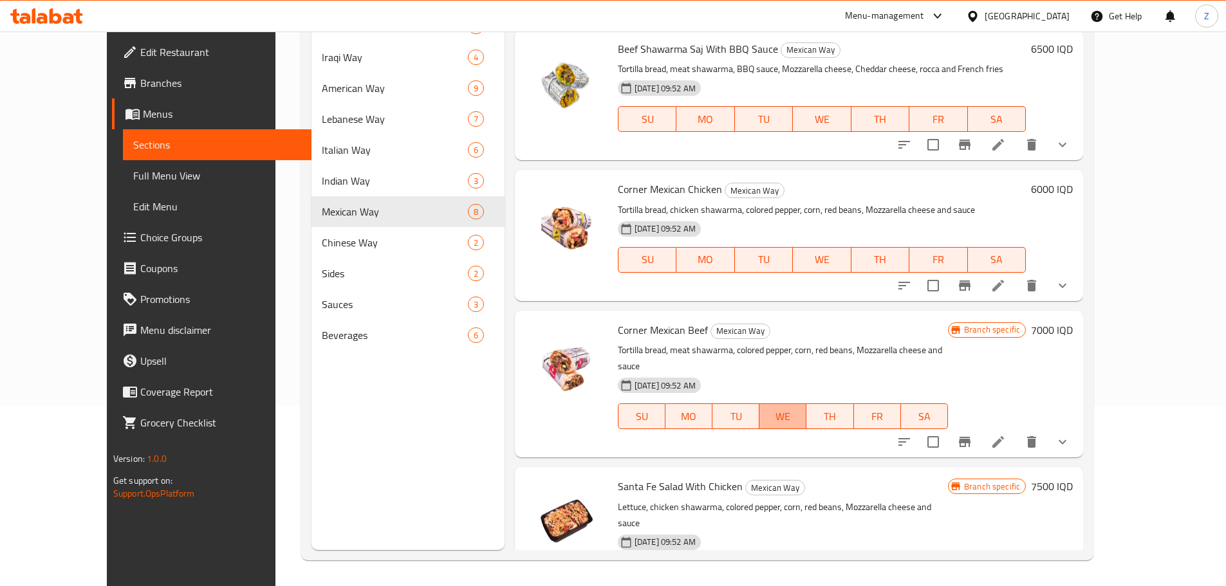
drag, startPoint x: 837, startPoint y: 378, endPoint x: 741, endPoint y: 195, distance: 207.0
click at [814, 373] on div "06-11-2023 09:52 AM SU MO TU WE TH FR SA" at bounding box center [783, 408] width 340 height 70
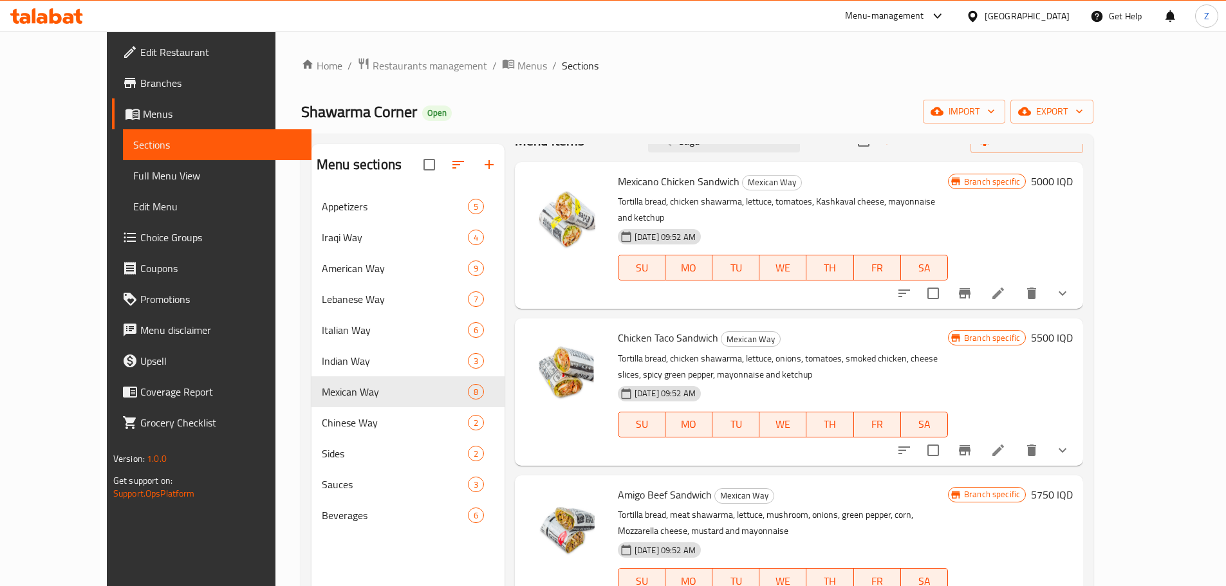
scroll to position [0, 0]
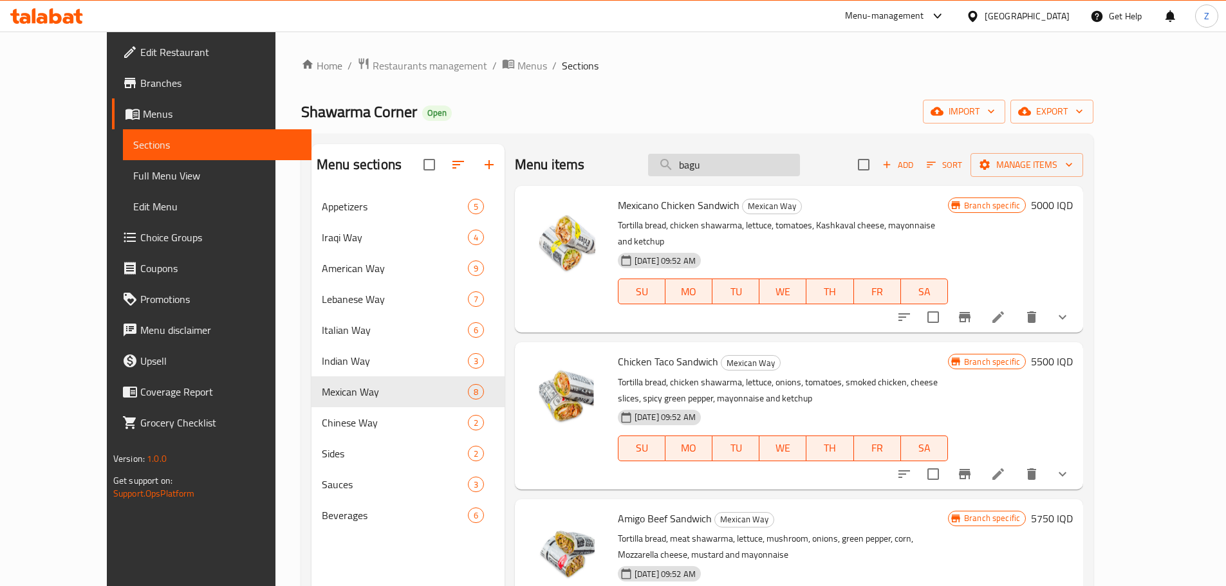
click at [739, 164] on input "bagu" at bounding box center [724, 165] width 152 height 23
paste input "MACARONI WITH BEEF SH AND CHEESE DISH"
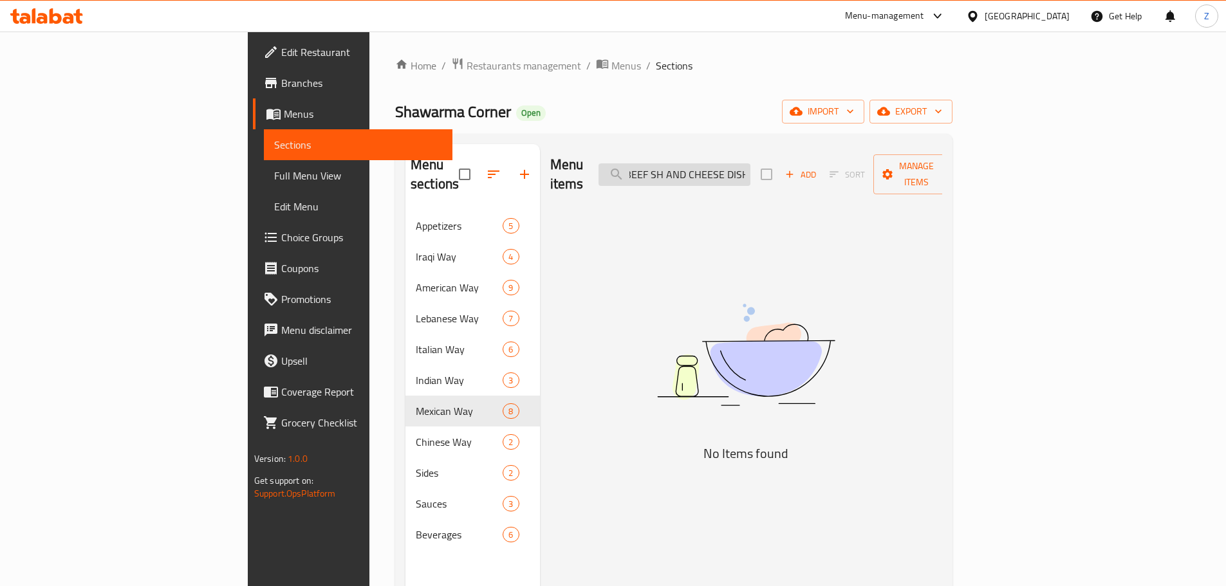
click at [739, 164] on input "MACARONI WITH BEEF SH AND CHEESE DISH" at bounding box center [674, 174] width 152 height 23
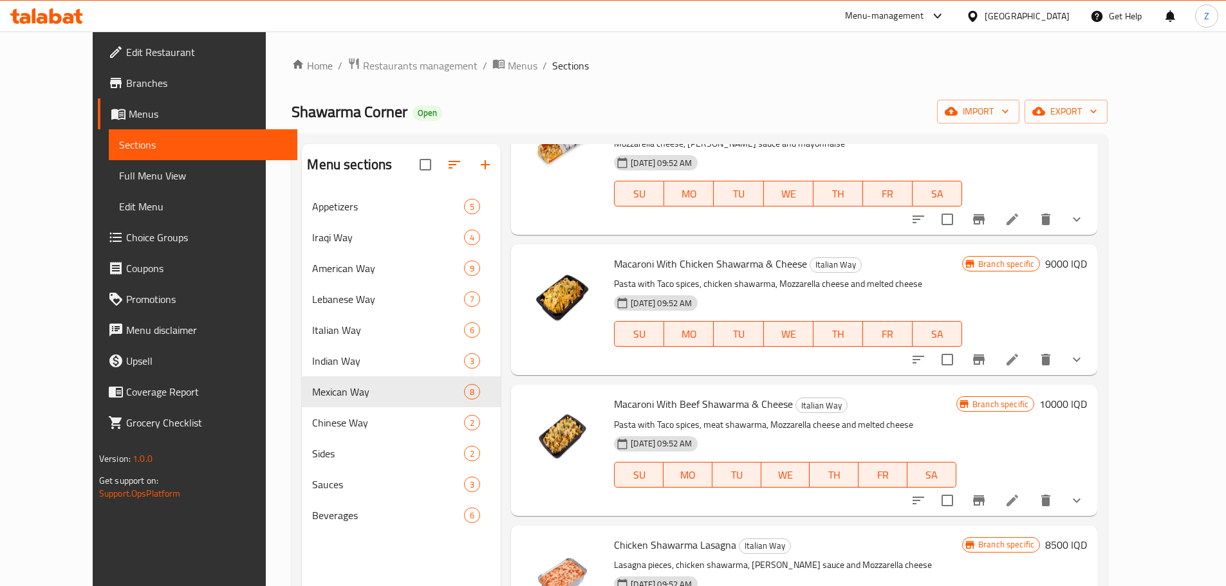
scroll to position [1866, 0]
type input "cheese"
click at [987, 492] on icon "Branch-specific-item" at bounding box center [978, 499] width 15 height 15
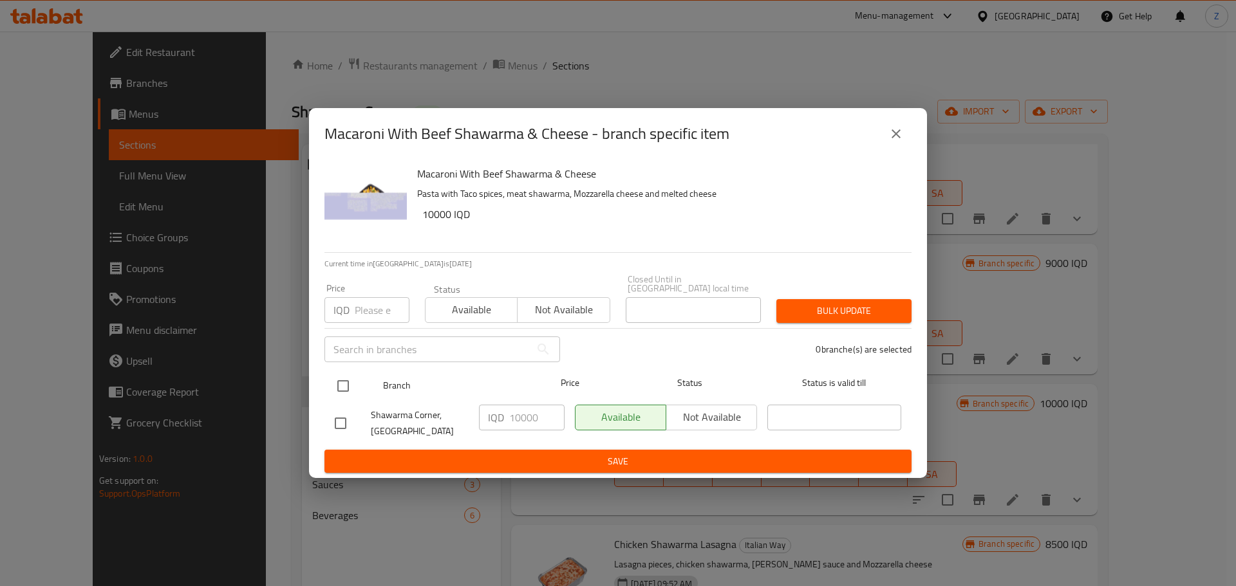
click at [329, 377] on div "Branch Price Status Status is valid till" at bounding box center [617, 386] width 587 height 32
click at [340, 383] on input "checkbox" at bounding box center [342, 386] width 27 height 27
checkbox input "true"
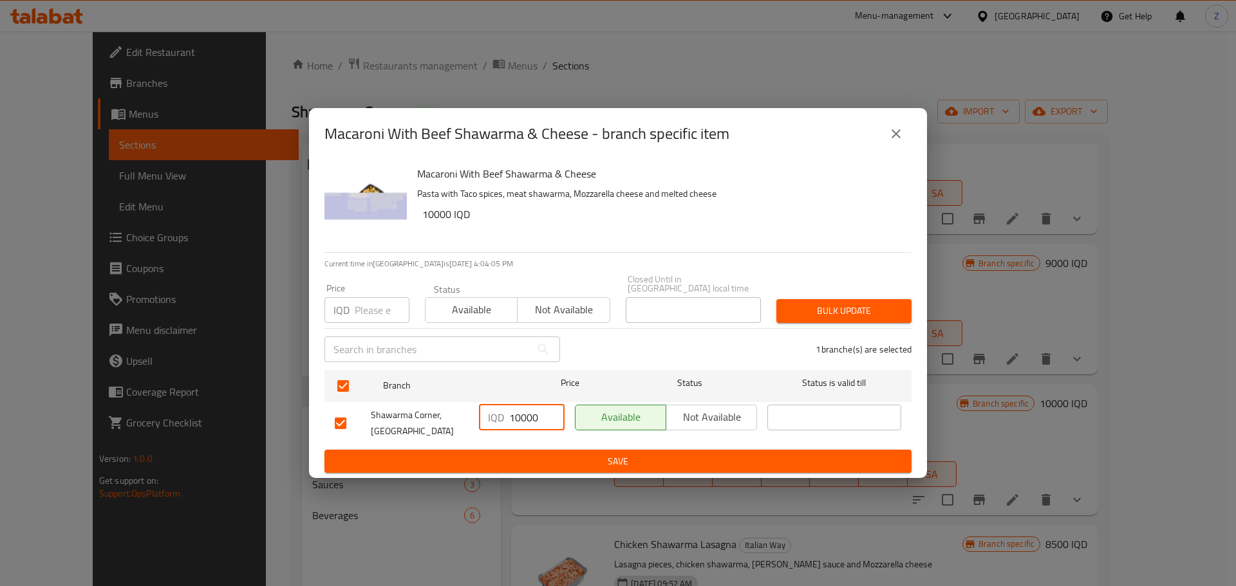
click at [524, 414] on input "10000" at bounding box center [536, 418] width 55 height 26
type input "10500"
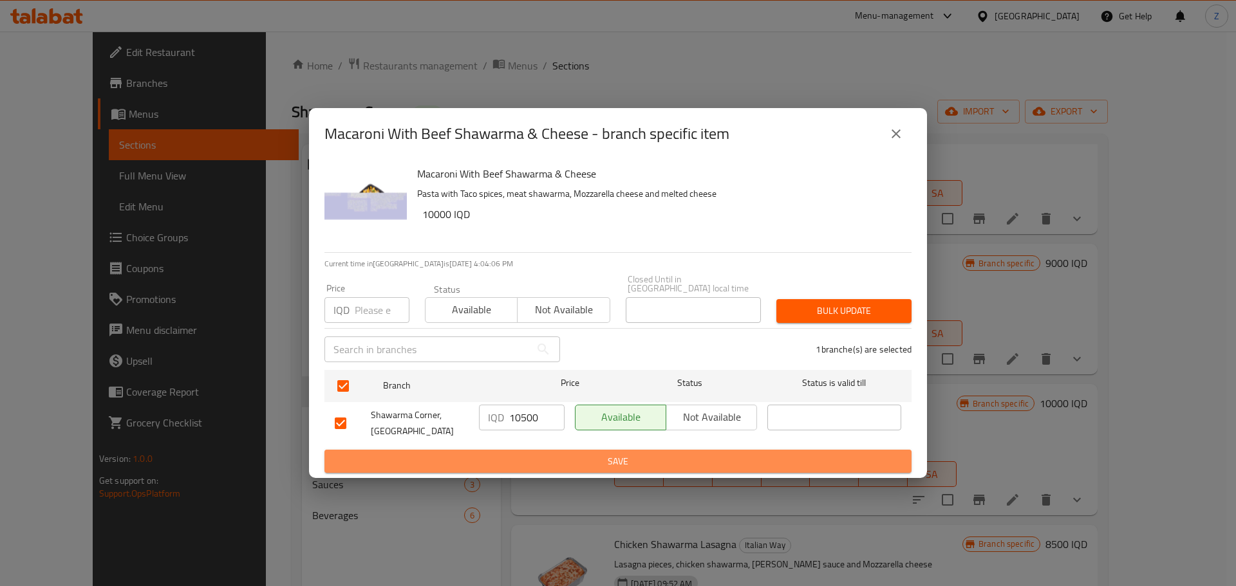
click at [512, 463] on span "Save" at bounding box center [618, 462] width 566 height 16
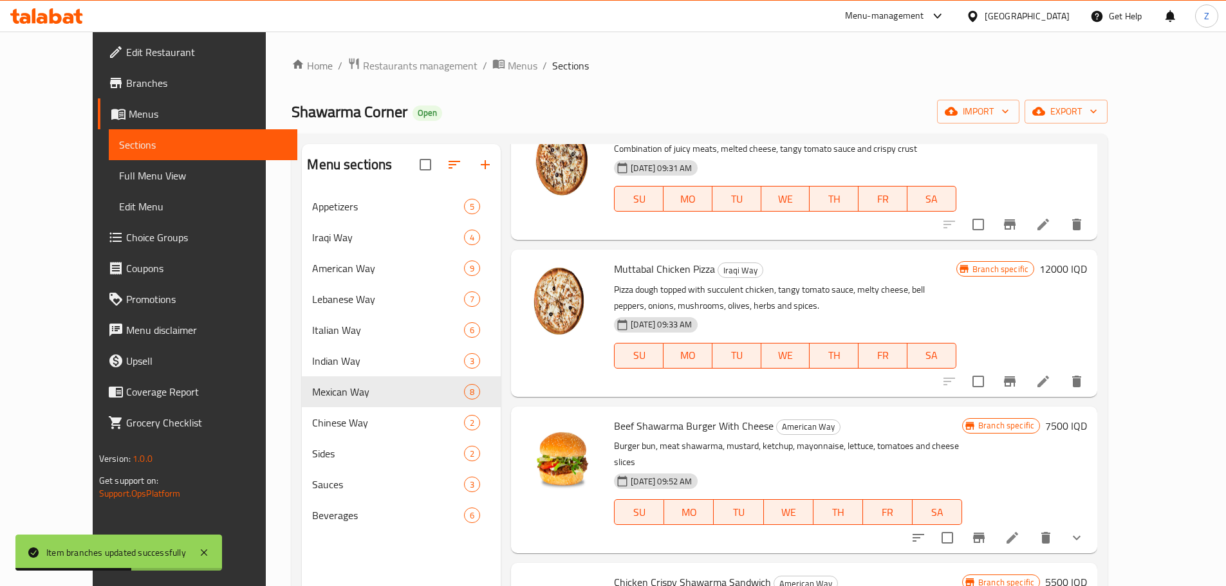
scroll to position [0, 0]
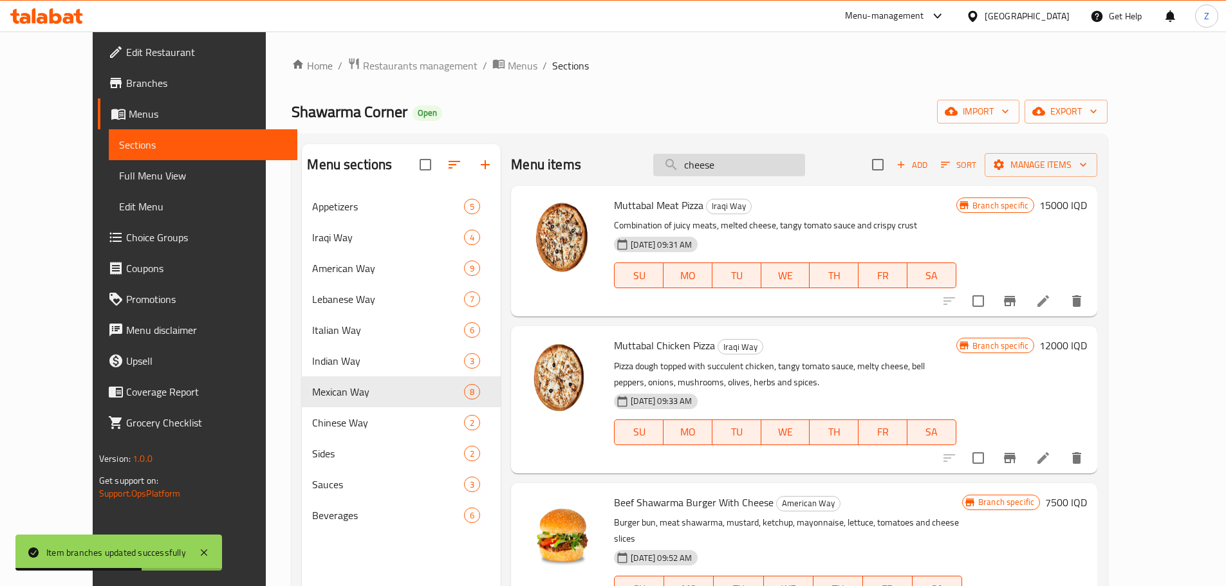
click at [741, 178] on div "Menu items cheese Add Sort Manage items" at bounding box center [804, 165] width 586 height 42
click at [743, 175] on input "cheese" at bounding box center [729, 165] width 152 height 23
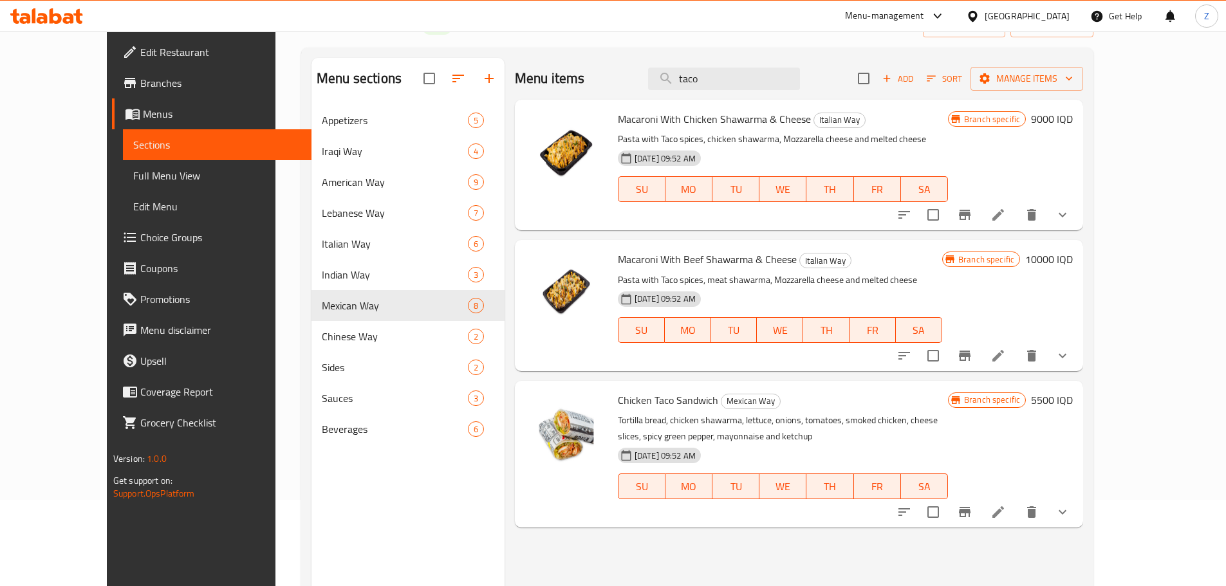
scroll to position [180, 0]
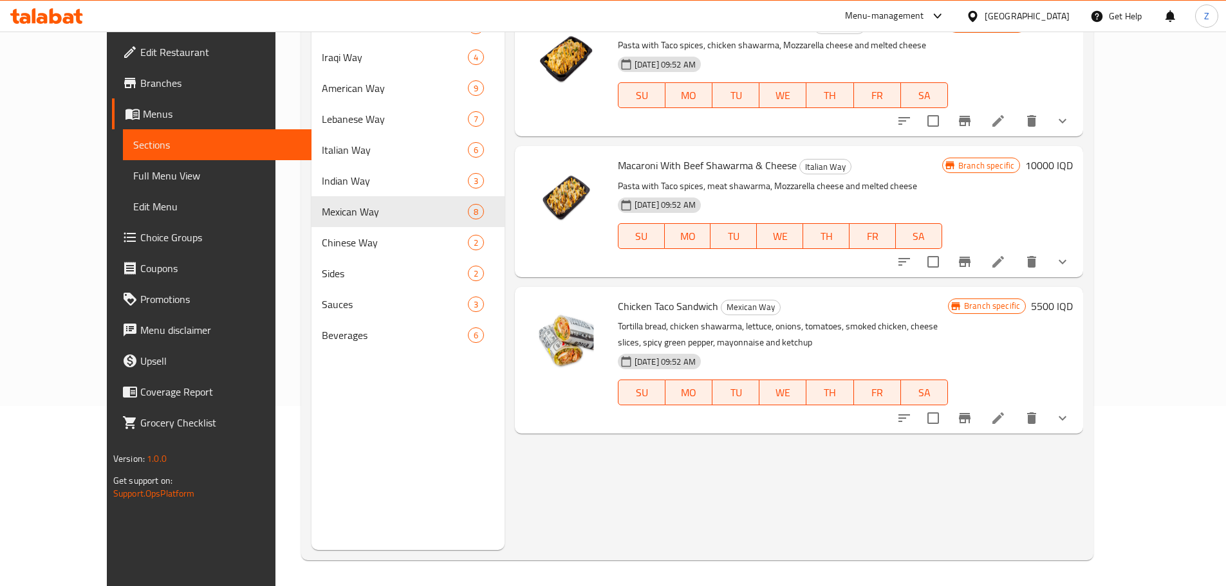
type input "taco"
click at [972, 411] on icon "Branch-specific-item" at bounding box center [964, 418] width 15 height 15
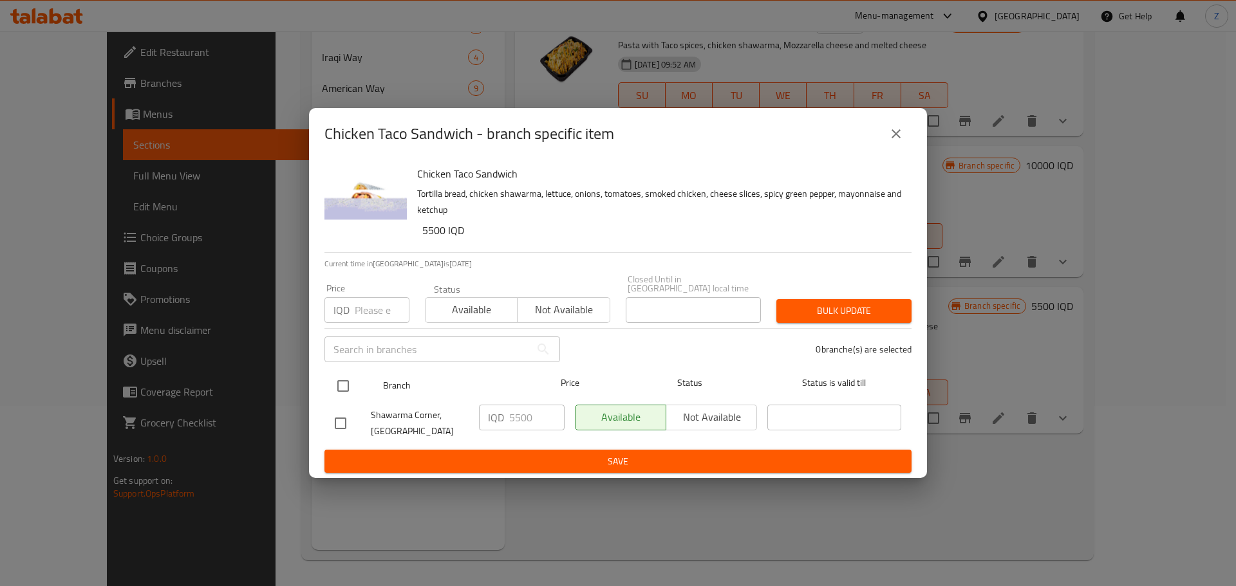
drag, startPoint x: 356, startPoint y: 380, endPoint x: 402, endPoint y: 388, distance: 46.5
click at [353, 379] on input "checkbox" at bounding box center [342, 386] width 27 height 27
checkbox input "true"
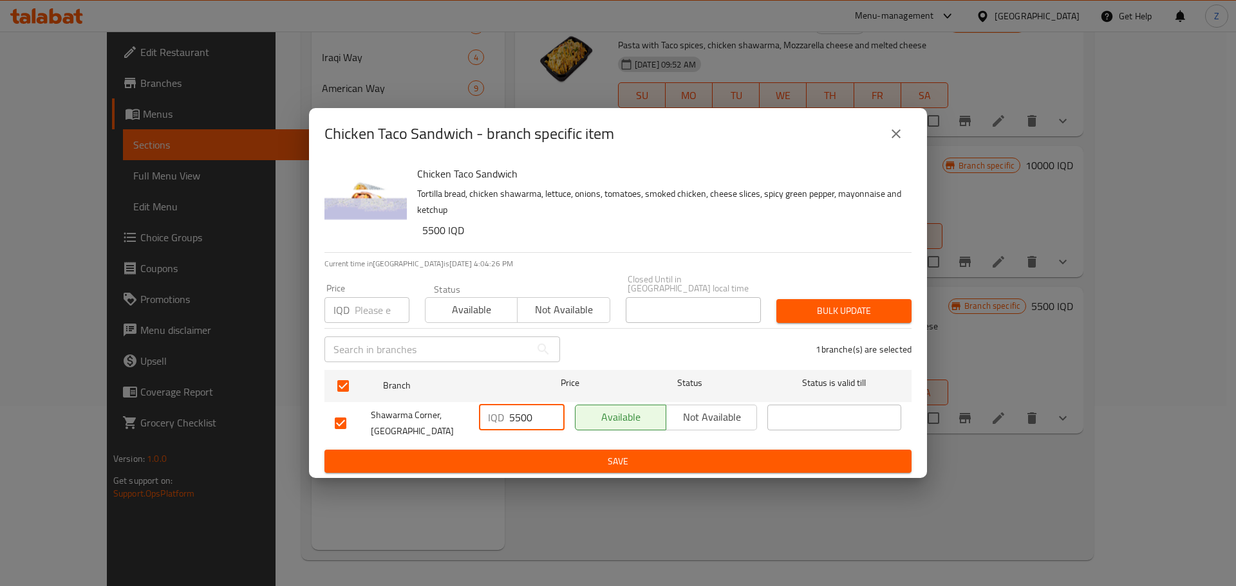
click at [517, 409] on input "5500" at bounding box center [536, 418] width 55 height 26
type input "6000"
click at [532, 454] on span "Save" at bounding box center [618, 462] width 566 height 16
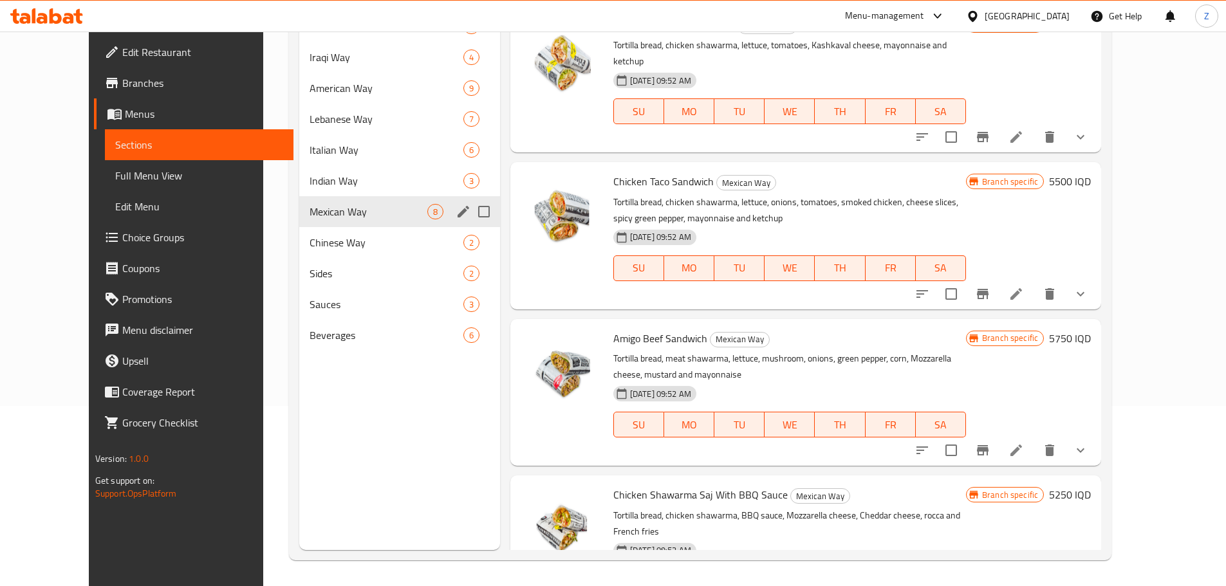
click at [371, 219] on div "Mexican Way 8" at bounding box center [399, 211] width 200 height 31
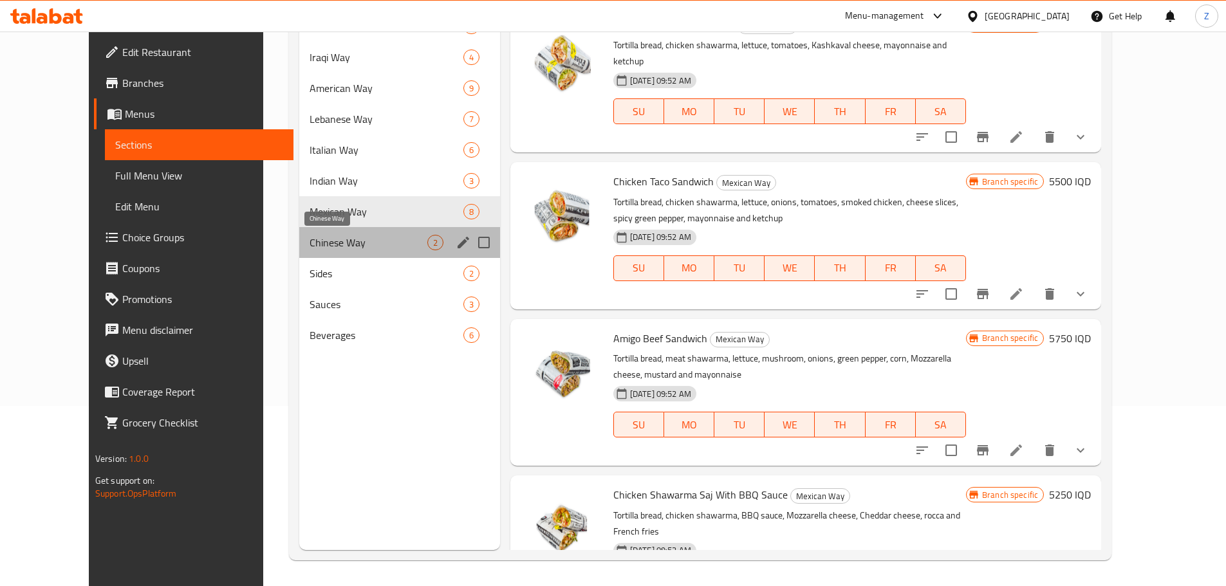
click at [365, 248] on span "Chinese Way" at bounding box center [368, 242] width 117 height 15
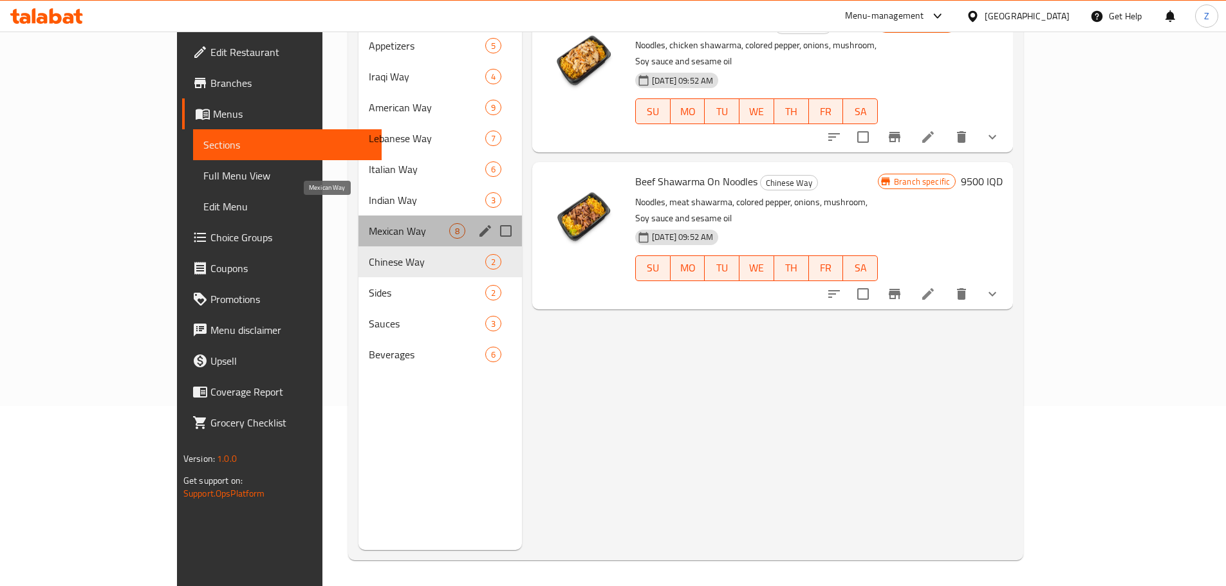
click at [369, 223] on span "Mexican Way" at bounding box center [409, 230] width 80 height 15
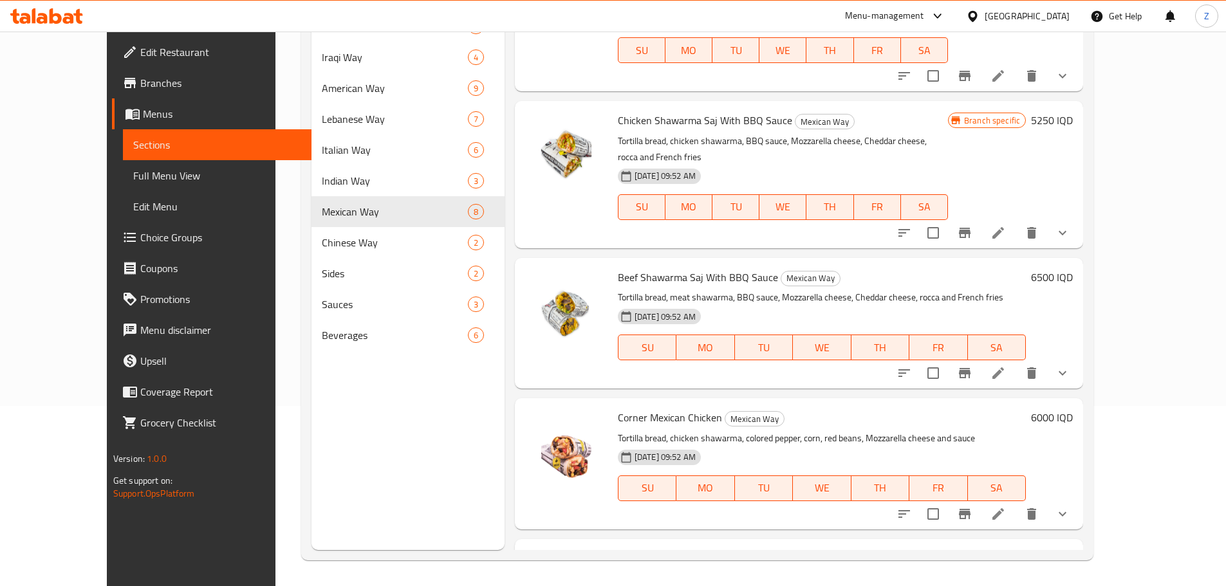
scroll to position [346, 0]
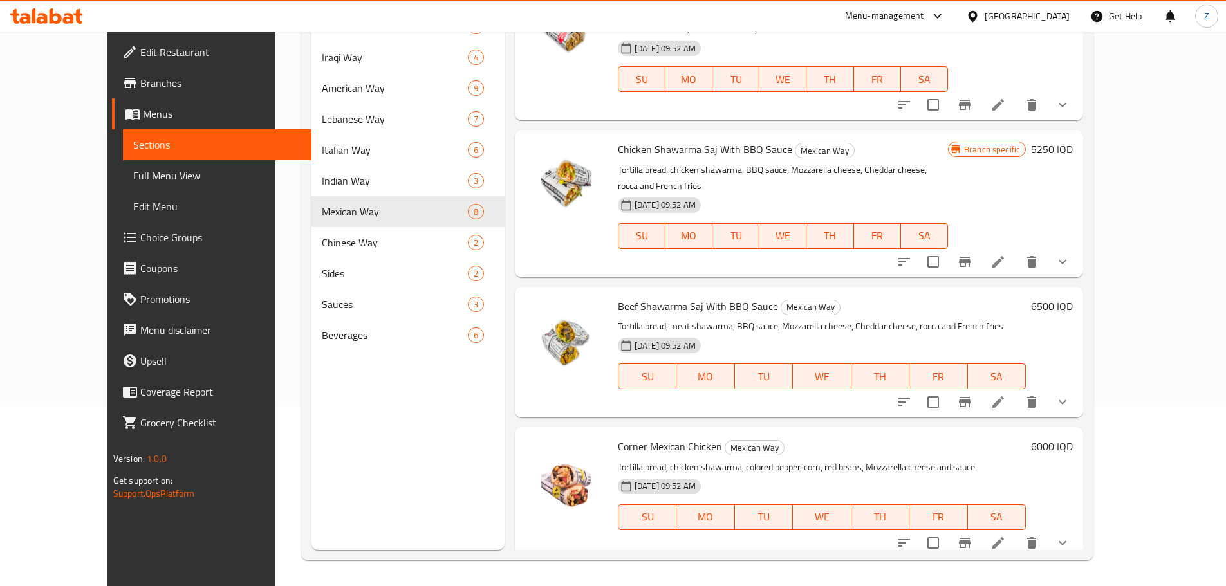
click at [1073, 297] on h6 "6500 IQD" at bounding box center [1052, 306] width 42 height 18
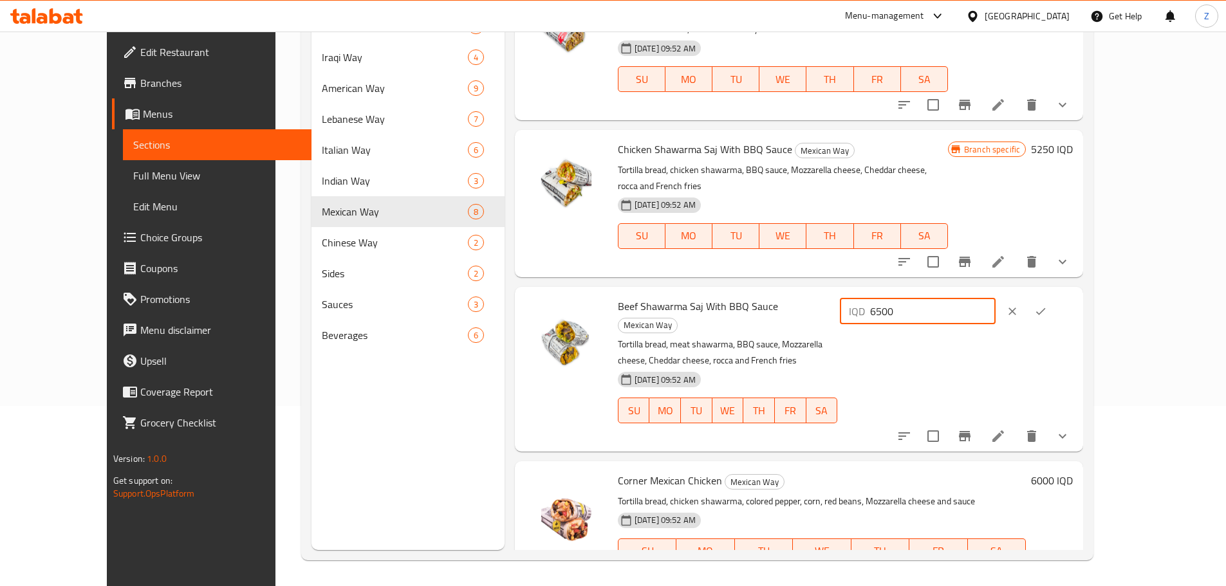
drag, startPoint x: 1064, startPoint y: 278, endPoint x: 997, endPoint y: 282, distance: 66.4
click at [995, 299] on input "6500" at bounding box center [932, 312] width 125 height 26
type input "6750"
click at [1047, 305] on icon "ok" at bounding box center [1040, 311] width 13 height 13
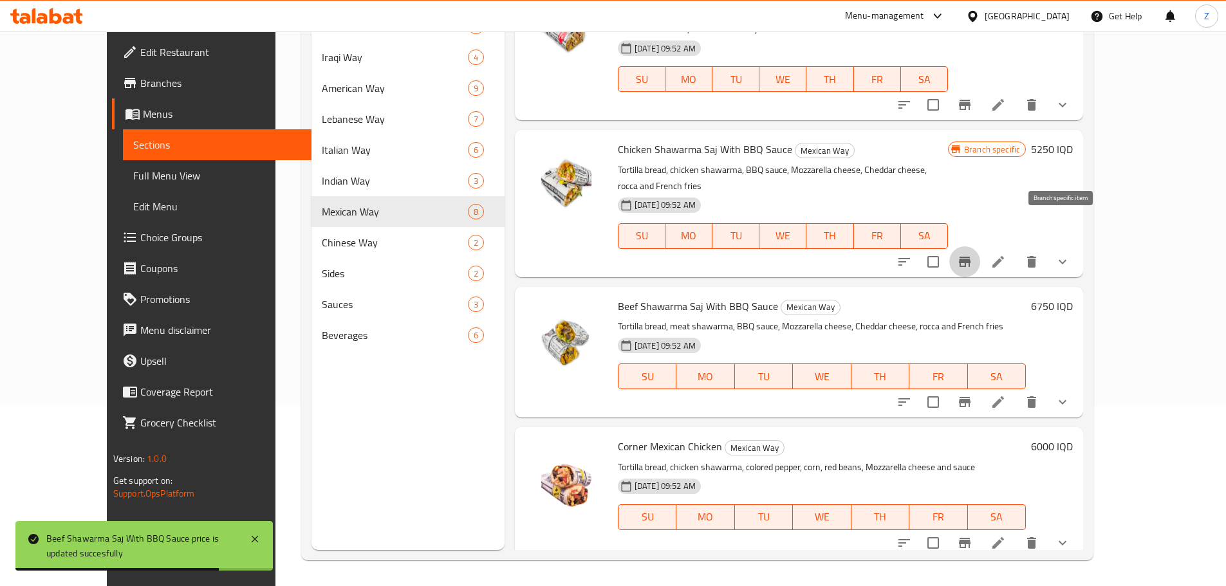
click at [980, 246] on button "Branch-specific-item" at bounding box center [964, 261] width 31 height 31
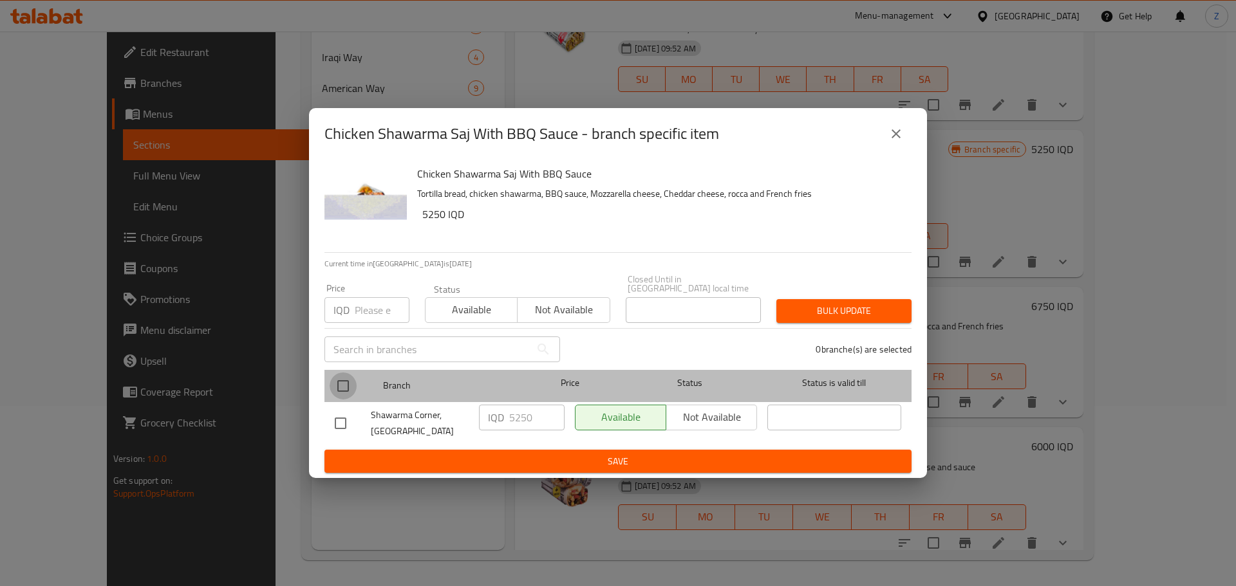
click at [345, 387] on input "checkbox" at bounding box center [342, 386] width 27 height 27
checkbox input "true"
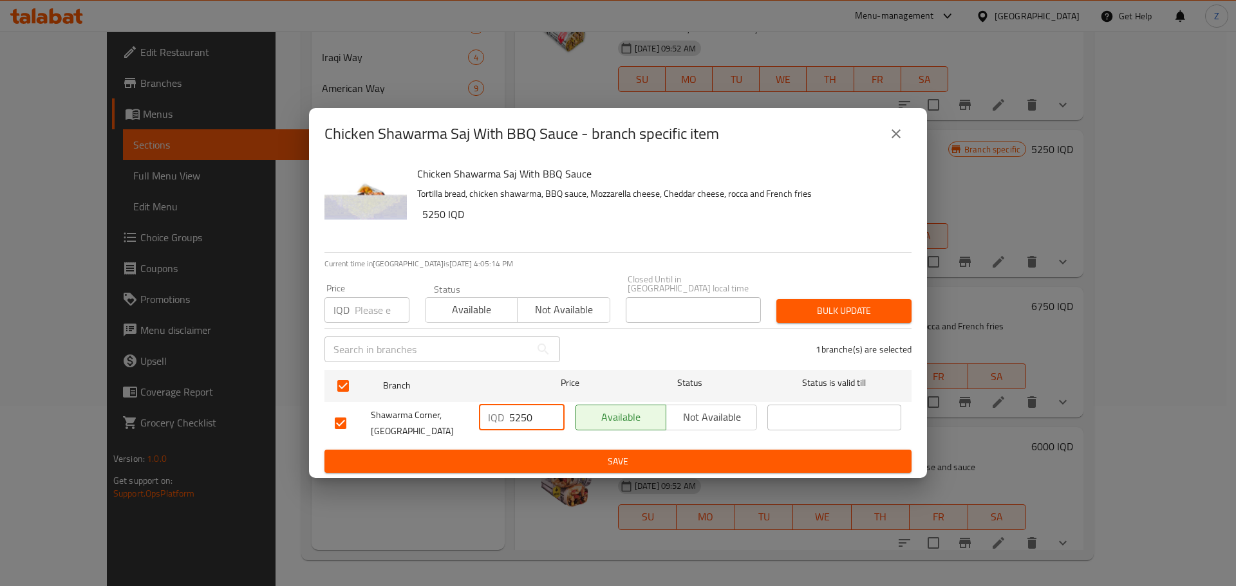
drag, startPoint x: 533, startPoint y: 414, endPoint x: 513, endPoint y: 421, distance: 21.6
click at [513, 421] on input "5250" at bounding box center [536, 418] width 55 height 26
type input "5500"
click at [515, 457] on span "Save" at bounding box center [618, 462] width 566 height 16
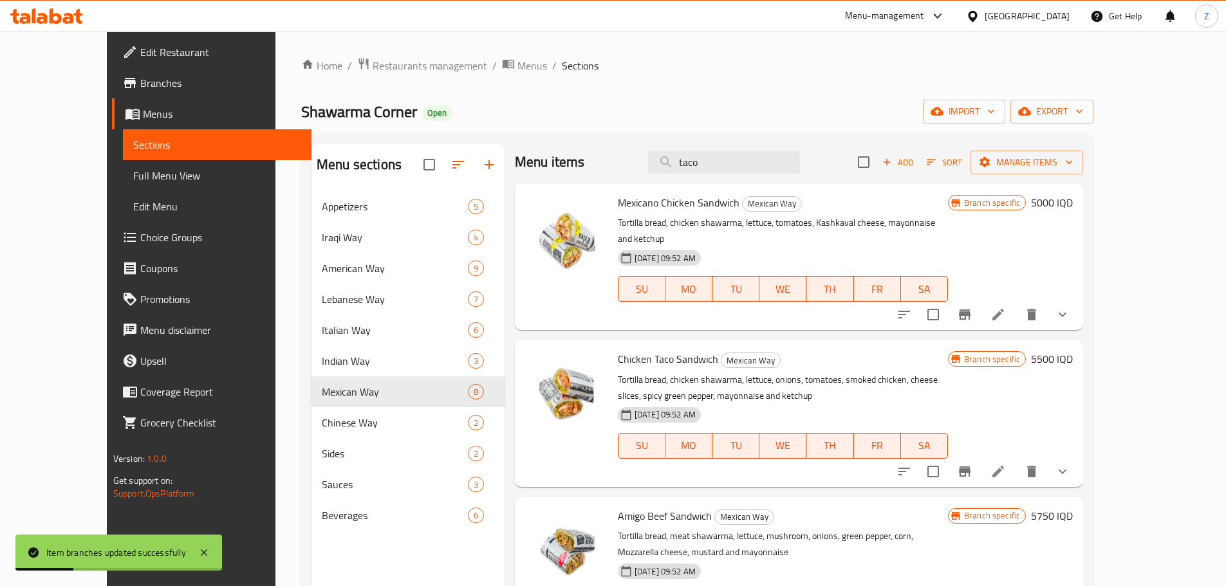
scroll to position [0, 0]
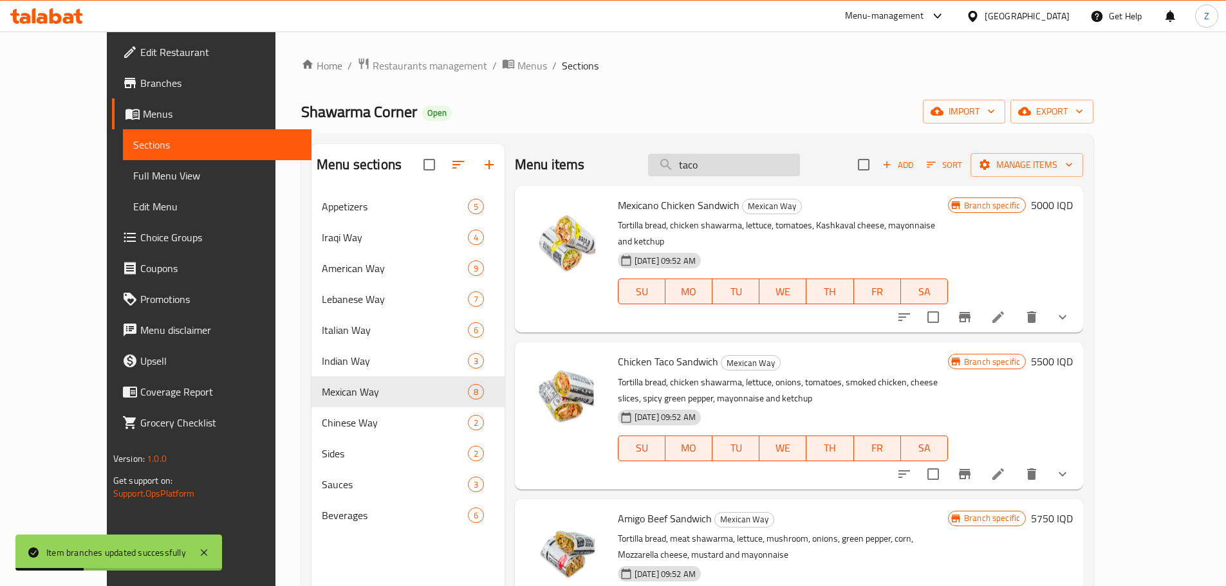
click at [770, 167] on input "taco" at bounding box center [724, 165] width 152 height 23
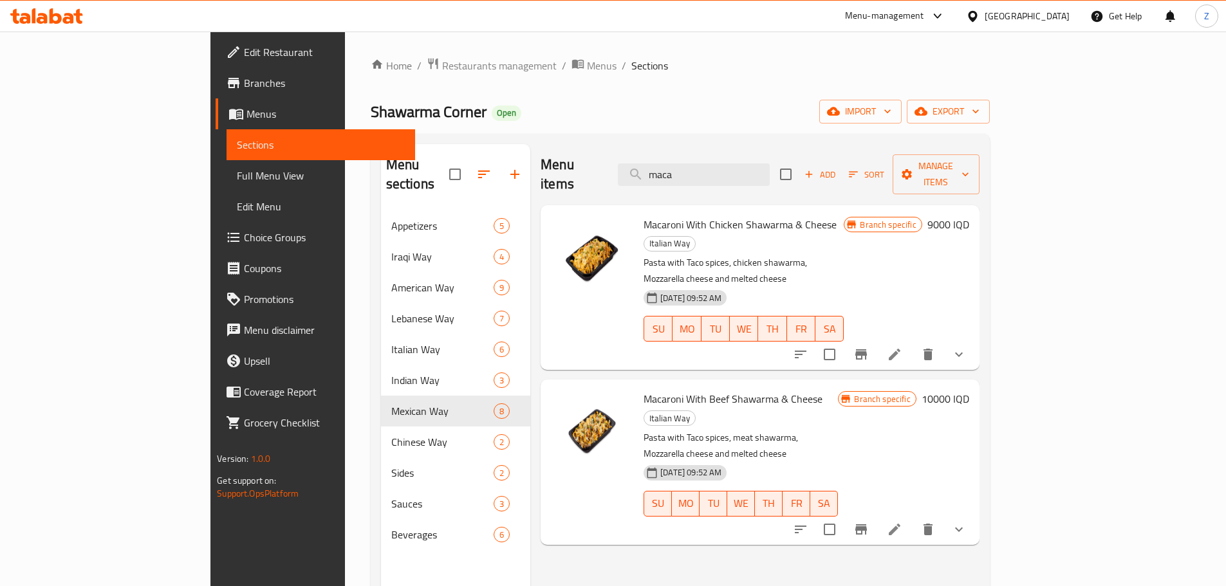
type input "maca"
click at [867, 349] on icon "Branch-specific-item" at bounding box center [861, 354] width 12 height 10
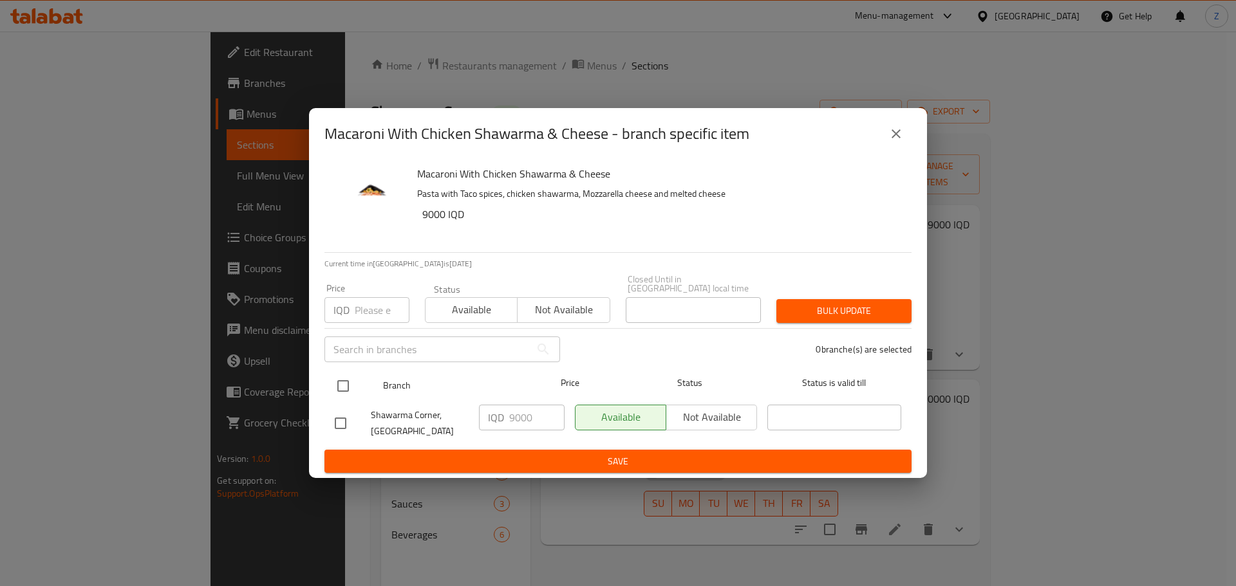
drag, startPoint x: 348, startPoint y: 382, endPoint x: 415, endPoint y: 390, distance: 68.1
click at [347, 382] on input "checkbox" at bounding box center [342, 386] width 27 height 27
checkbox input "true"
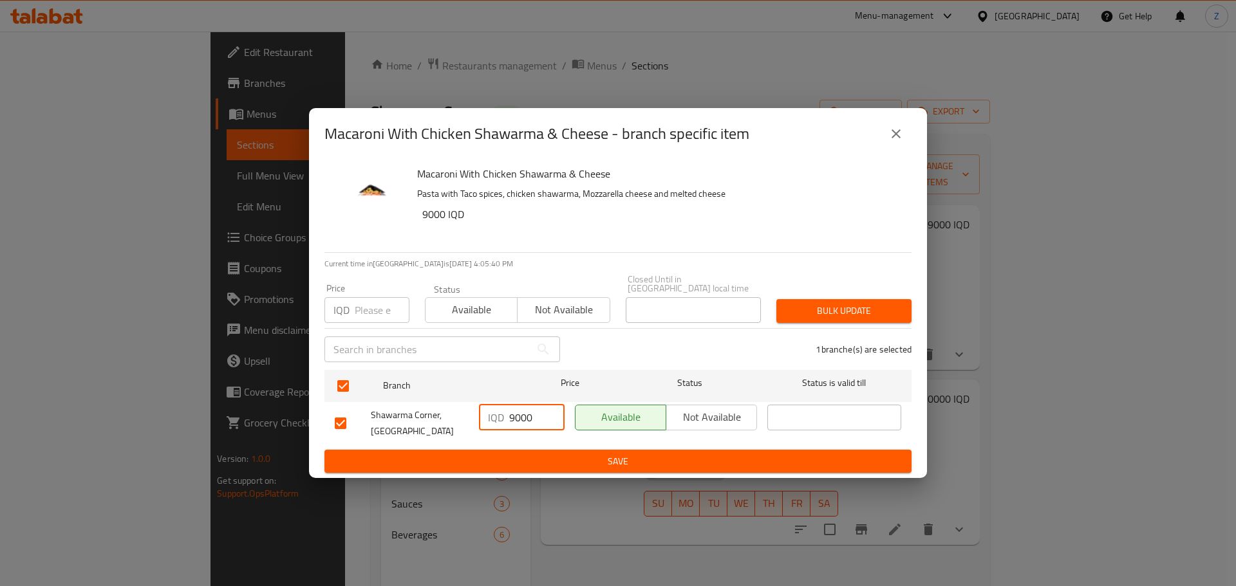
click at [521, 420] on input "9000" at bounding box center [536, 418] width 55 height 26
type input "9500"
click at [533, 454] on span "Save" at bounding box center [618, 462] width 566 height 16
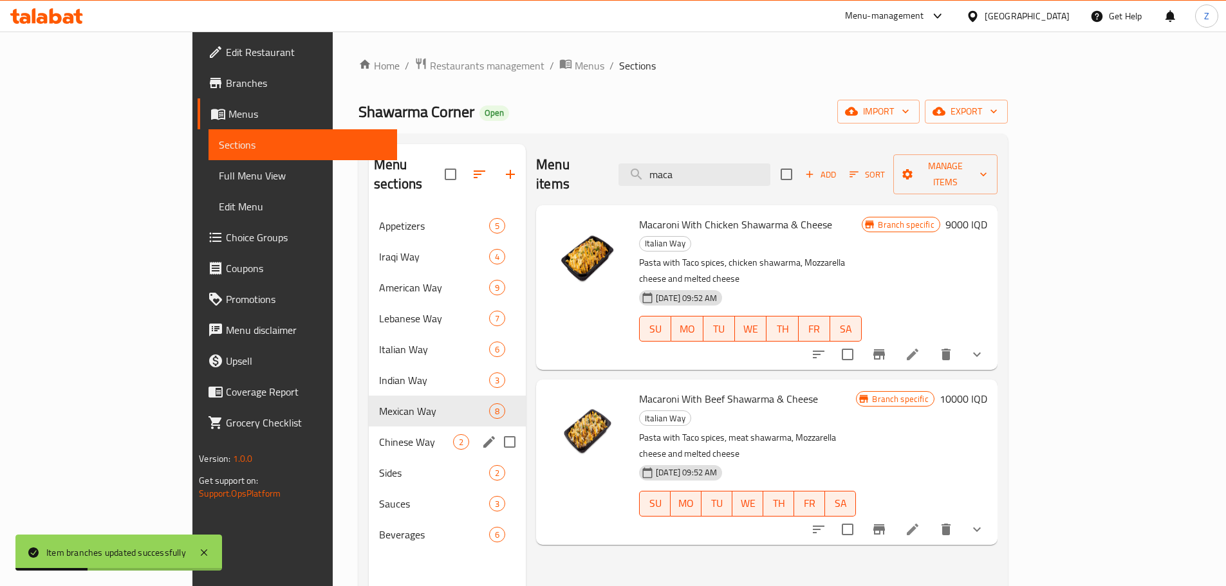
click at [369, 437] on div "Chinese Way 2" at bounding box center [447, 442] width 157 height 31
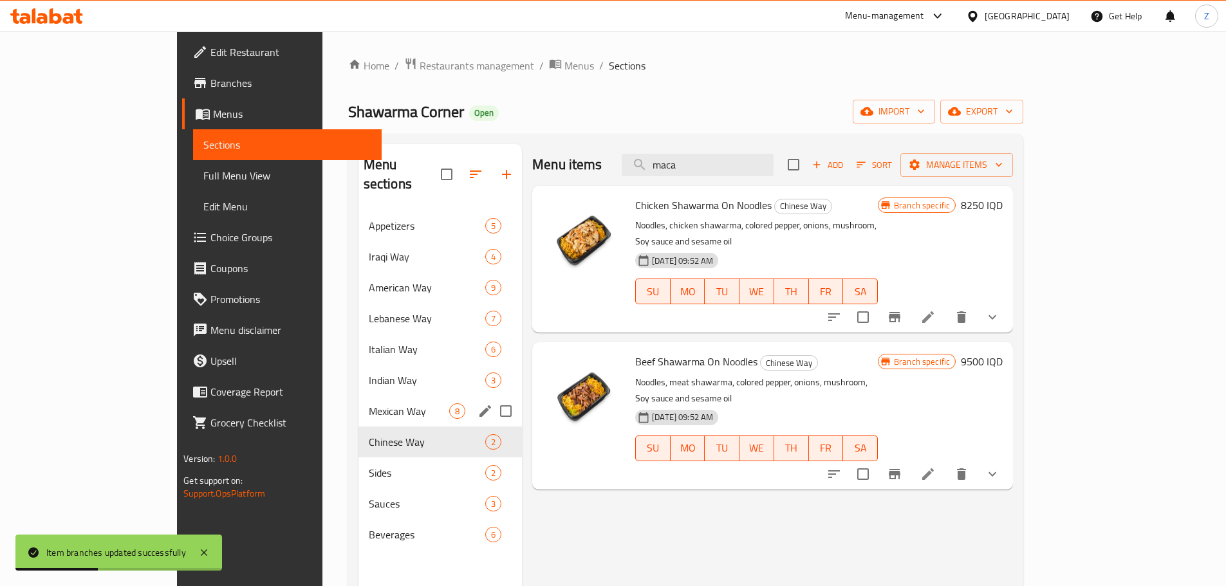
click at [369, 403] on span "Mexican Way" at bounding box center [409, 410] width 80 height 15
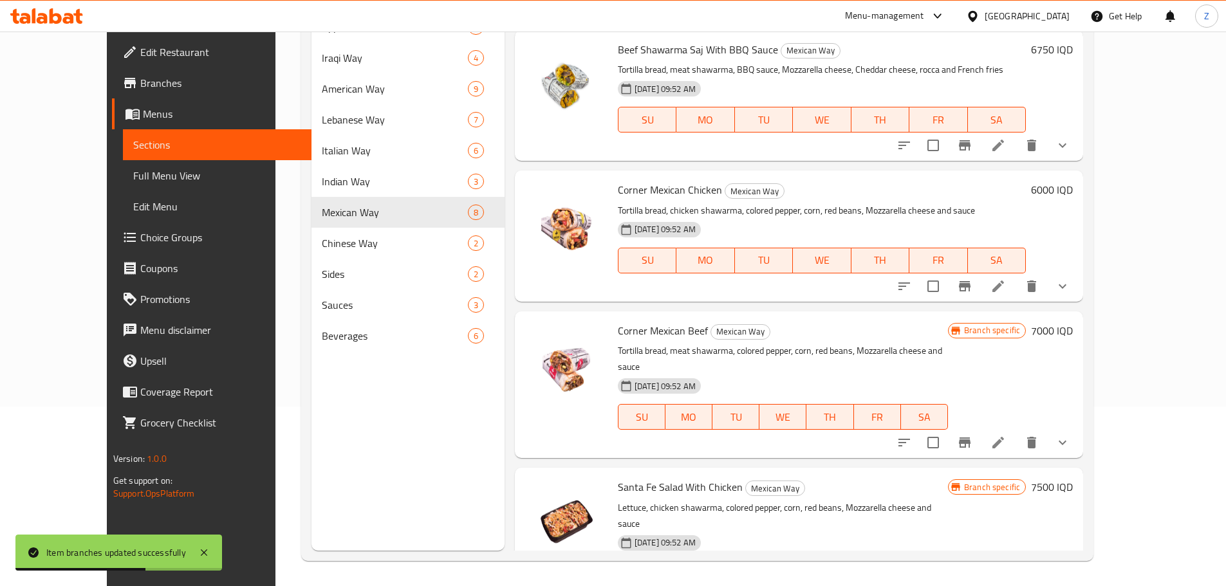
scroll to position [180, 0]
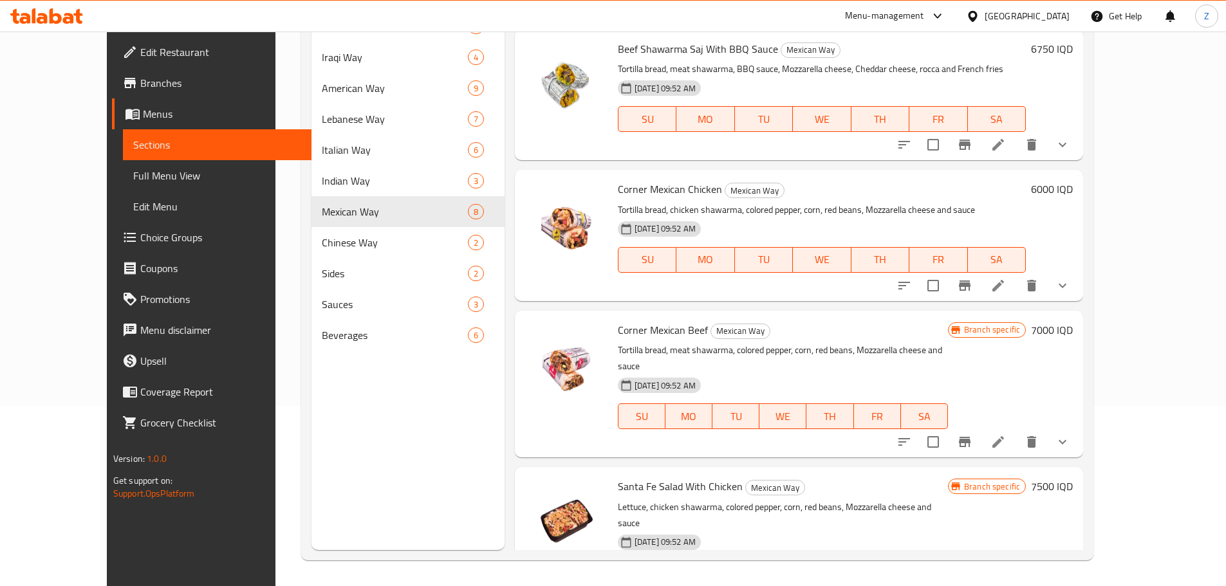
click at [1073, 321] on h6 "7000 IQD" at bounding box center [1052, 330] width 42 height 18
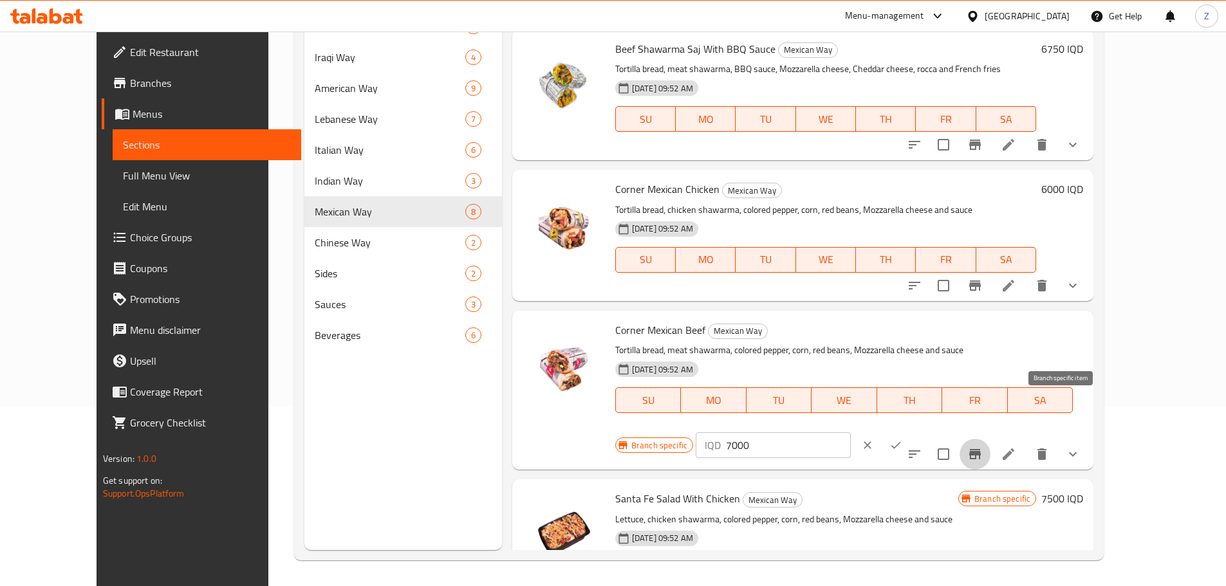
click at [983, 447] on icon "Branch-specific-item" at bounding box center [974, 454] width 15 height 15
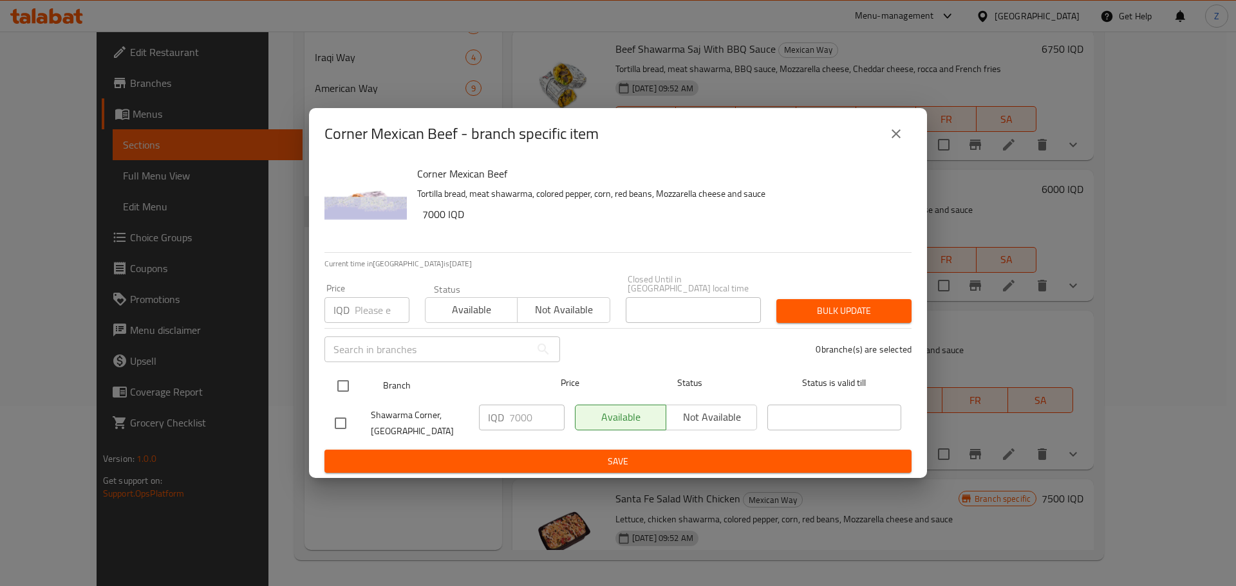
click at [344, 383] on input "checkbox" at bounding box center [342, 386] width 27 height 27
checkbox input "true"
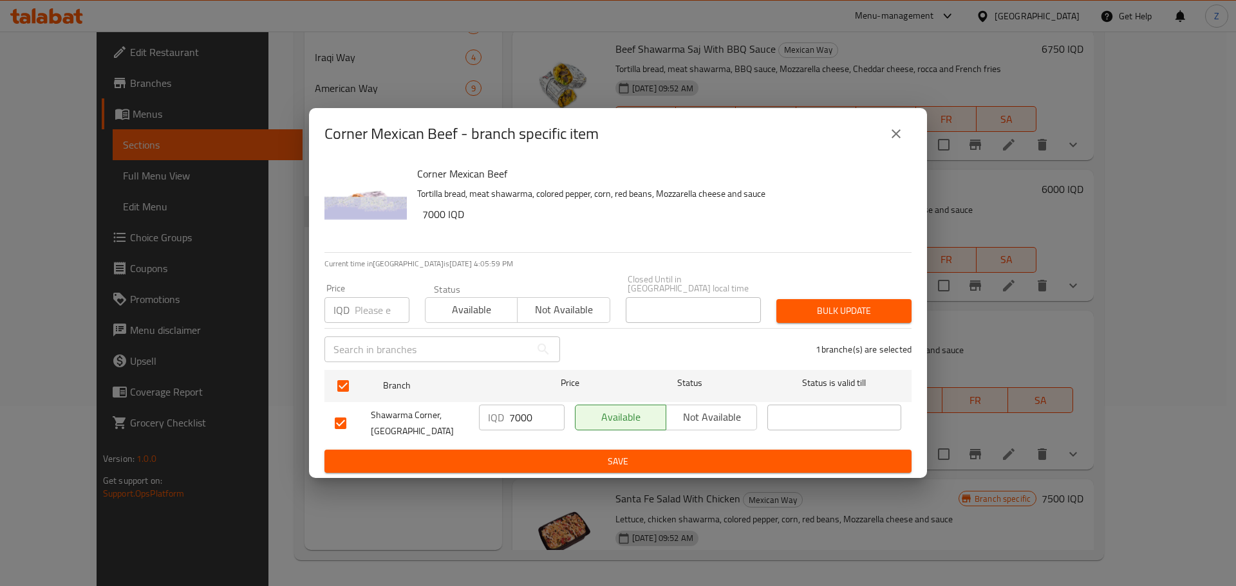
click at [517, 413] on input "7000" at bounding box center [536, 418] width 55 height 26
type input "8250"
click at [569, 456] on span "Save" at bounding box center [618, 462] width 566 height 16
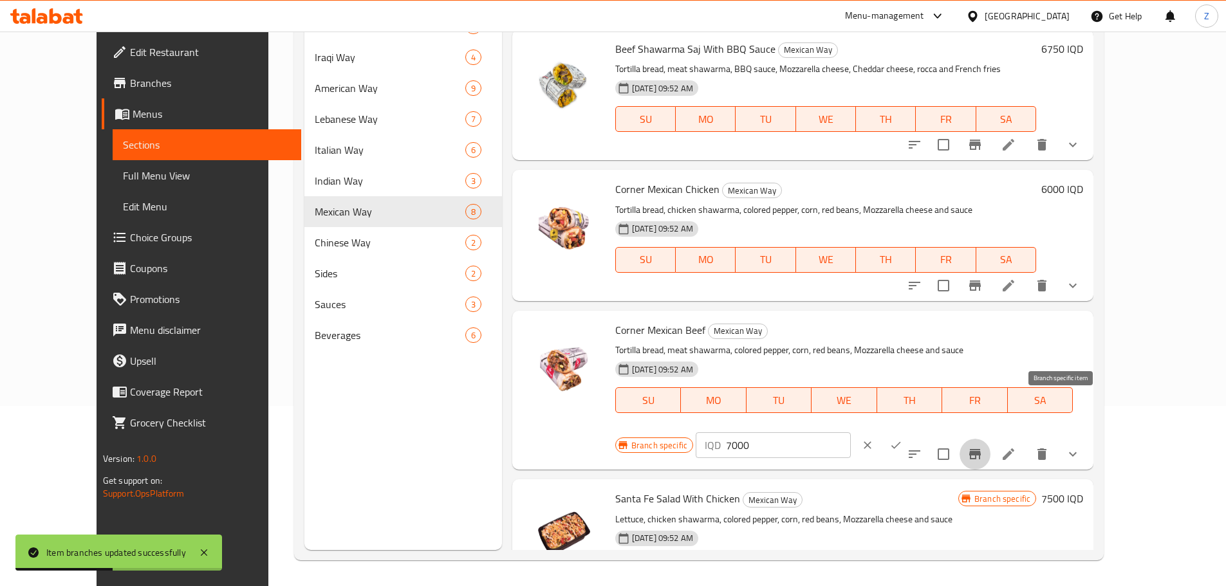
click at [983, 447] on icon "Branch-specific-item" at bounding box center [974, 454] width 15 height 15
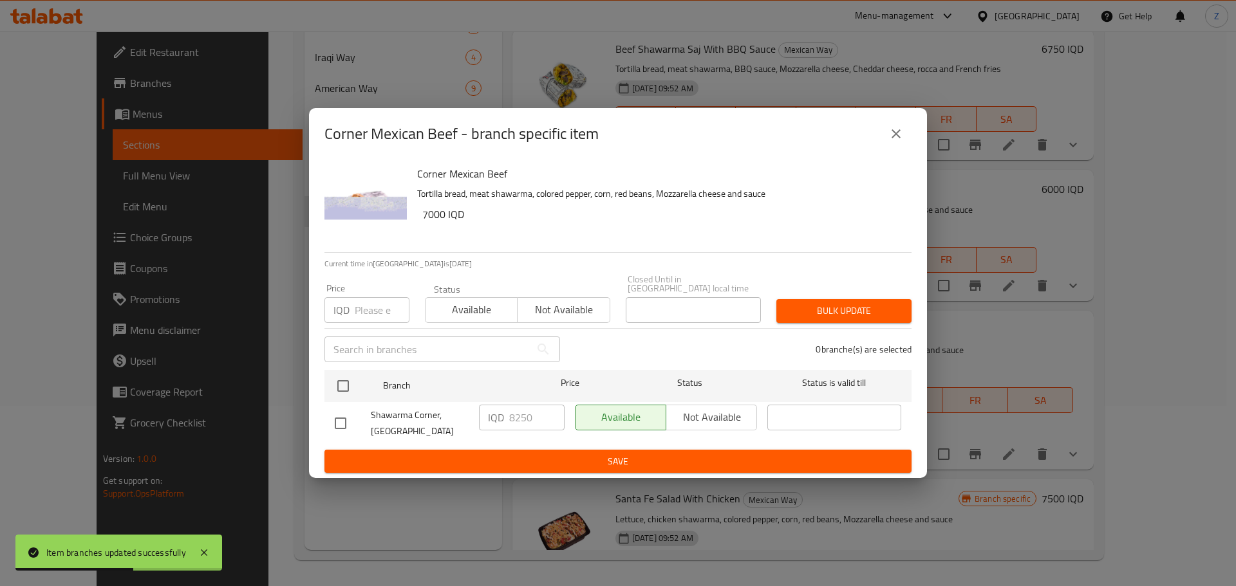
click at [898, 138] on icon "close" at bounding box center [895, 133] width 15 height 15
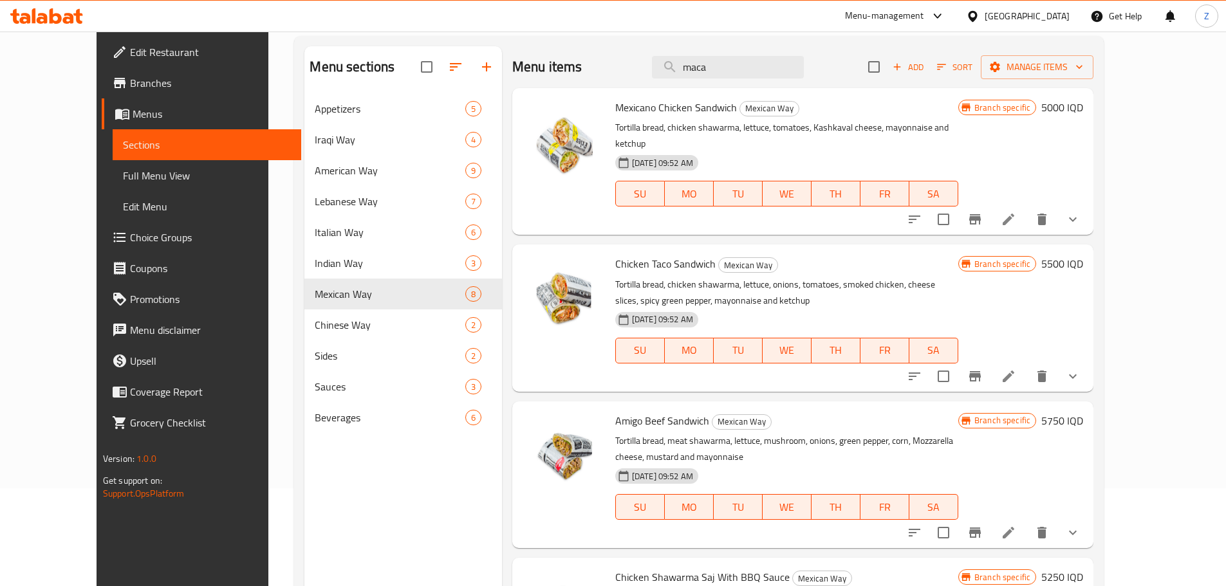
scroll to position [0, 0]
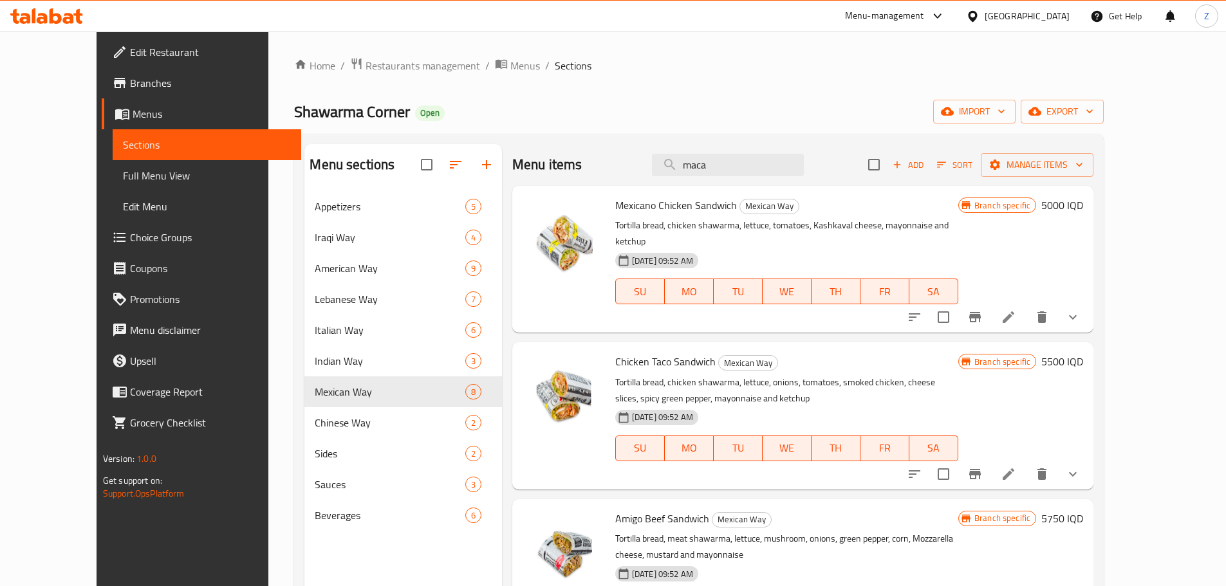
click at [739, 149] on div "Menu items maca Add Sort Manage items" at bounding box center [802, 165] width 581 height 42
click at [741, 168] on input "maca" at bounding box center [728, 165] width 152 height 23
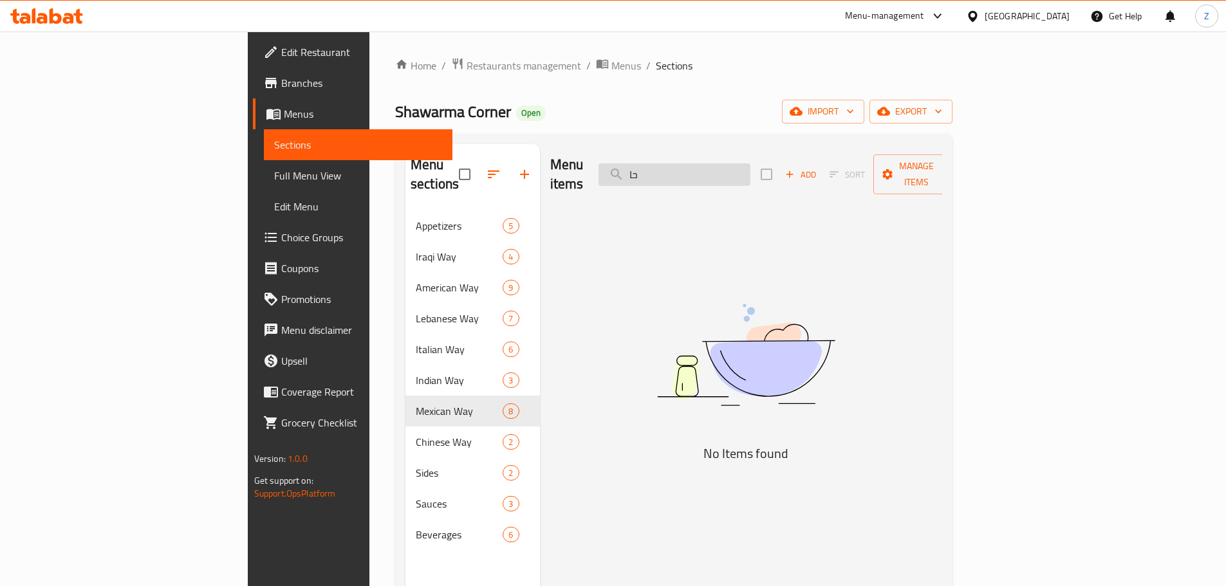
type input "ح"
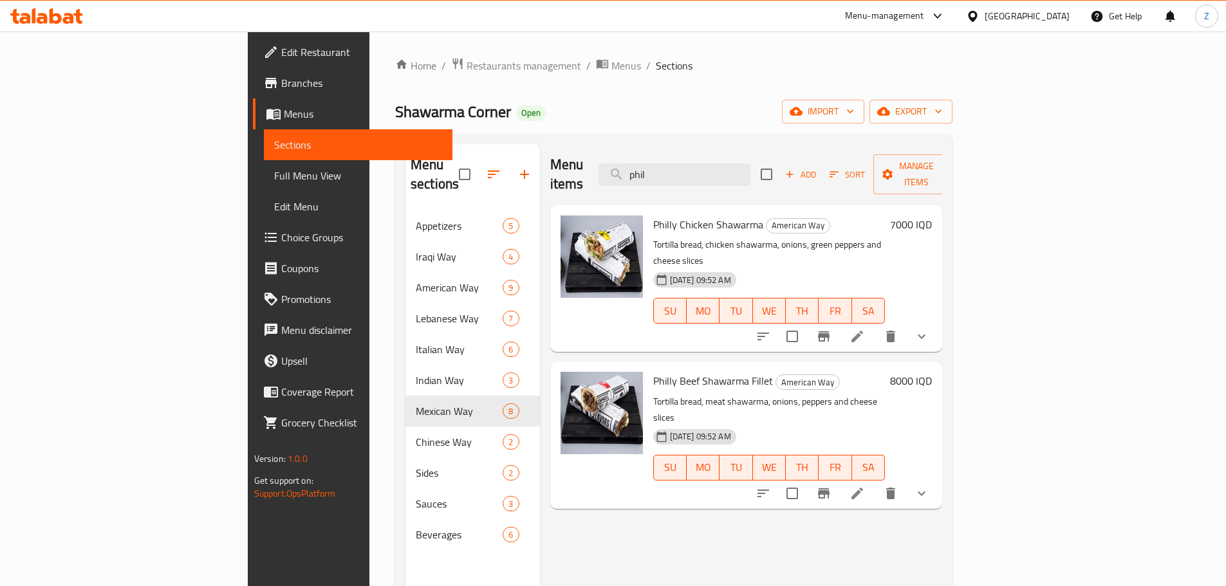
type input "phil"
click at [932, 372] on h6 "8000 IQD" at bounding box center [911, 381] width 42 height 18
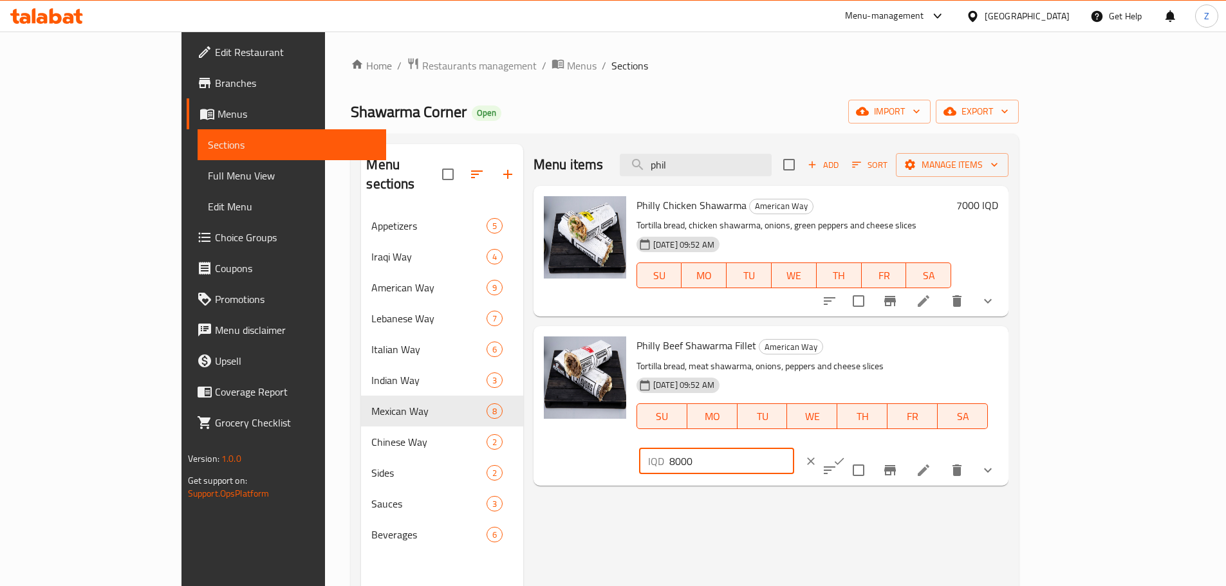
drag, startPoint x: 1039, startPoint y: 346, endPoint x: 1008, endPoint y: 348, distance: 30.9
click at [794, 449] on input "8000" at bounding box center [731, 462] width 125 height 26
type input "8250"
click at [853, 447] on button "ok" at bounding box center [839, 461] width 28 height 28
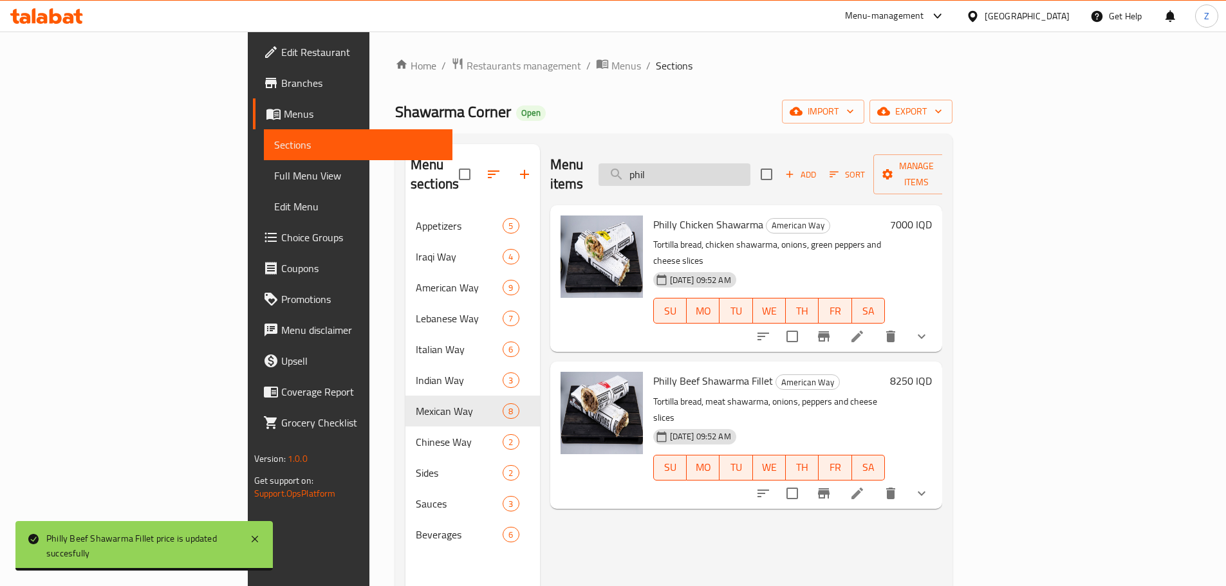
drag, startPoint x: 721, startPoint y: 176, endPoint x: 728, endPoint y: 174, distance: 7.3
click at [721, 176] on input "phil" at bounding box center [674, 174] width 152 height 23
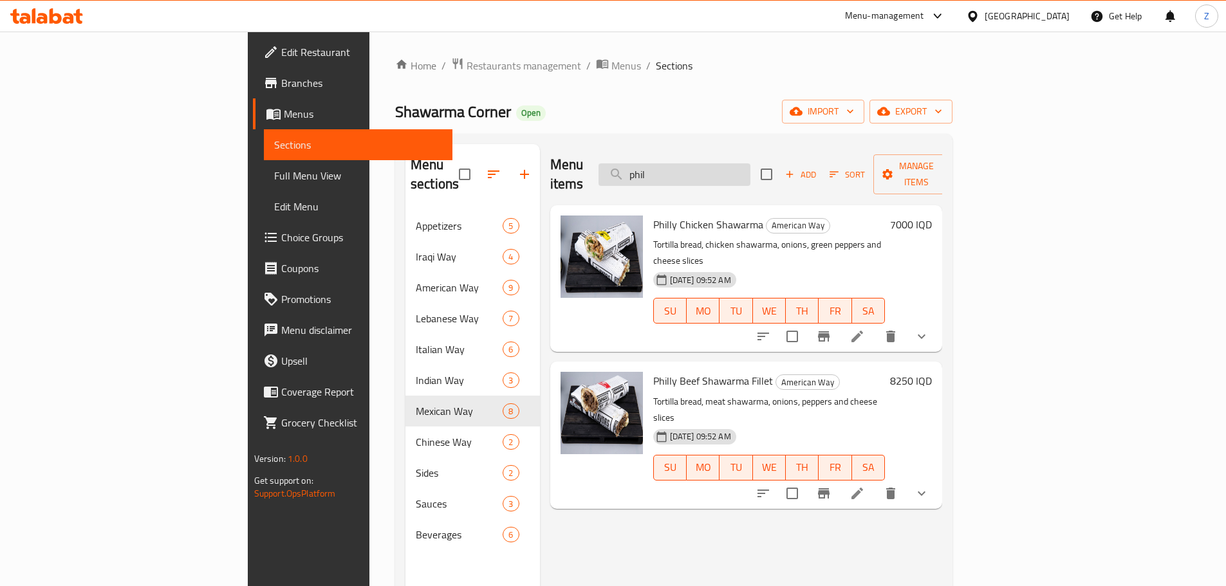
click at [748, 166] on input "phil" at bounding box center [674, 174] width 152 height 23
click at [748, 165] on input "phil" at bounding box center [674, 174] width 152 height 23
paste input "CORNER BEEF PIZZA"
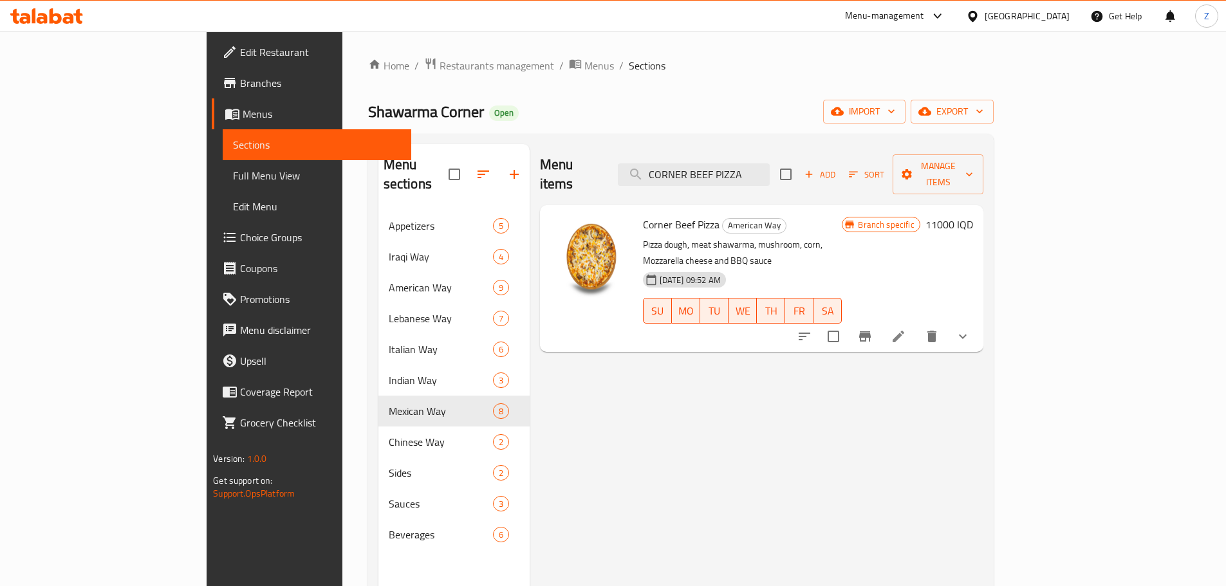
type input "CORNER BEEF PIZZA"
click at [880, 321] on button "Branch-specific-item" at bounding box center [864, 336] width 31 height 31
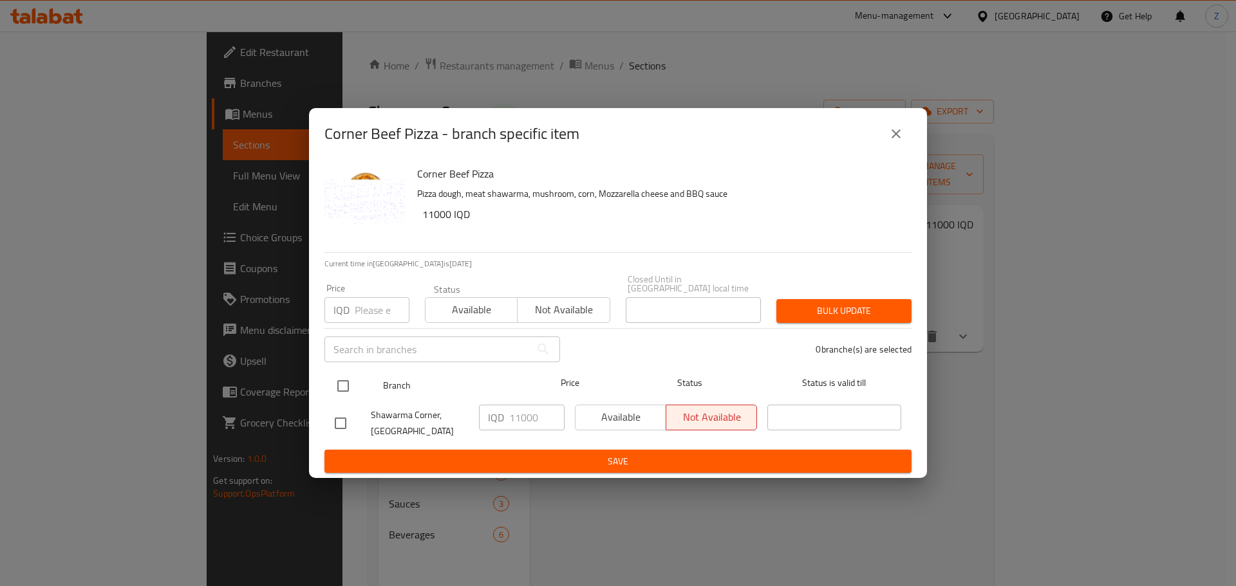
click at [344, 380] on input "checkbox" at bounding box center [342, 386] width 27 height 27
checkbox input "true"
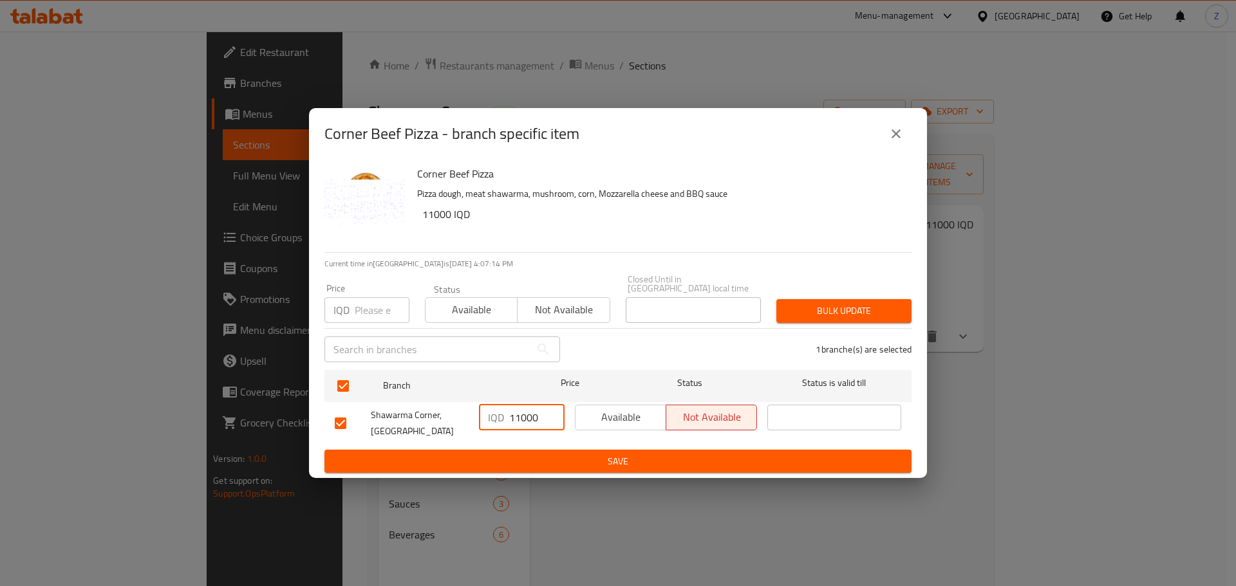
click at [525, 414] on input "11000" at bounding box center [536, 418] width 55 height 26
click at [526, 414] on input "11000" at bounding box center [536, 418] width 55 height 26
paste input "25"
type input "12500"
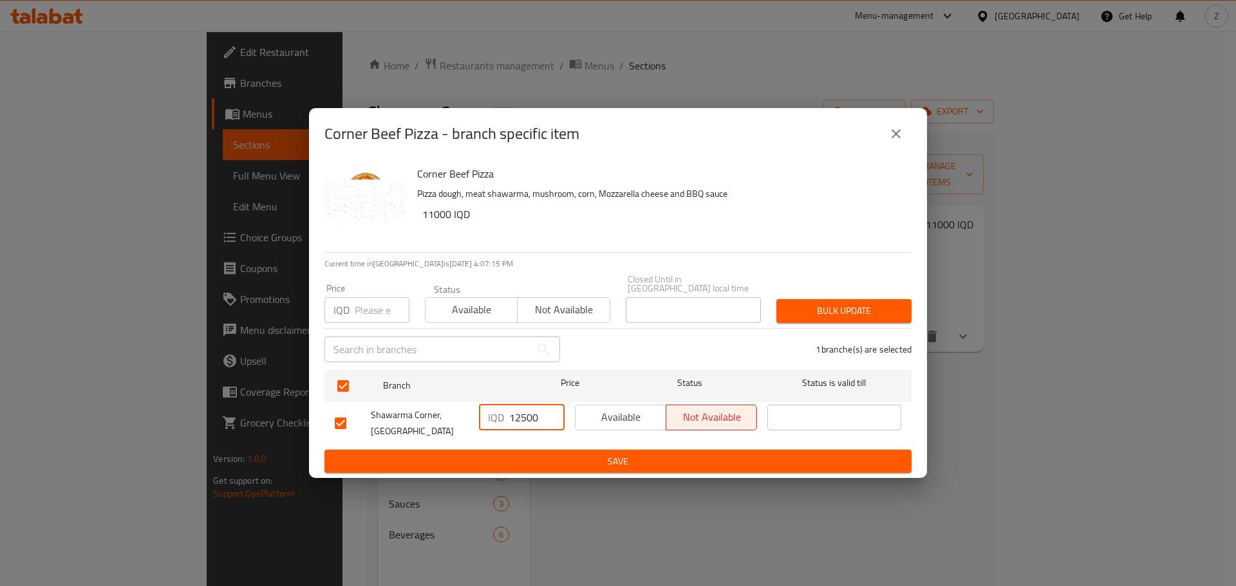
click at [529, 454] on span "Save" at bounding box center [618, 462] width 566 height 16
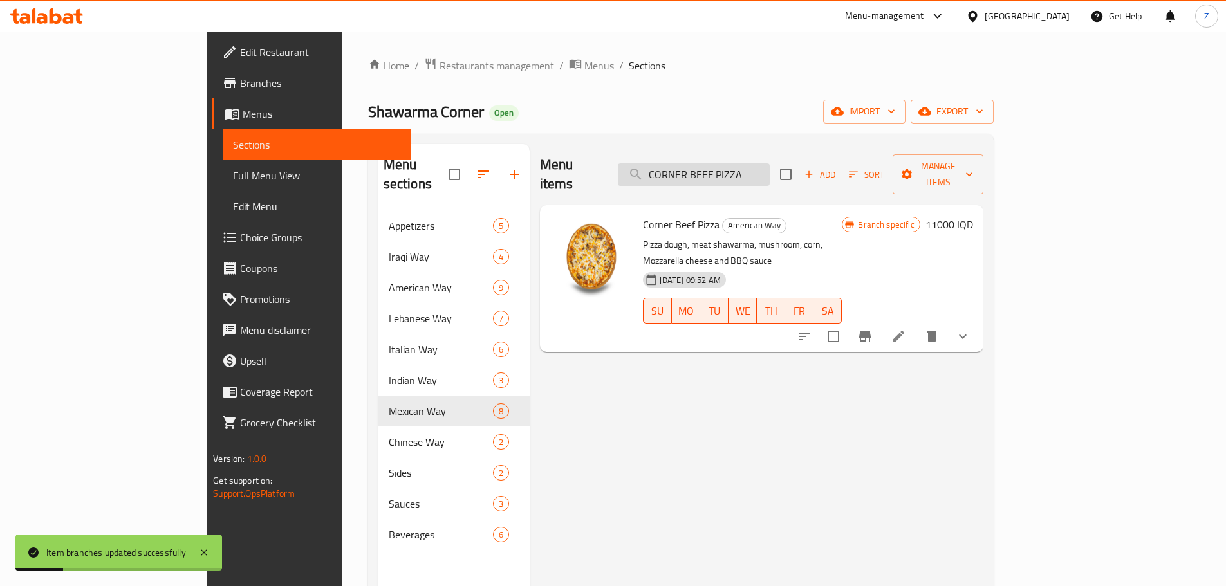
click at [770, 168] on input "CORNER BEEF PIZZA" at bounding box center [694, 174] width 152 height 23
paste input "BBQ CHICKEN"
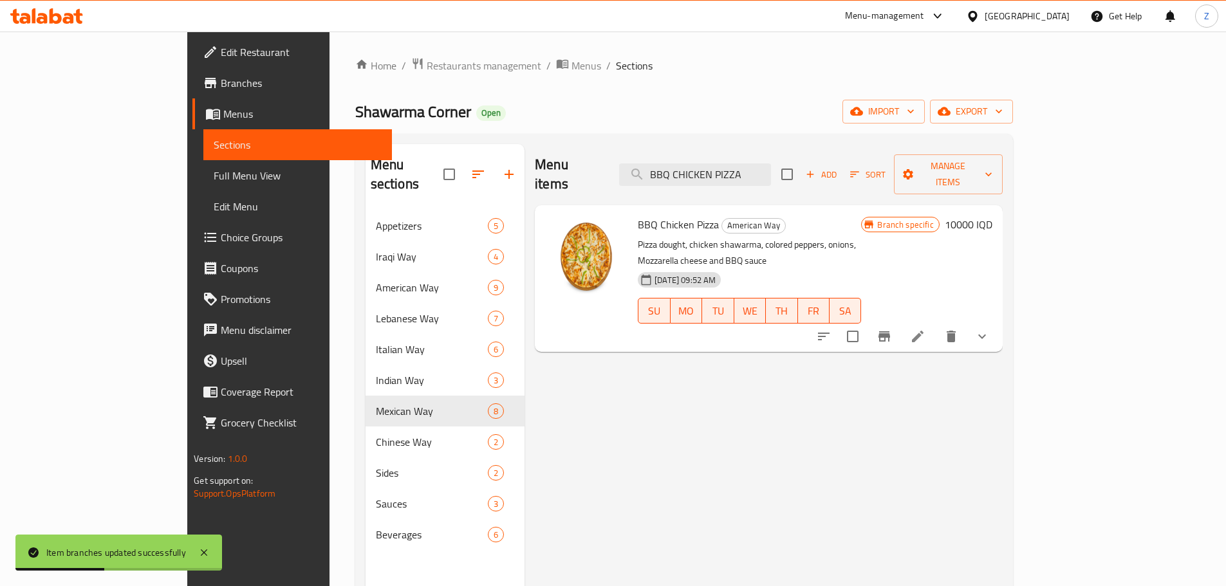
type input "BBQ CHICKEN PIZZA"
click at [890, 331] on icon "Branch-specific-item" at bounding box center [884, 336] width 12 height 10
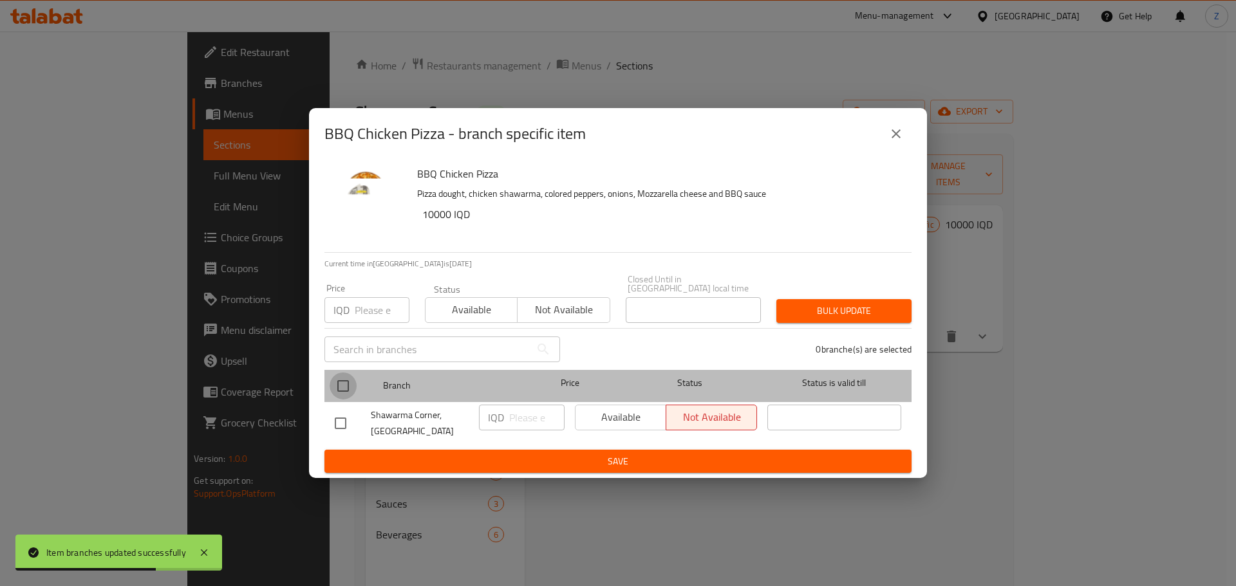
click at [340, 385] on input "checkbox" at bounding box center [342, 386] width 27 height 27
checkbox input "true"
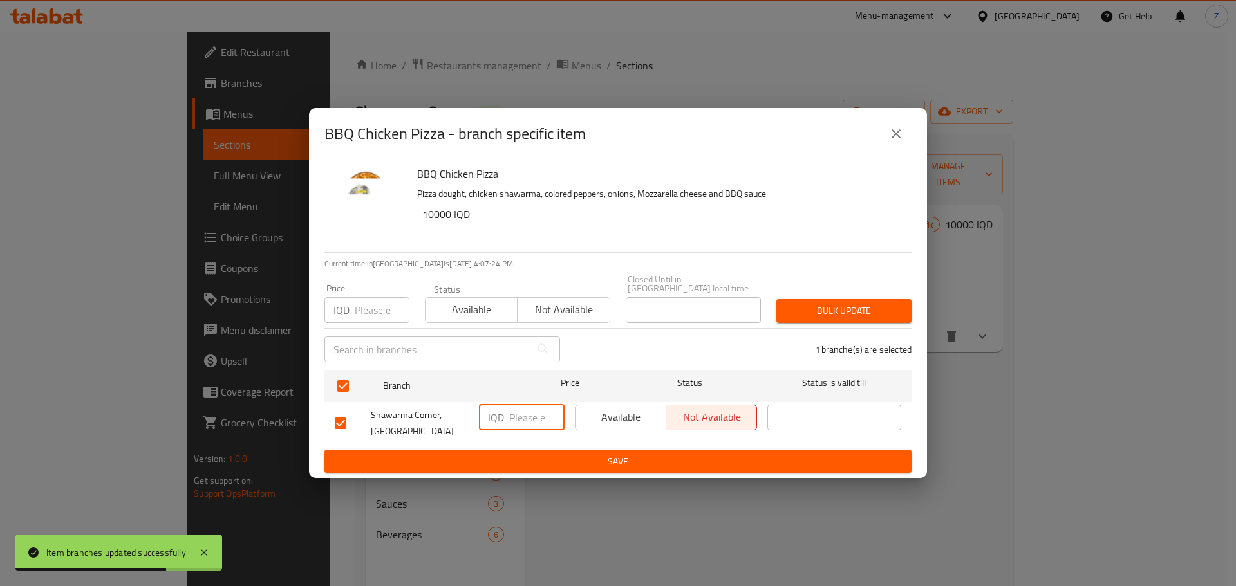
click at [519, 405] on input "number" at bounding box center [536, 418] width 55 height 26
paste input "11500"
type input "11500"
click at [519, 456] on span "Save" at bounding box center [618, 462] width 566 height 16
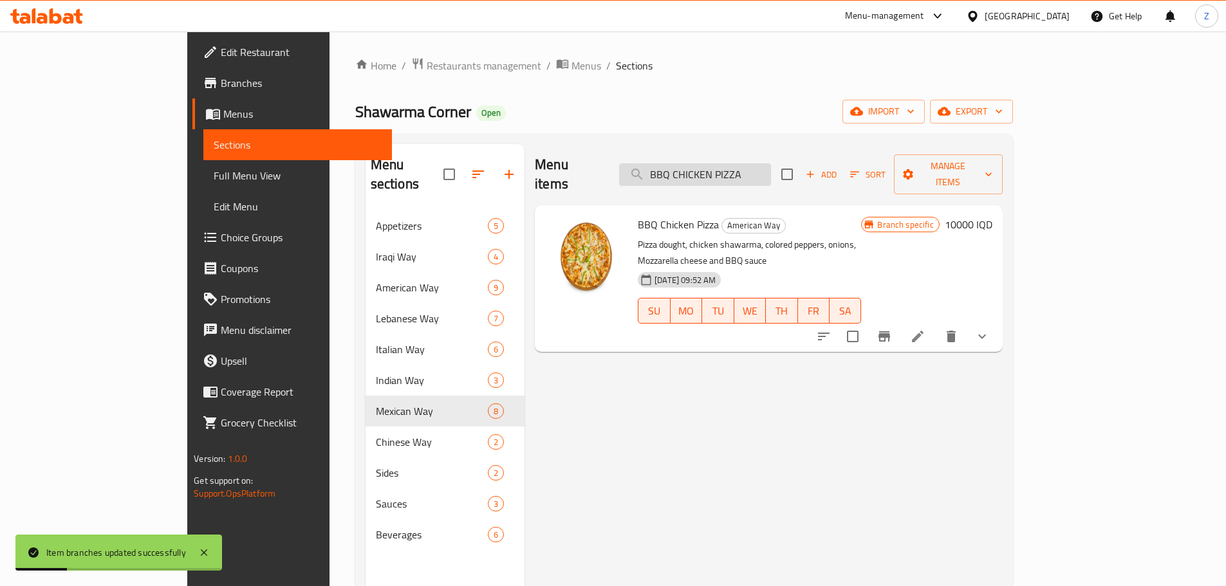
click at [731, 171] on input "BBQ CHICKEN PIZZA" at bounding box center [695, 174] width 152 height 23
paste input "TABBOULEH SALAD"
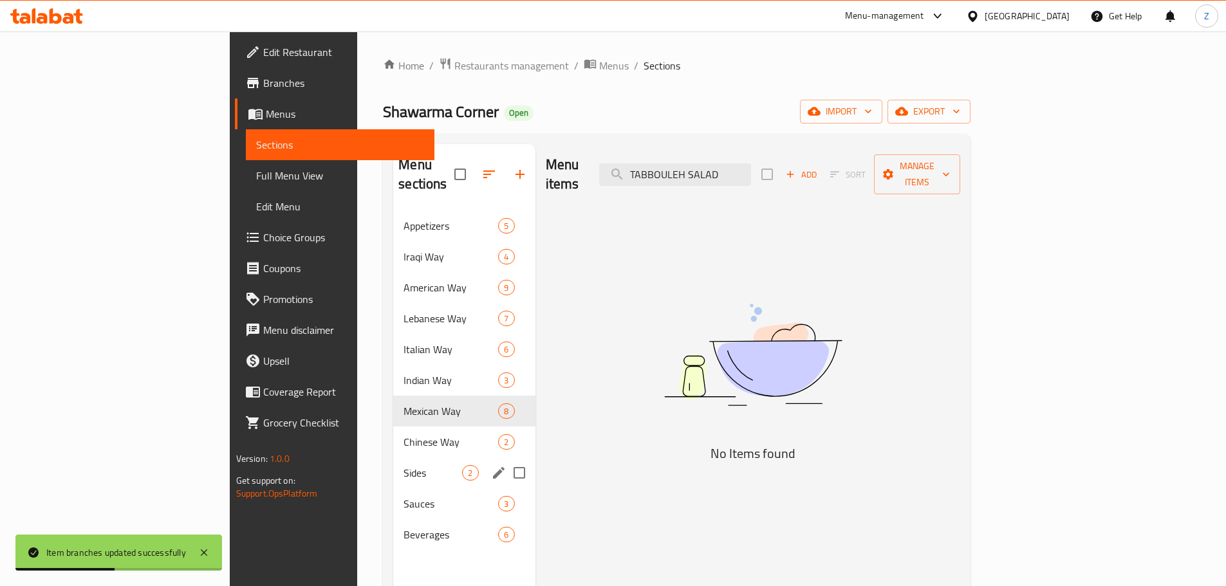
type input "TABBOULEH SALAD"
click at [403, 465] on span "Sides" at bounding box center [432, 472] width 59 height 15
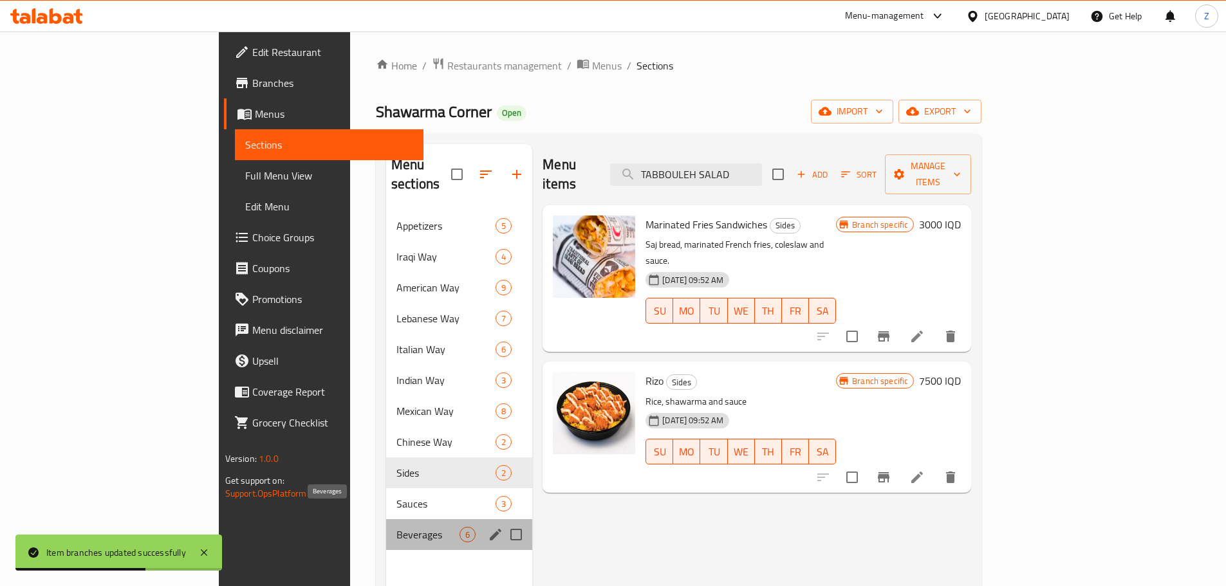
click at [396, 527] on span "Beverages" at bounding box center [427, 534] width 63 height 15
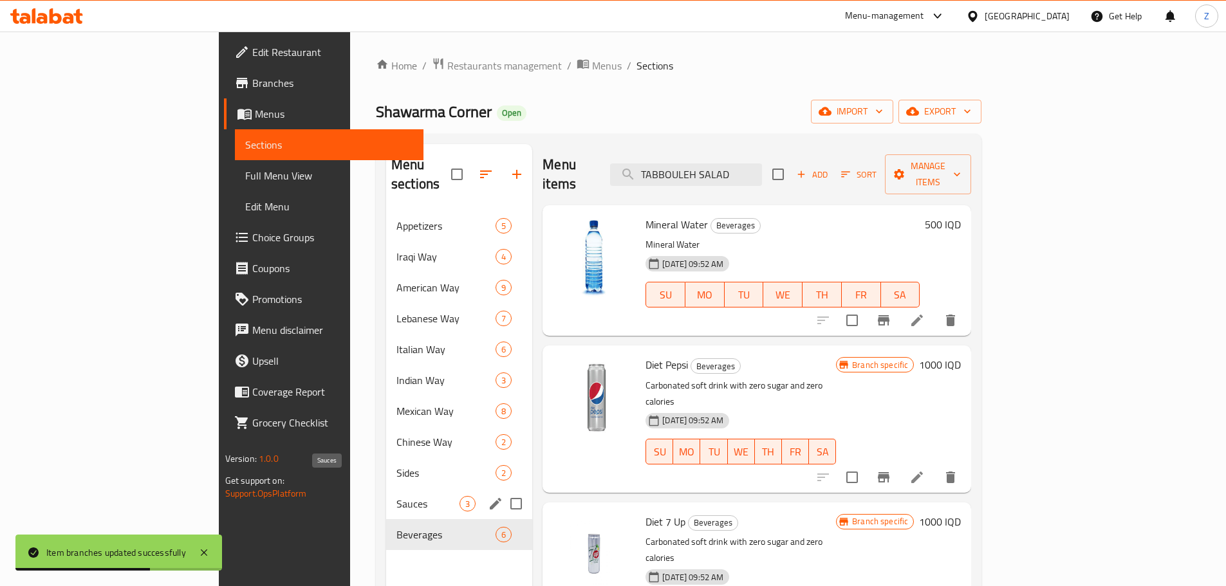
click at [396, 496] on span "Sauces" at bounding box center [427, 503] width 63 height 15
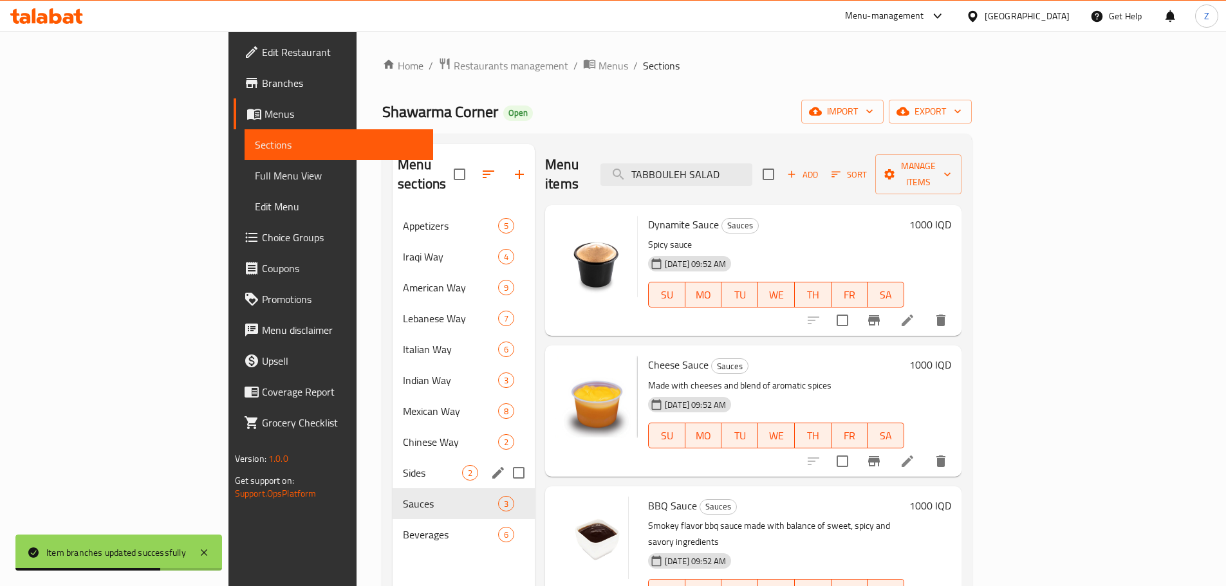
click at [393, 458] on div "Sides 2" at bounding box center [464, 473] width 142 height 31
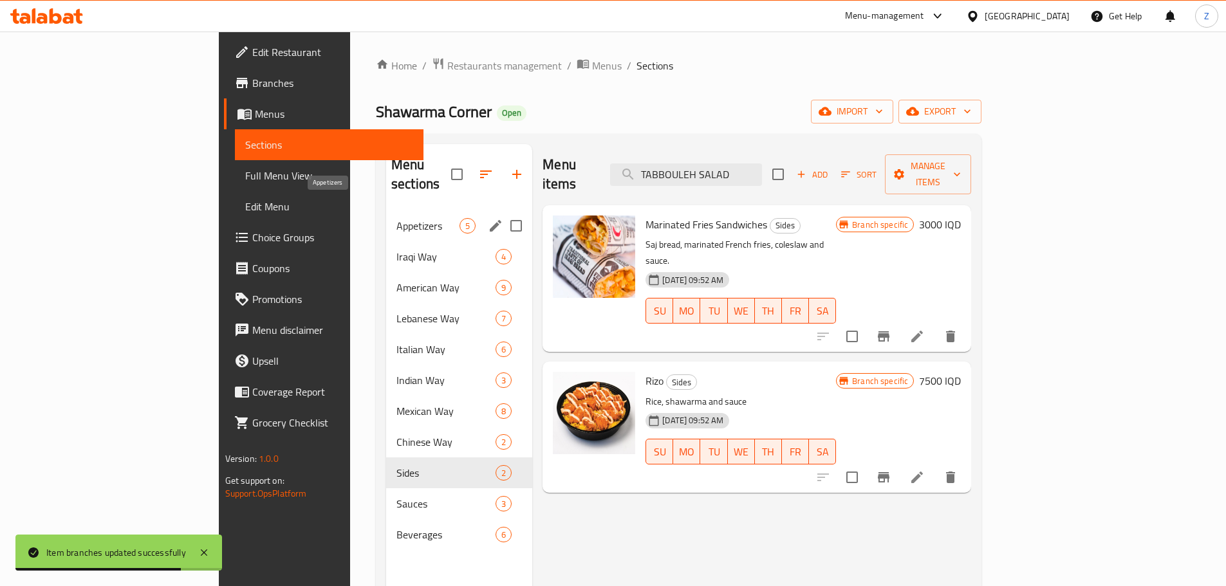
click at [396, 218] on span "Appetizers" at bounding box center [427, 225] width 63 height 15
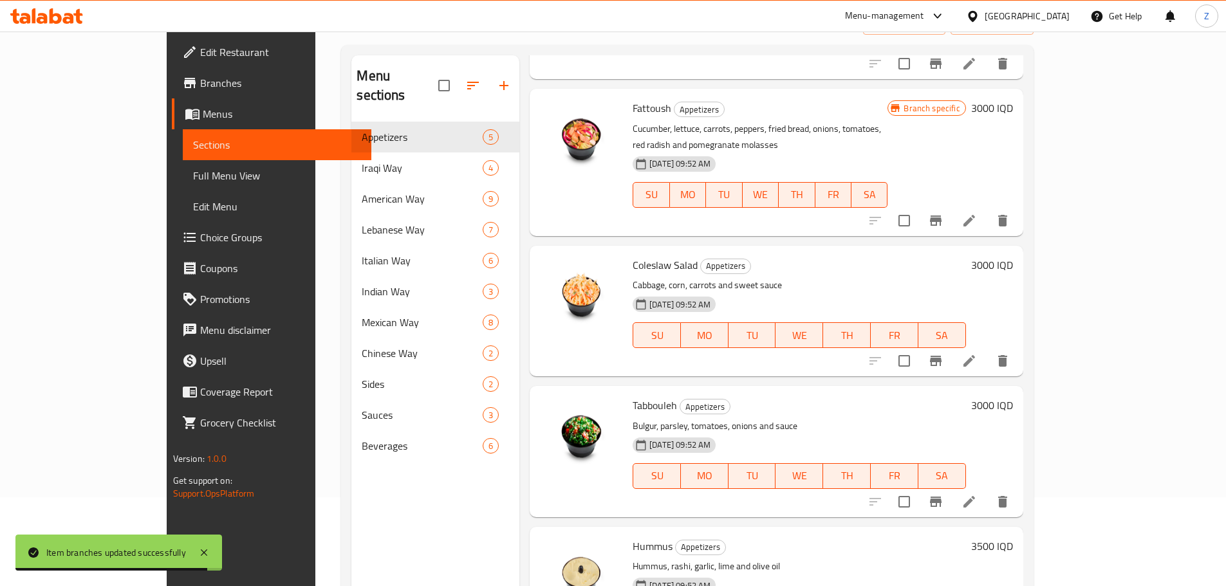
scroll to position [180, 0]
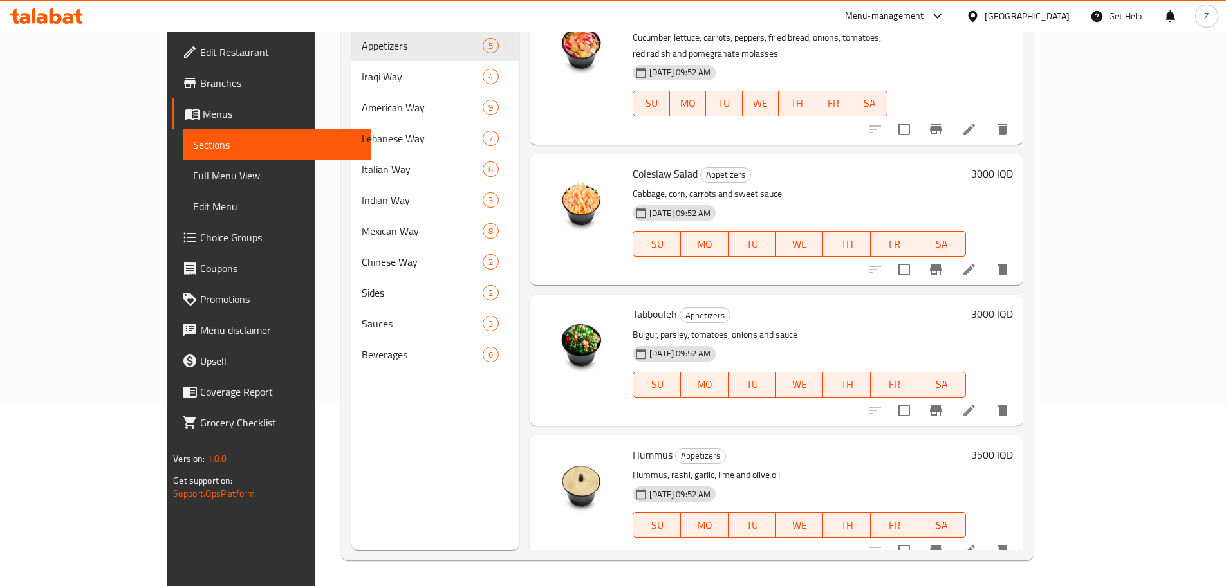
click at [1013, 305] on div "3000 IQD" at bounding box center [989, 314] width 47 height 18
click at [1013, 305] on h6 "3000 IQD" at bounding box center [992, 314] width 42 height 18
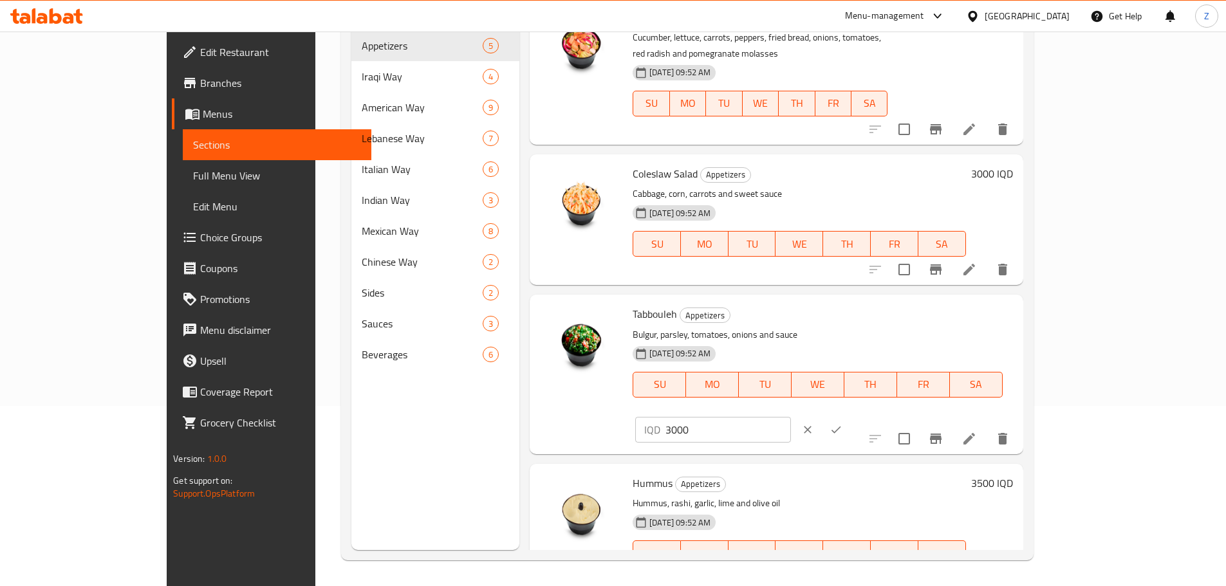
drag, startPoint x: 1140, startPoint y: 294, endPoint x: 1044, endPoint y: 295, distance: 96.5
click at [790, 417] on input "3000" at bounding box center [727, 430] width 125 height 26
paste input "5"
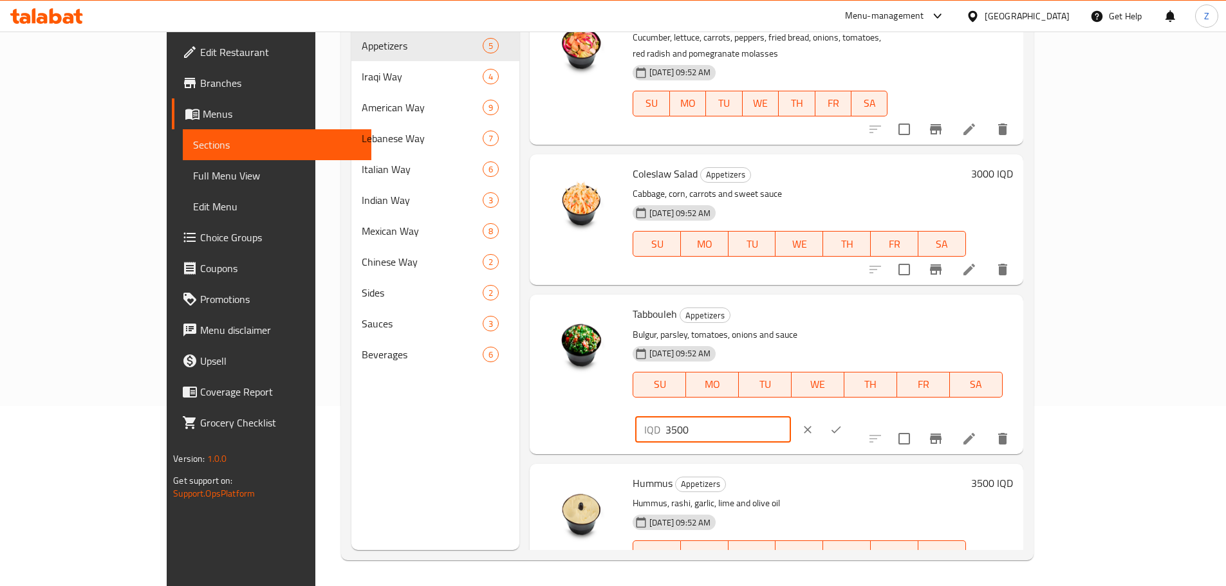
type input "3500"
click at [850, 416] on button "ok" at bounding box center [836, 430] width 28 height 28
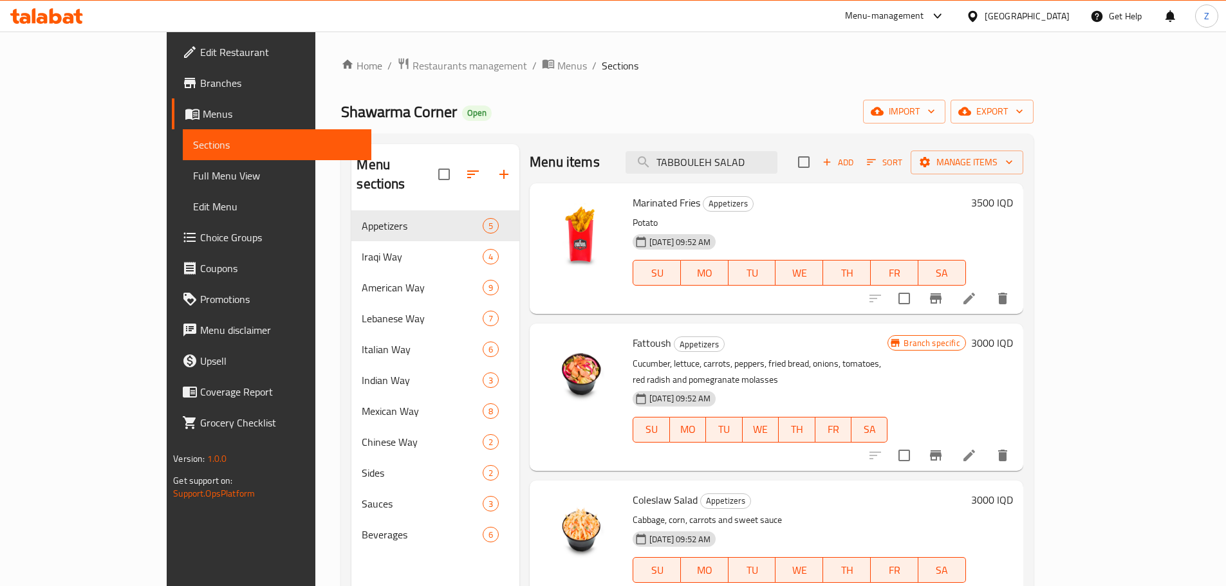
scroll to position [0, 0]
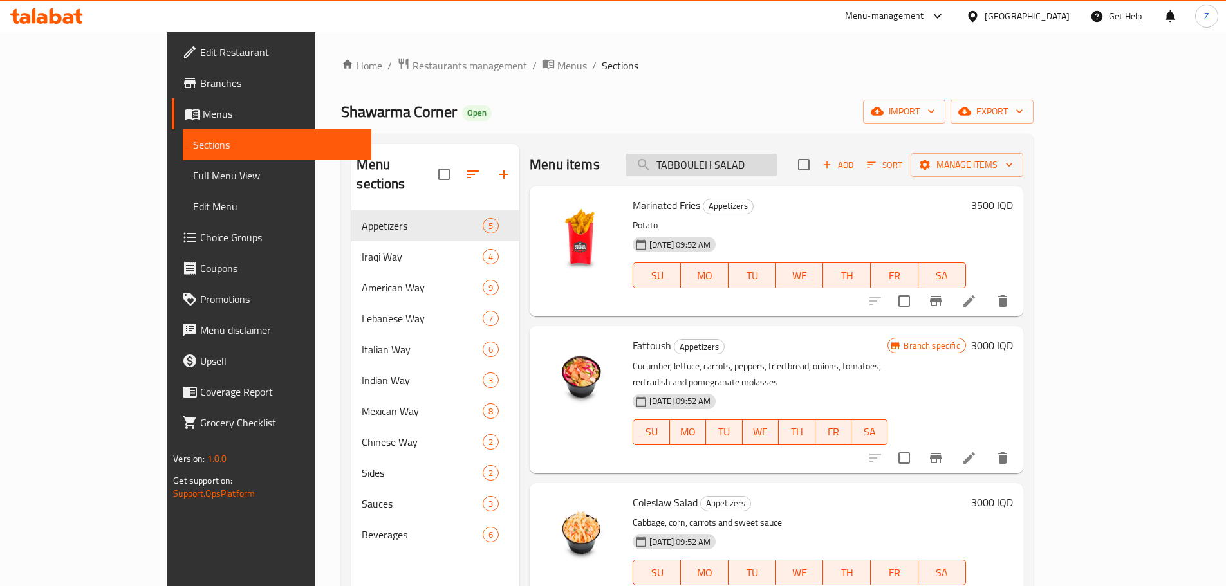
click at [768, 154] on input "TABBOULEH SALAD" at bounding box center [702, 165] width 152 height 23
click at [766, 156] on input "TABBOULEH SALAD" at bounding box center [702, 165] width 152 height 23
click at [766, 160] on input "TABBOULEH SALAD" at bounding box center [702, 165] width 152 height 23
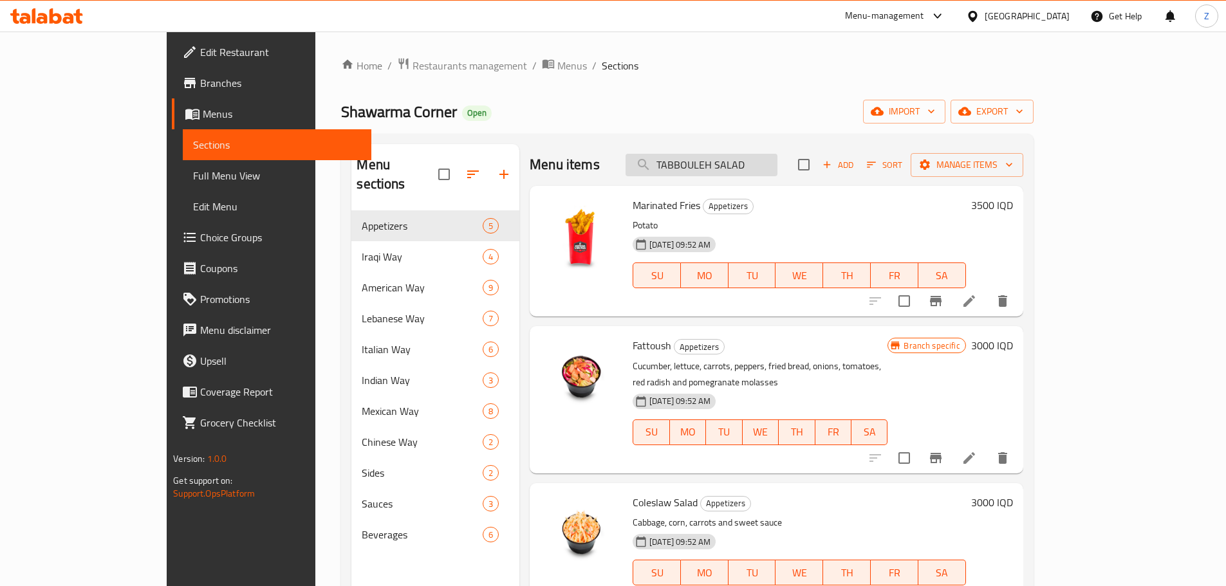
click at [766, 160] on input "TABBOULEH SALAD" at bounding box center [702, 165] width 152 height 23
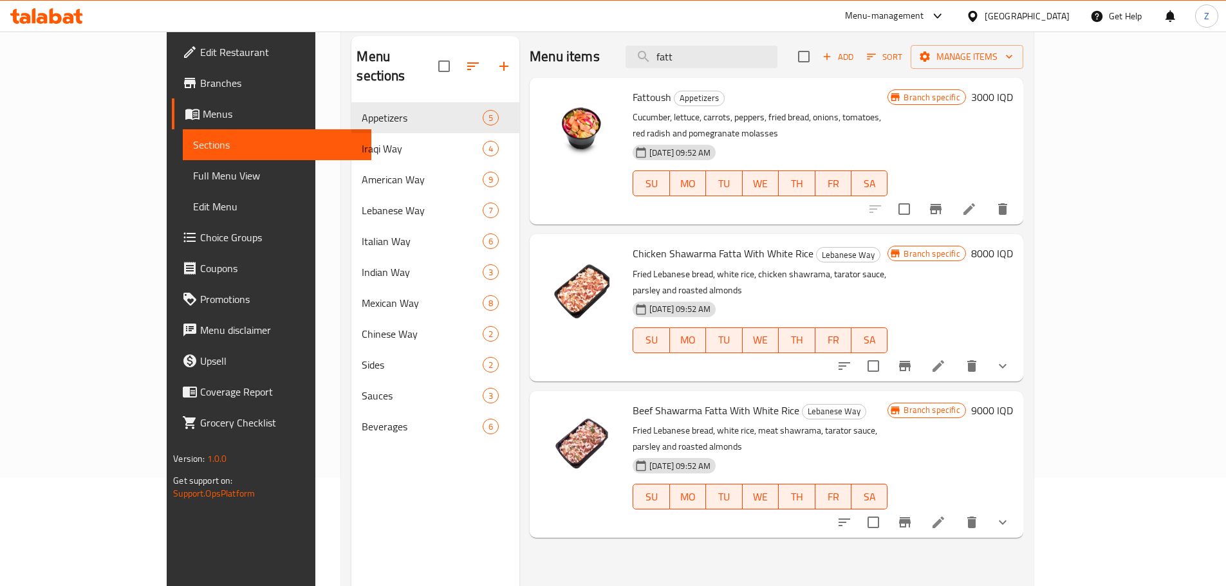
scroll to position [129, 0]
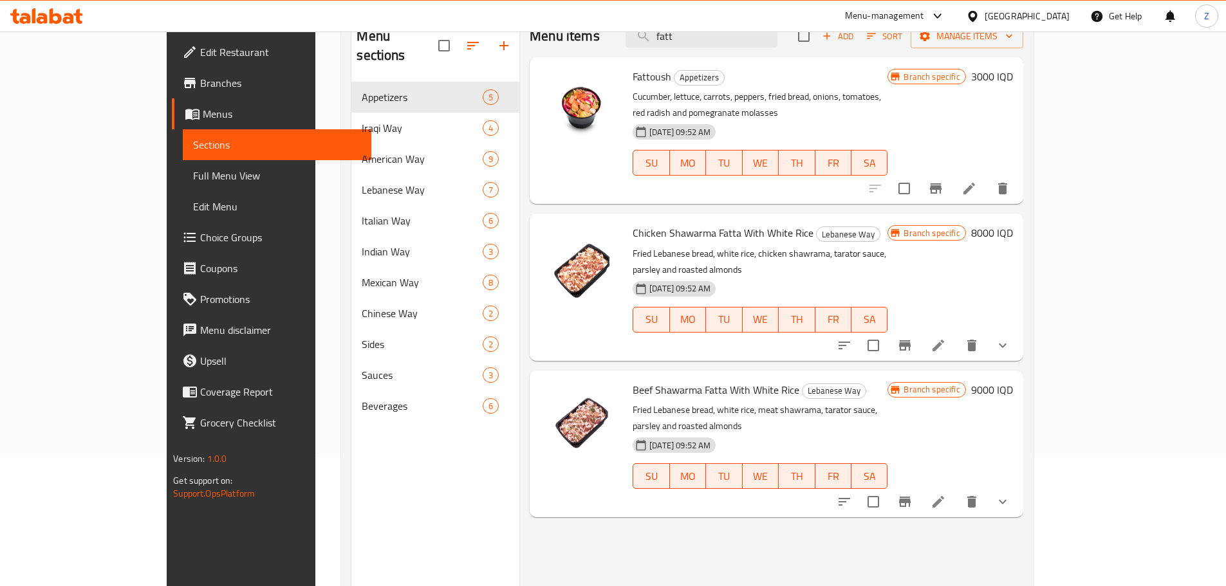
type input "fatt"
click at [913, 494] on icon "Branch-specific-item" at bounding box center [904, 501] width 15 height 15
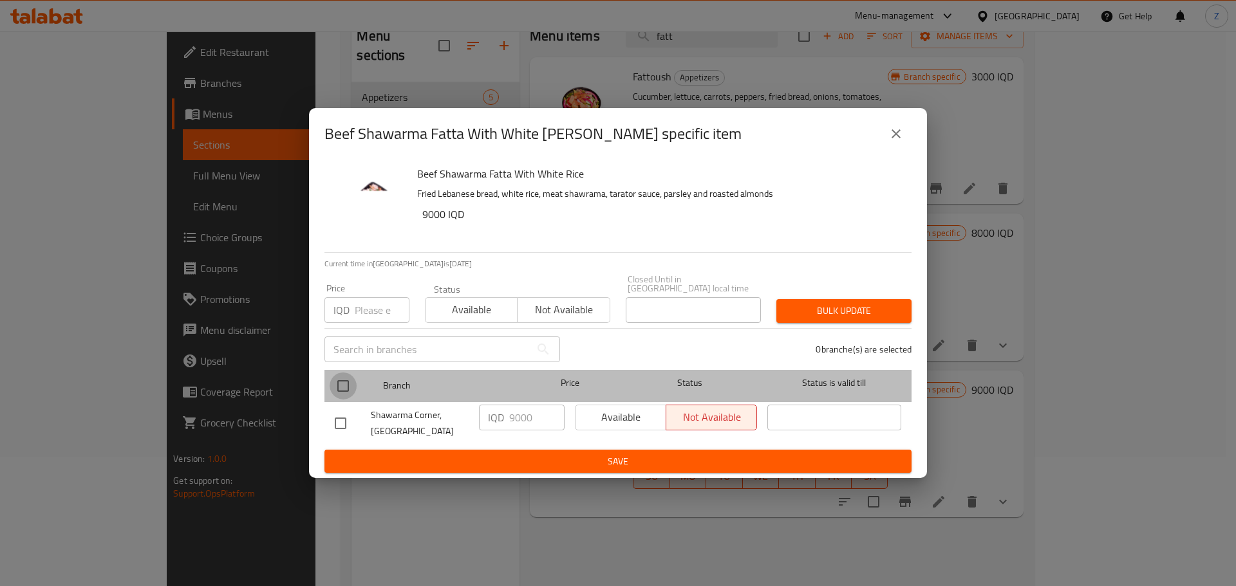
click at [344, 387] on input "checkbox" at bounding box center [342, 386] width 27 height 27
checkbox input "true"
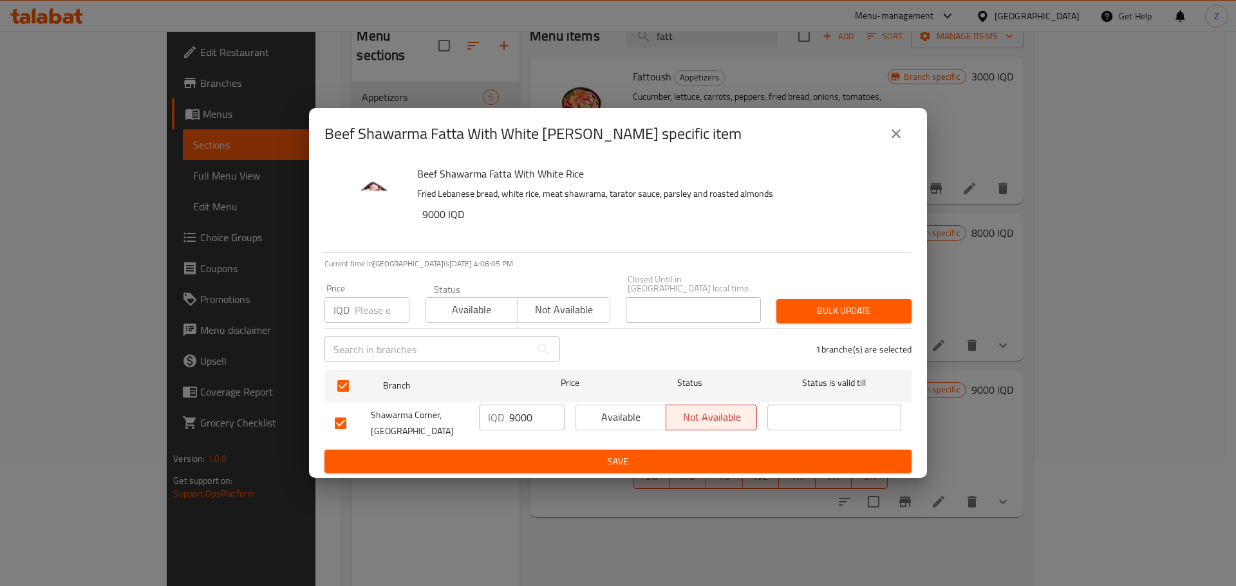
click at [505, 407] on div "IQD 9000 ​" at bounding box center [522, 418] width 86 height 26
click at [544, 414] on input "9000" at bounding box center [536, 418] width 55 height 26
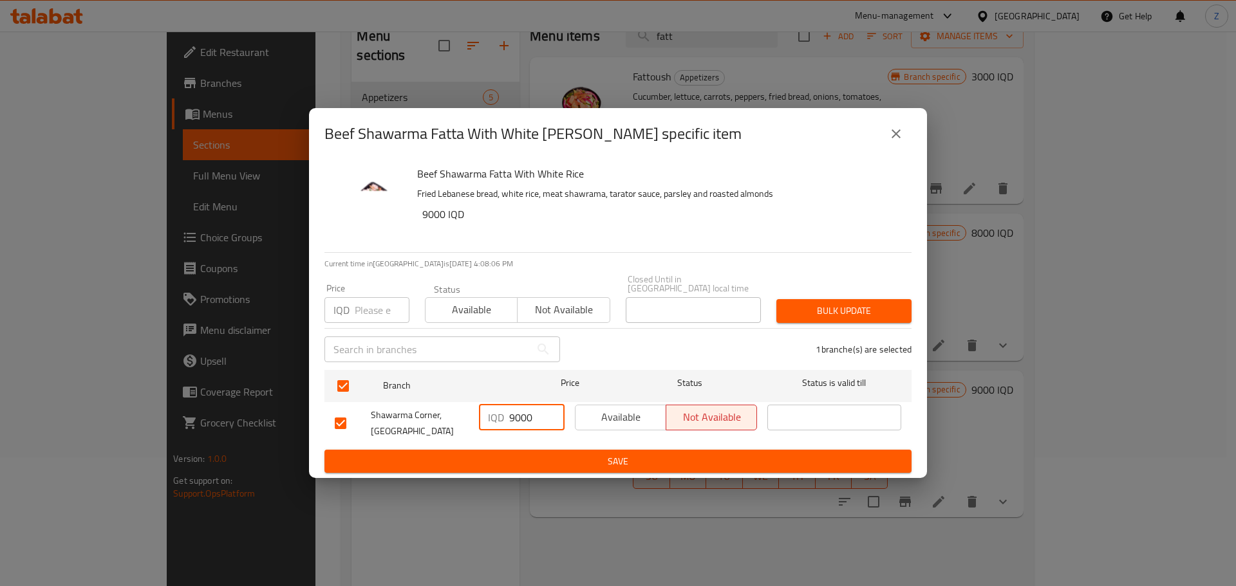
click at [536, 415] on input "9000" at bounding box center [536, 418] width 55 height 26
paste input "10"
type input "10000"
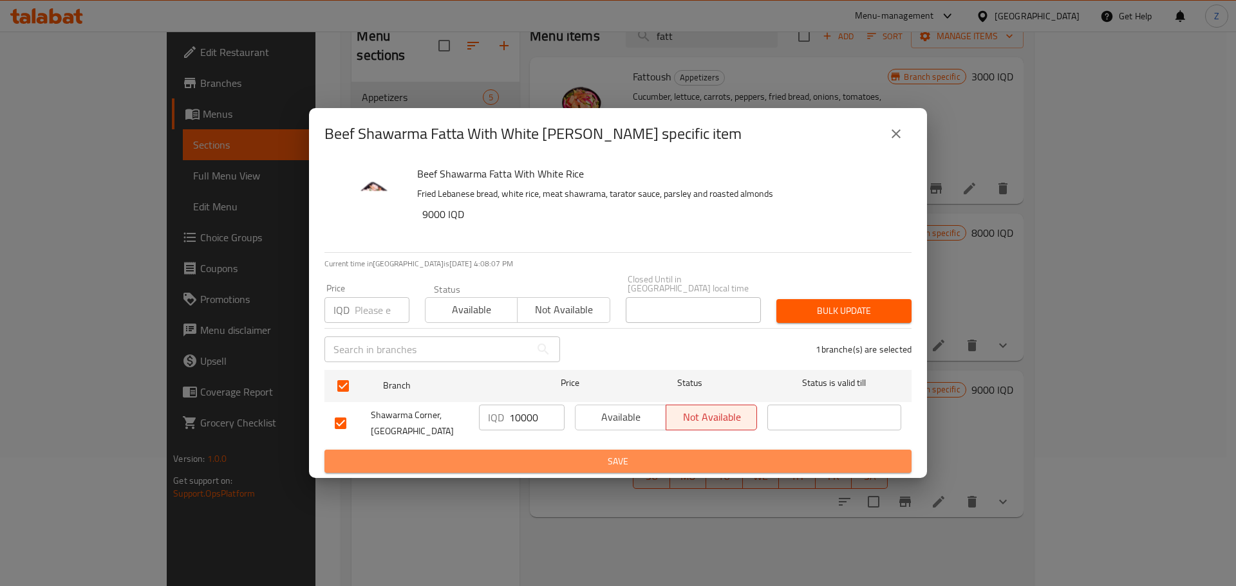
click at [530, 458] on span "Save" at bounding box center [618, 462] width 566 height 16
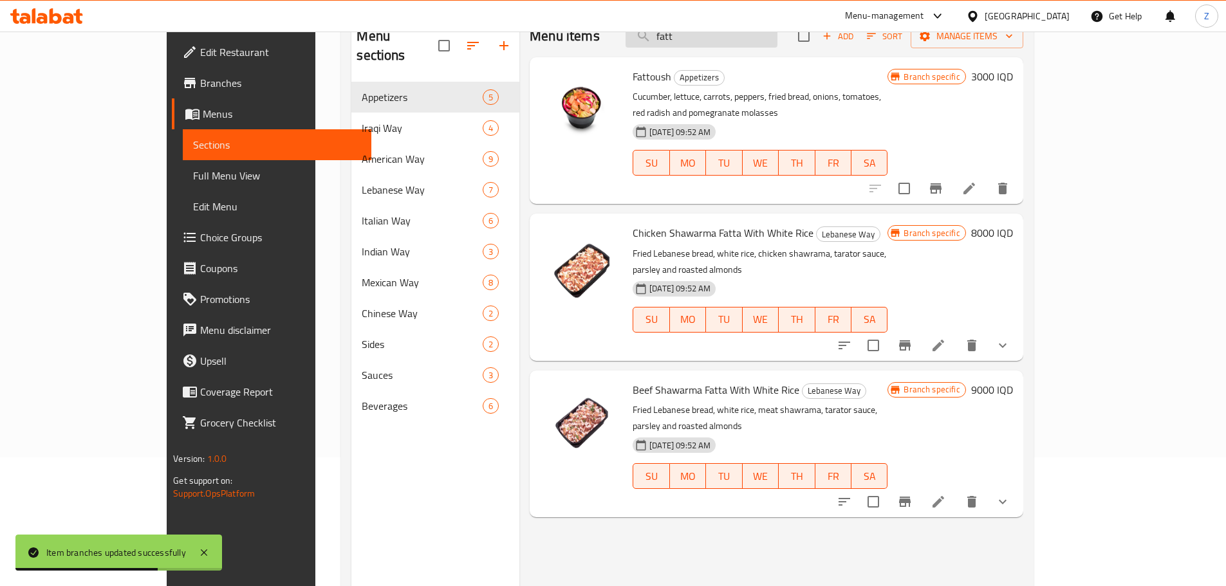
click at [743, 41] on input "fatt" at bounding box center [702, 36] width 152 height 23
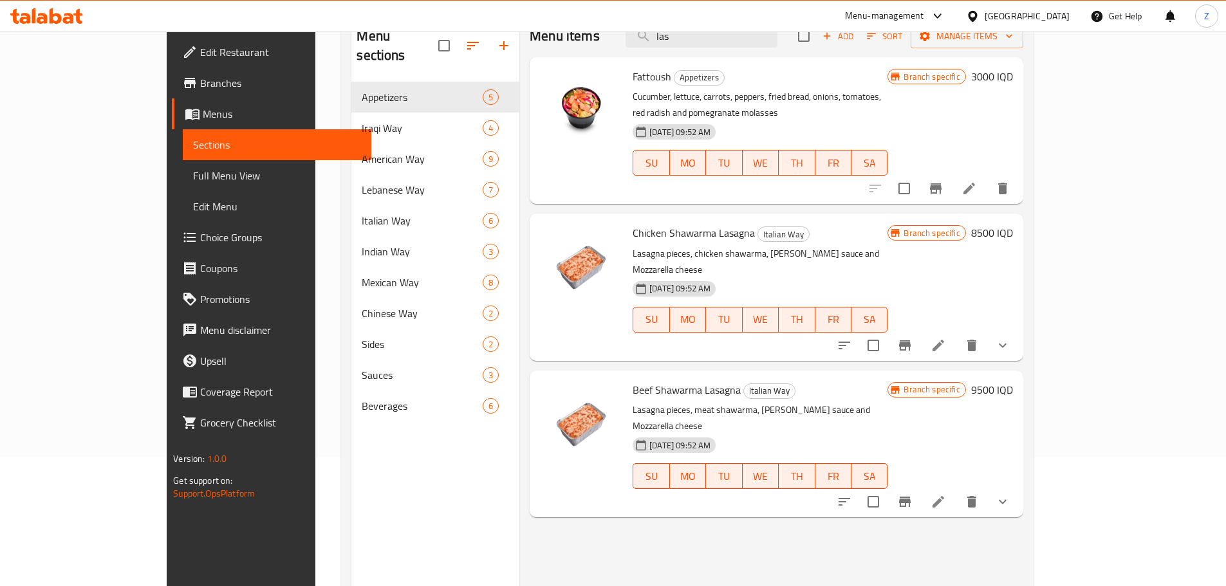
type input "las"
click at [913, 494] on icon "Branch-specific-item" at bounding box center [904, 501] width 15 height 15
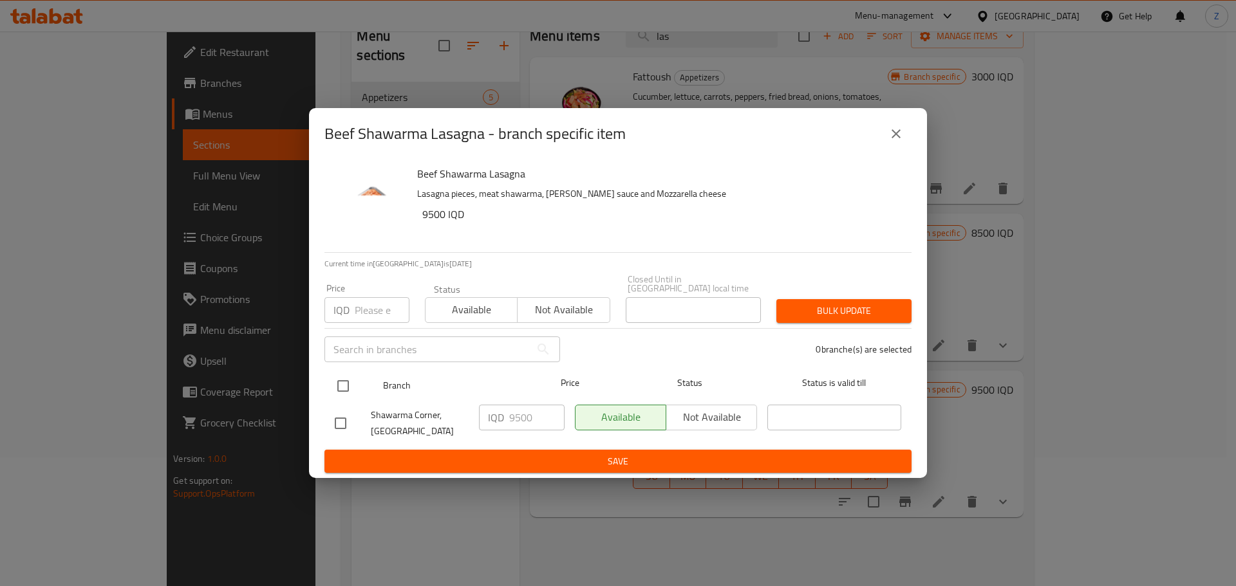
click at [354, 381] on input "checkbox" at bounding box center [342, 386] width 27 height 27
checkbox input "true"
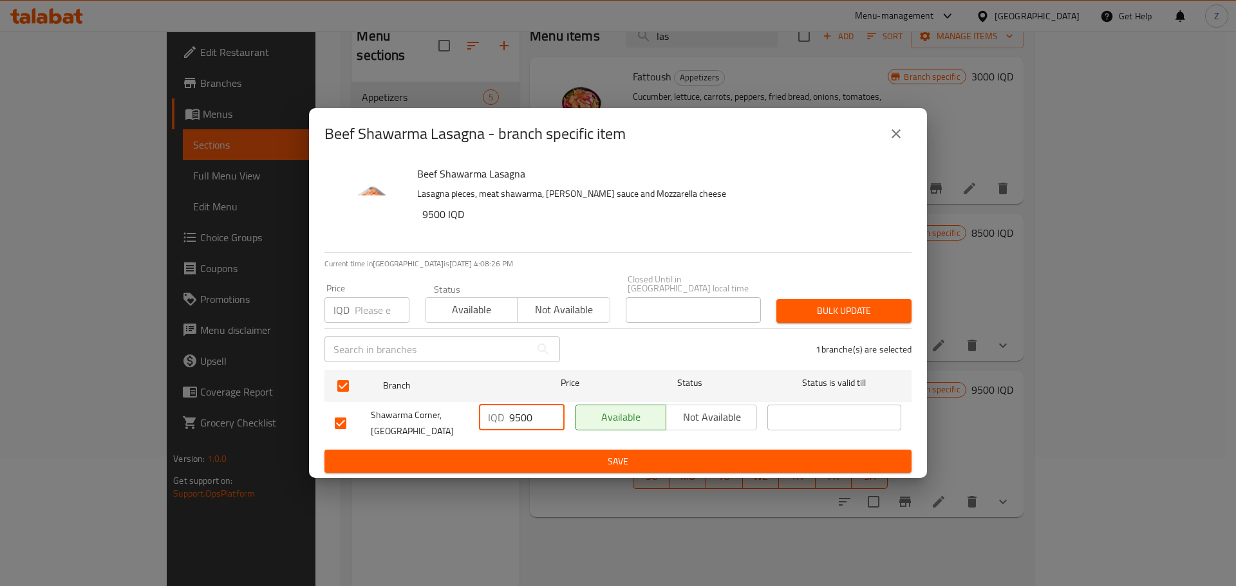
click at [538, 407] on input "9500" at bounding box center [536, 418] width 55 height 26
paste input "100"
type input "10000"
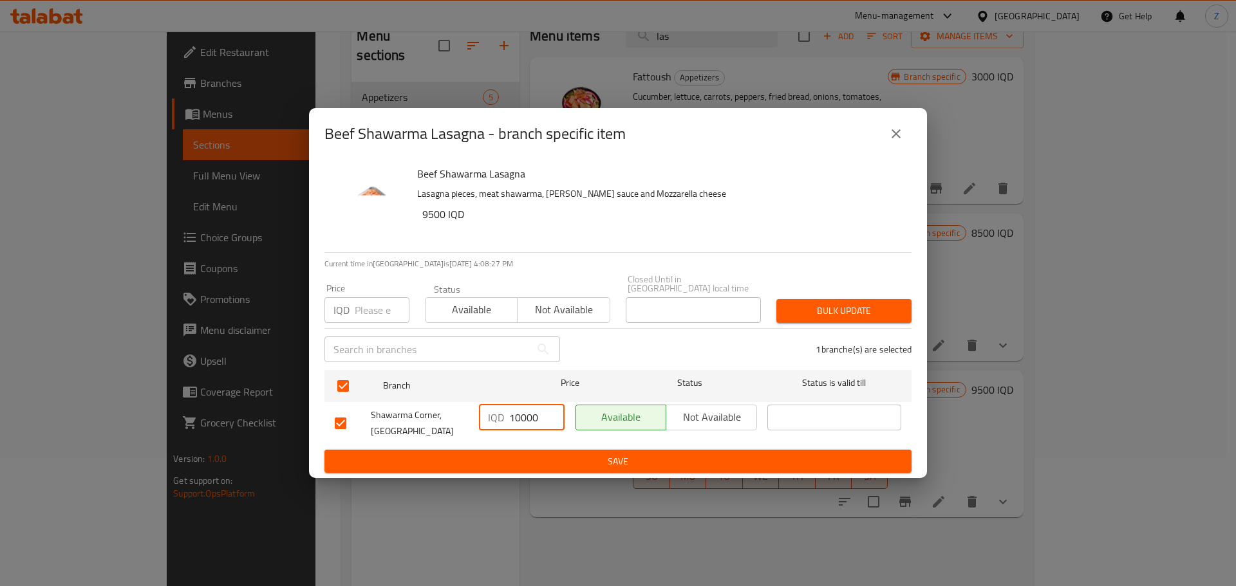
click at [527, 459] on span "Save" at bounding box center [618, 462] width 566 height 16
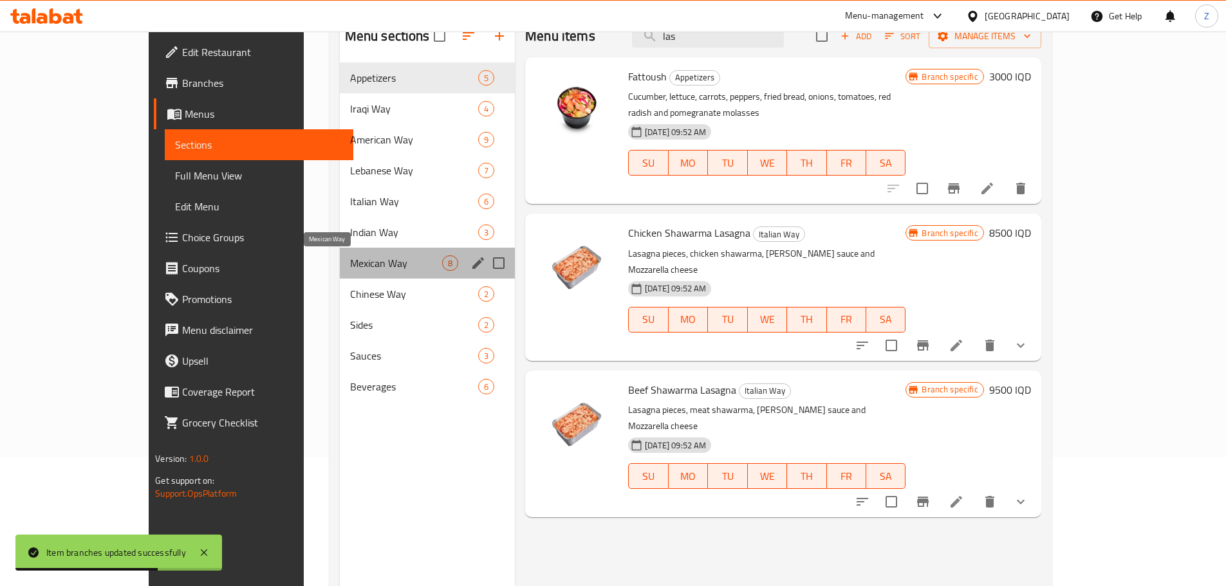
click at [350, 266] on span "Mexican Way" at bounding box center [396, 262] width 92 height 15
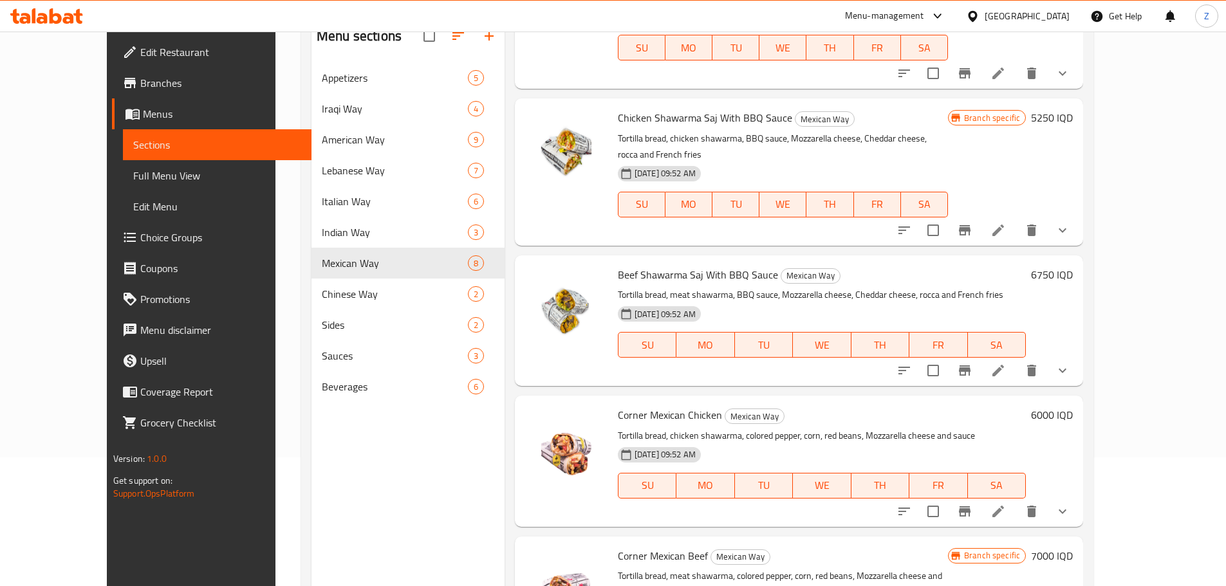
scroll to position [450, 0]
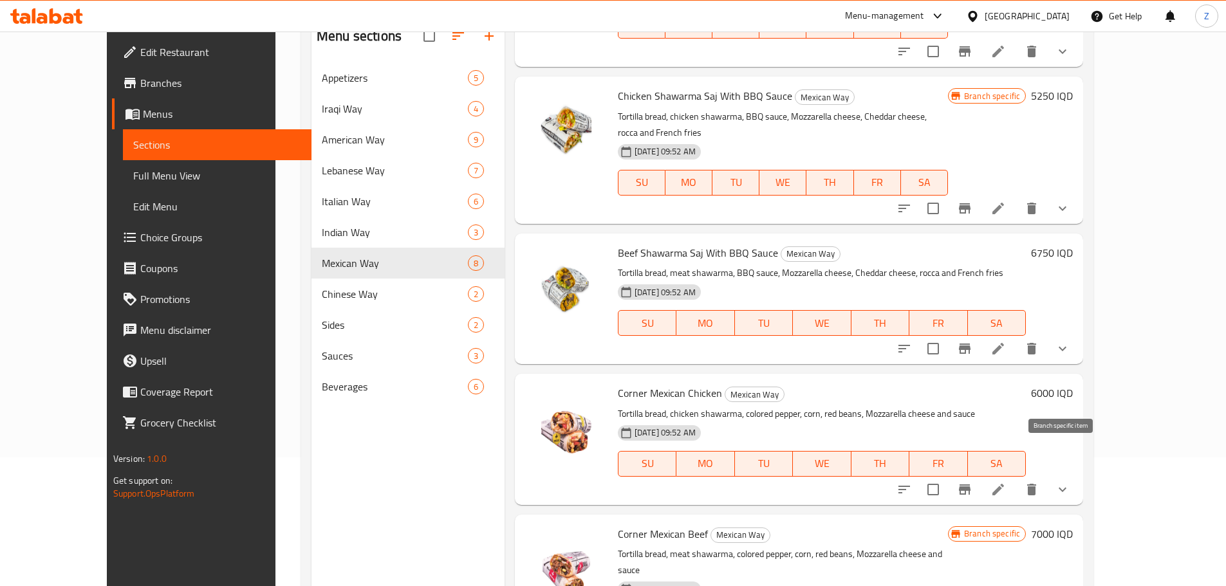
click at [970, 485] on icon "Branch-specific-item" at bounding box center [965, 490] width 12 height 10
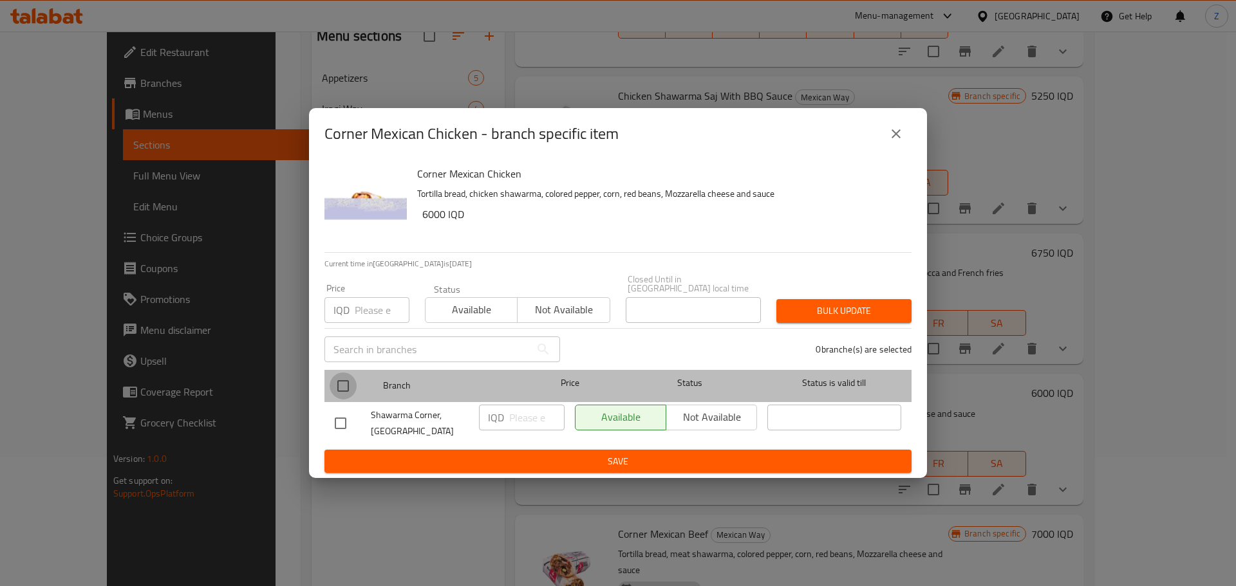
click at [348, 373] on input "checkbox" at bounding box center [342, 386] width 27 height 27
checkbox input "true"
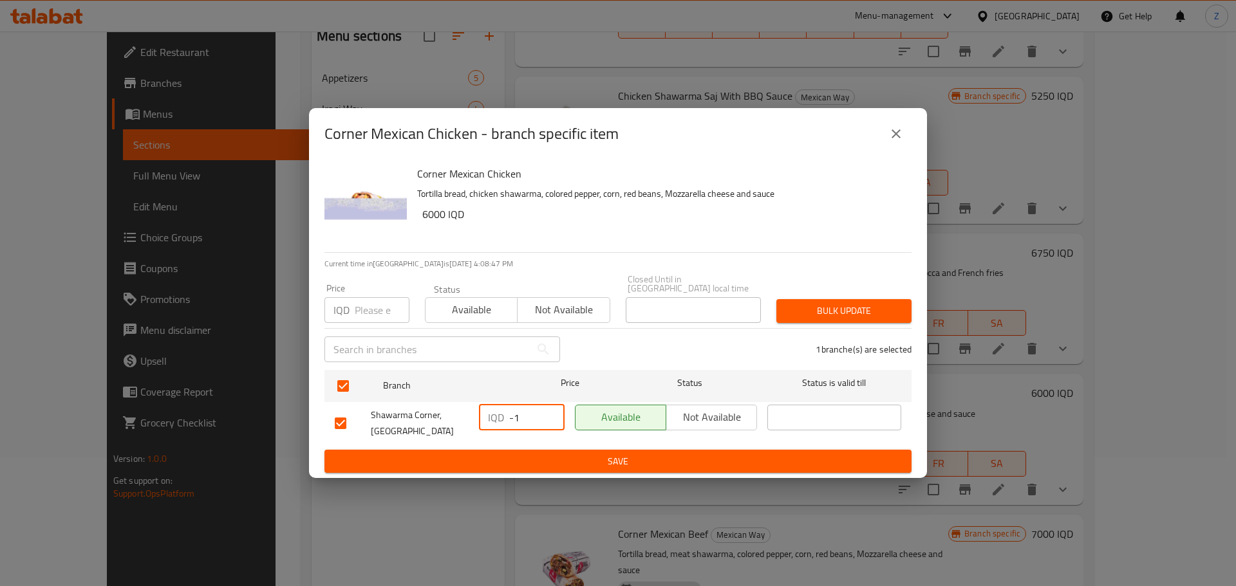
click at [546, 419] on input "-1" at bounding box center [536, 418] width 55 height 26
click at [522, 413] on input "-1" at bounding box center [536, 418] width 55 height 26
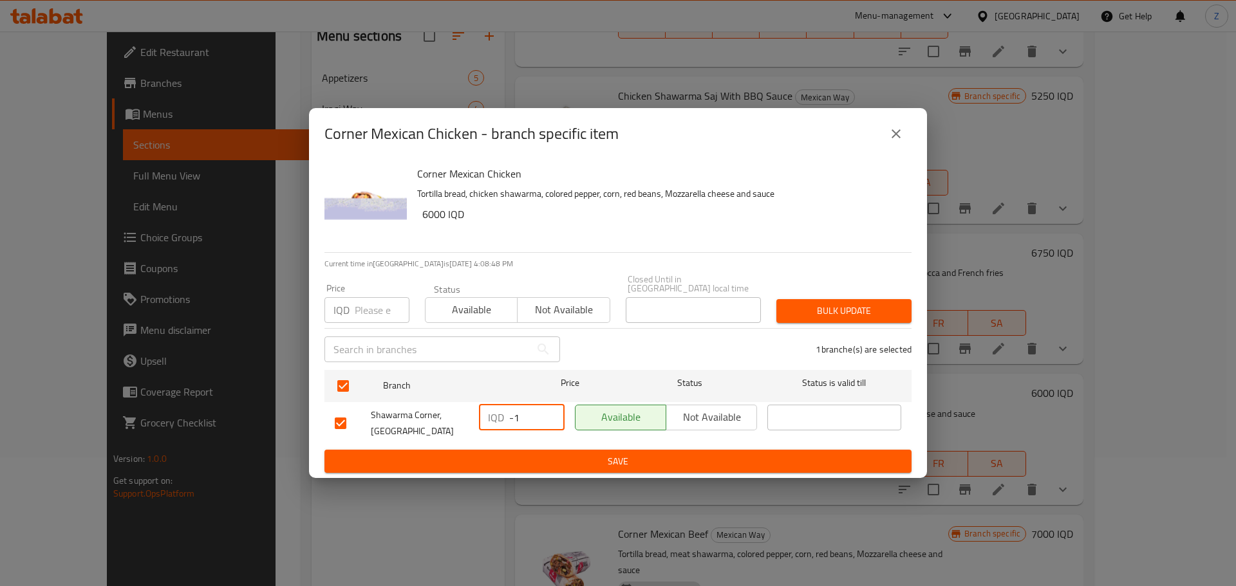
paste input "6500"
type input "6500"
click at [514, 458] on span "Save" at bounding box center [618, 462] width 566 height 16
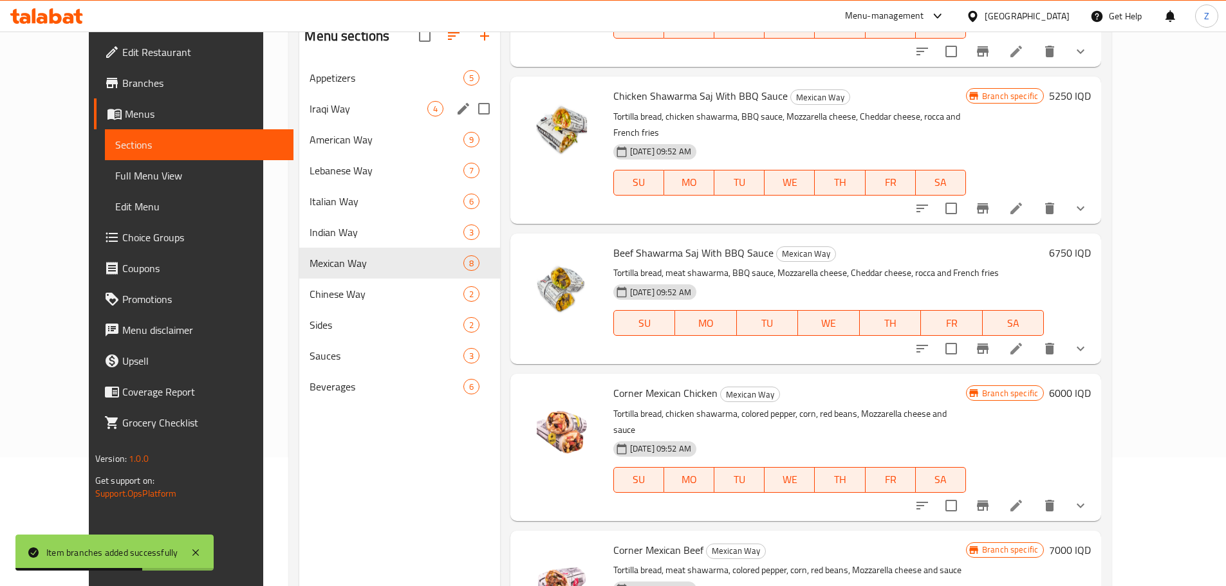
click at [329, 118] on div "Iraqi Way 4" at bounding box center [399, 108] width 200 height 31
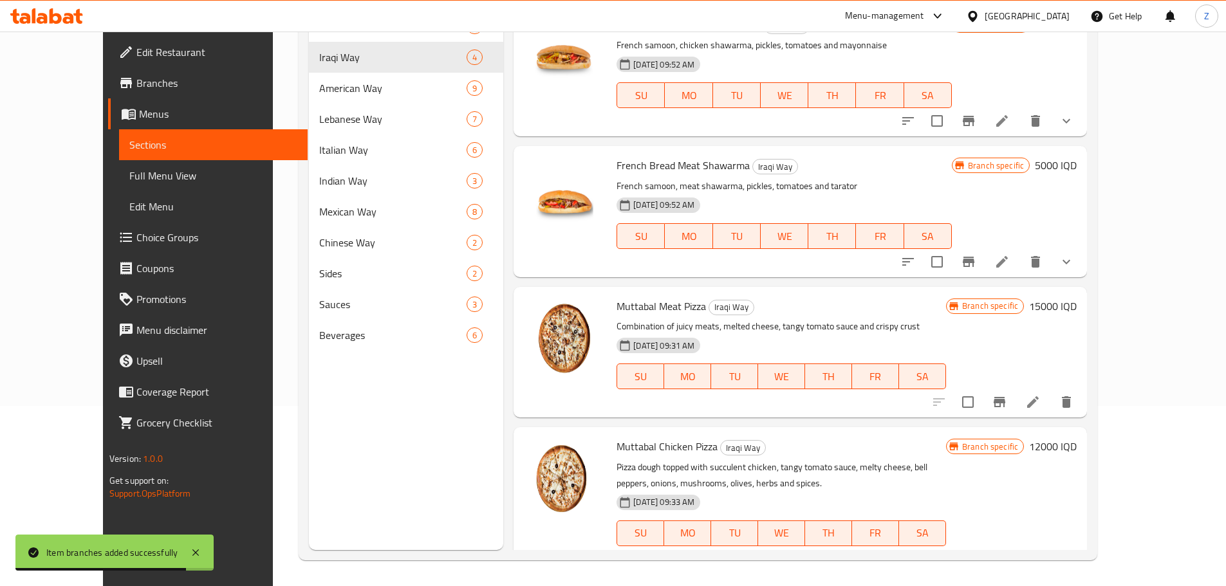
scroll to position [51, 0]
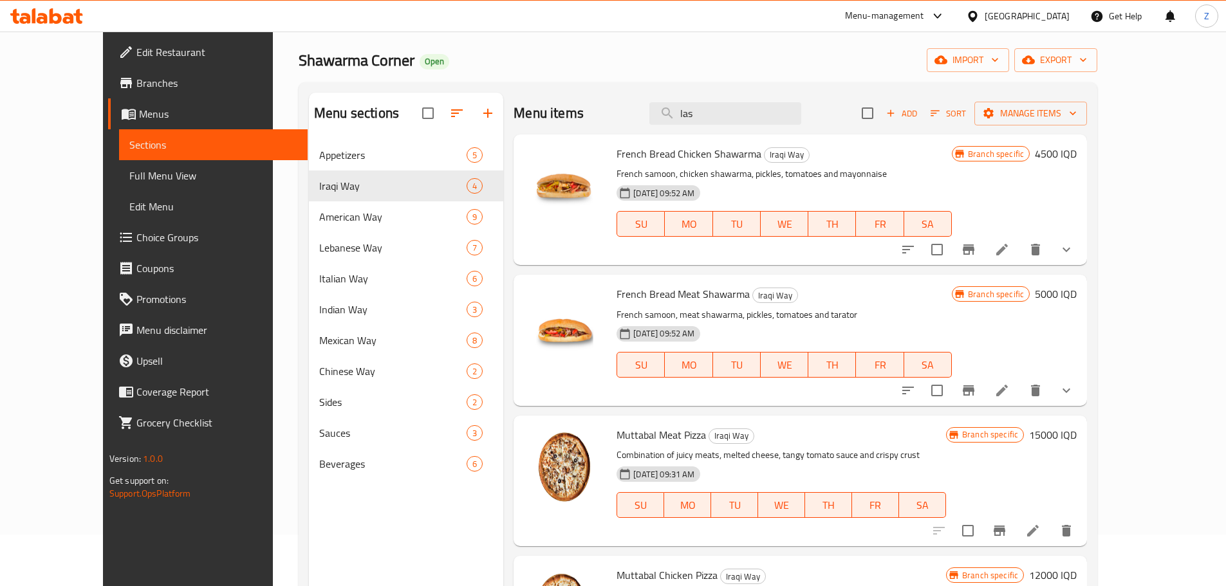
click at [976, 252] on icon "Branch-specific-item" at bounding box center [968, 249] width 15 height 15
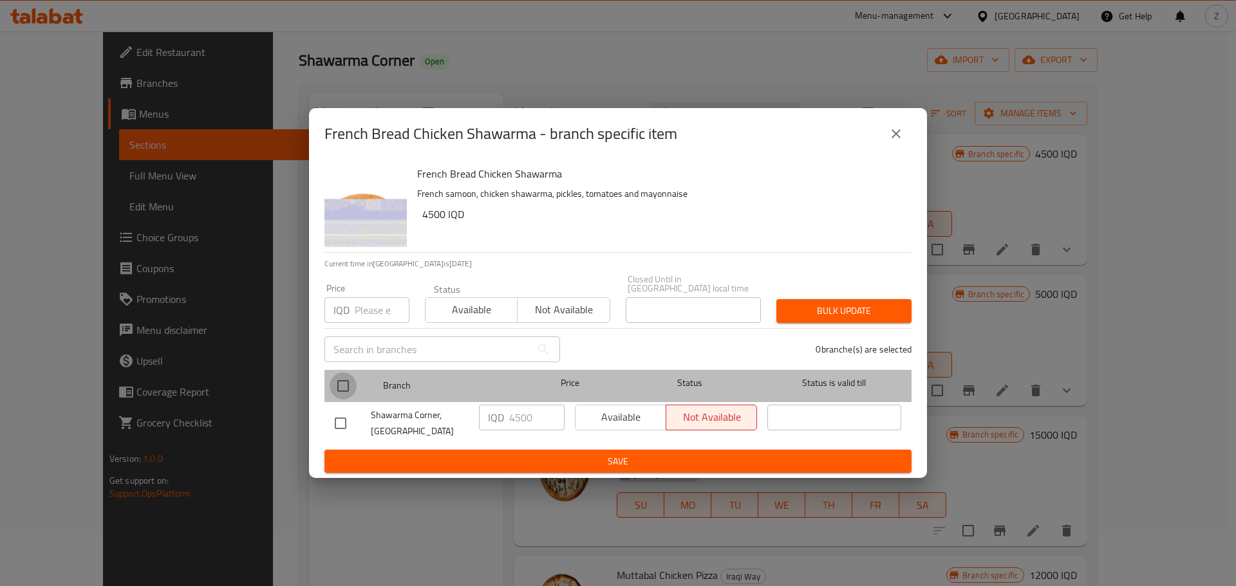
drag, startPoint x: 335, startPoint y: 387, endPoint x: 342, endPoint y: 387, distance: 7.1
click at [342, 387] on input "checkbox" at bounding box center [342, 386] width 27 height 27
checkbox input "true"
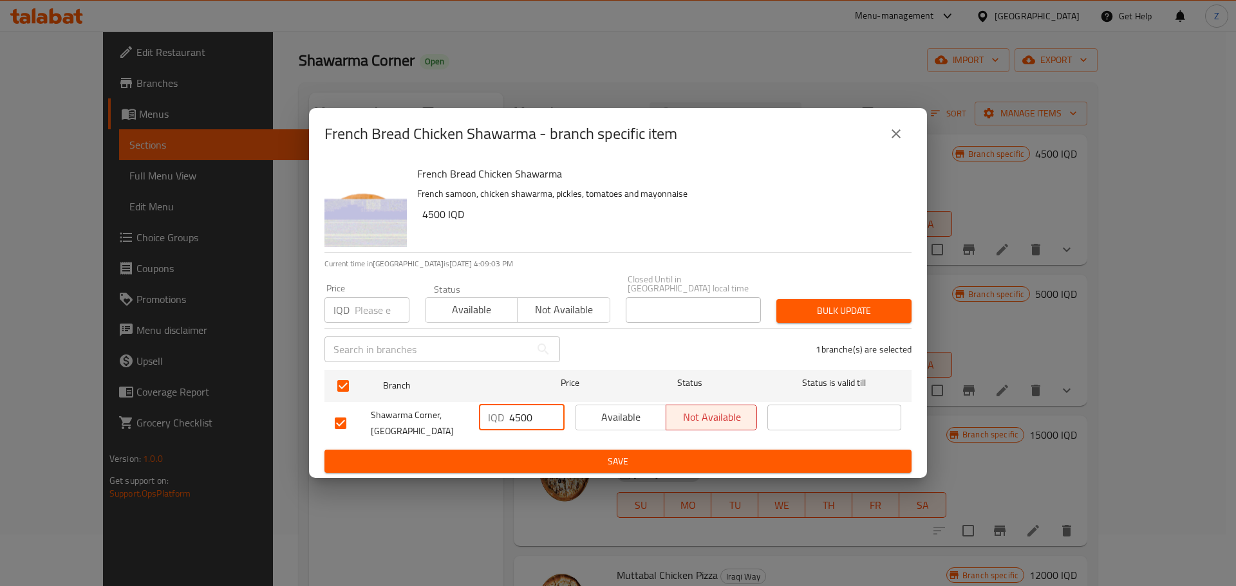
click at [513, 406] on input "4500" at bounding box center [536, 418] width 55 height 26
click at [513, 405] on input "4500" at bounding box center [536, 418] width 55 height 26
paste input "50"
type input "5000"
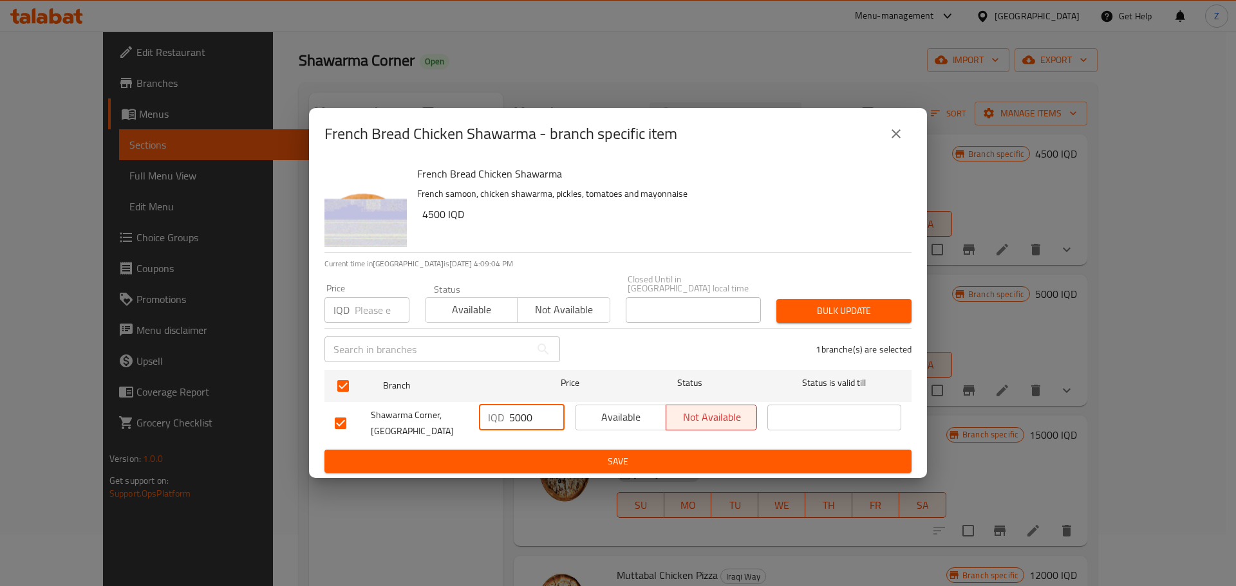
click at [501, 450] on button "Save" at bounding box center [617, 462] width 587 height 24
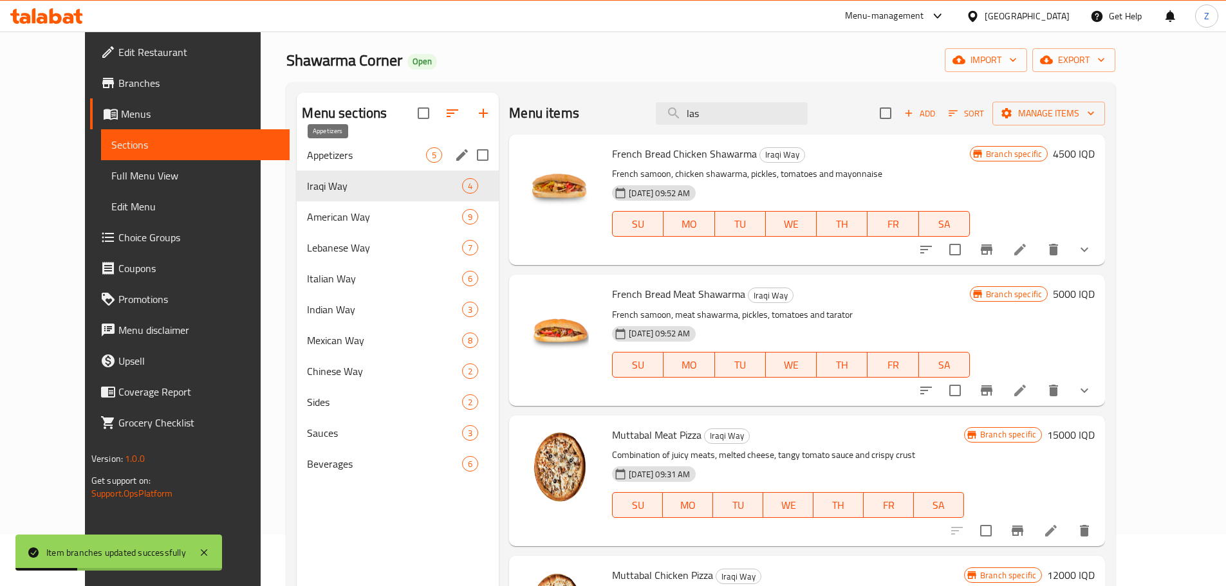
click at [321, 151] on span "Appetizers" at bounding box center [366, 154] width 119 height 15
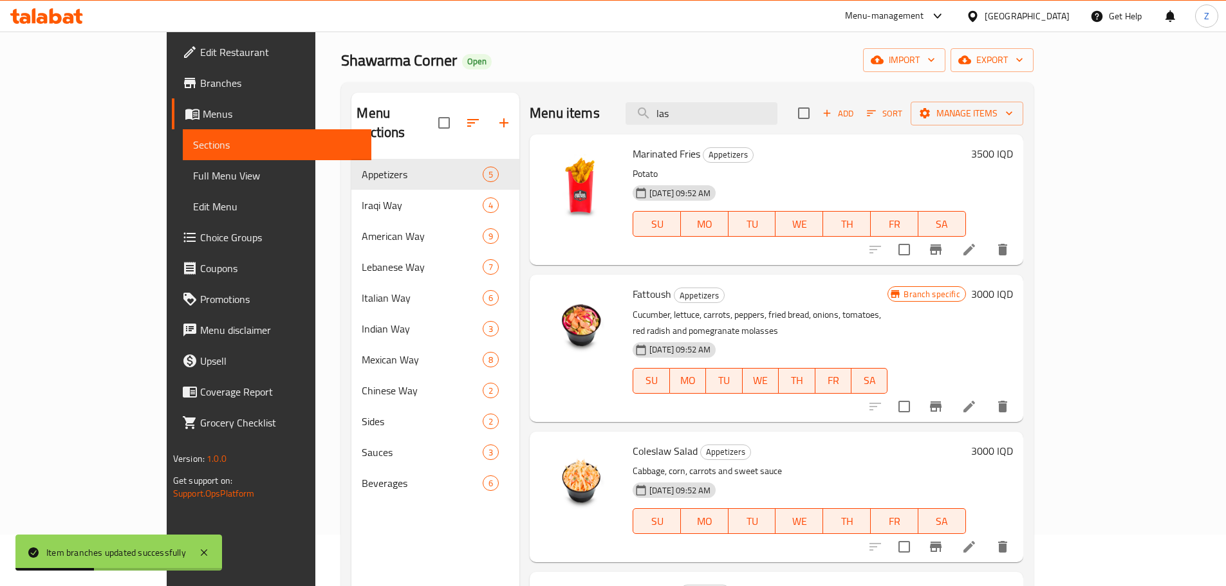
scroll to position [149, 0]
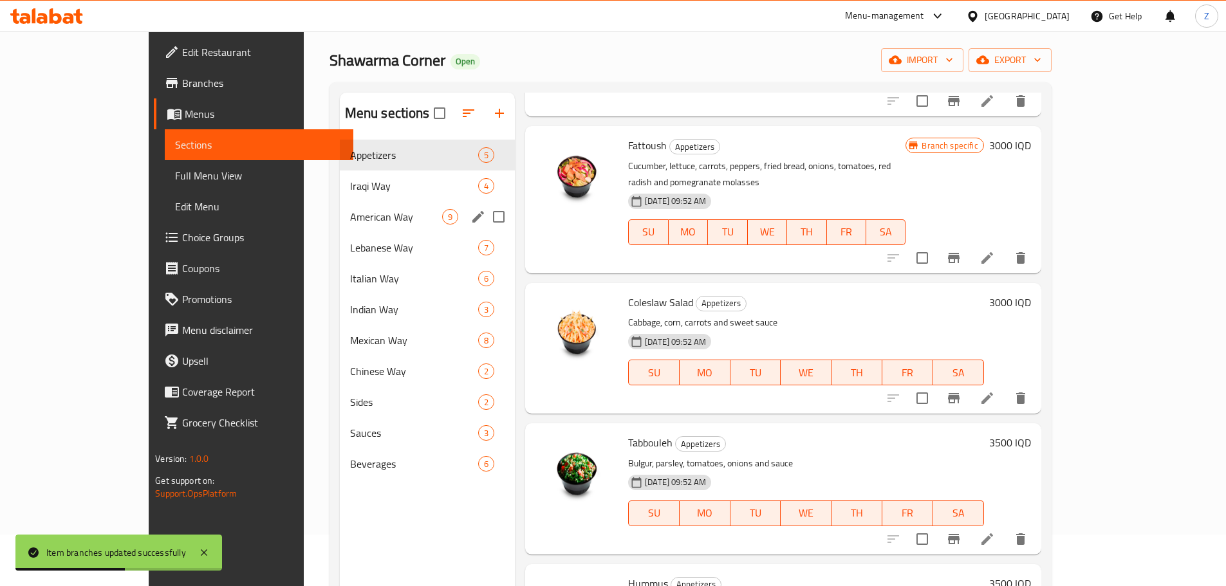
click at [340, 204] on div "American Way 9" at bounding box center [428, 216] width 176 height 31
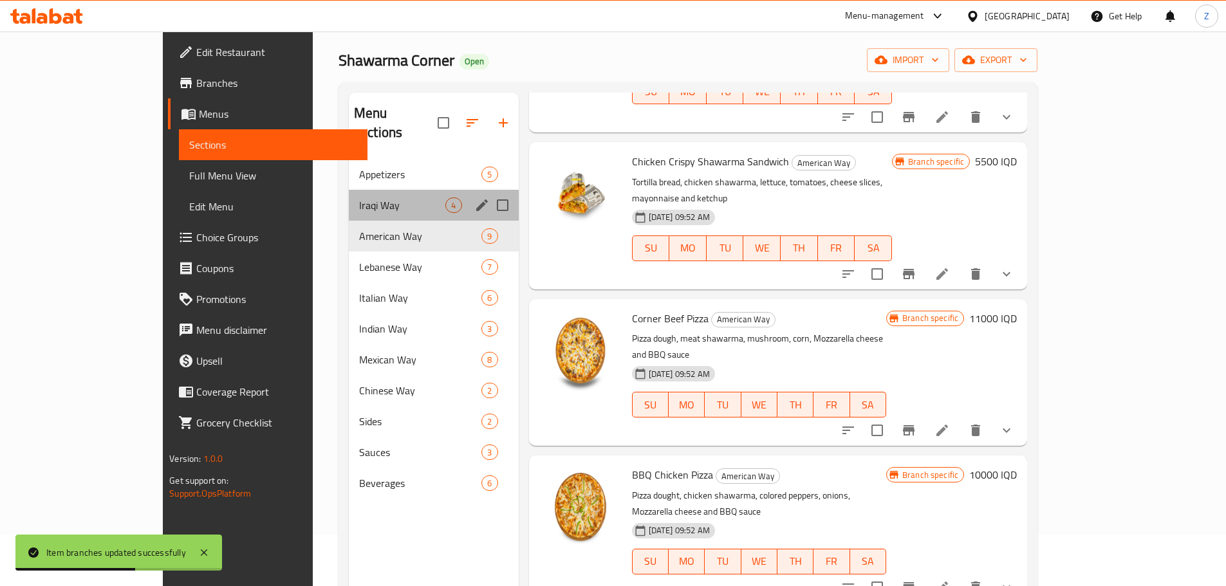
click at [349, 194] on div "Iraqi Way 4" at bounding box center [434, 205] width 170 height 31
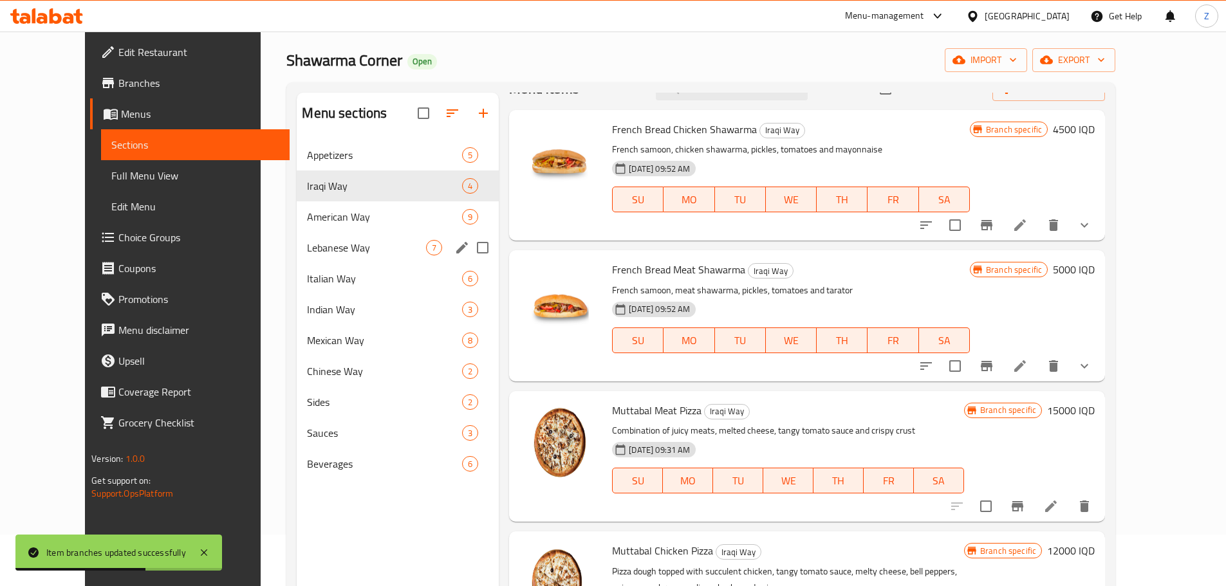
click at [317, 237] on div "Lebanese Way 7" at bounding box center [398, 247] width 202 height 31
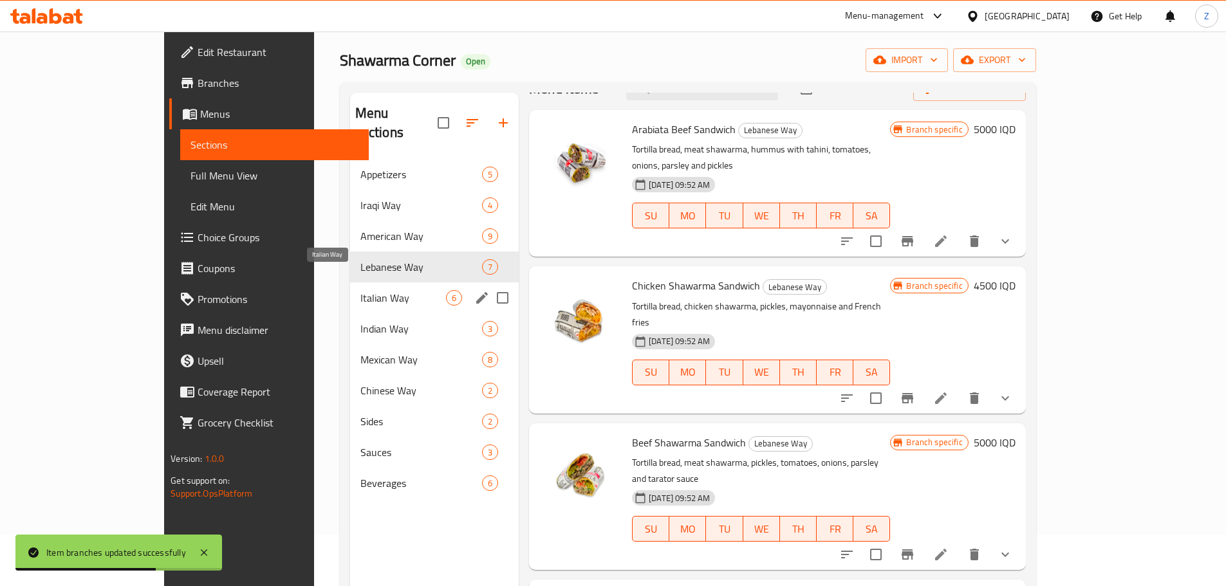
click at [360, 290] on span "Italian Way" at bounding box center [403, 297] width 86 height 15
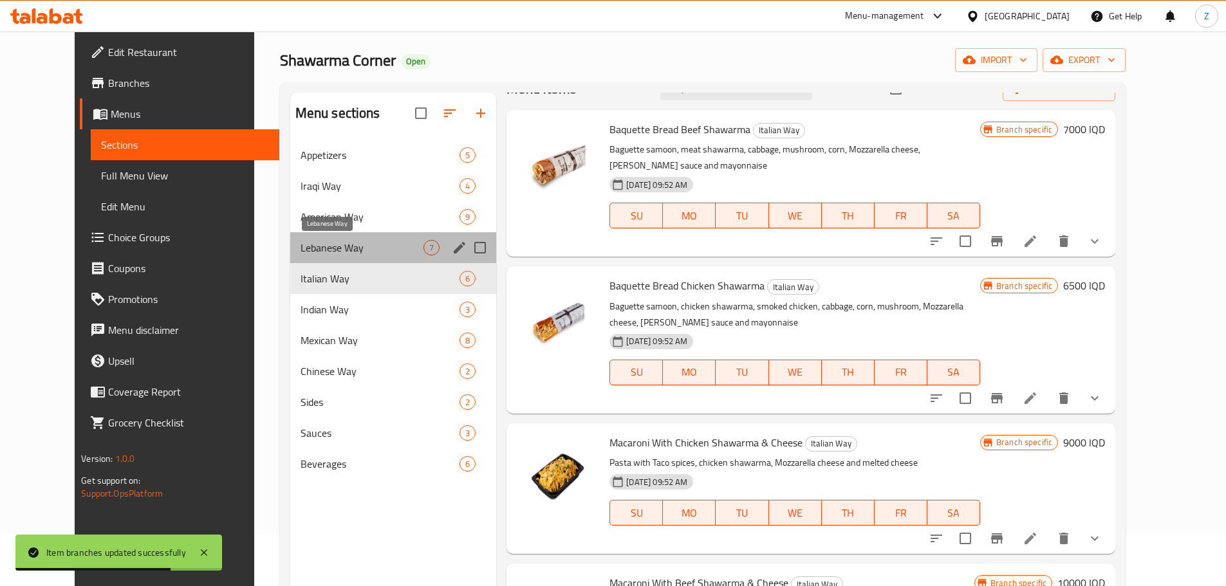
click at [315, 241] on span "Lebanese Way" at bounding box center [362, 247] width 123 height 15
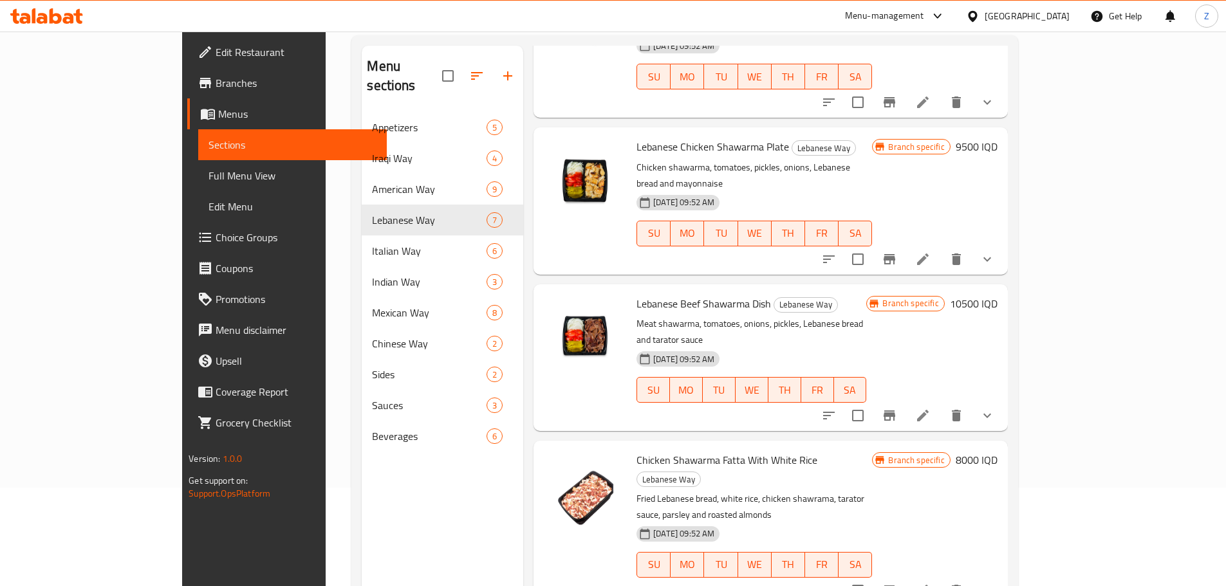
scroll to position [180, 0]
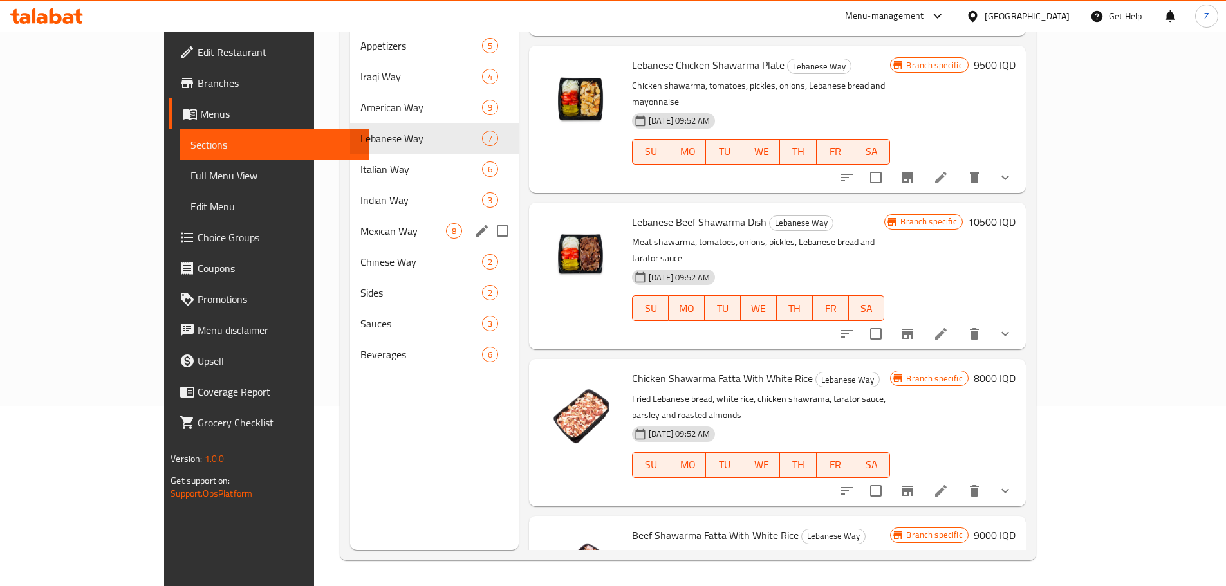
click at [360, 216] on div "Mexican Way 8" at bounding box center [434, 231] width 169 height 31
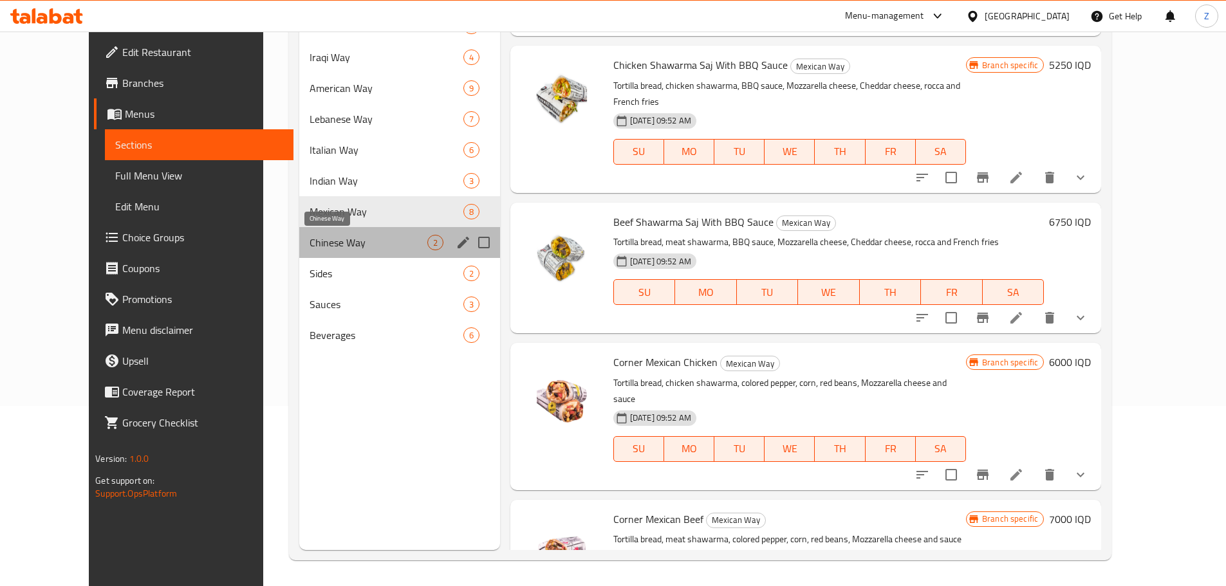
click at [333, 243] on span "Chinese Way" at bounding box center [368, 242] width 117 height 15
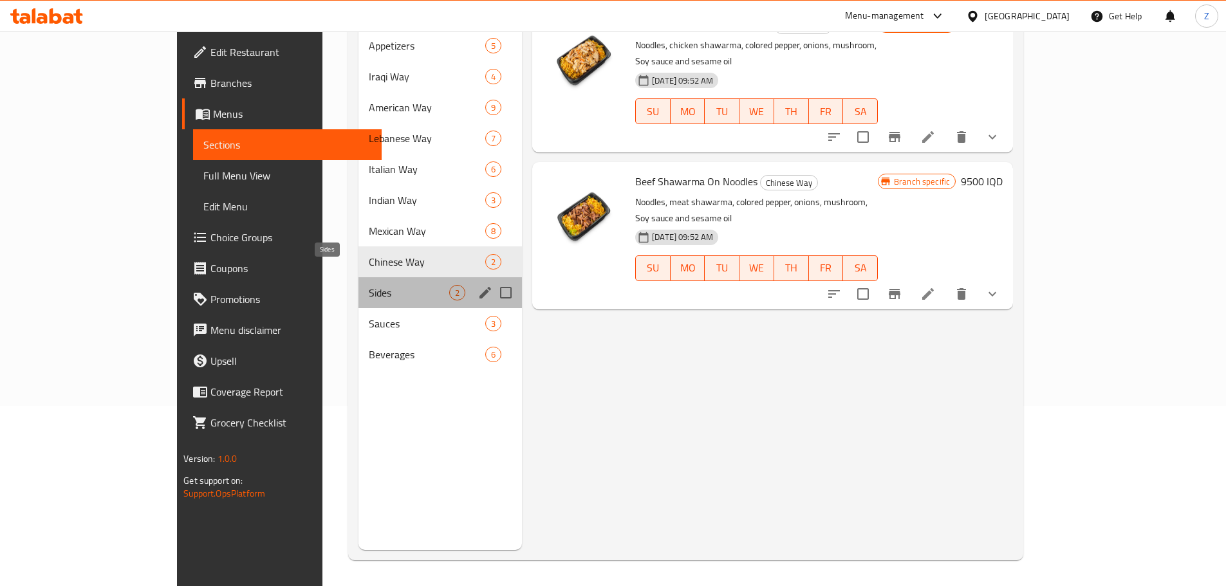
click at [369, 285] on span "Sides" at bounding box center [409, 292] width 80 height 15
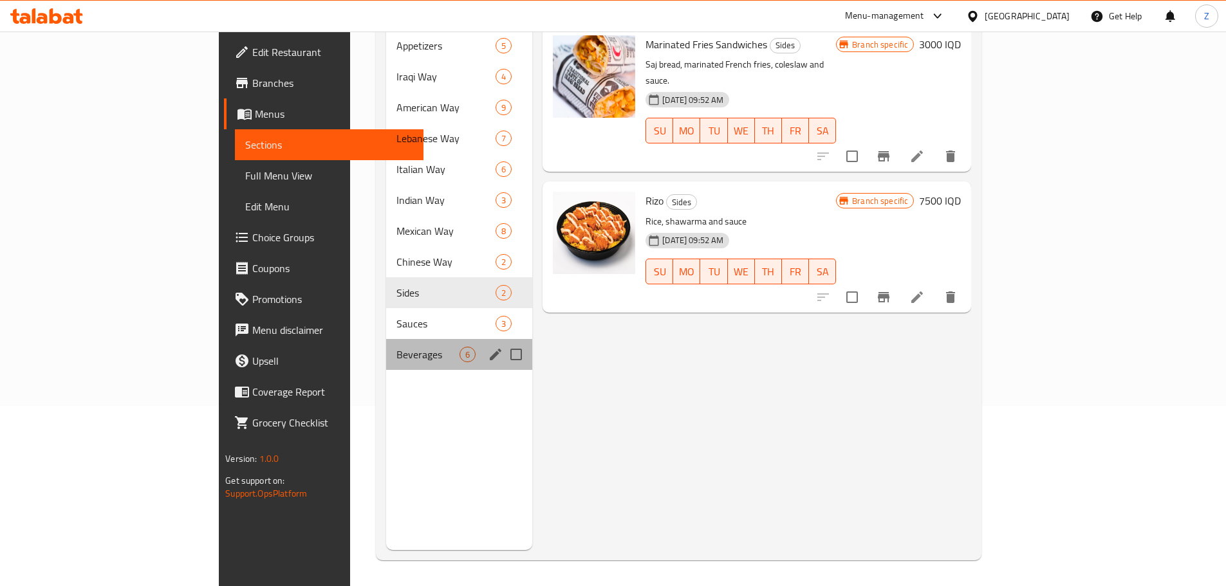
click at [386, 339] on div "Beverages 6" at bounding box center [459, 354] width 146 height 31
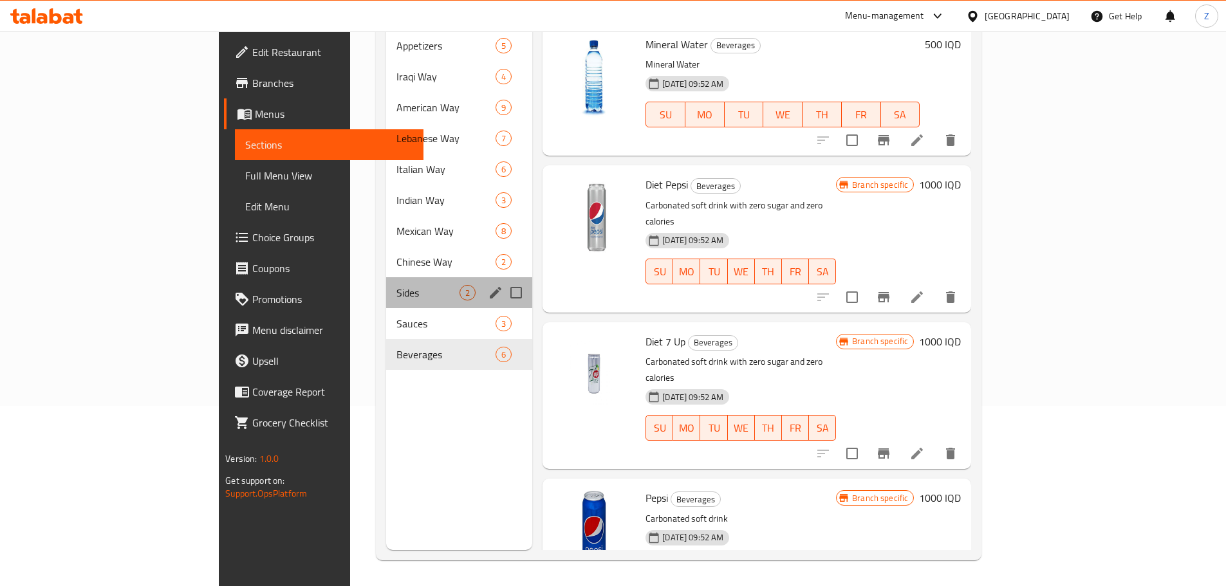
click at [386, 285] on div "Sides 2" at bounding box center [459, 292] width 146 height 31
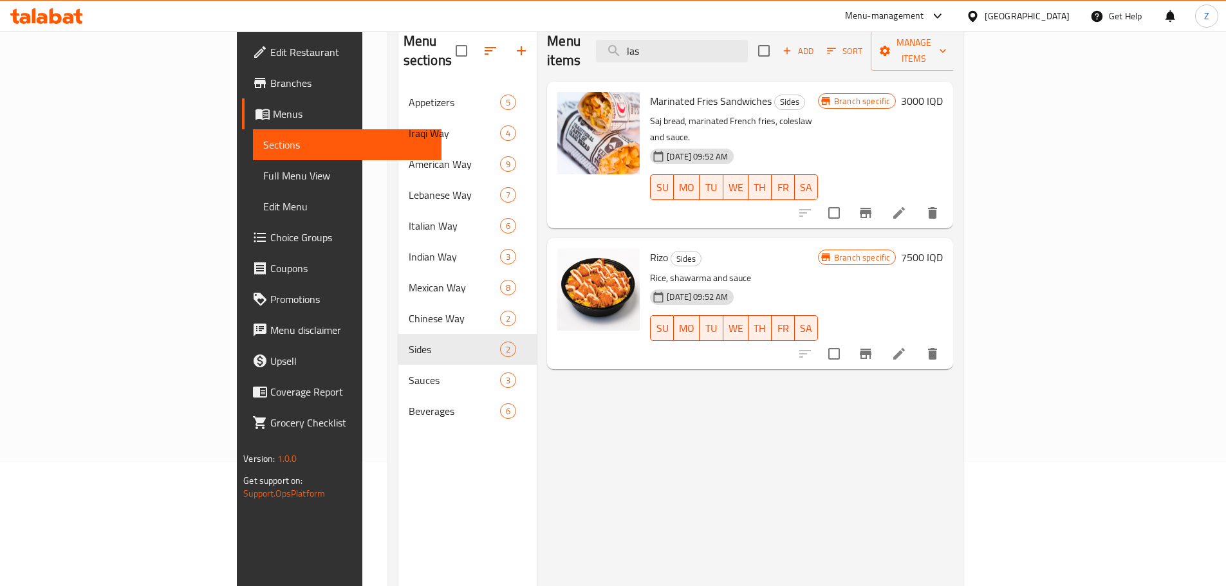
scroll to position [51, 0]
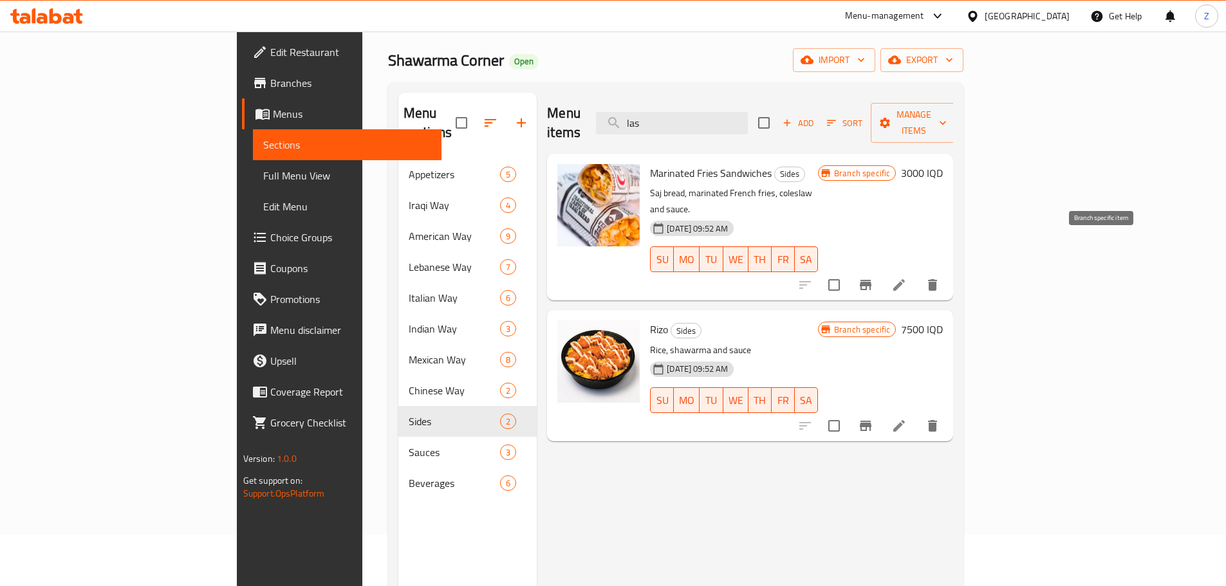
click at [881, 270] on button "Branch-specific-item" at bounding box center [865, 285] width 31 height 31
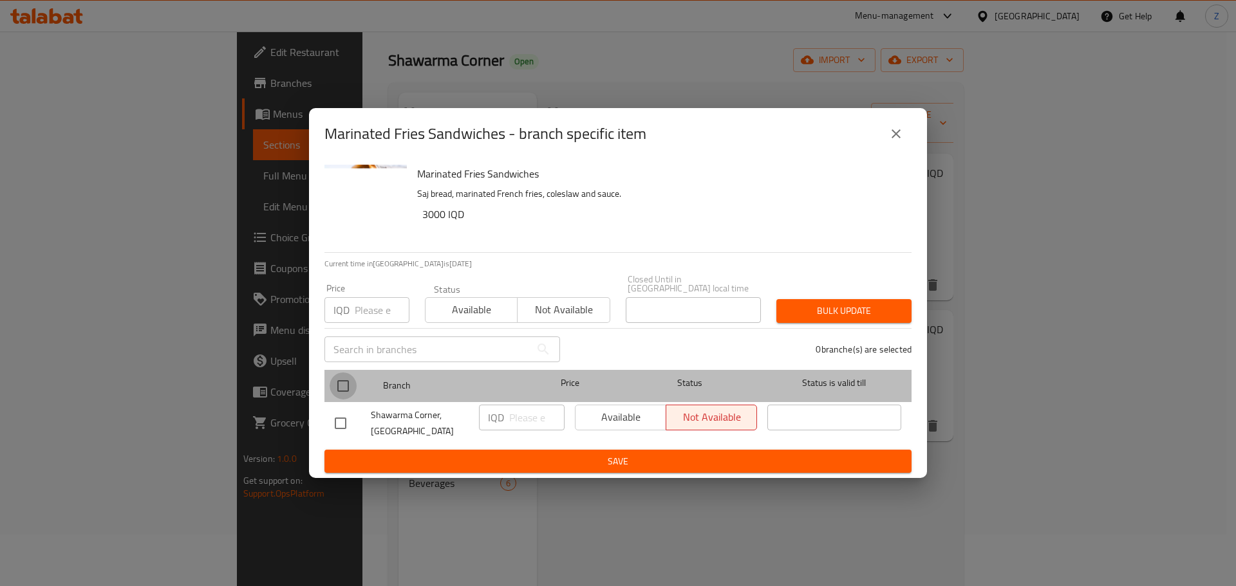
click at [347, 373] on input "checkbox" at bounding box center [342, 386] width 27 height 27
checkbox input "true"
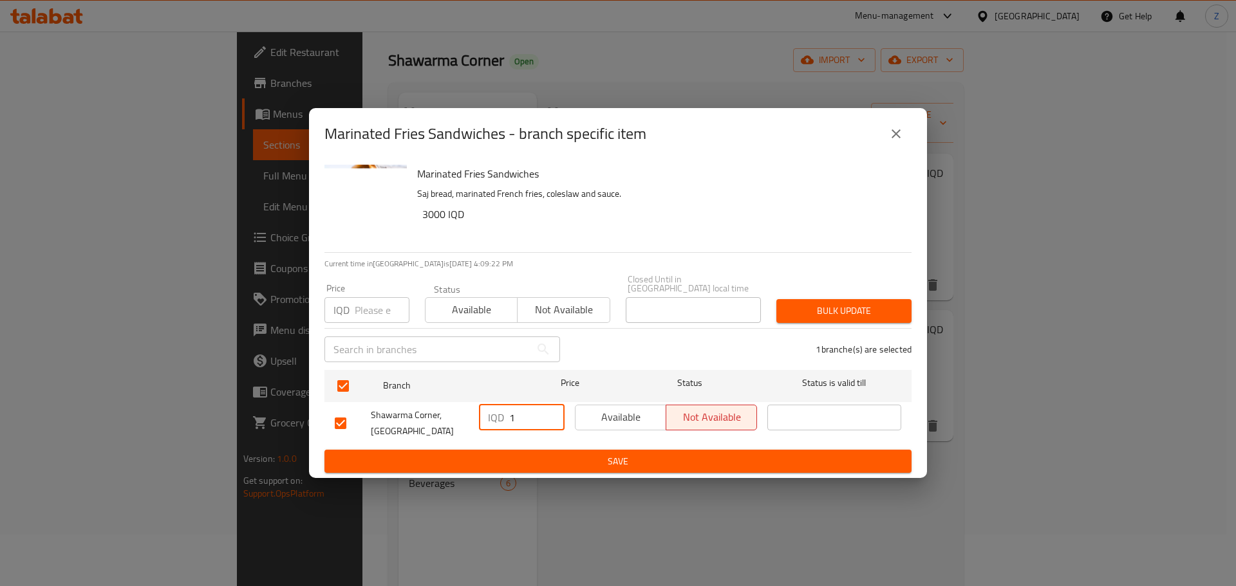
click at [554, 413] on input "1" at bounding box center [536, 418] width 55 height 26
click at [528, 416] on input "1" at bounding box center [536, 418] width 55 height 26
paste input "3500"
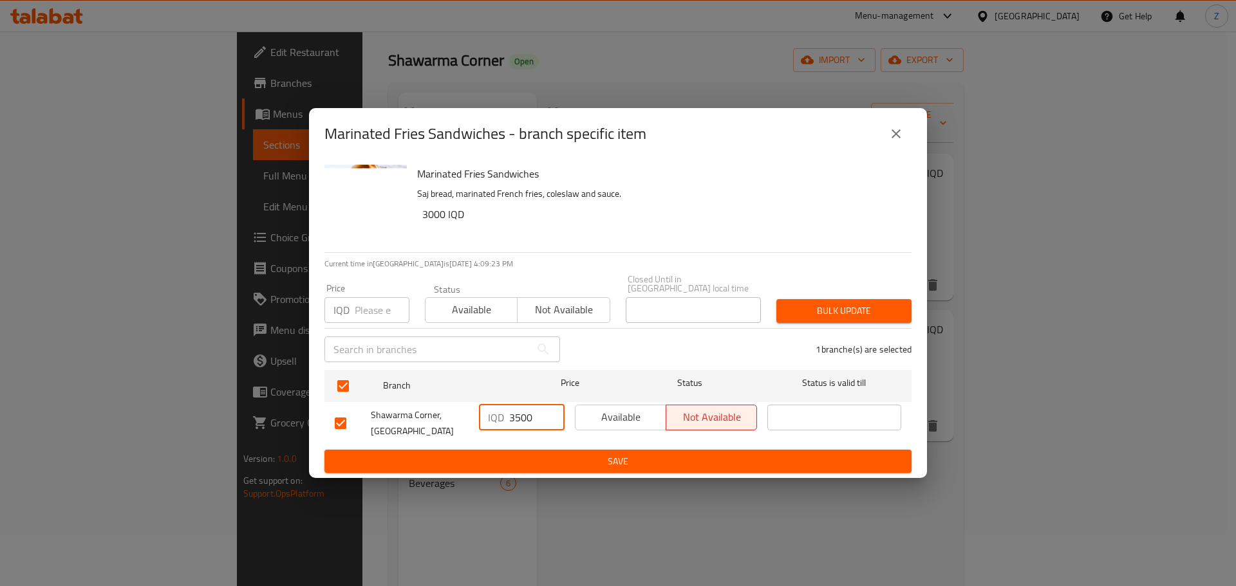
type input "3500"
click at [521, 454] on span "Save" at bounding box center [618, 462] width 566 height 16
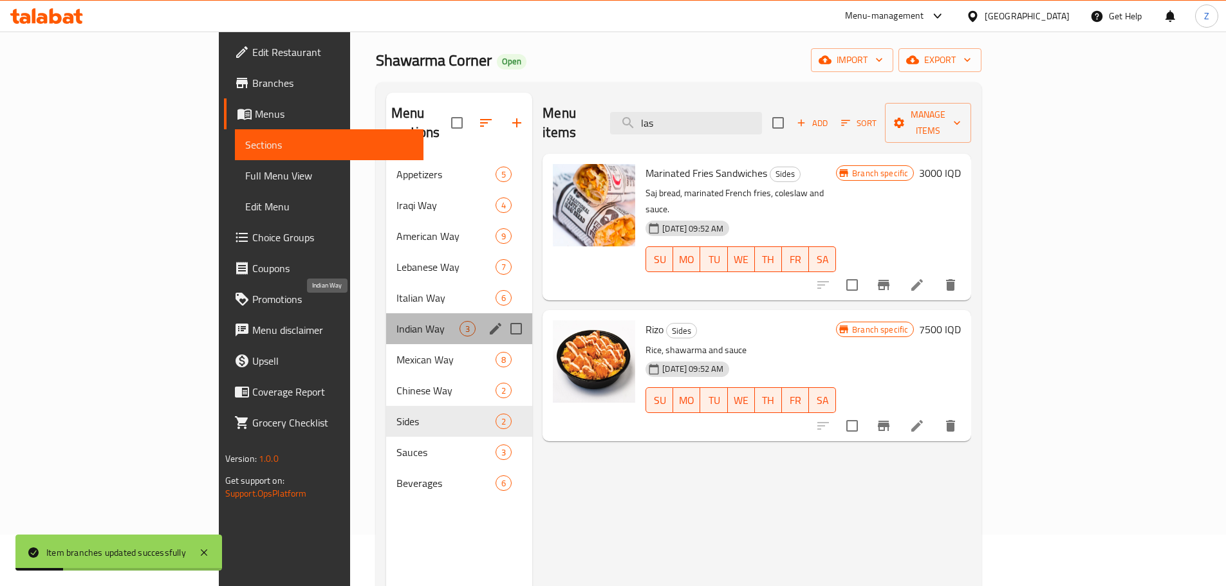
click at [396, 321] on span "Indian Way" at bounding box center [427, 328] width 63 height 15
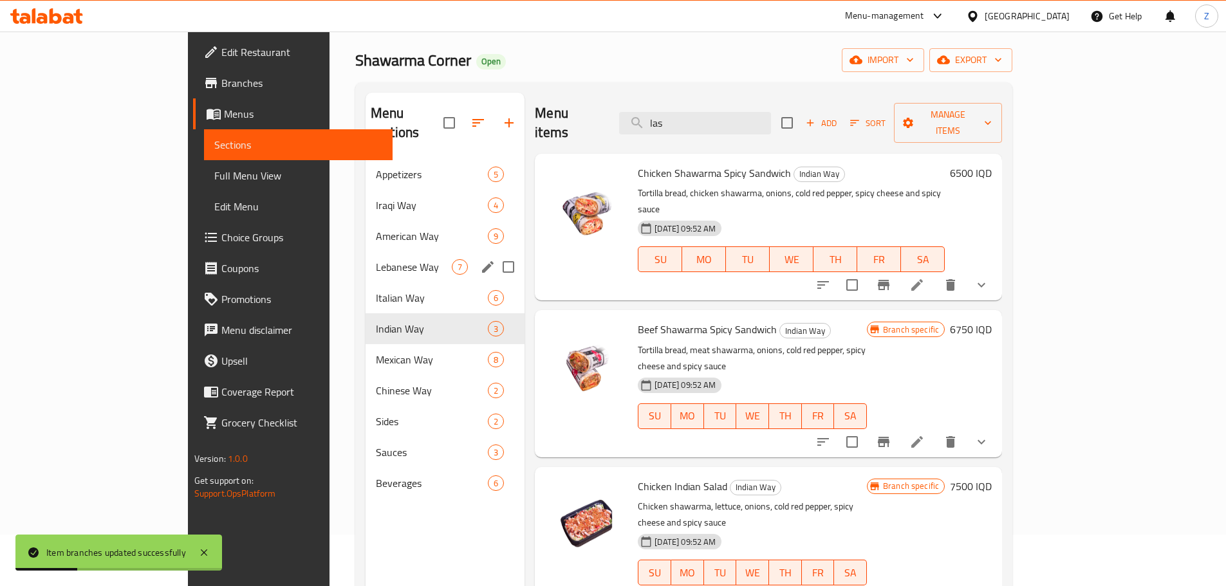
click at [366, 258] on div "Lebanese Way 7" at bounding box center [445, 267] width 159 height 31
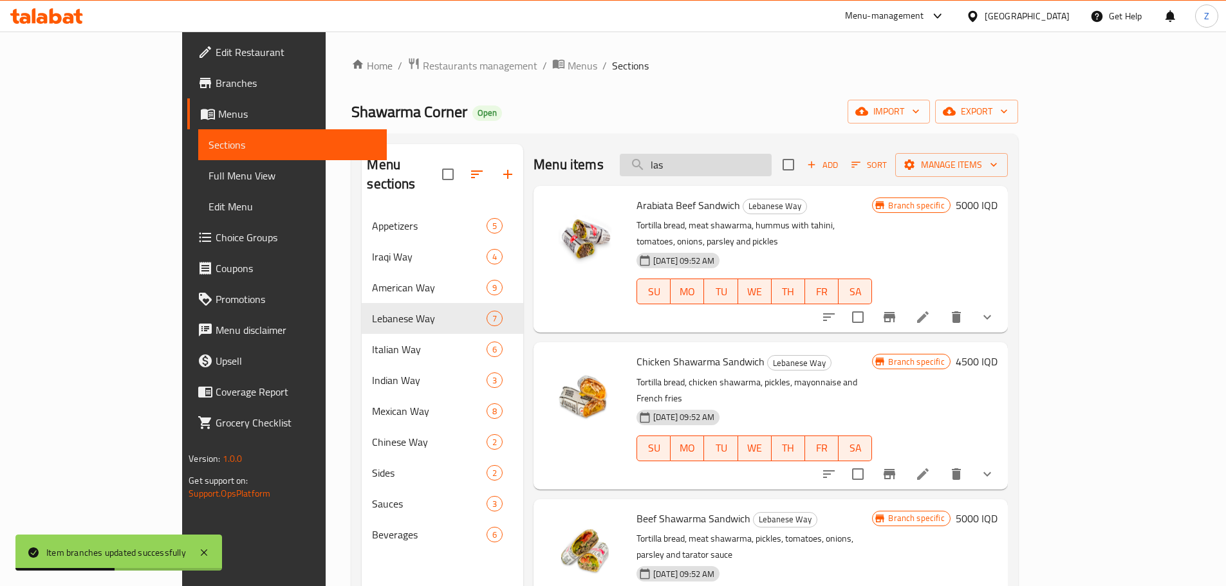
click at [751, 169] on input "las" at bounding box center [696, 165] width 152 height 23
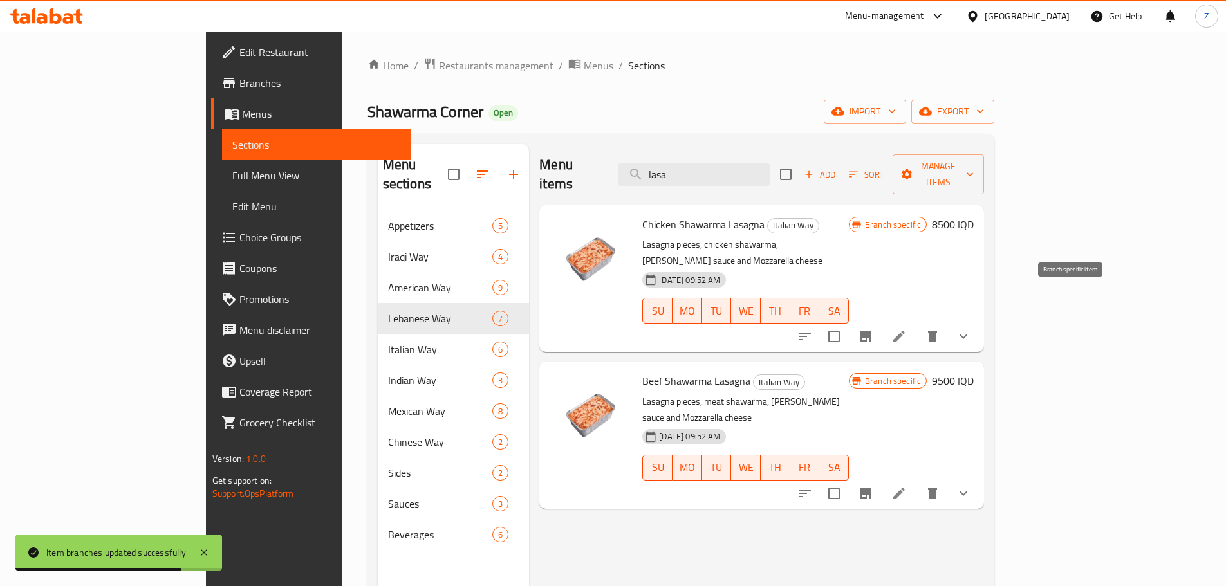
type input "lasa"
click at [871, 331] on icon "Branch-specific-item" at bounding box center [866, 336] width 12 height 10
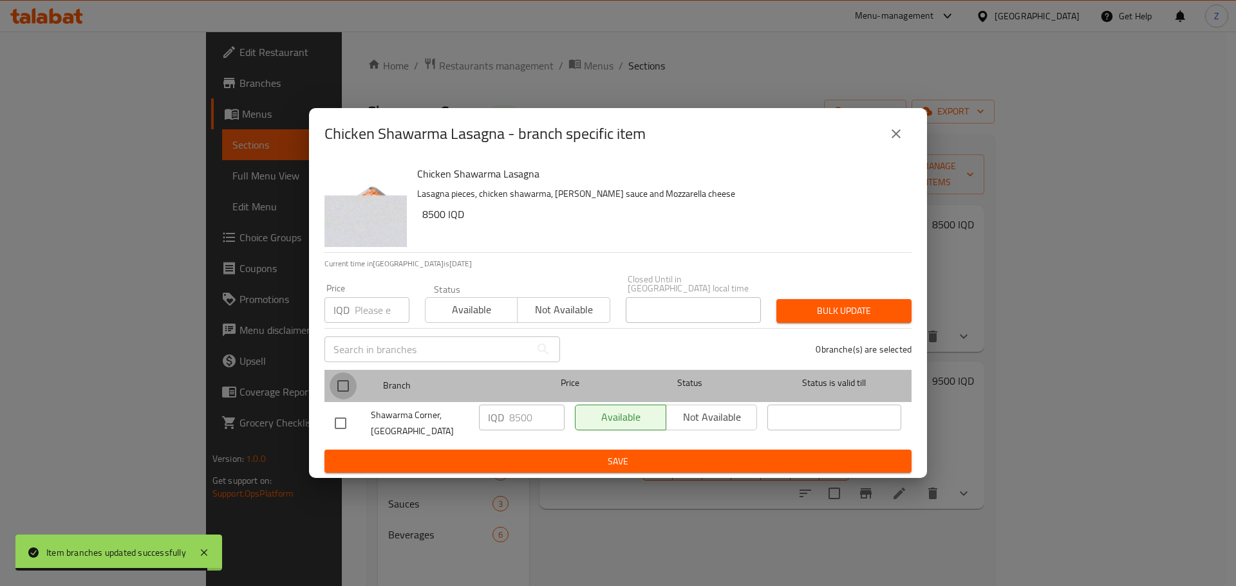
click at [346, 381] on input "checkbox" at bounding box center [342, 386] width 27 height 27
checkbox input "true"
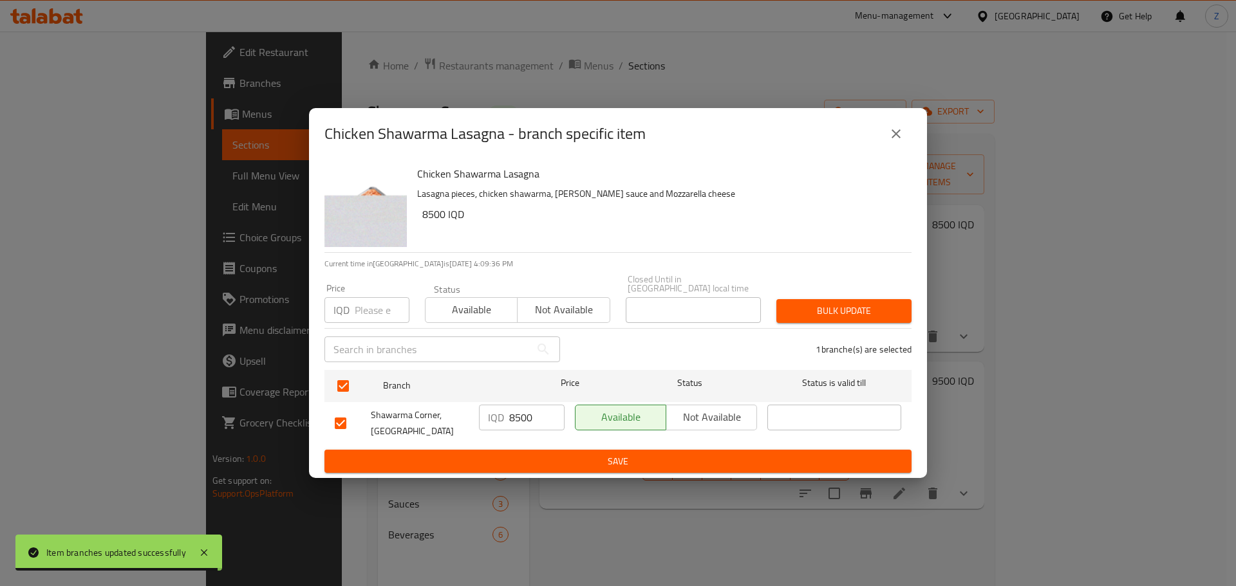
click at [517, 409] on input "8500" at bounding box center [536, 418] width 55 height 26
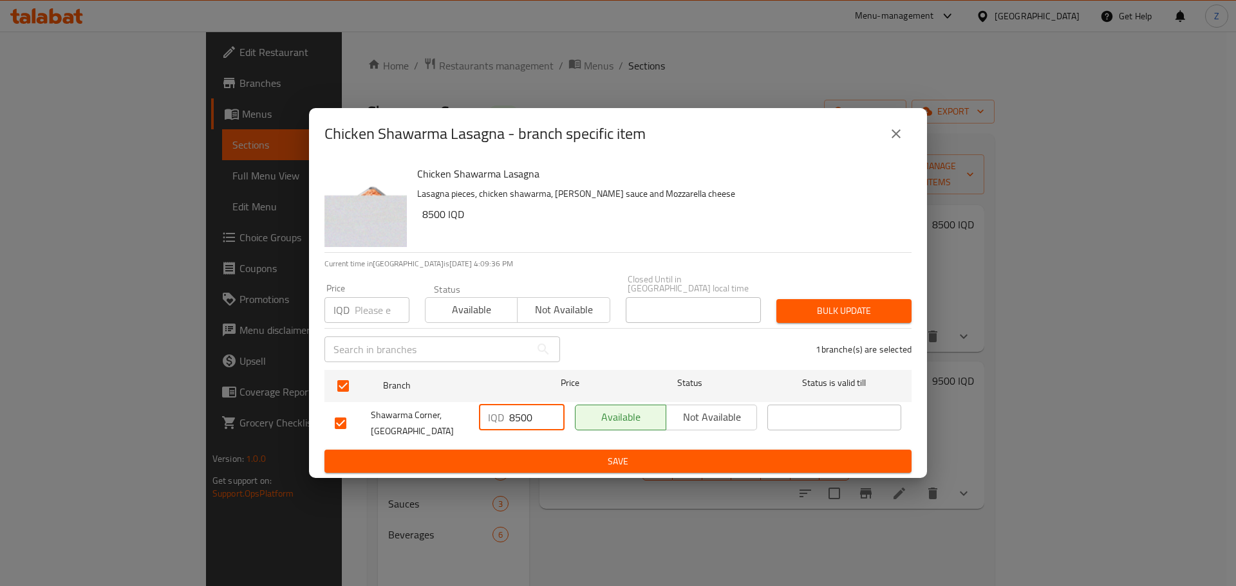
paste input "90"
type input "9000"
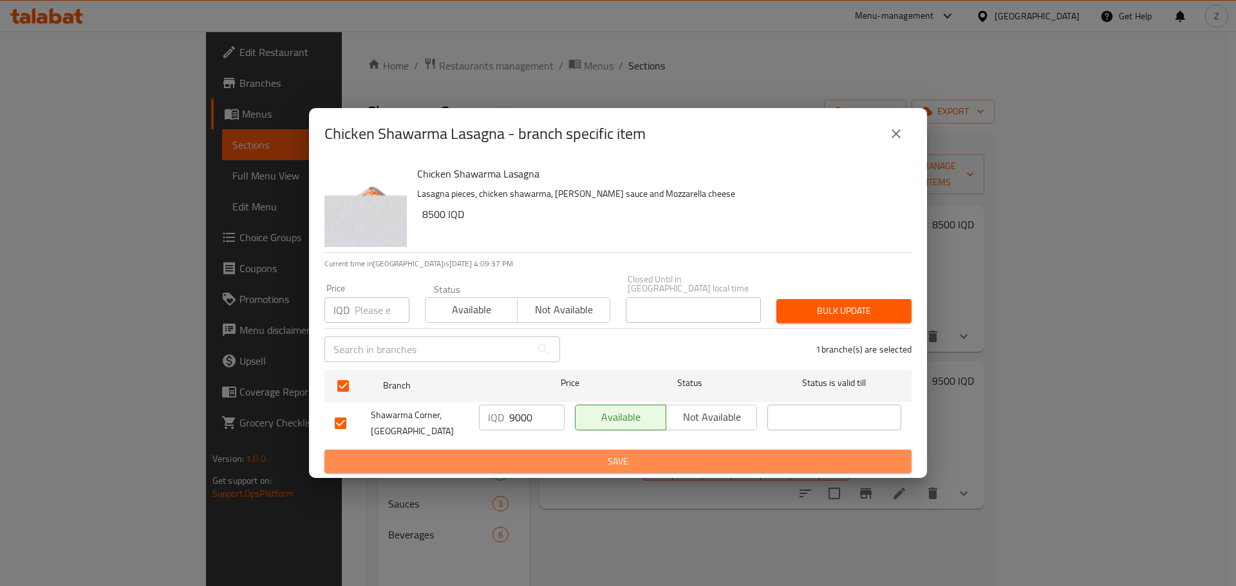
click at [526, 454] on span "Save" at bounding box center [618, 462] width 566 height 16
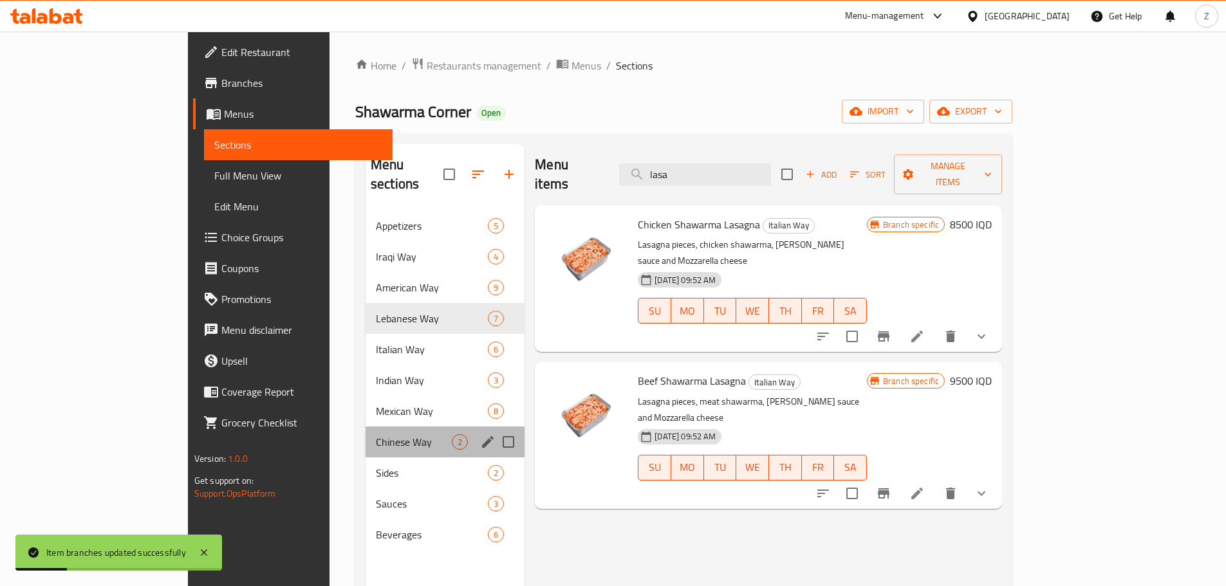
click at [366, 431] on div "Chinese Way 2" at bounding box center [445, 442] width 159 height 31
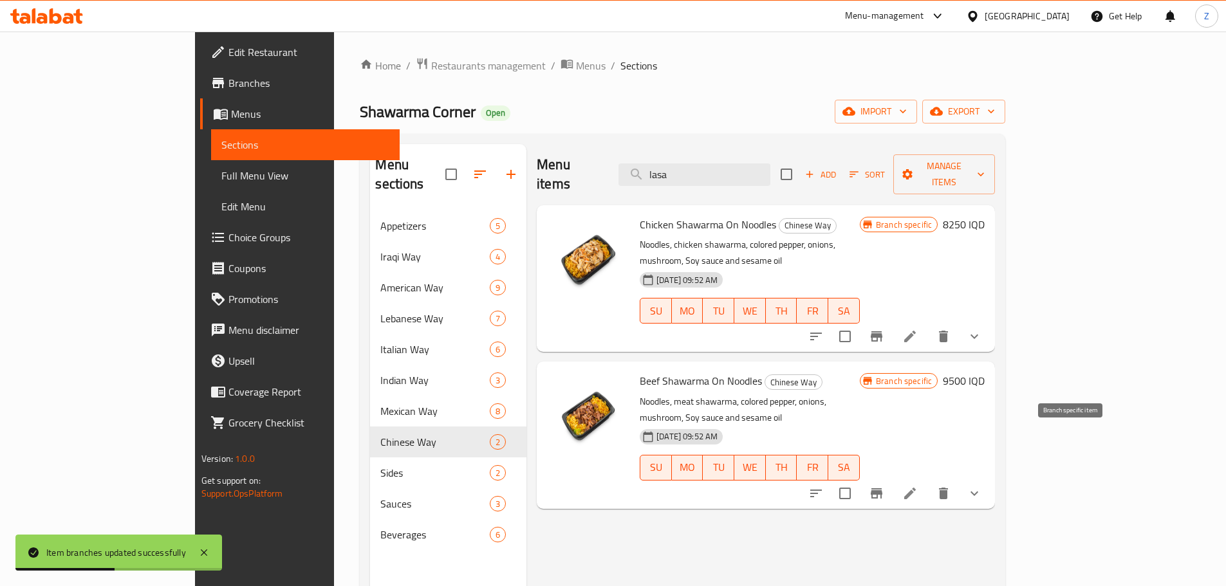
click at [892, 478] on button "Branch-specific-item" at bounding box center [876, 493] width 31 height 31
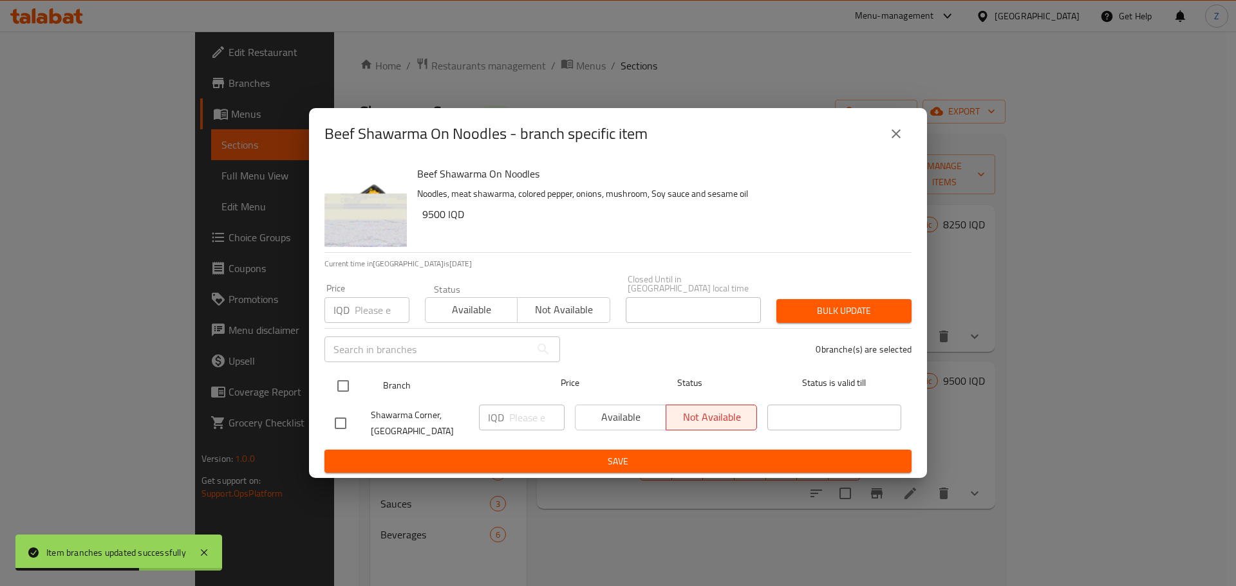
click at [341, 382] on input "checkbox" at bounding box center [342, 386] width 27 height 27
checkbox input "true"
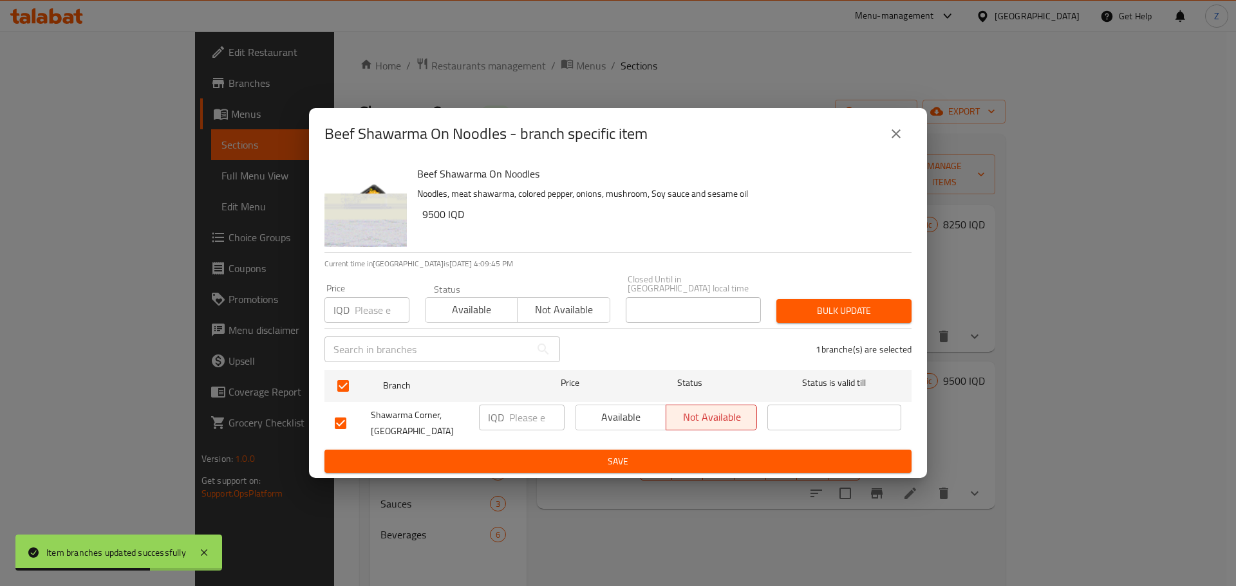
click at [539, 427] on div "IQD ​" at bounding box center [522, 424] width 96 height 48
click at [524, 413] on input "number" at bounding box center [536, 418] width 55 height 26
paste input "10000"
type input "10000"
click at [533, 458] on span "Save" at bounding box center [618, 462] width 566 height 16
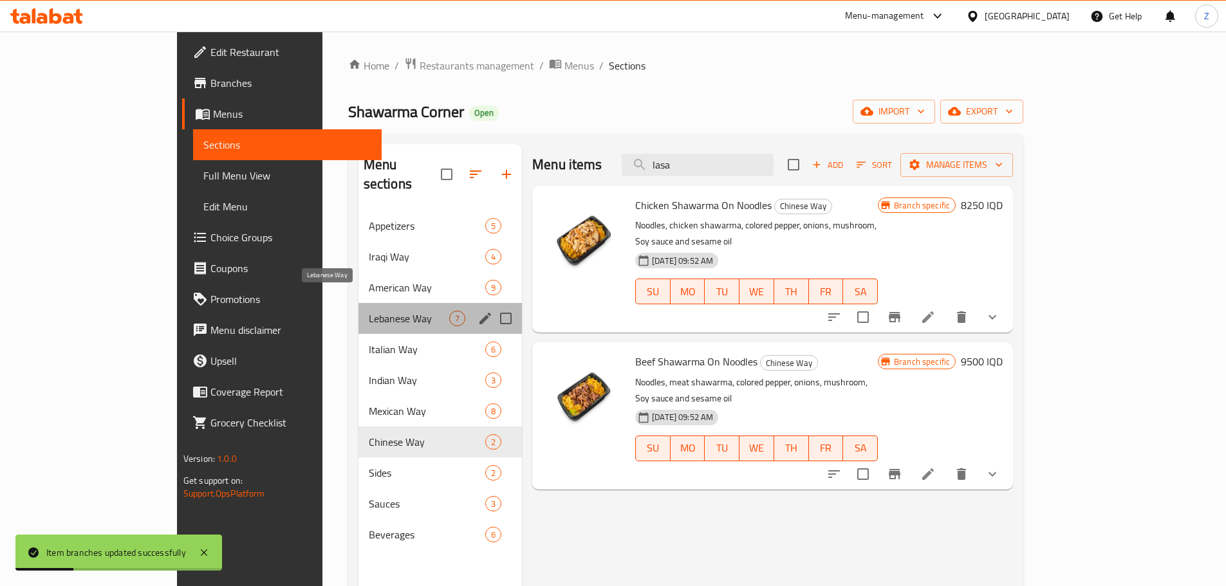
click at [369, 311] on span "Lebanese Way" at bounding box center [409, 318] width 80 height 15
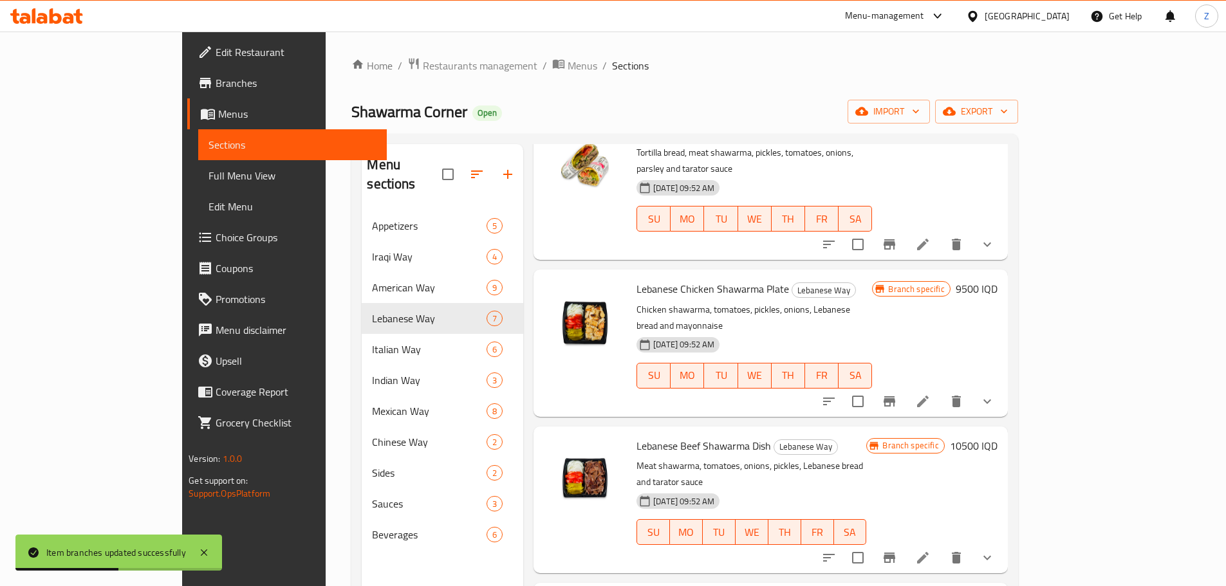
scroll to position [430, 0]
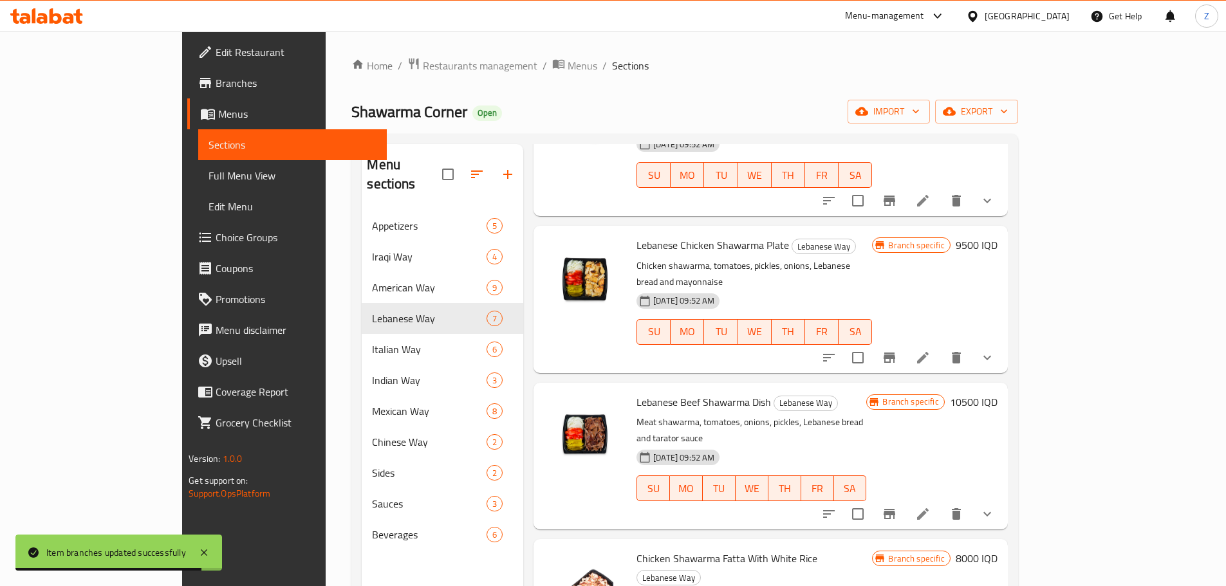
click at [997, 393] on h6 "10500 IQD" at bounding box center [974, 402] width 48 height 18
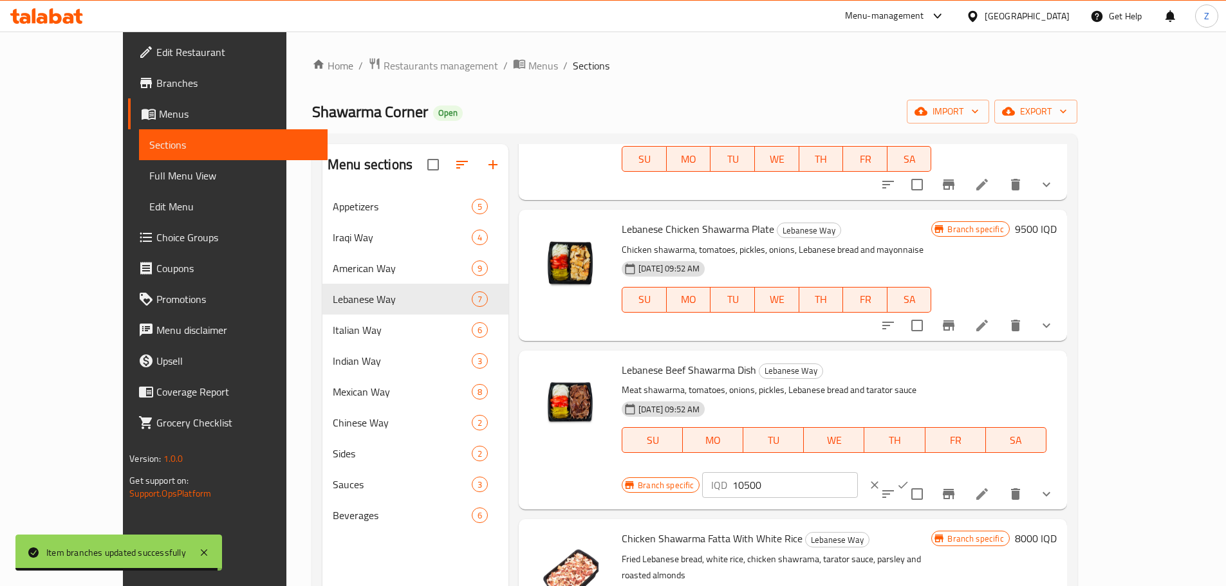
click at [857, 472] on input "10500" at bounding box center [794, 485] width 125 height 26
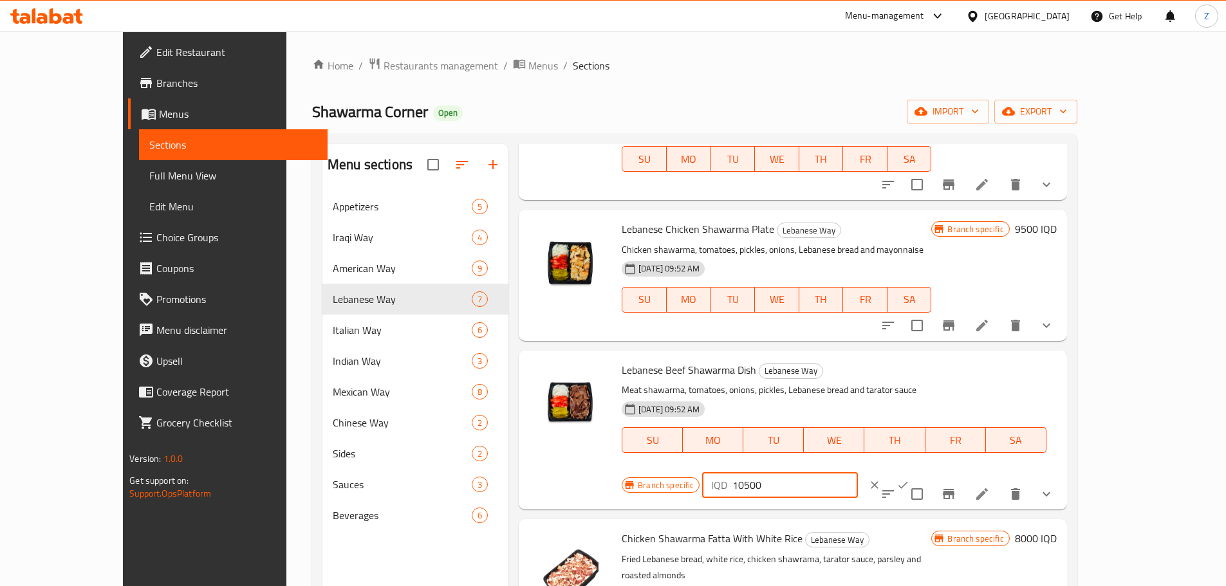
paste input "1"
type input "11500"
click at [917, 471] on button "ok" at bounding box center [903, 485] width 28 height 28
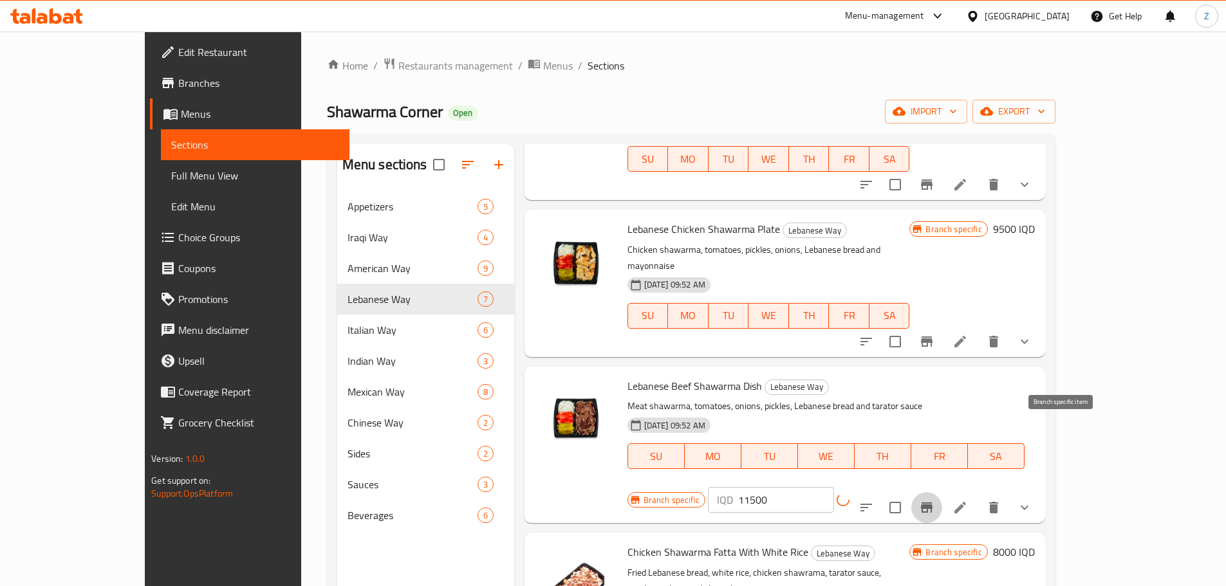
click at [942, 492] on button "Branch-specific-item" at bounding box center [926, 507] width 31 height 31
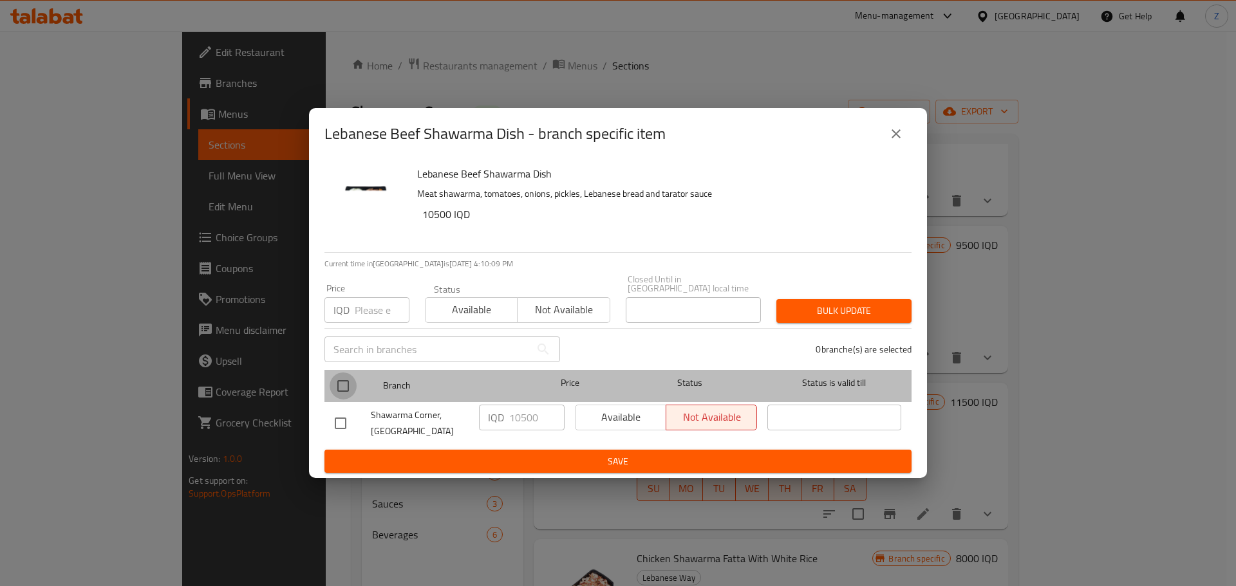
click at [349, 381] on input "checkbox" at bounding box center [342, 386] width 27 height 27
checkbox input "true"
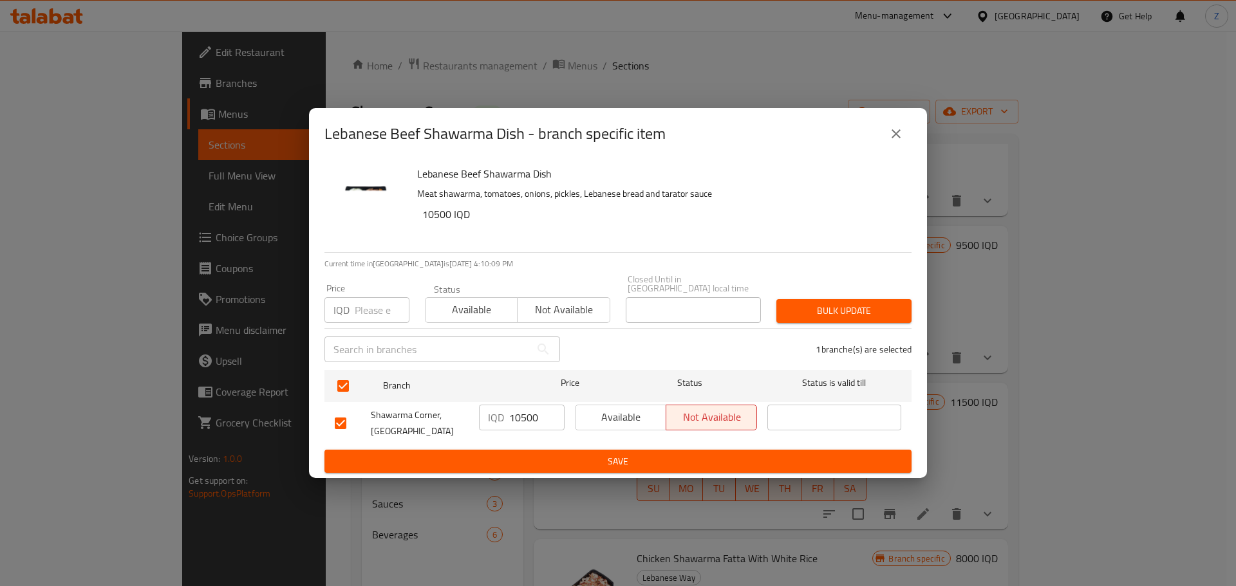
click at [514, 405] on input "10500" at bounding box center [536, 418] width 55 height 26
paste input "1"
type input "11500"
click at [512, 461] on span "Save" at bounding box center [618, 462] width 566 height 16
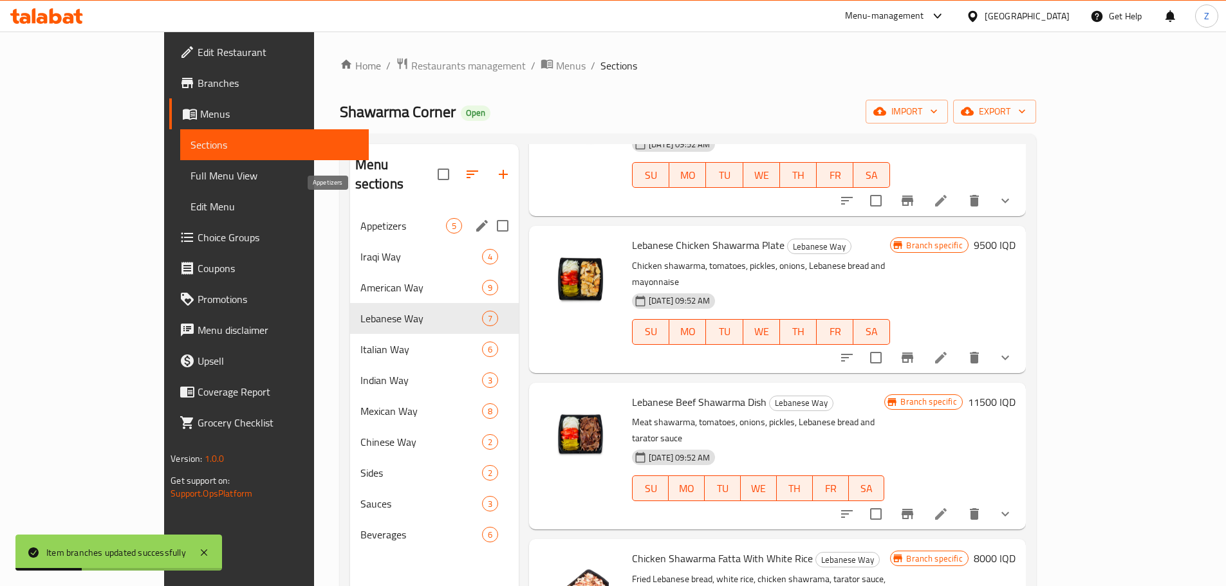
click at [360, 218] on span "Appetizers" at bounding box center [403, 225] width 86 height 15
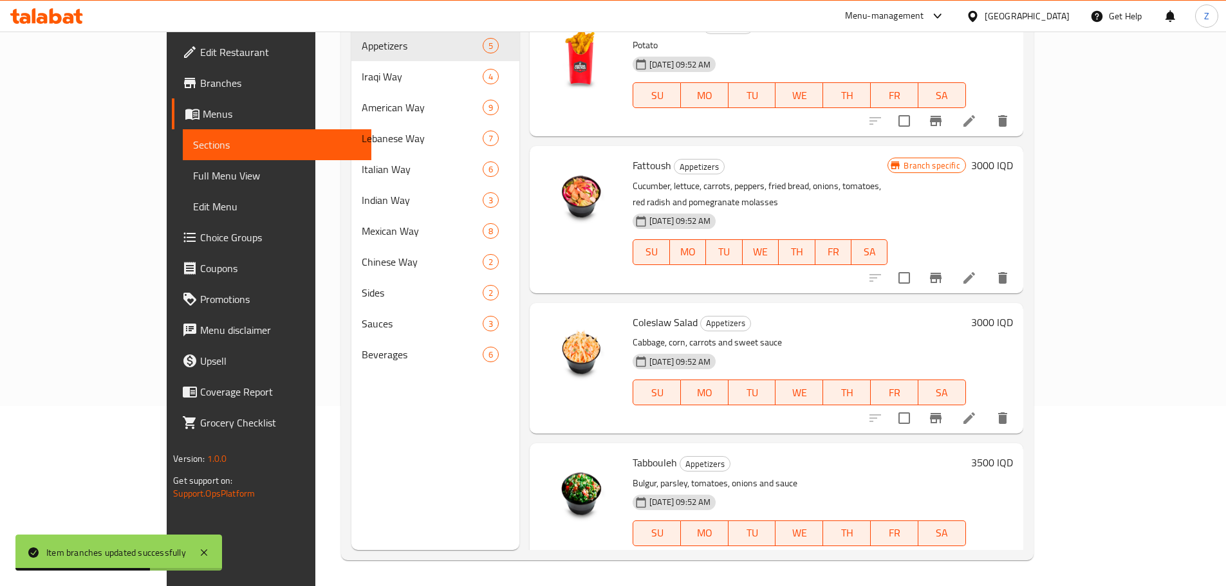
click at [951, 263] on button "Branch-specific-item" at bounding box center [935, 278] width 31 height 31
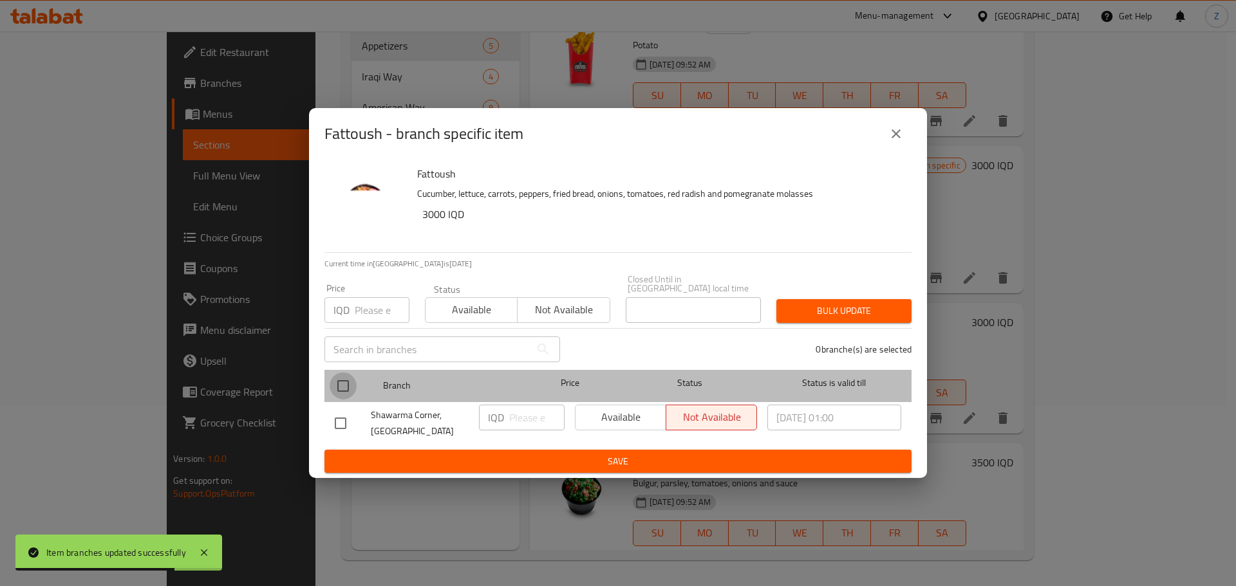
click at [351, 382] on input "checkbox" at bounding box center [342, 386] width 27 height 27
checkbox input "true"
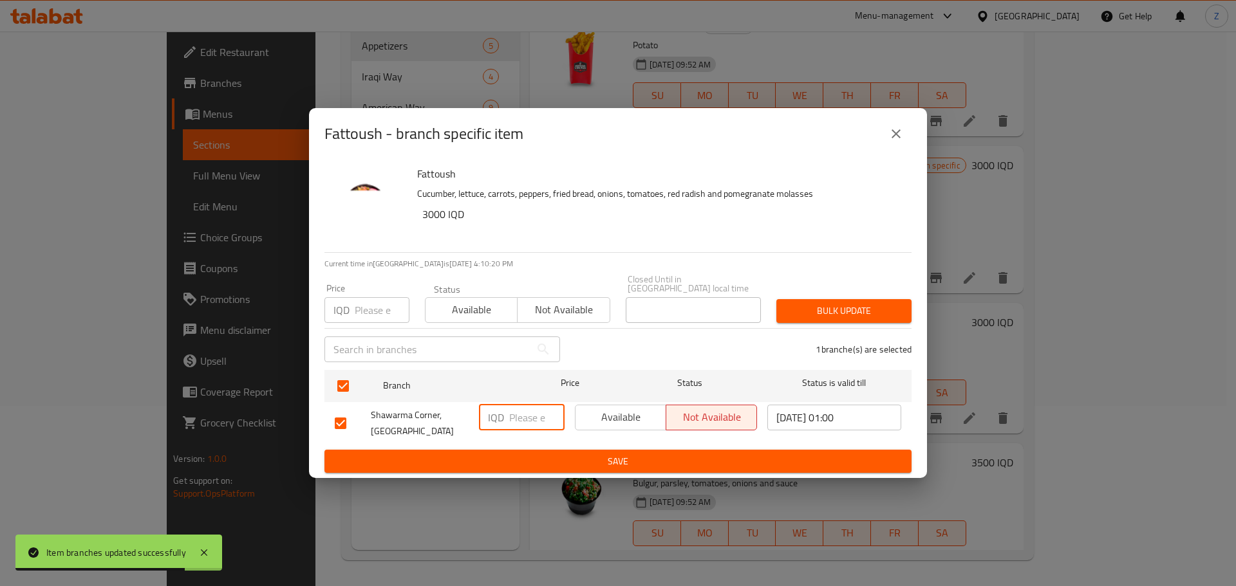
click at [514, 419] on input "number" at bounding box center [536, 418] width 55 height 26
paste input "115003500"
type input "115003500"
click at [519, 461] on span "Save" at bounding box center [618, 462] width 566 height 16
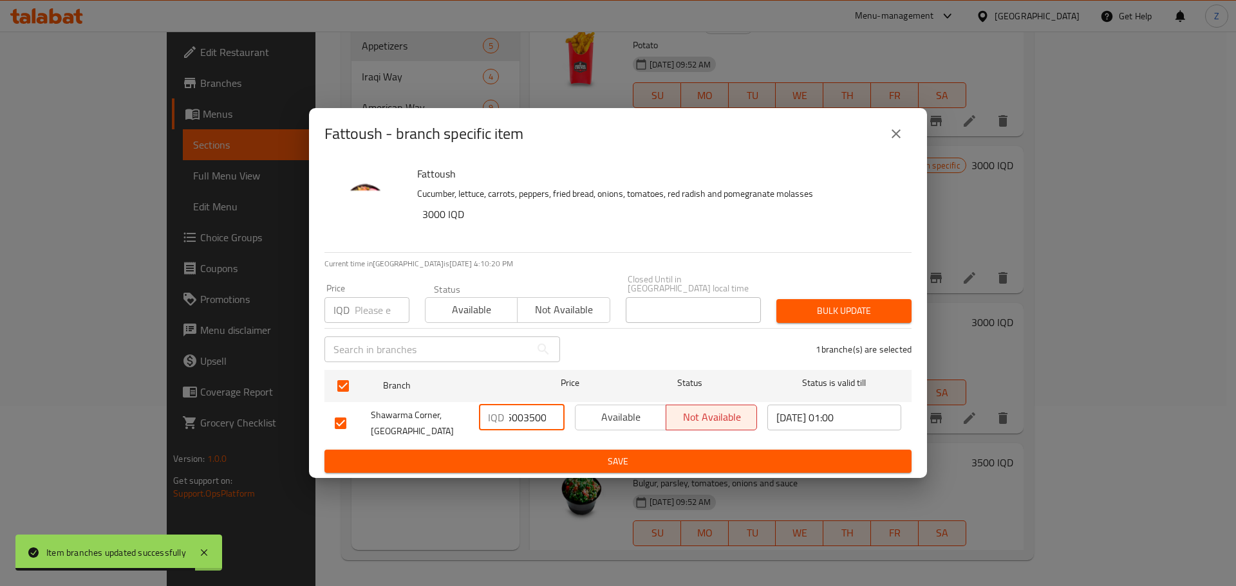
scroll to position [0, 0]
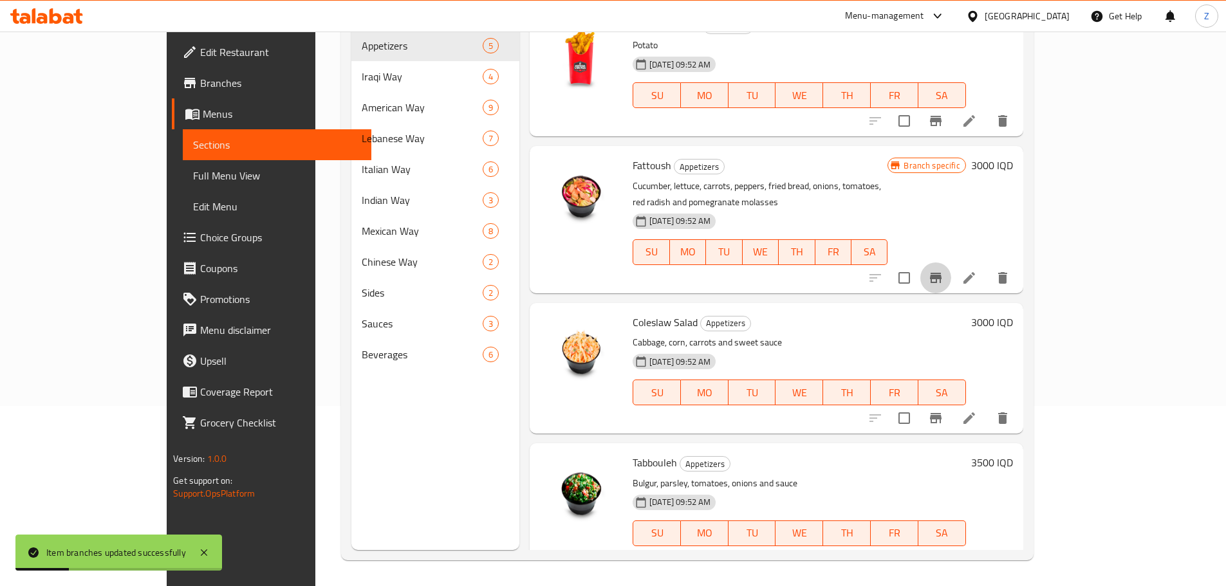
click at [941, 273] on icon "Branch-specific-item" at bounding box center [936, 278] width 12 height 10
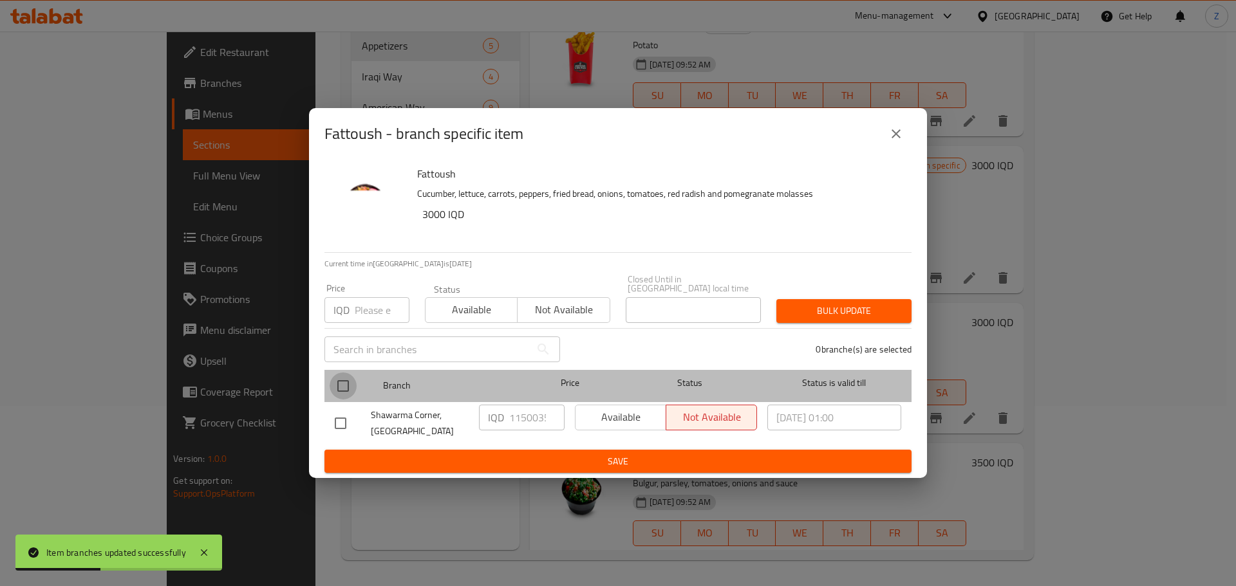
click at [344, 373] on input "checkbox" at bounding box center [342, 386] width 27 height 27
checkbox input "true"
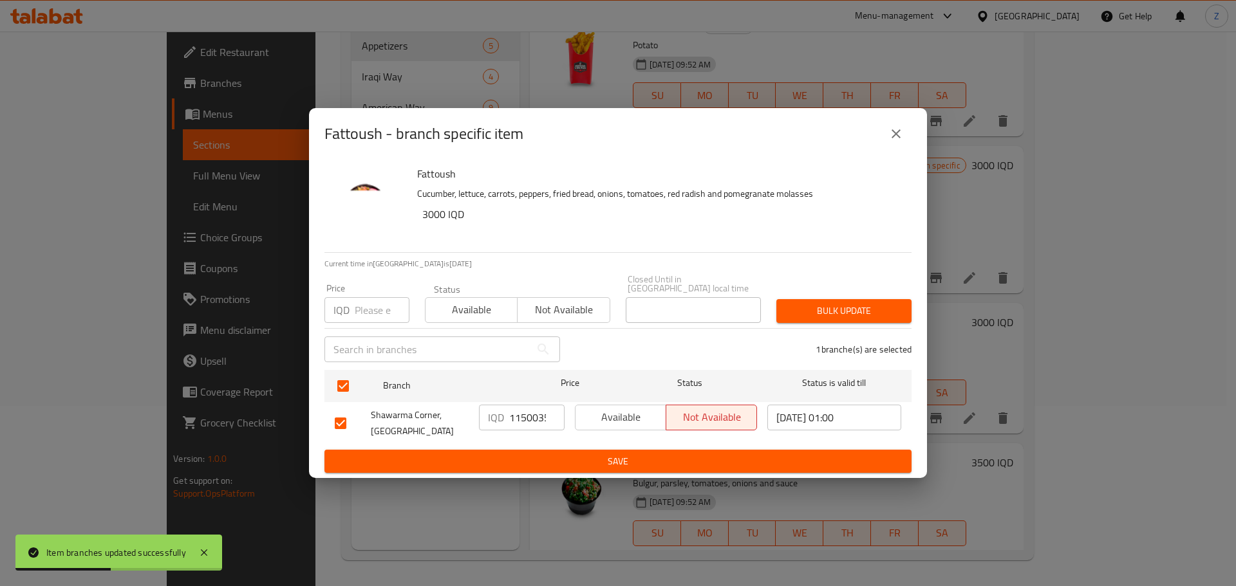
click at [528, 413] on input "115003500" at bounding box center [536, 418] width 55 height 26
click at [528, 412] on input "115003500" at bounding box center [536, 418] width 55 height 26
paste input "3"
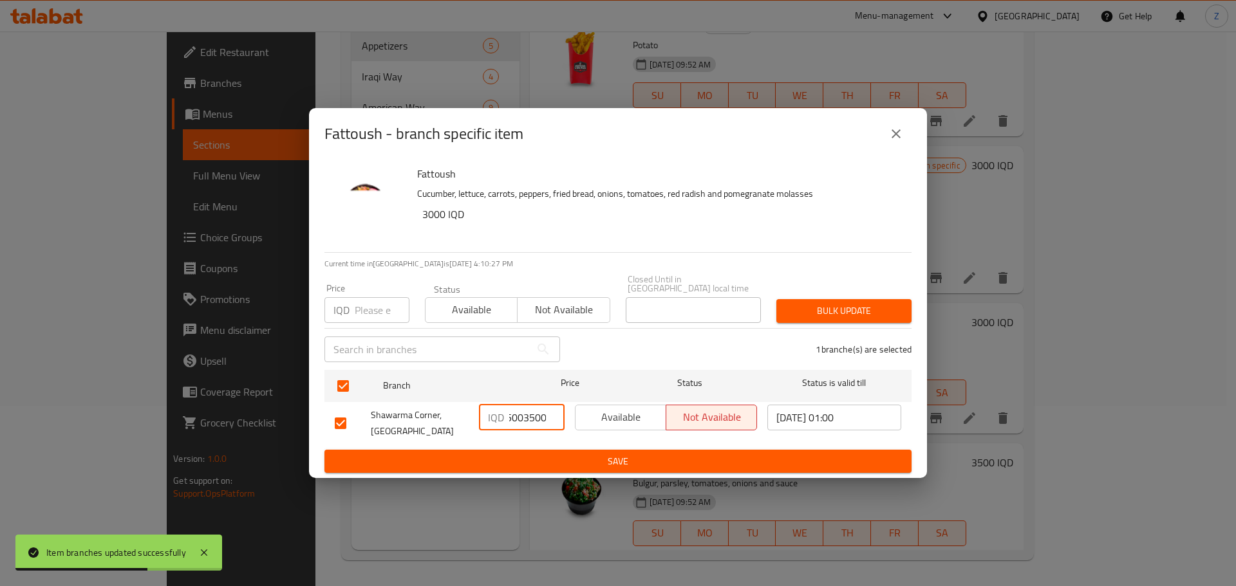
click at [535, 417] on input "115003500" at bounding box center [536, 418] width 55 height 26
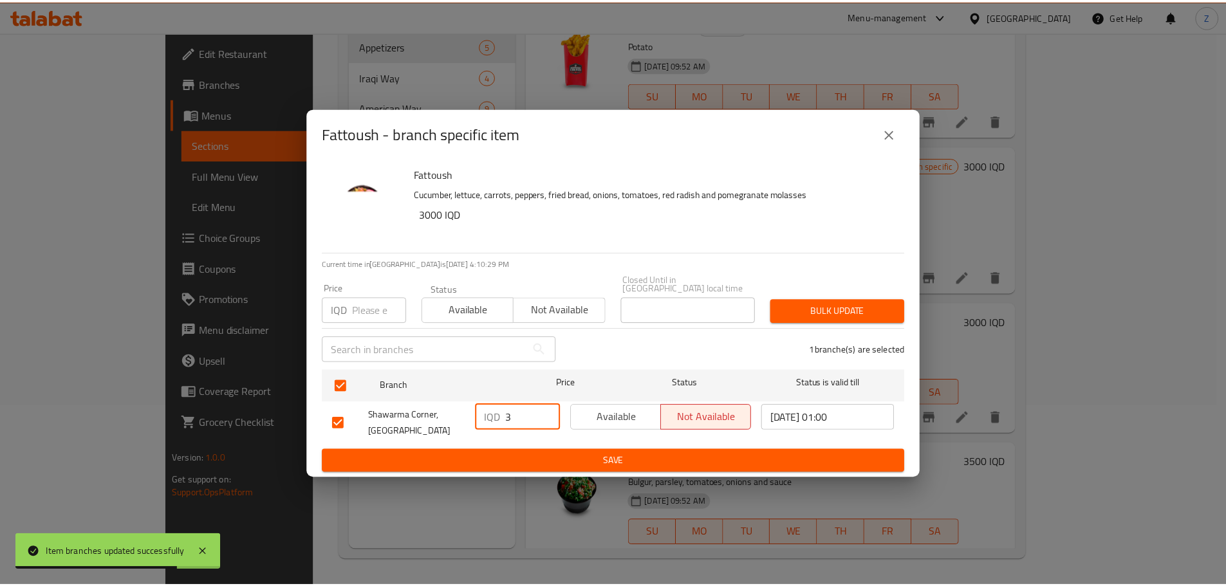
scroll to position [0, 0]
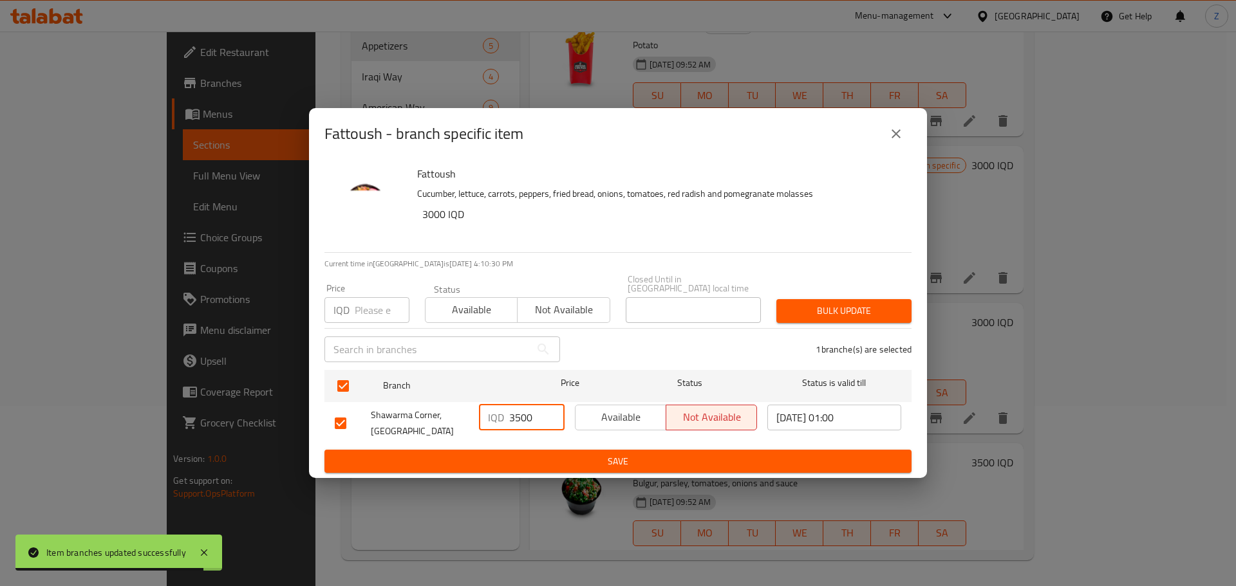
type input "3500"
click at [559, 450] on button "Save" at bounding box center [617, 462] width 587 height 24
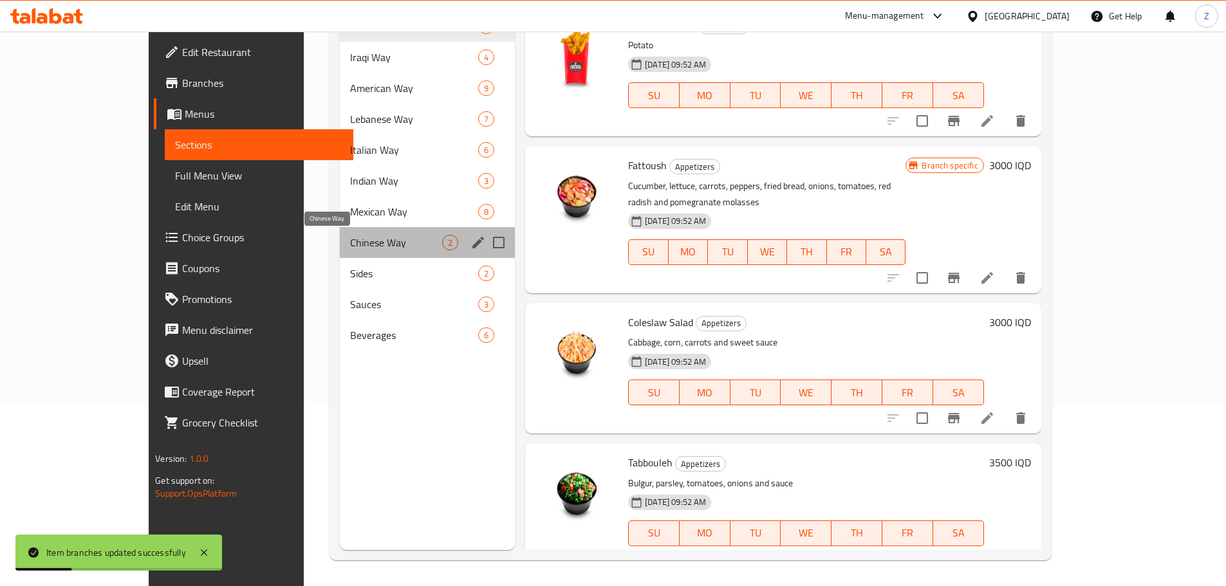
click at [350, 245] on span "Chinese Way" at bounding box center [396, 242] width 92 height 15
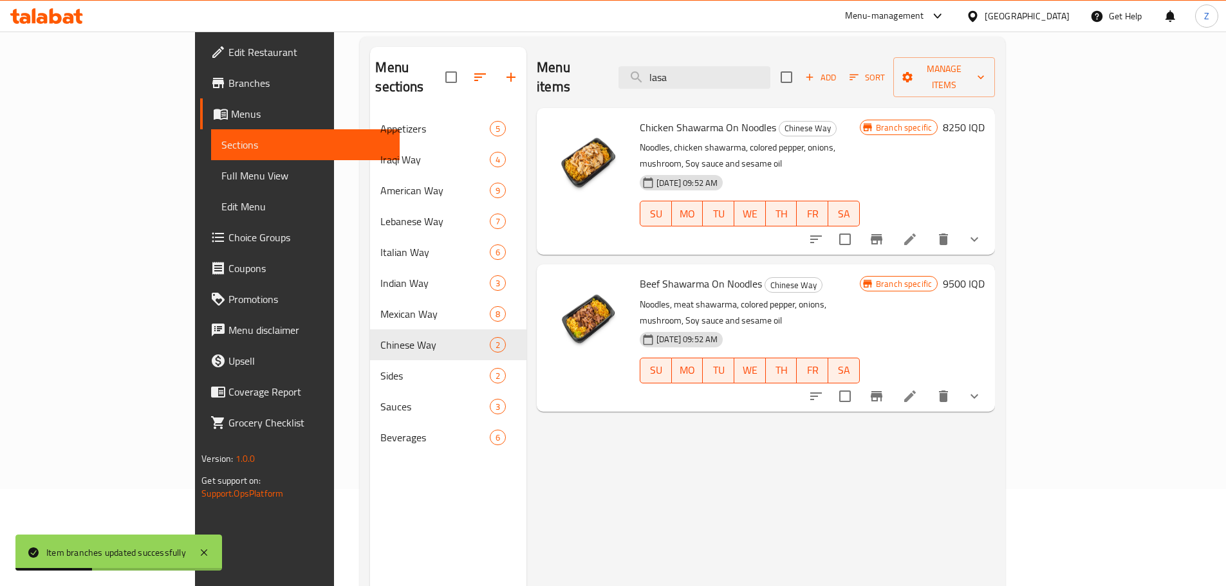
scroll to position [51, 0]
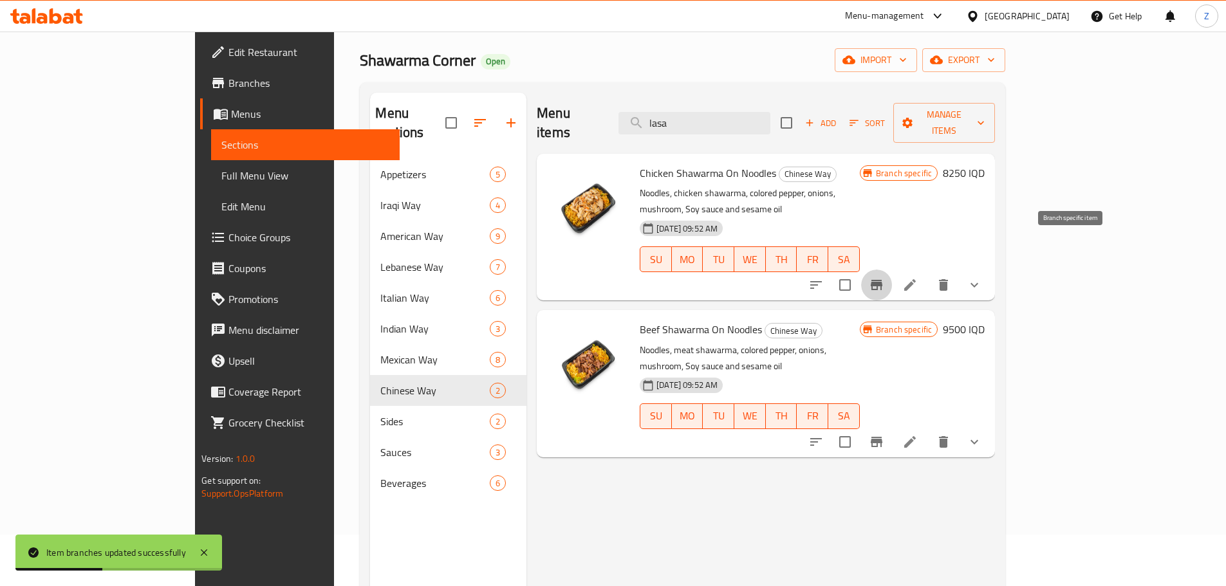
click at [892, 270] on button "Branch-specific-item" at bounding box center [876, 285] width 31 height 31
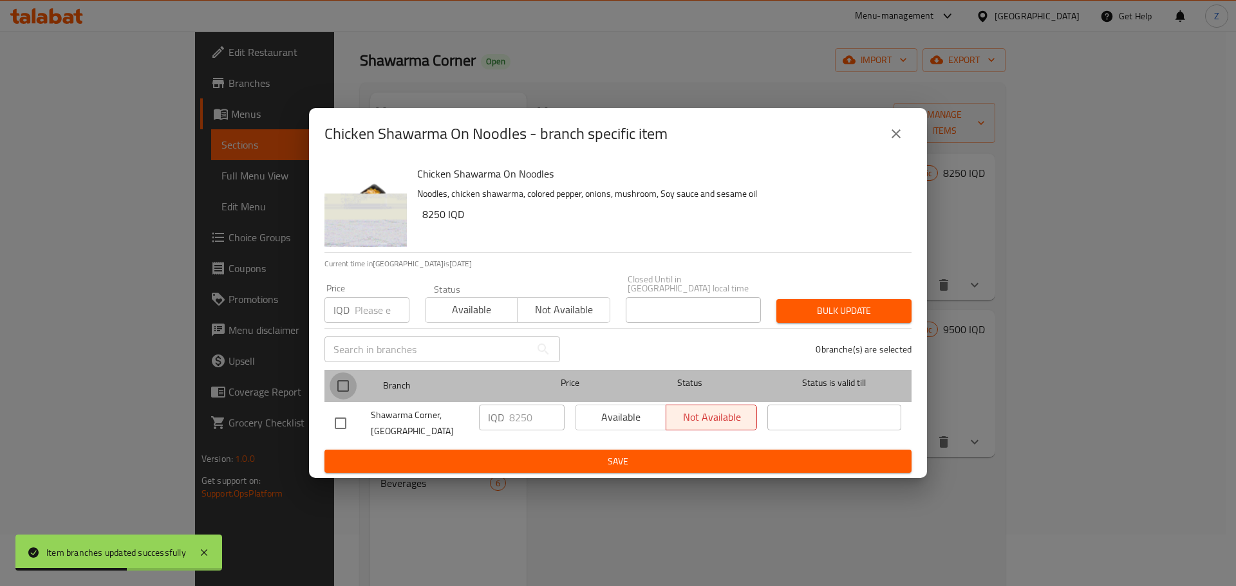
click at [351, 379] on input "checkbox" at bounding box center [342, 386] width 27 height 27
checkbox input "true"
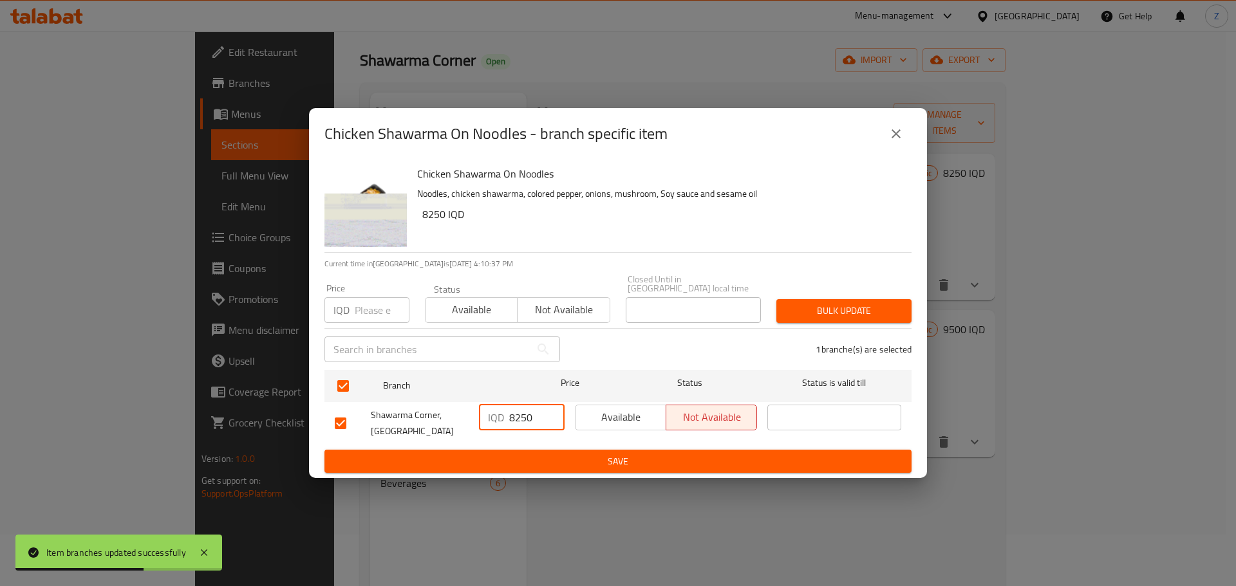
click at [521, 419] on input "8250" at bounding box center [536, 418] width 55 height 26
click at [521, 418] on input "8250" at bounding box center [536, 418] width 55 height 26
paste input "900"
type input "9000"
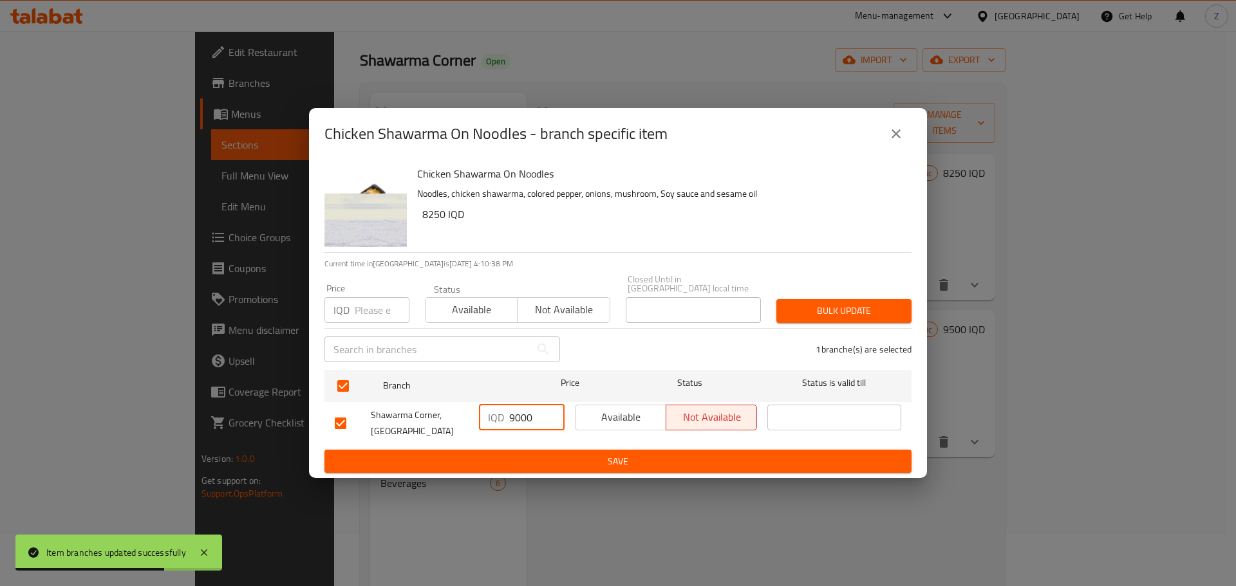
click at [515, 454] on span "Save" at bounding box center [618, 462] width 566 height 16
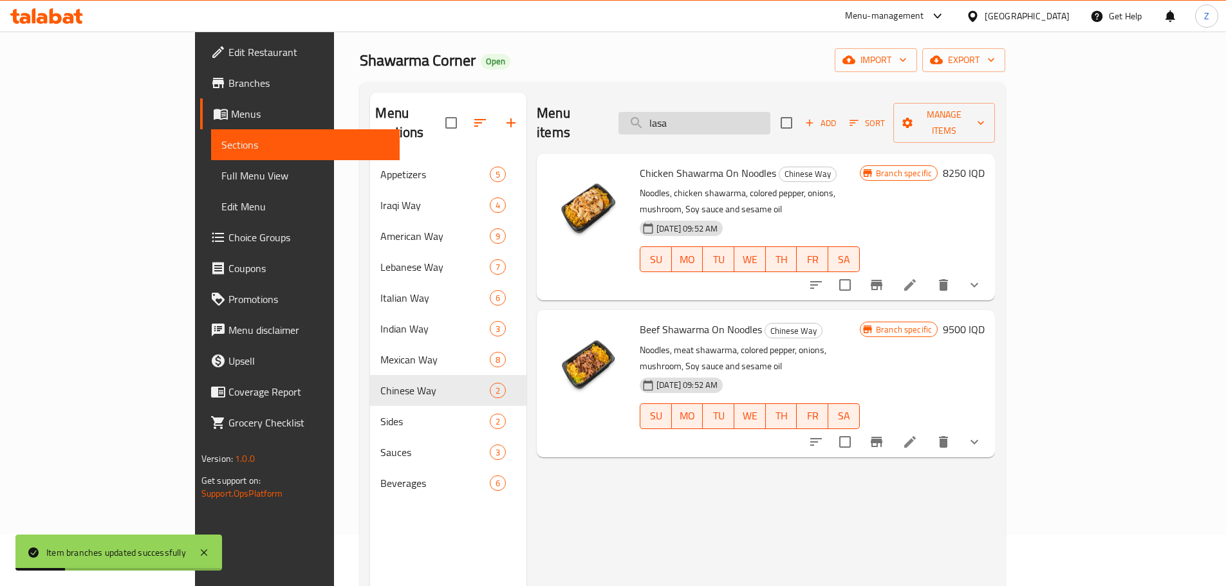
click at [770, 112] on input "lasa" at bounding box center [694, 123] width 152 height 23
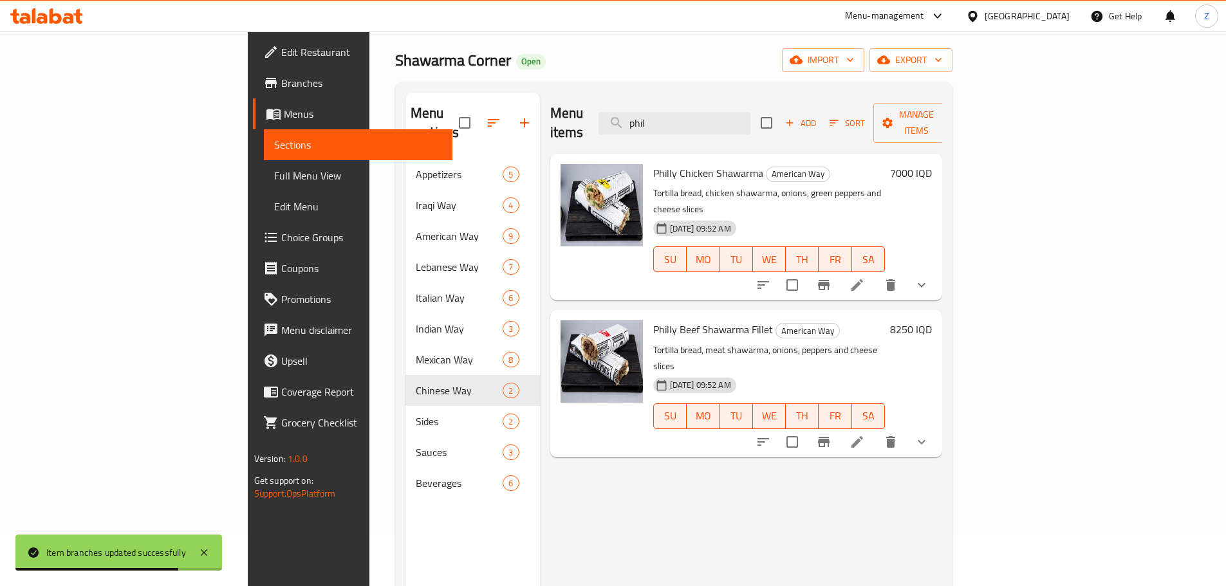
type input "phil"
click at [831, 277] on icon "Branch-specific-item" at bounding box center [823, 284] width 15 height 15
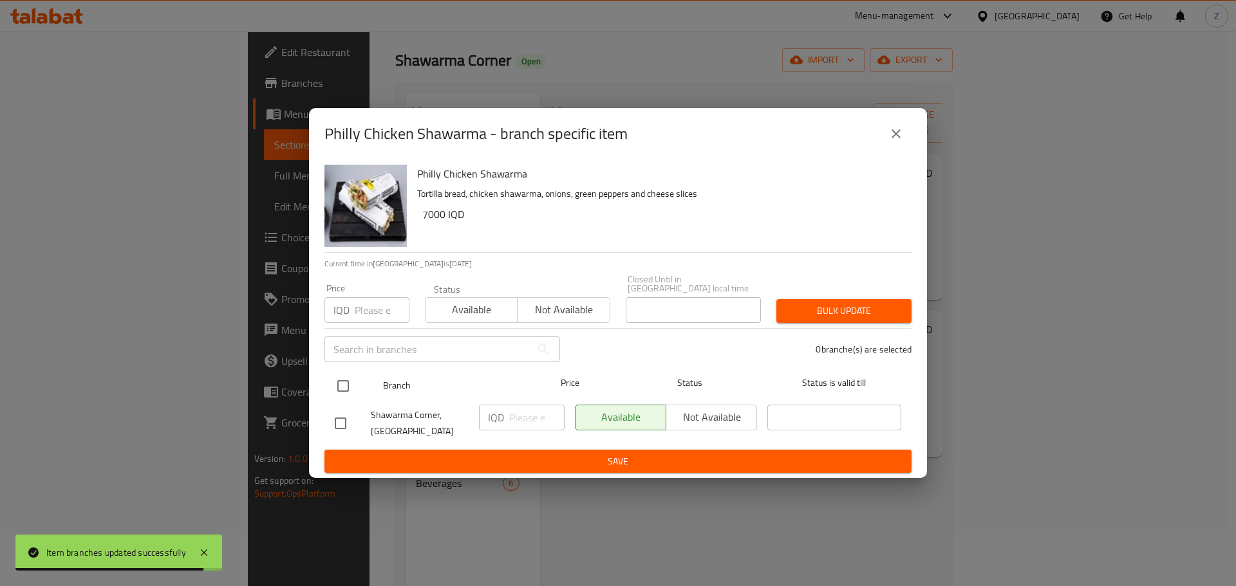
click at [347, 382] on input "checkbox" at bounding box center [342, 386] width 27 height 27
checkbox input "true"
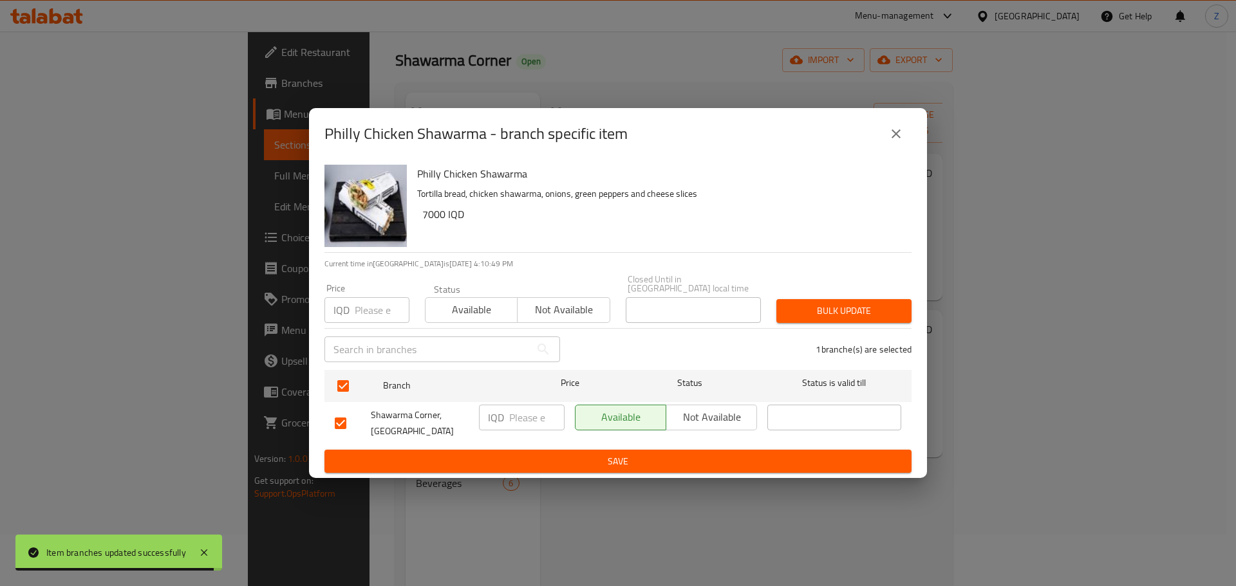
click at [523, 418] on input "number" at bounding box center [536, 418] width 55 height 26
paste input "7500"
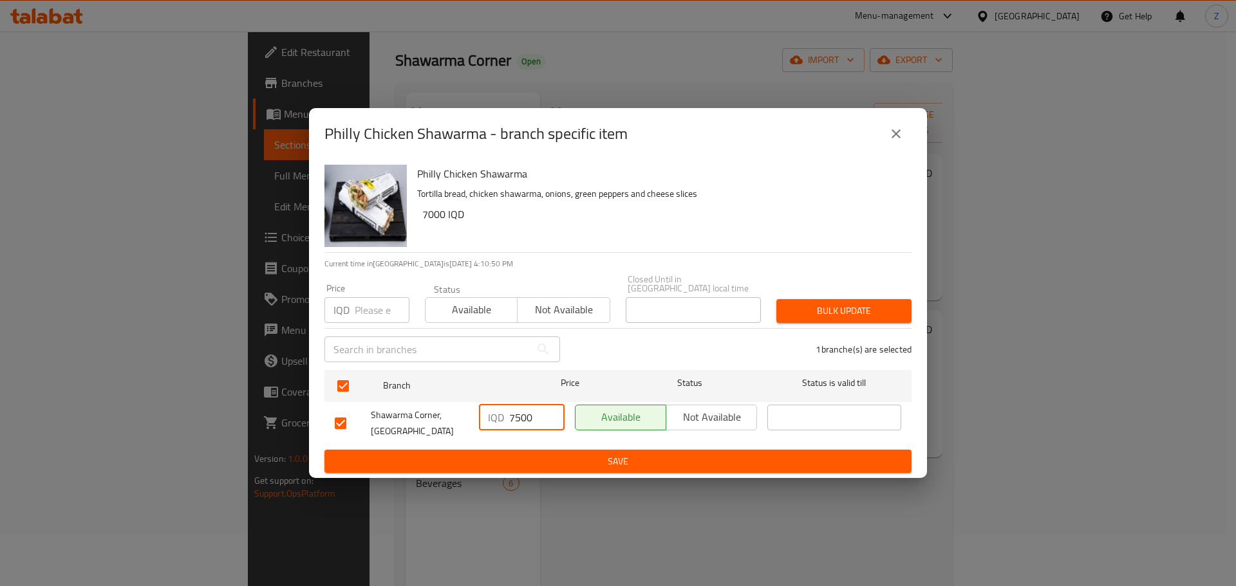
type input "7500"
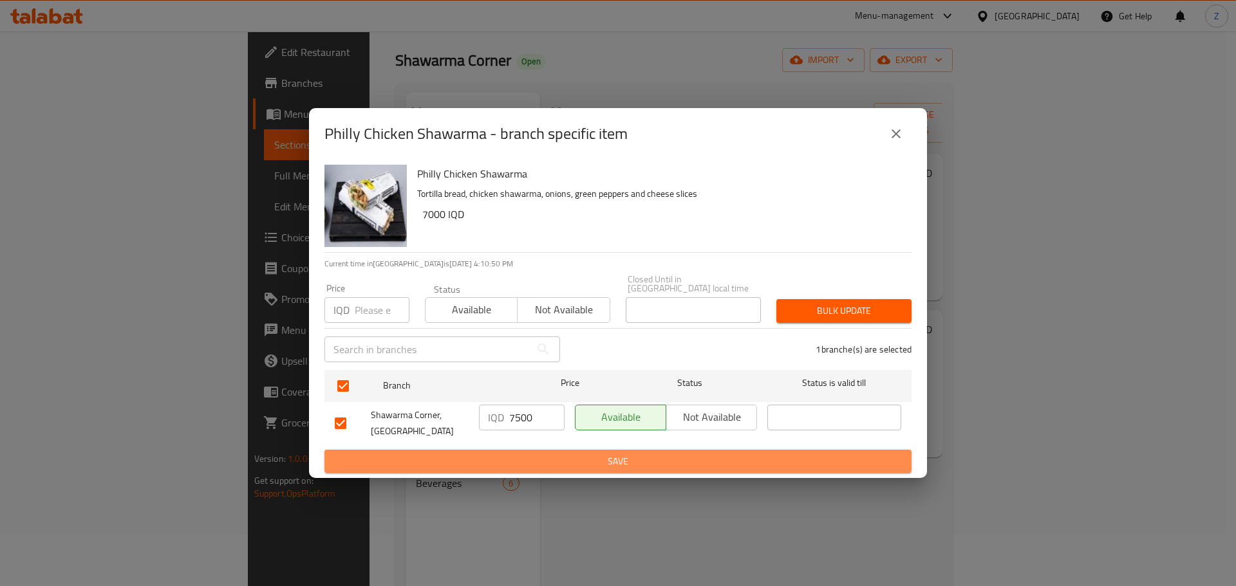
click at [523, 450] on button "Save" at bounding box center [617, 462] width 587 height 24
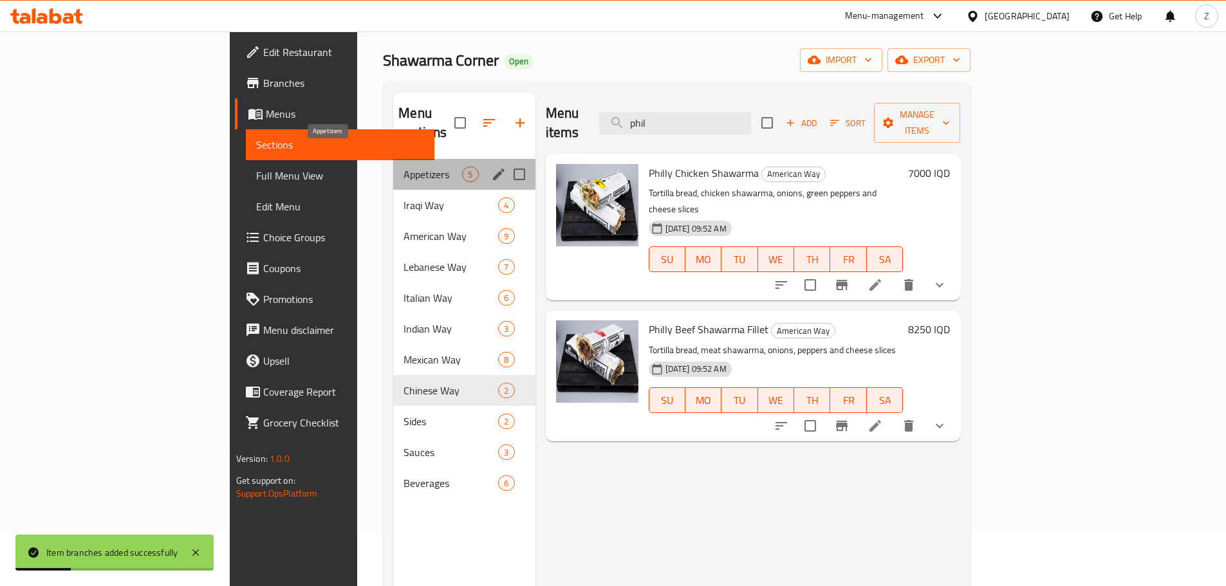
click at [403, 167] on span "Appetizers" at bounding box center [432, 174] width 59 height 15
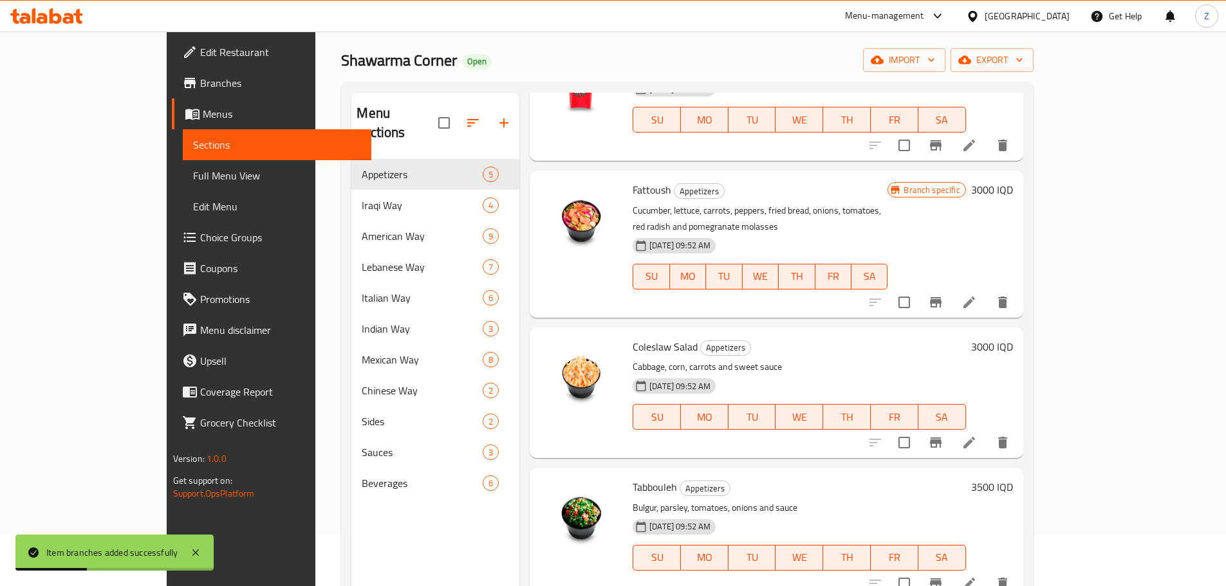
scroll to position [149, 0]
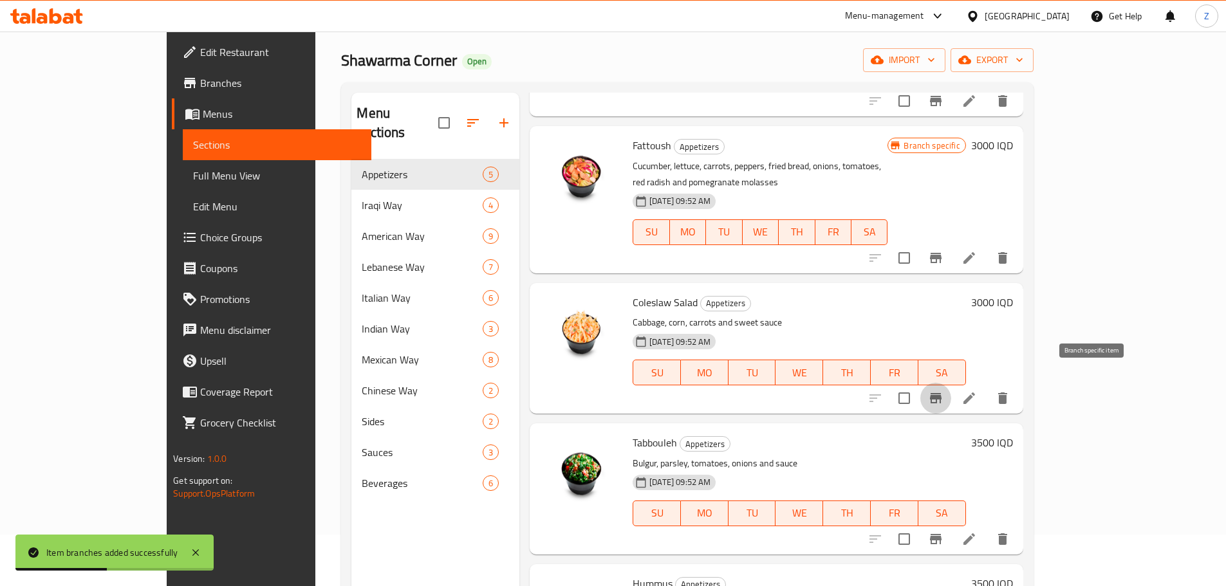
click at [943, 391] on icon "Branch-specific-item" at bounding box center [935, 398] width 15 height 15
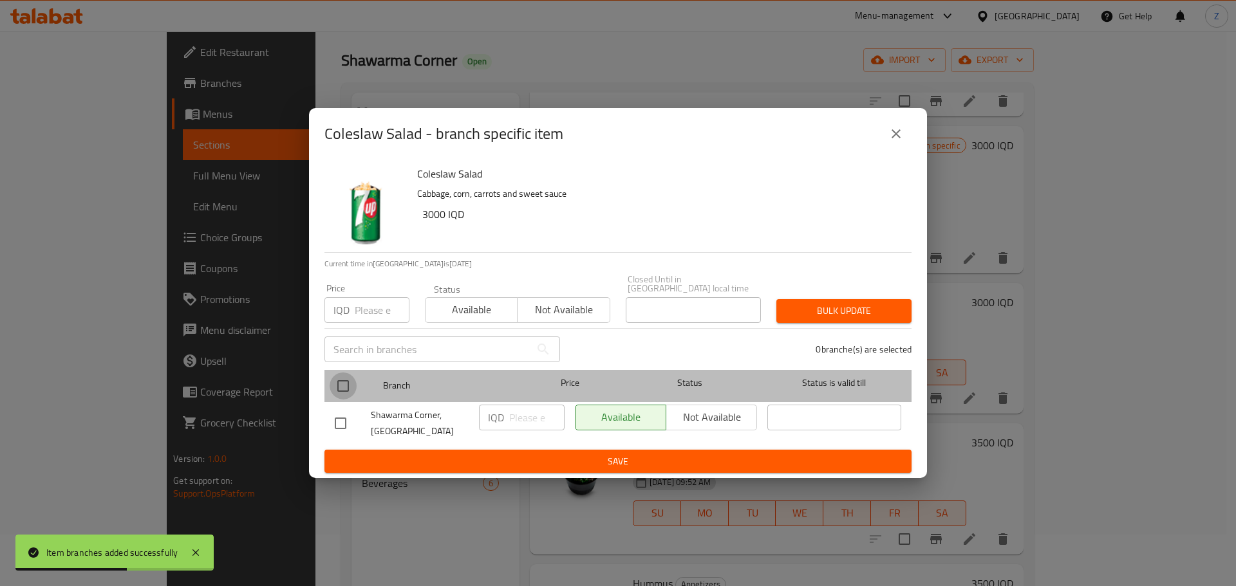
click at [344, 384] on input "checkbox" at bounding box center [342, 386] width 27 height 27
checkbox input "true"
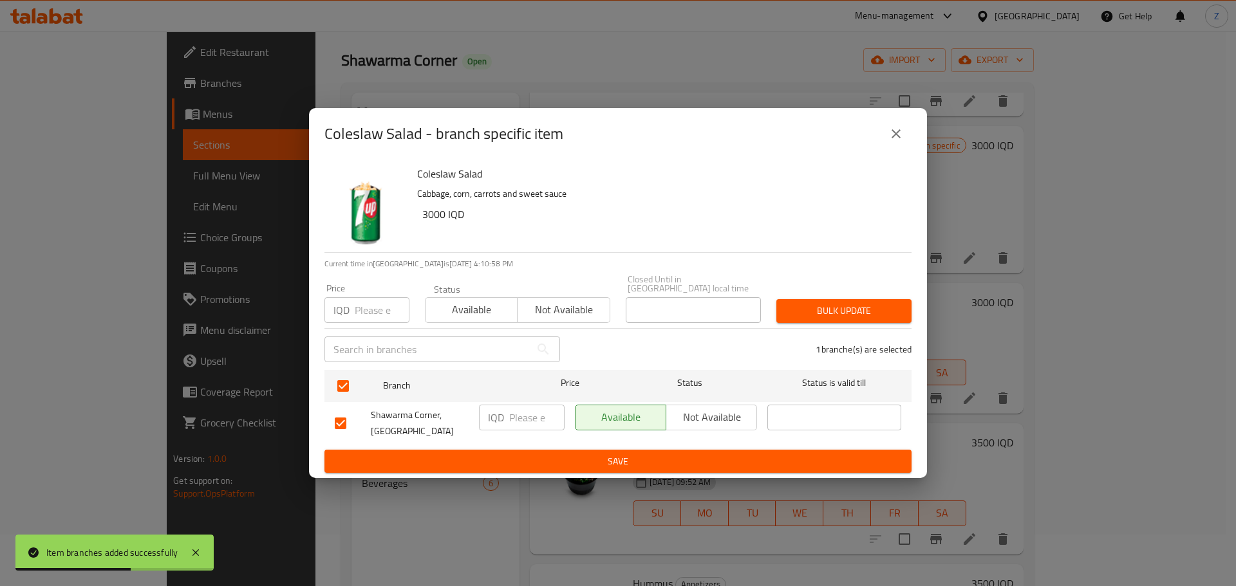
click at [534, 416] on input "number" at bounding box center [536, 418] width 55 height 26
paste input "3500"
type input "3500"
click at [531, 459] on span "Save" at bounding box center [618, 462] width 566 height 16
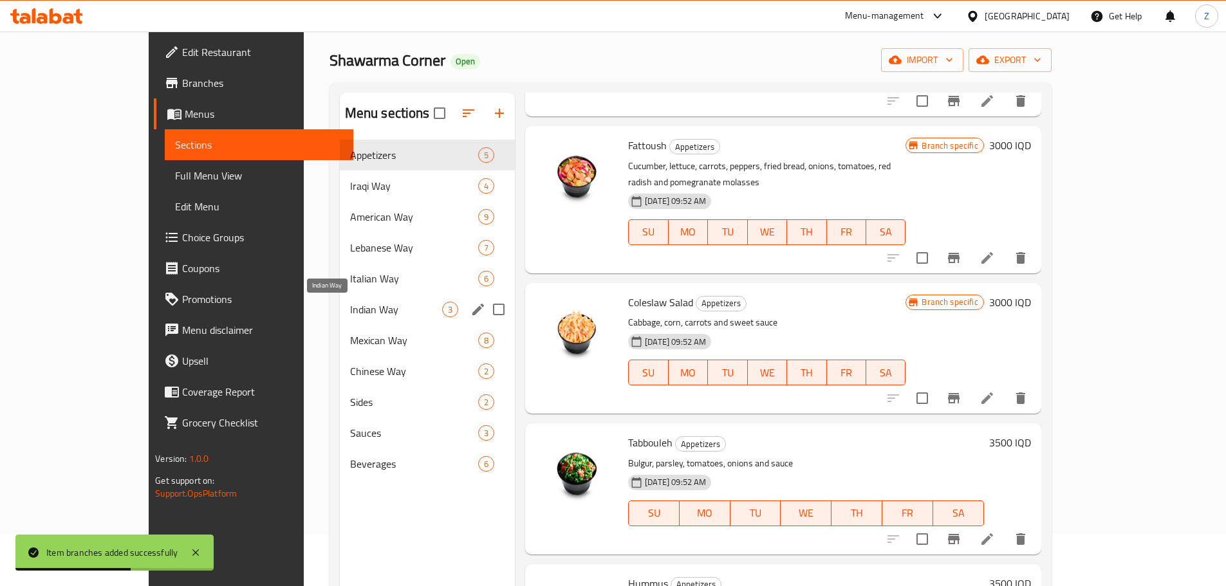
click at [350, 307] on span "Indian Way" at bounding box center [396, 309] width 92 height 15
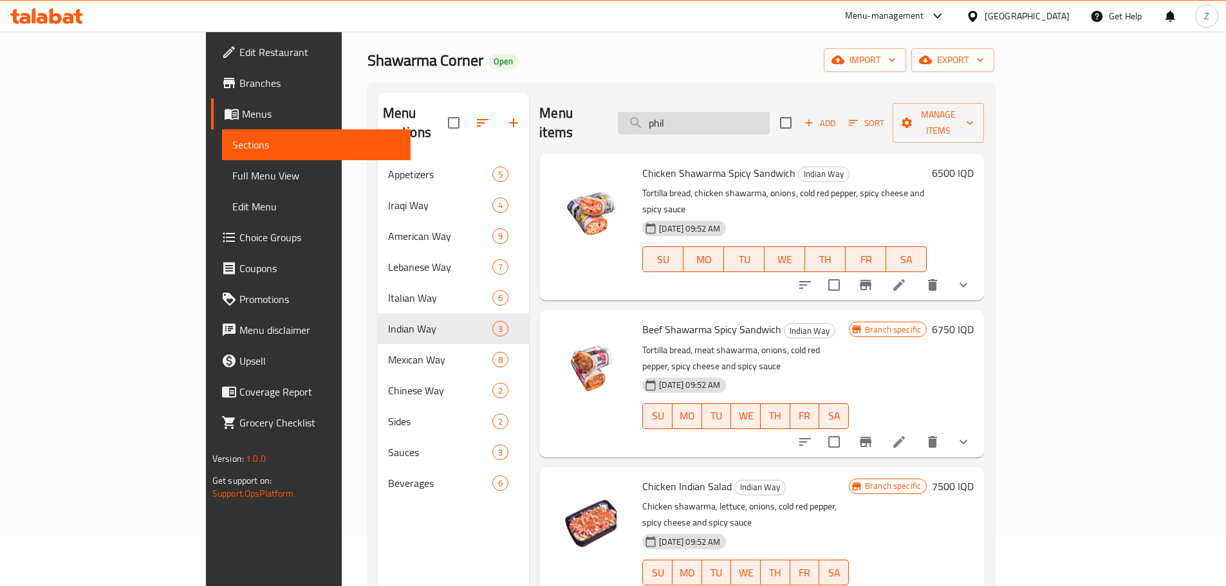
click at [770, 115] on input "phil" at bounding box center [694, 123] width 152 height 23
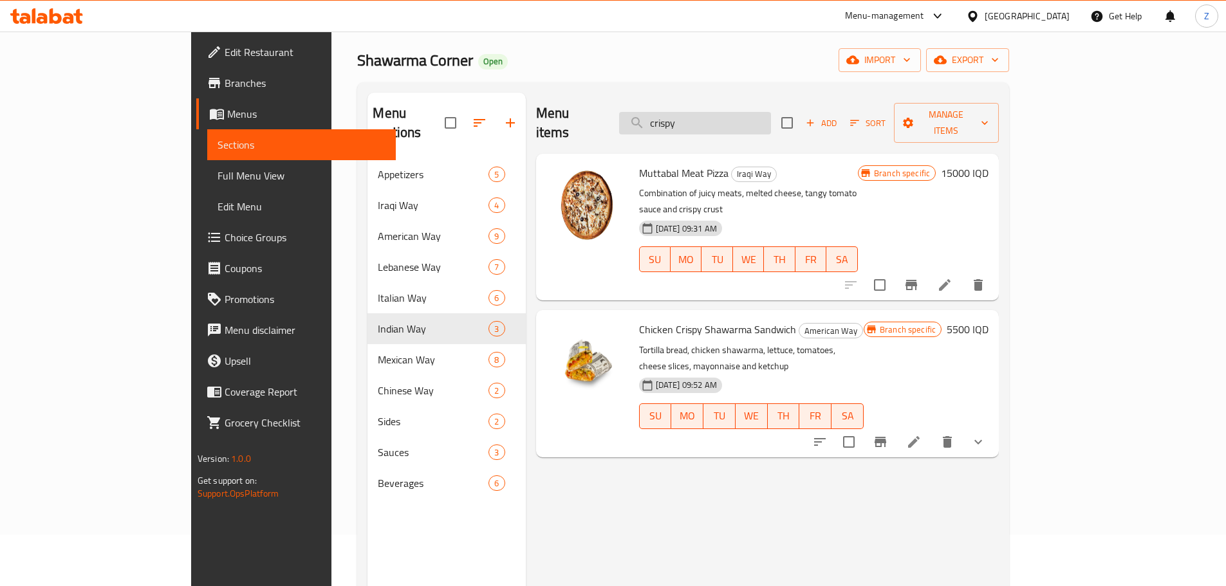
click at [738, 120] on input "crispy" at bounding box center [695, 123] width 152 height 23
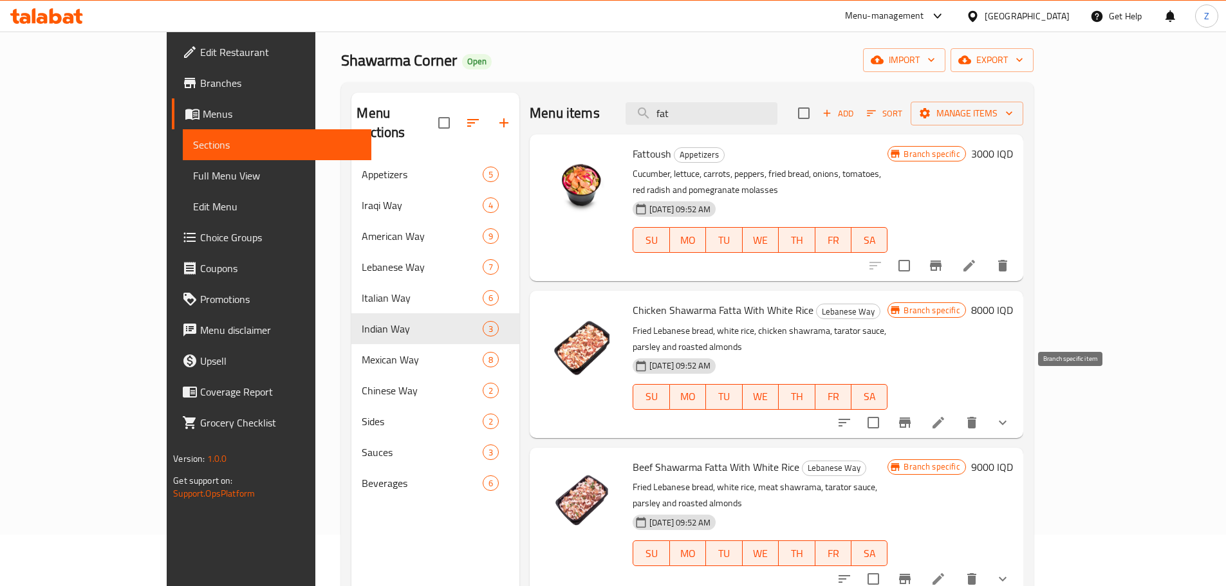
type input "fat"
click at [911, 418] on icon "Branch-specific-item" at bounding box center [905, 423] width 12 height 10
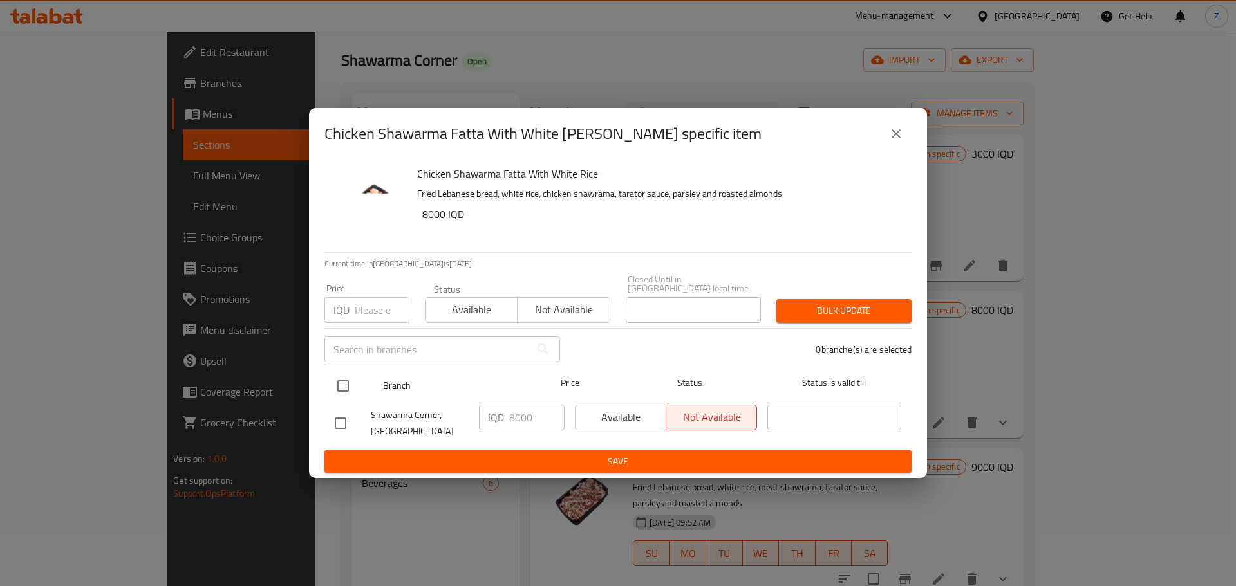
click at [343, 373] on input "checkbox" at bounding box center [342, 386] width 27 height 27
checkbox input "true"
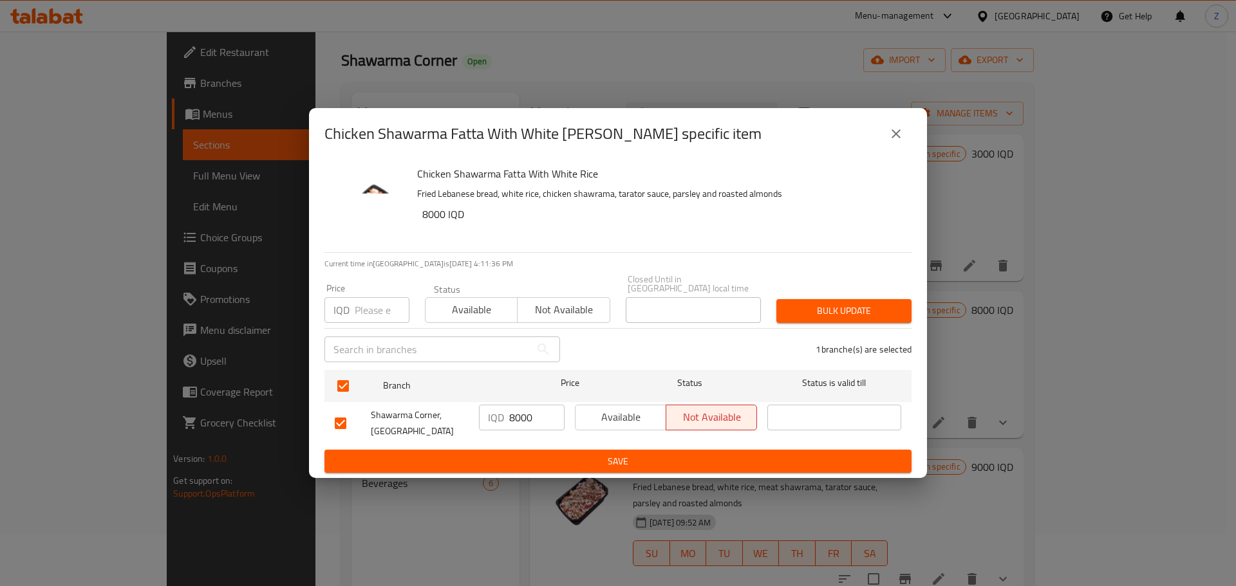
click at [518, 407] on input "8000" at bounding box center [536, 418] width 55 height 26
click at [518, 406] on input "8000" at bounding box center [536, 418] width 55 height 26
paste input "9"
type input "9000"
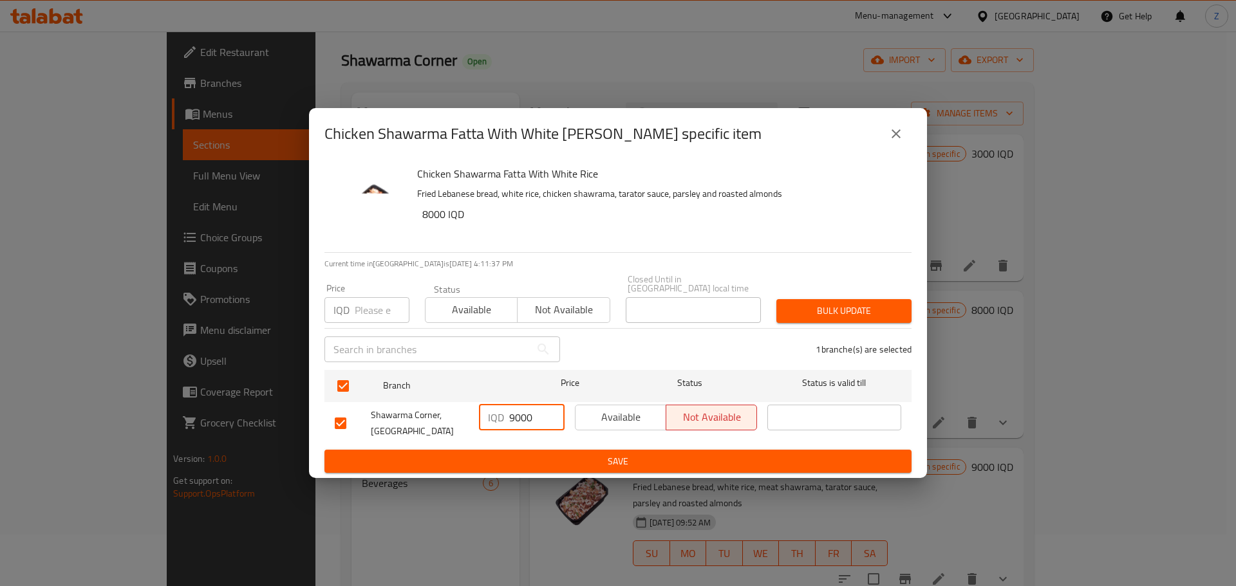
click at [539, 460] on span "Save" at bounding box center [618, 462] width 566 height 16
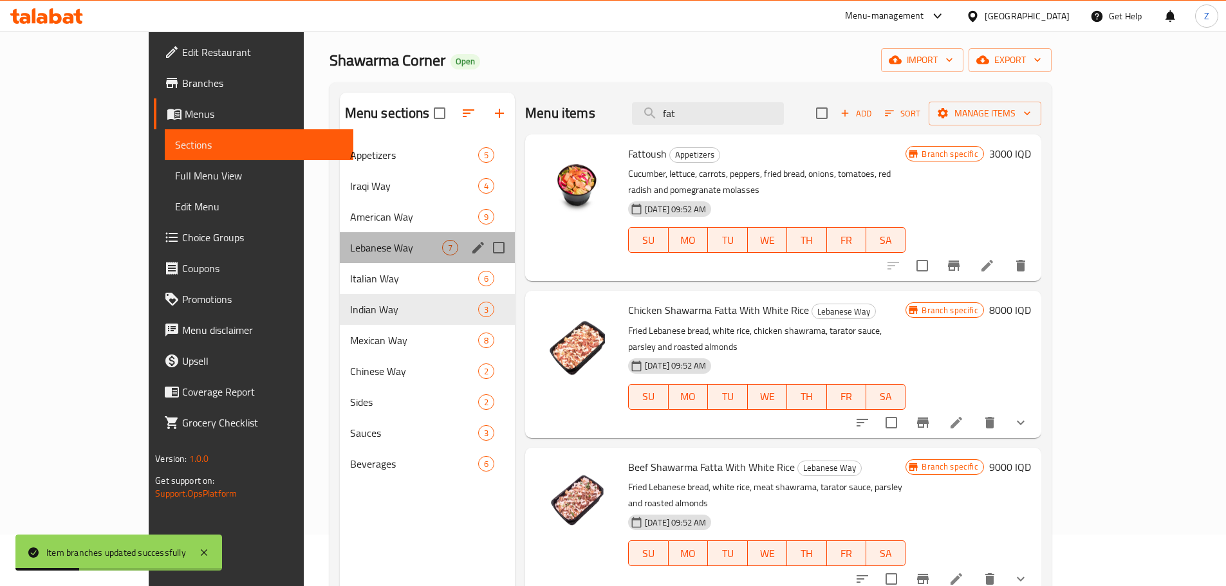
click at [340, 236] on div "Lebanese Way 7" at bounding box center [428, 247] width 176 height 31
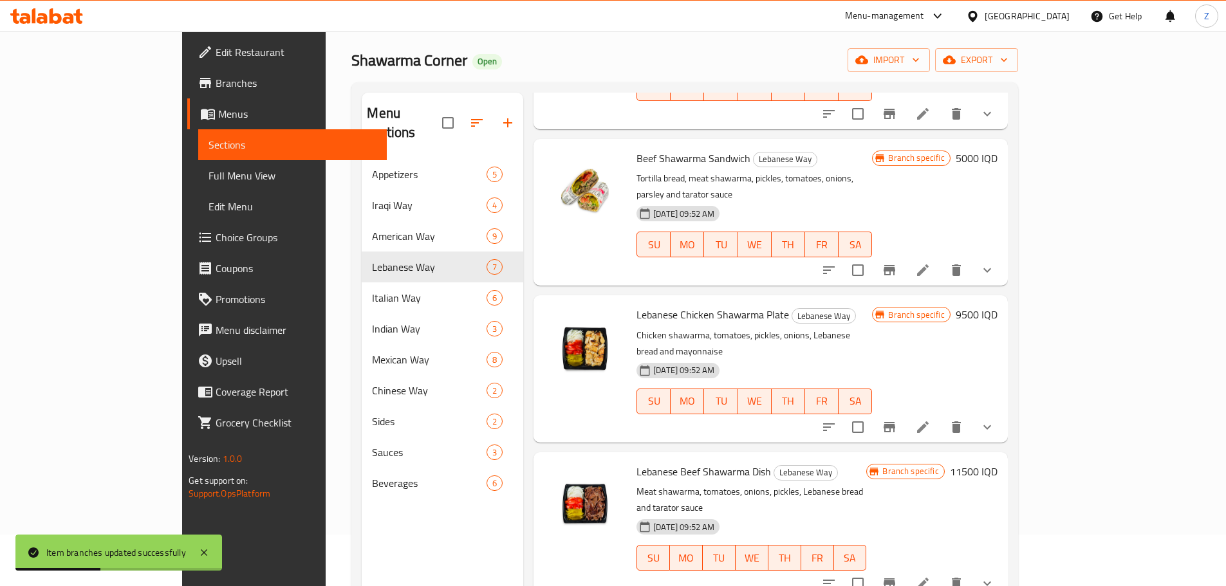
scroll to position [322, 0]
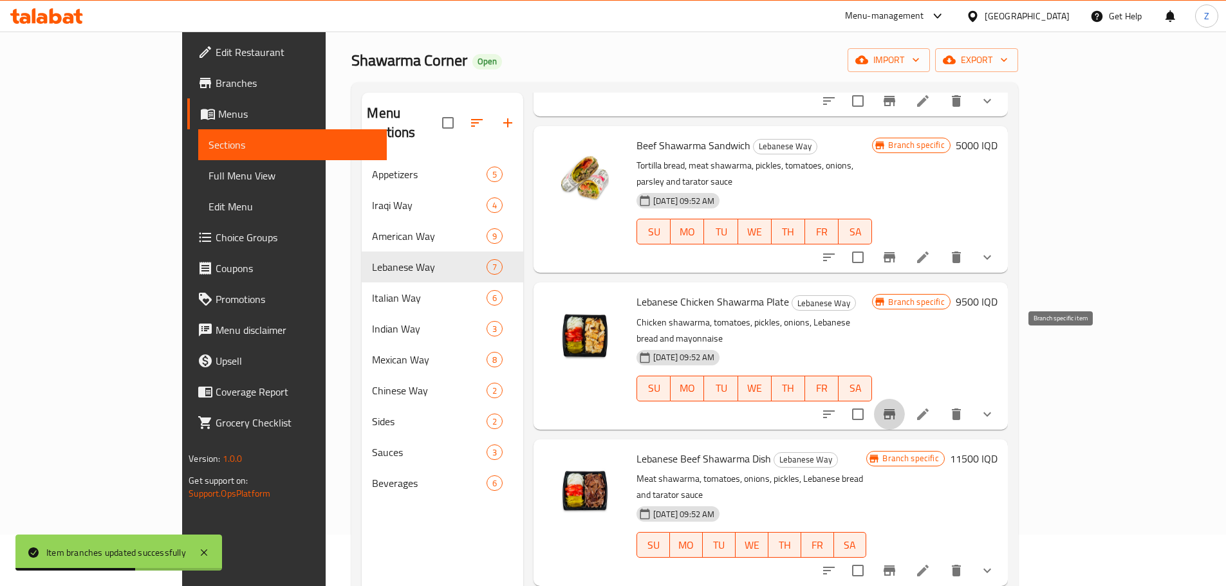
click at [905, 399] on button "Branch-specific-item" at bounding box center [889, 414] width 31 height 31
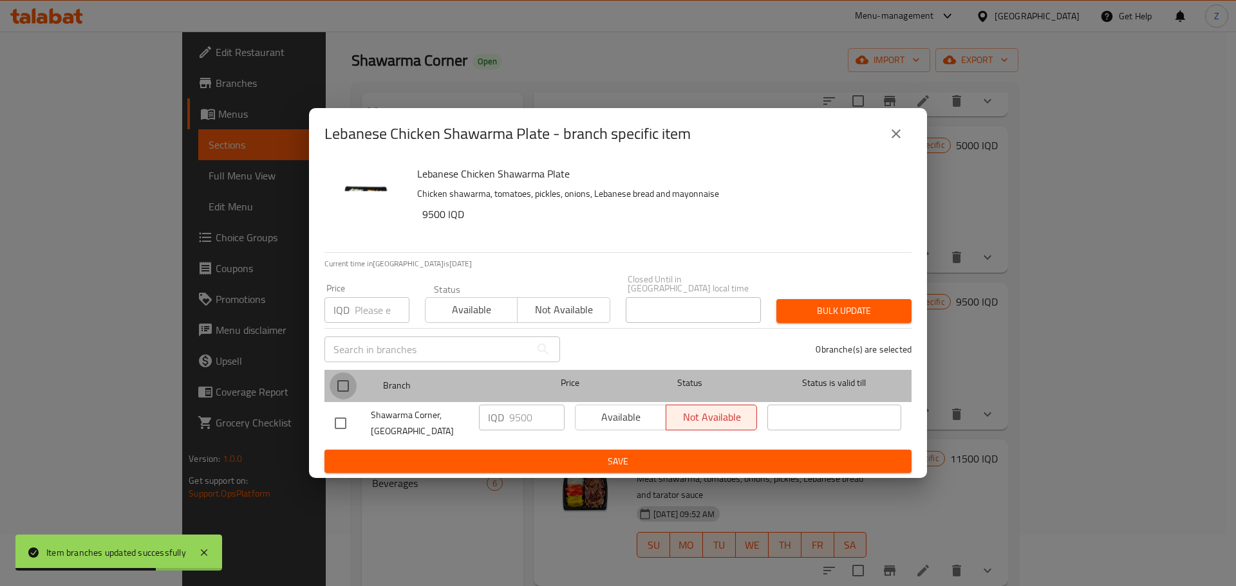
click at [341, 379] on input "checkbox" at bounding box center [342, 386] width 27 height 27
checkbox input "true"
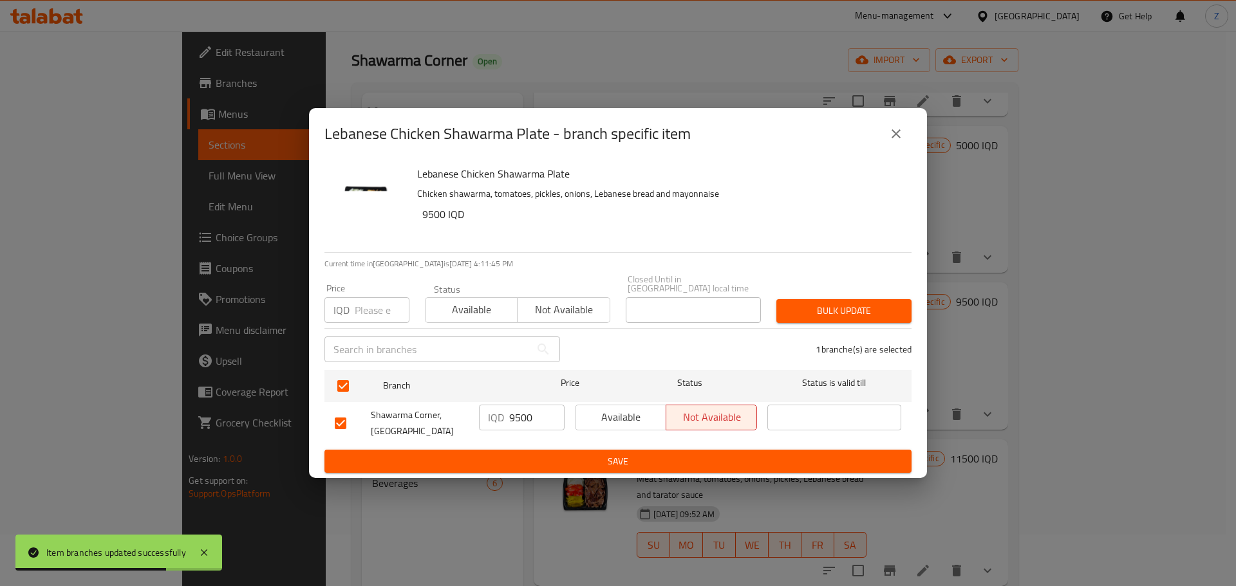
click at [512, 405] on input "9500" at bounding box center [536, 418] width 55 height 26
paste input "100"
type input "10000"
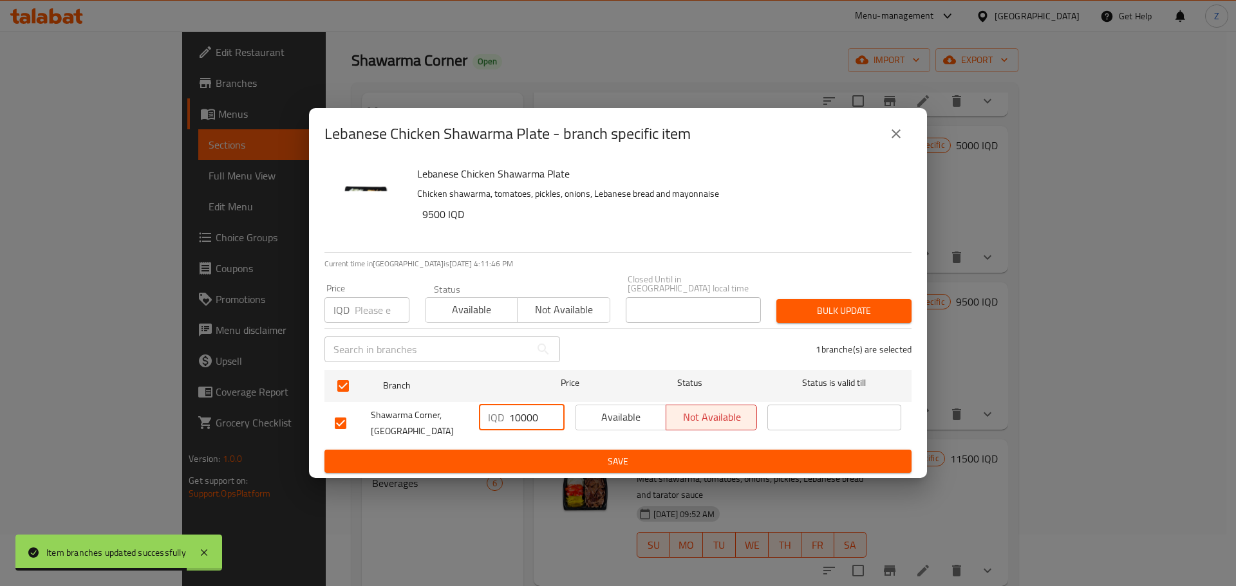
click at [521, 454] on span "Save" at bounding box center [618, 462] width 566 height 16
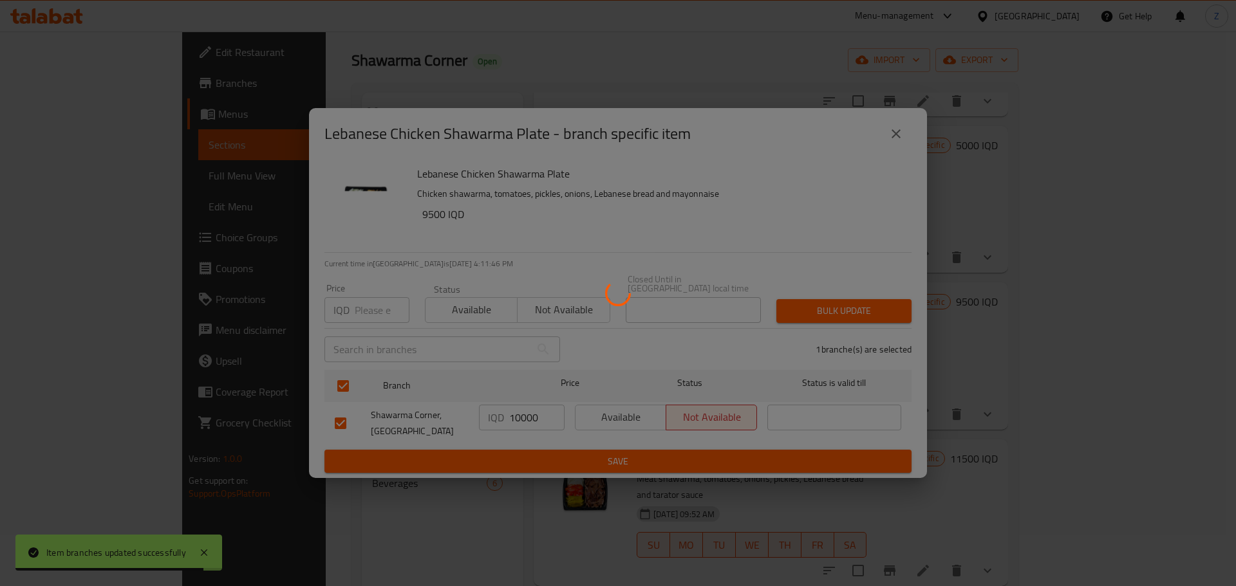
click at [521, 450] on div at bounding box center [618, 293] width 1236 height 586
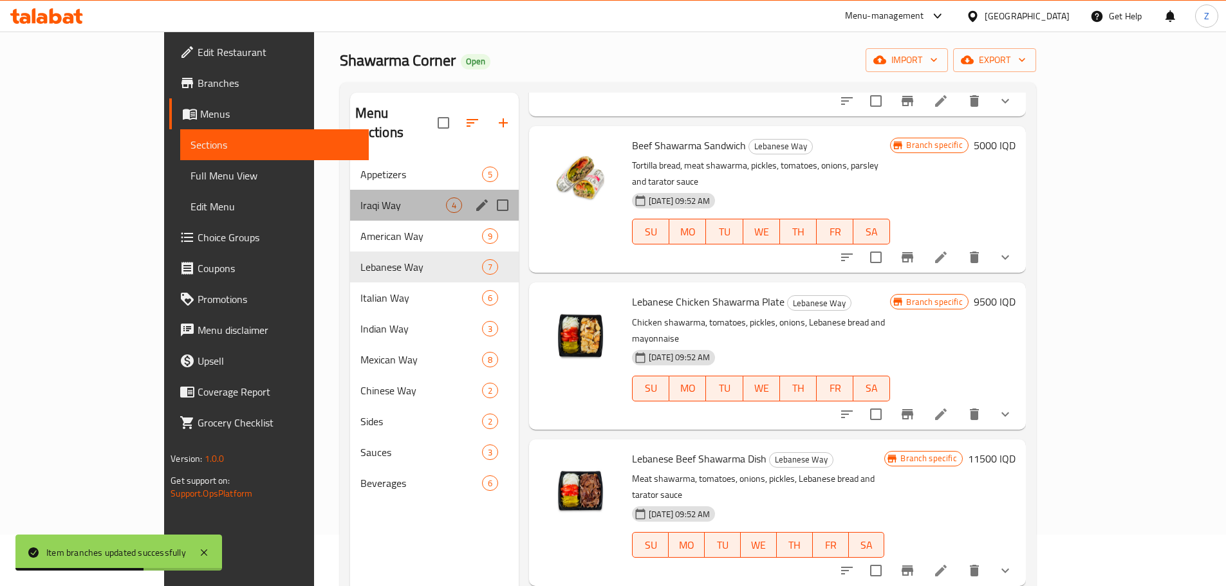
click at [355, 190] on div "Iraqi Way 4" at bounding box center [434, 205] width 169 height 31
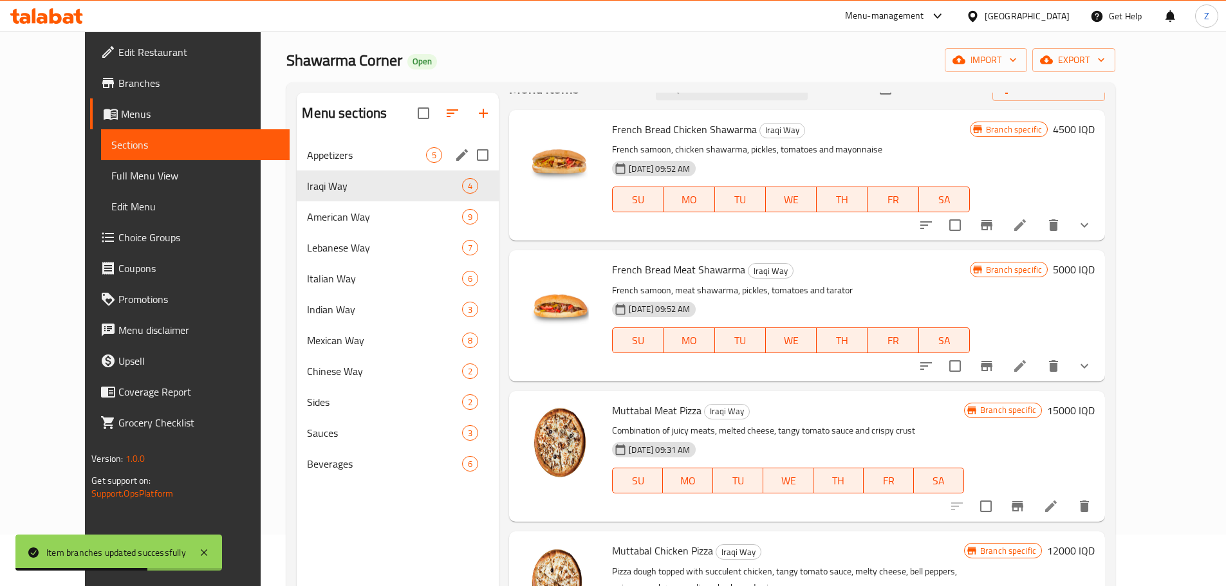
click at [346, 161] on span "Appetizers" at bounding box center [366, 154] width 119 height 15
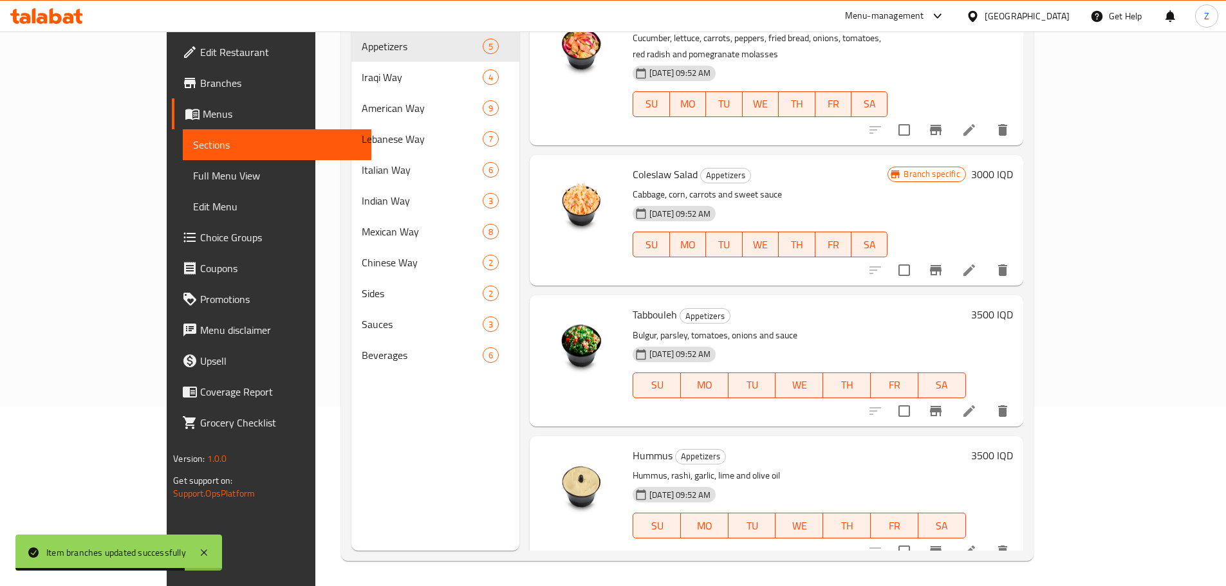
scroll to position [180, 0]
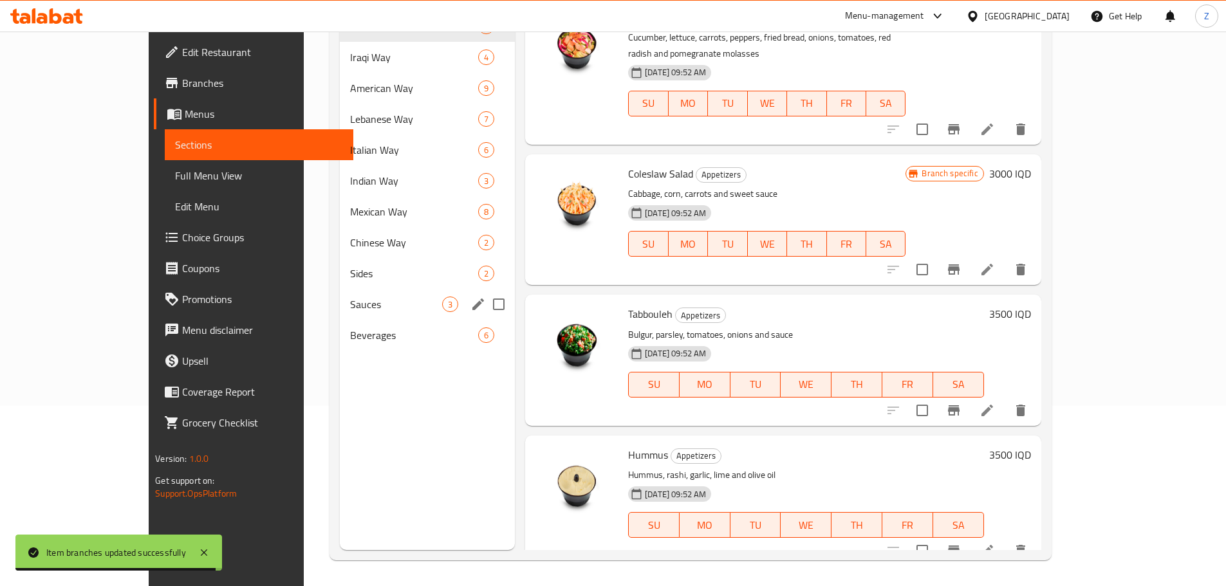
click at [350, 307] on span "Sauces" at bounding box center [396, 304] width 92 height 15
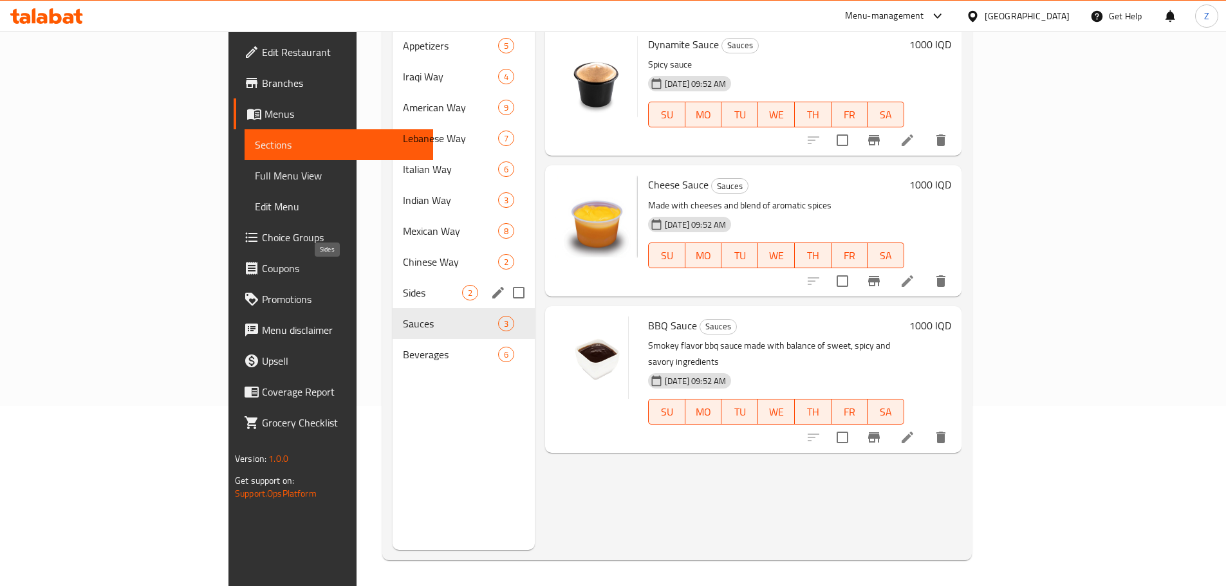
click at [403, 285] on span "Sides" at bounding box center [432, 292] width 59 height 15
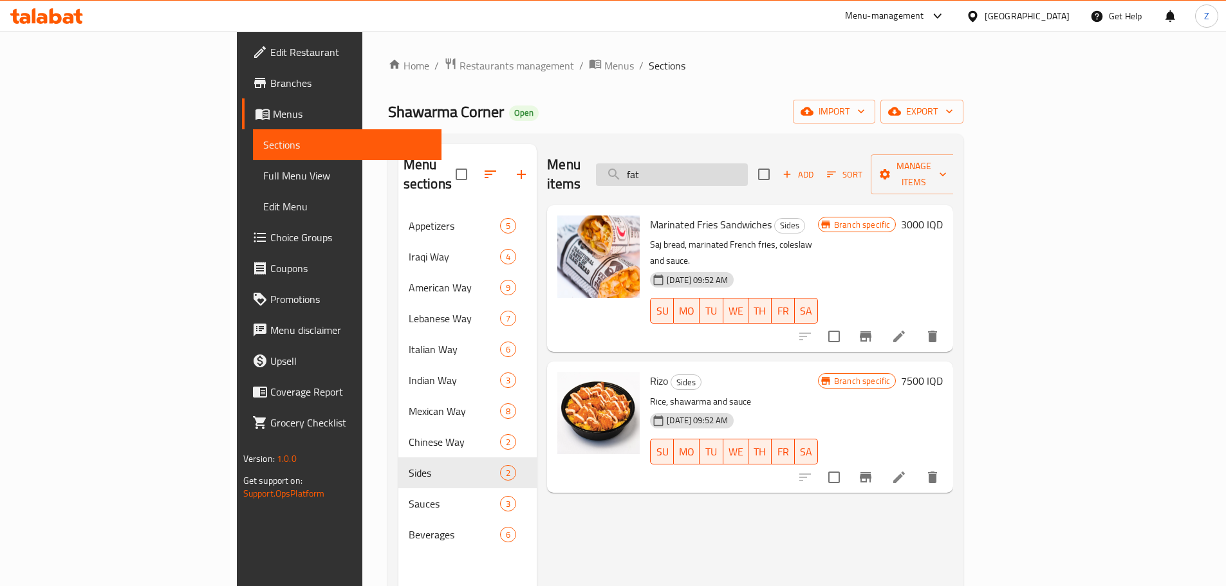
click at [739, 163] on input "fat" at bounding box center [672, 174] width 152 height 23
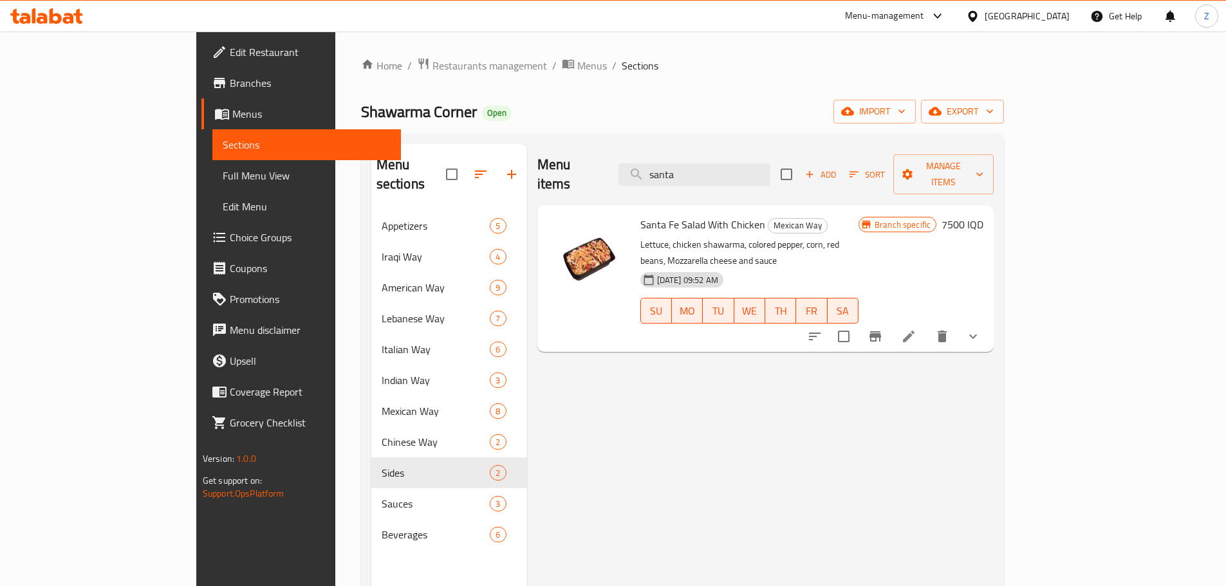
type input "santa"
click at [891, 321] on button "Branch-specific-item" at bounding box center [875, 336] width 31 height 31
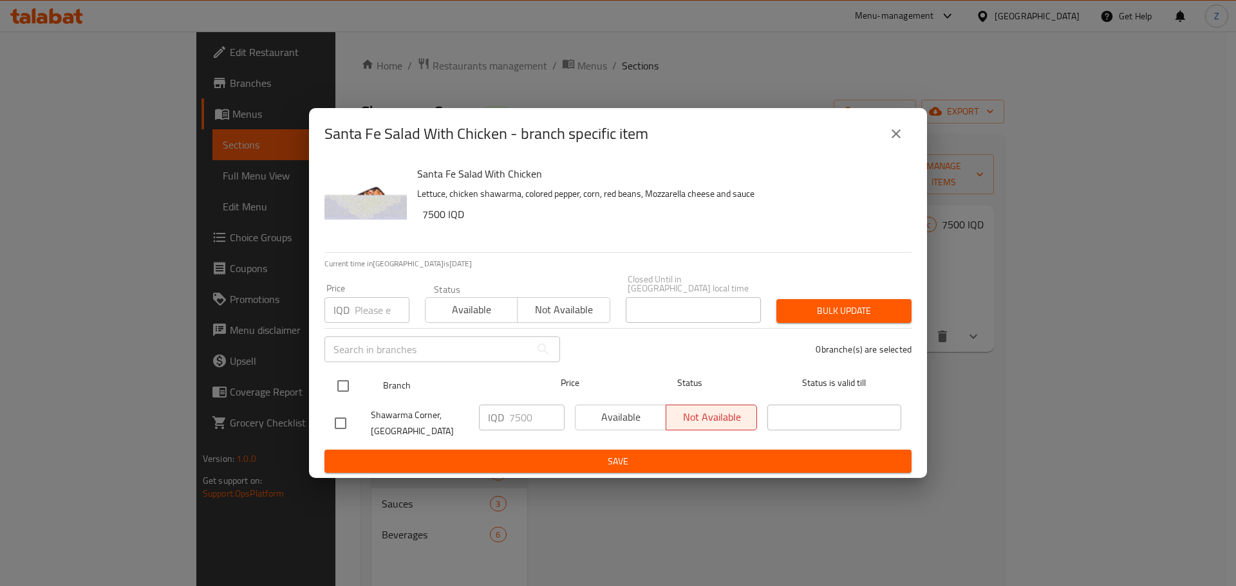
click at [339, 376] on input "checkbox" at bounding box center [342, 386] width 27 height 27
checkbox input "true"
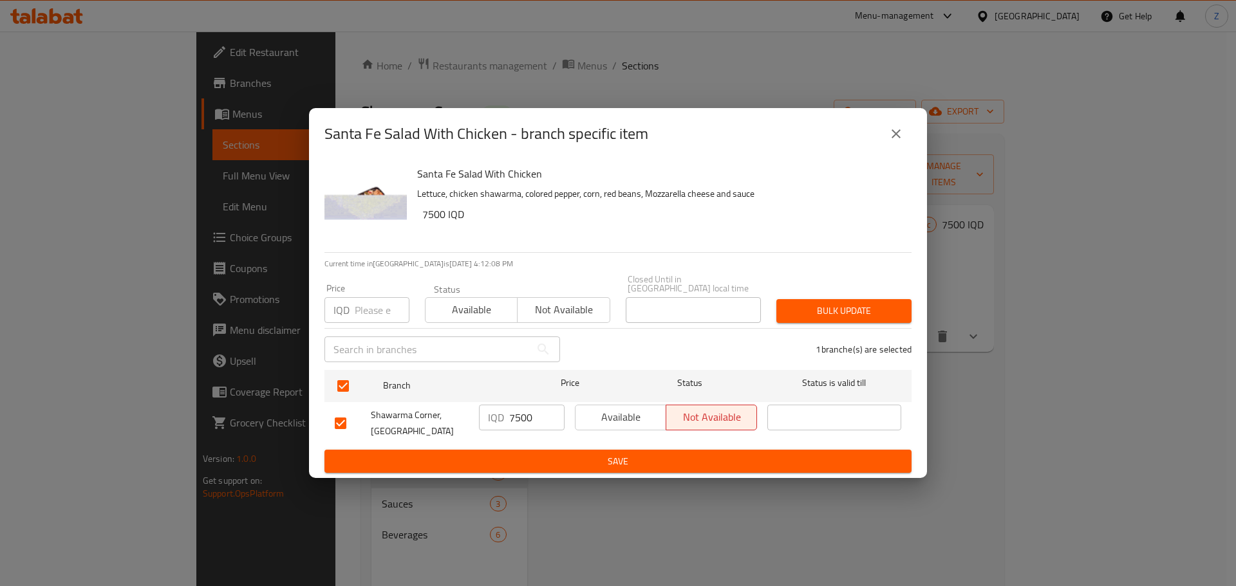
click at [540, 405] on input "7500" at bounding box center [536, 418] width 55 height 26
paste input "80"
type input "8000"
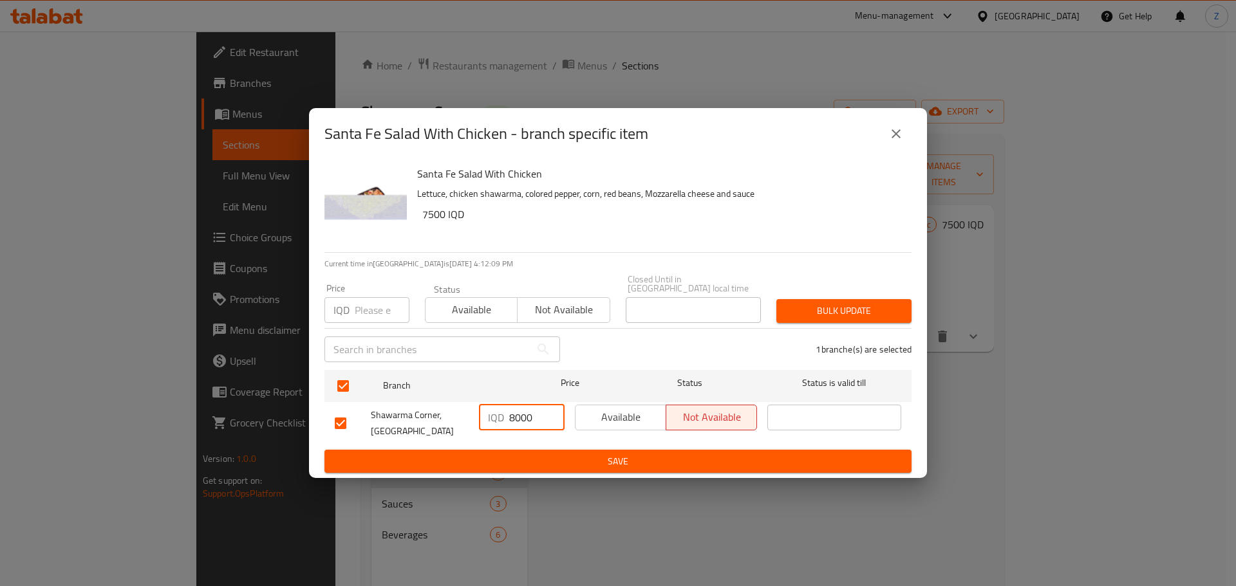
click at [535, 454] on span "Save" at bounding box center [618, 462] width 566 height 16
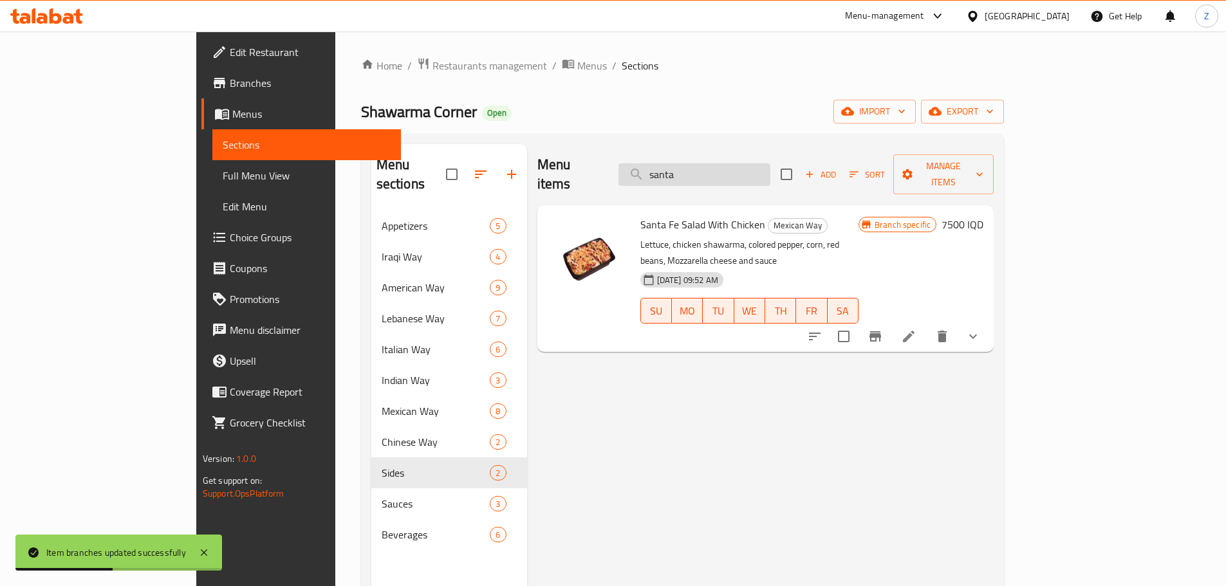
click at [763, 163] on input "santa" at bounding box center [694, 174] width 152 height 23
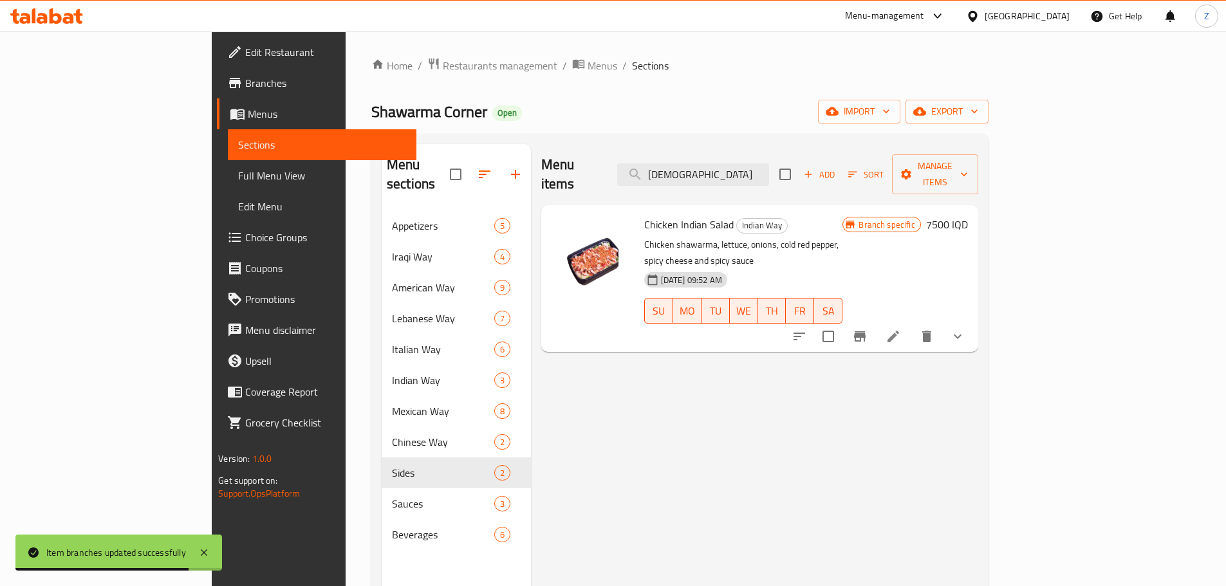
type input "indian"
click at [866, 331] on icon "Branch-specific-item" at bounding box center [860, 336] width 12 height 10
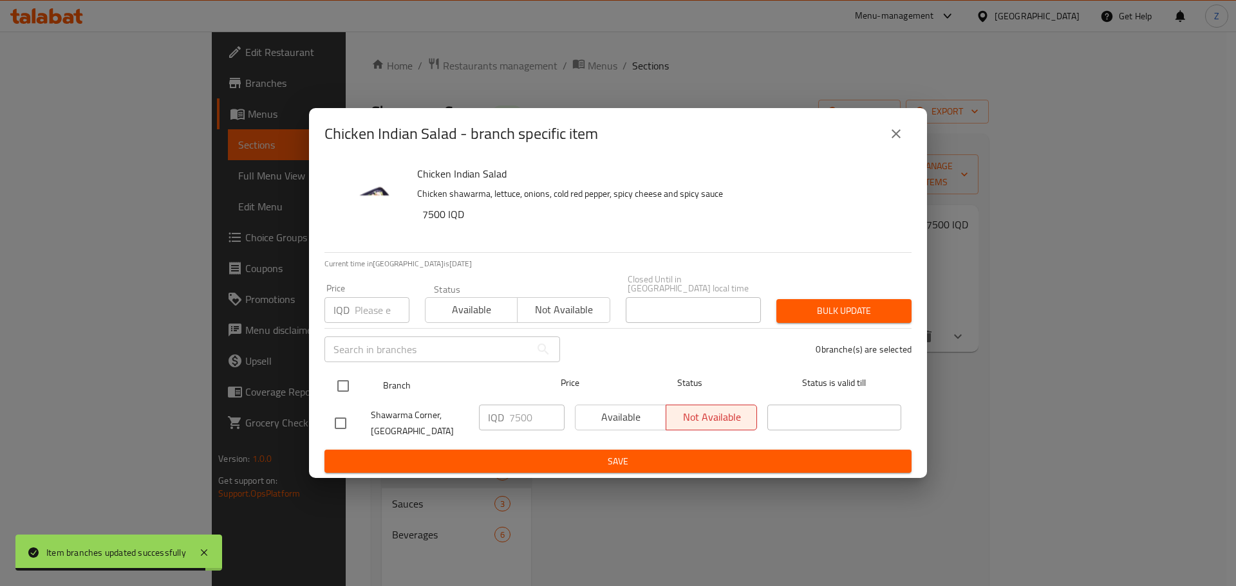
click at [329, 378] on div "Branch Price Status Status is valid till" at bounding box center [617, 386] width 587 height 32
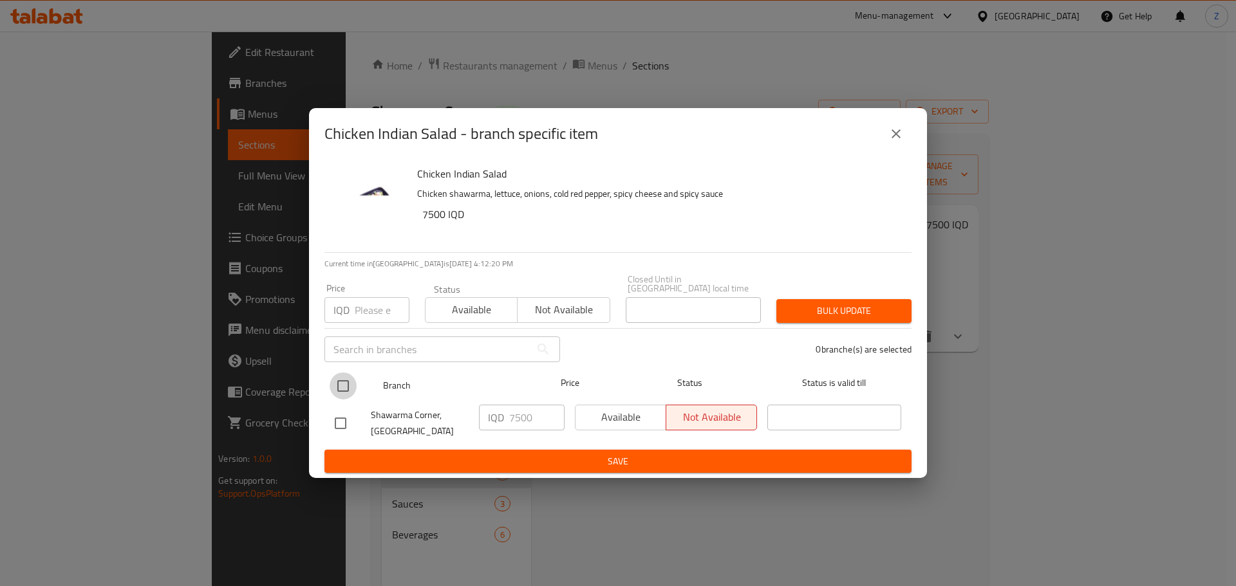
click at [344, 384] on input "checkbox" at bounding box center [342, 386] width 27 height 27
checkbox input "true"
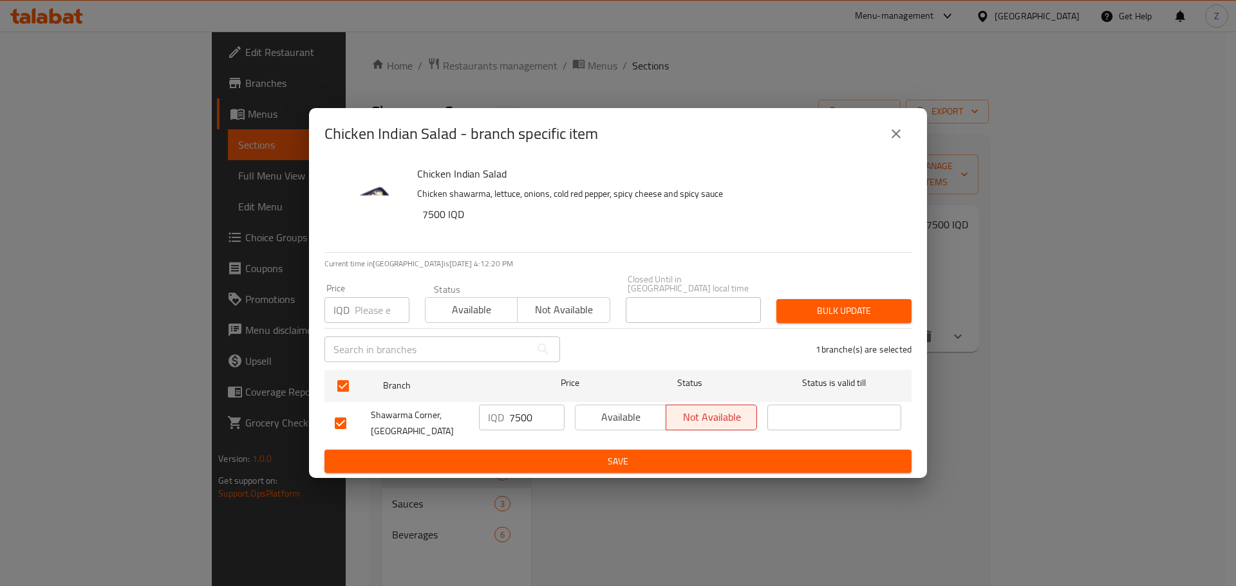
click at [508, 411] on div "IQD 7500 ​" at bounding box center [522, 418] width 86 height 26
click at [537, 411] on input "7500" at bounding box center [536, 418] width 55 height 26
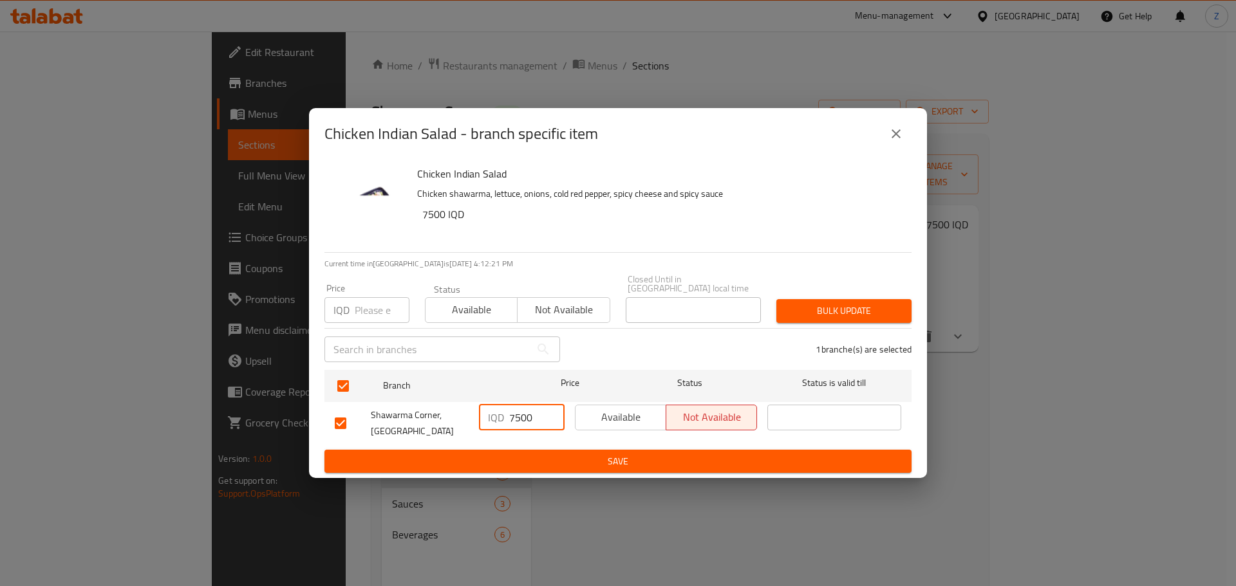
click at [537, 411] on input "7500" at bounding box center [536, 418] width 55 height 26
paste input "80"
type input "8000"
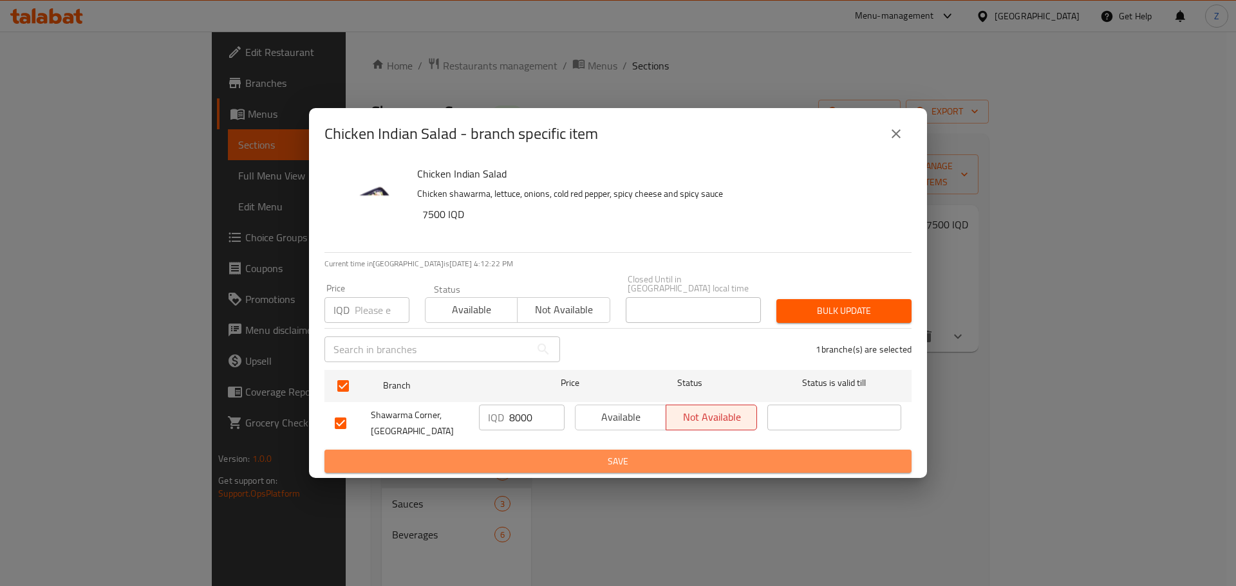
click at [532, 454] on span "Save" at bounding box center [618, 462] width 566 height 16
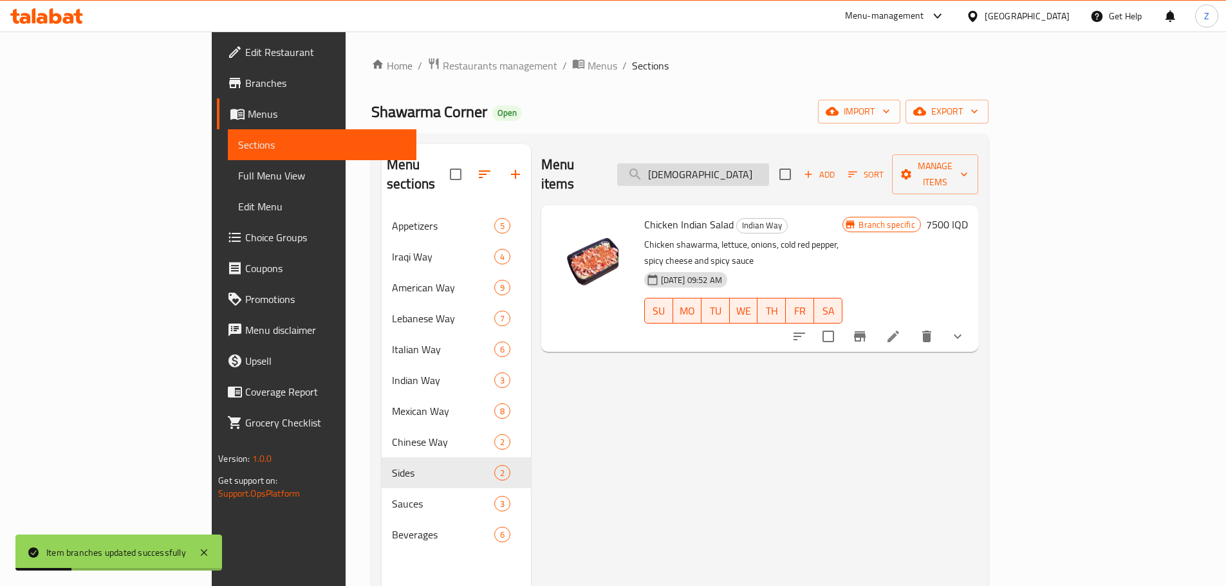
click at [769, 163] on input "indian" at bounding box center [693, 174] width 152 height 23
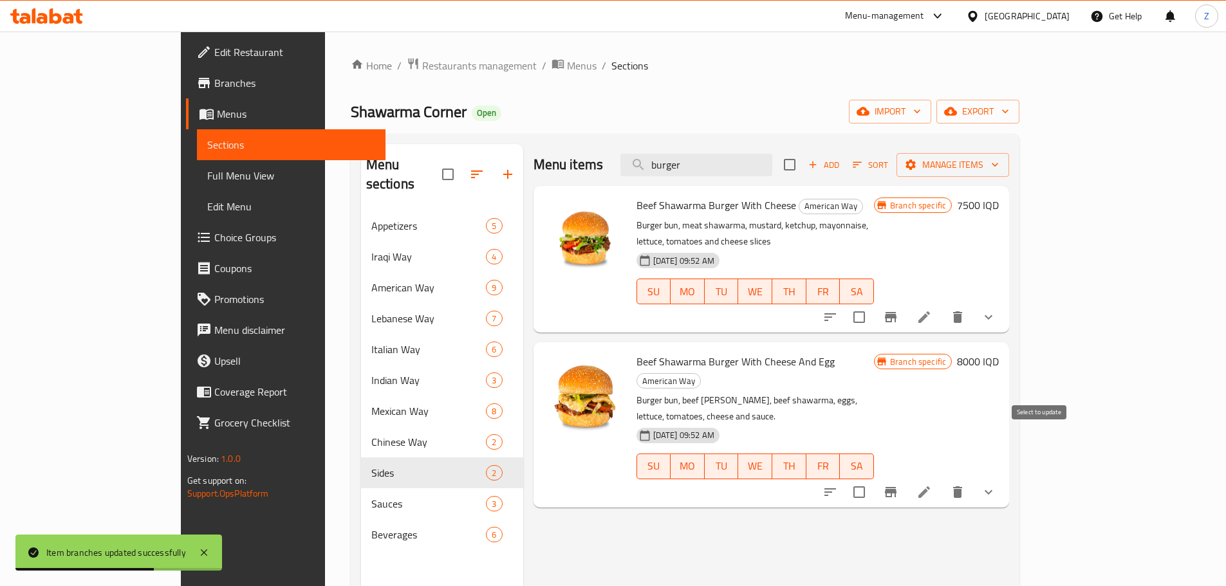
type input "burger"
click at [906, 477] on button "Branch-specific-item" at bounding box center [890, 492] width 31 height 31
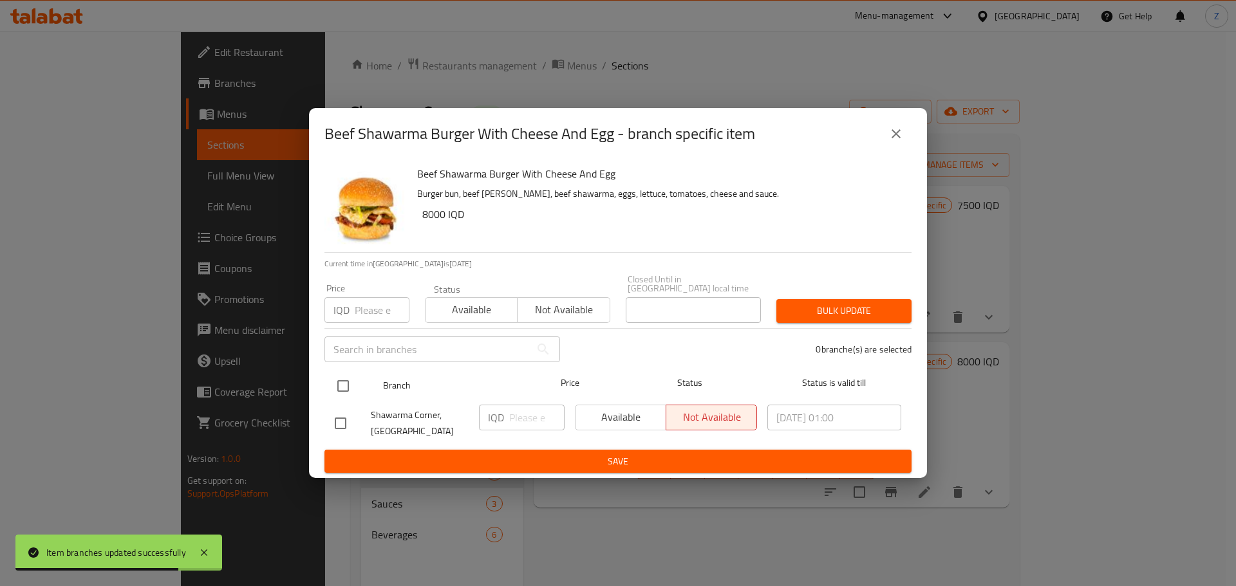
click at [331, 383] on input "checkbox" at bounding box center [342, 386] width 27 height 27
checkbox input "true"
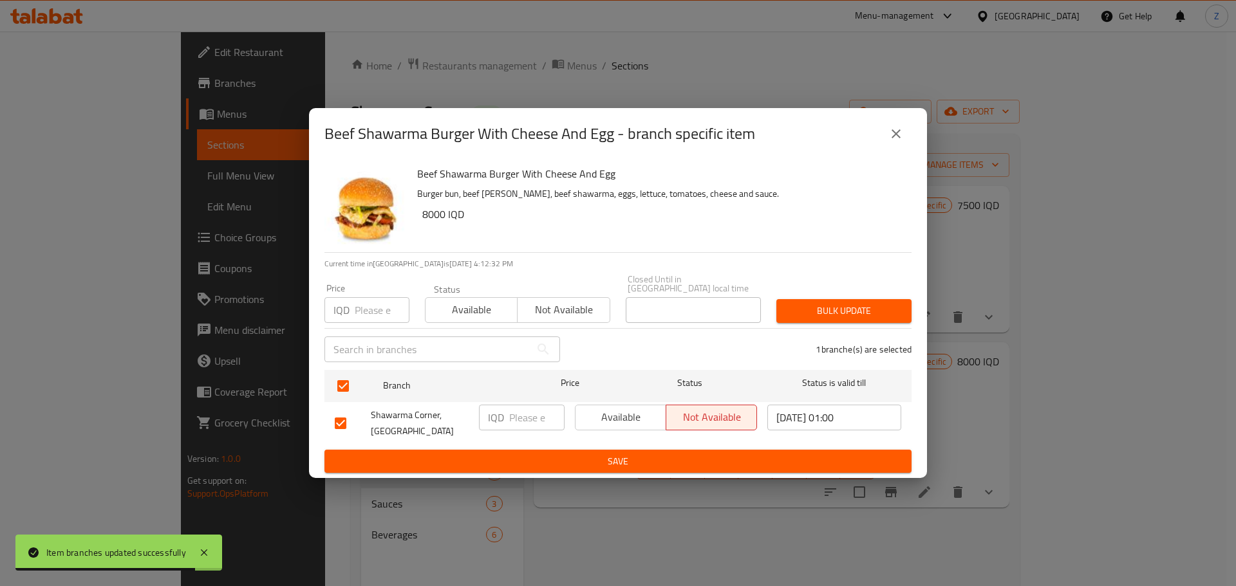
click at [520, 419] on input "number" at bounding box center [536, 418] width 55 height 26
paste input "8500"
type input "8500"
click at [532, 442] on div "IQD 8500 ​" at bounding box center [522, 424] width 96 height 48
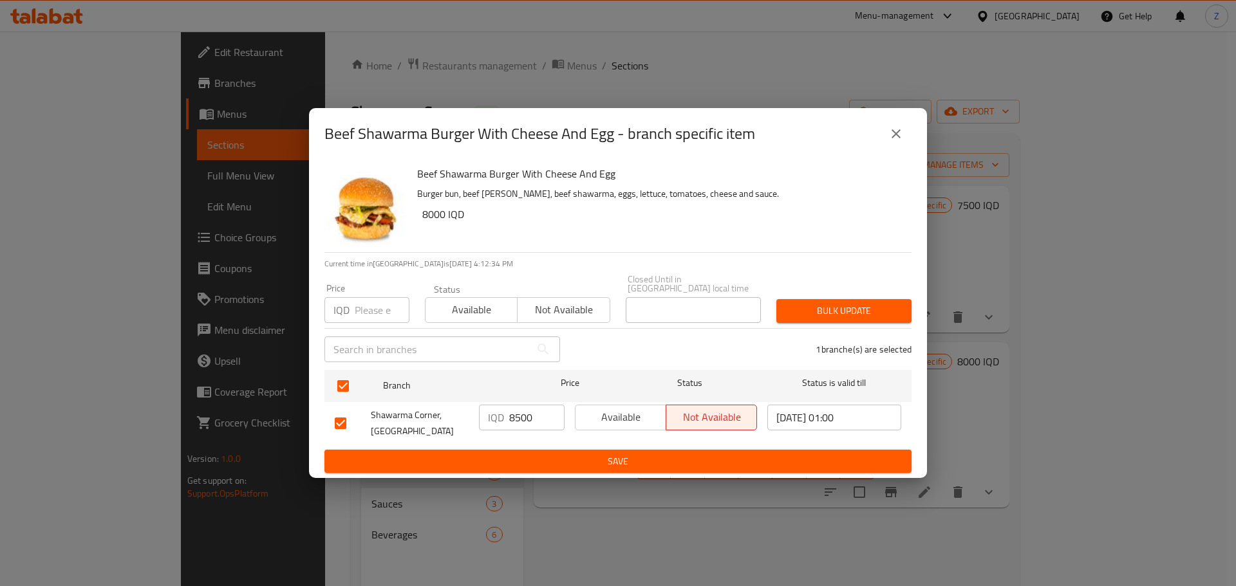
click at [535, 450] on button "Save" at bounding box center [617, 462] width 587 height 24
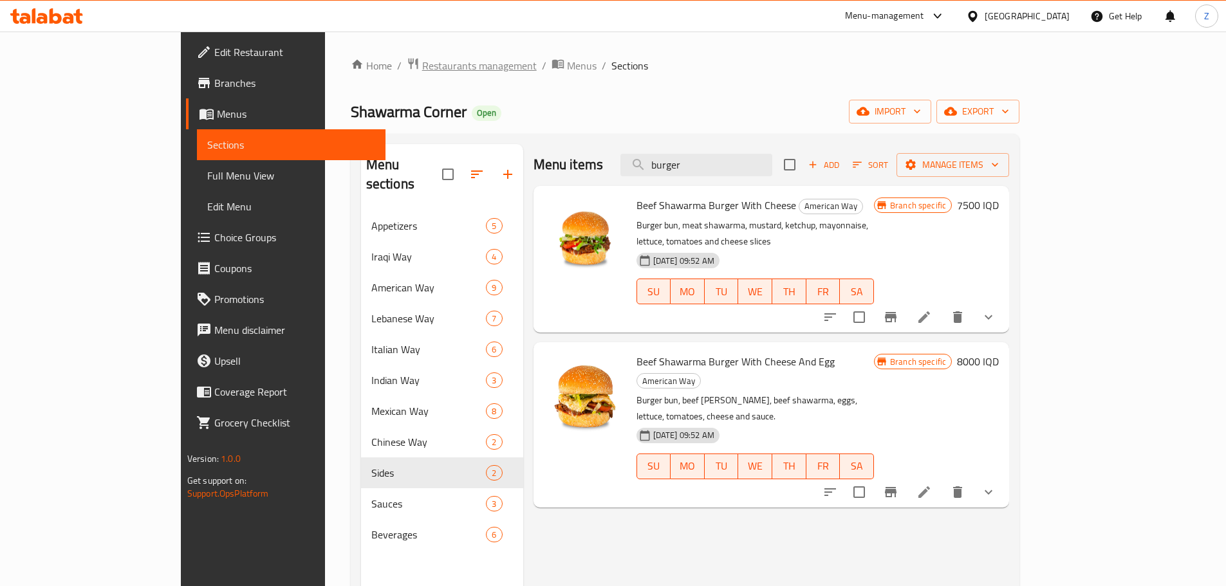
click at [422, 68] on span "Restaurants management" at bounding box center [479, 65] width 115 height 15
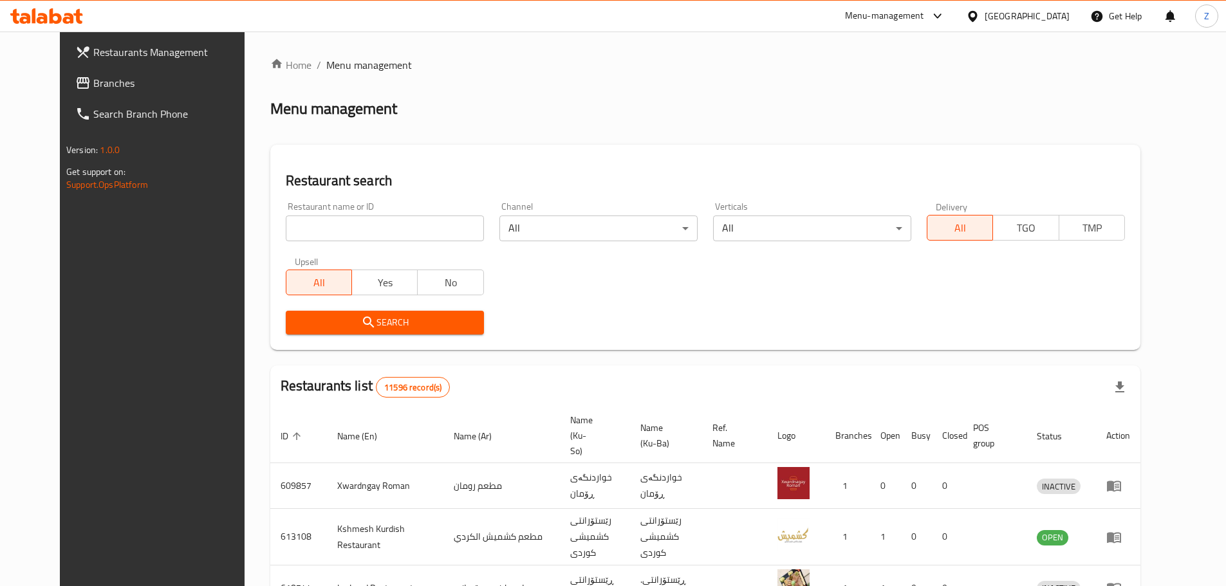
click at [384, 227] on div at bounding box center [613, 293] width 1226 height 586
click at [384, 227] on input "search" at bounding box center [385, 229] width 198 height 26
paste input "687270"
type input "687270"
click at [367, 317] on span "Search" at bounding box center [385, 323] width 178 height 16
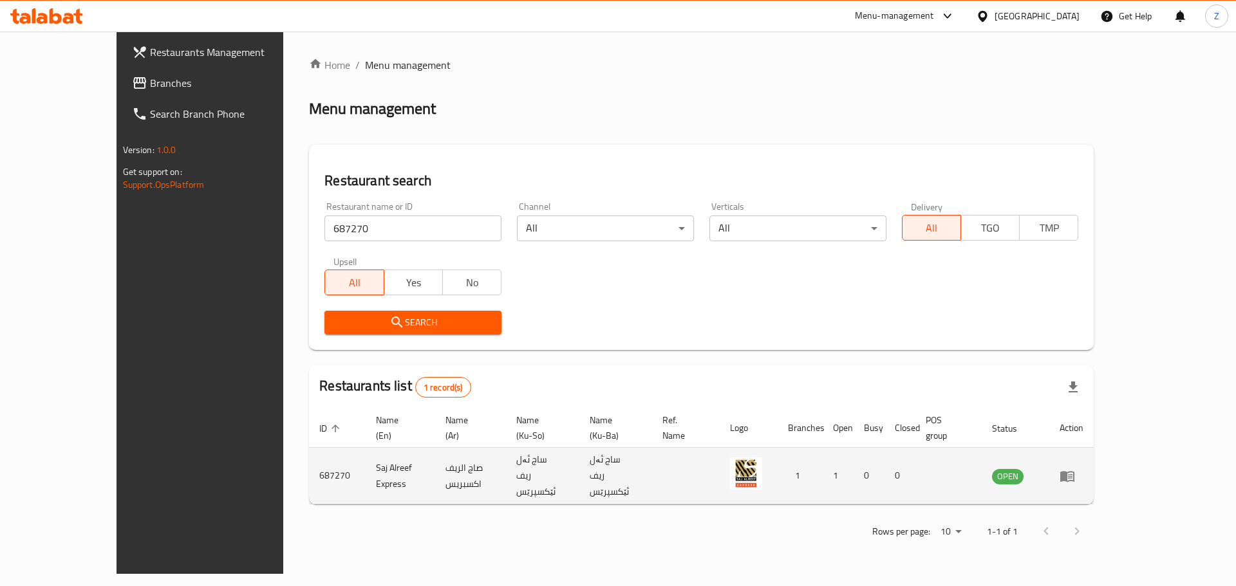
click at [1075, 468] on icon "enhanced table" at bounding box center [1066, 475] width 15 height 15
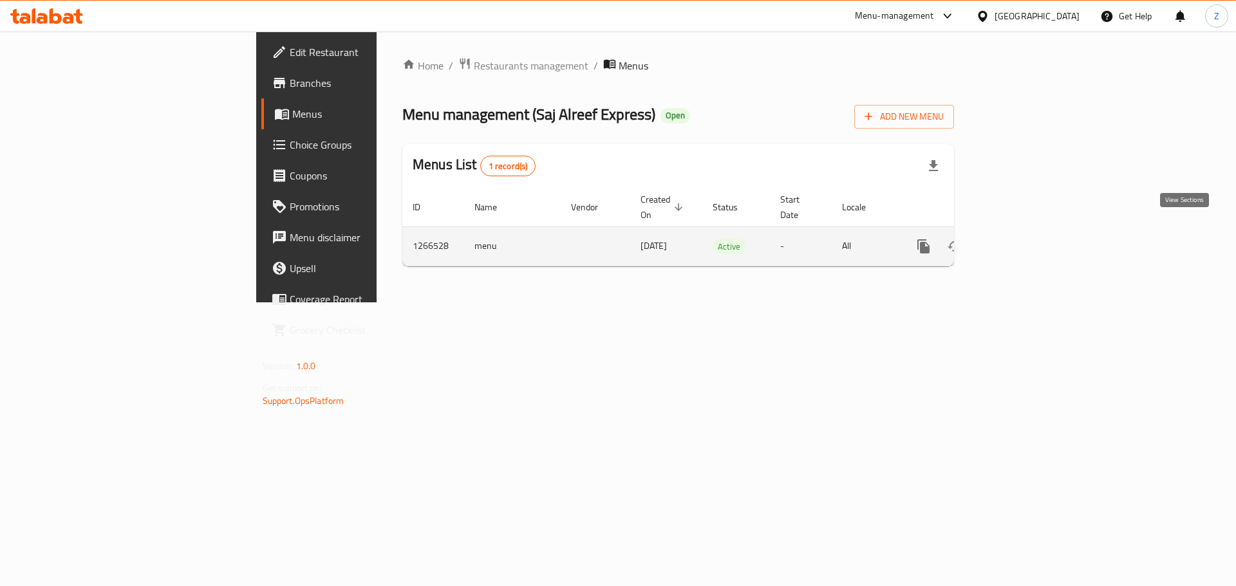
click at [1024, 239] on icon "enhanced table" at bounding box center [1015, 246] width 15 height 15
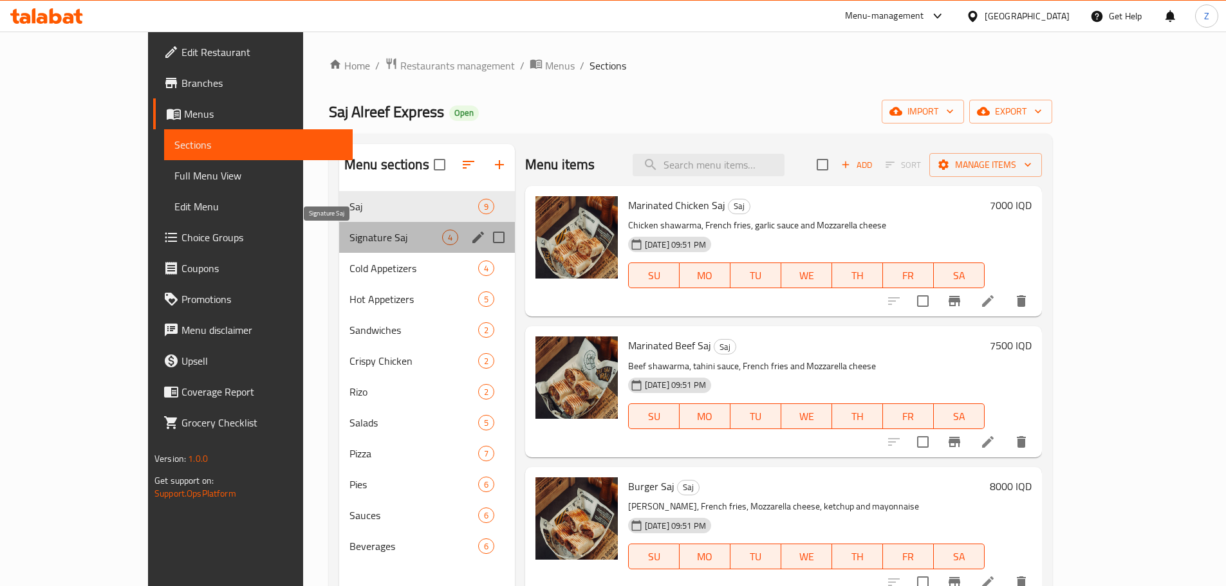
click at [362, 236] on span "Signature Saj" at bounding box center [395, 237] width 93 height 15
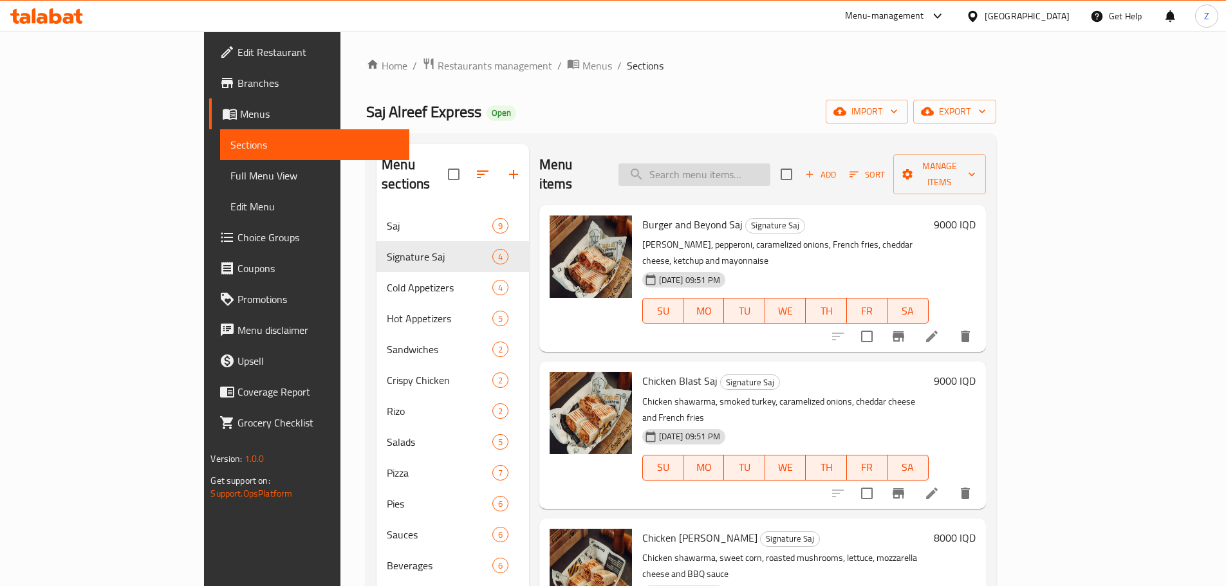
click at [770, 163] on input "search" at bounding box center [694, 174] width 152 height 23
click at [770, 165] on input "search" at bounding box center [694, 174] width 152 height 23
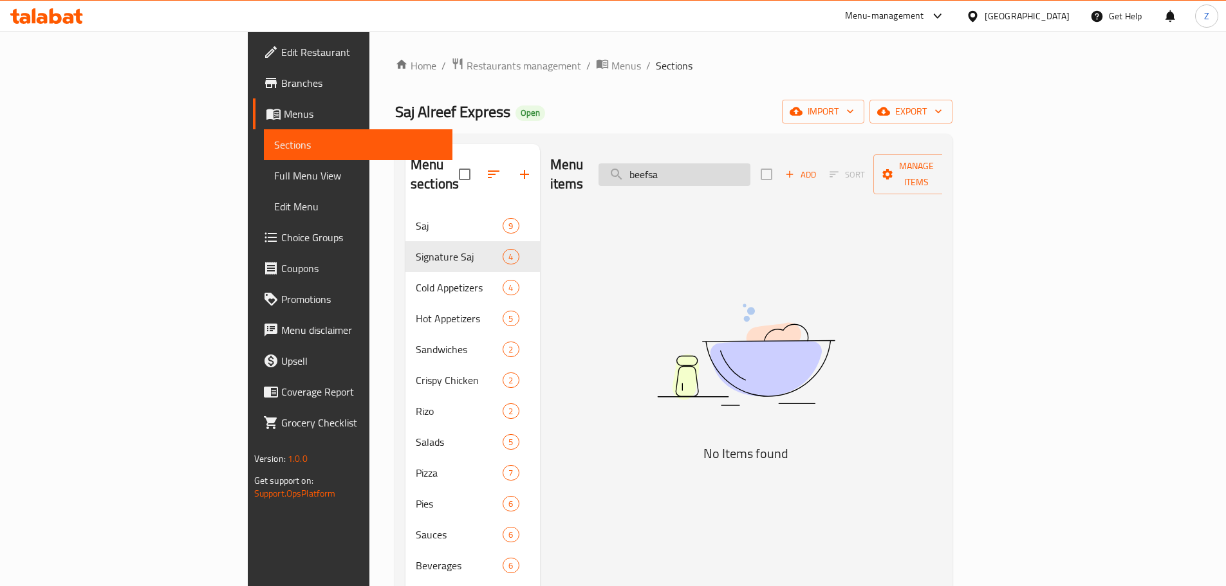
click at [750, 165] on input "beefsa" at bounding box center [674, 174] width 152 height 23
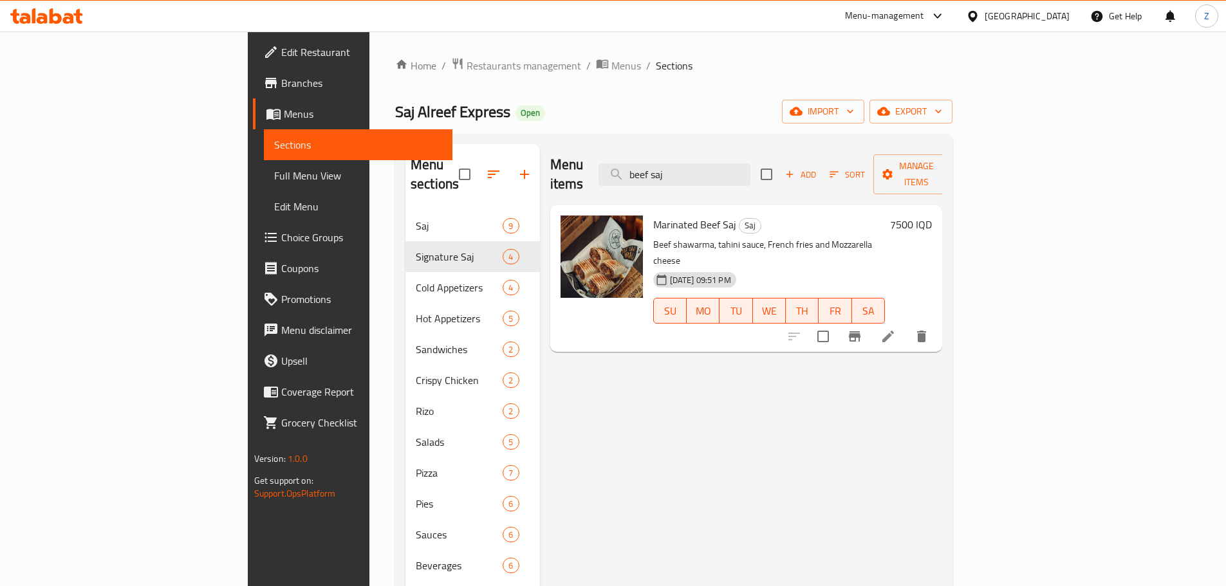
type input "beef saj"
click at [932, 216] on h6 "7500 IQD" at bounding box center [911, 225] width 42 height 18
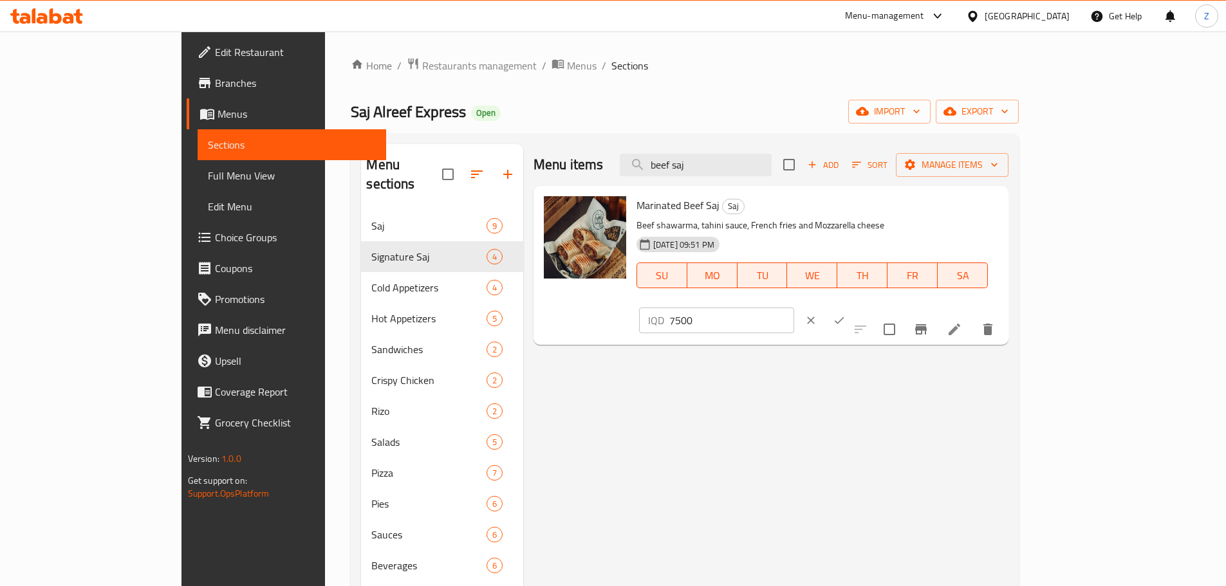
click at [794, 308] on input "7500" at bounding box center [731, 321] width 125 height 26
paste input "75"
type input "7750"
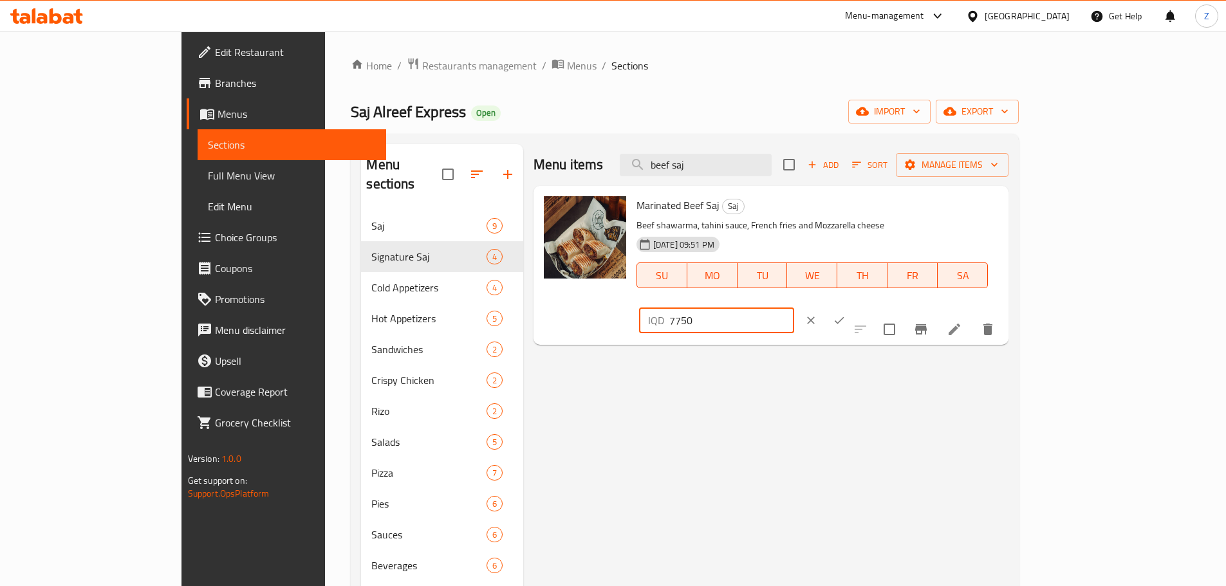
click at [853, 306] on button "ok" at bounding box center [839, 320] width 28 height 28
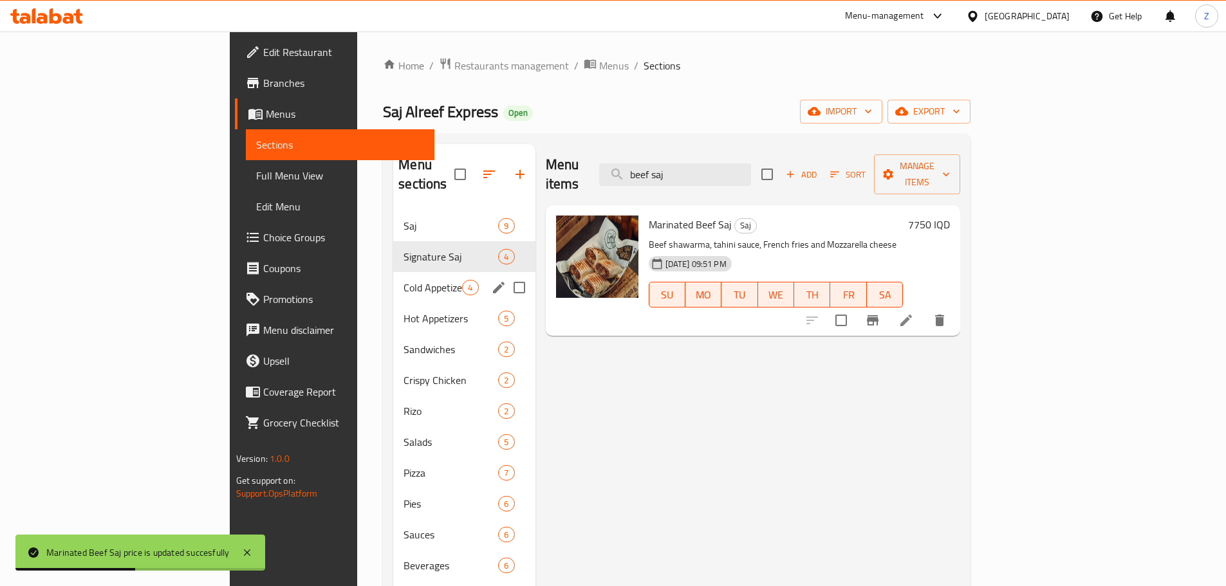
click at [393, 272] on div "Cold Appetizers 4" at bounding box center [464, 287] width 142 height 31
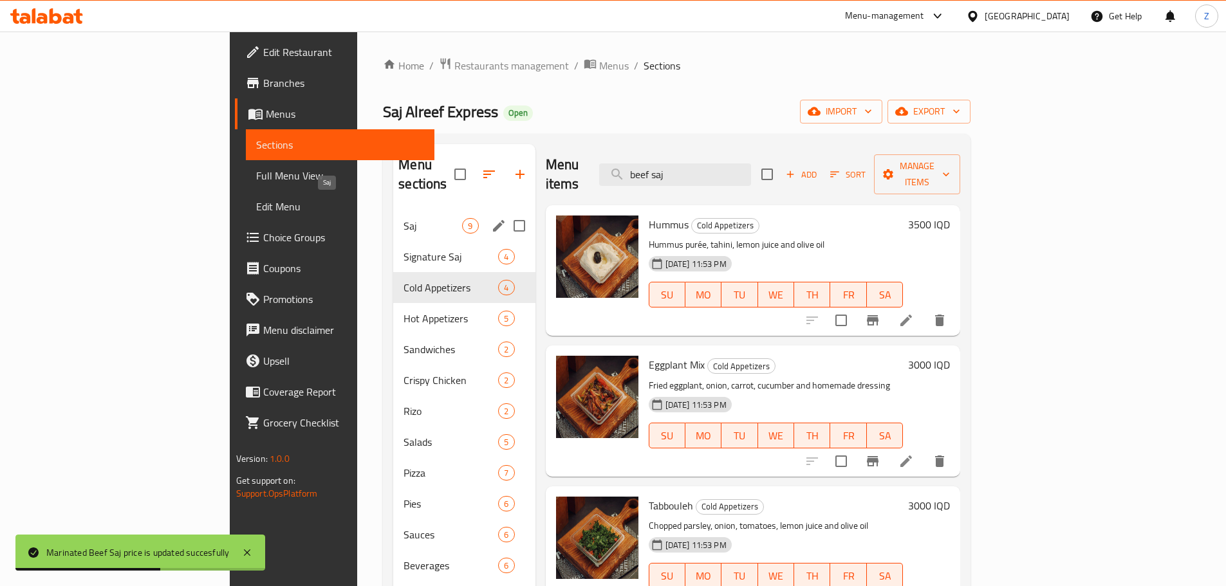
click at [403, 218] on span "Saj" at bounding box center [432, 225] width 59 height 15
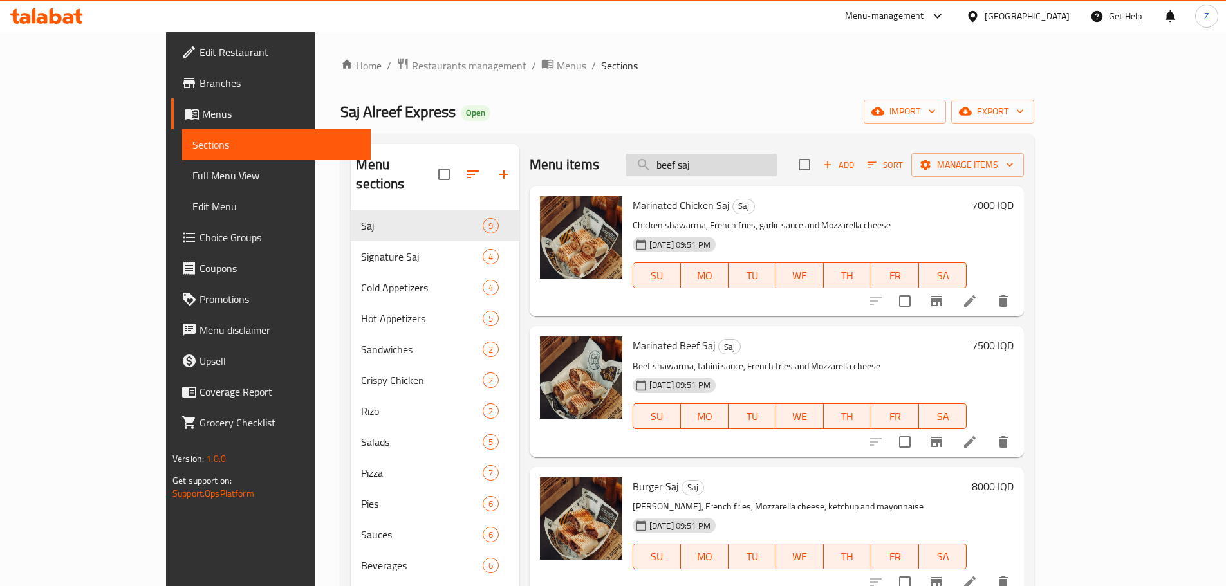
click at [777, 158] on input "beef saj" at bounding box center [702, 165] width 152 height 23
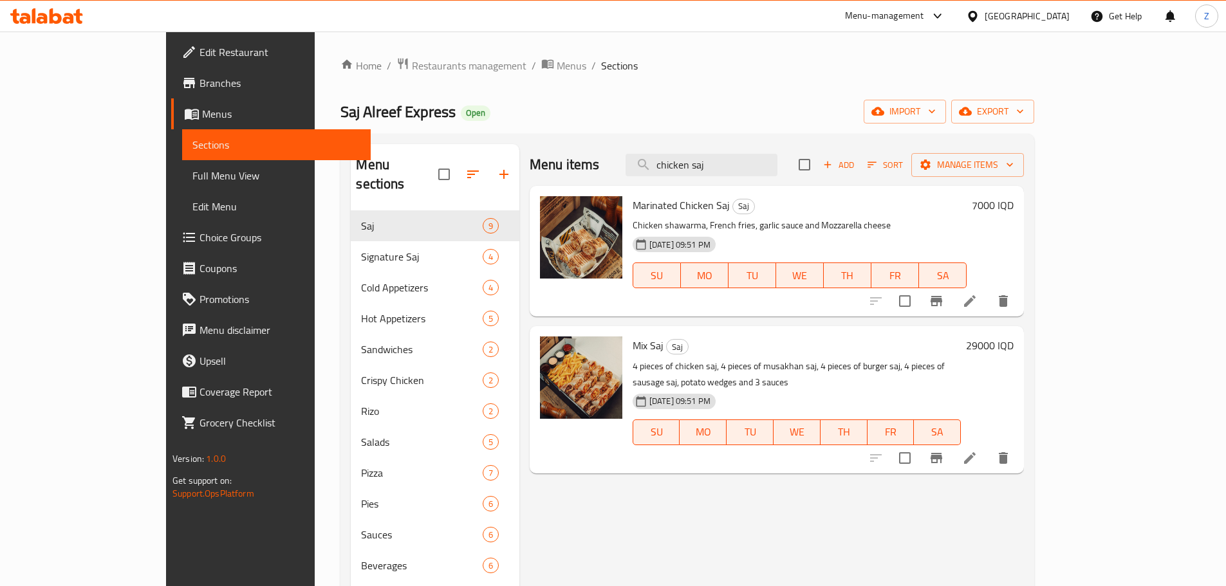
type input "chicken saj"
click at [1014, 206] on h6 "7000 IQD" at bounding box center [993, 205] width 42 height 18
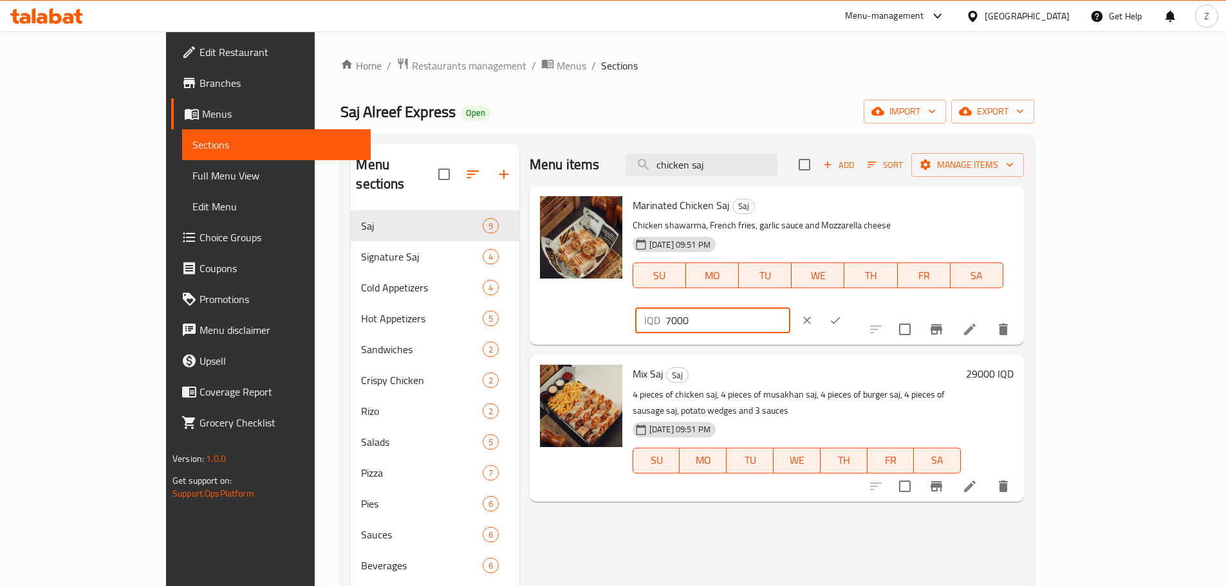
click at [790, 308] on input "7000" at bounding box center [727, 321] width 125 height 26
paste input "25"
type input "7250"
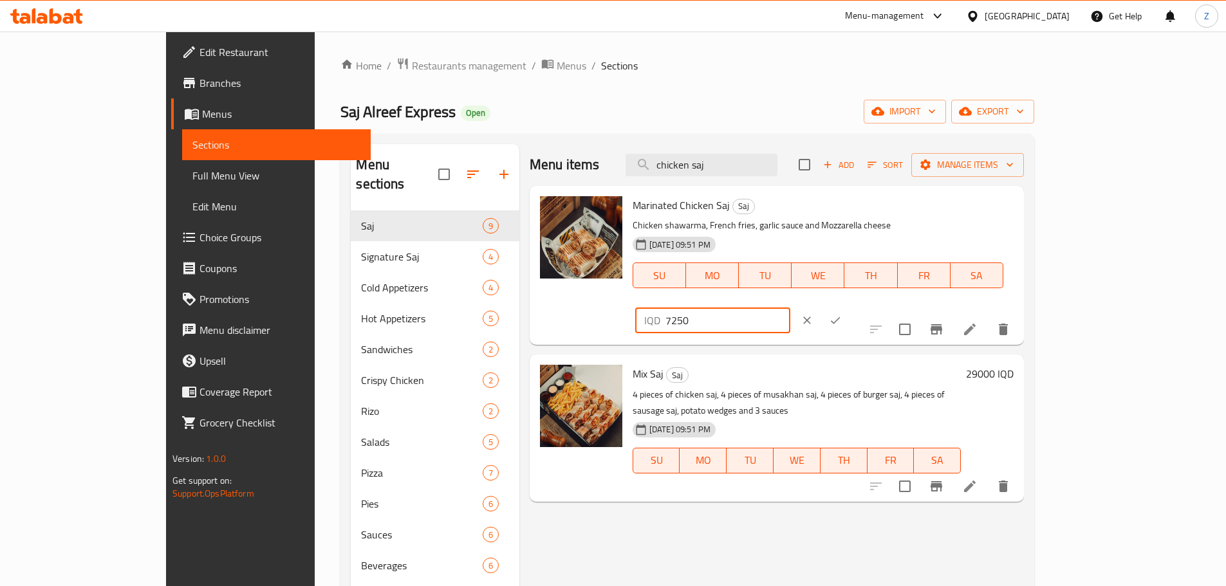
click at [849, 306] on button "ok" at bounding box center [835, 320] width 28 height 28
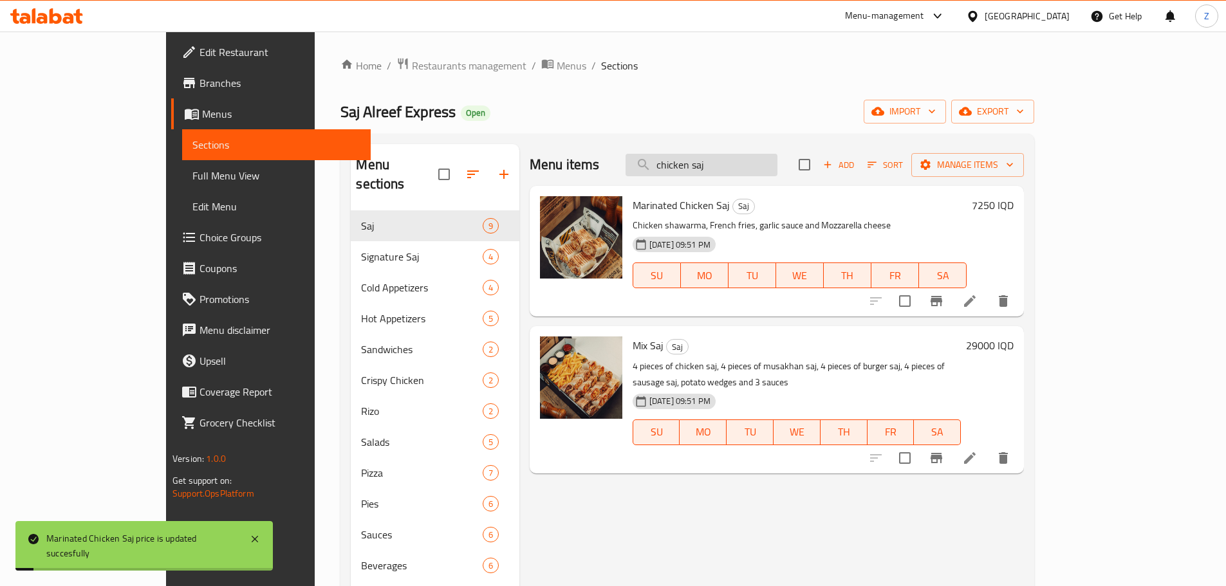
click at [771, 168] on input "chicken saj" at bounding box center [702, 165] width 152 height 23
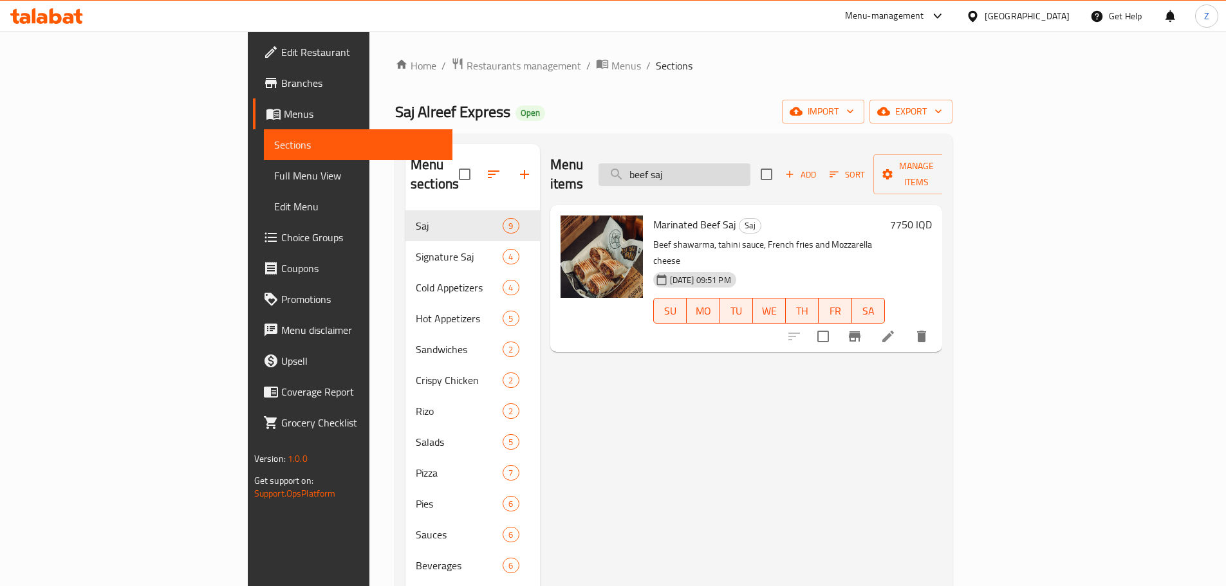
click at [750, 171] on input "beef saj" at bounding box center [674, 174] width 152 height 23
click at [750, 170] on input "beef saj" at bounding box center [674, 174] width 152 height 23
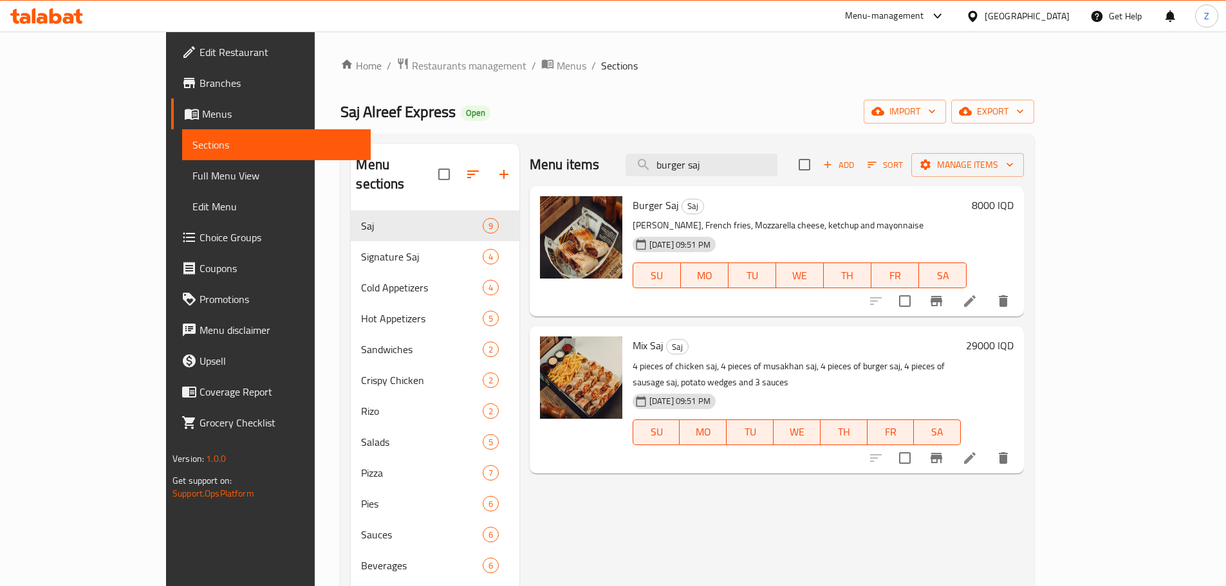
type input "burger saj"
click at [1014, 207] on h6 "8000 IQD" at bounding box center [993, 205] width 42 height 18
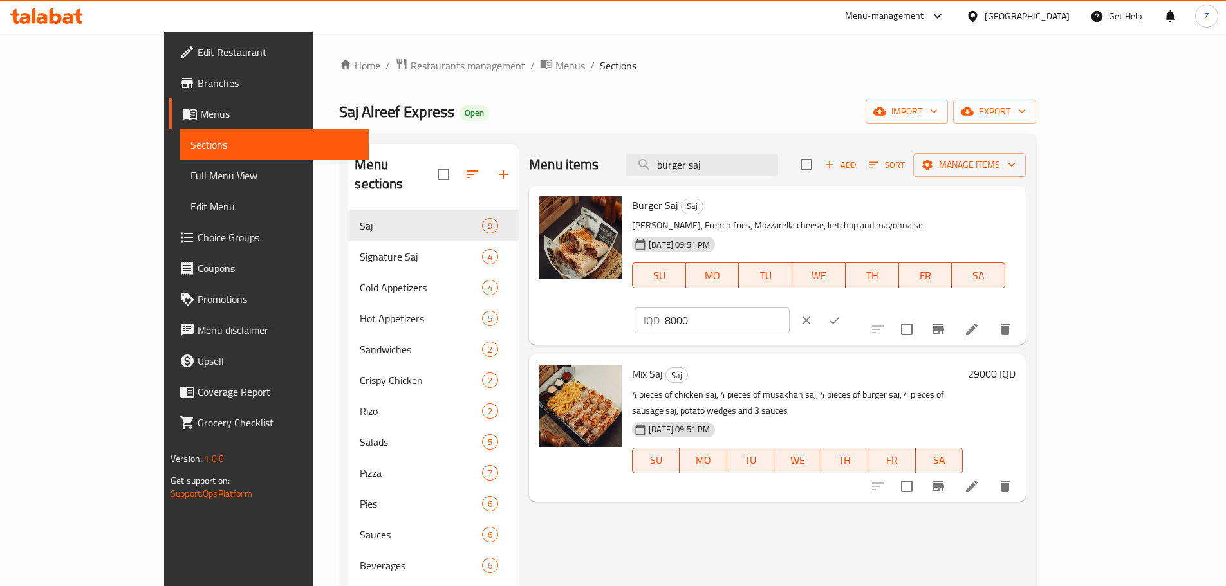
click at [790, 308] on input "8000" at bounding box center [727, 321] width 125 height 26
paste input "25"
type input "8250"
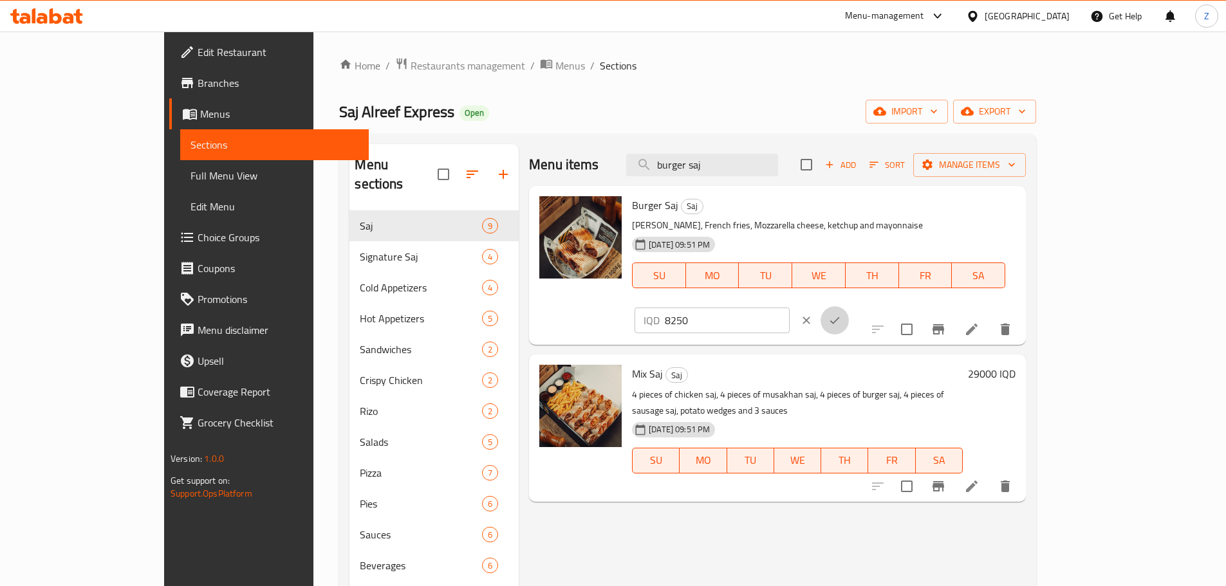
click at [849, 306] on button "ok" at bounding box center [834, 320] width 28 height 28
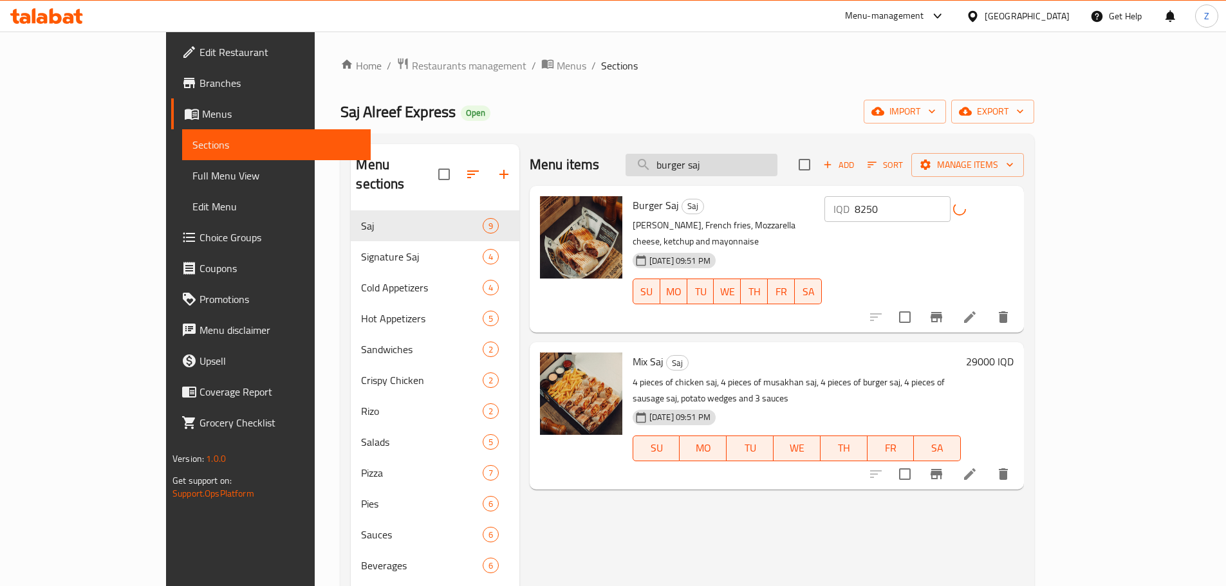
click at [777, 172] on input "burger saj" at bounding box center [702, 165] width 152 height 23
click at [777, 171] on input "burger saj" at bounding box center [702, 165] width 152 height 23
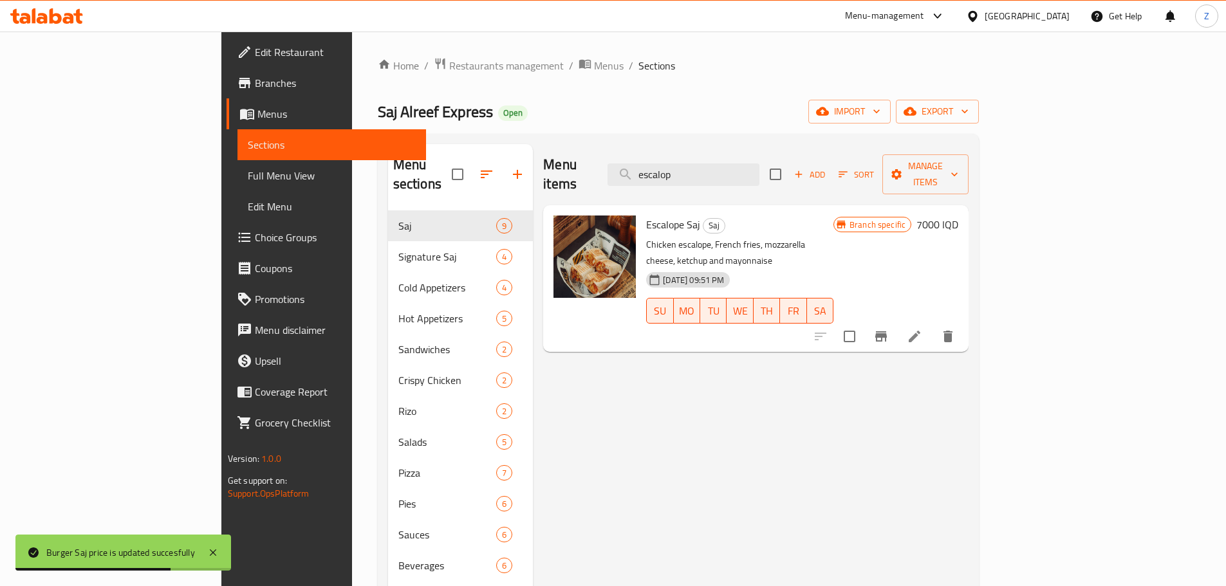
type input "escalop"
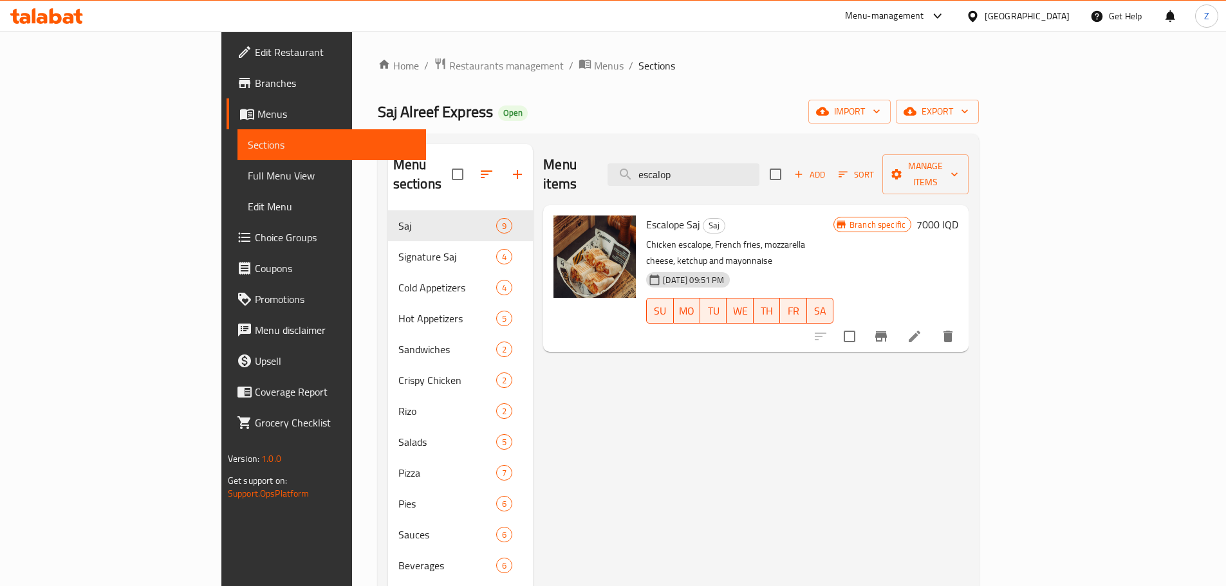
click at [958, 216] on h6 "7000 IQD" at bounding box center [937, 225] width 42 height 18
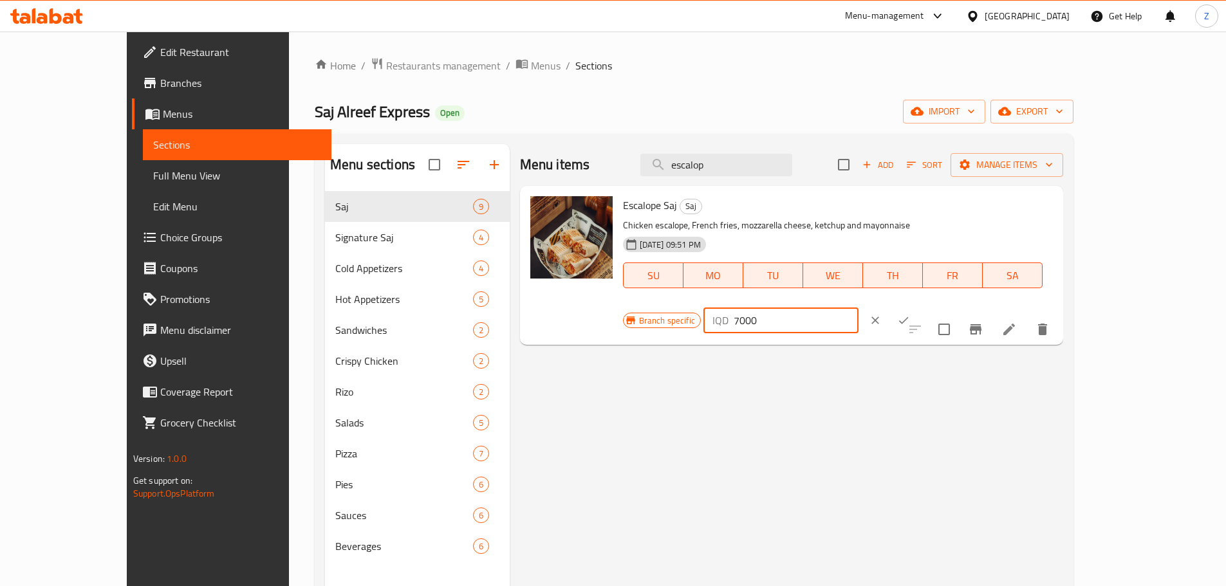
click at [858, 308] on input "7000" at bounding box center [796, 321] width 125 height 26
paste input "5"
type input "7500"
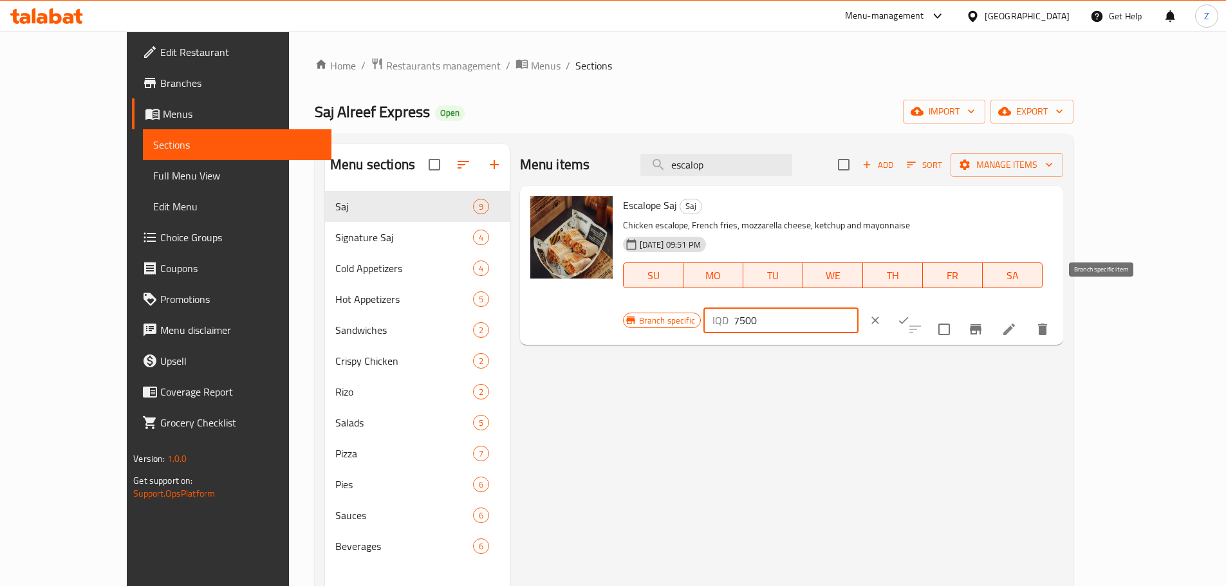
click at [983, 322] on icon "Branch-specific-item" at bounding box center [975, 329] width 15 height 15
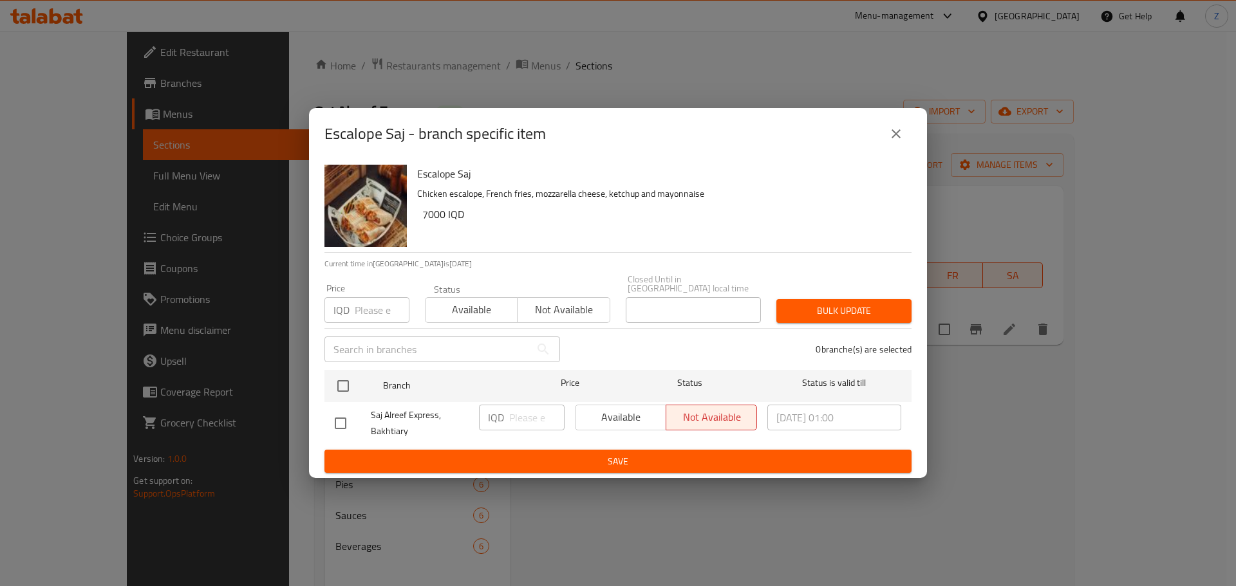
click at [889, 142] on icon "close" at bounding box center [895, 133] width 15 height 15
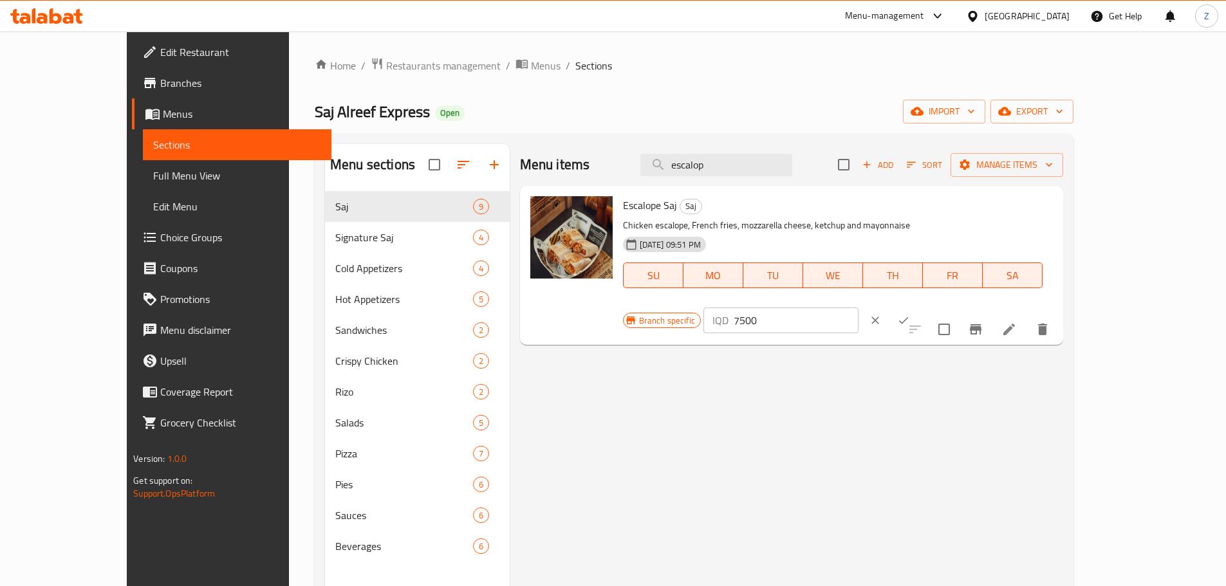
click at [910, 314] on icon "ok" at bounding box center [903, 320] width 13 height 13
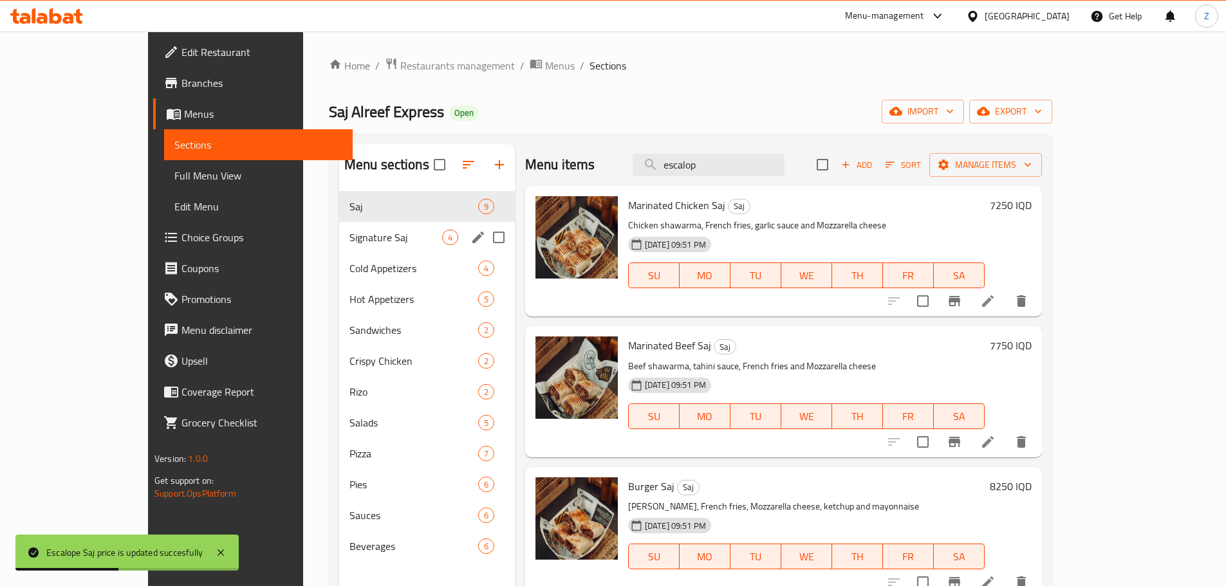
click at [349, 244] on span "Signature Saj" at bounding box center [395, 237] width 93 height 15
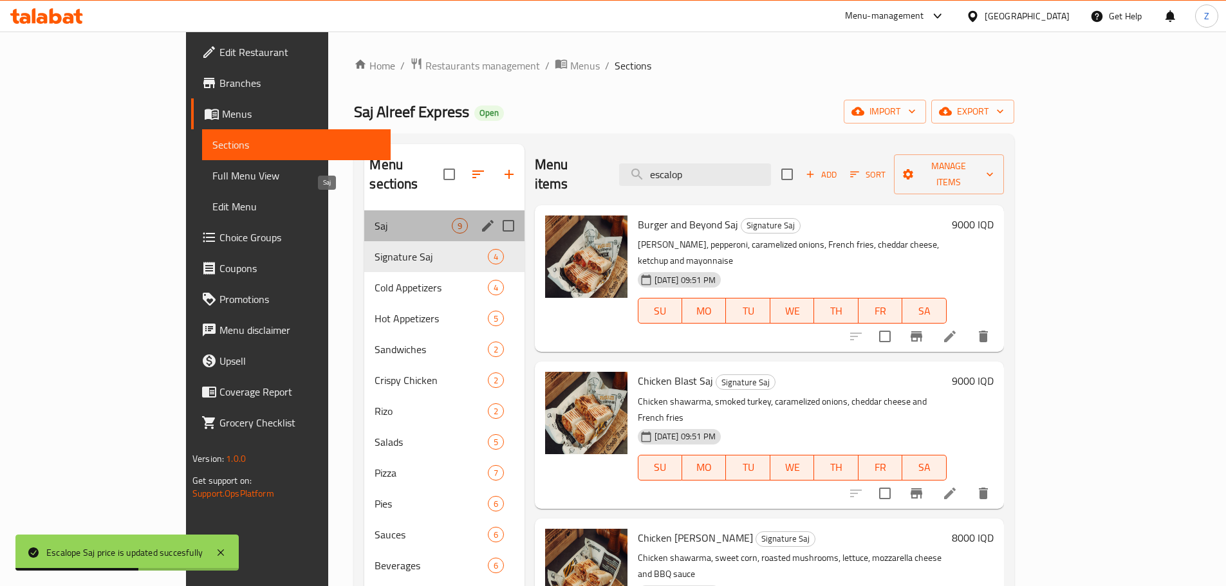
click at [375, 218] on span "Saj" at bounding box center [413, 225] width 77 height 15
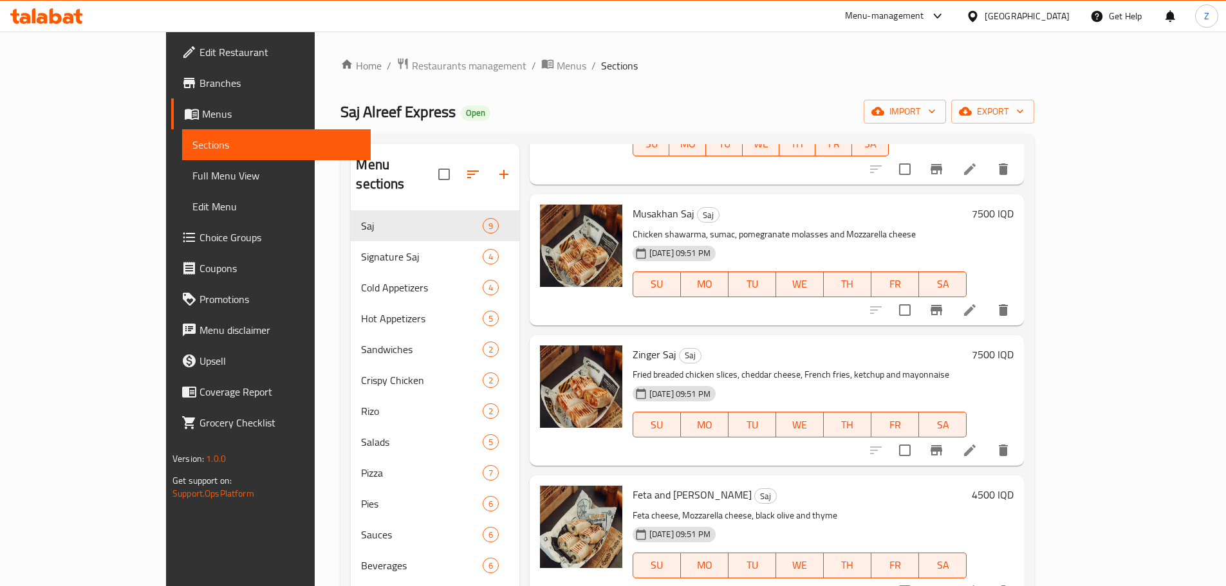
scroll to position [711, 0]
click at [1014, 345] on h6 "7500 IQD" at bounding box center [993, 354] width 42 height 18
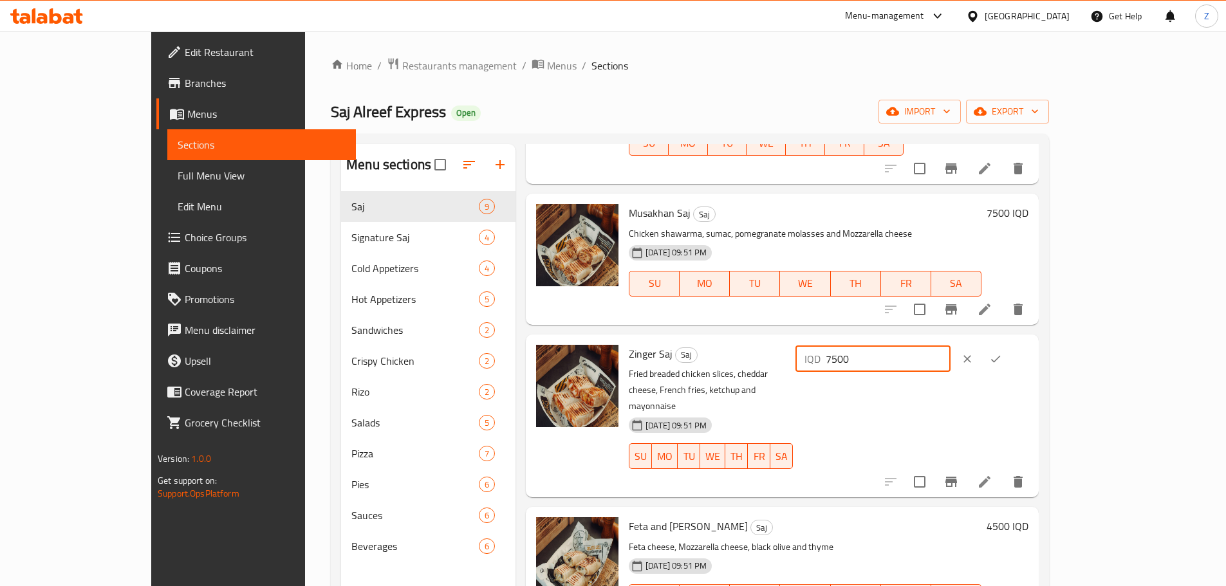
click at [950, 355] on input "7500" at bounding box center [888, 359] width 125 height 26
type input "7750"
click at [1010, 346] on button "ok" at bounding box center [995, 359] width 28 height 28
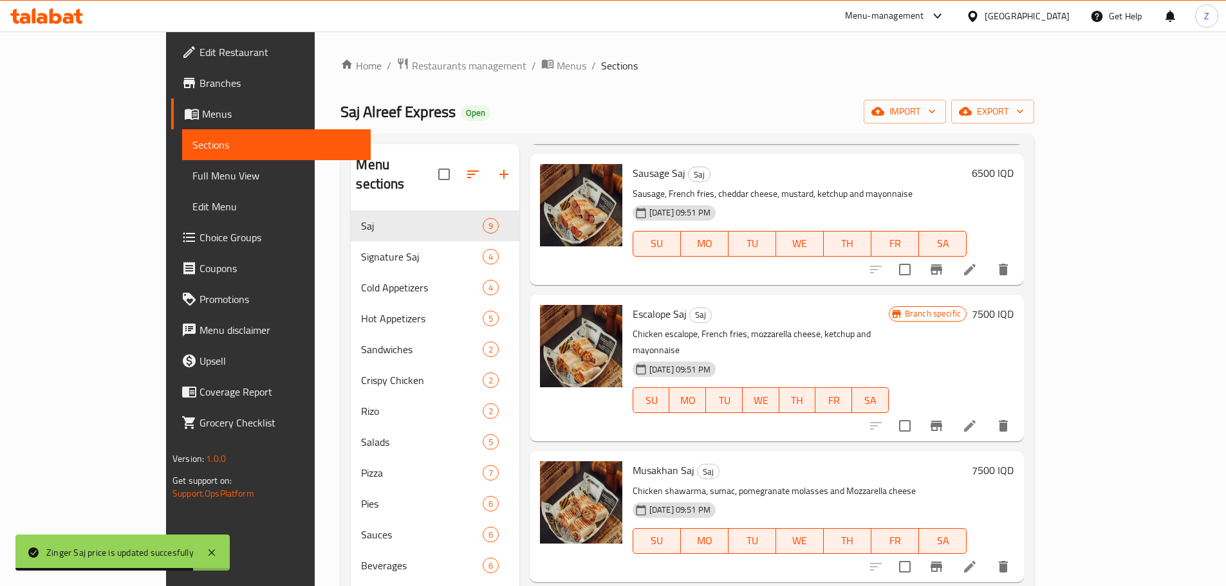
scroll to position [389, 0]
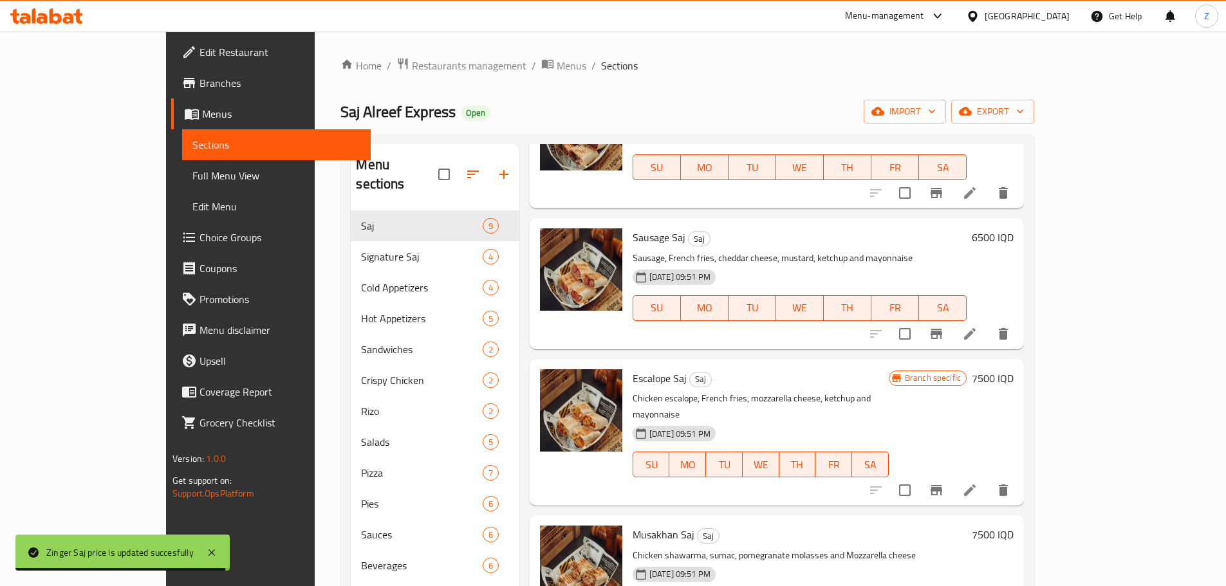
click at [1014, 236] on h6 "6500 IQD" at bounding box center [993, 237] width 42 height 18
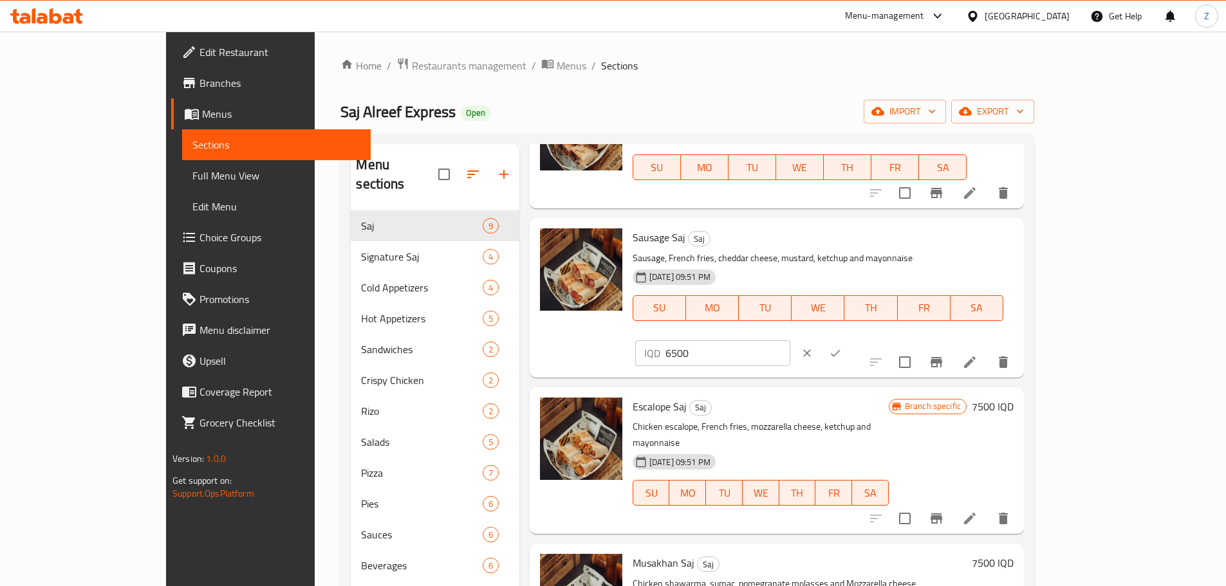
click at [790, 340] on input "6500" at bounding box center [727, 353] width 125 height 26
paste input "75"
type input "6750"
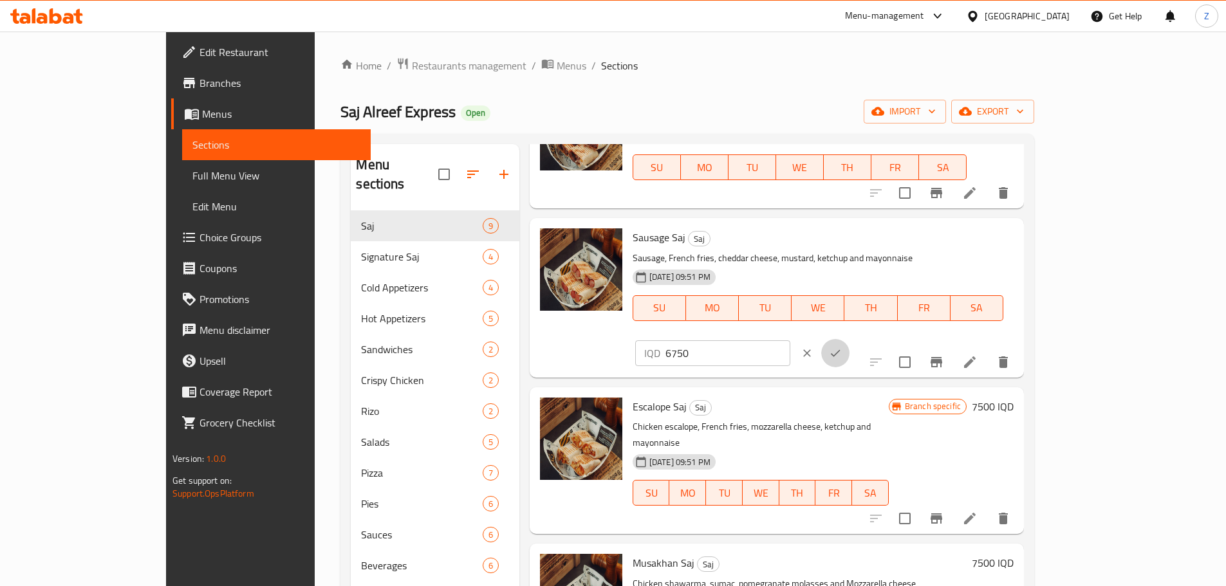
click at [842, 347] on icon "ok" at bounding box center [835, 353] width 13 height 13
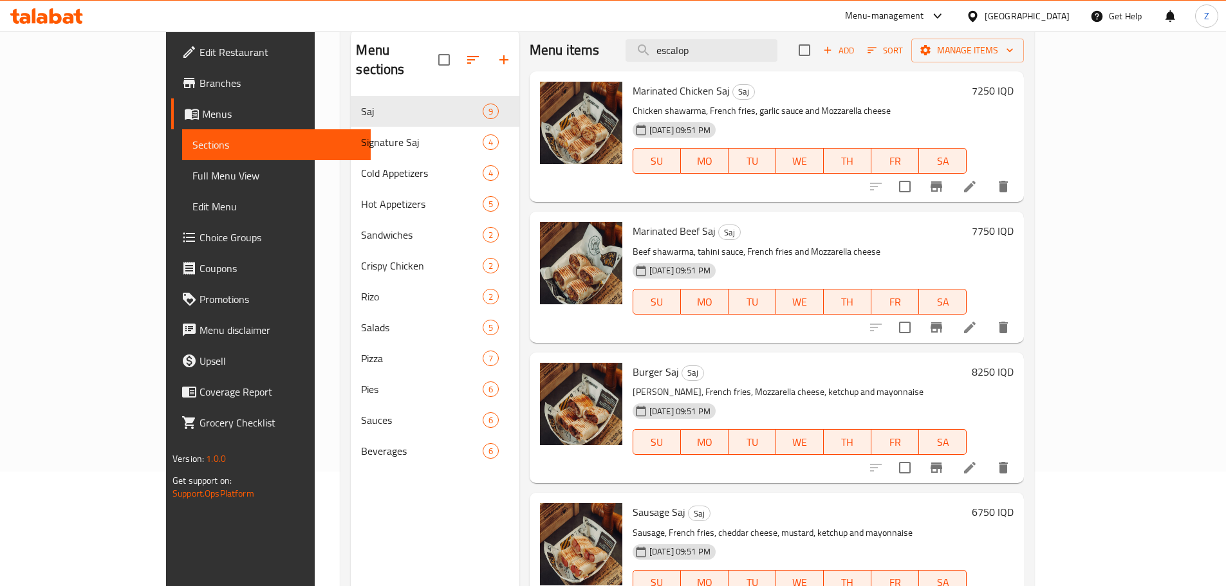
scroll to position [51, 0]
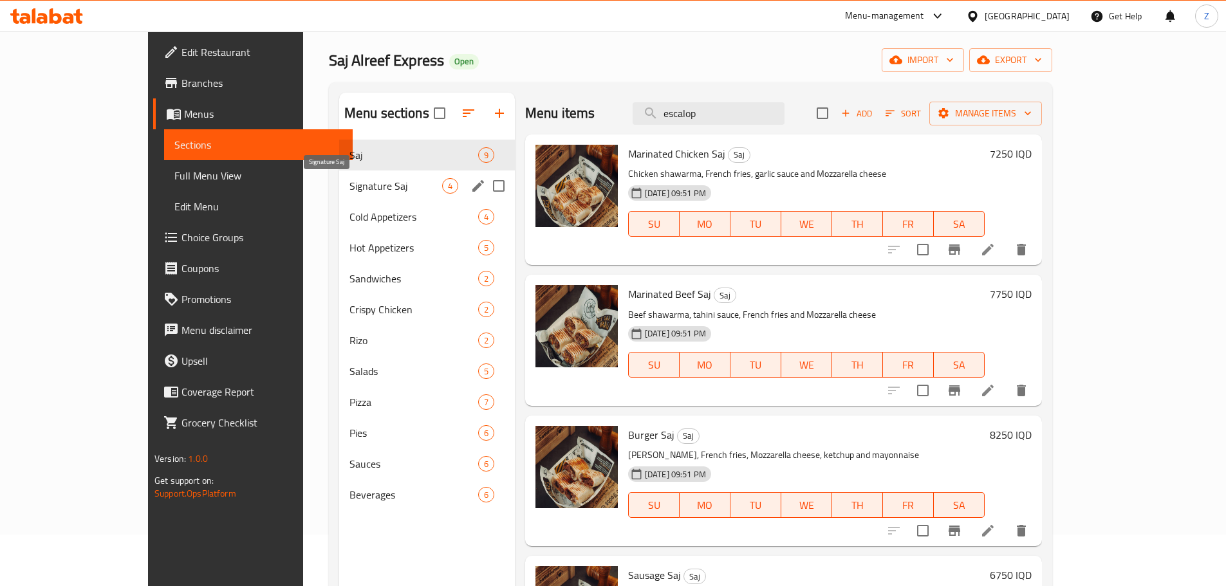
click at [349, 186] on span "Signature Saj" at bounding box center [395, 185] width 93 height 15
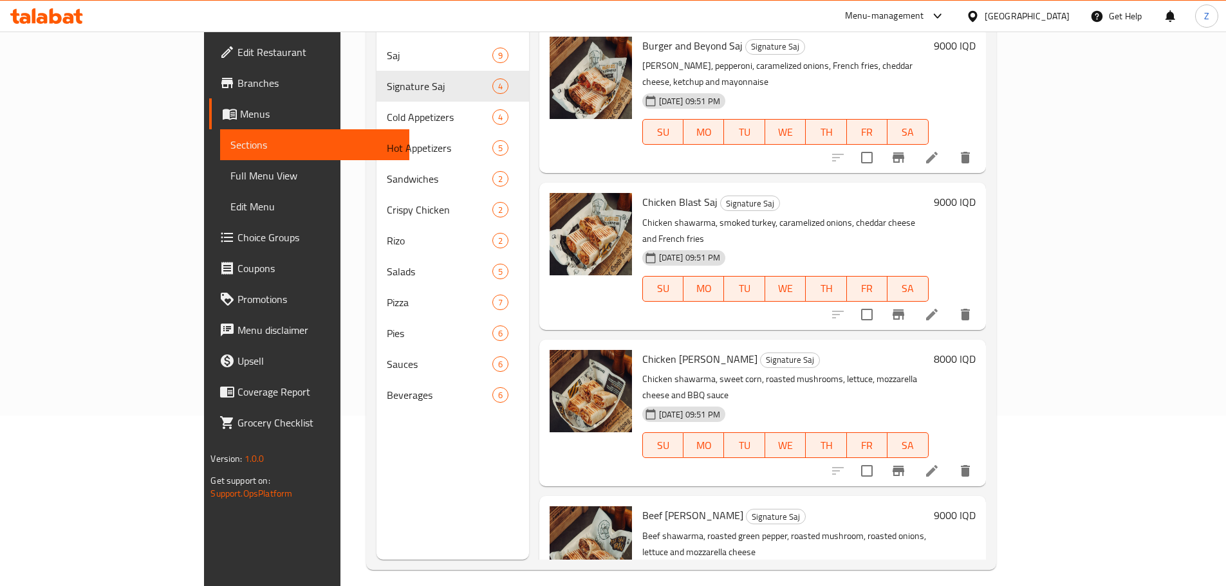
scroll to position [180, 0]
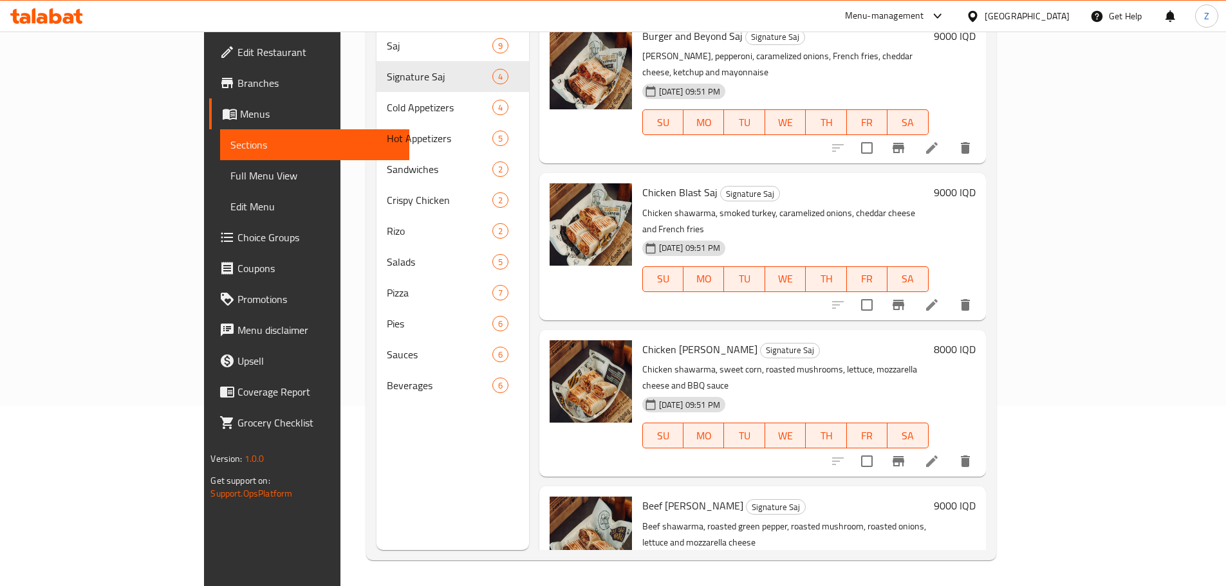
click at [981, 335] on div "Chicken Francisco Saj Signature Saj Chicken shawarma, sweet corn, roasted mushr…" at bounding box center [809, 403] width 344 height 136
click at [929, 340] on h6 "Chicken Francisco Saj Signature Saj" at bounding box center [785, 349] width 286 height 18
click at [976, 340] on h6 "8000 IQD" at bounding box center [955, 349] width 42 height 18
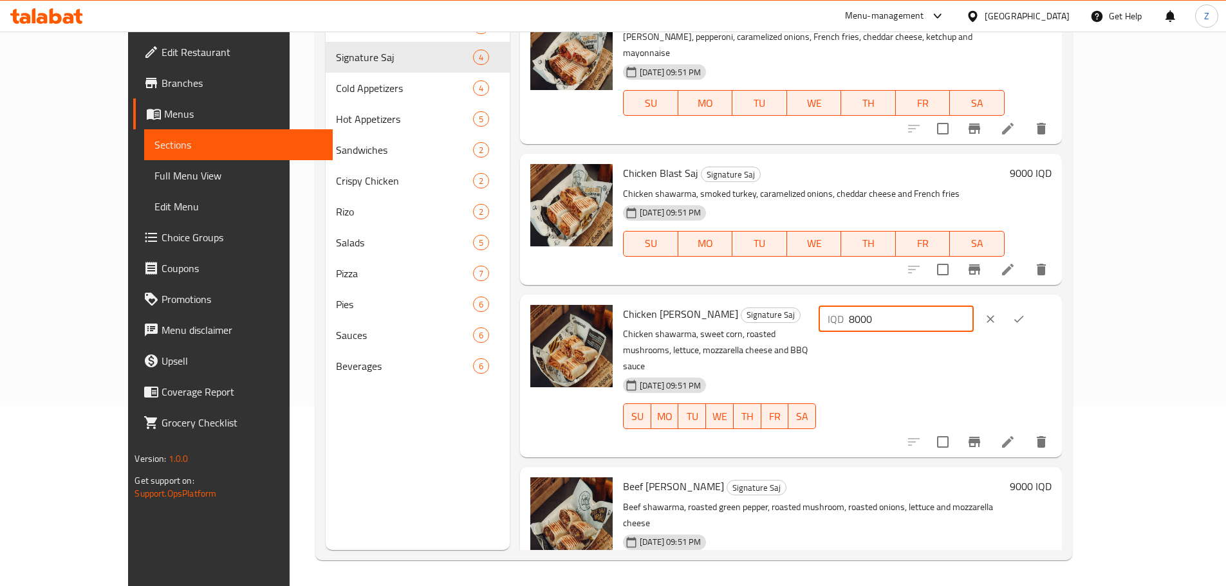
click at [974, 306] on input "8000" at bounding box center [911, 319] width 125 height 26
paste input "25"
type input "8250"
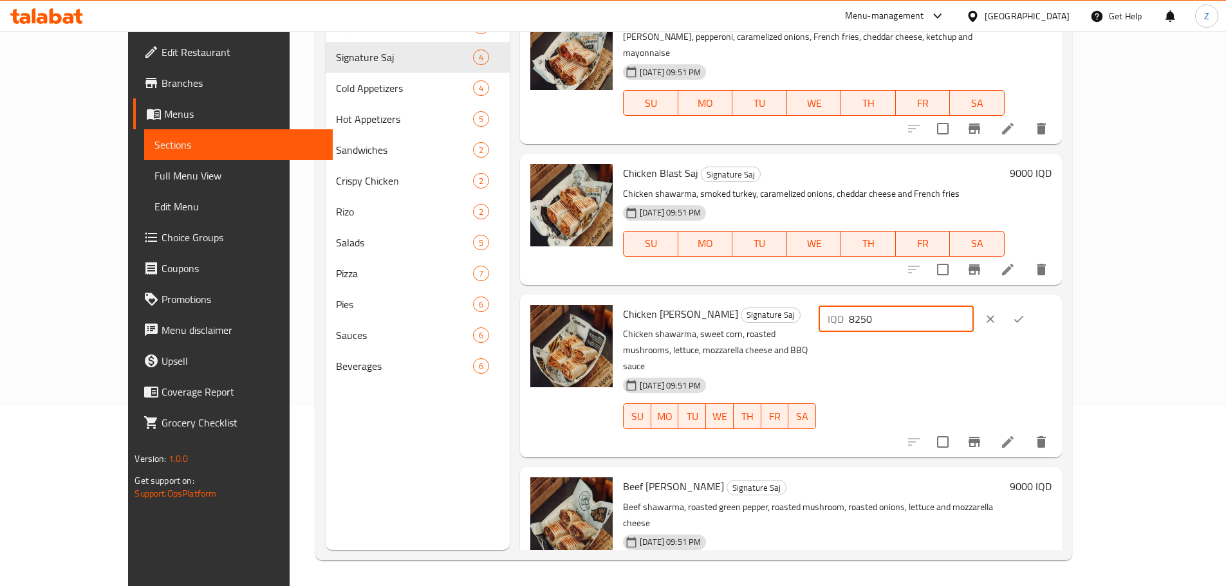
click at [1033, 305] on button "ok" at bounding box center [1019, 319] width 28 height 28
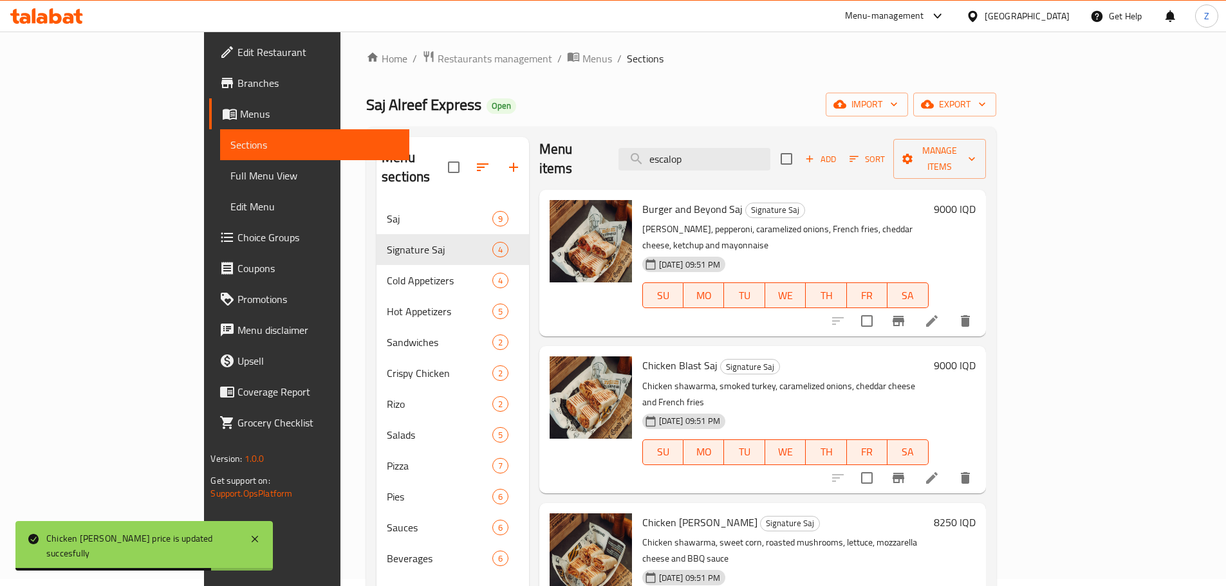
scroll to position [0, 0]
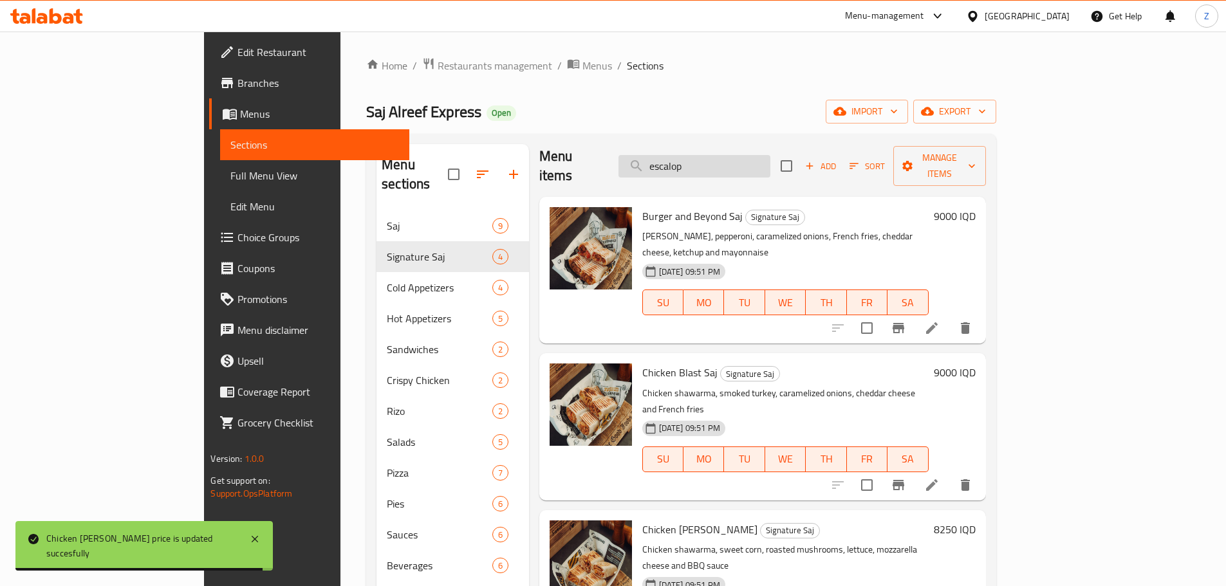
click at [744, 158] on input "escalop" at bounding box center [694, 166] width 152 height 23
click at [745, 158] on input "escalop" at bounding box center [694, 166] width 152 height 23
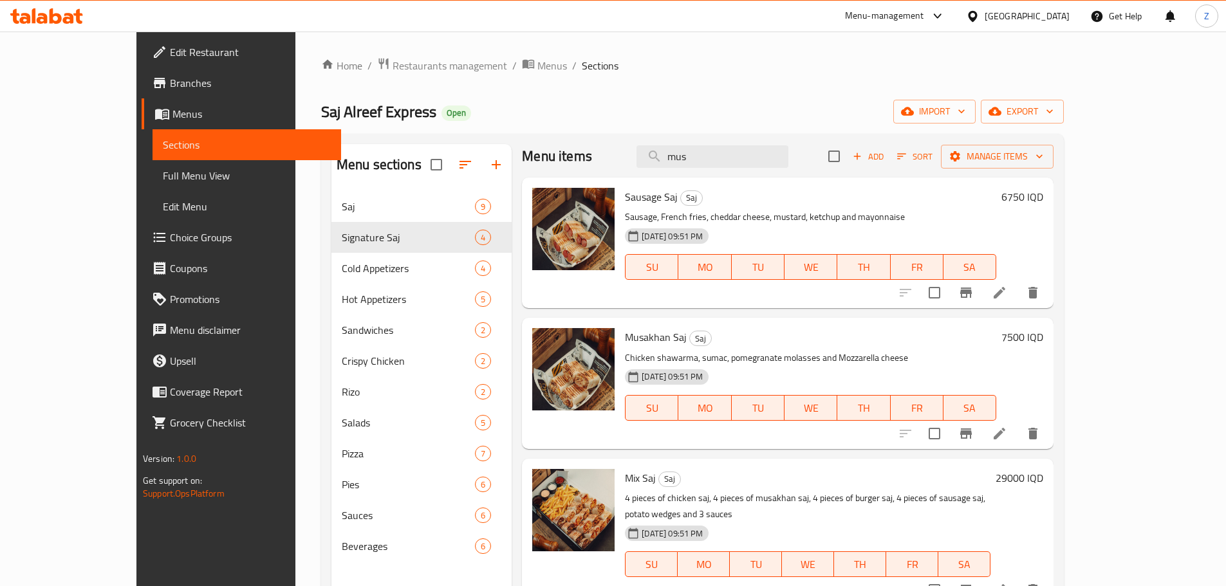
type input "mus"
click at [1043, 336] on h6 "7500 IQD" at bounding box center [1022, 337] width 42 height 18
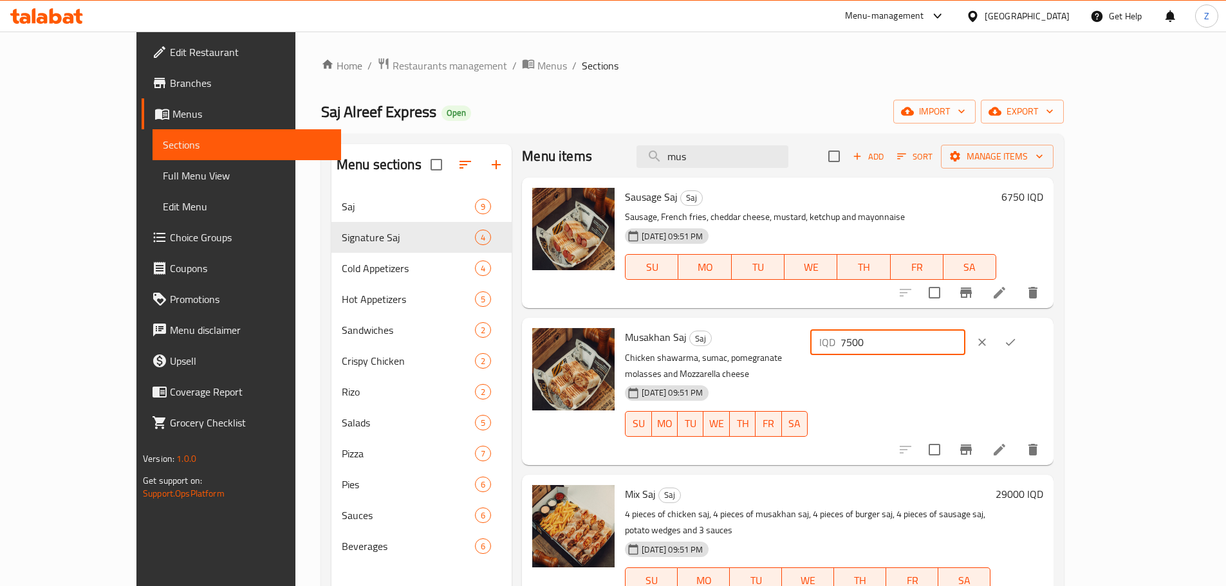
click at [965, 344] on input "7500" at bounding box center [902, 342] width 125 height 26
paste input "75"
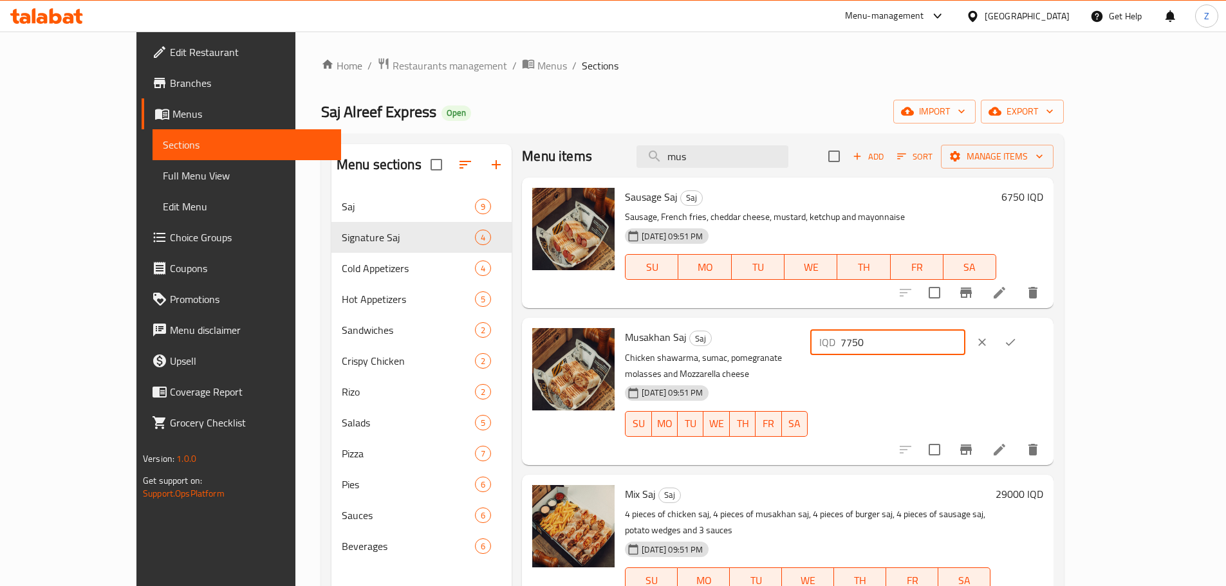
type input "7750"
click at [1015, 340] on icon "ok" at bounding box center [1011, 342] width 10 height 7
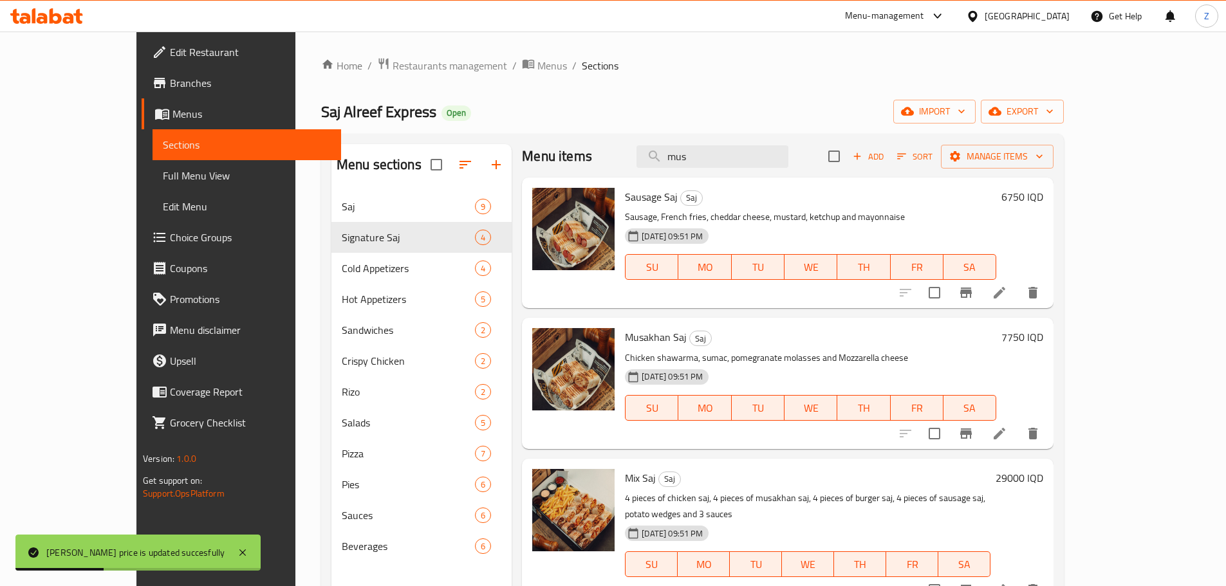
click at [786, 139] on div "Menu sections Saj 9 Signature Saj 4 Cold Appetizers 4 Hot Appetizers 5 Sandwich…" at bounding box center [692, 437] width 743 height 607
click at [765, 165] on input "mus" at bounding box center [712, 156] width 152 height 23
click at [1043, 487] on div "29000 IQD" at bounding box center [1016, 532] width 53 height 126
click at [1043, 472] on h6 "29000 IQD" at bounding box center [1020, 478] width 48 height 18
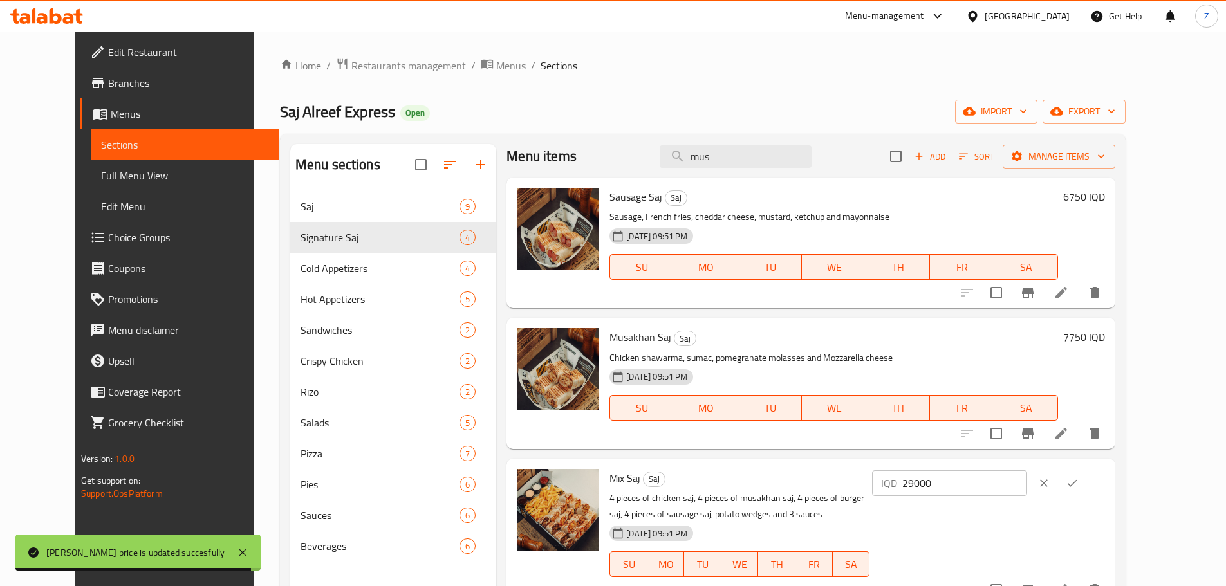
click at [1027, 481] on input "29000" at bounding box center [964, 483] width 125 height 26
click at [1027, 480] on input "29000" at bounding box center [964, 483] width 125 height 26
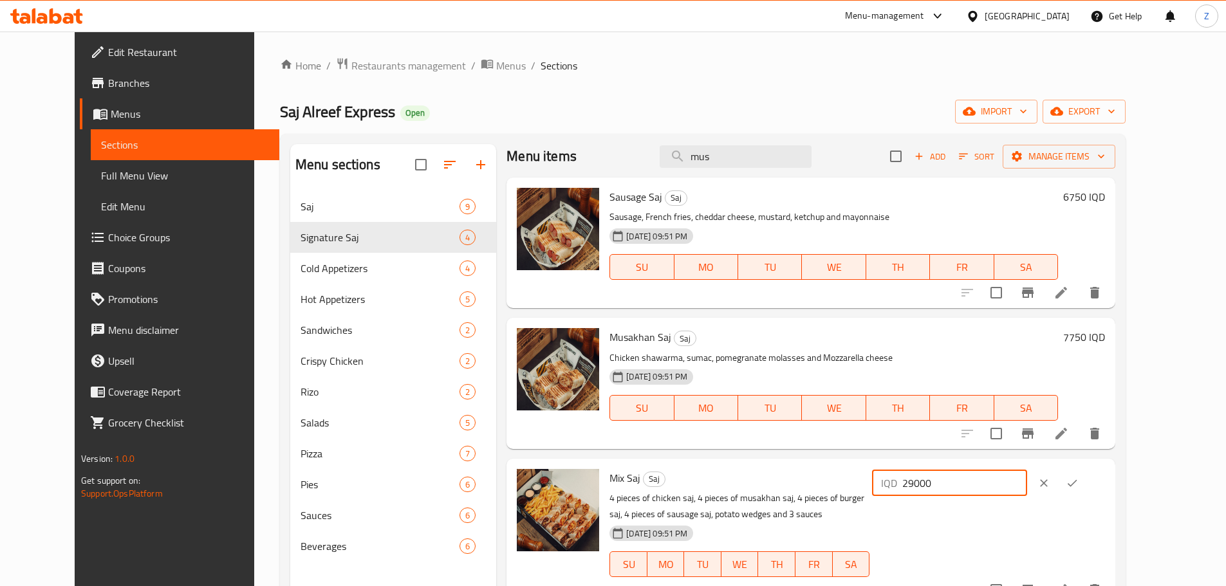
paste input "5"
type input "29500"
click at [1079, 485] on icon "ok" at bounding box center [1072, 483] width 13 height 13
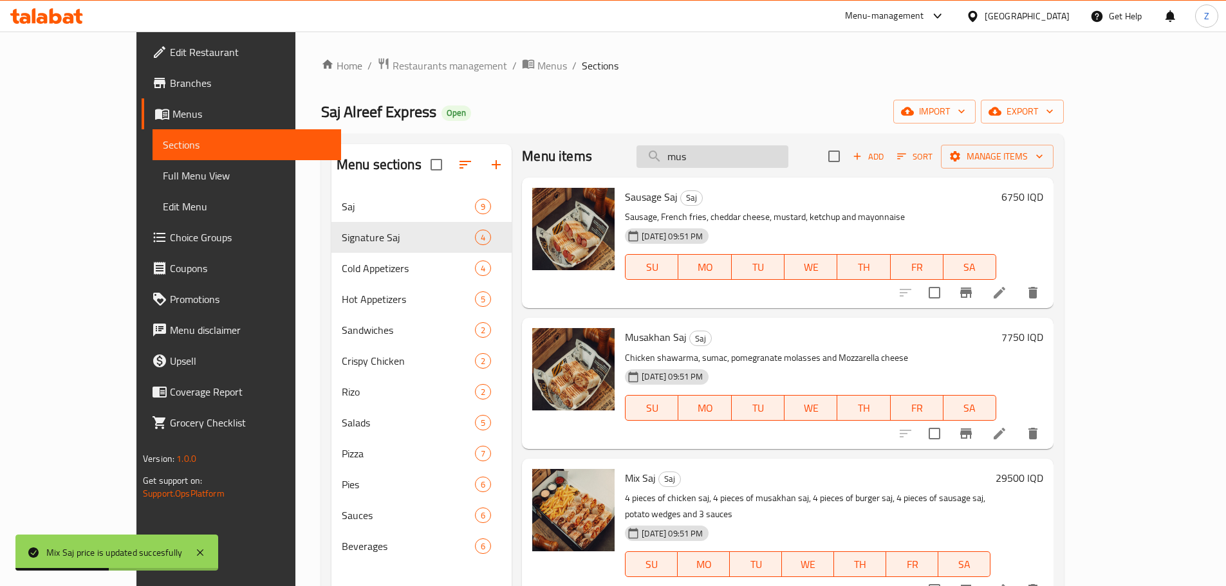
click at [788, 153] on input "mus" at bounding box center [712, 156] width 152 height 23
click at [797, 152] on div "Menu items mus Add Sort Manage items" at bounding box center [788, 157] width 532 height 42
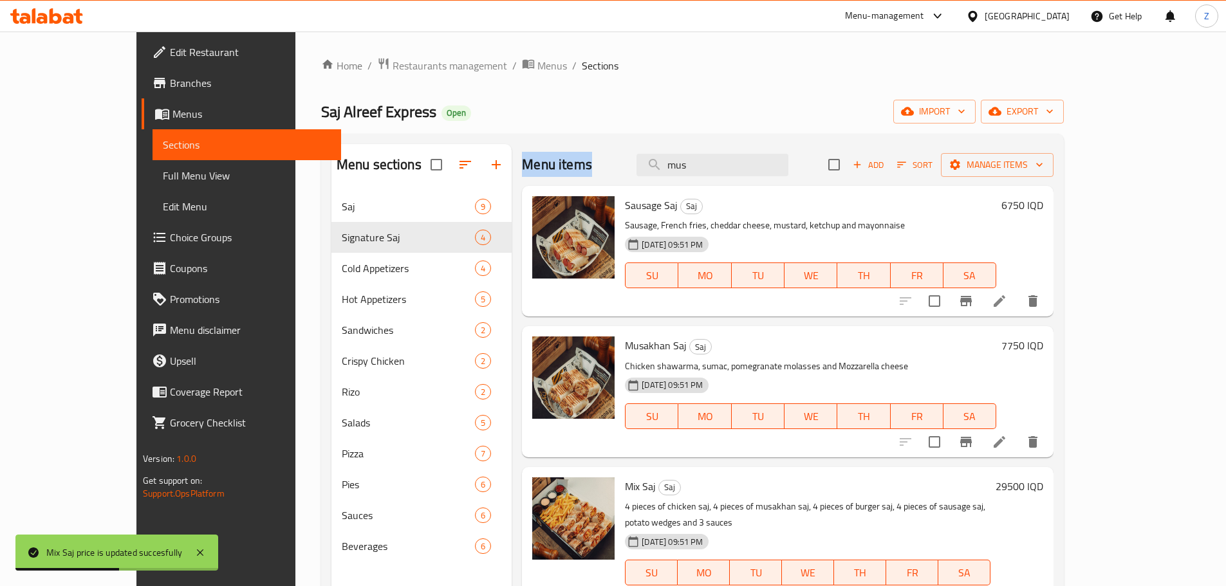
click at [797, 152] on div "Menu items mus Add Sort Manage items" at bounding box center [788, 165] width 532 height 42
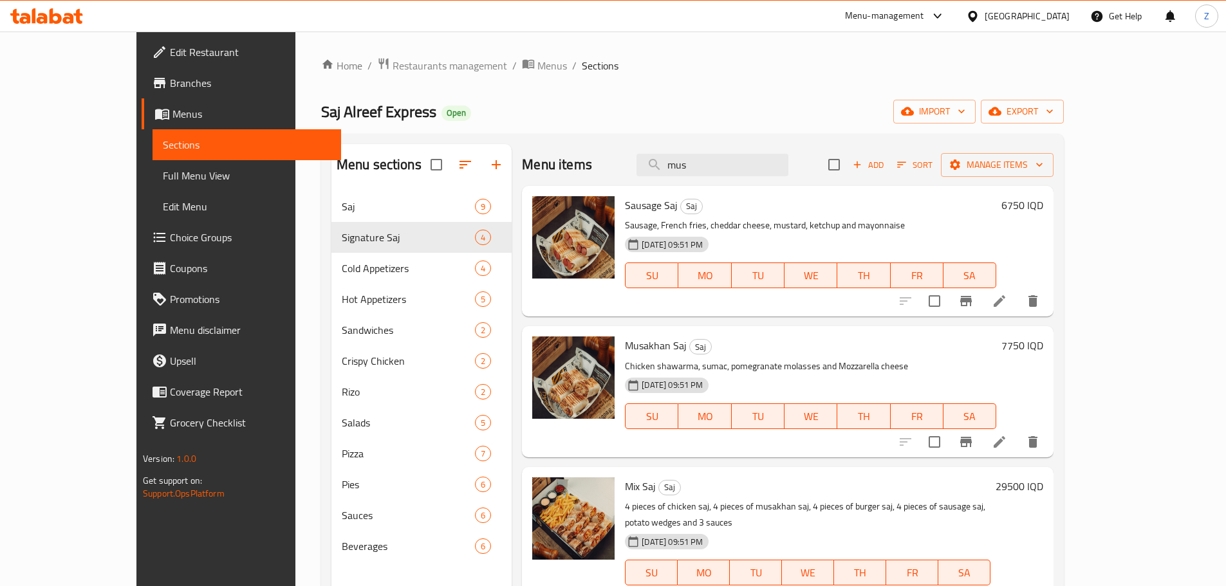
click at [741, 179] on div "Menu items mus Add Sort Manage items" at bounding box center [788, 165] width 532 height 42
click at [743, 167] on input "mus" at bounding box center [712, 165] width 152 height 23
click at [743, 166] on input "mus" at bounding box center [712, 165] width 152 height 23
click at [743, 167] on input "musthy" at bounding box center [712, 165] width 152 height 23
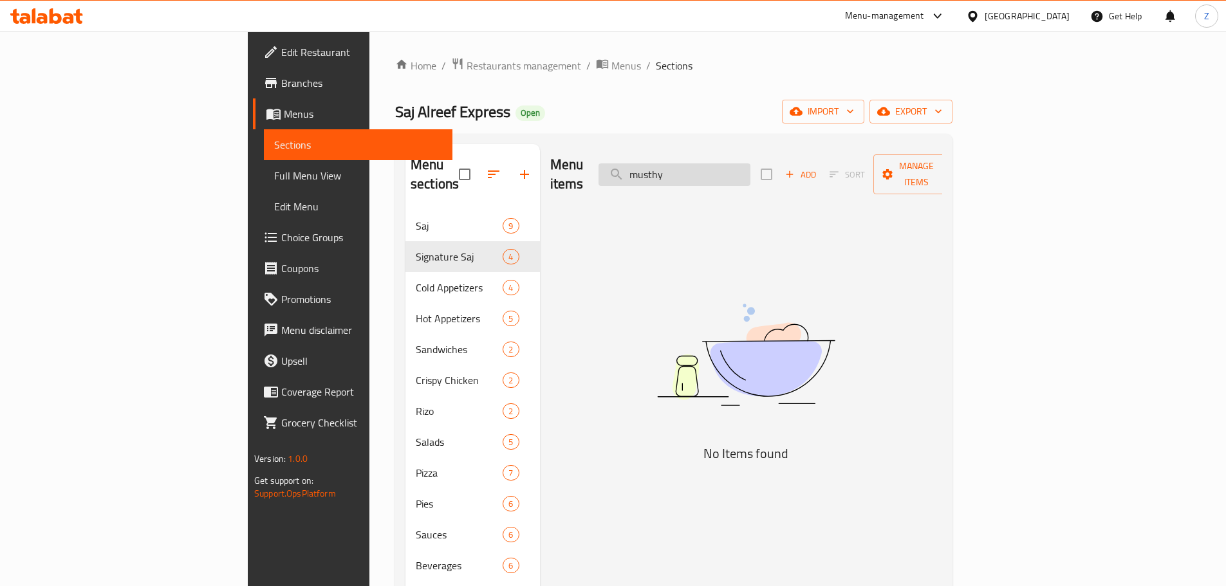
click at [743, 167] on input "musthy" at bounding box center [674, 174] width 152 height 23
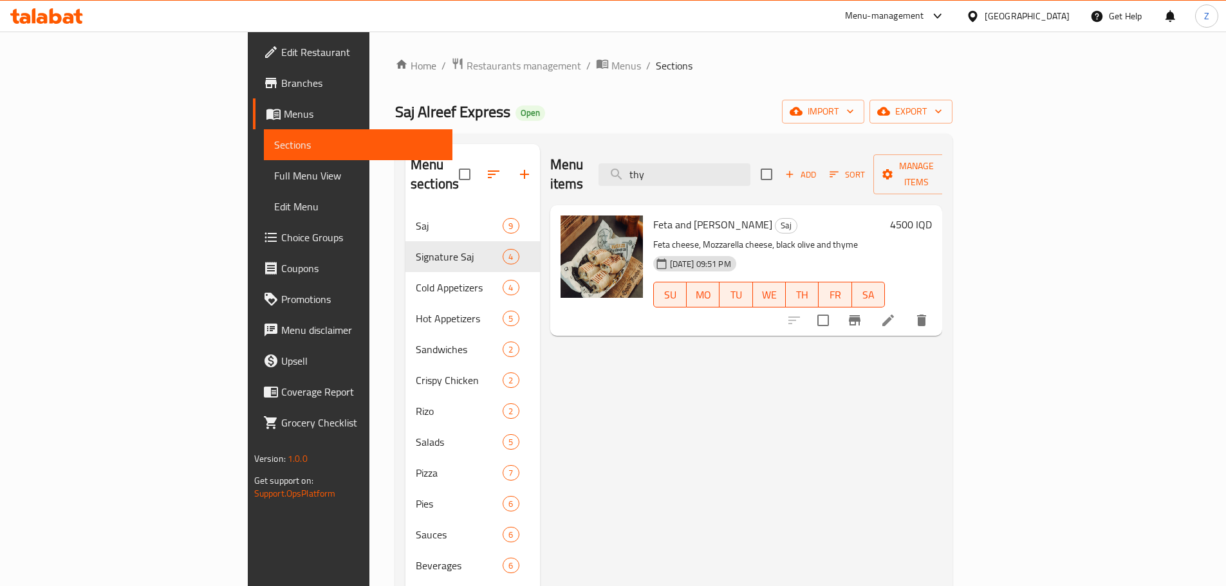
type input "thy"
click at [932, 216] on h6 "4500 IQD" at bounding box center [911, 225] width 42 height 18
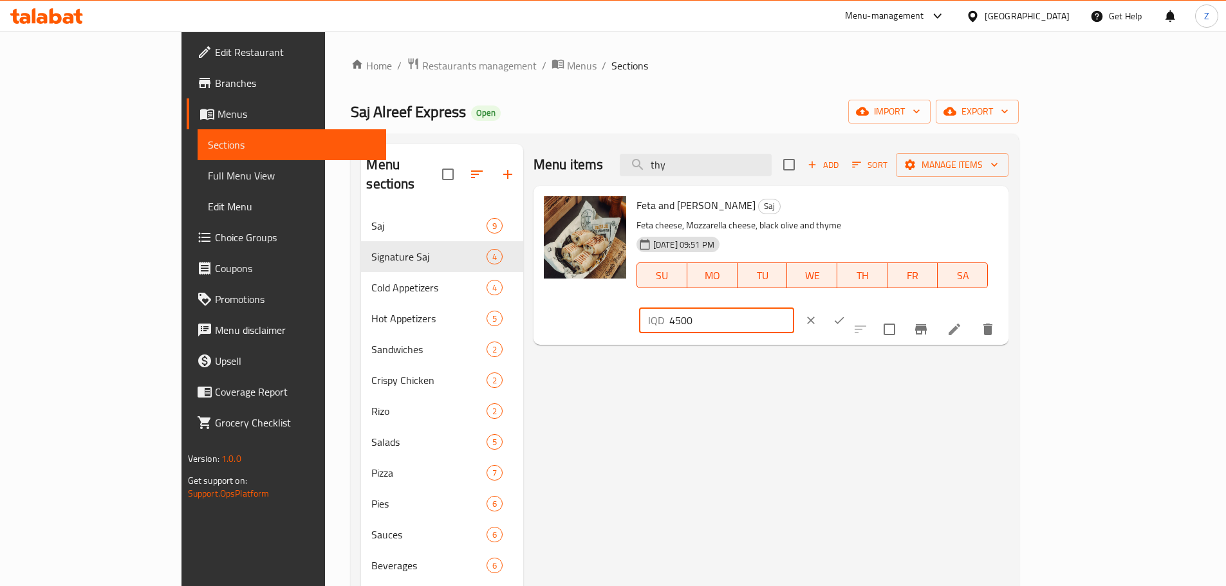
click at [794, 308] on input "4500" at bounding box center [731, 321] width 125 height 26
paste input "75"
type input "4750"
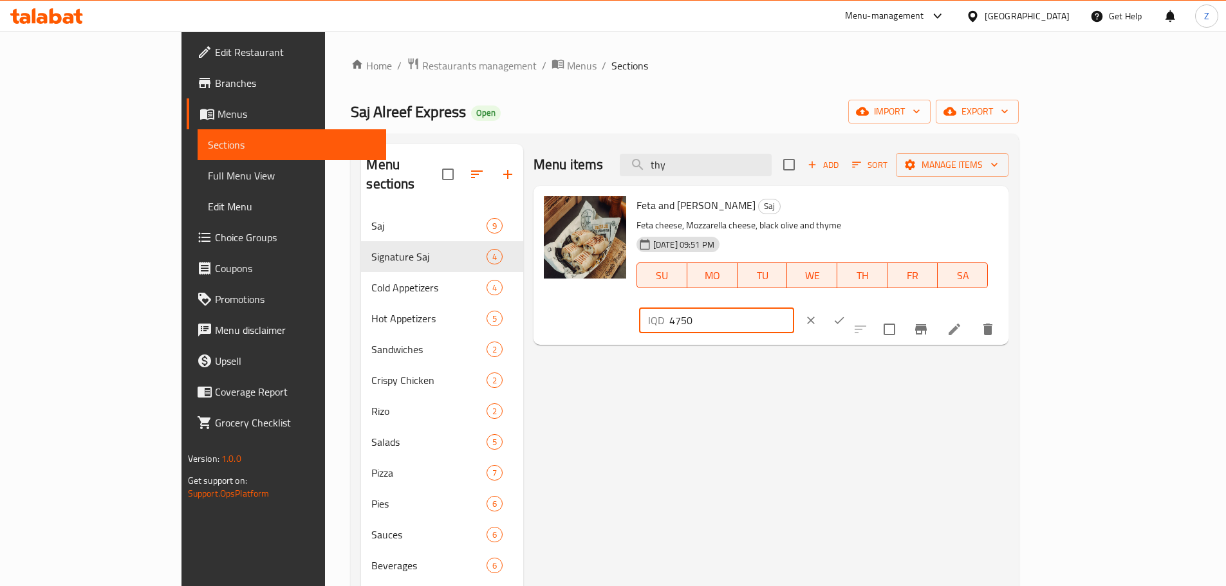
click at [846, 314] on icon "ok" at bounding box center [839, 320] width 13 height 13
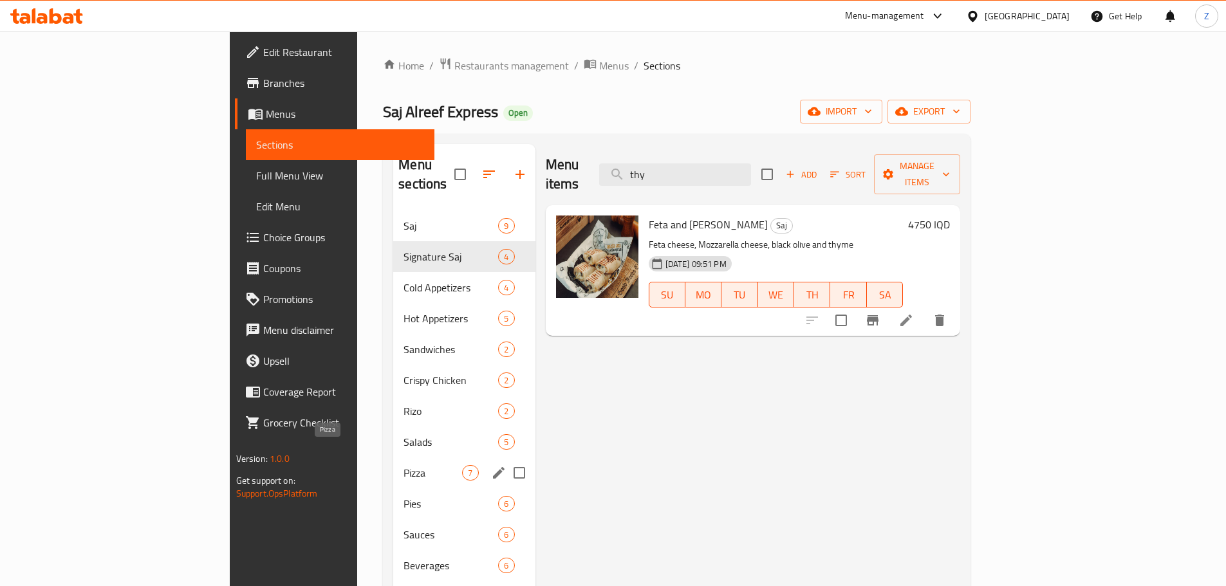
click at [403, 465] on span "Pizza" at bounding box center [432, 472] width 59 height 15
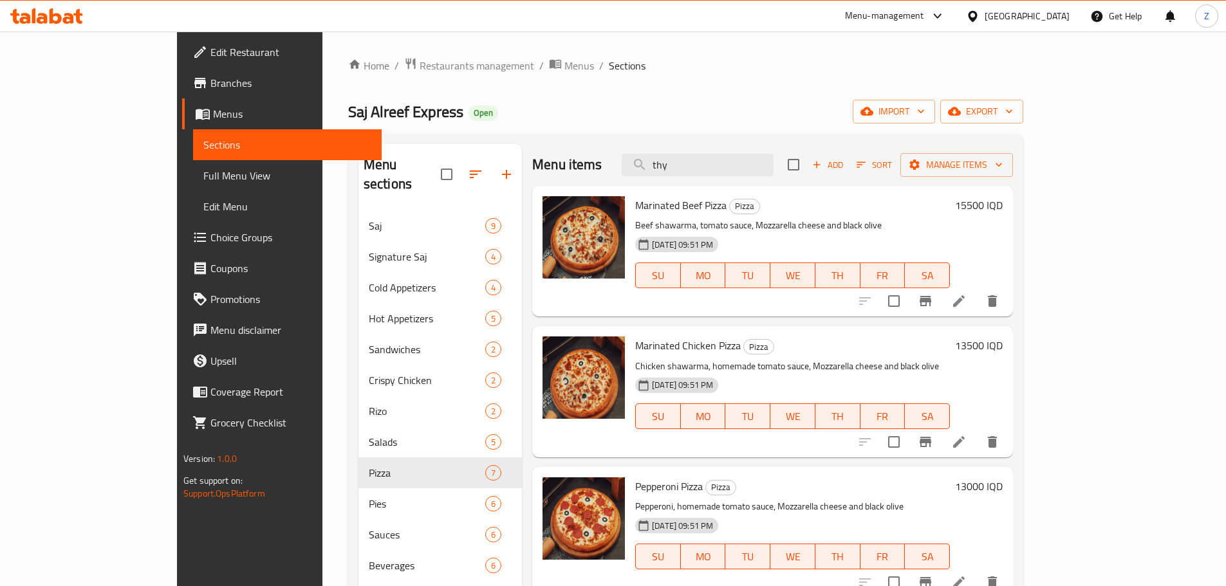
click at [1003, 201] on h6 "15500 IQD" at bounding box center [979, 205] width 48 height 18
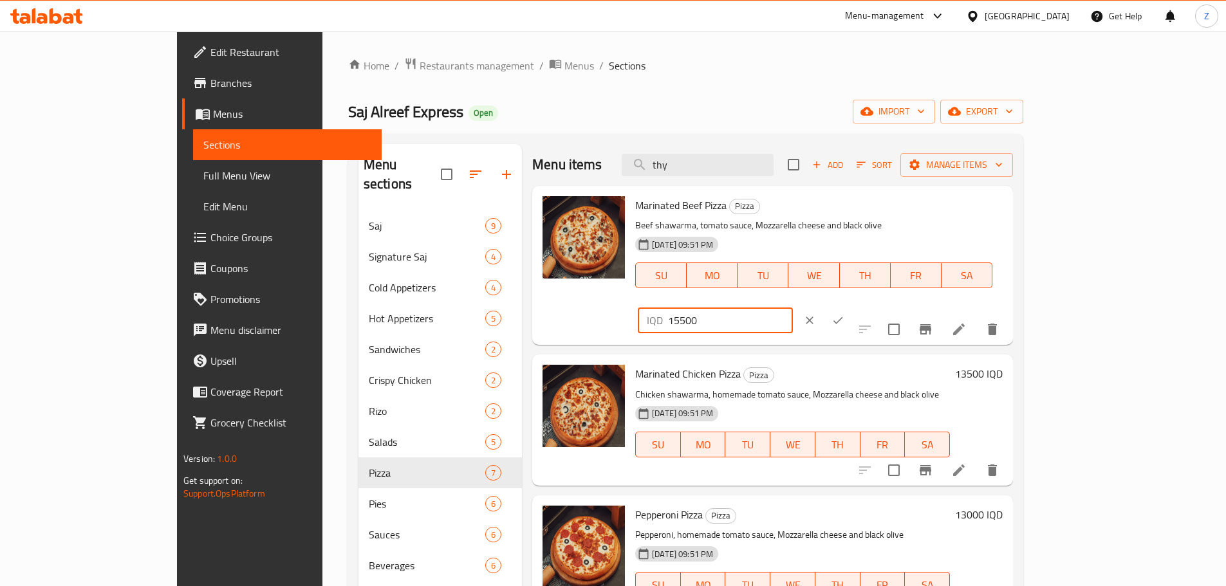
click at [793, 308] on input "15500" at bounding box center [730, 321] width 125 height 26
paste input "75"
type input "15750"
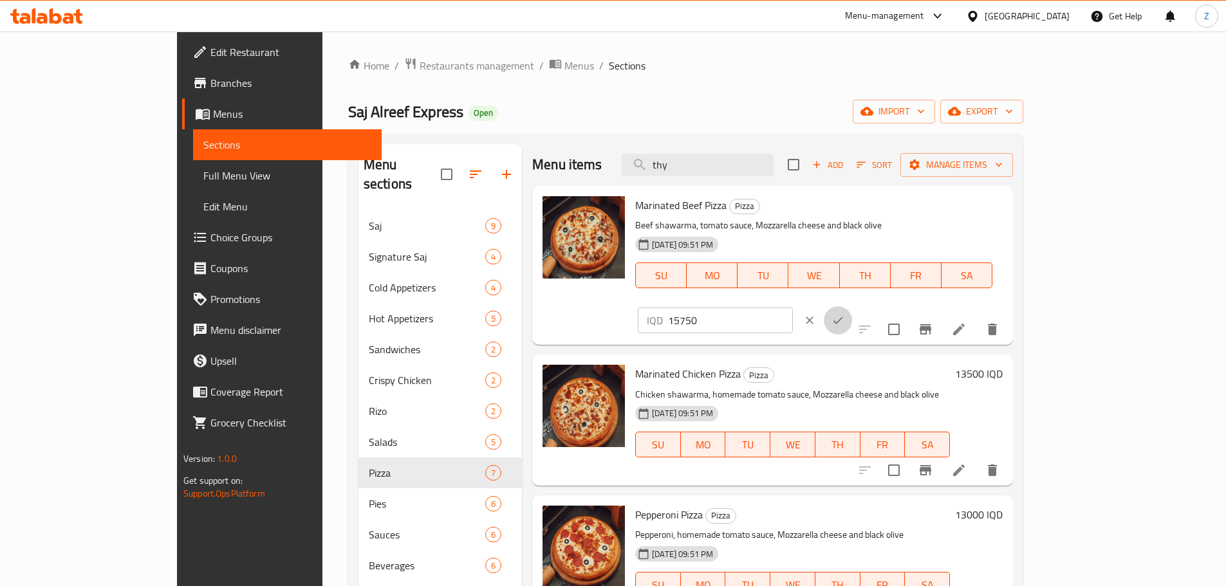
click at [844, 314] on icon "ok" at bounding box center [837, 320] width 13 height 13
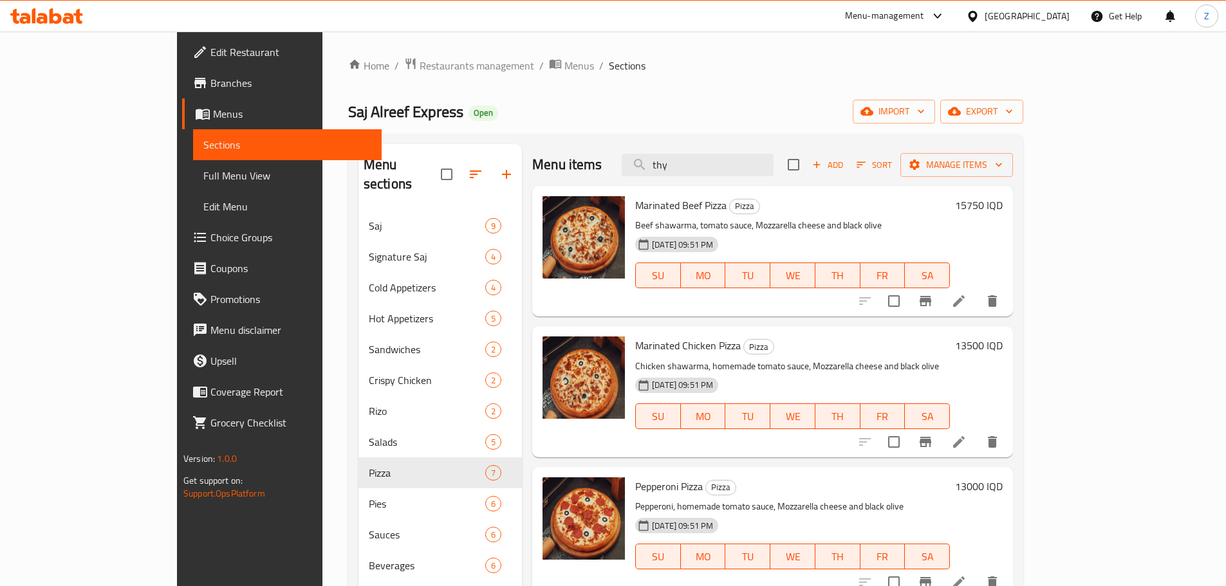
click at [1003, 353] on h6 "13500 IQD" at bounding box center [979, 346] width 48 height 18
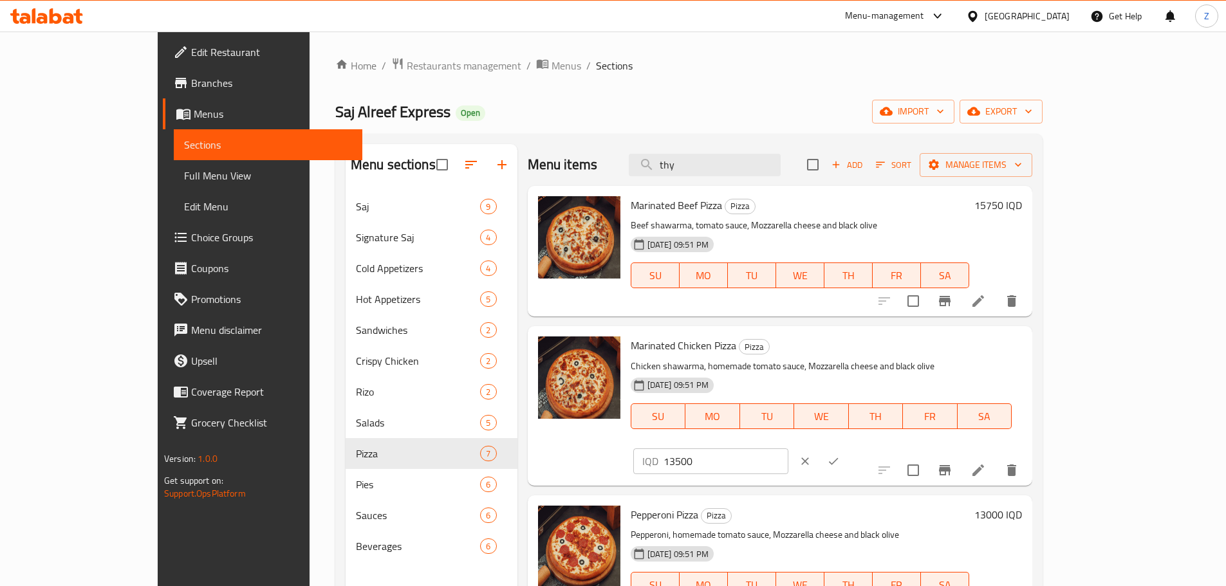
click at [788, 449] on input "13500" at bounding box center [725, 462] width 125 height 26
paste input "40"
type input "14000"
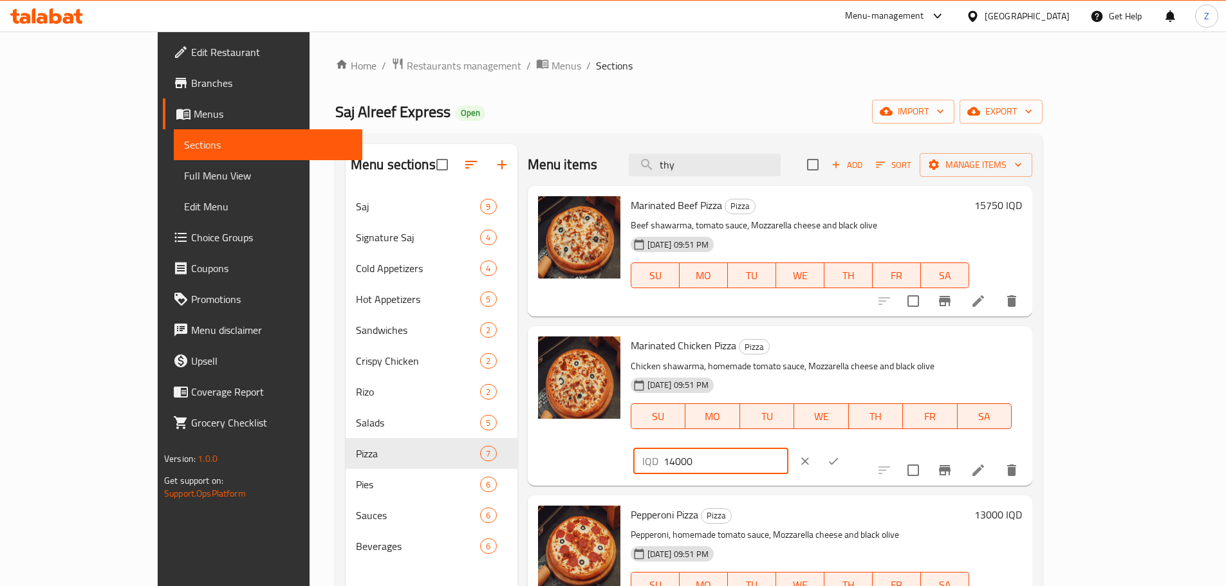
click at [840, 455] on icon "ok" at bounding box center [833, 461] width 13 height 13
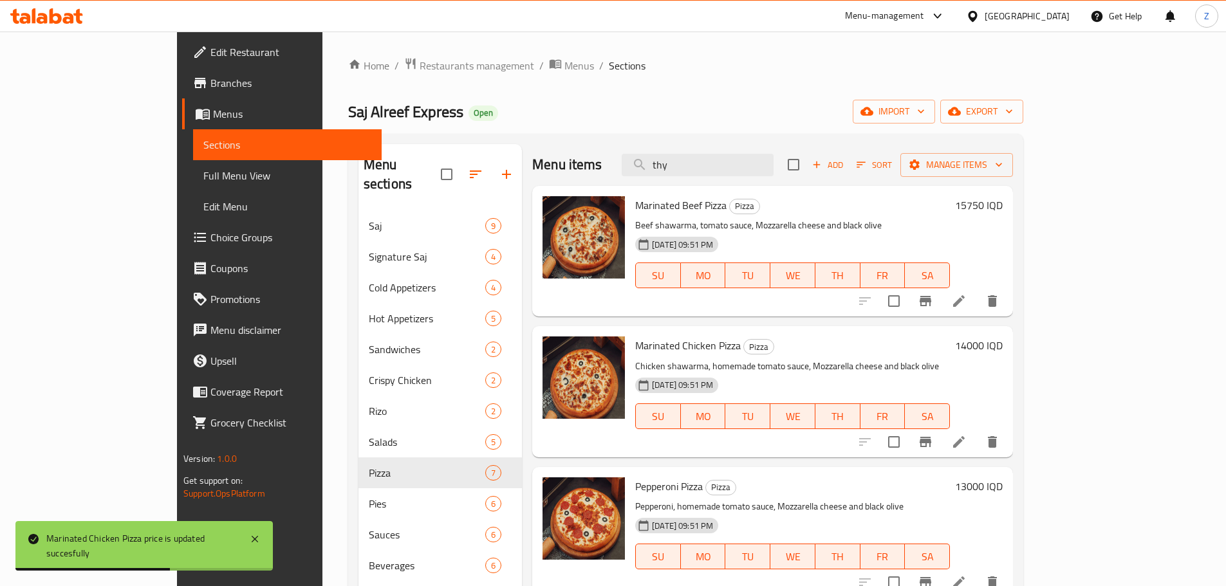
click at [1003, 487] on h6 "13000 IQD" at bounding box center [979, 486] width 48 height 18
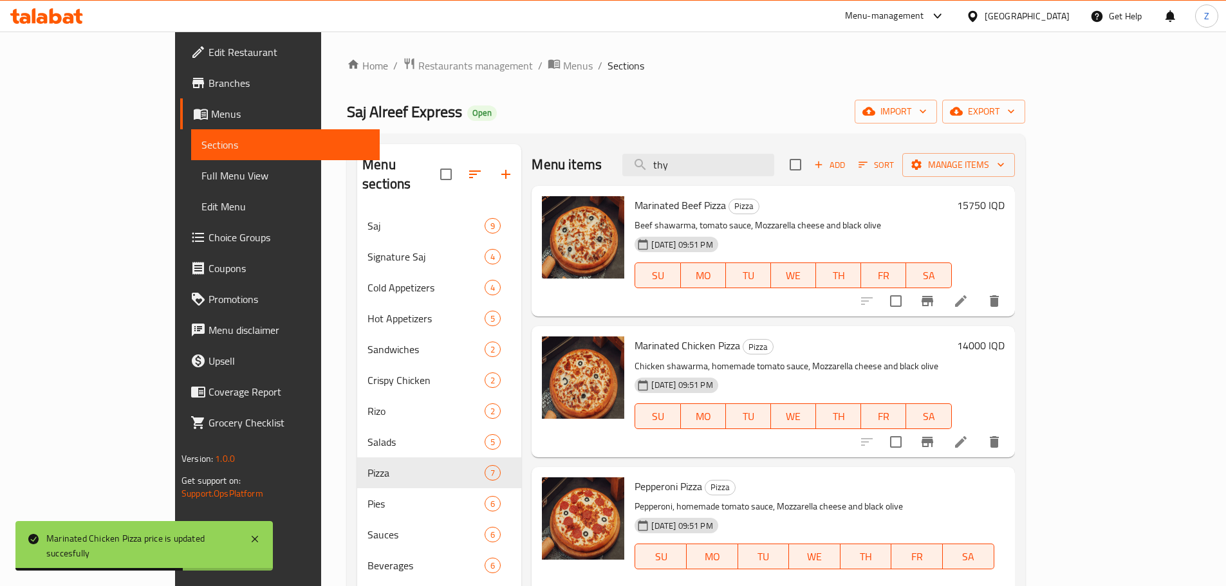
drag, startPoint x: 971, startPoint y: 506, endPoint x: 987, endPoint y: 491, distance: 21.4
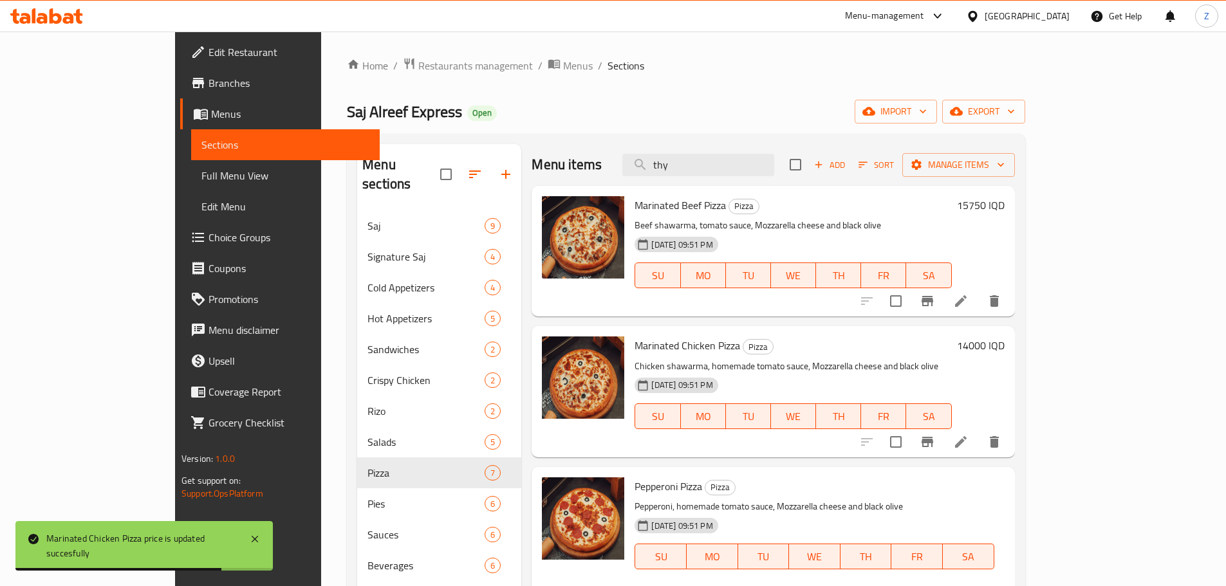
paste input "5"
type input "13500"
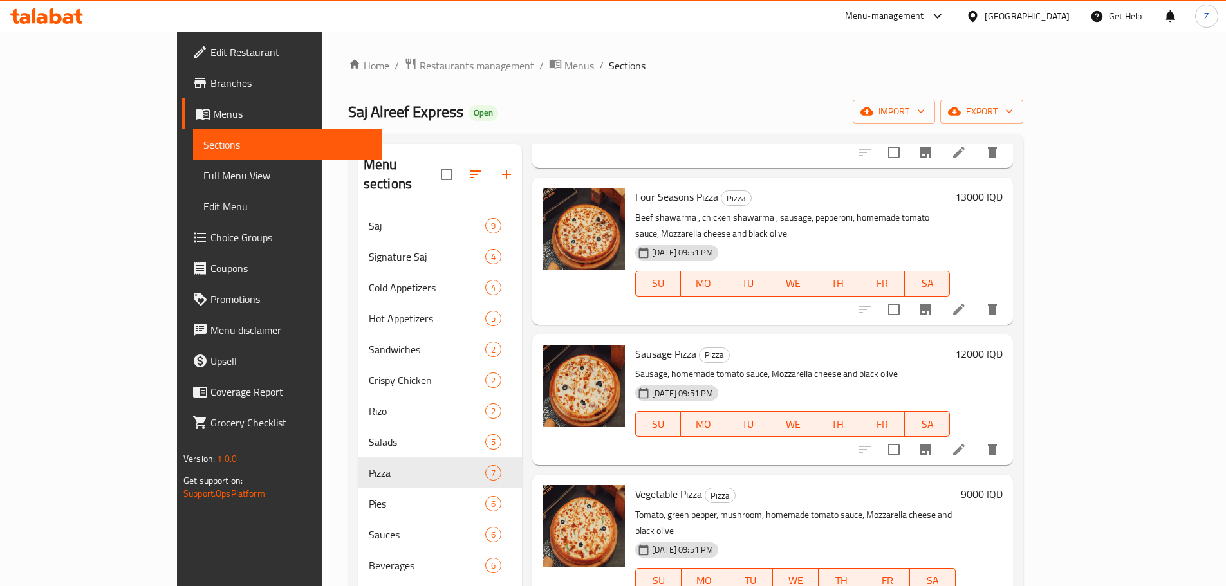
scroll to position [64, 0]
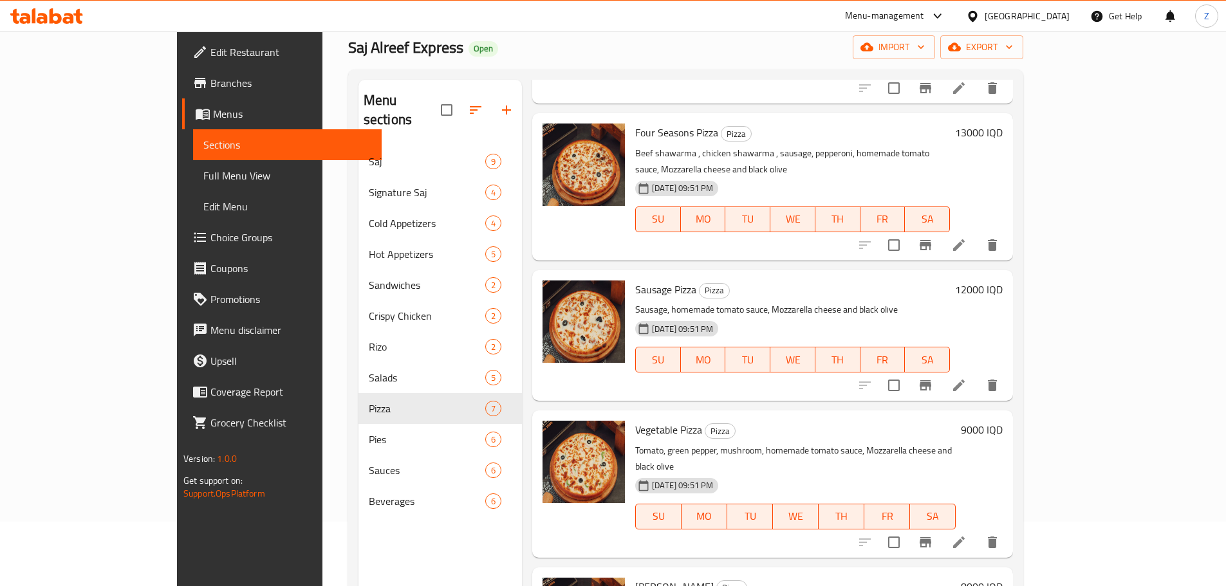
click at [1003, 421] on div "9000 IQD" at bounding box center [979, 430] width 47 height 18
click at [1003, 421] on h6 "9000 IQD" at bounding box center [982, 430] width 42 height 18
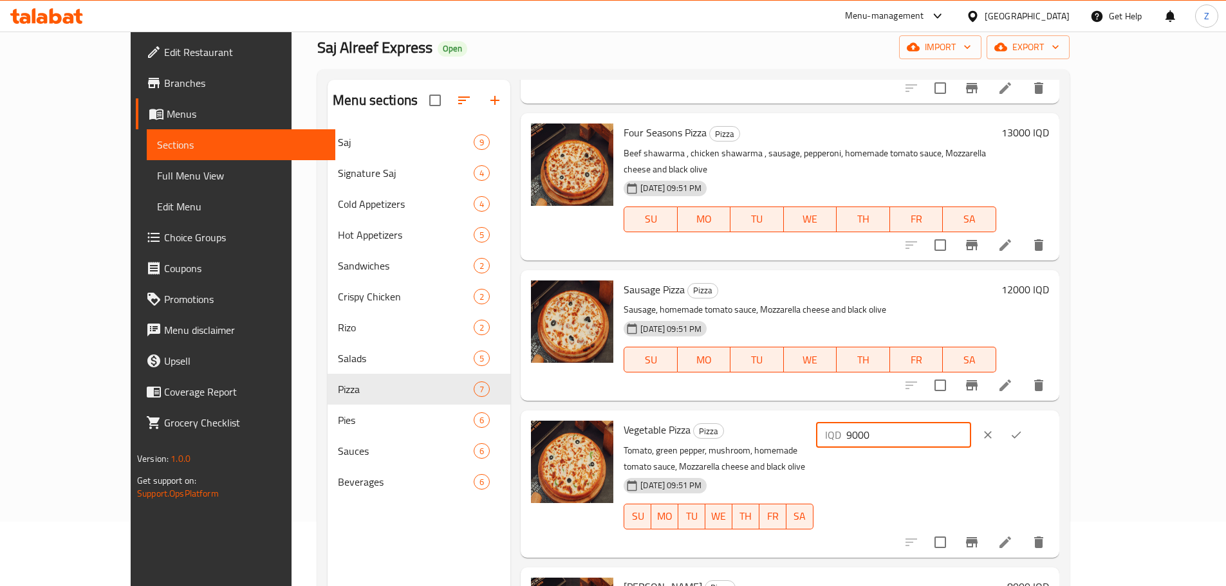
click at [971, 422] on input "9000" at bounding box center [908, 435] width 125 height 26
paste input "25"
type input "9250"
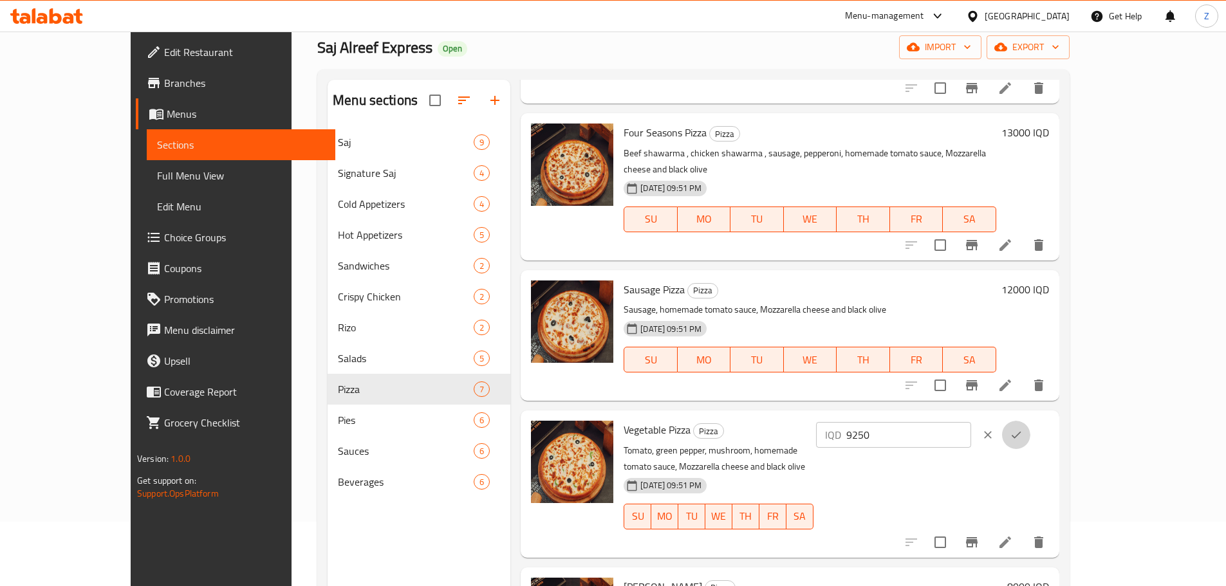
click at [1030, 423] on button "ok" at bounding box center [1016, 435] width 28 height 28
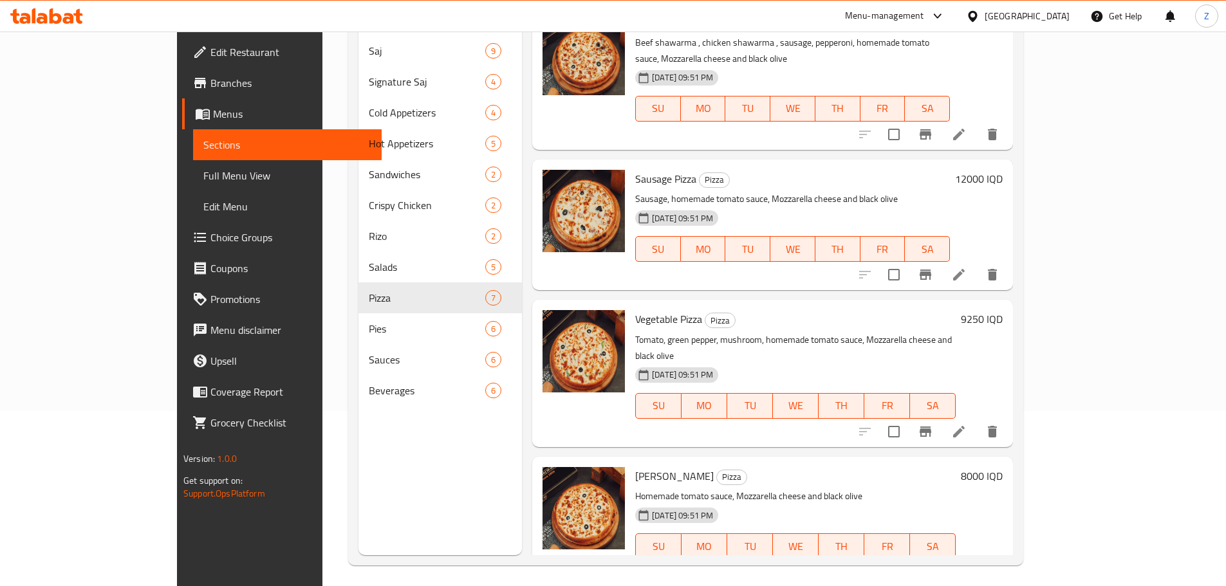
scroll to position [180, 0]
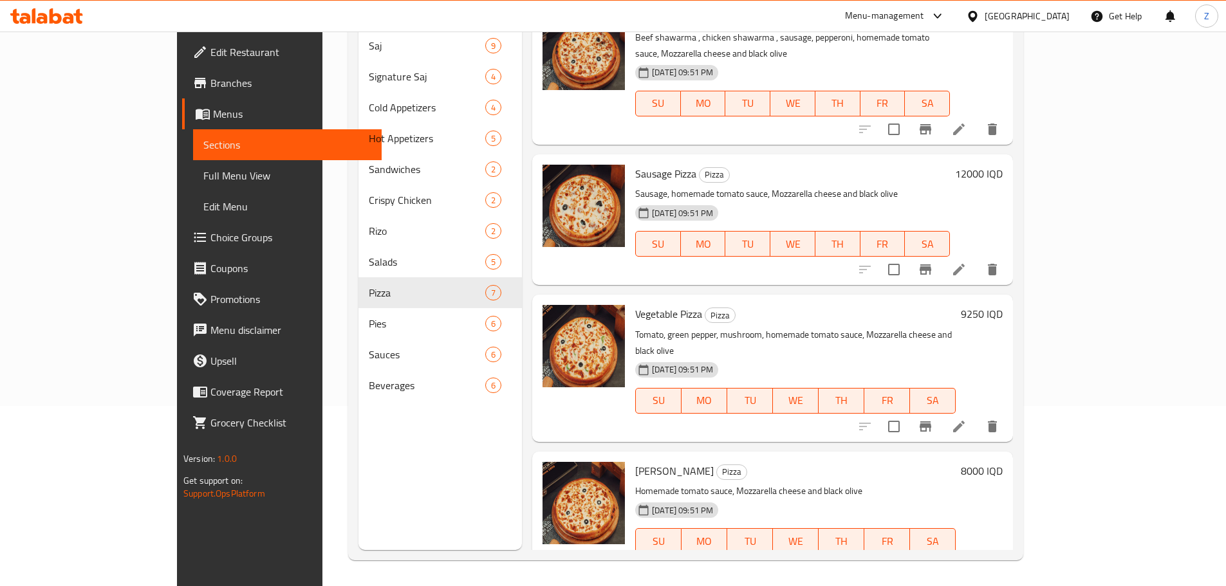
click at [1003, 462] on h6 "8000 IQD" at bounding box center [982, 471] width 42 height 18
click at [793, 573] on input "8000" at bounding box center [730, 586] width 125 height 26
paste input "5"
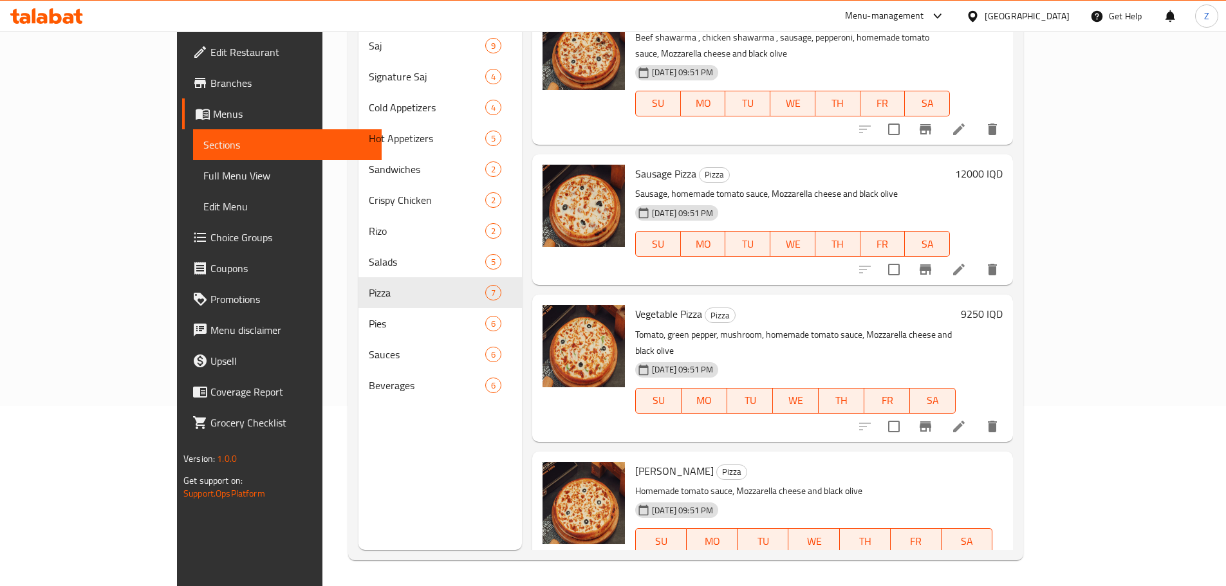
type input "8500"
click at [852, 572] on button "ok" at bounding box center [838, 586] width 28 height 28
click at [1008, 160] on div "Sausage Pizza Pizza Sausage, homemade tomato sauce, Mozzarella cheese and black…" at bounding box center [819, 220] width 378 height 120
click at [950, 165] on h6 "Sausage Pizza Pizza" at bounding box center [792, 174] width 315 height 18
click at [1008, 160] on div "Sausage Pizza Pizza Sausage, homemade tomato sauce, Mozzarella cheese and black…" at bounding box center [819, 220] width 378 height 120
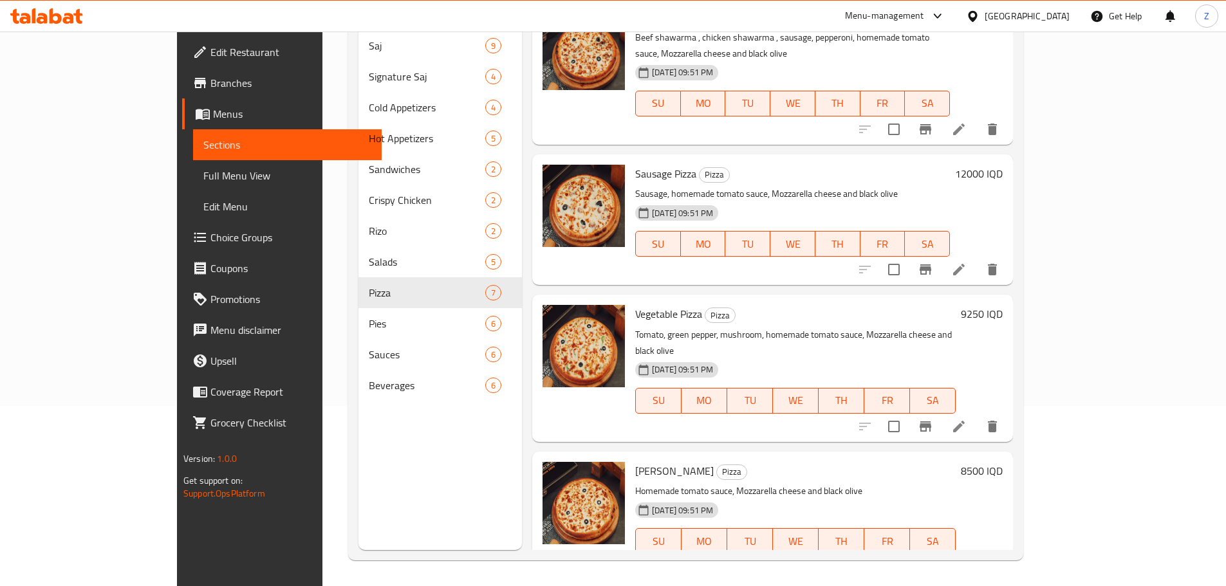
click at [1003, 165] on h6 "12000 IQD" at bounding box center [979, 174] width 48 height 18
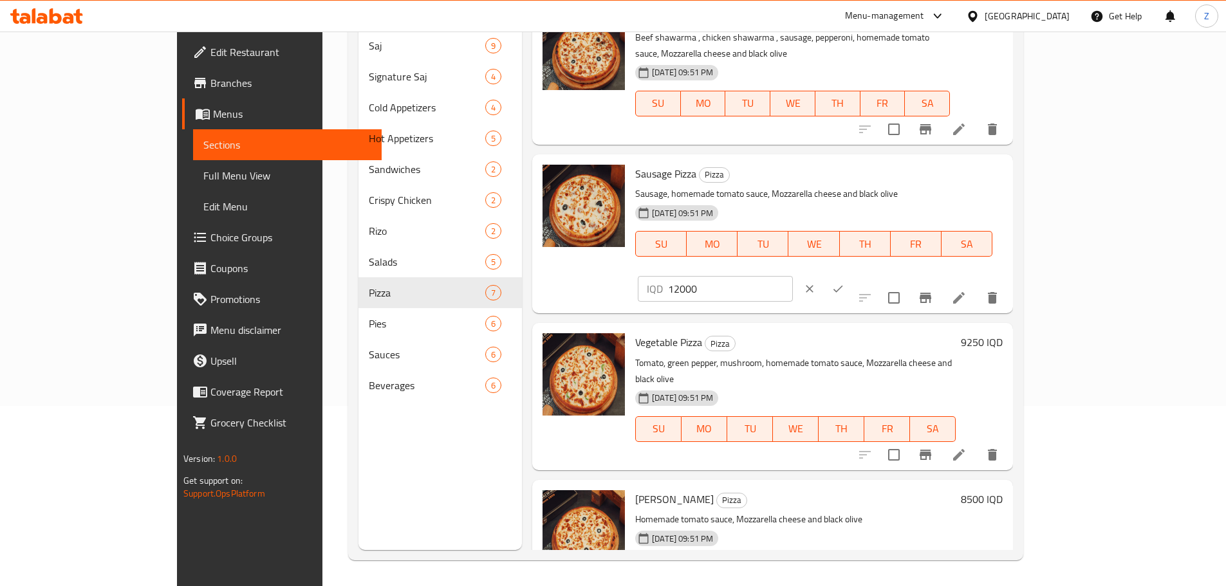
drag, startPoint x: 1141, startPoint y: 150, endPoint x: 1059, endPoint y: 170, distance: 84.1
click at [793, 276] on input "12000" at bounding box center [730, 289] width 125 height 26
paste input "25"
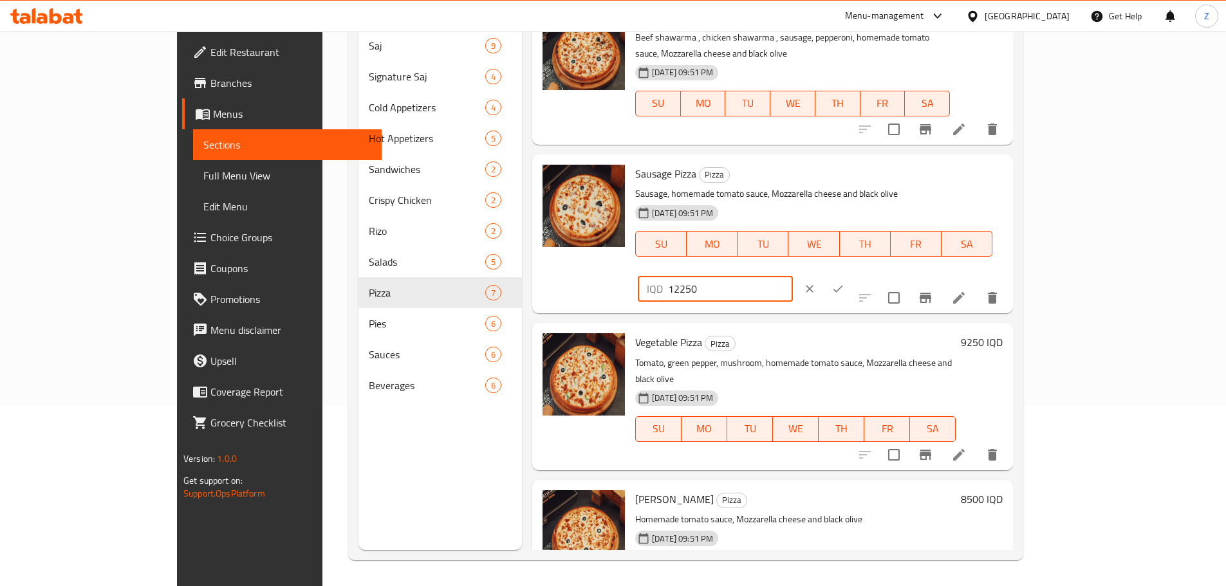
type input "12250"
click at [871, 275] on div "IQD 12250 ​" at bounding box center [754, 289] width 233 height 28
click at [852, 275] on button "ok" at bounding box center [838, 289] width 28 height 28
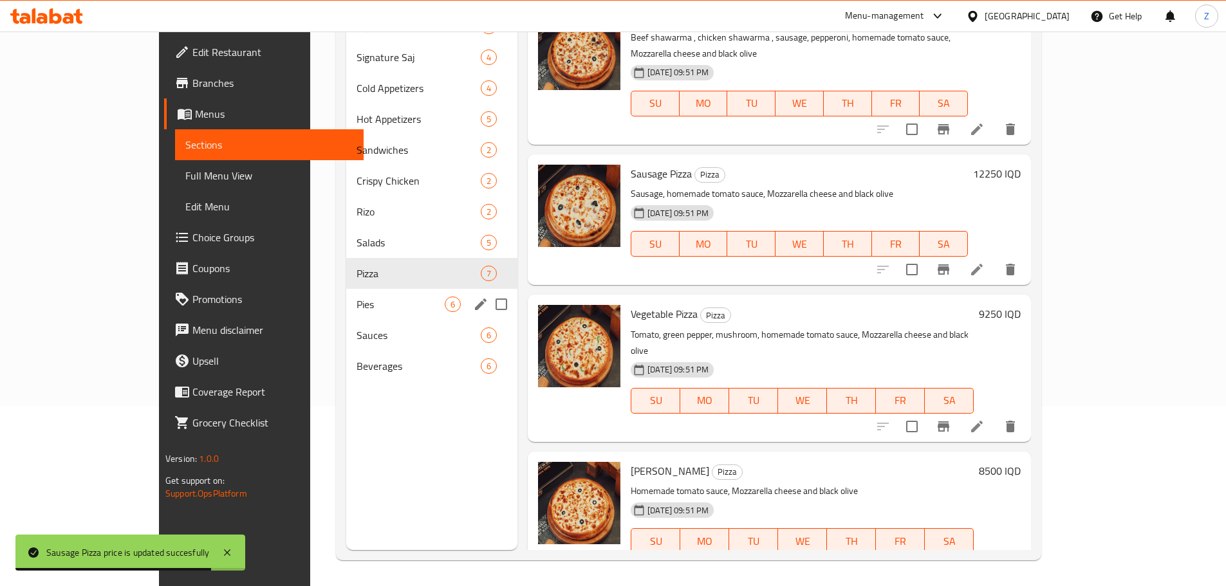
click at [346, 292] on div "Pies 6" at bounding box center [431, 304] width 171 height 31
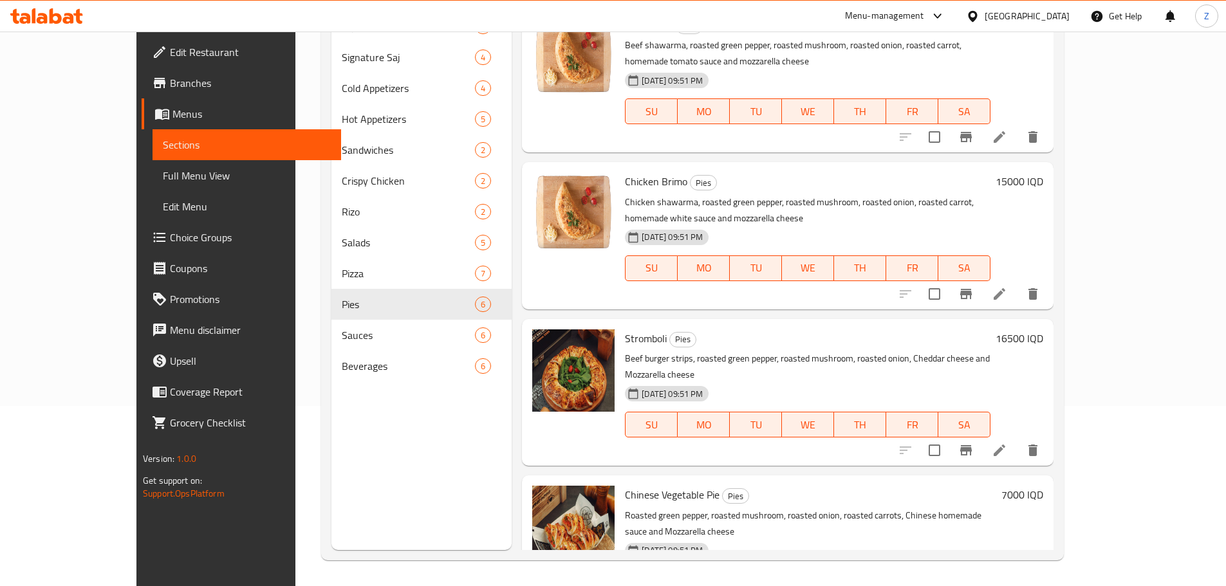
click at [1043, 329] on h6 "16500 IQD" at bounding box center [1020, 338] width 48 height 18
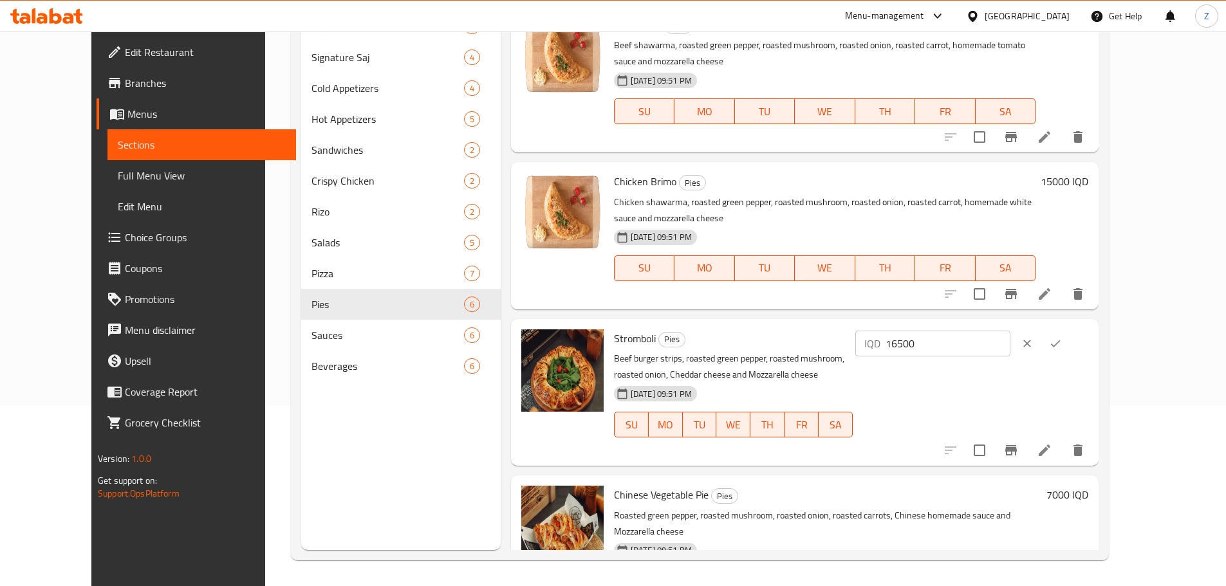
click at [1010, 333] on input "16500" at bounding box center [947, 344] width 125 height 26
click at [1010, 332] on input "16500" at bounding box center [947, 344] width 125 height 26
paste input "75"
type input "16750"
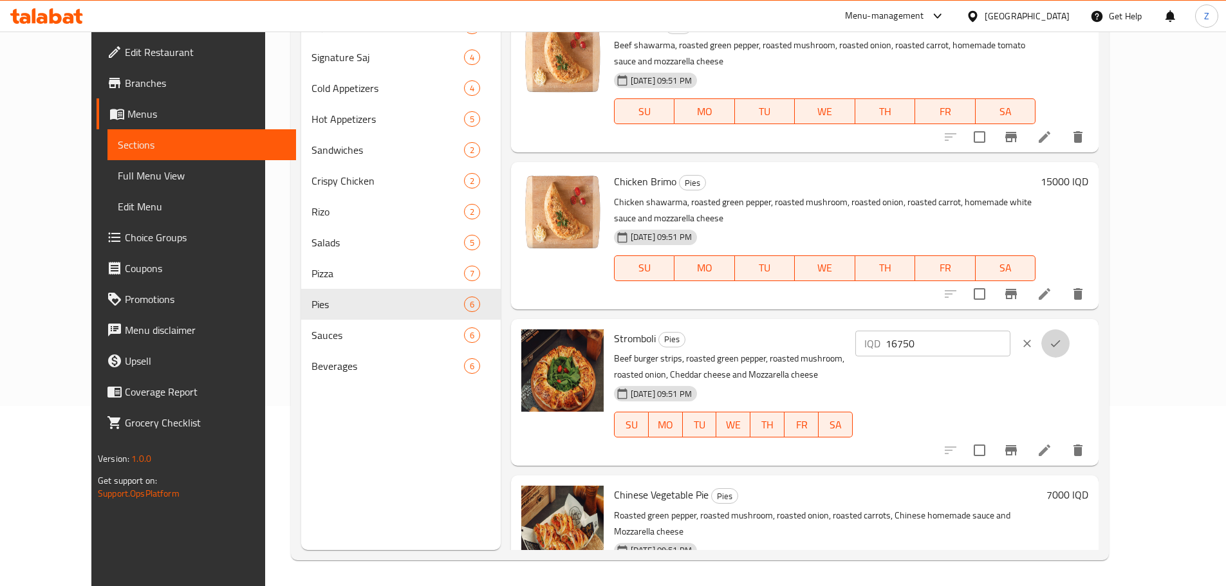
click at [1070, 329] on button "ok" at bounding box center [1055, 343] width 28 height 28
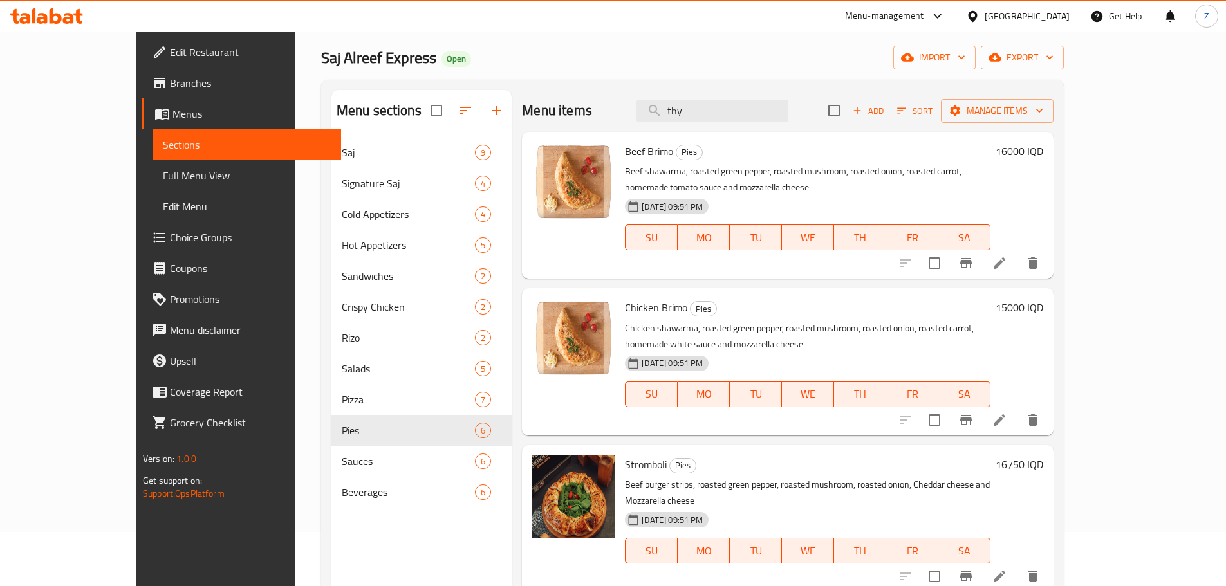
scroll to position [51, 0]
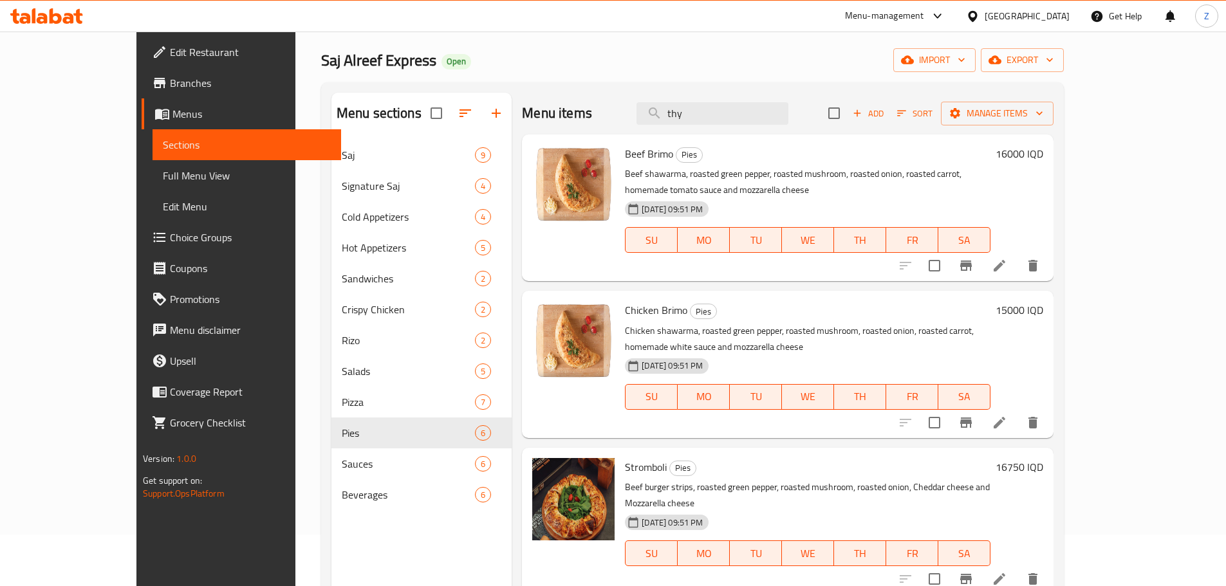
click at [1043, 157] on h6 "16000 IQD" at bounding box center [1020, 154] width 48 height 18
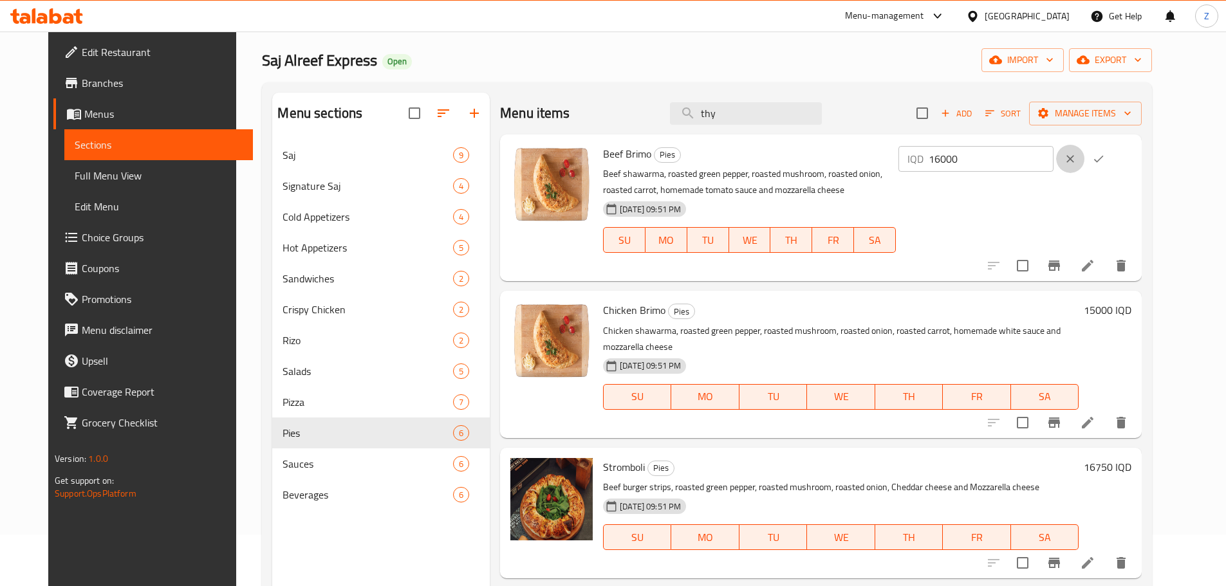
click at [1084, 157] on button "clear" at bounding box center [1070, 159] width 28 height 28
click at [1053, 156] on input "16000" at bounding box center [991, 159] width 125 height 26
paste input "5"
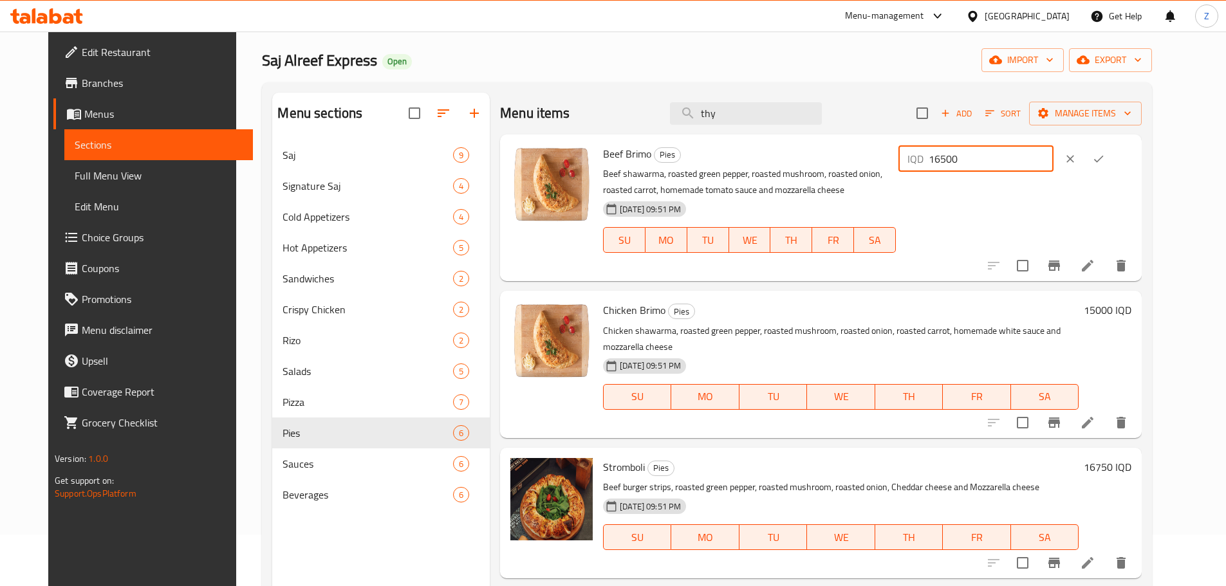
type input "16500"
click at [1105, 165] on icon "ok" at bounding box center [1098, 159] width 13 height 13
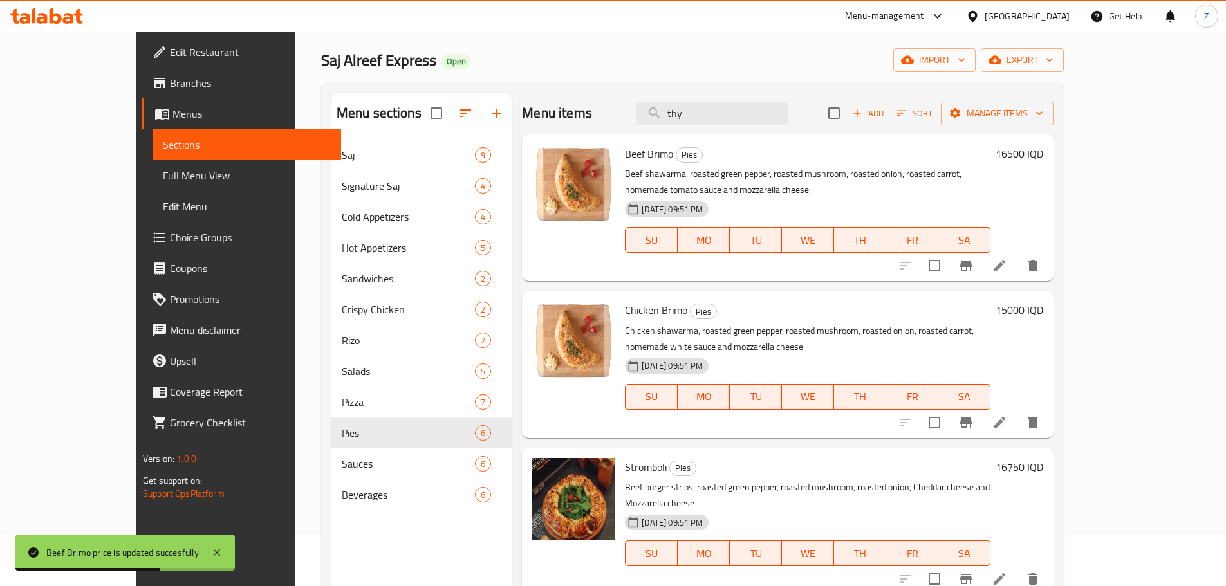
click at [1043, 301] on h6 "15000 IQD" at bounding box center [1020, 310] width 48 height 18
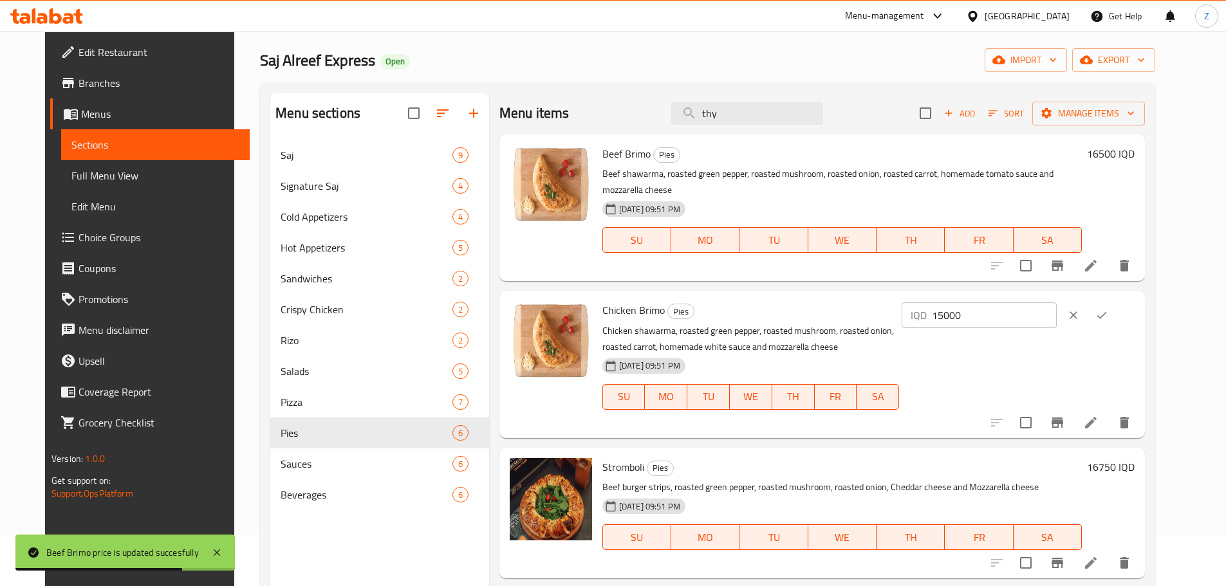
click at [1057, 302] on input "15000" at bounding box center [994, 315] width 125 height 26
paste input "5"
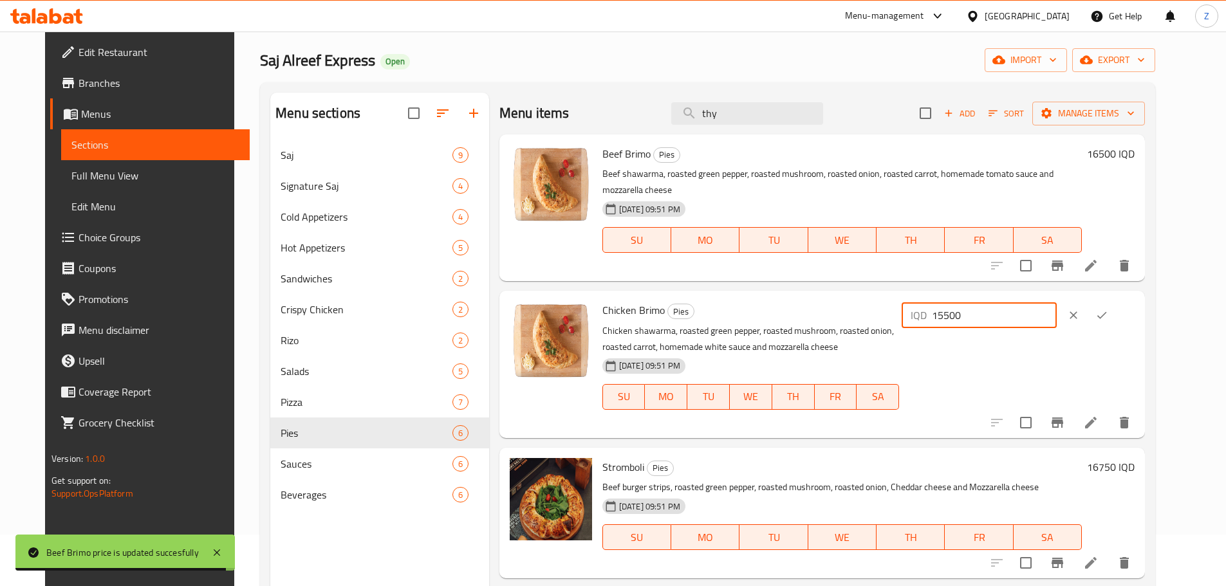
type input "15500"
click at [1108, 309] on icon "ok" at bounding box center [1101, 315] width 13 height 13
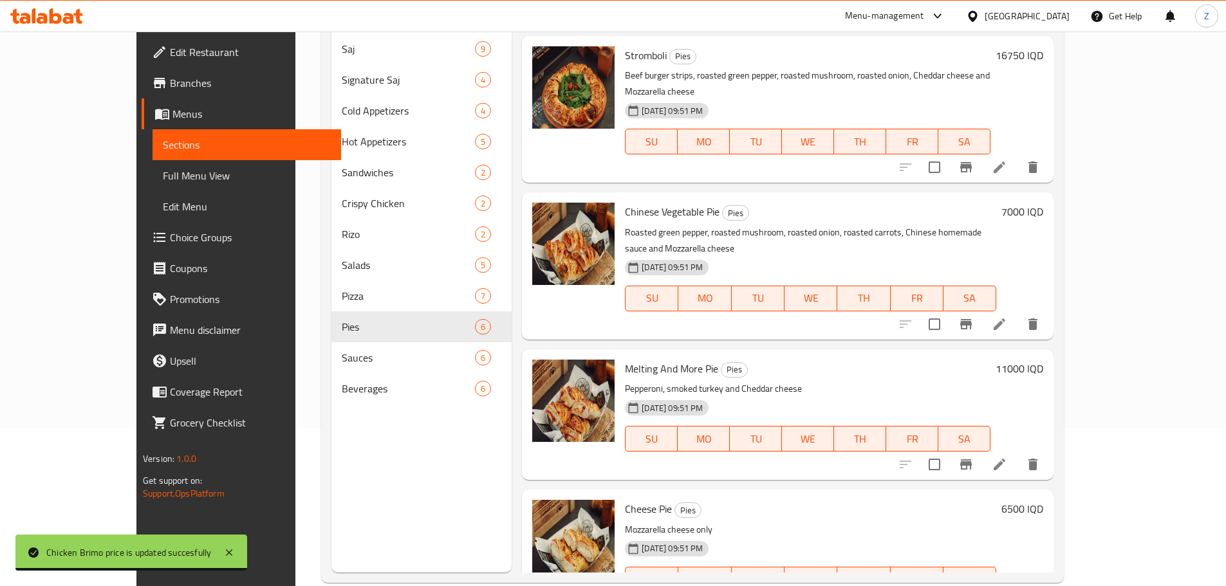
scroll to position [180, 0]
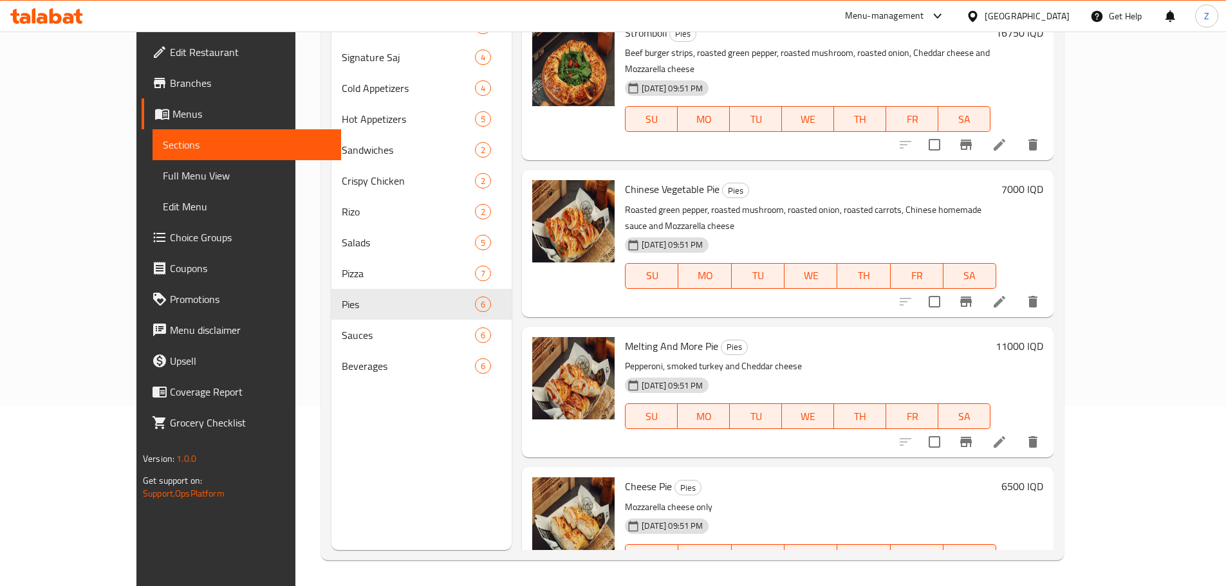
click at [1043, 477] on h6 "6500 IQD" at bounding box center [1022, 486] width 42 height 18
click at [965, 479] on input "6500" at bounding box center [902, 492] width 125 height 26
paste input "75"
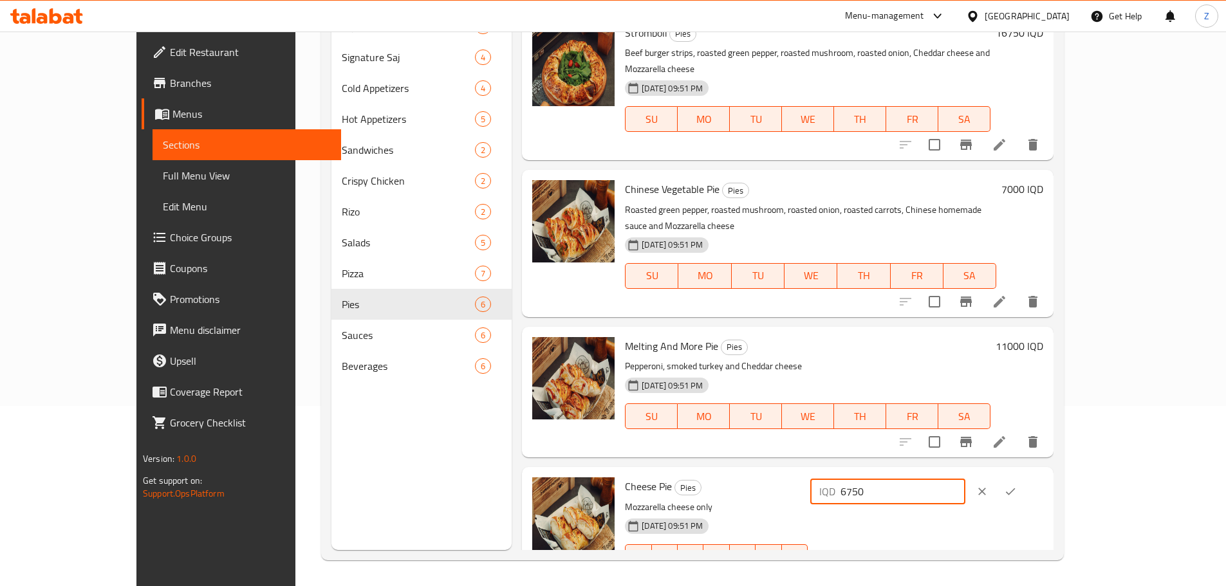
type input "6750"
click at [1017, 485] on icon "ok" at bounding box center [1010, 491] width 13 height 13
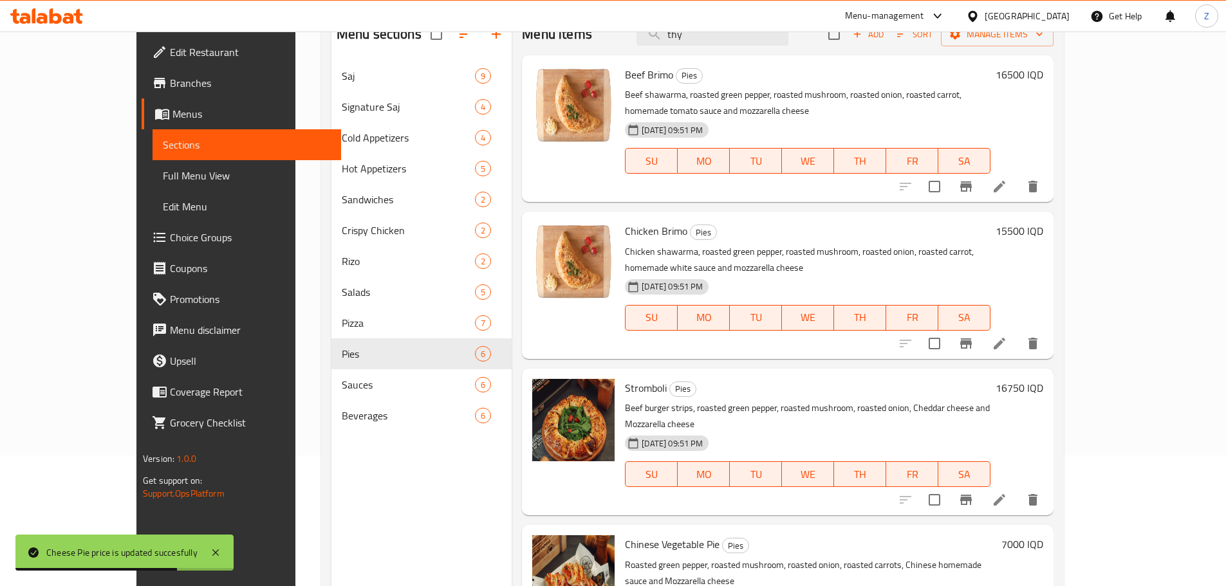
scroll to position [116, 0]
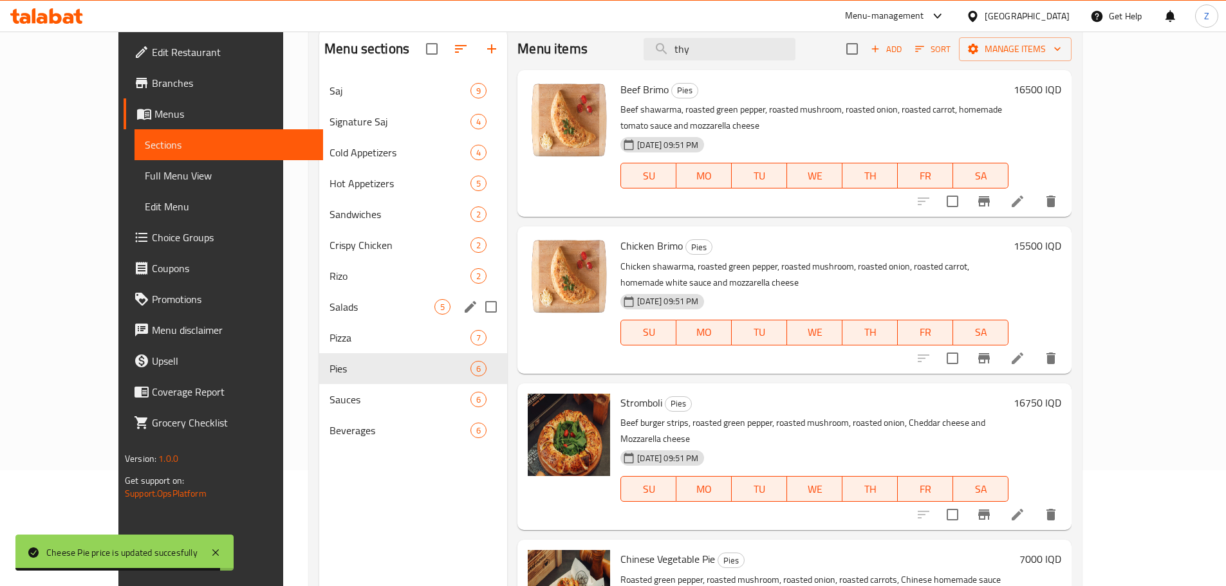
click at [332, 370] on span "Pies" at bounding box center [399, 368] width 141 height 15
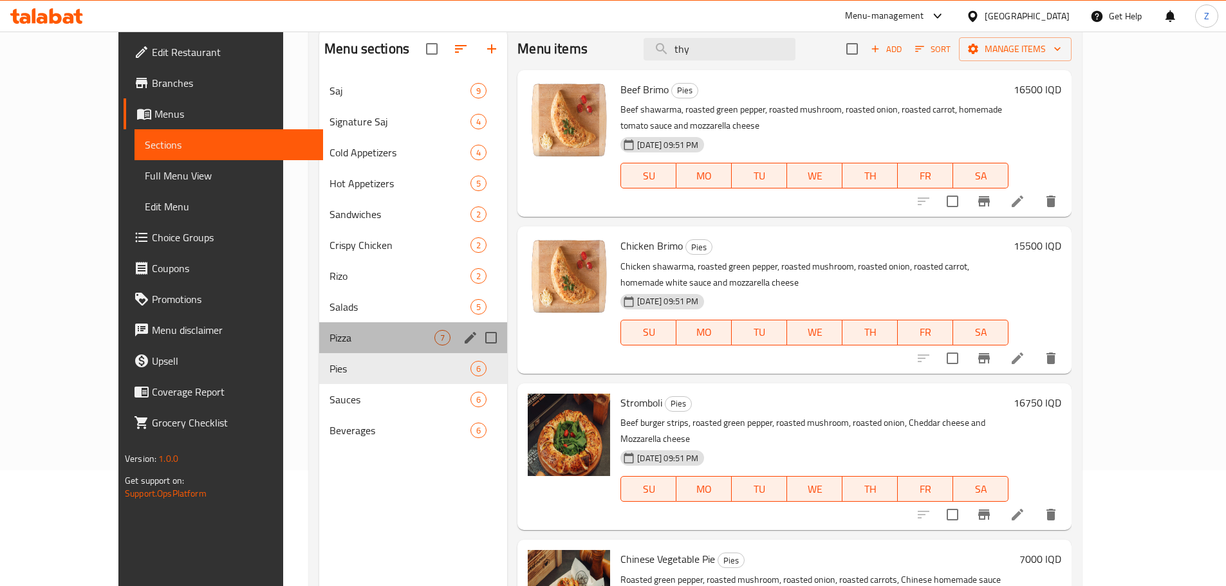
click at [321, 352] on div "Pizza 7" at bounding box center [413, 337] width 188 height 31
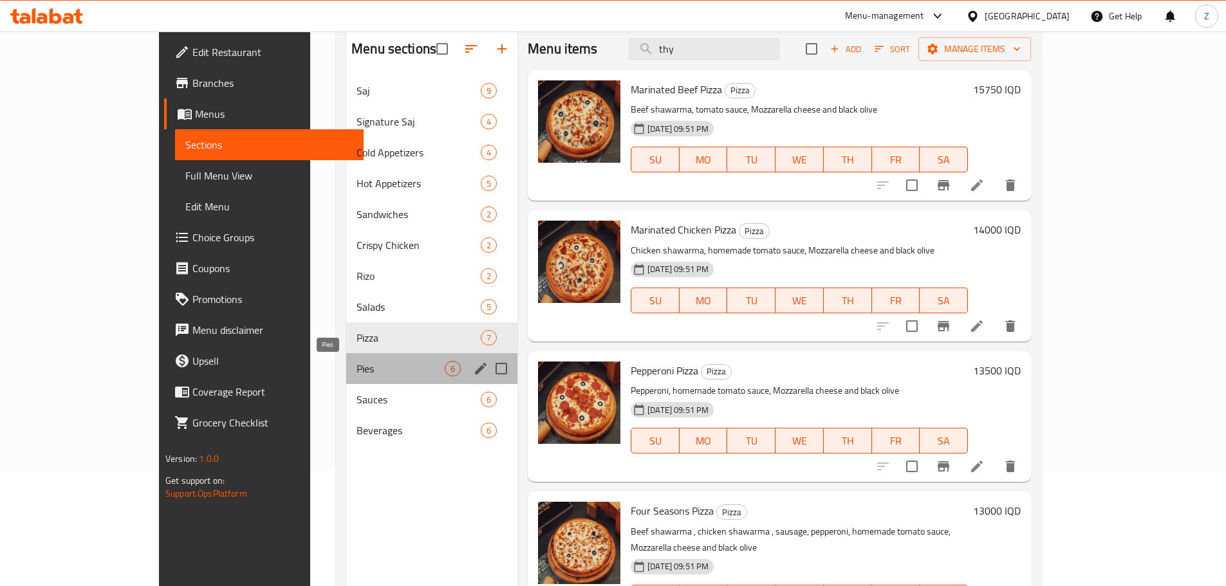
click at [357, 376] on span "Pies" at bounding box center [401, 368] width 88 height 15
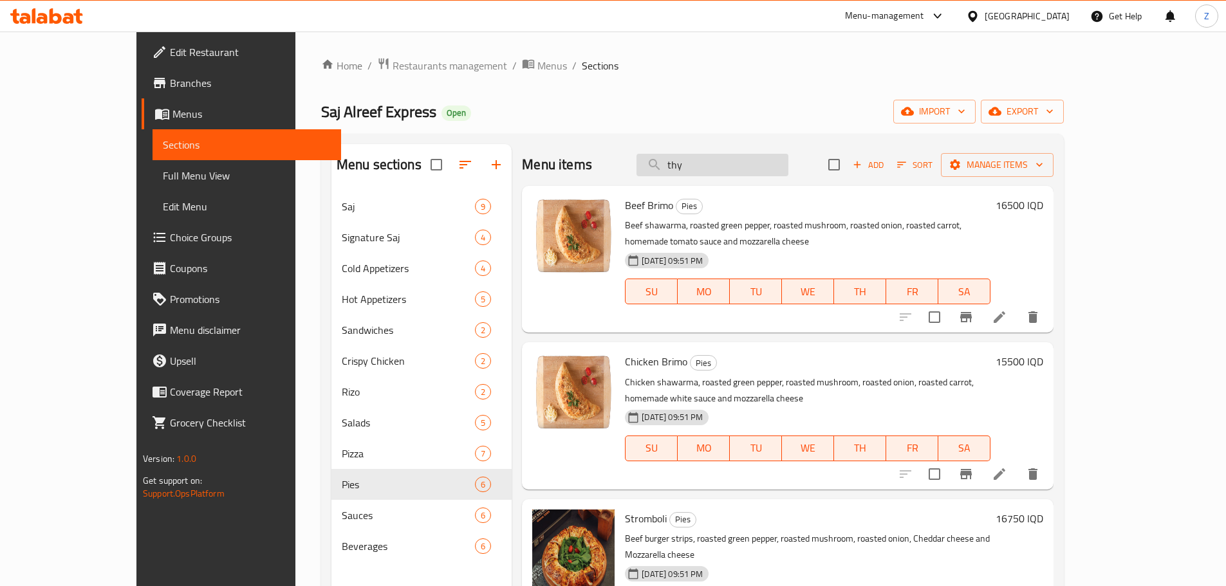
click at [741, 163] on input "thy" at bounding box center [712, 165] width 152 height 23
type input "chicken pie"
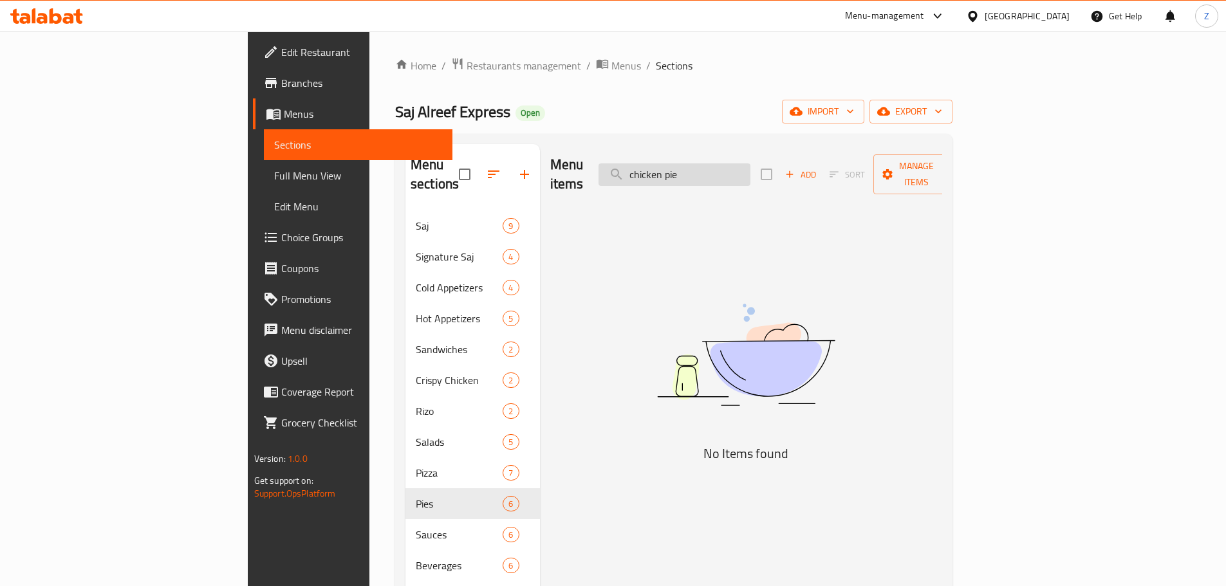
click at [741, 163] on input "chicken pie" at bounding box center [674, 174] width 152 height 23
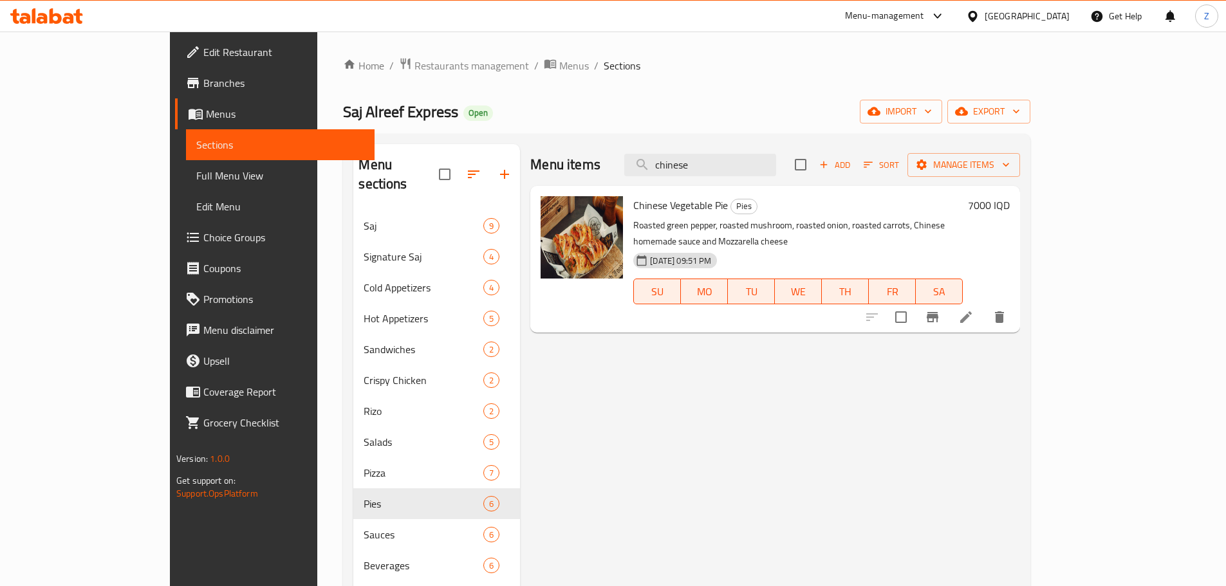
type input "chinese"
click at [1010, 216] on div "7000 IQD" at bounding box center [986, 259] width 47 height 126
click at [1010, 214] on h6 "7000 IQD" at bounding box center [989, 205] width 42 height 18
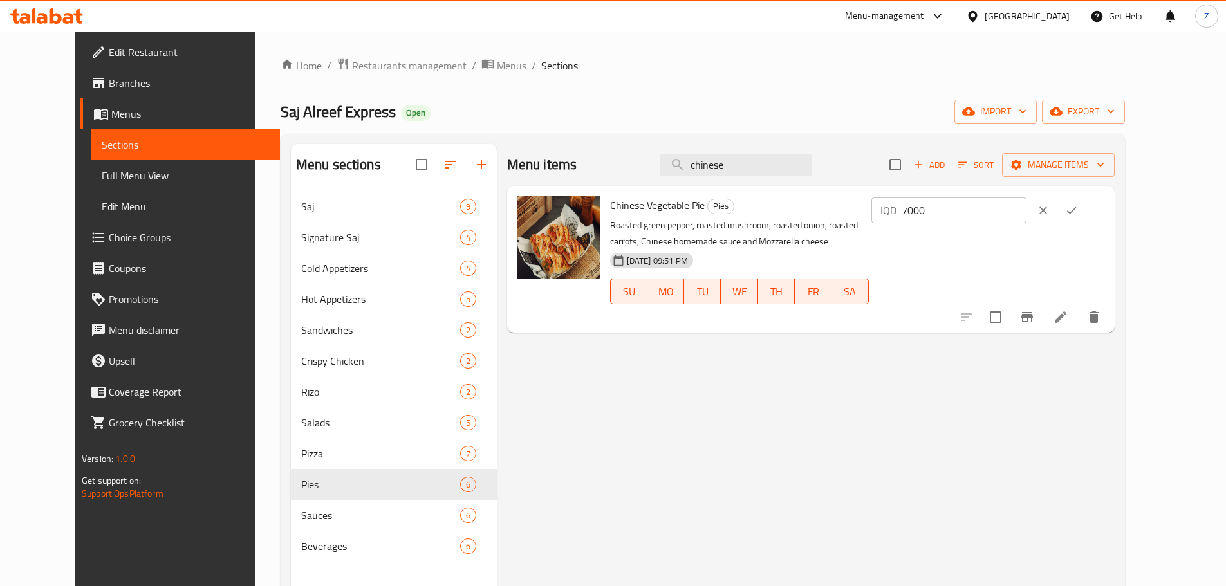
click at [1026, 205] on input "7000" at bounding box center [964, 211] width 125 height 26
paste input "5"
type input "7500"
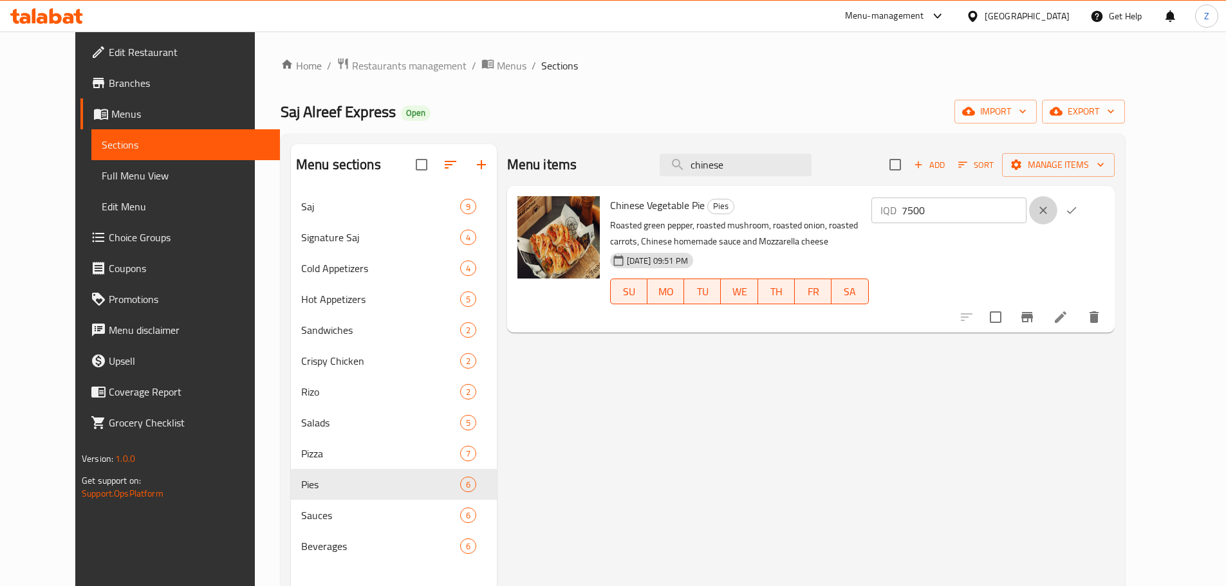
click at [1057, 214] on button "clear" at bounding box center [1043, 210] width 28 height 28
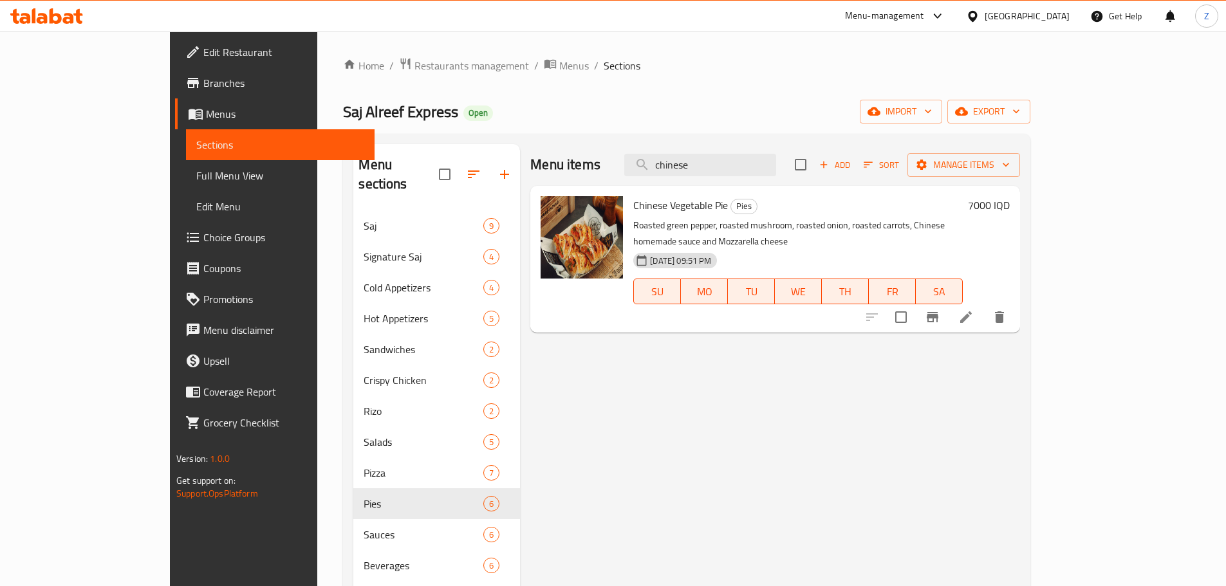
click at [1010, 210] on h6 "7000 IQD" at bounding box center [989, 205] width 42 height 18
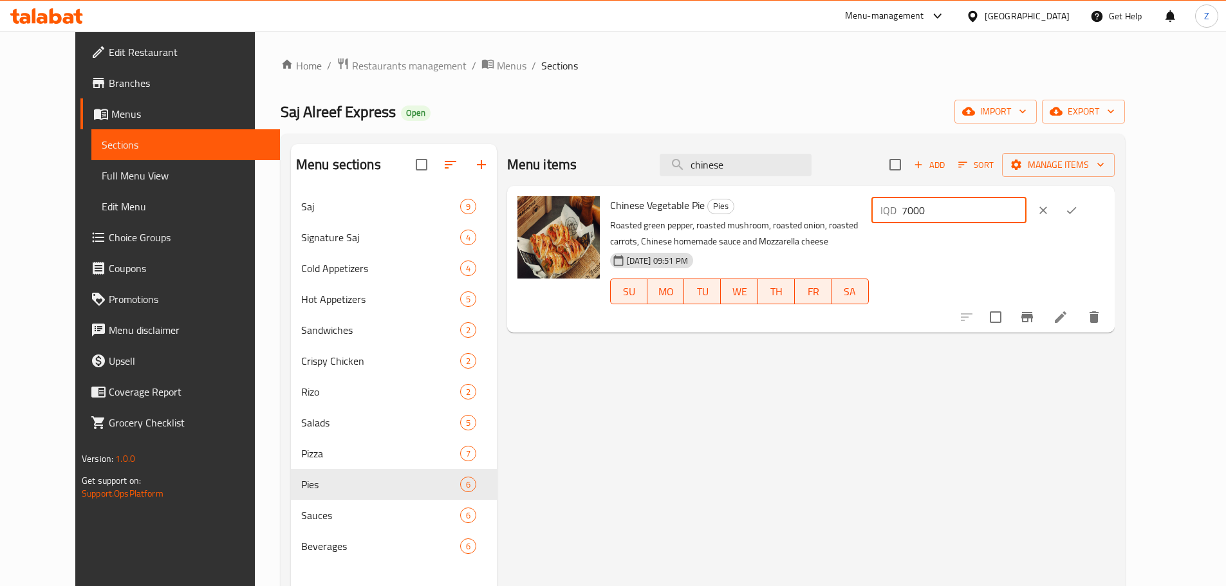
click at [1026, 203] on input "7000" at bounding box center [964, 211] width 125 height 26
paste input "5"
type input "7500"
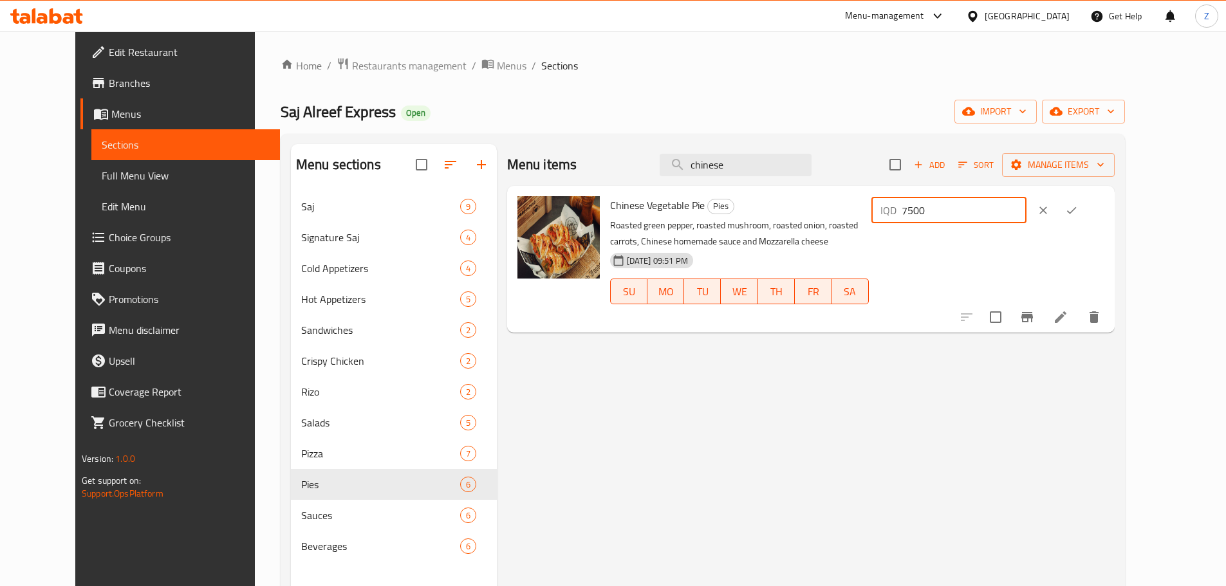
click at [1078, 211] on icon "ok" at bounding box center [1071, 210] width 13 height 13
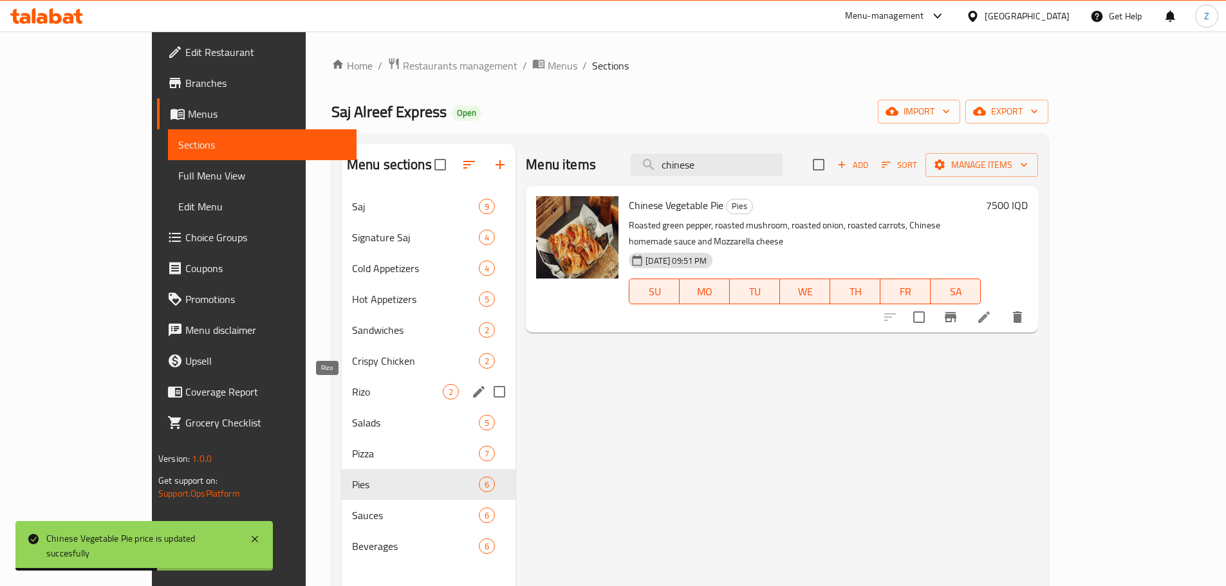
click at [352, 395] on span "Rizo" at bounding box center [397, 391] width 91 height 15
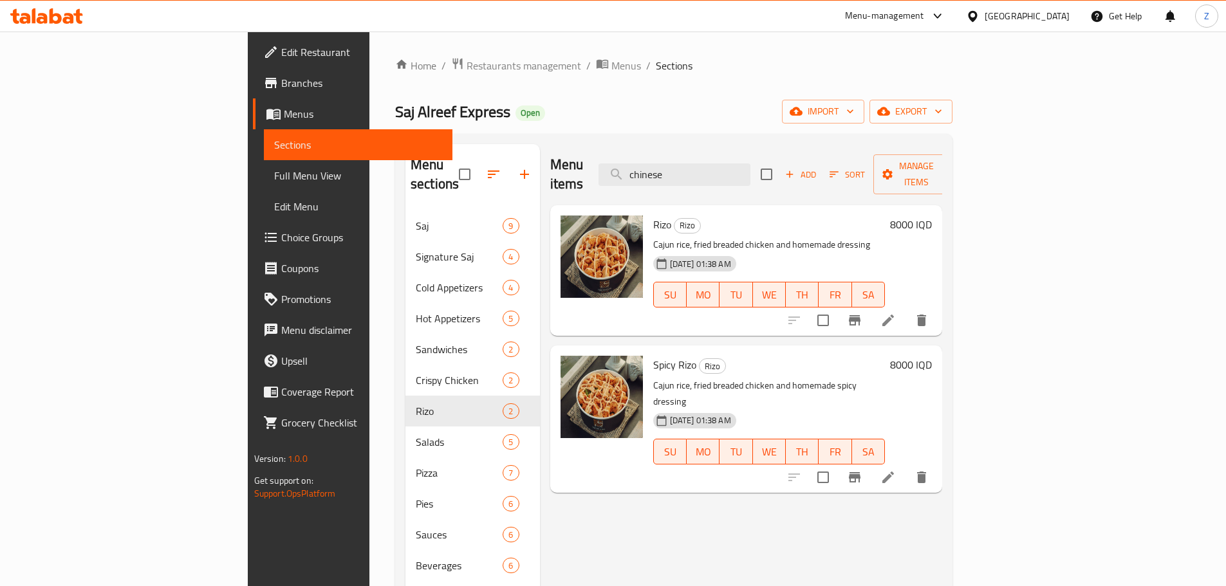
click at [932, 216] on h6 "8000 IQD" at bounding box center [911, 225] width 42 height 18
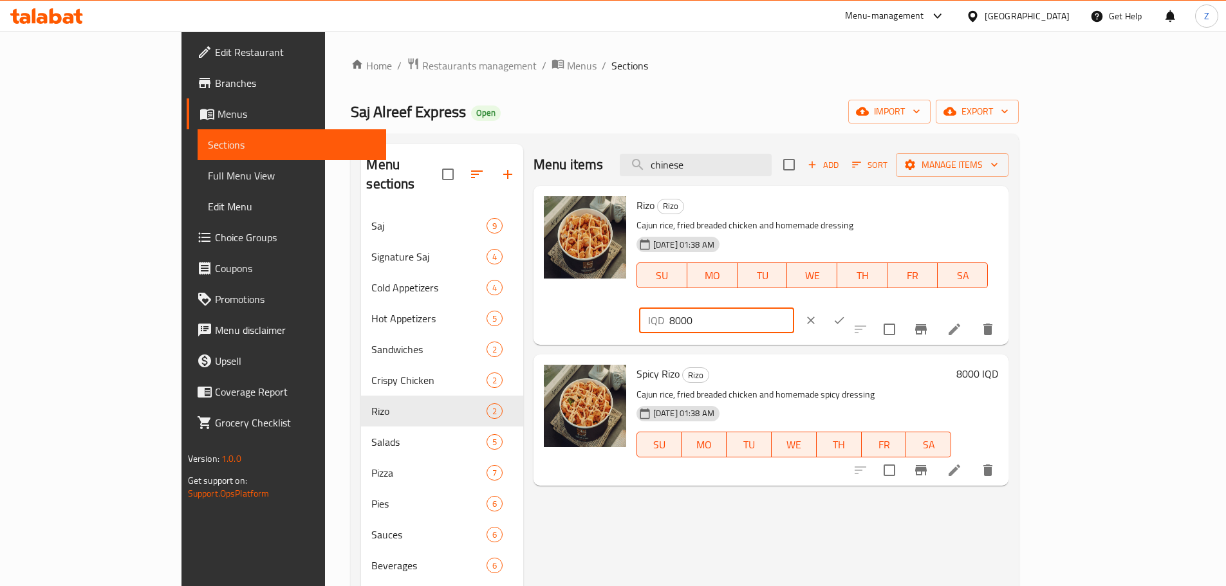
click at [794, 308] on input "8000" at bounding box center [731, 321] width 125 height 26
paste input "25"
type input "8250"
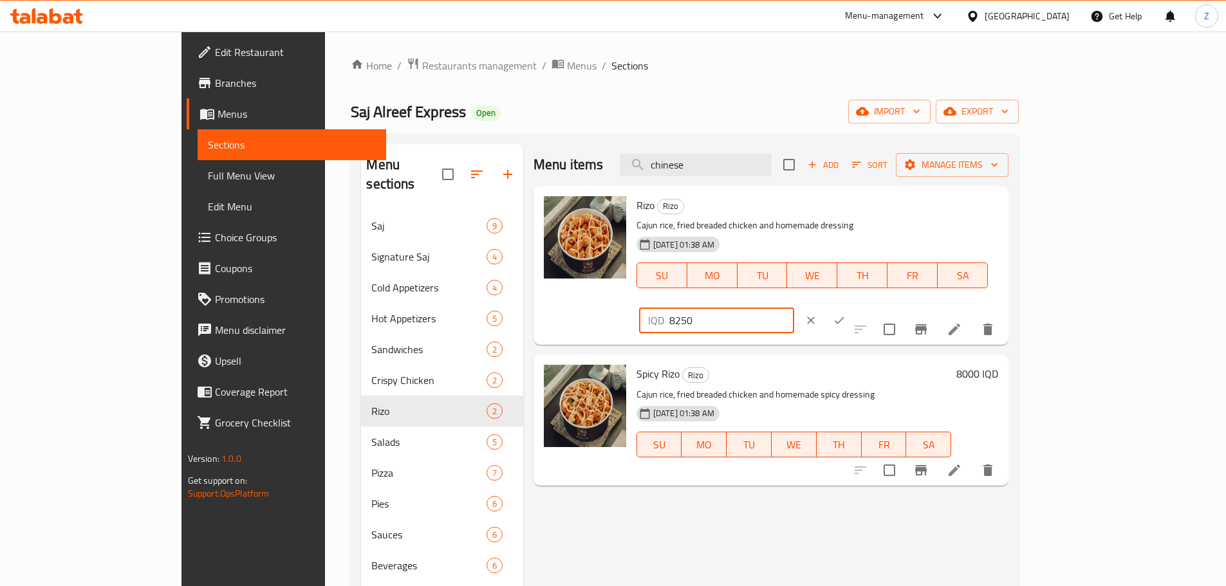
click at [853, 306] on button "ok" at bounding box center [839, 320] width 28 height 28
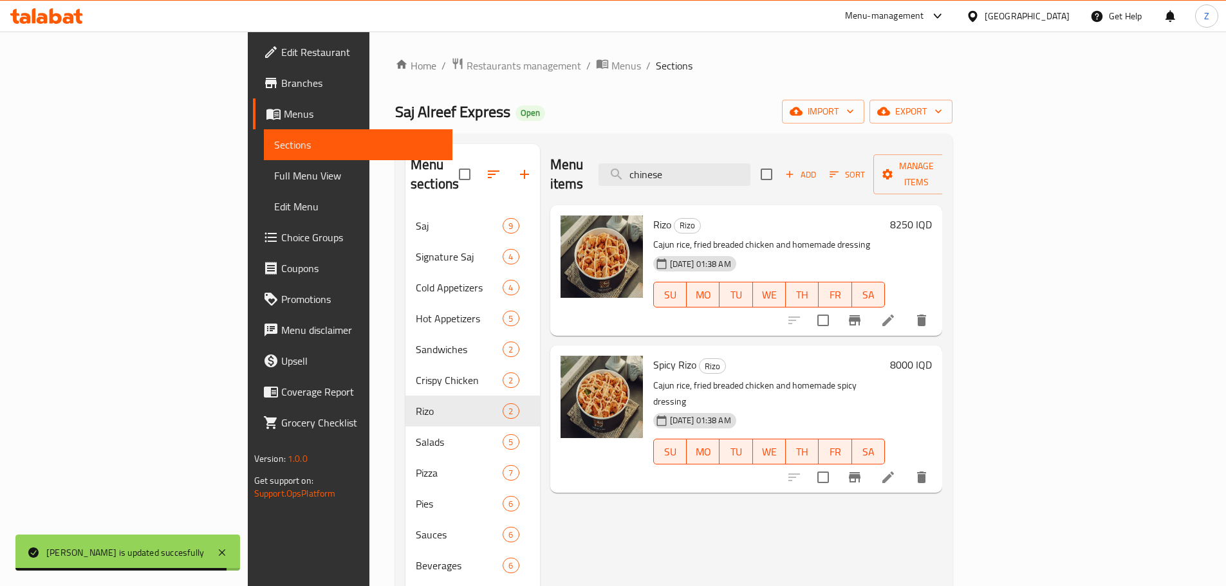
drag, startPoint x: 1164, startPoint y: 345, endPoint x: 1033, endPoint y: 369, distance: 133.5
click at [932, 356] on h6 "8000 IQD" at bounding box center [911, 365] width 42 height 18
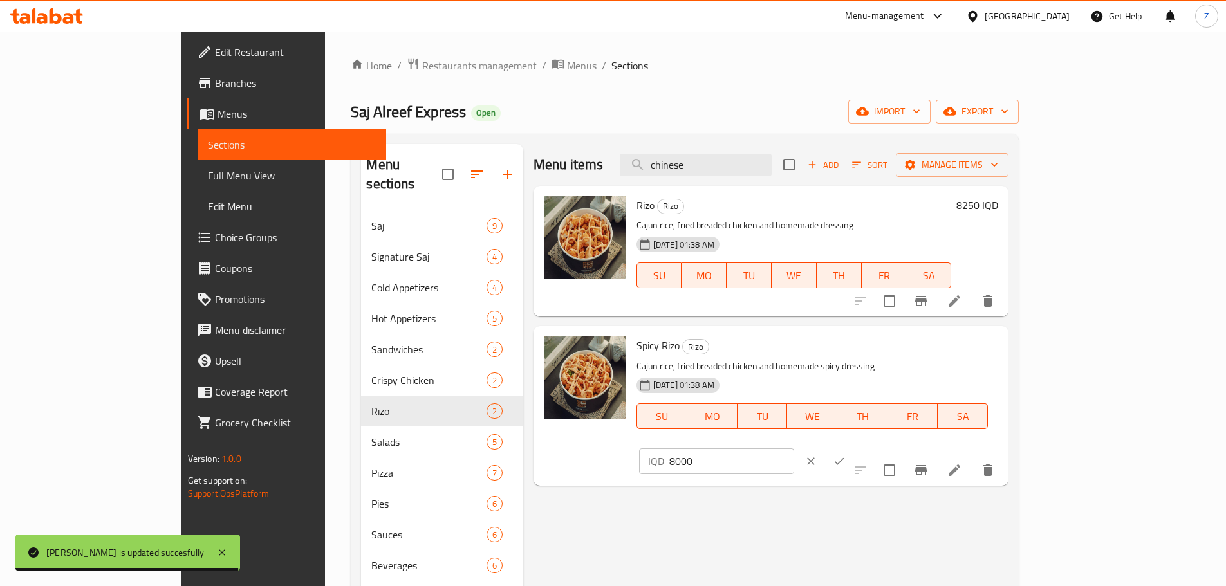
click at [872, 447] on div "IQD 8000 ​" at bounding box center [754, 461] width 236 height 28
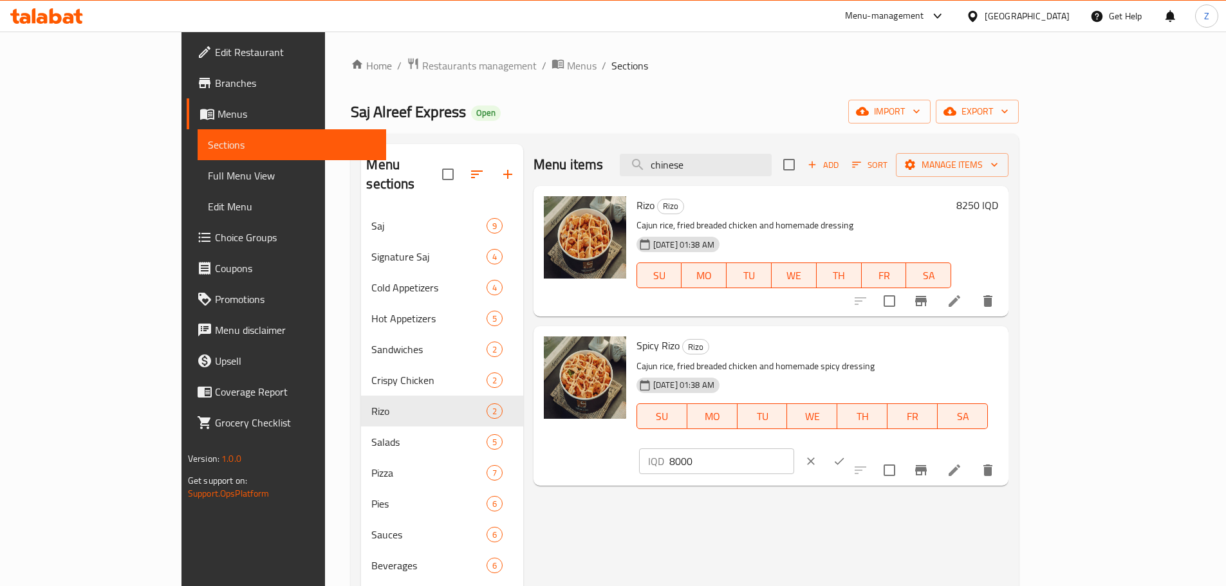
click at [794, 449] on input "8000" at bounding box center [731, 462] width 125 height 26
paste input "5"
type input "8500"
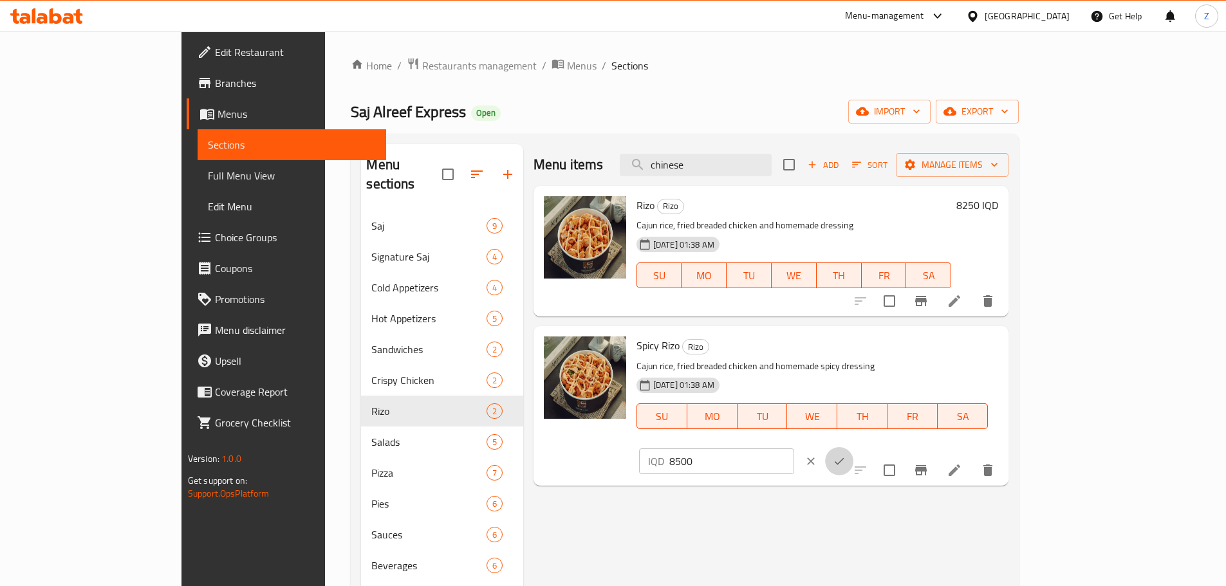
drag, startPoint x: 1158, startPoint y: 357, endPoint x: 1026, endPoint y: 429, distance: 150.3
click at [846, 455] on icon "ok" at bounding box center [839, 461] width 13 height 13
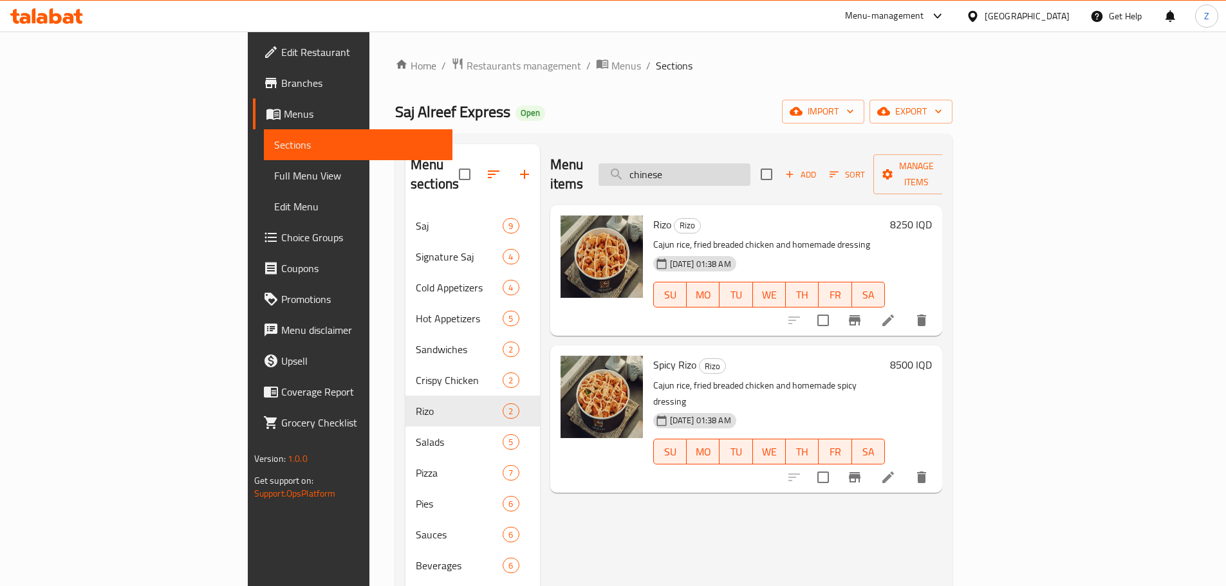
click at [746, 163] on input "chinese" at bounding box center [674, 174] width 152 height 23
click at [745, 163] on input "chinese" at bounding box center [674, 174] width 152 height 23
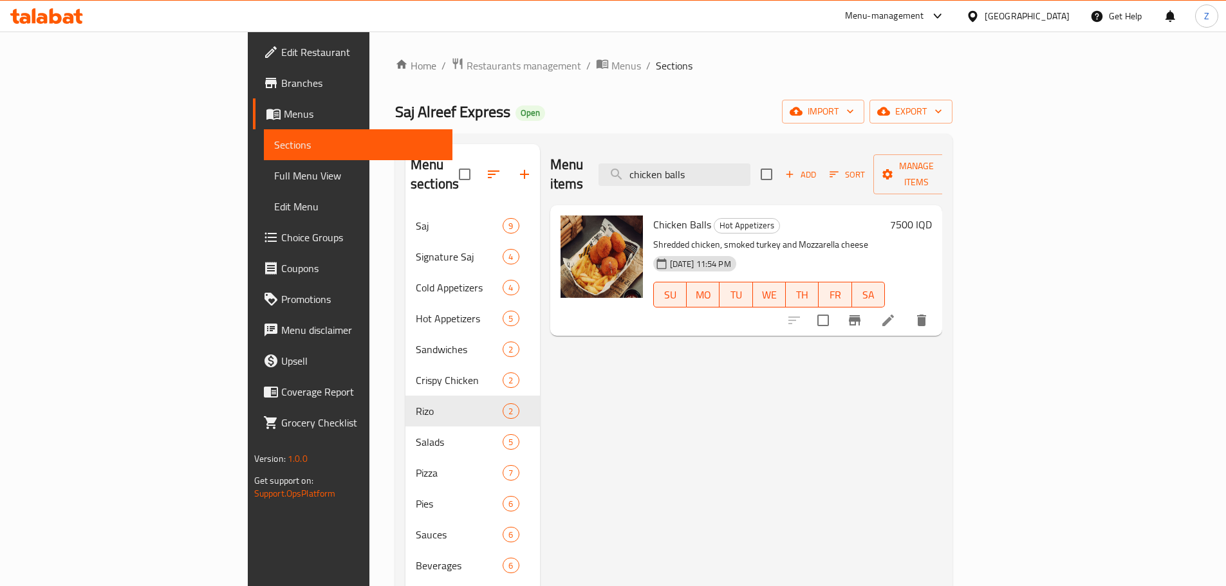
type input "chicken balls"
click at [932, 216] on h6 "7500 IQD" at bounding box center [911, 225] width 42 height 18
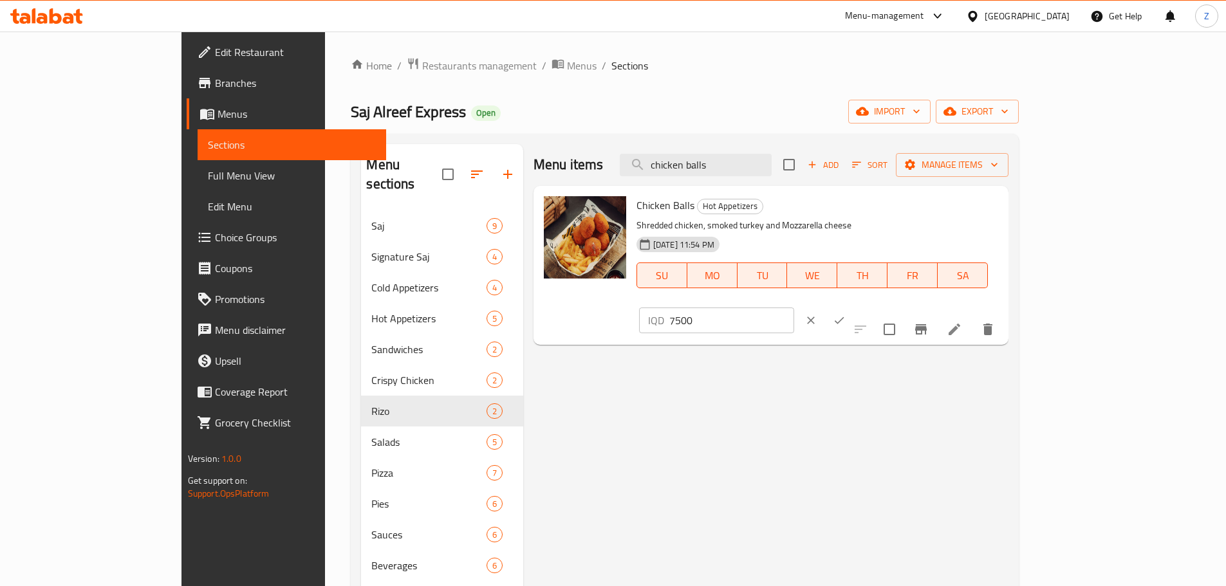
click at [794, 308] on input "7500" at bounding box center [731, 321] width 125 height 26
paste input "75"
type input "7750"
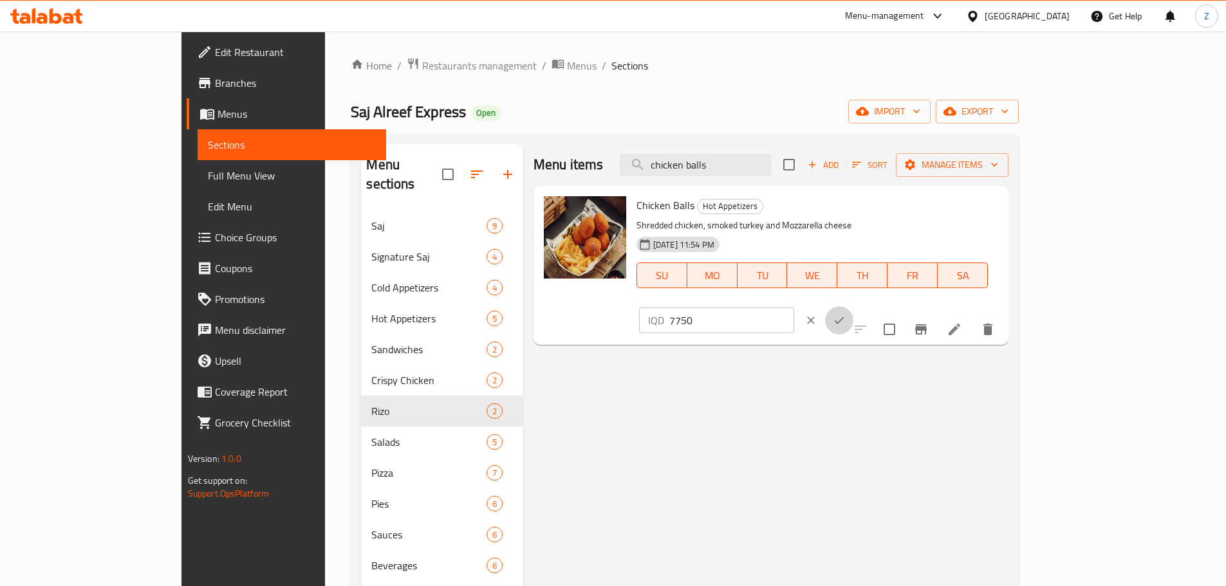
click at [853, 306] on button "ok" at bounding box center [839, 320] width 28 height 28
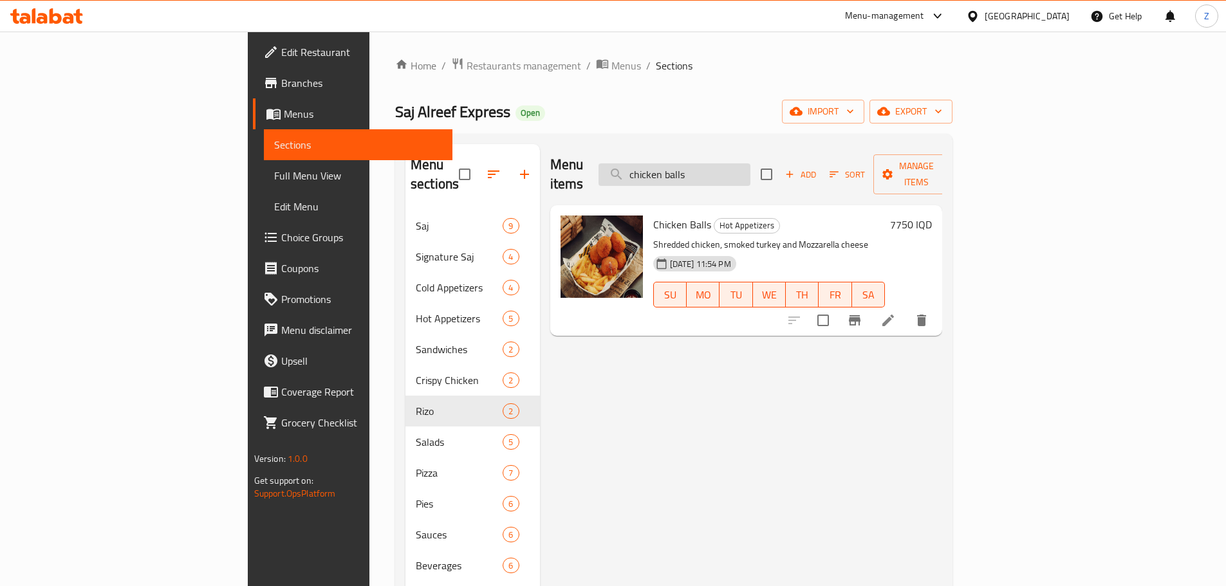
click at [734, 163] on input "chicken balls" at bounding box center [674, 174] width 152 height 23
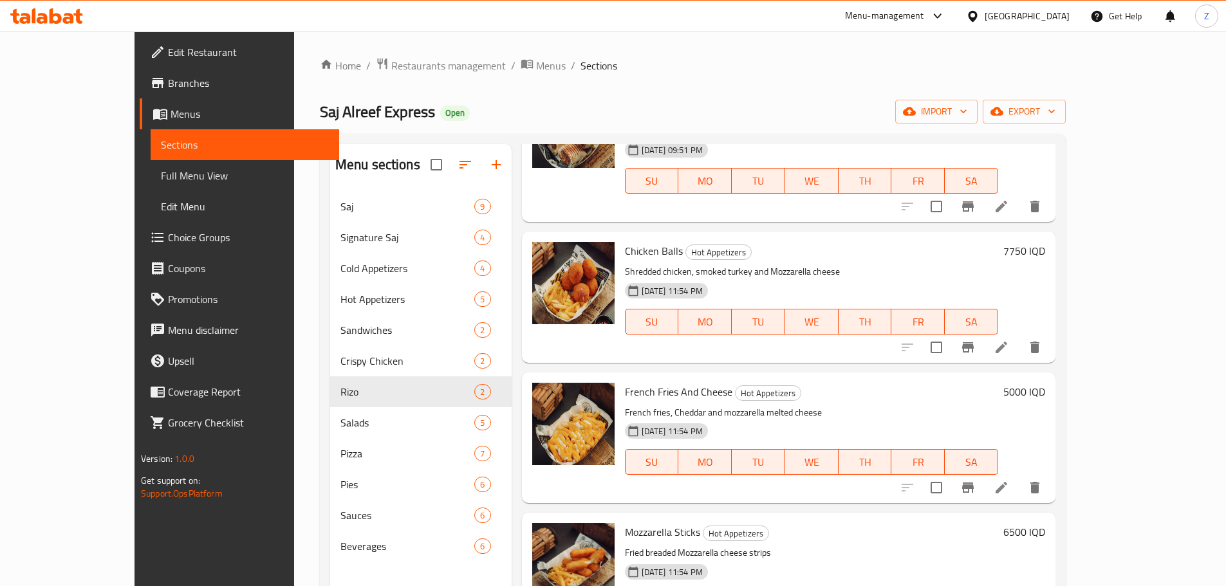
scroll to position [1738, 0]
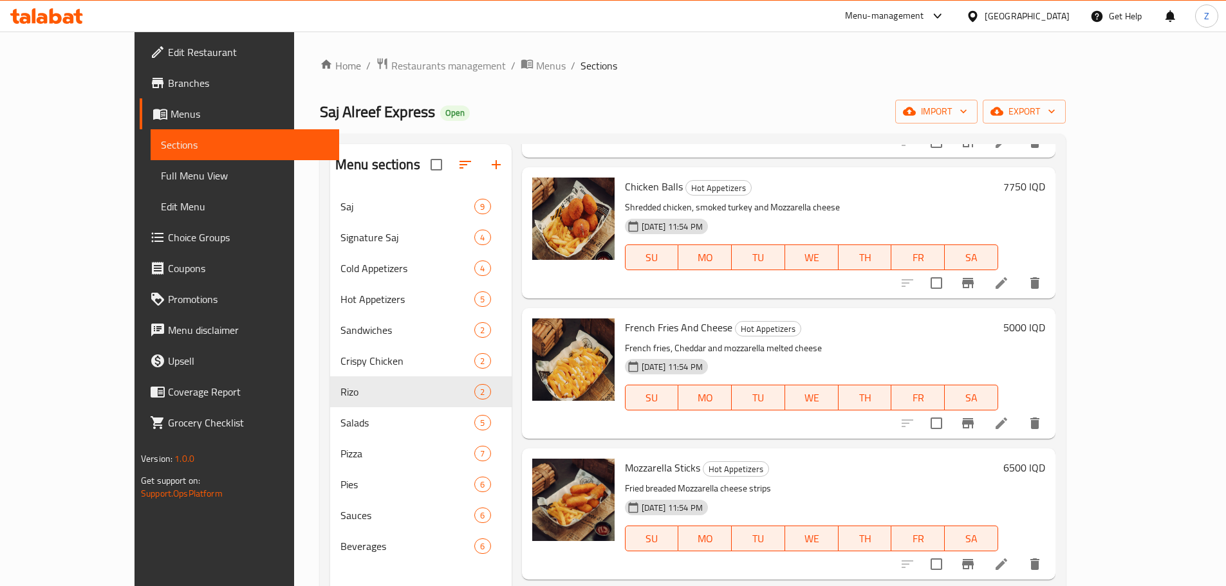
type input "cheese"
click at [998, 319] on h6 "French Fries And Cheese Hot Appetizers" at bounding box center [811, 328] width 373 height 18
click at [1045, 319] on h6 "5000 IQD" at bounding box center [1024, 328] width 42 height 18
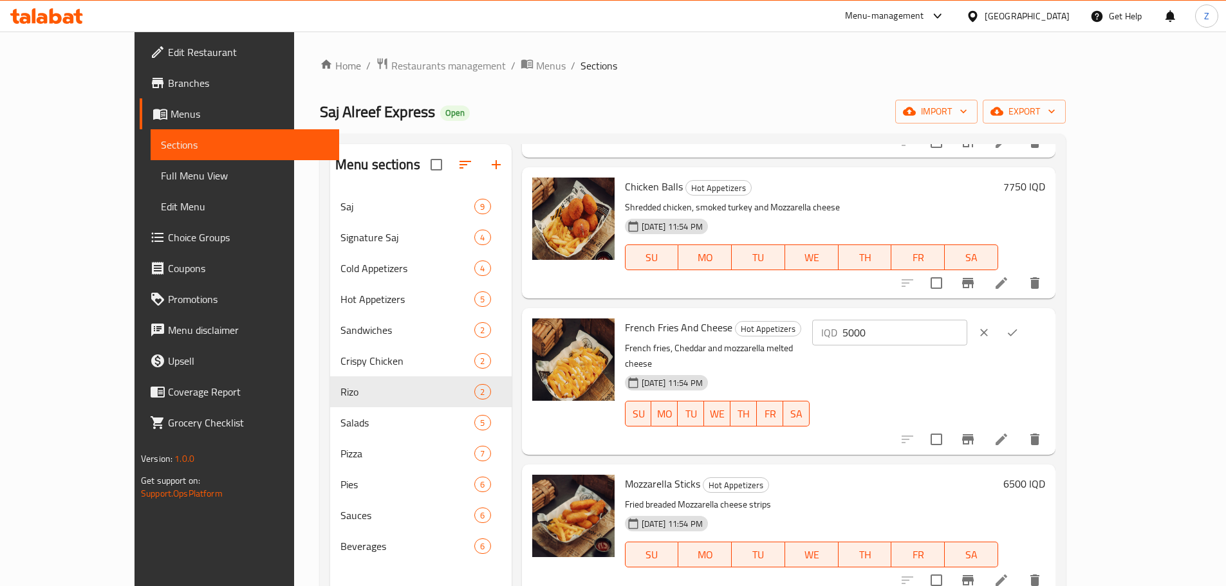
click at [967, 320] on input "5000" at bounding box center [904, 333] width 125 height 26
paste input "25"
type input "5250"
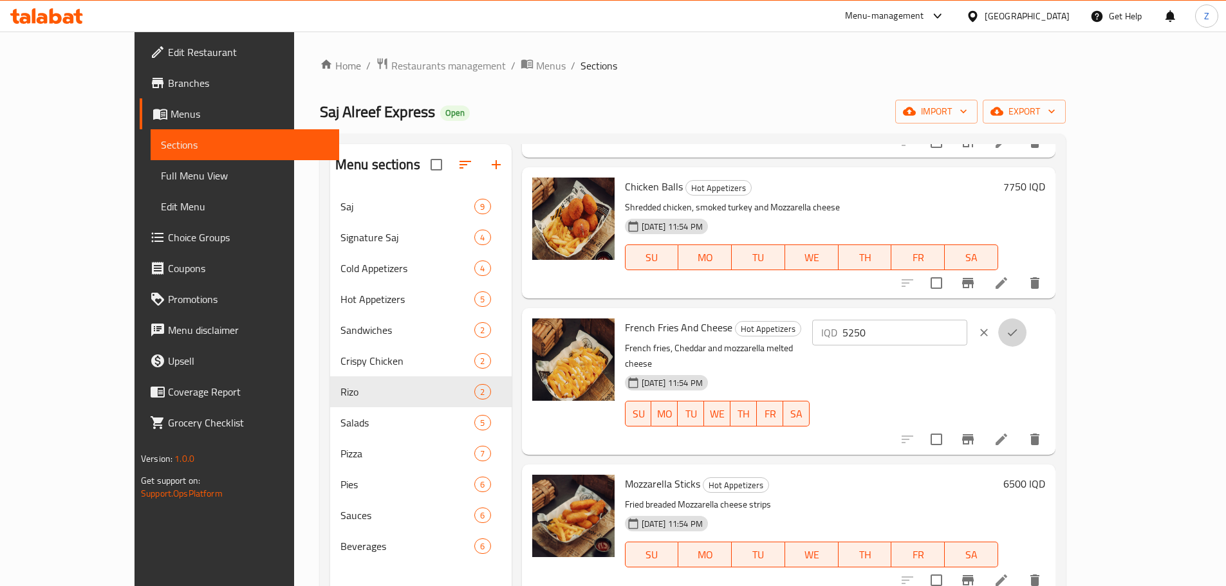
click at [1019, 326] on icon "ok" at bounding box center [1012, 332] width 13 height 13
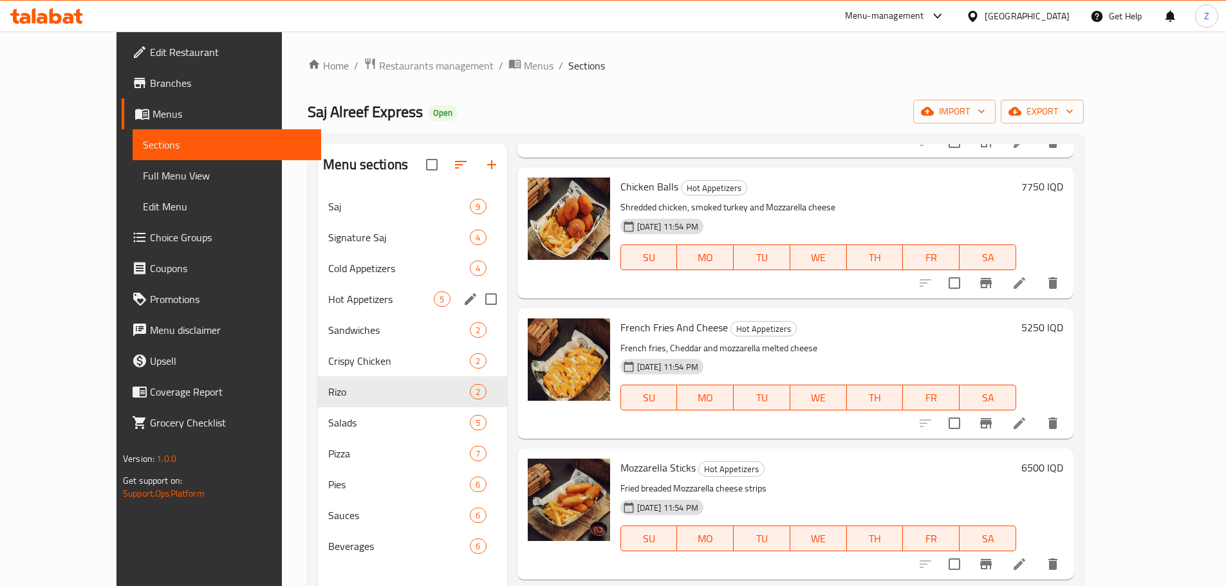
click at [318, 286] on div "Hot Appetizers 5" at bounding box center [412, 299] width 189 height 31
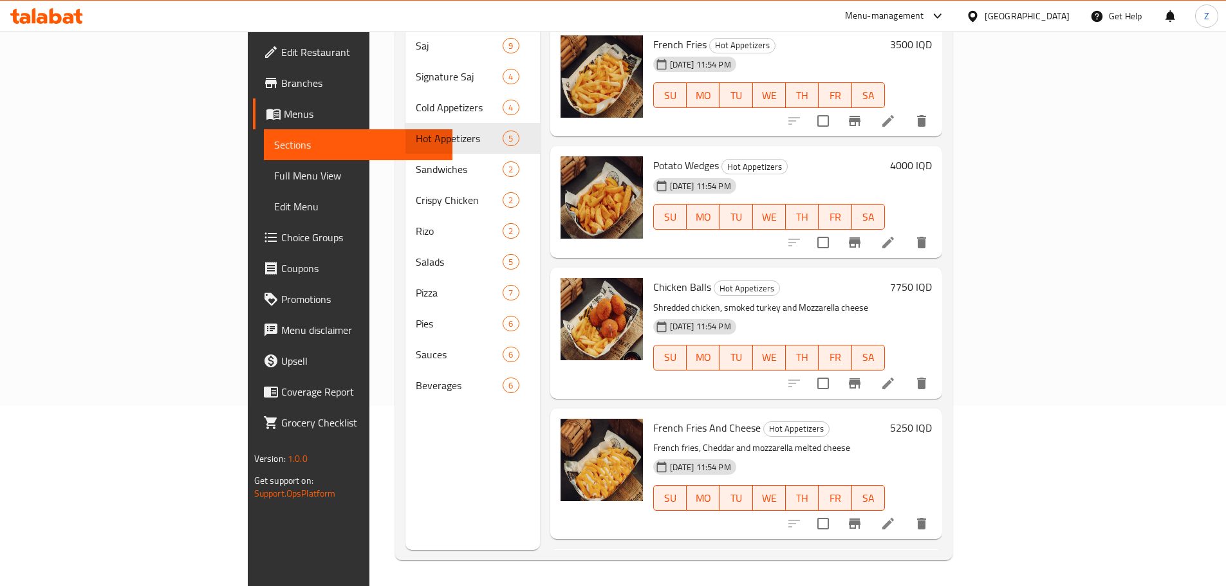
click at [932, 156] on h6 "4000 IQD" at bounding box center [911, 165] width 42 height 18
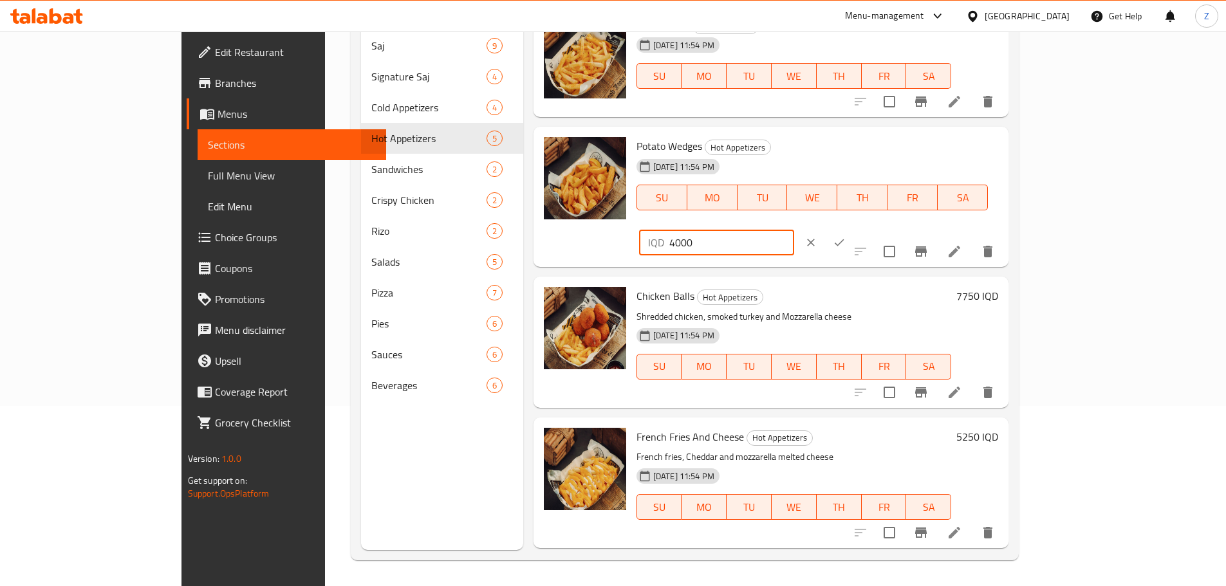
click at [794, 230] on input "4000" at bounding box center [731, 243] width 125 height 26
paste input "25"
type input "4250"
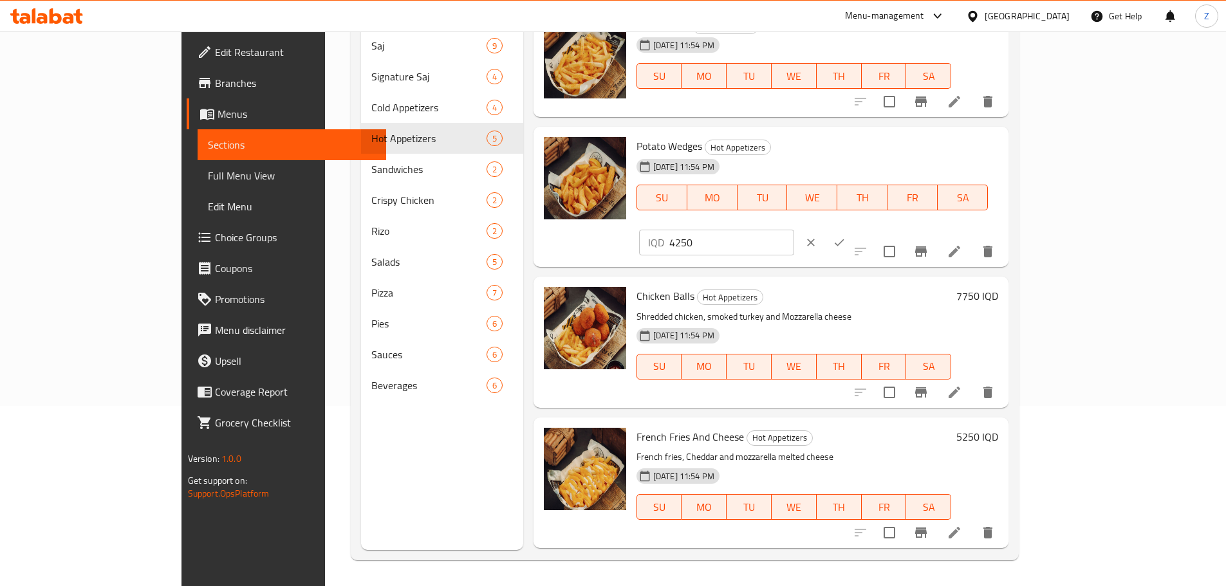
click at [872, 228] on div "IQD 4250 ​" at bounding box center [755, 242] width 233 height 28
click at [853, 228] on button "ok" at bounding box center [839, 242] width 28 height 28
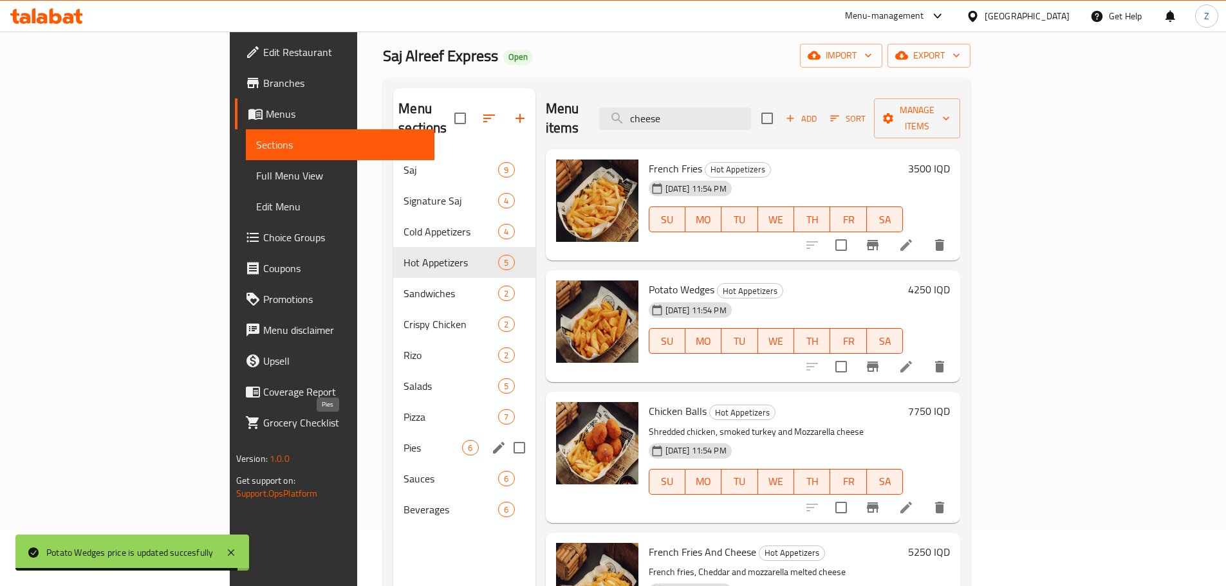
scroll to position [51, 0]
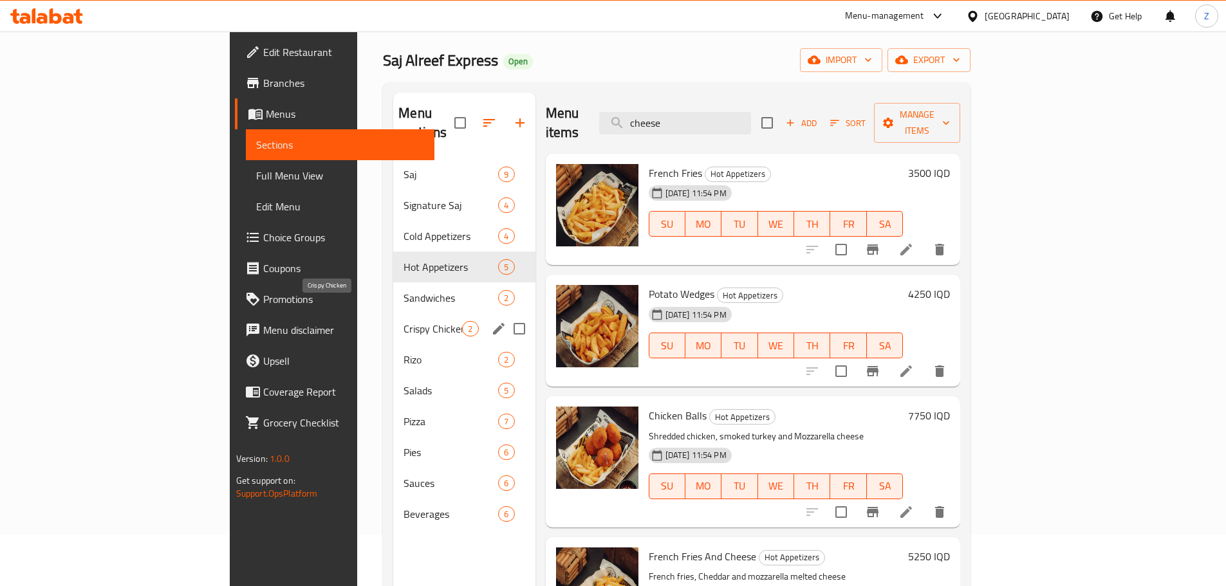
click at [403, 321] on span "Crispy Chicken" at bounding box center [432, 328] width 59 height 15
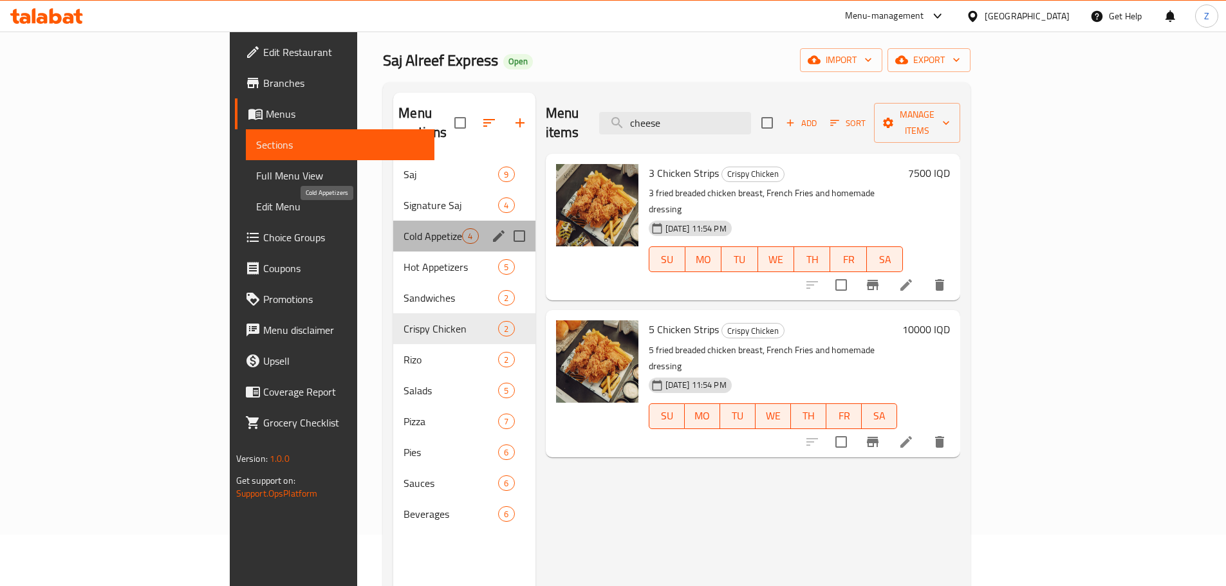
click at [403, 228] on span "Cold Appetizers" at bounding box center [432, 235] width 59 height 15
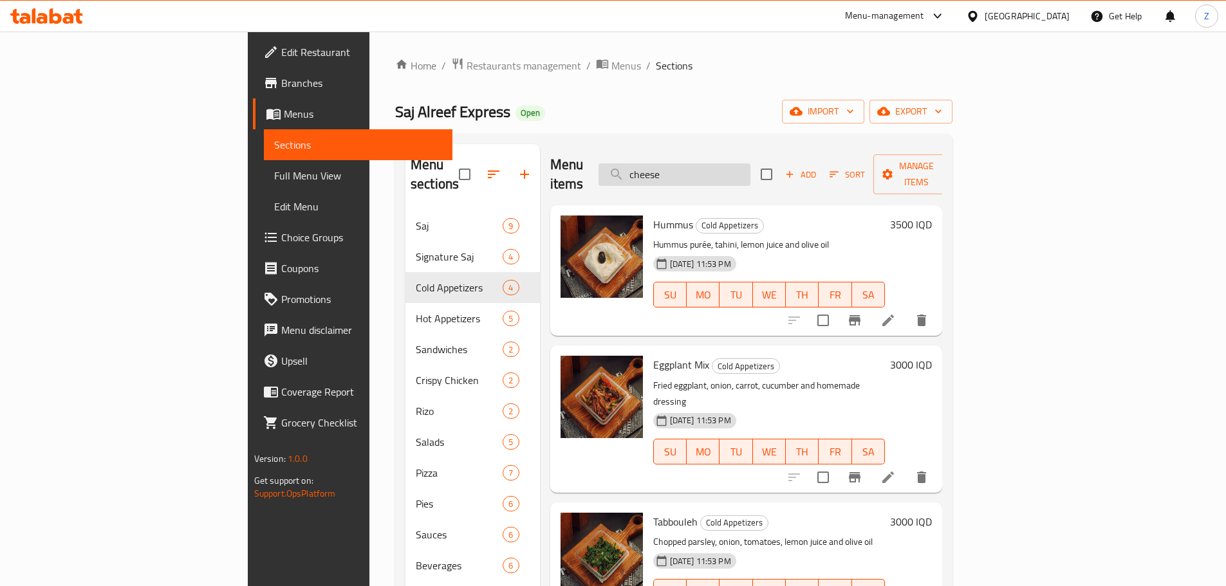
click at [750, 168] on input "cheese" at bounding box center [674, 174] width 152 height 23
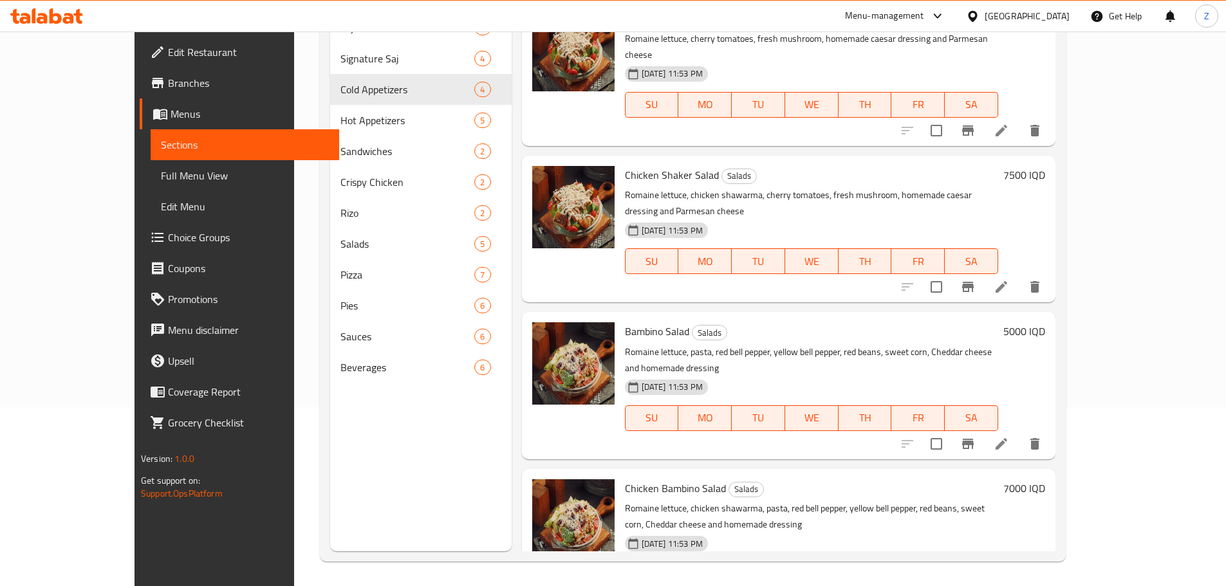
scroll to position [180, 0]
click at [1045, 321] on h6 "5000 IQD" at bounding box center [1024, 330] width 42 height 18
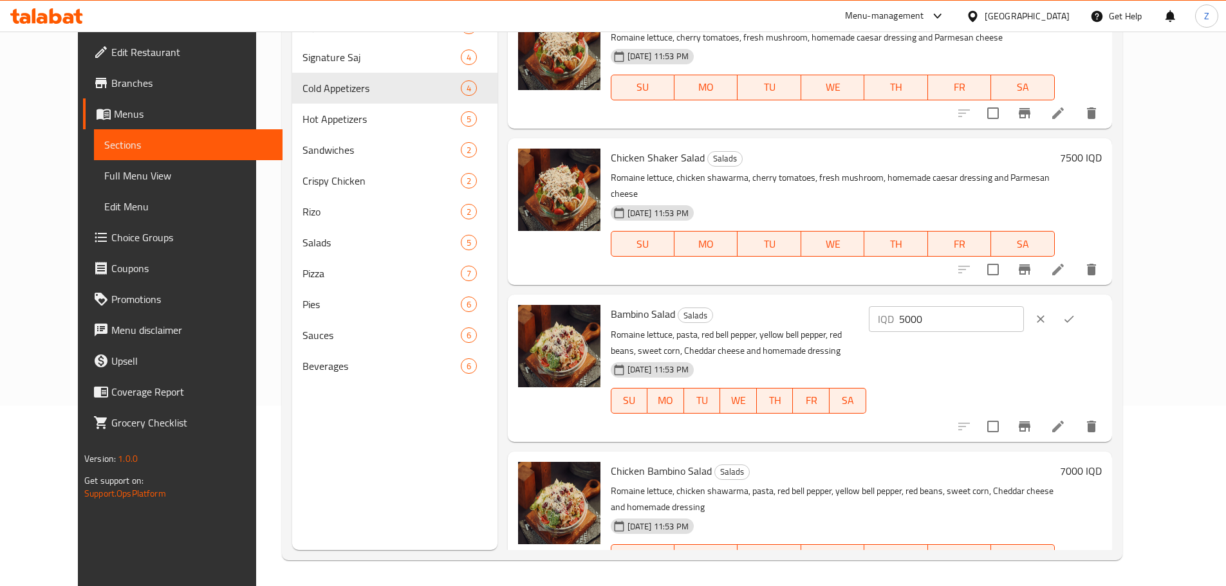
click at [1024, 306] on input "5000" at bounding box center [961, 319] width 125 height 26
paste input "25"
click at [1074, 316] on icon "ok" at bounding box center [1069, 319] width 10 height 7
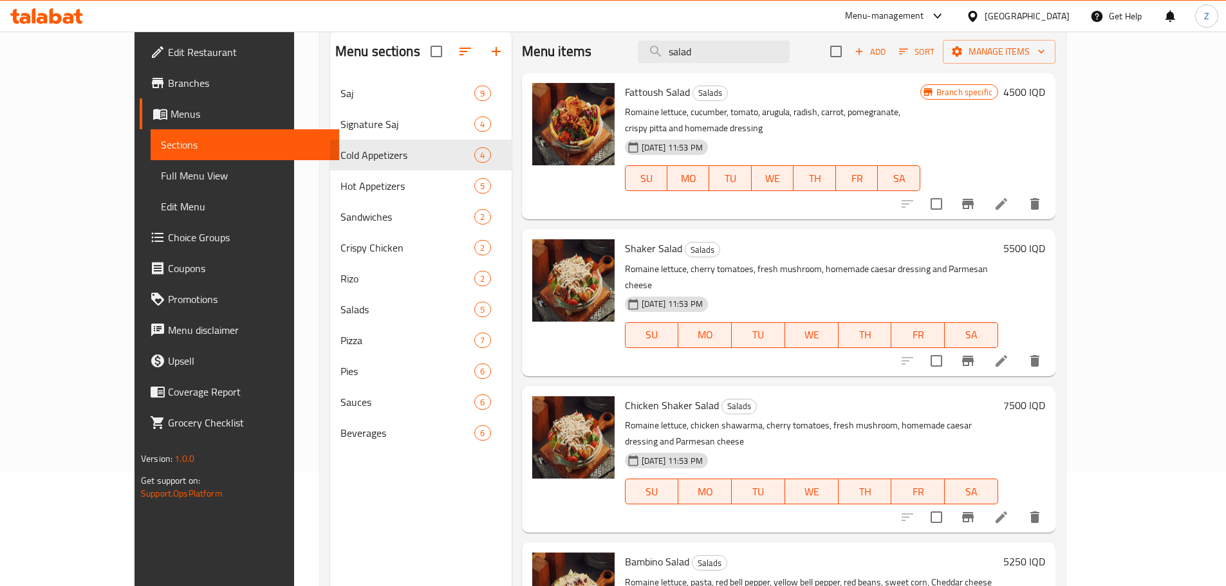
scroll to position [51, 0]
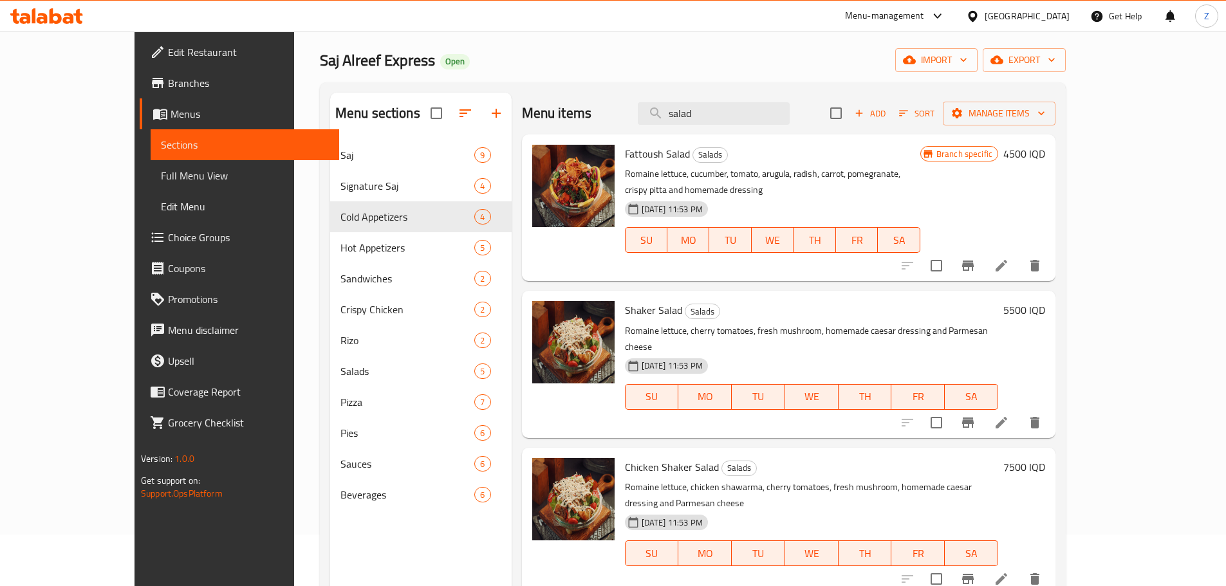
click at [1045, 153] on h6 "4500 IQD" at bounding box center [1024, 154] width 42 height 18
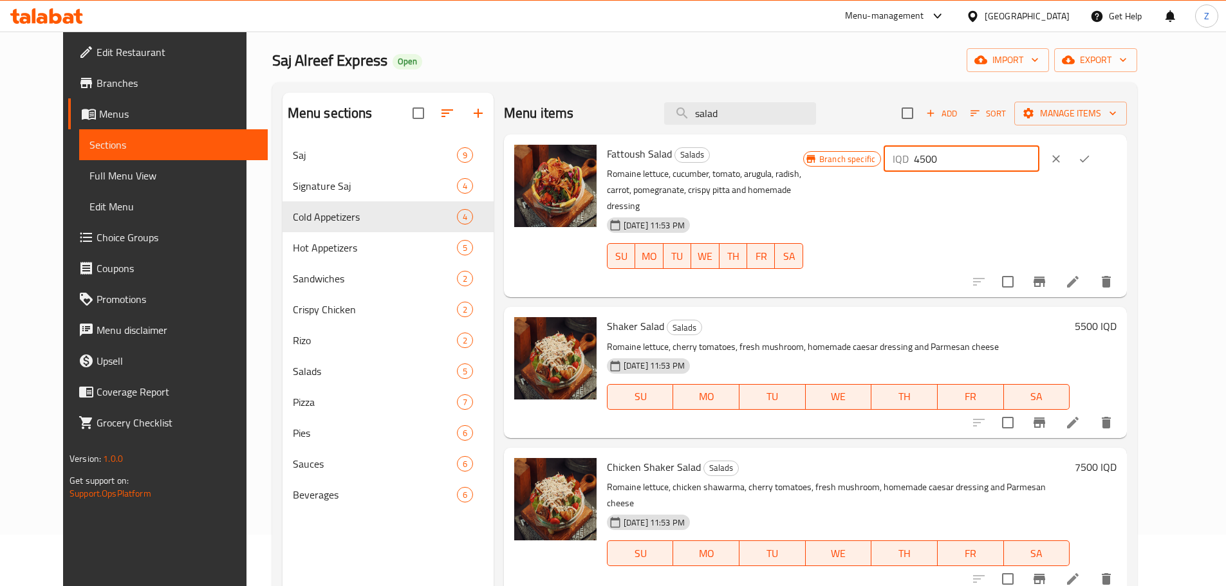
click at [1039, 160] on input "4500" at bounding box center [976, 159] width 125 height 26
paste input "75"
drag, startPoint x: 1151, startPoint y: 146, endPoint x: 1093, endPoint y: 234, distance: 104.6
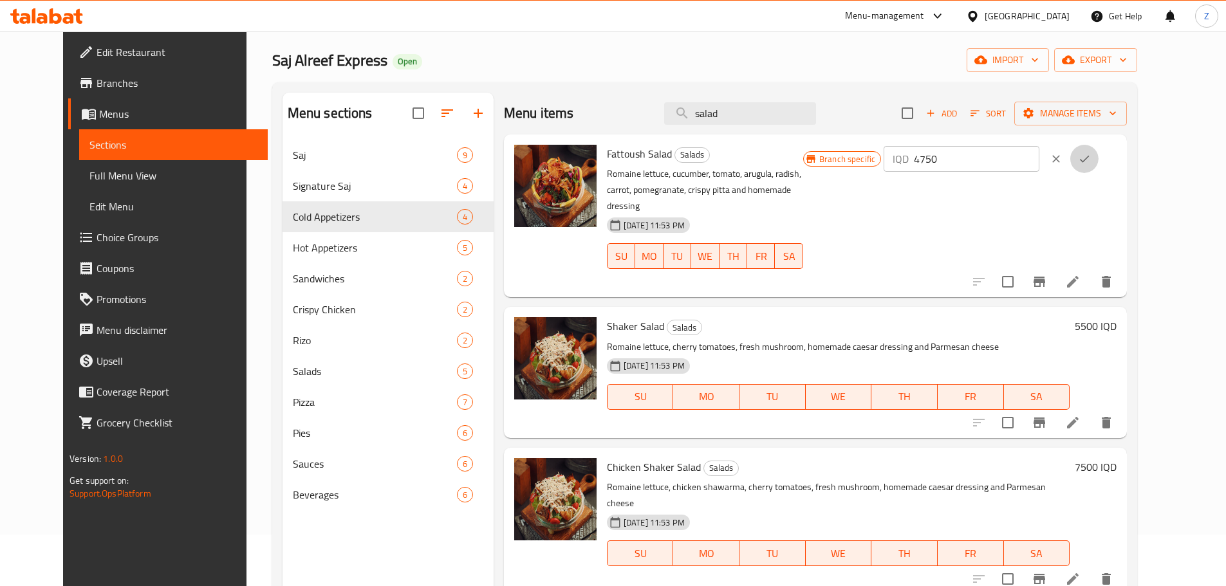
click at [1099, 147] on button "ok" at bounding box center [1084, 159] width 28 height 28
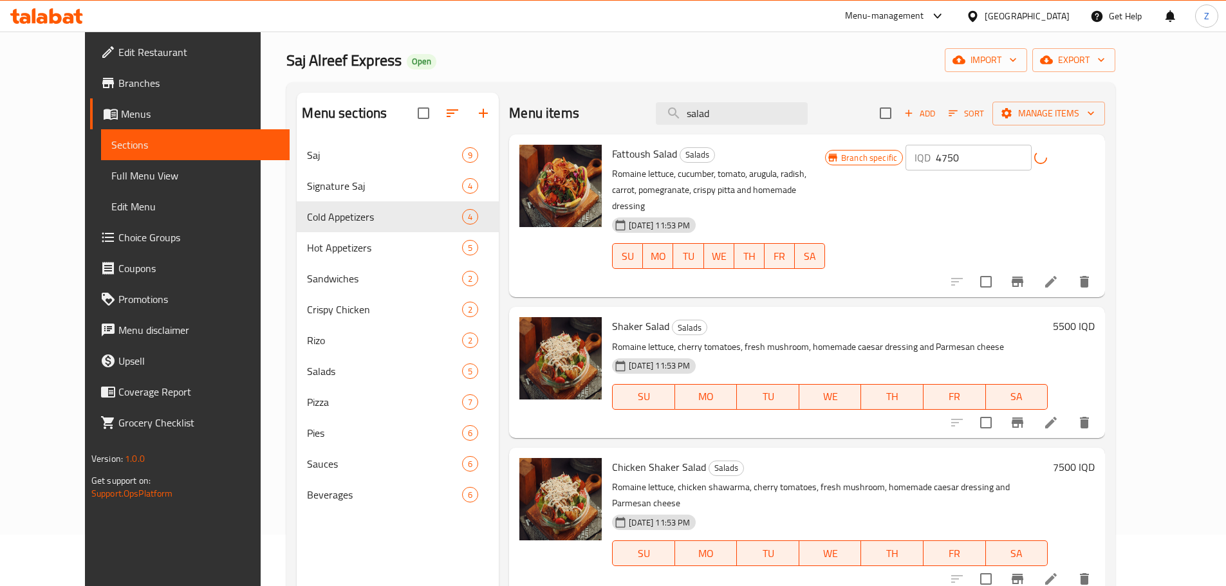
click at [1089, 249] on div "Fattoush Salad Salads Romaine lettuce, cucumber, tomato, arugula, radish, carro…" at bounding box center [853, 216] width 493 height 153
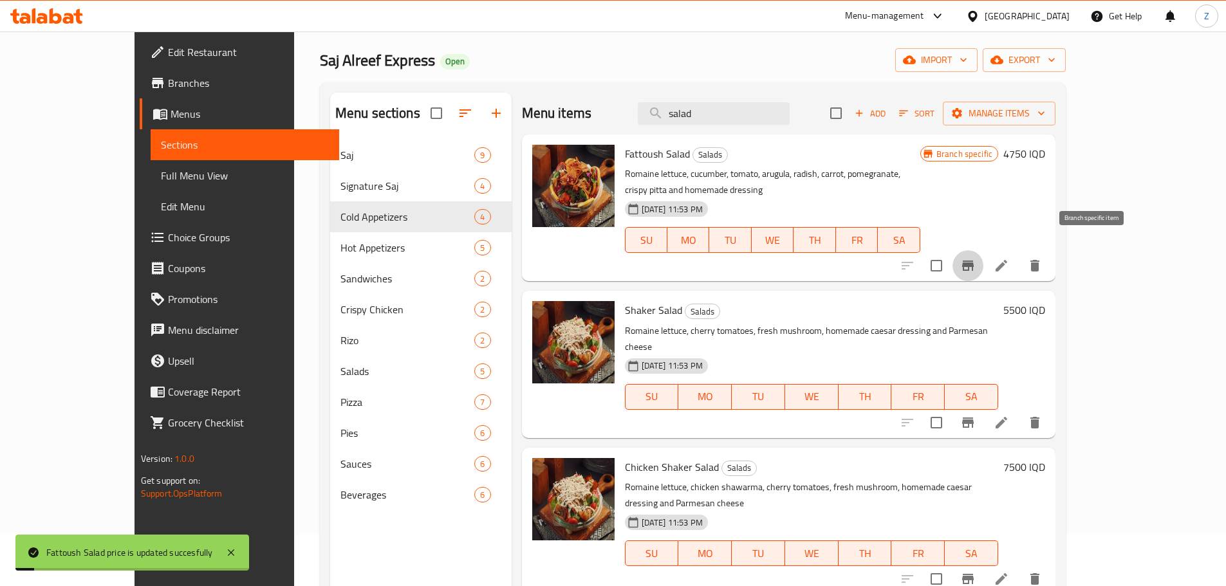
click at [983, 259] on button "Branch-specific-item" at bounding box center [967, 265] width 31 height 31
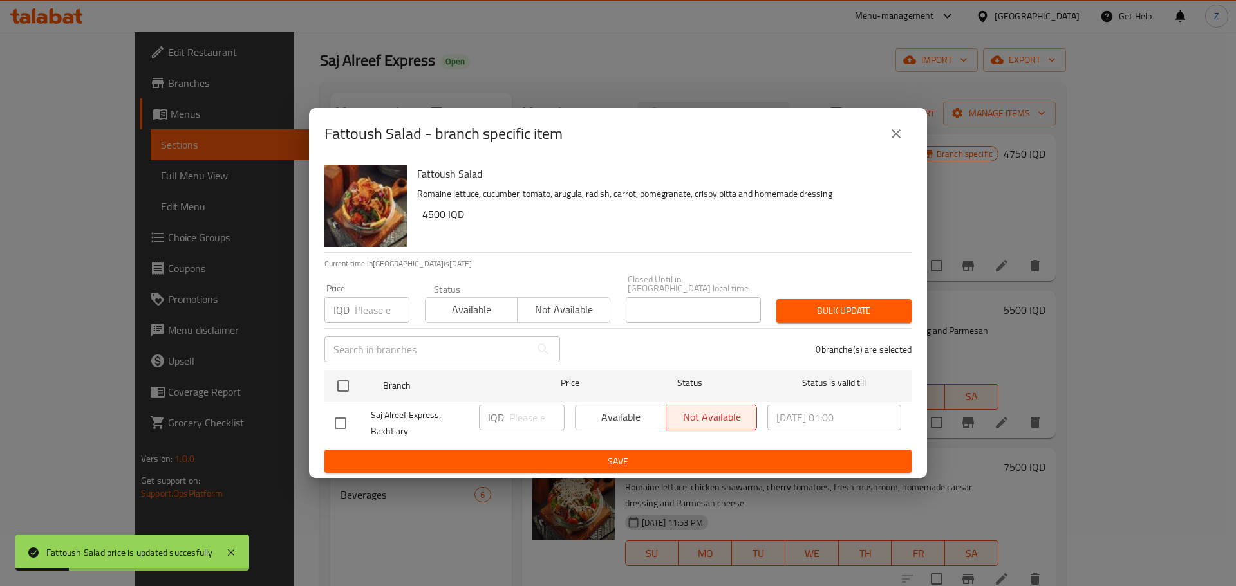
click at [904, 136] on button "close" at bounding box center [895, 133] width 31 height 31
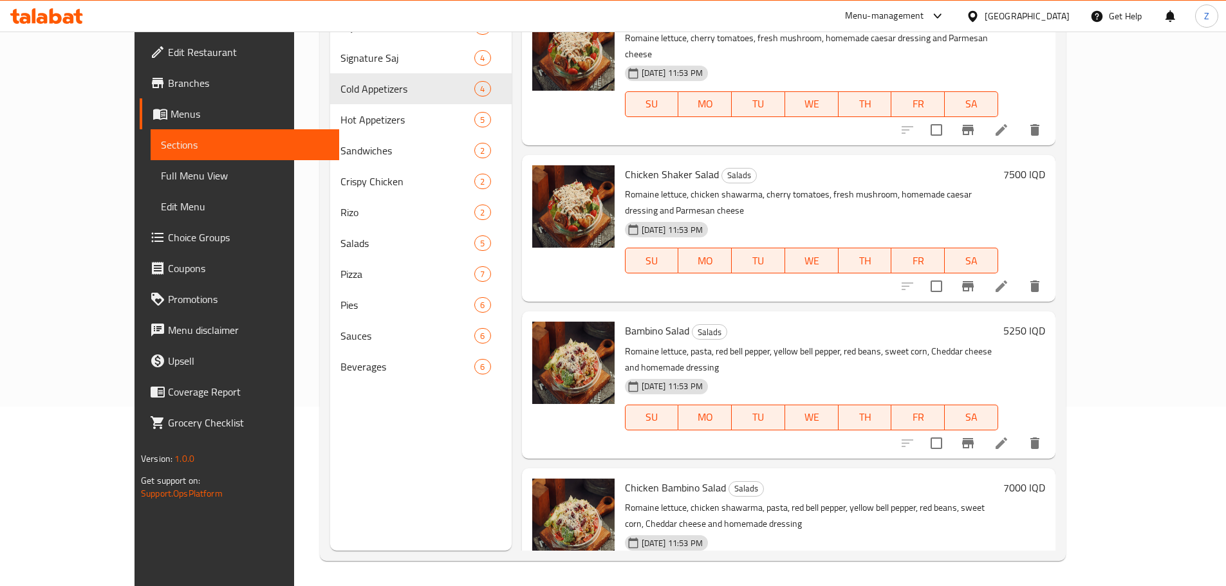
scroll to position [180, 0]
click at [1045, 478] on h6 "7000 IQD" at bounding box center [1024, 487] width 42 height 18
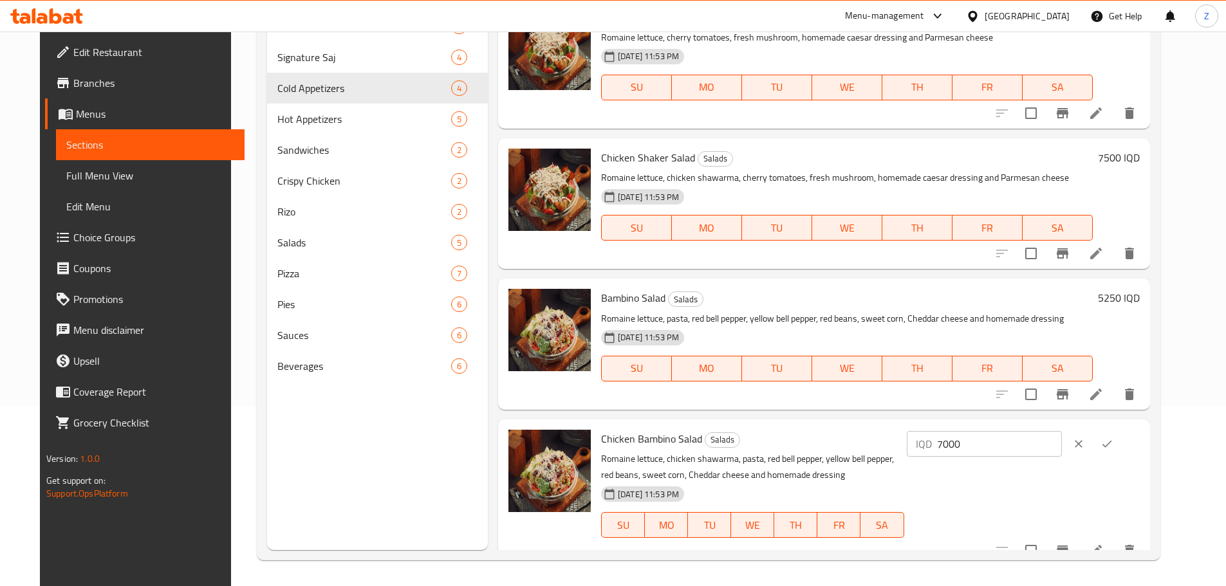
click at [1015, 431] on input "7000" at bounding box center [999, 444] width 125 height 26
paste input "25"
click at [1113, 438] on icon "ok" at bounding box center [1106, 444] width 13 height 13
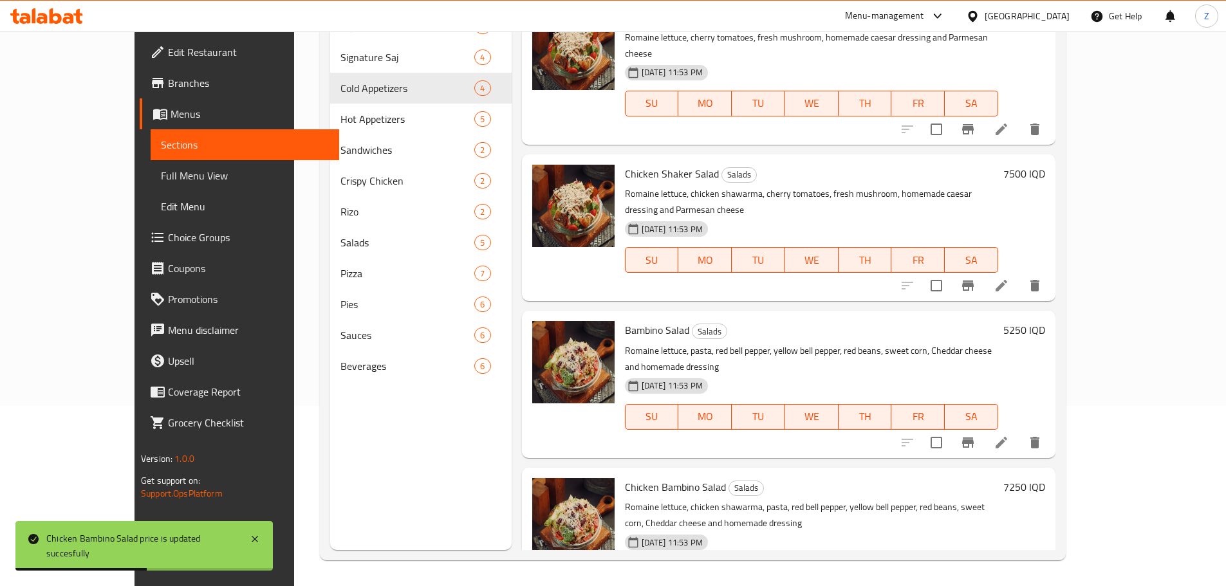
click at [1045, 165] on h6 "7500 IQD" at bounding box center [1024, 174] width 42 height 18
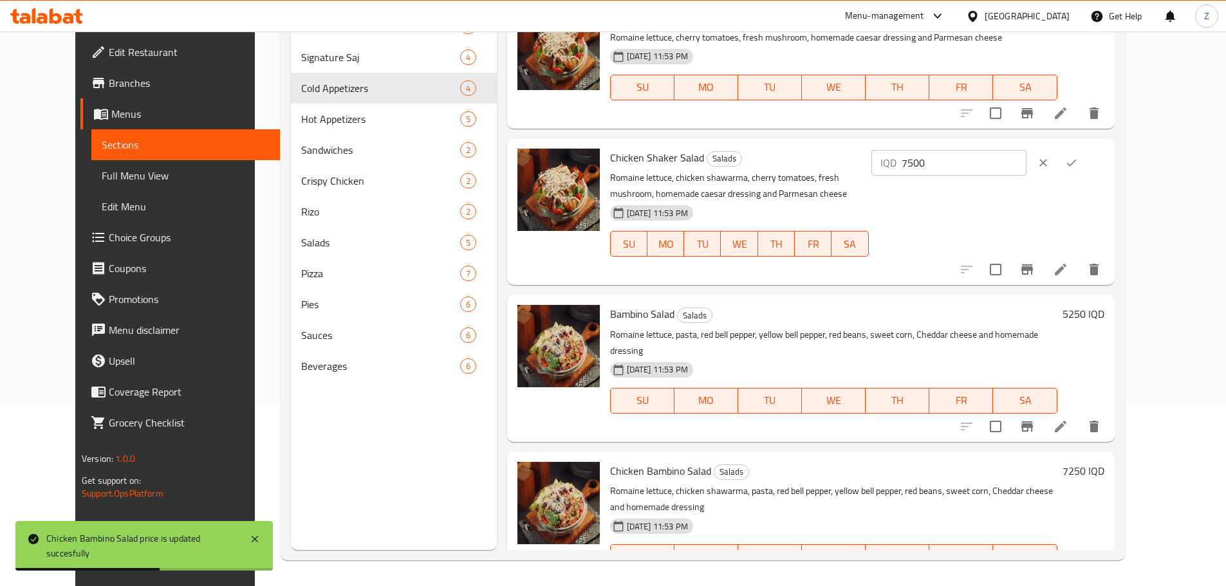
click at [1026, 150] on input "7500" at bounding box center [964, 163] width 125 height 26
paste input "575"
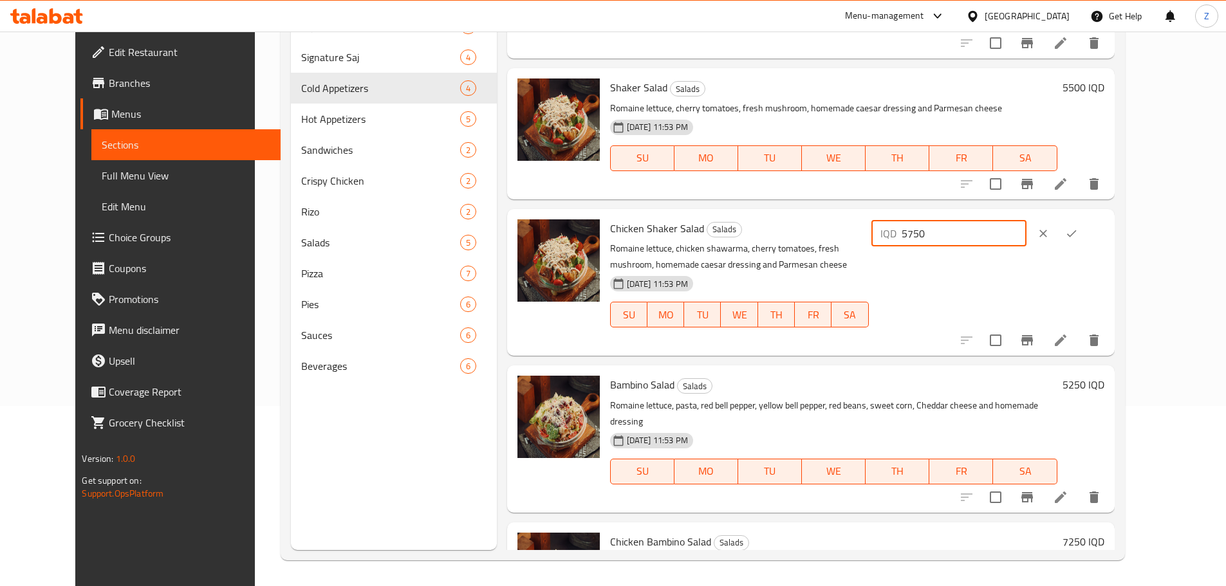
scroll to position [36, 0]
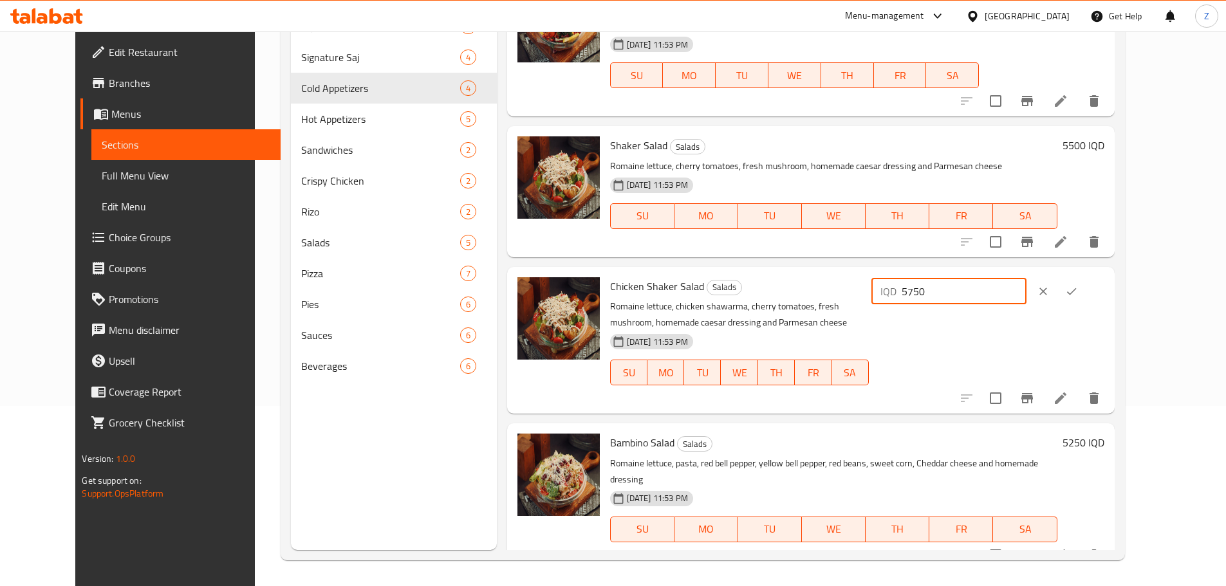
click at [1104, 136] on h6 "5500 IQD" at bounding box center [1083, 145] width 42 height 18
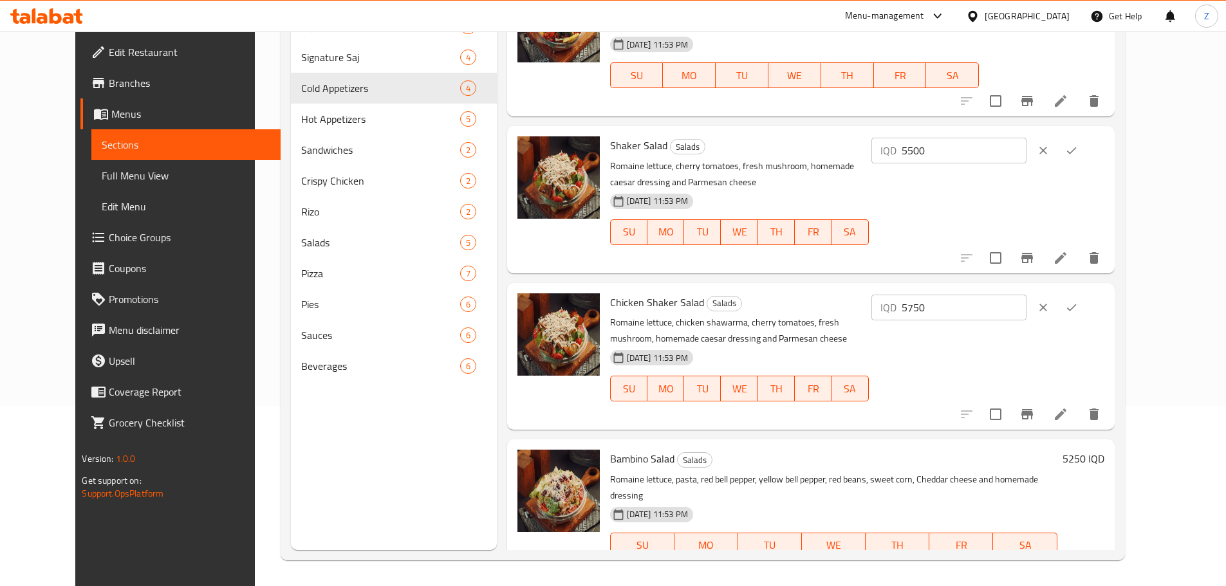
click at [1026, 140] on input "5500" at bounding box center [964, 151] width 125 height 26
paste input "75"
click at [1086, 136] on button "ok" at bounding box center [1071, 150] width 28 height 28
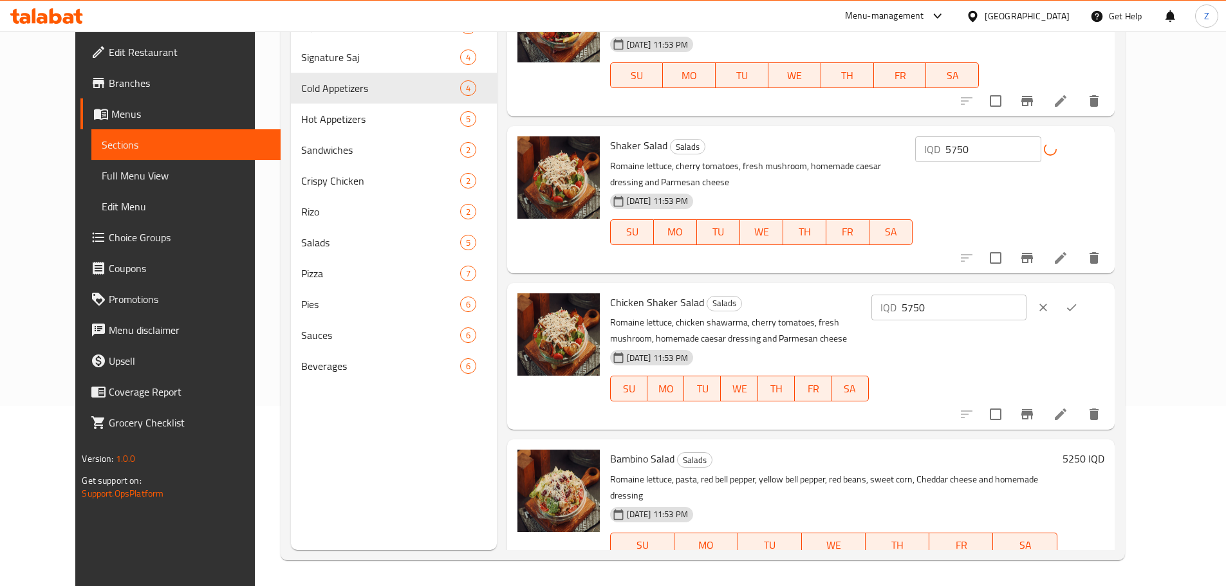
click at [1050, 301] on icon "clear" at bounding box center [1043, 307] width 13 height 13
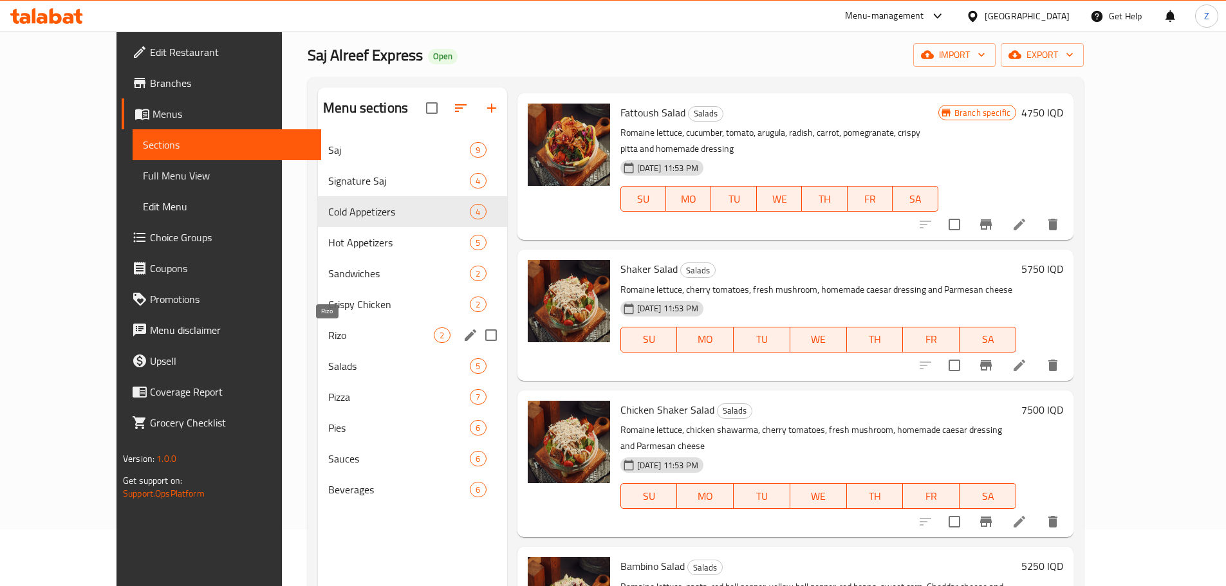
scroll to position [51, 0]
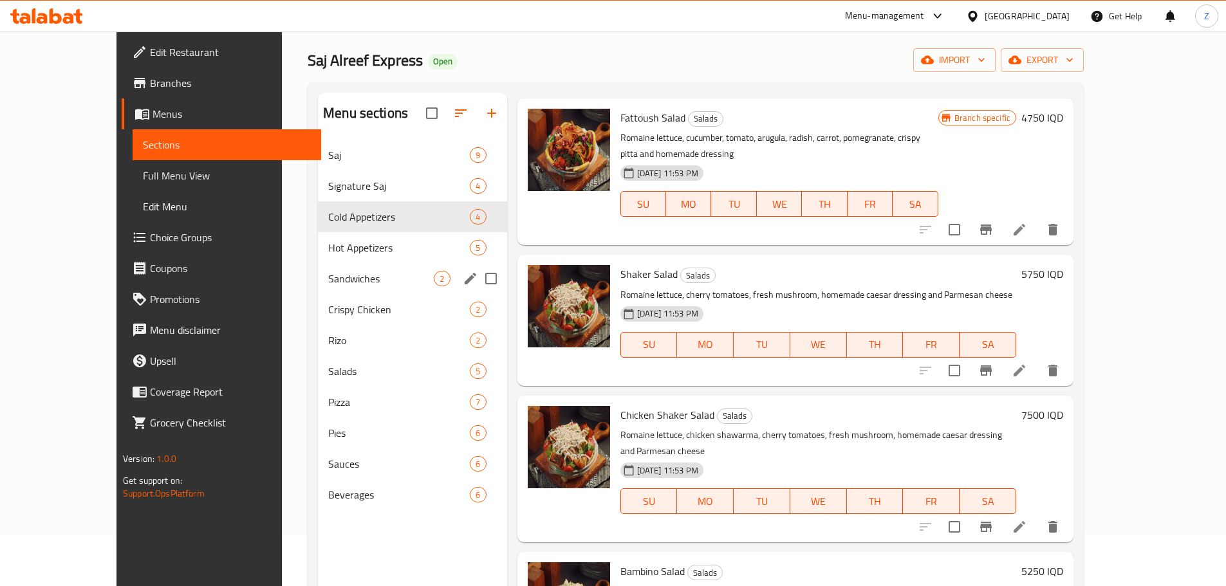
click at [335, 268] on div "Sandwiches 2" at bounding box center [412, 278] width 189 height 31
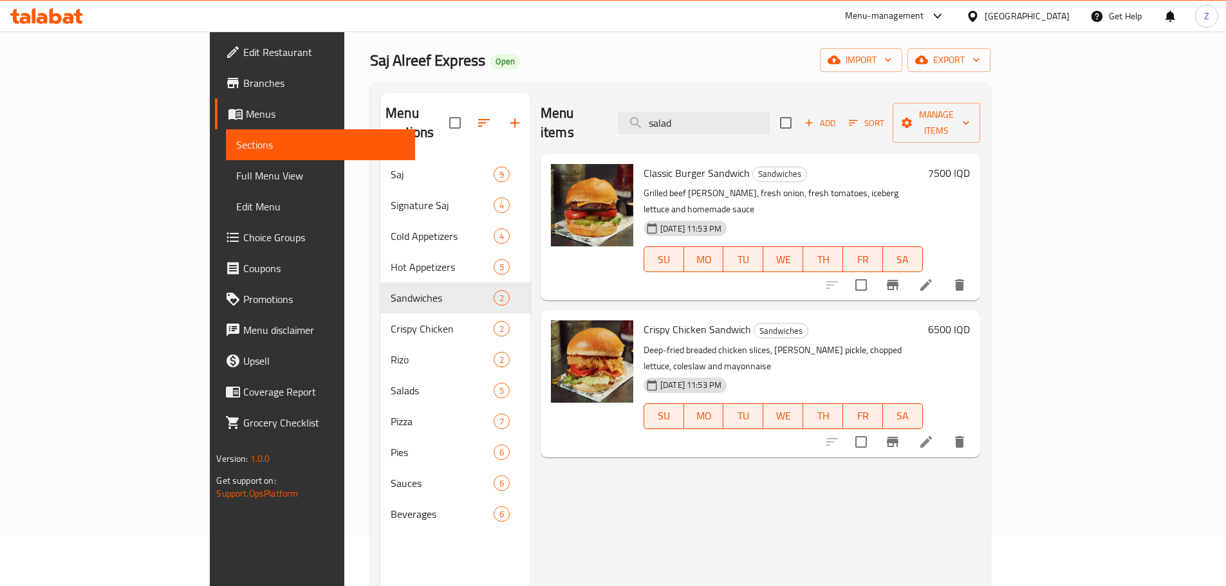
click at [970, 164] on h6 "7500 IQD" at bounding box center [949, 173] width 42 height 18
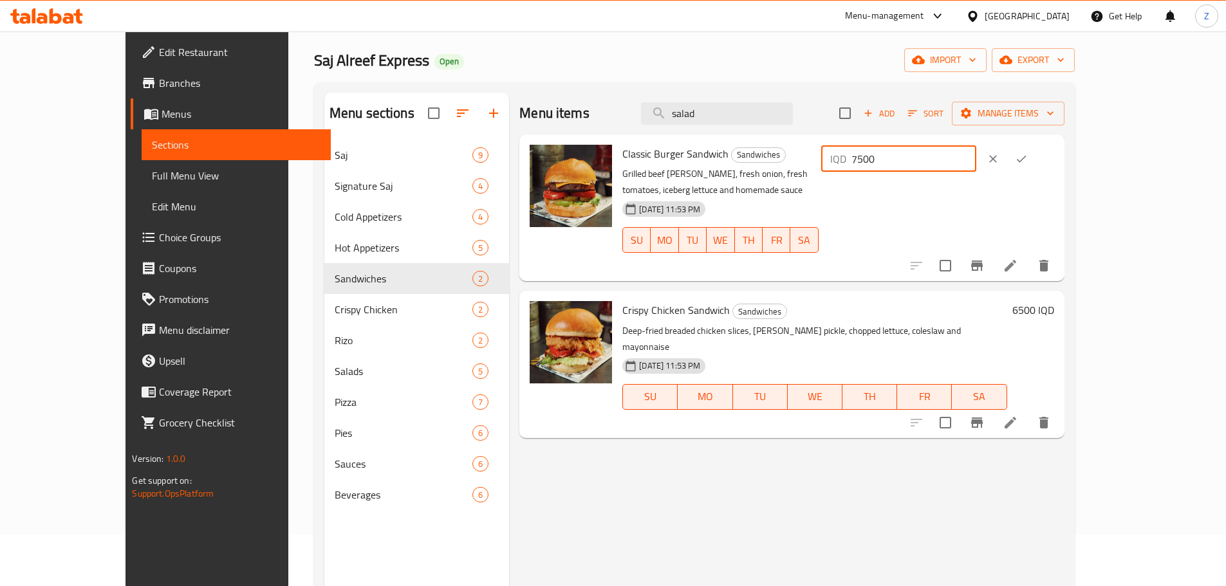
click at [976, 153] on input "7500" at bounding box center [913, 159] width 125 height 26
paste input "75"
click at [1035, 160] on button "ok" at bounding box center [1021, 159] width 28 height 28
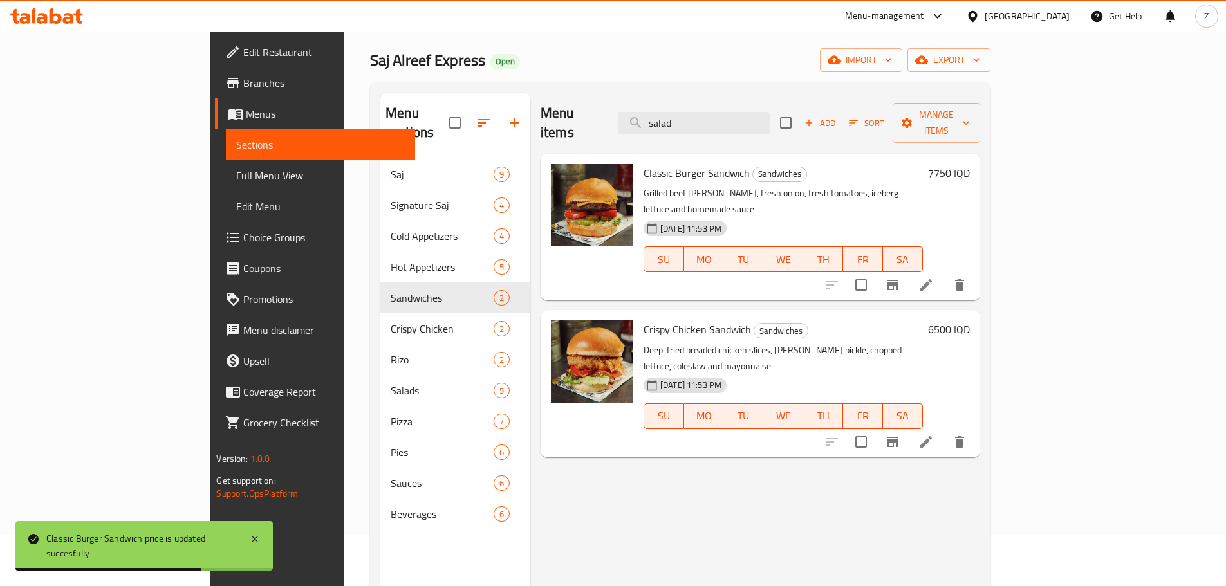
click at [970, 320] on h6 "6500 IQD" at bounding box center [949, 329] width 42 height 18
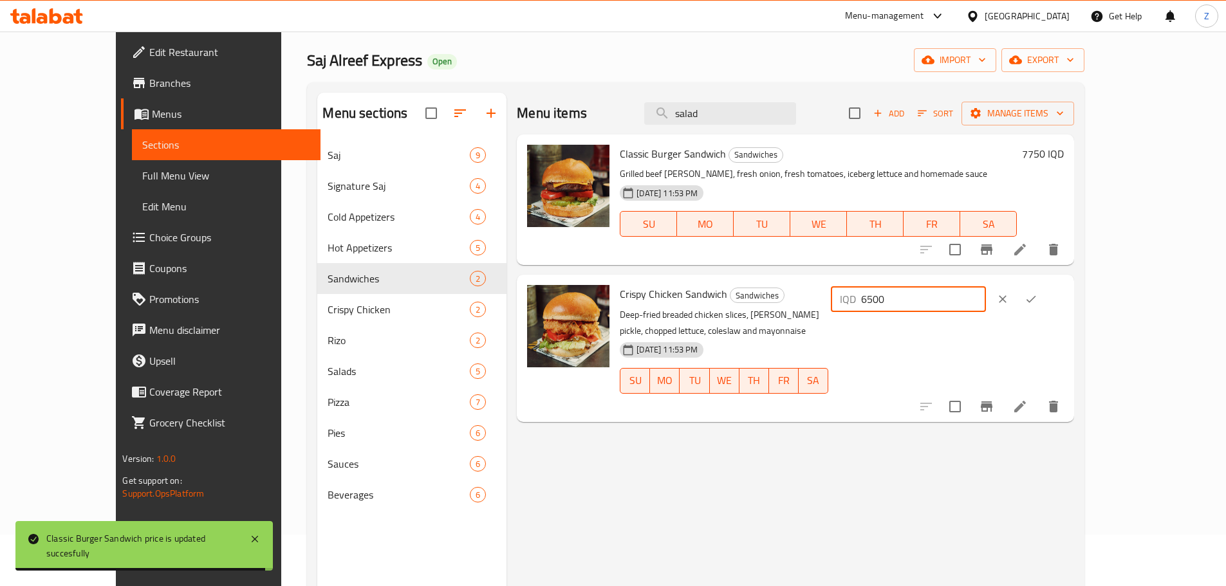
click at [986, 290] on input "6500" at bounding box center [923, 299] width 125 height 26
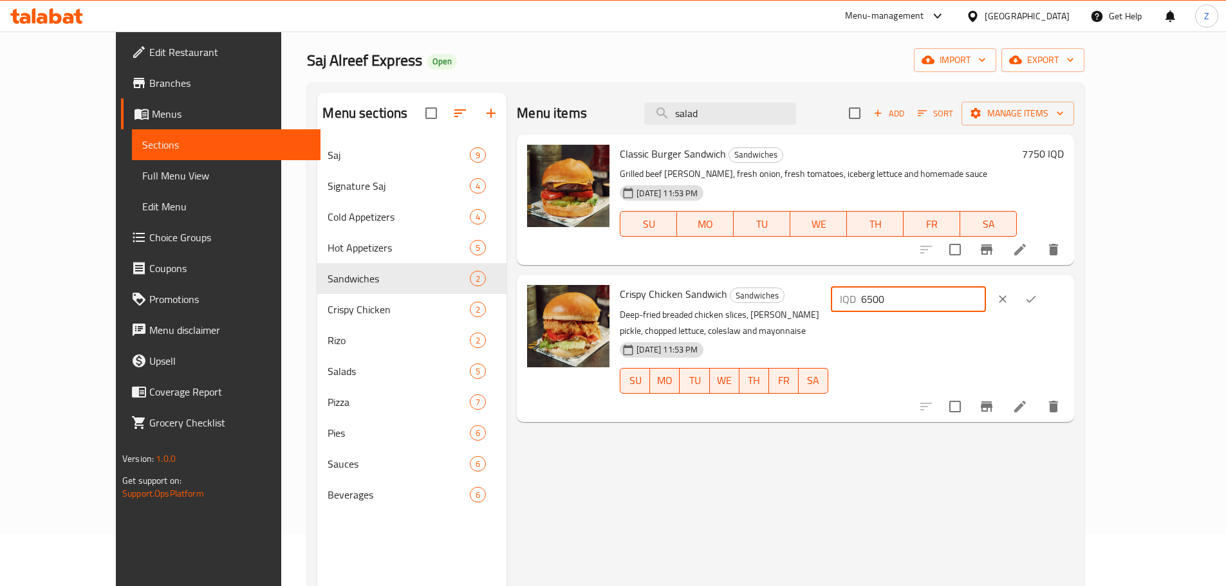
paste input "75"
click at [1037, 301] on icon "ok" at bounding box center [1030, 299] width 13 height 13
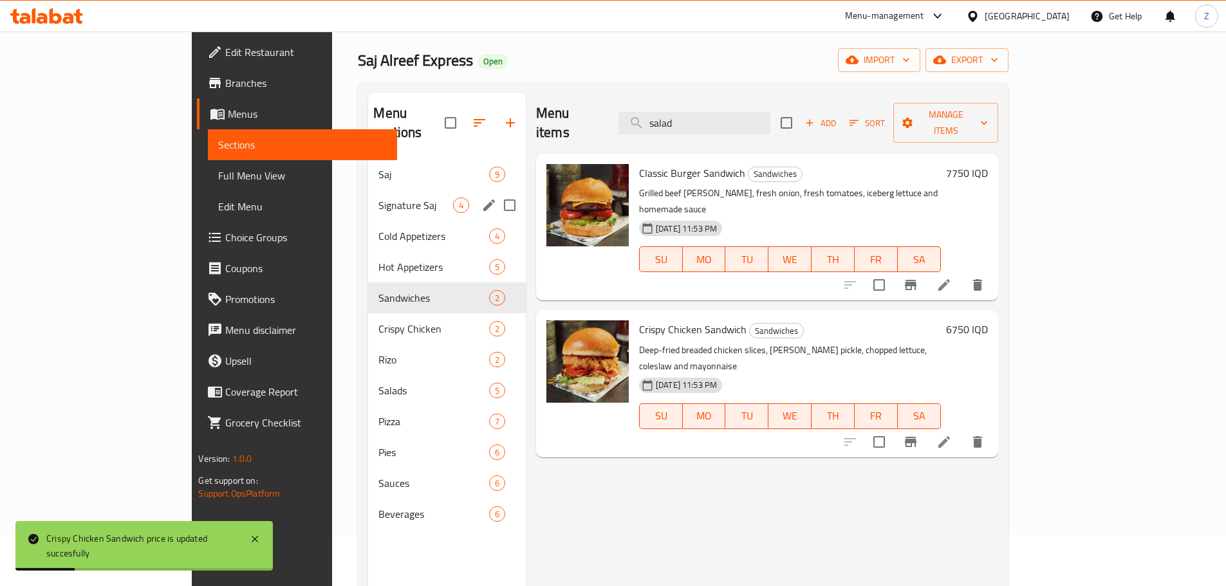
drag, startPoint x: 325, startPoint y: 169, endPoint x: 325, endPoint y: 178, distance: 9.0
click at [368, 169] on div "Saj 9" at bounding box center [447, 174] width 158 height 31
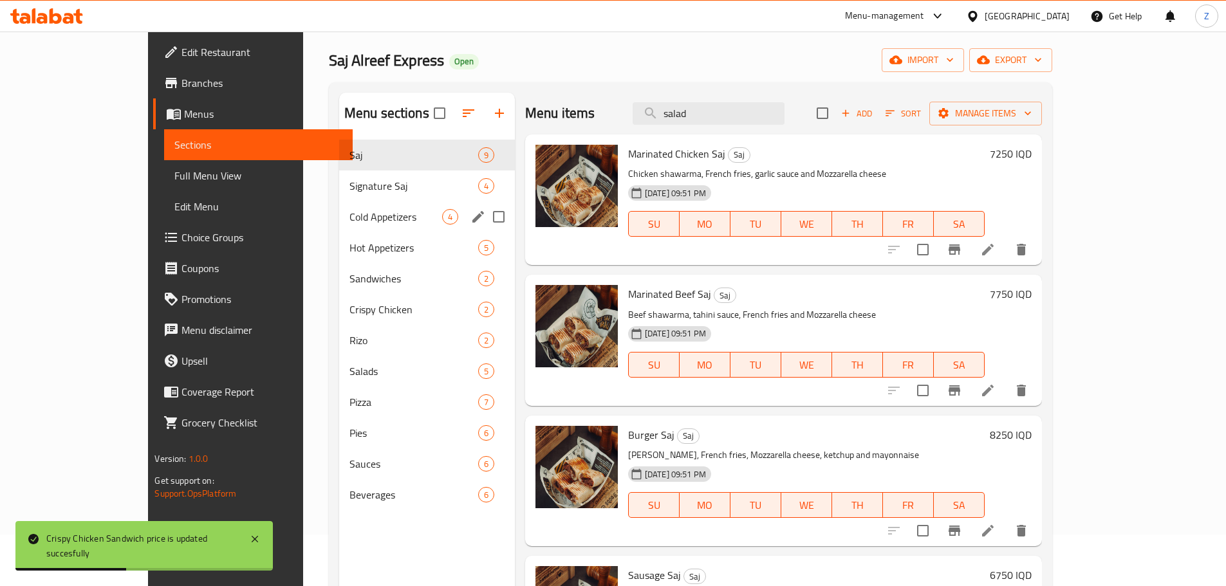
click at [339, 225] on div "Cold Appetizers 4" at bounding box center [427, 216] width 176 height 31
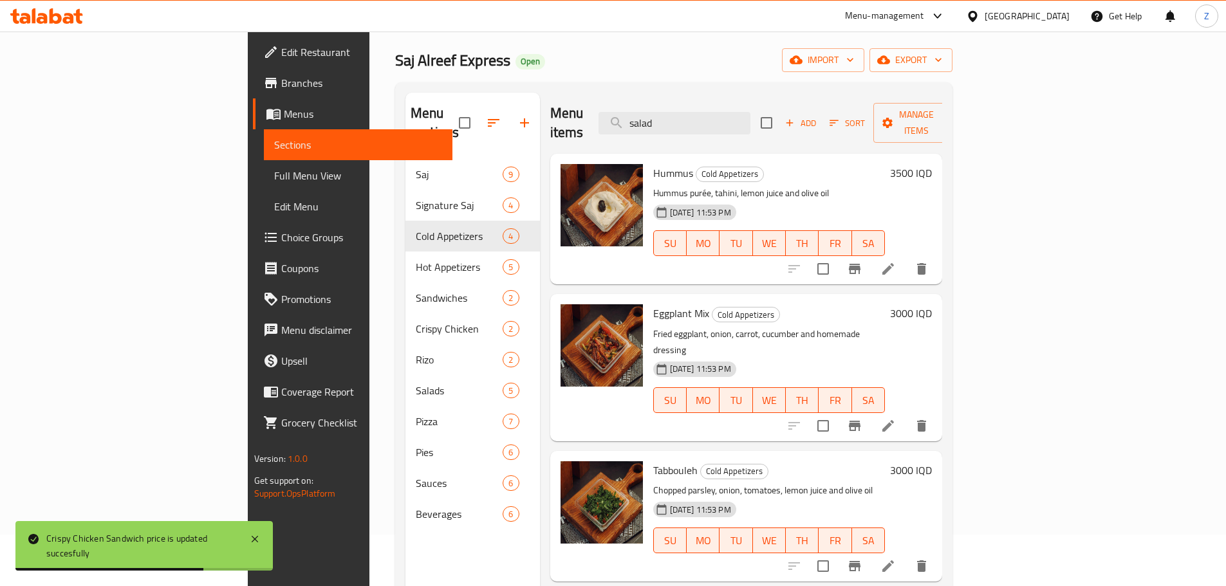
click at [932, 304] on h6 "3000 IQD" at bounding box center [911, 313] width 42 height 18
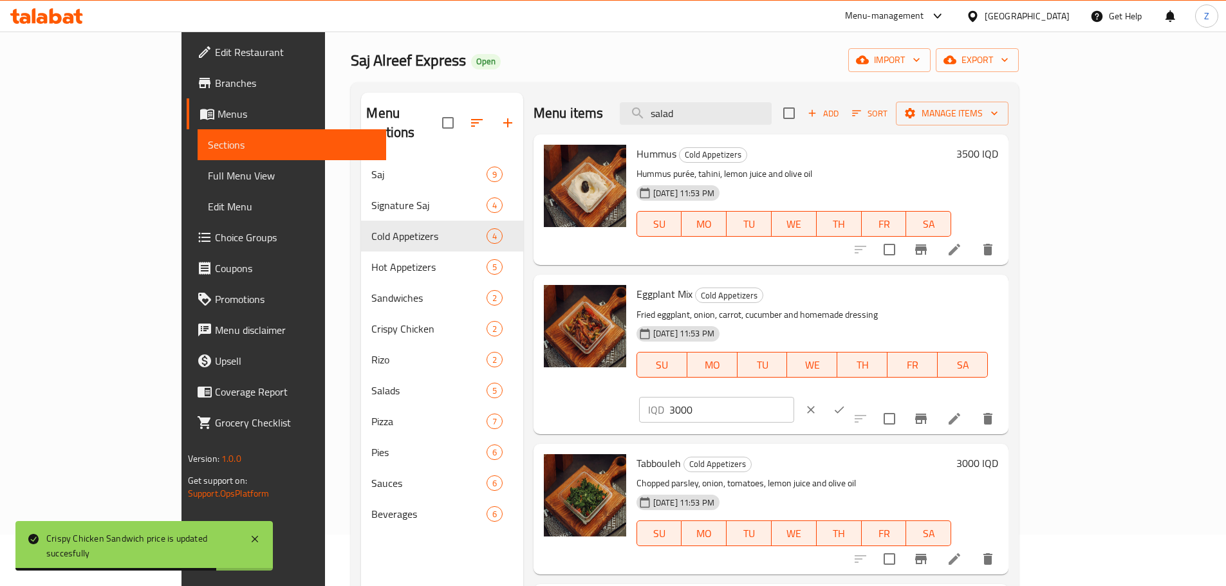
click at [794, 397] on input "3000" at bounding box center [731, 410] width 125 height 26
paste input "5"
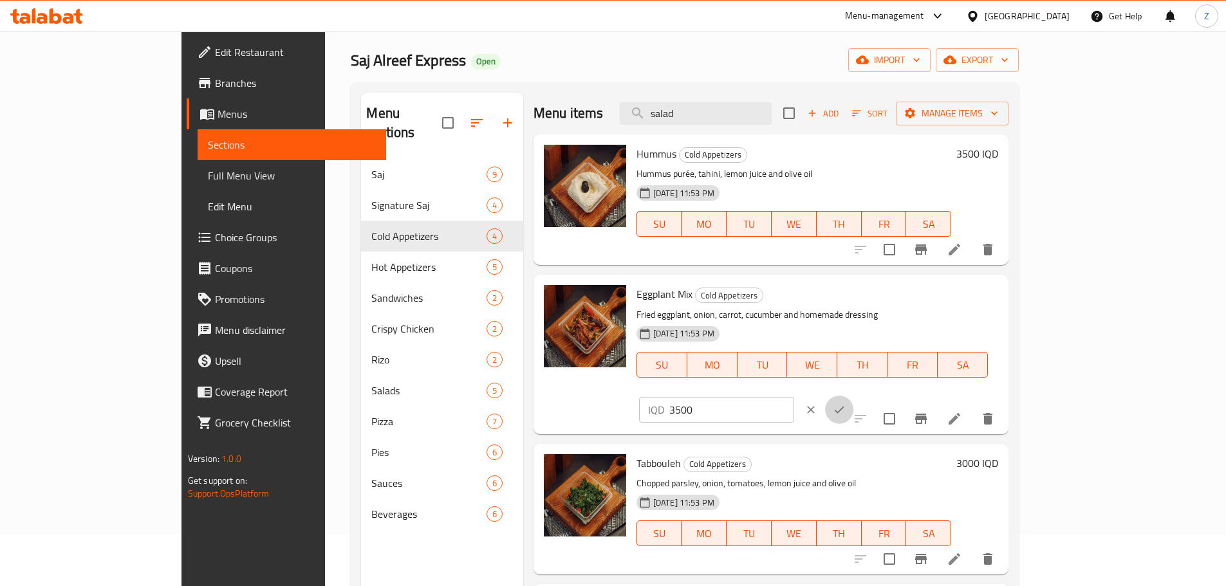
click at [853, 396] on button "ok" at bounding box center [839, 410] width 28 height 28
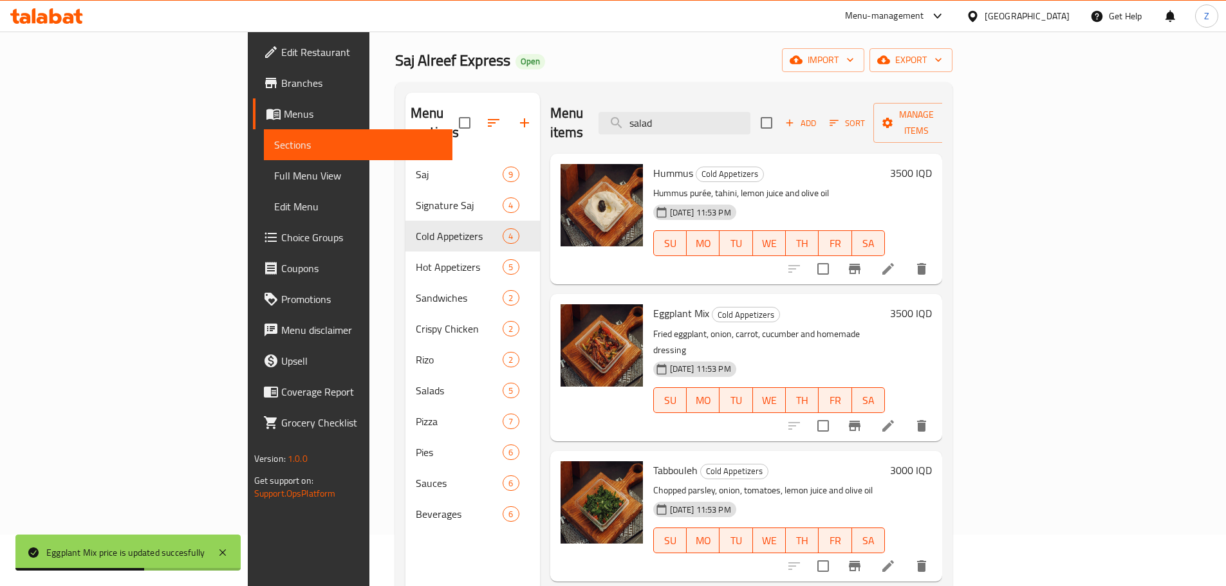
click at [938, 456] on div "Tabbouleh Cold Appetizers Chopped parsley, onion, tomatoes, lemon juice and oli…" at bounding box center [793, 516] width 290 height 120
click at [932, 461] on h6 "3000 IQD" at bounding box center [911, 470] width 42 height 18
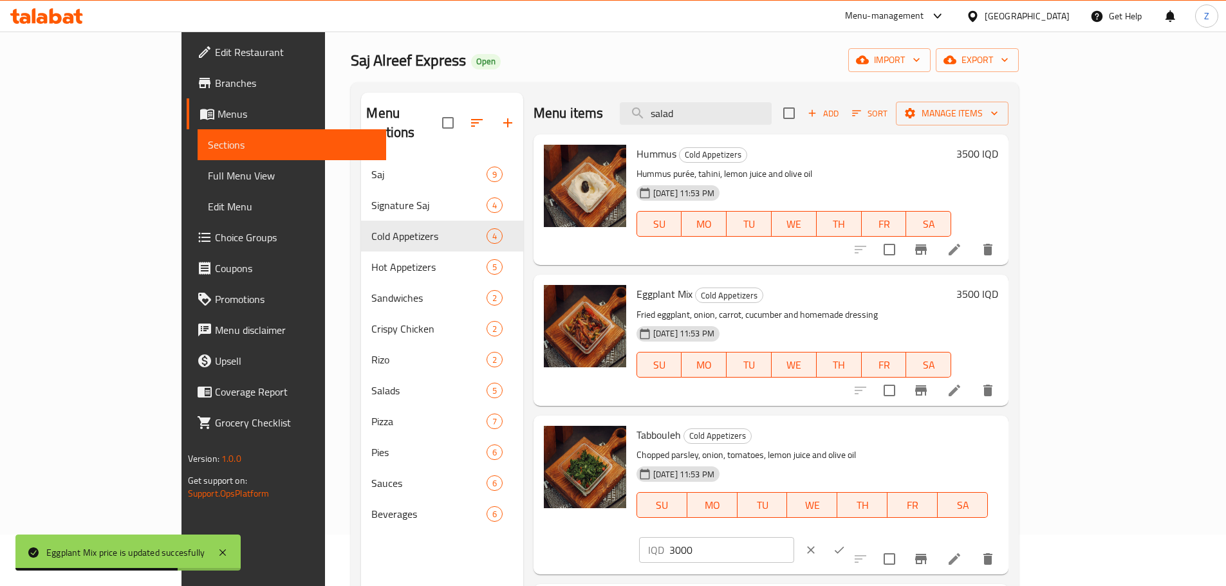
click at [794, 537] on input "3000" at bounding box center [731, 550] width 125 height 26
paste input "5"
click at [846, 544] on icon "ok" at bounding box center [839, 550] width 13 height 13
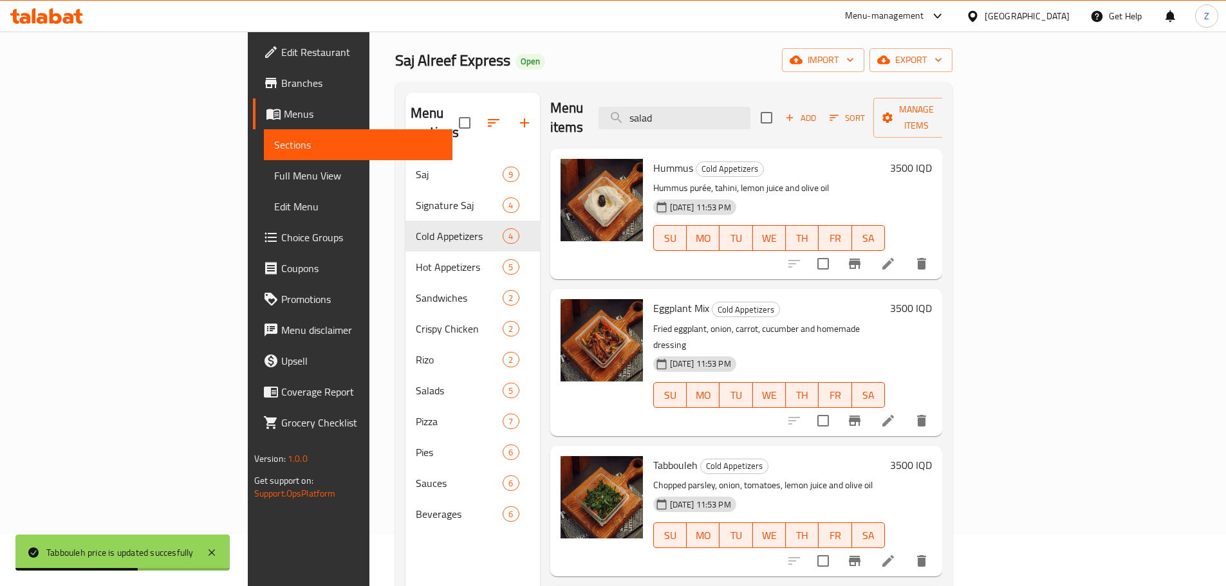
scroll to position [8, 0]
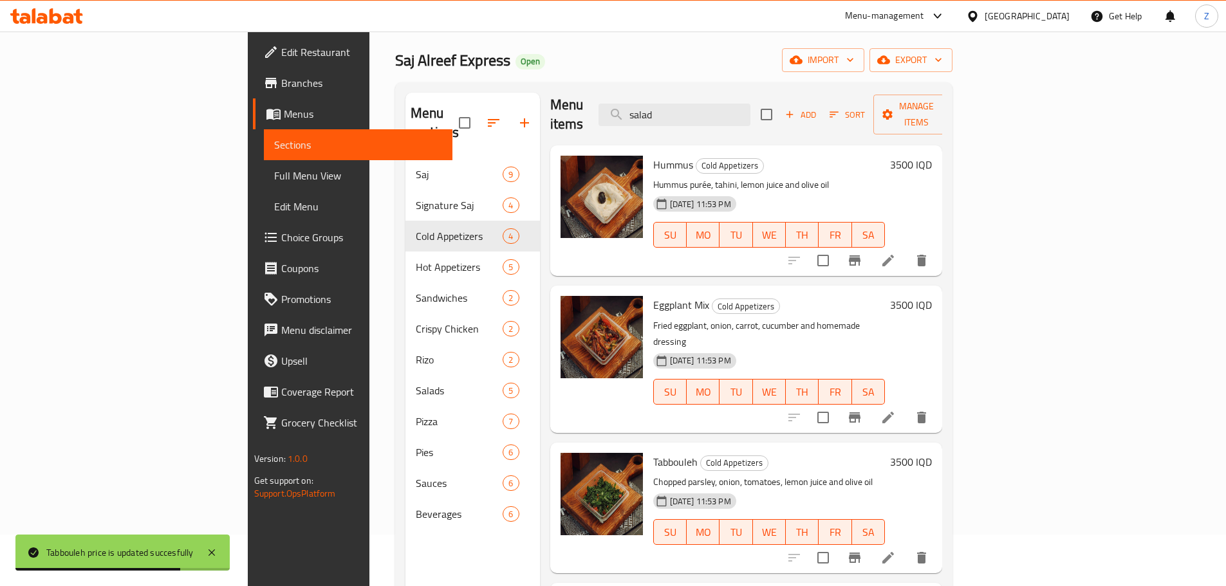
click at [885, 453] on h6 "Tabbouleh Cold Appetizers" at bounding box center [769, 462] width 232 height 18
